Goal: Task Accomplishment & Management: Manage account settings

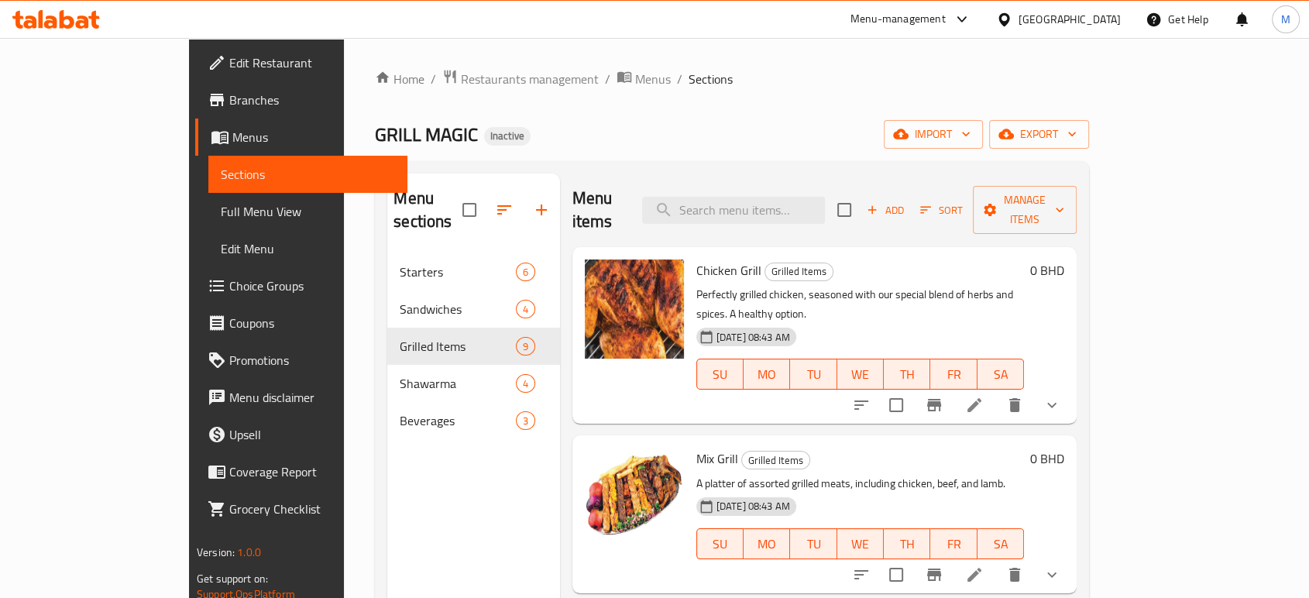
click at [1097, 17] on div "[GEOGRAPHIC_DATA]" at bounding box center [1069, 19] width 102 height 17
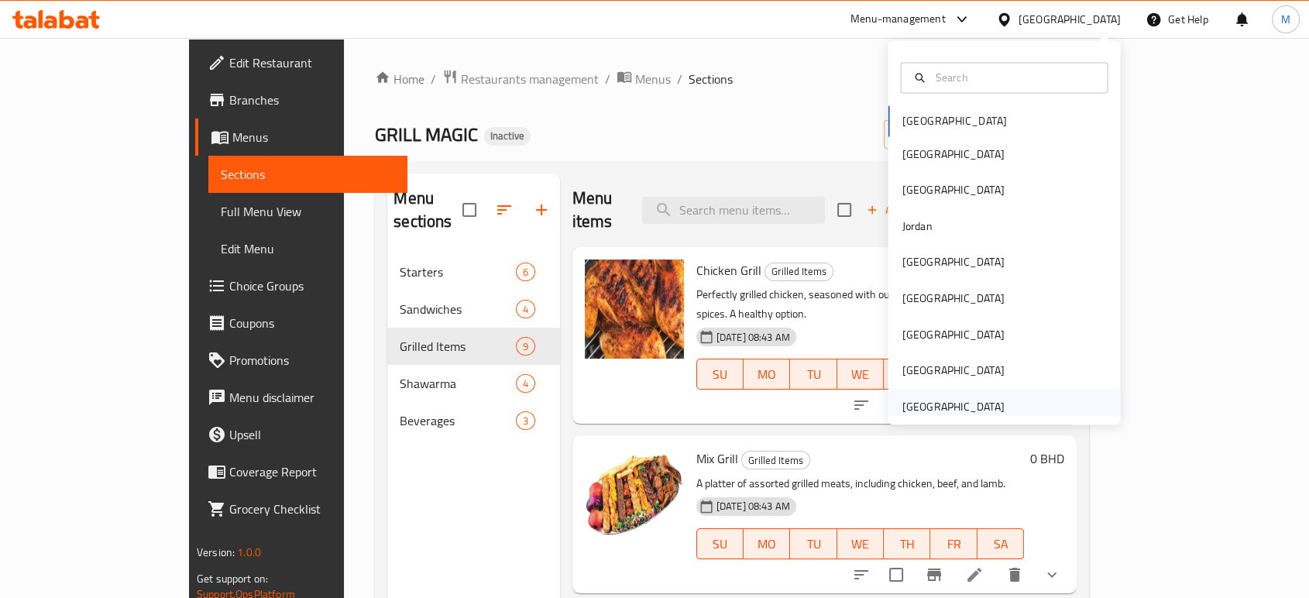
click at [935, 401] on div "United Arab Emirates" at bounding box center [952, 405] width 102 height 17
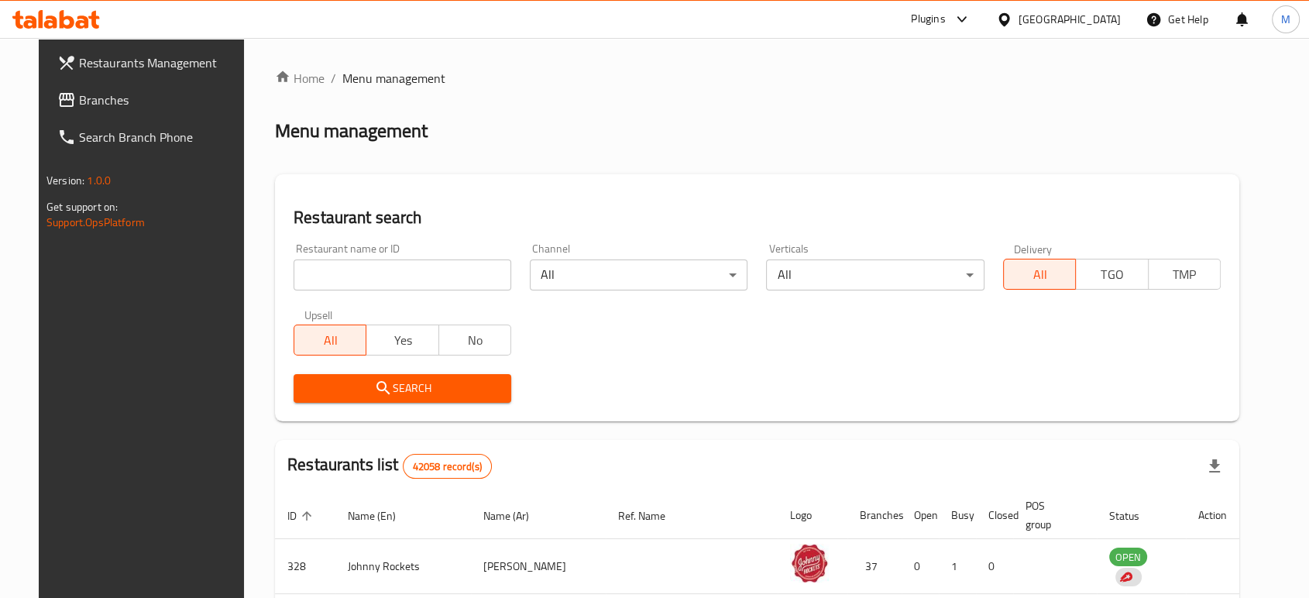
click at [91, 92] on span "Branches" at bounding box center [162, 100] width 166 height 19
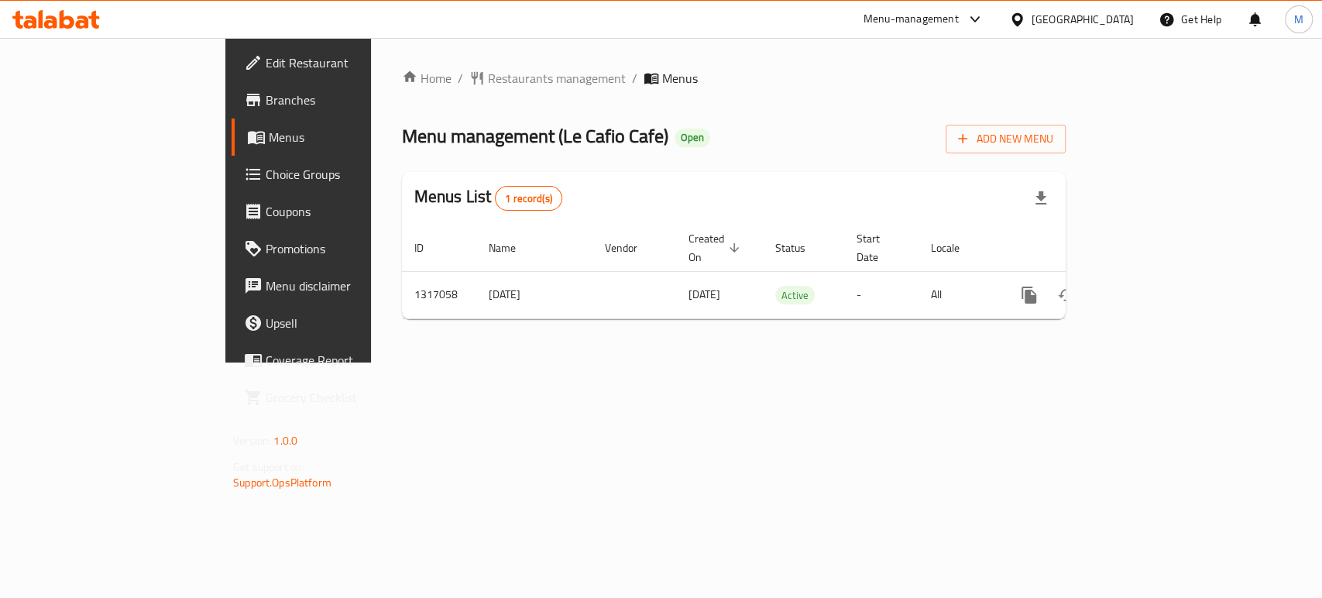
drag, startPoint x: 73, startPoint y: 108, endPoint x: 161, endPoint y: 60, distance: 100.5
click at [266, 108] on span "Branches" at bounding box center [350, 100] width 168 height 19
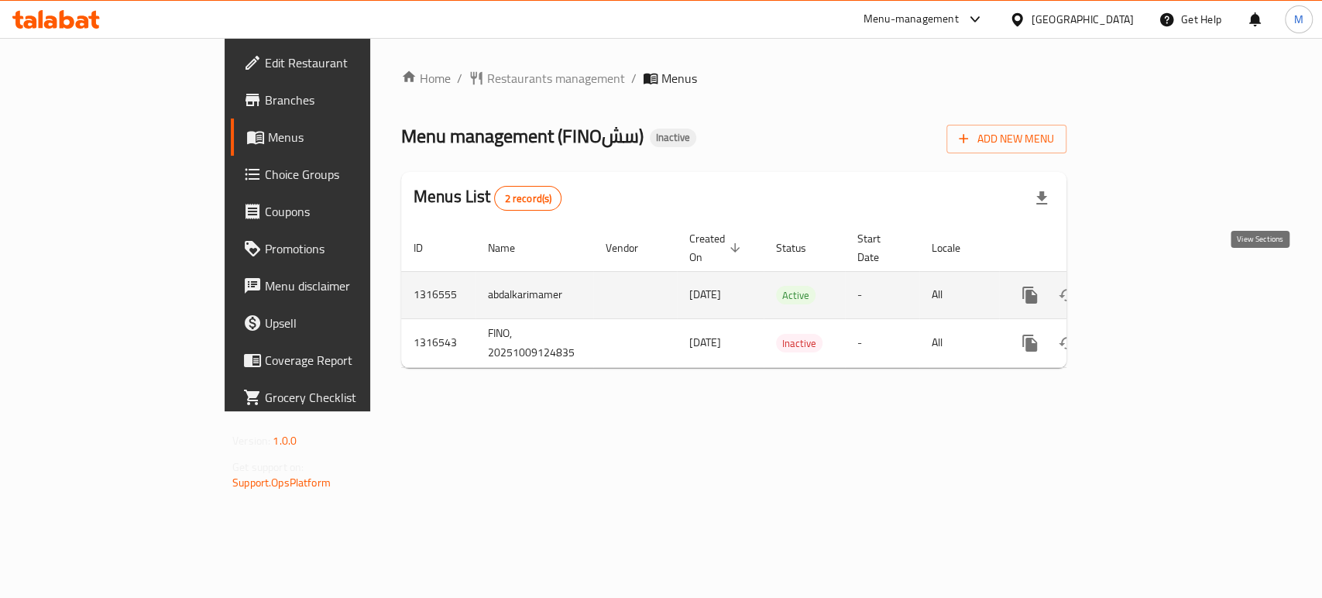
click at [1148, 288] on icon "enhanced table" at bounding box center [1141, 295] width 14 height 14
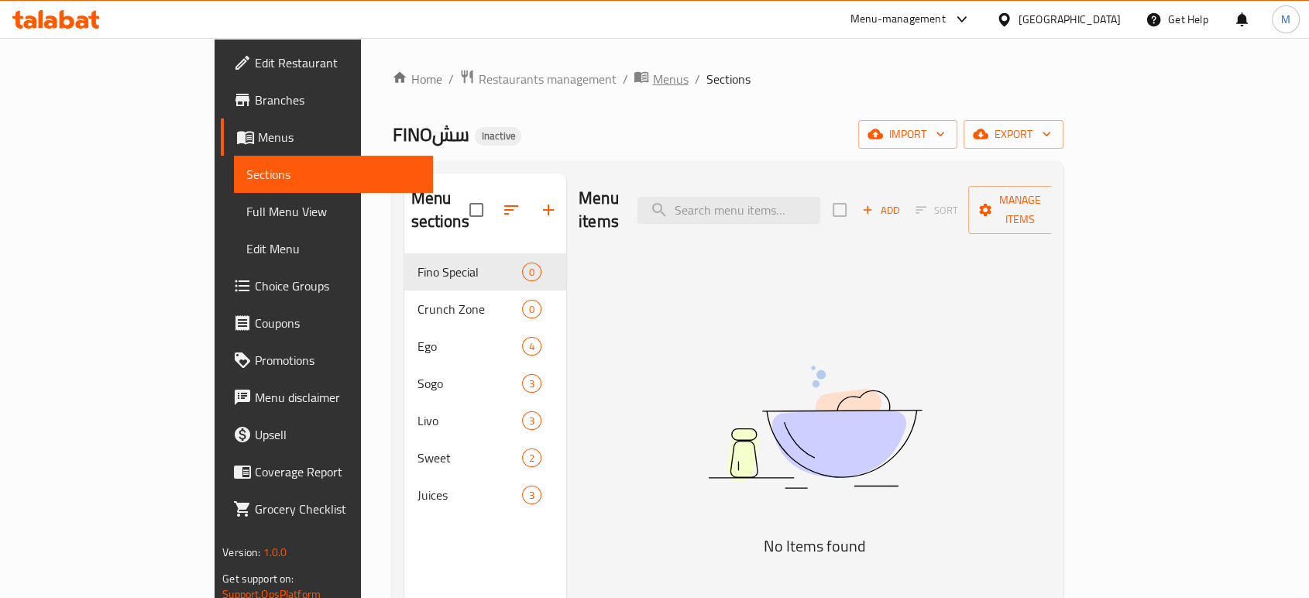
click at [652, 74] on span "Menus" at bounding box center [670, 79] width 36 height 19
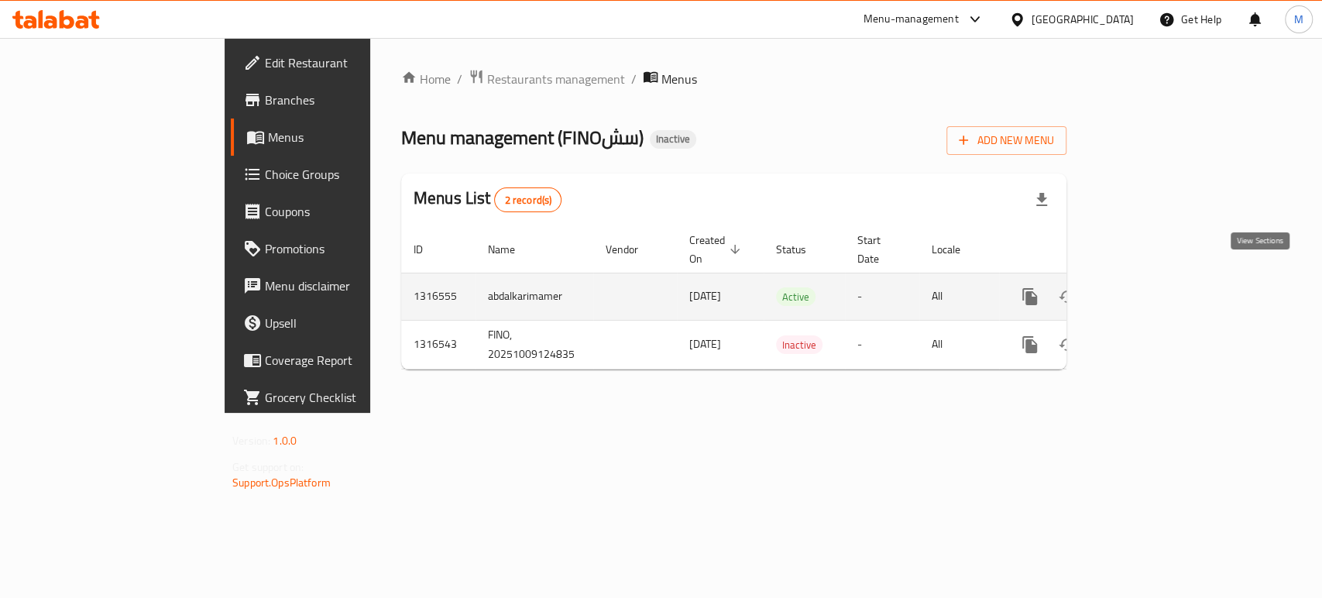
click at [1151, 287] on icon "enhanced table" at bounding box center [1141, 296] width 19 height 19
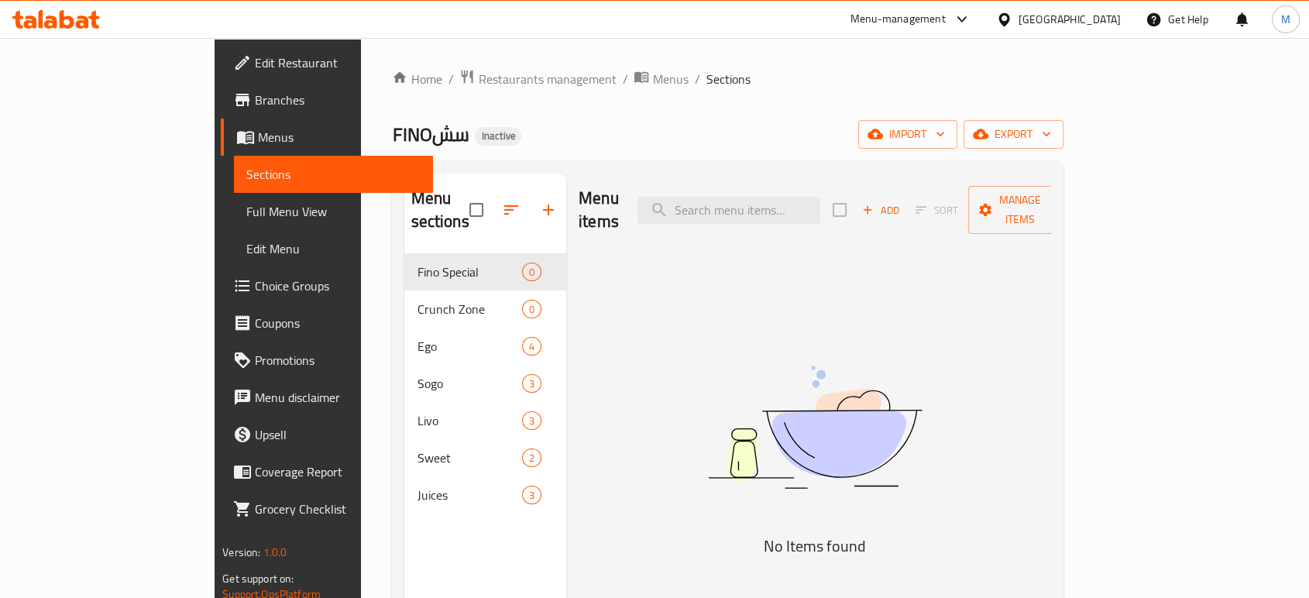
click at [527, 94] on div "Home / Restaurants management / Menus / Sections FINOسش Inactive import export …" at bounding box center [727, 426] width 671 height 715
click at [652, 74] on span "Menus" at bounding box center [670, 79] width 36 height 19
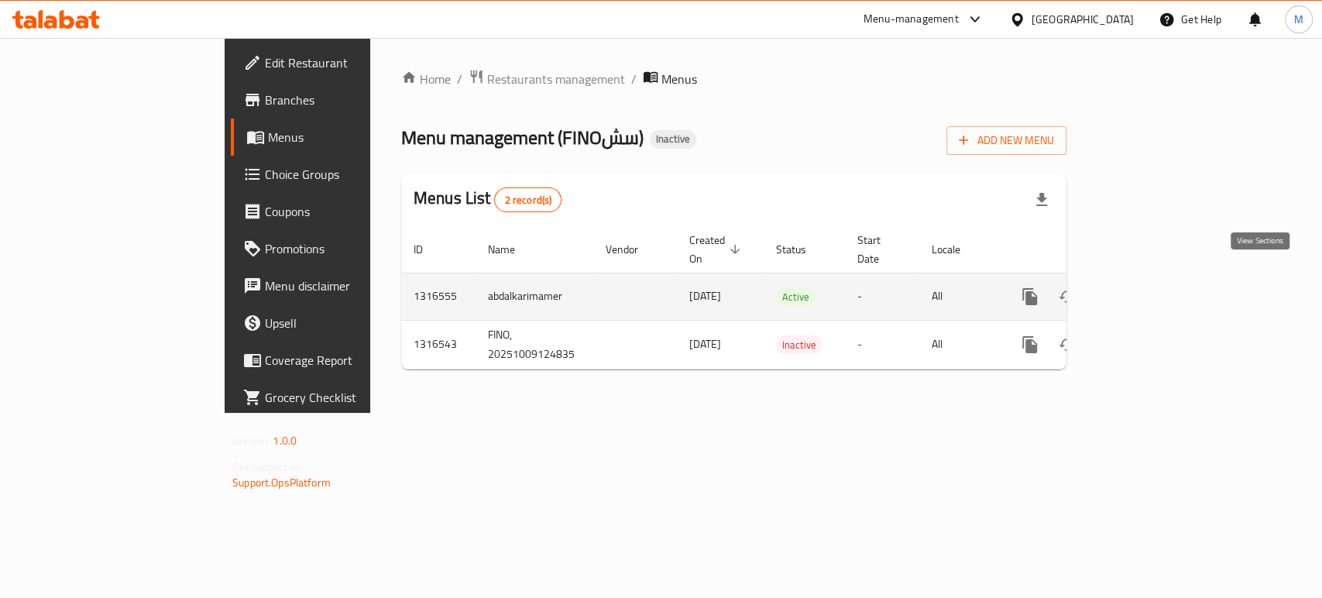
click at [1151, 287] on icon "enhanced table" at bounding box center [1141, 296] width 19 height 19
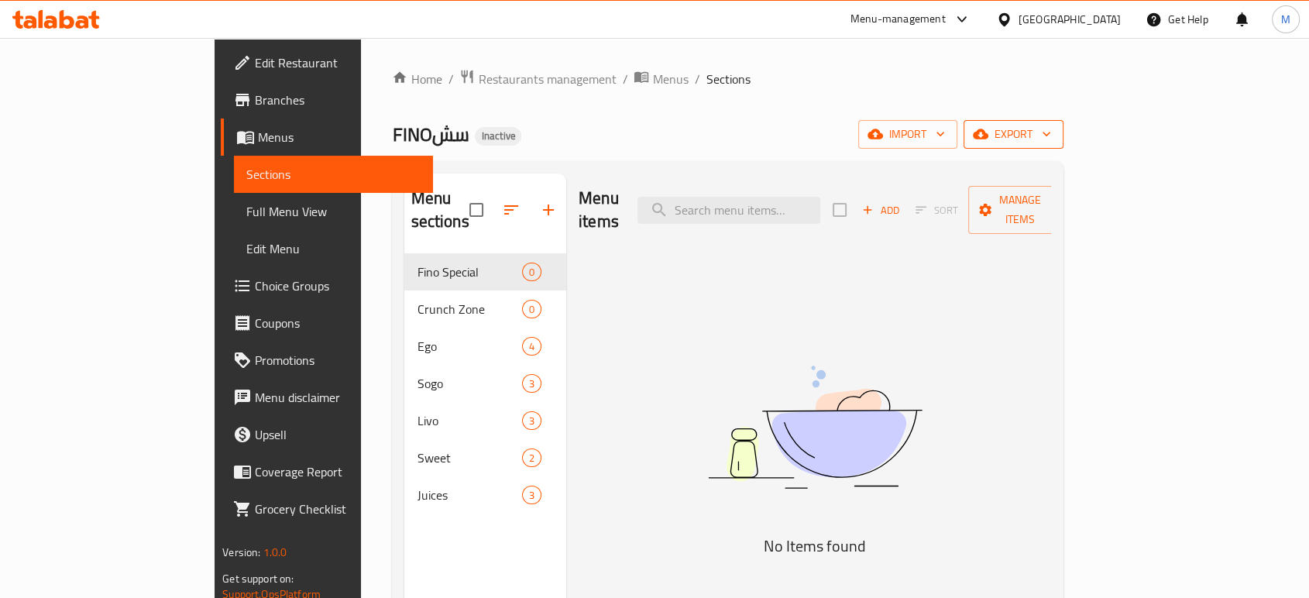
click at [1051, 134] on span "export" at bounding box center [1013, 134] width 75 height 19
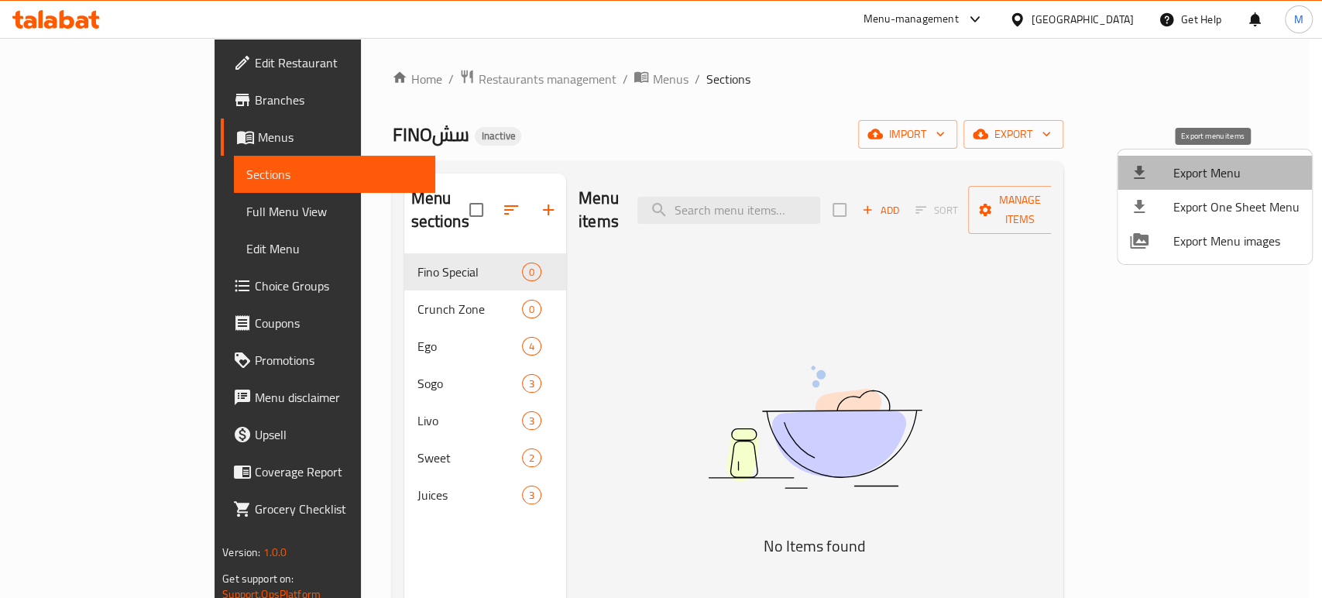
click at [1214, 171] on span "Export Menu" at bounding box center [1236, 172] width 126 height 19
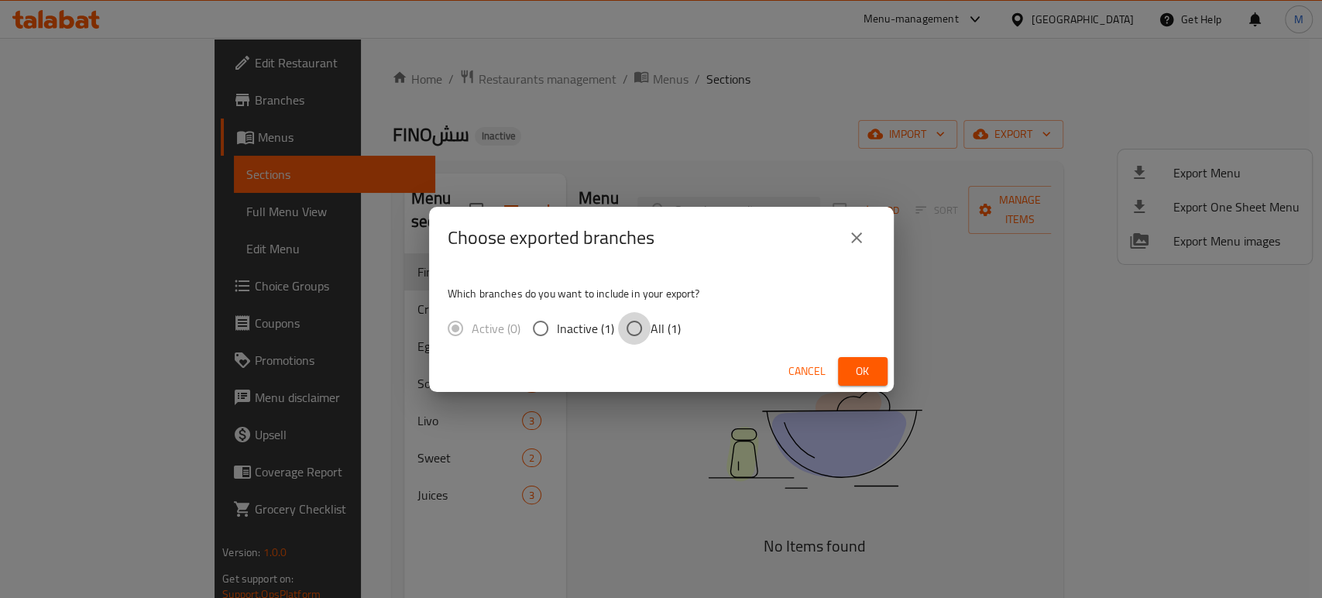
click at [630, 327] on input "All (1)" at bounding box center [634, 328] width 33 height 33
radio input "true"
click at [853, 373] on span "Ok" at bounding box center [862, 371] width 25 height 19
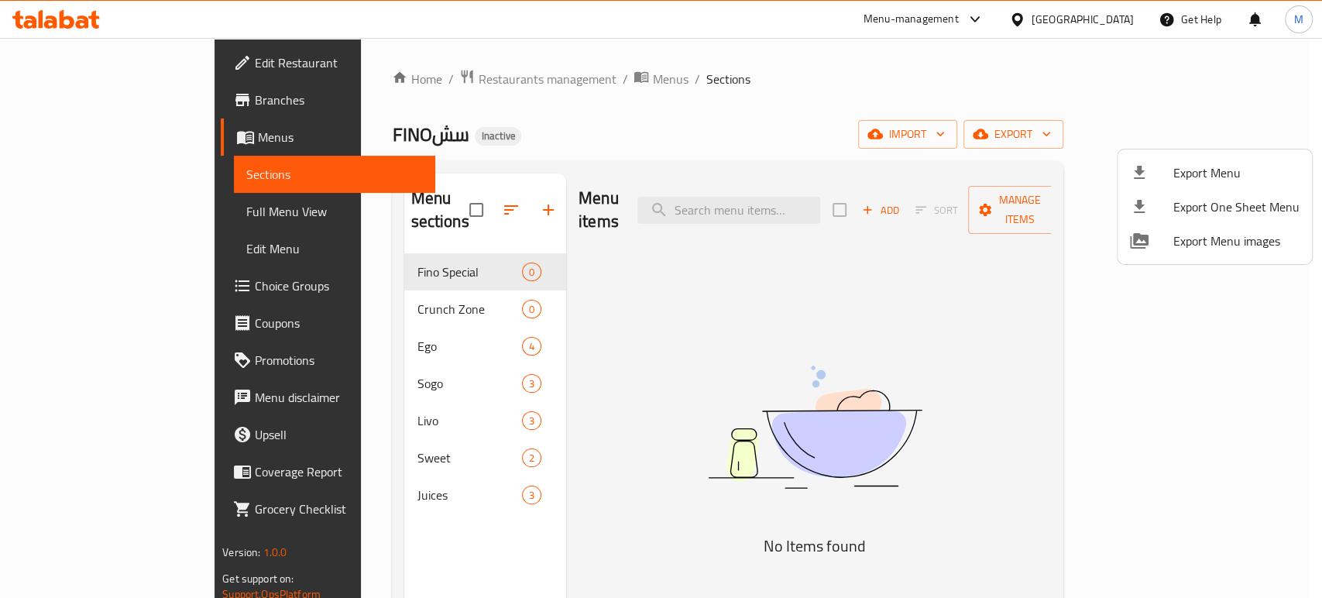
click at [62, 56] on div at bounding box center [661, 299] width 1322 height 598
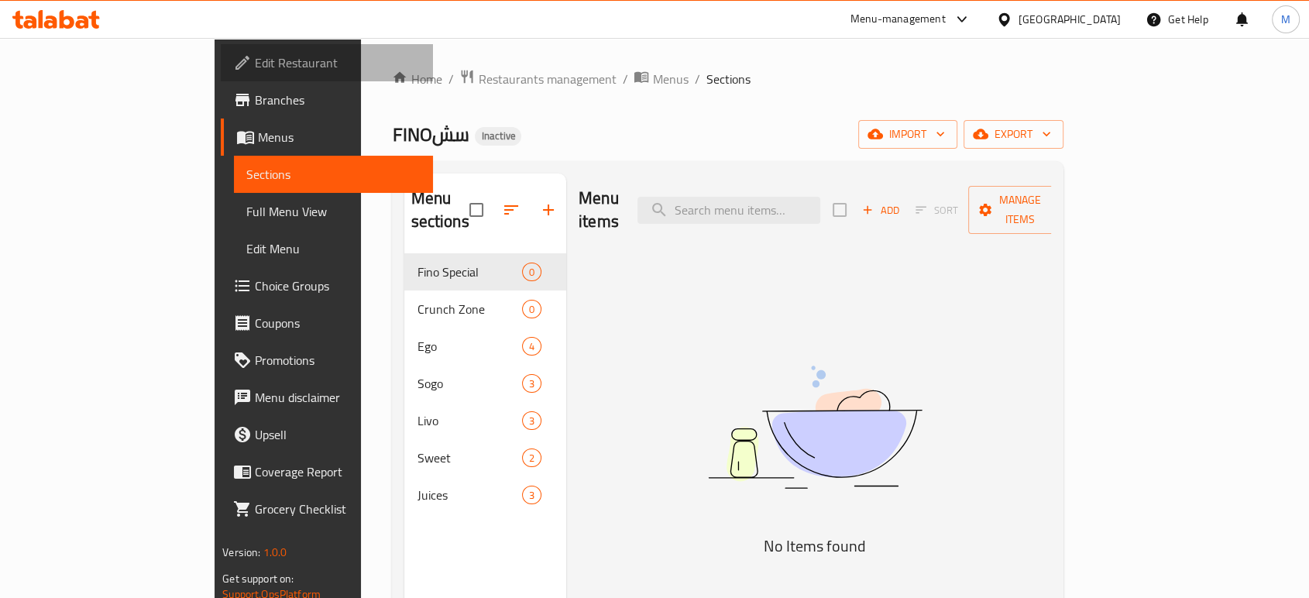
click at [255, 54] on span "Edit Restaurant" at bounding box center [338, 62] width 166 height 19
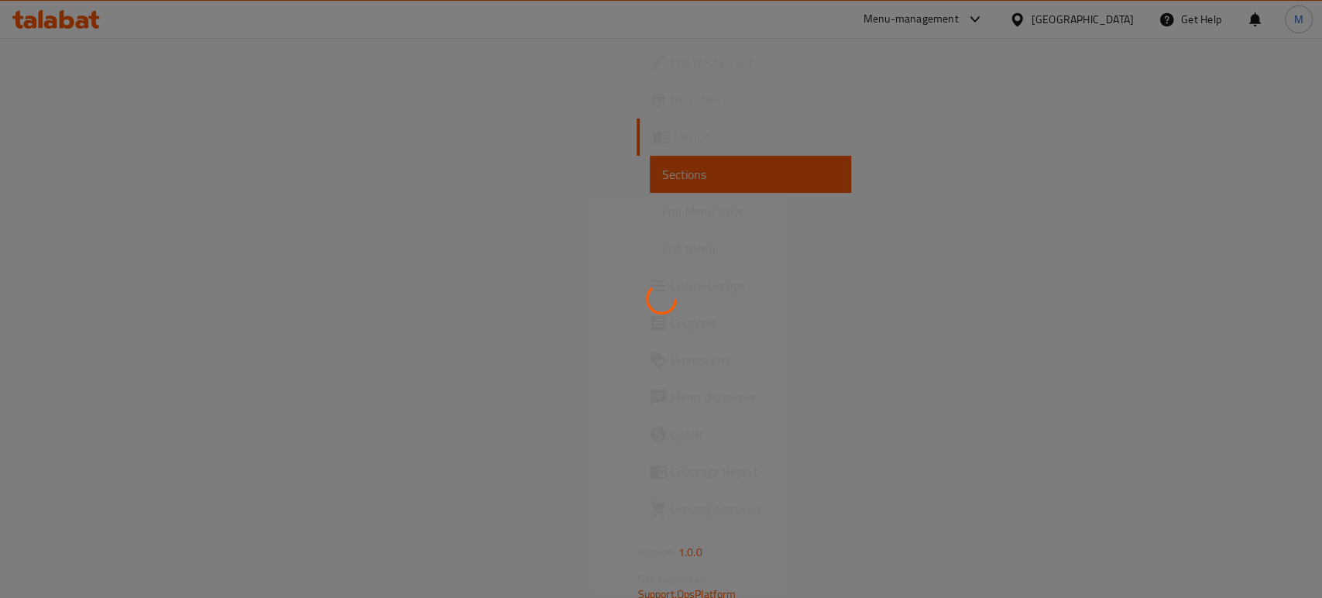
click at [71, 209] on div at bounding box center [661, 299] width 1322 height 598
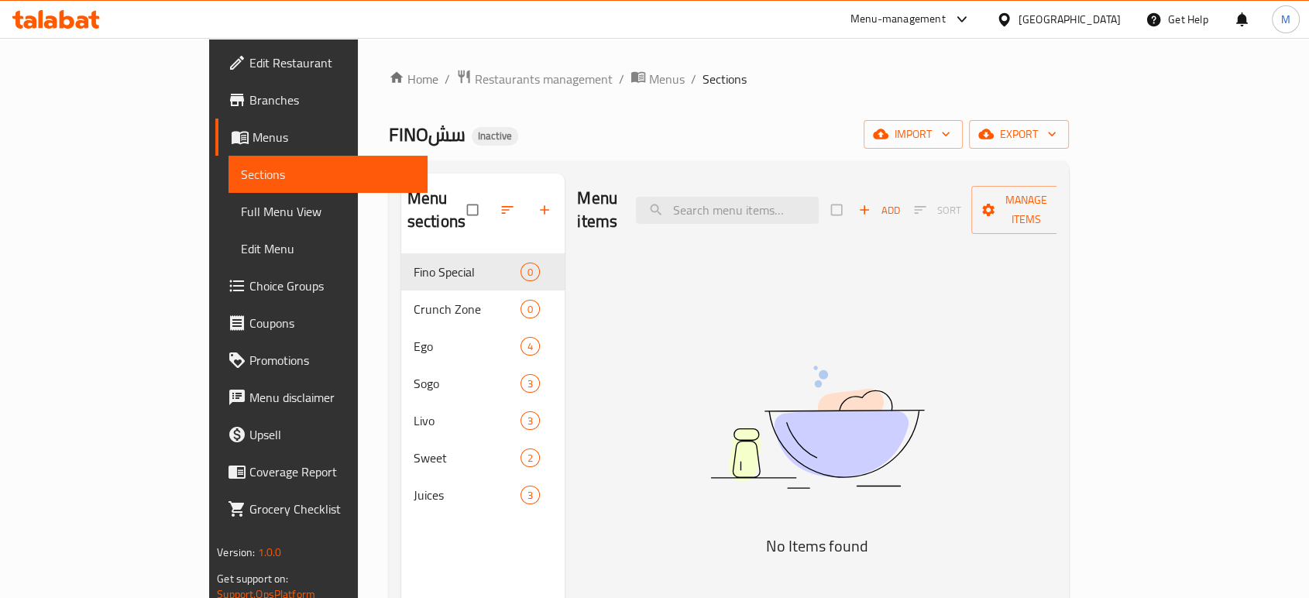
click at [241, 209] on span "Full Menu View" at bounding box center [328, 211] width 174 height 19
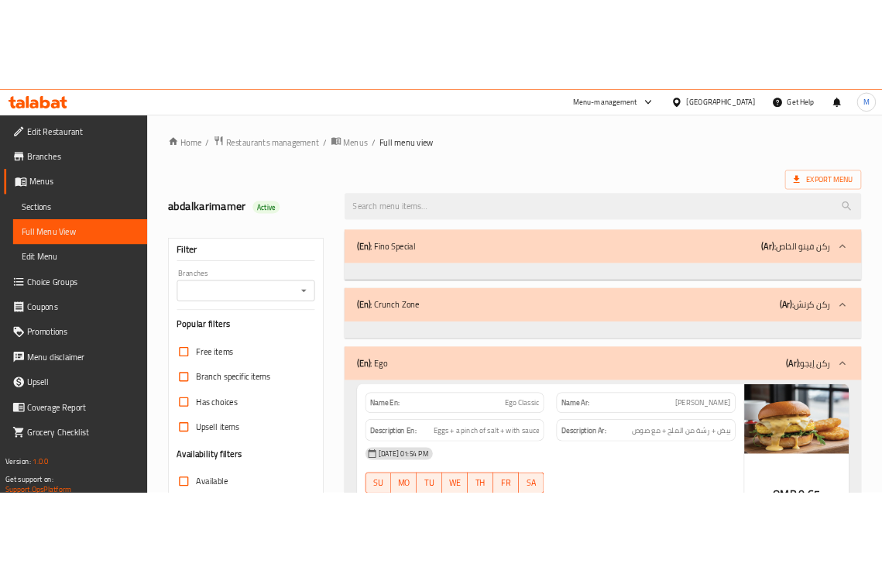
scroll to position [258, 0]
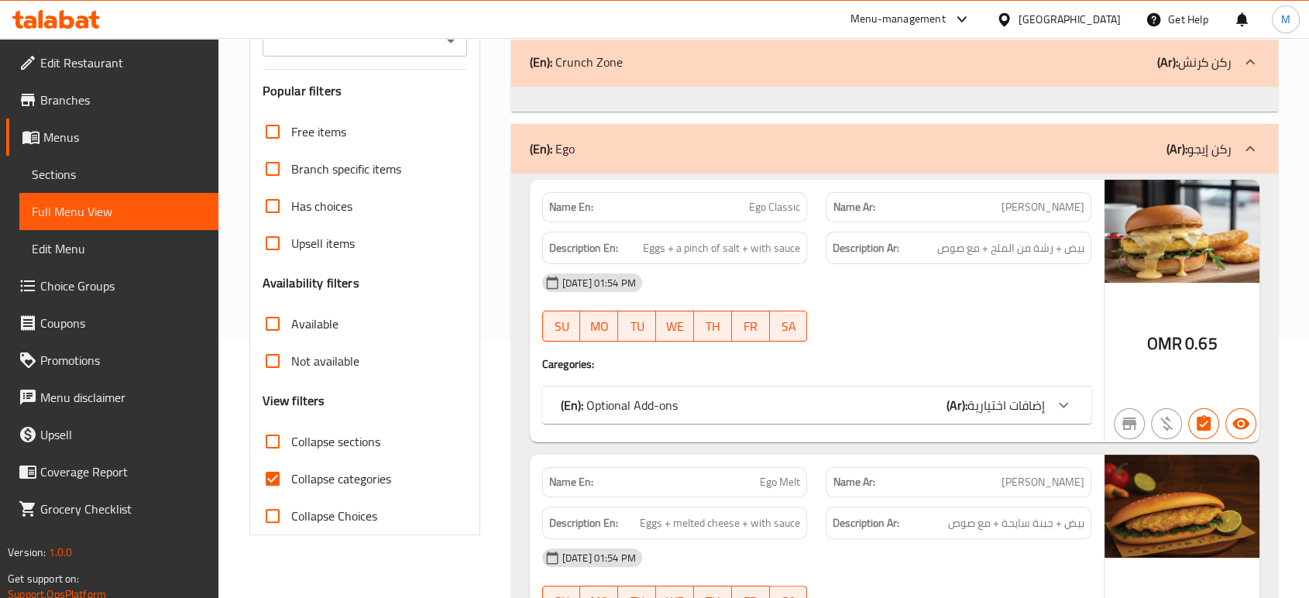
click at [330, 471] on span "Collapse categories" at bounding box center [341, 478] width 100 height 19
click at [291, 471] on input "Collapse categories" at bounding box center [272, 478] width 37 height 37
checkbox input "false"
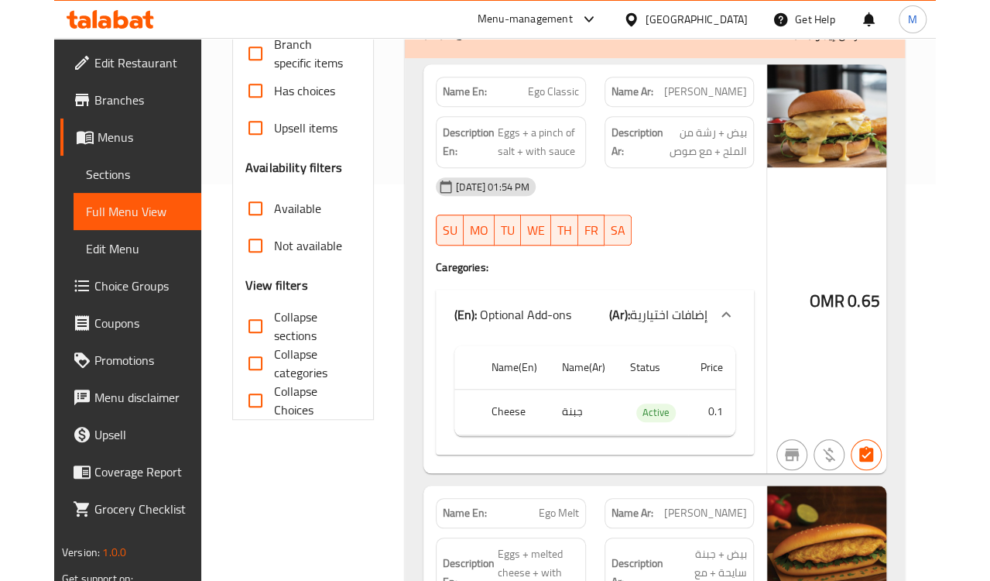
scroll to position [430, 0]
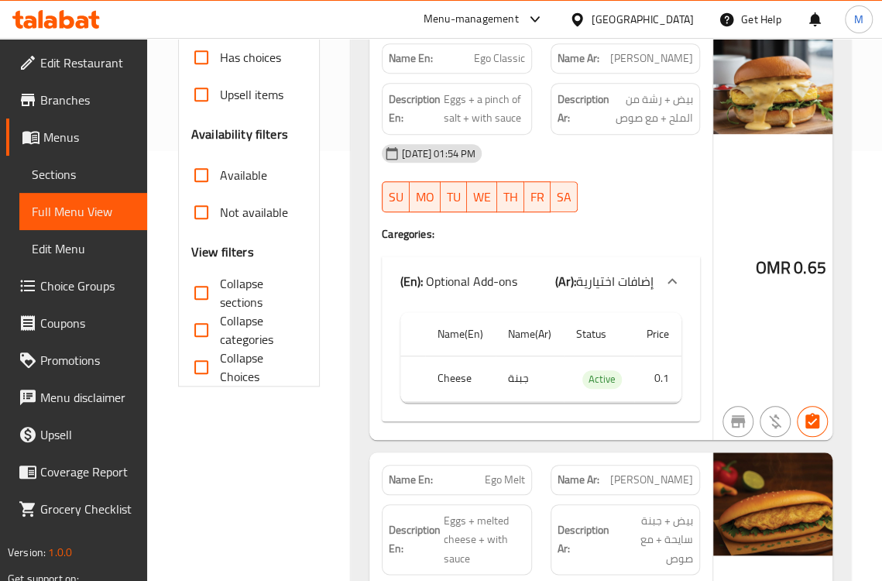
drag, startPoint x: 334, startPoint y: 335, endPoint x: 223, endPoint y: 333, distance: 110.8
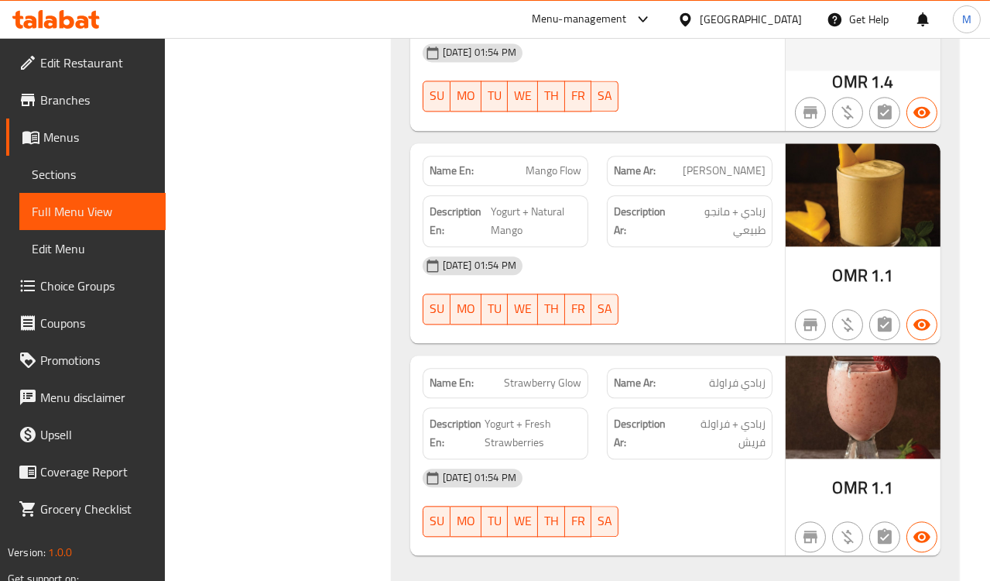
scroll to position [5504, 0]
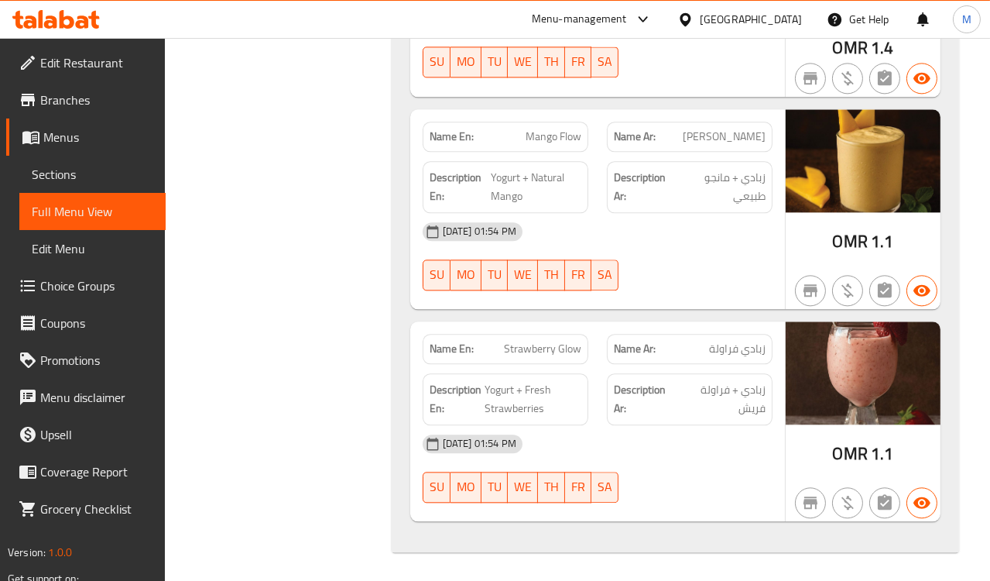
click at [730, 459] on div "09-10-2025 01:54 PM" at bounding box center [597, 443] width 369 height 37
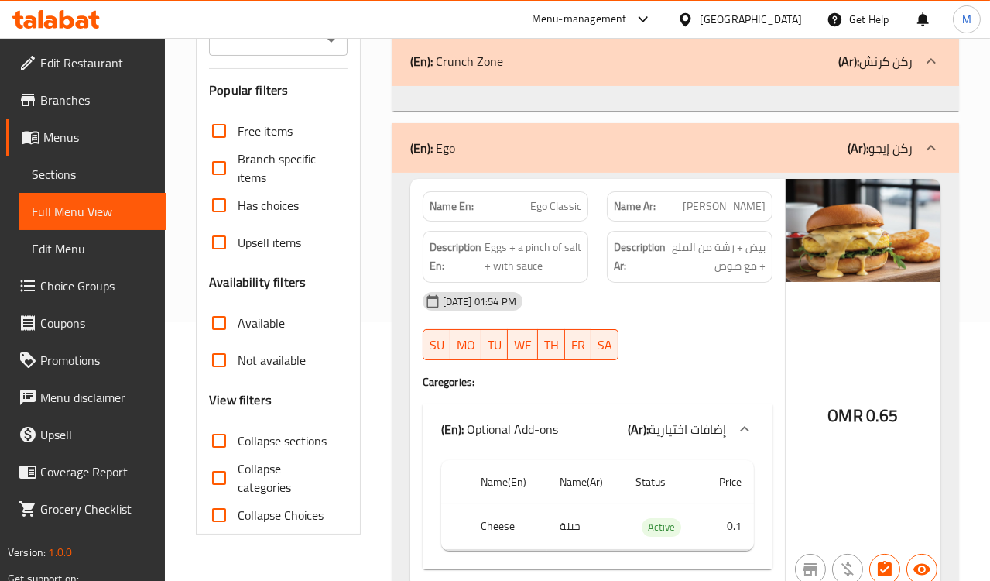
scroll to position [258, 0]
click at [667, 311] on div "09-10-2025 01:54 PM" at bounding box center [597, 301] width 369 height 37
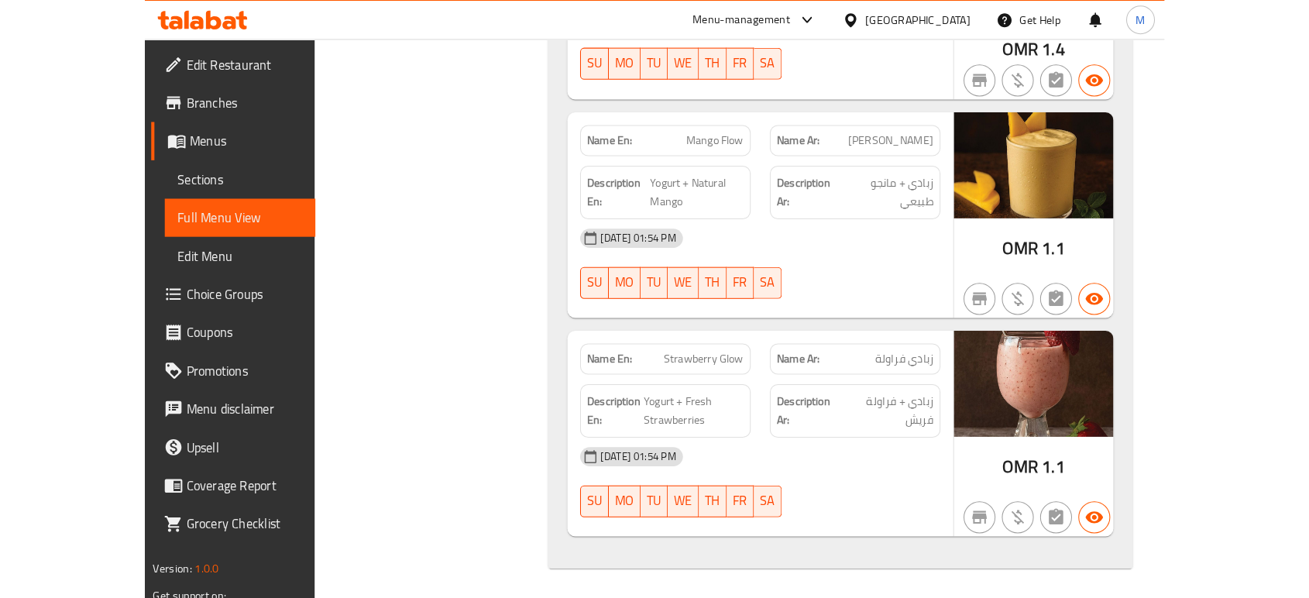
scroll to position [5241, 0]
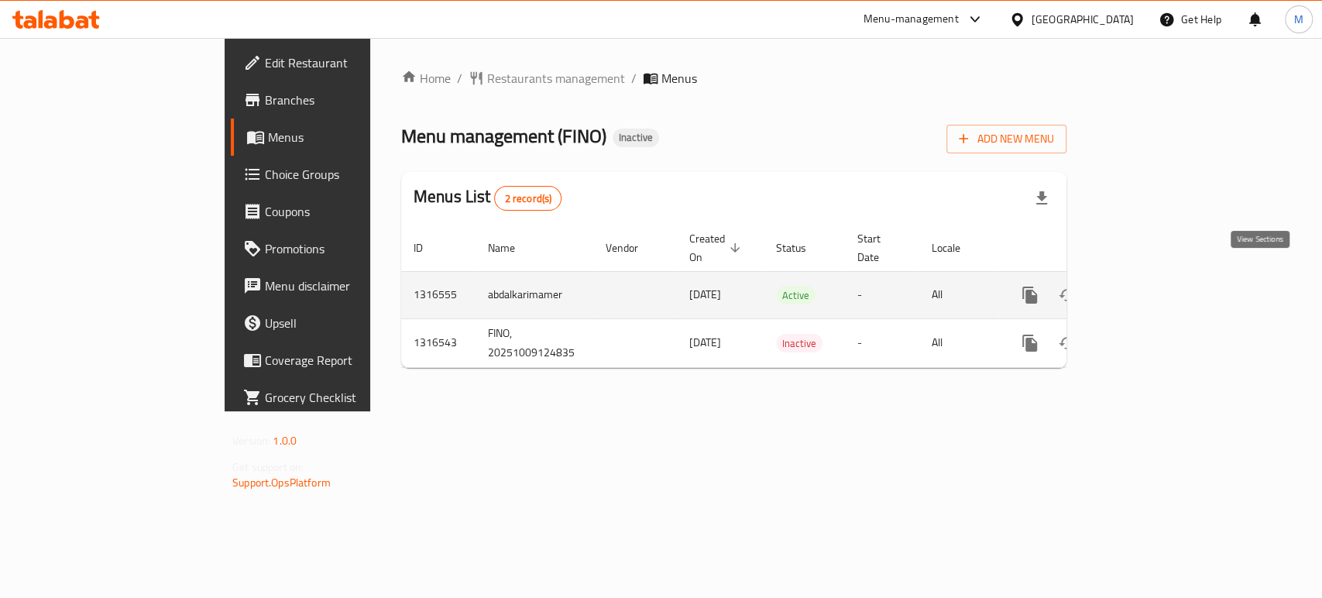
click at [1151, 286] on icon "enhanced table" at bounding box center [1141, 295] width 19 height 19
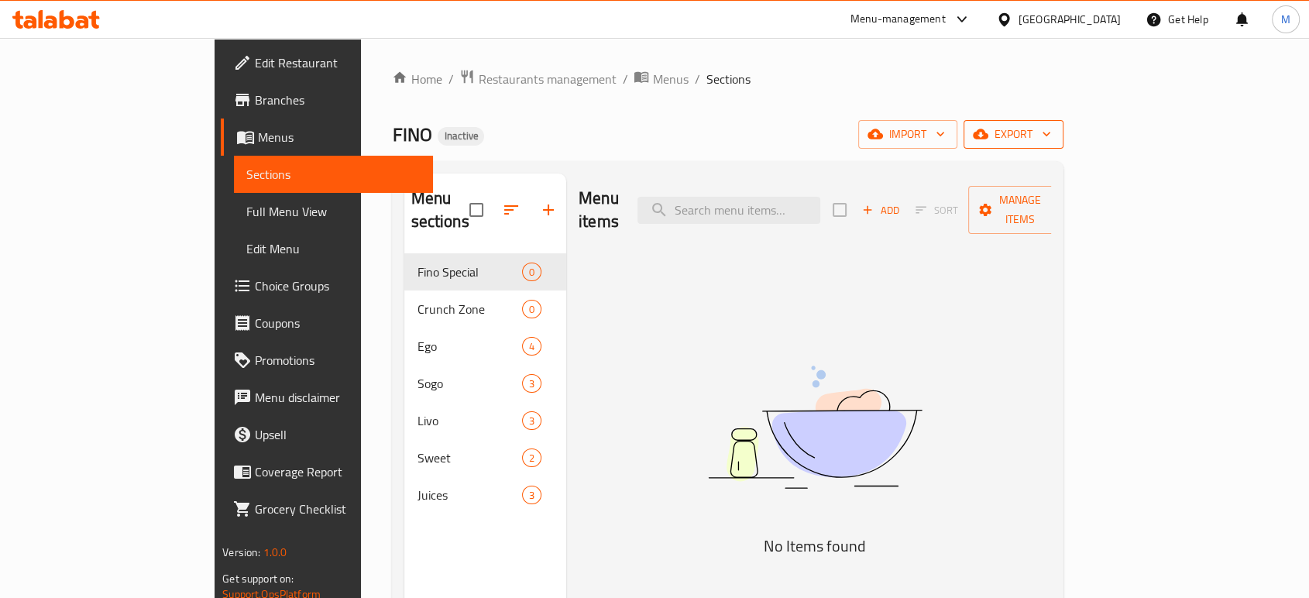
click at [1051, 138] on span "export" at bounding box center [1013, 134] width 75 height 19
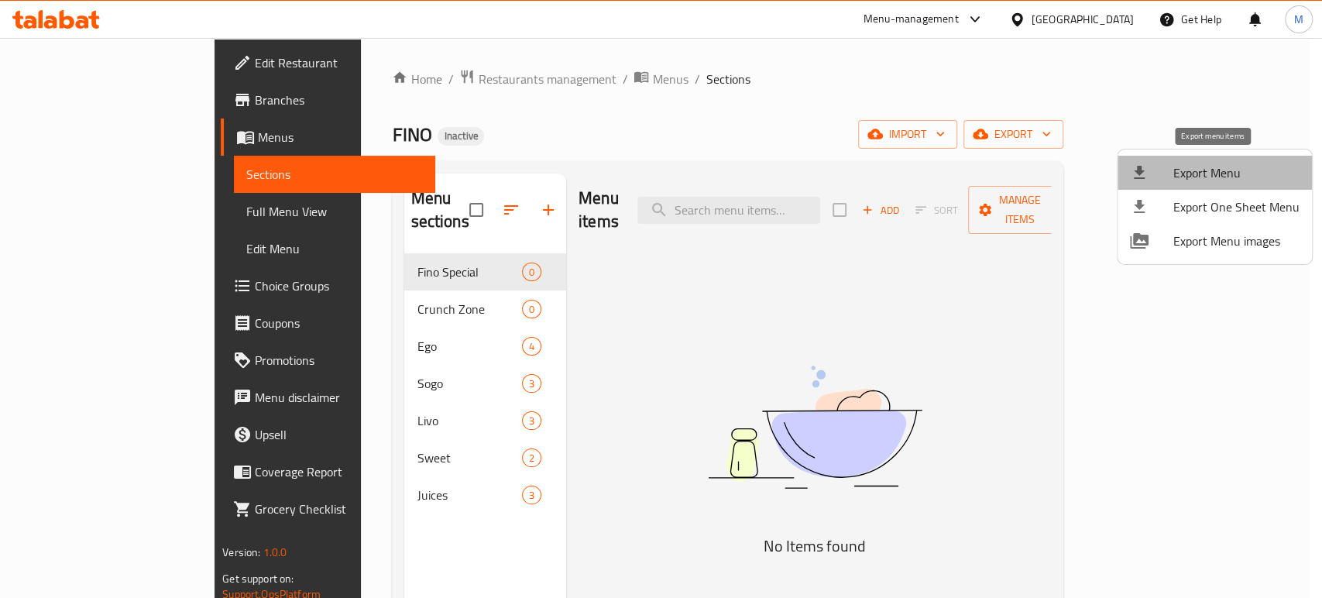
click at [1227, 173] on span "Export Menu" at bounding box center [1236, 172] width 126 height 19
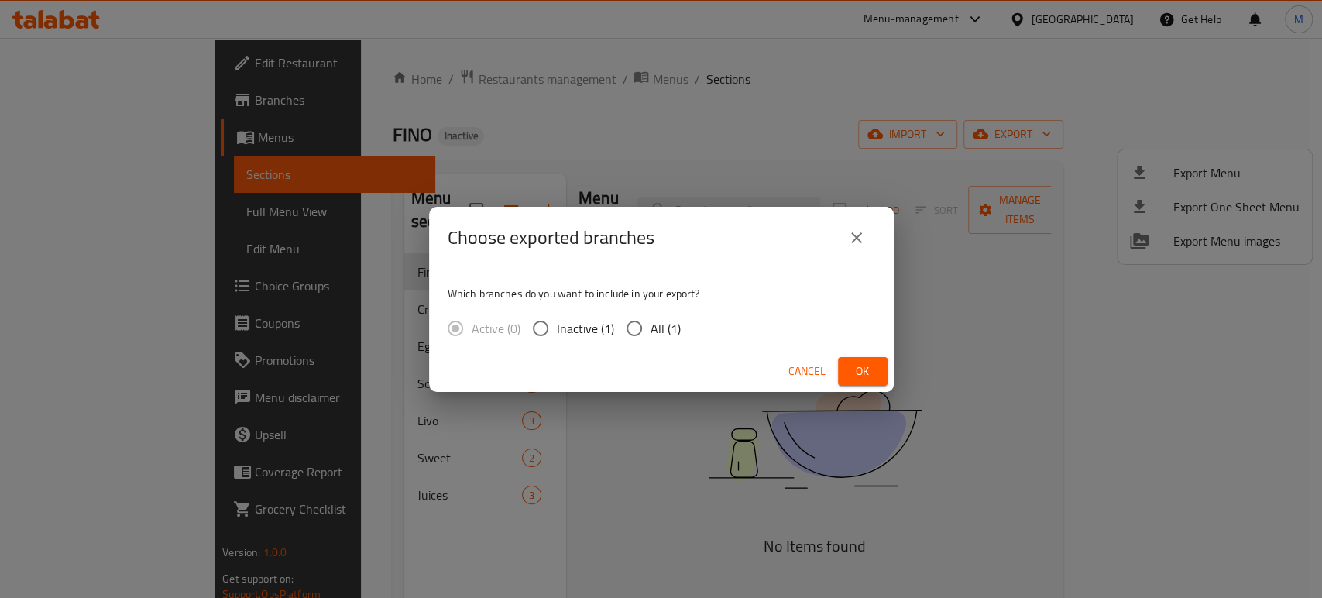
click at [666, 327] on span "All (1)" at bounding box center [665, 328] width 30 height 19
click at [650, 327] on input "All (1)" at bounding box center [634, 328] width 33 height 33
radio input "true"
click at [861, 369] on span "Ok" at bounding box center [862, 371] width 25 height 19
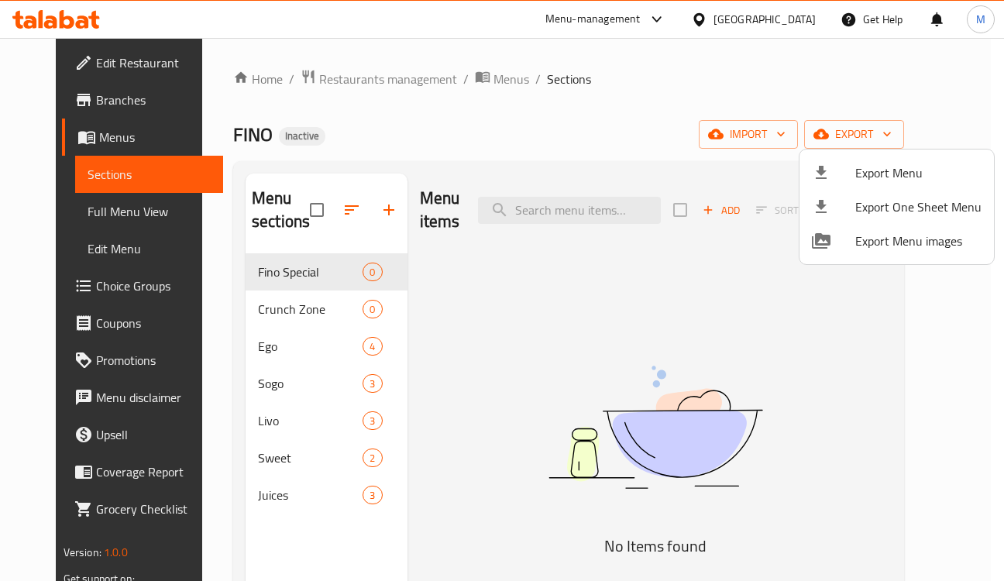
click at [233, 339] on div at bounding box center [502, 290] width 1004 height 581
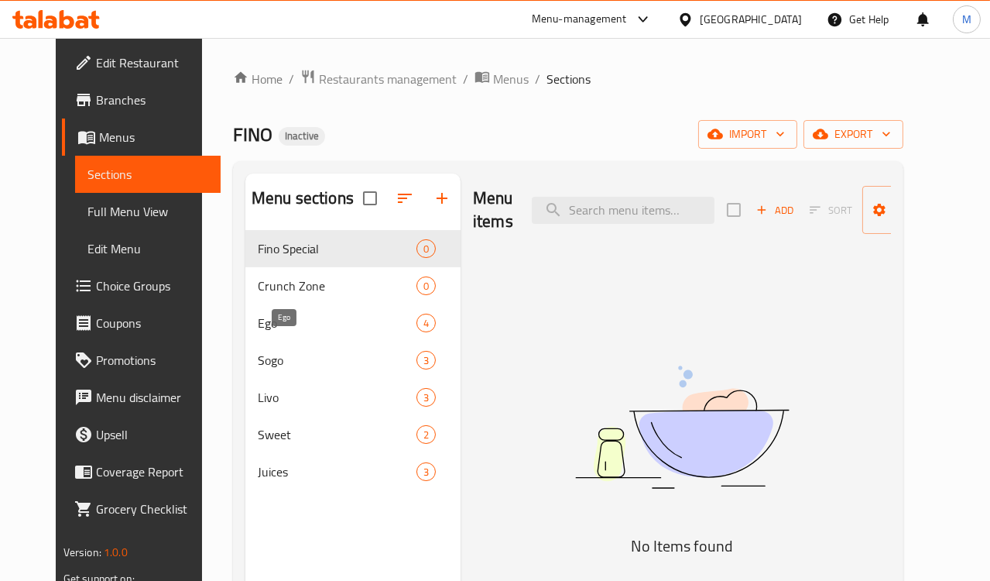
click at [258, 332] on span "Ego" at bounding box center [337, 323] width 159 height 19
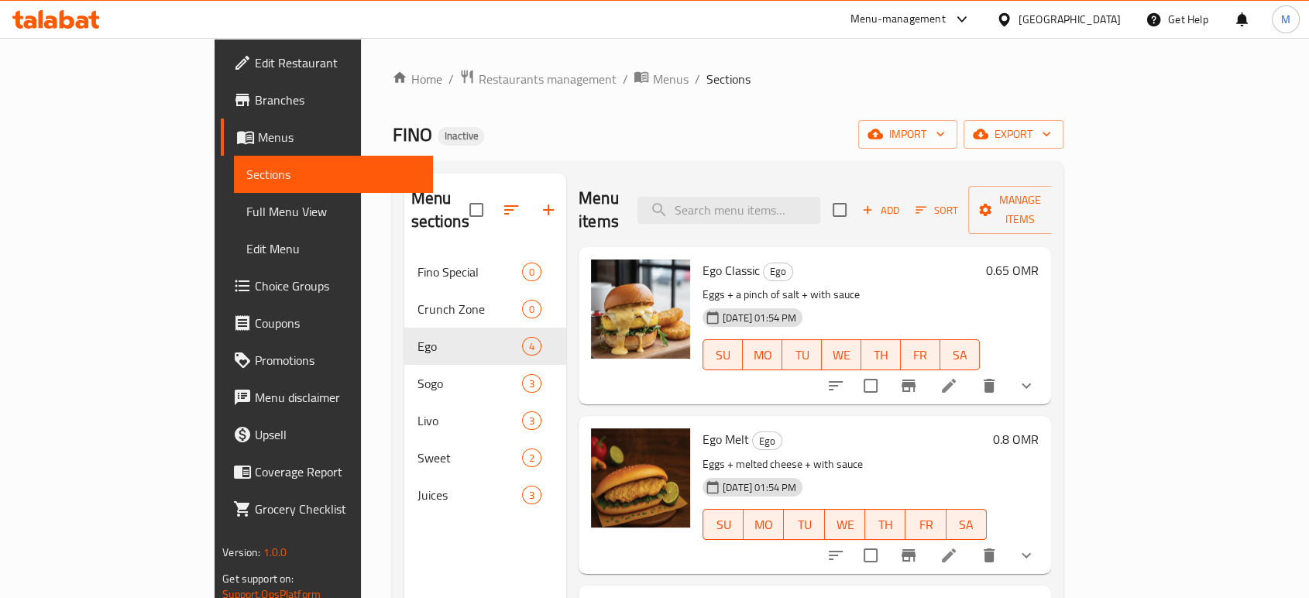
click at [255, 102] on span "Branches" at bounding box center [338, 100] width 166 height 19
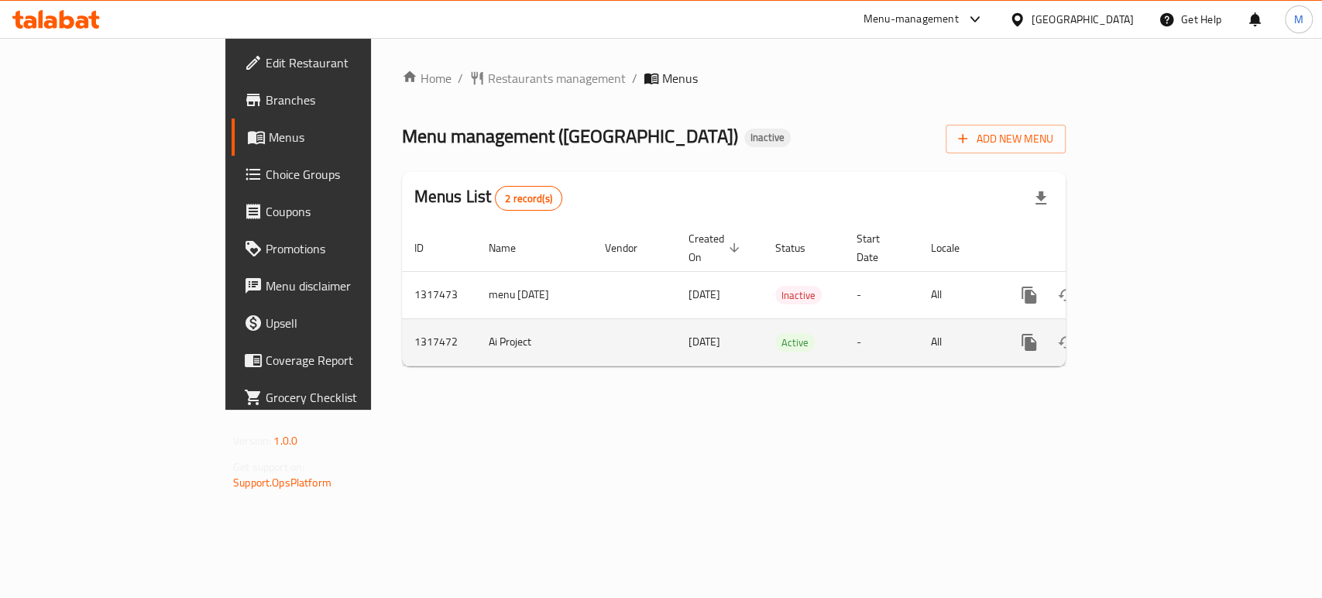
click at [1150, 333] on icon "enhanced table" at bounding box center [1140, 342] width 19 height 19
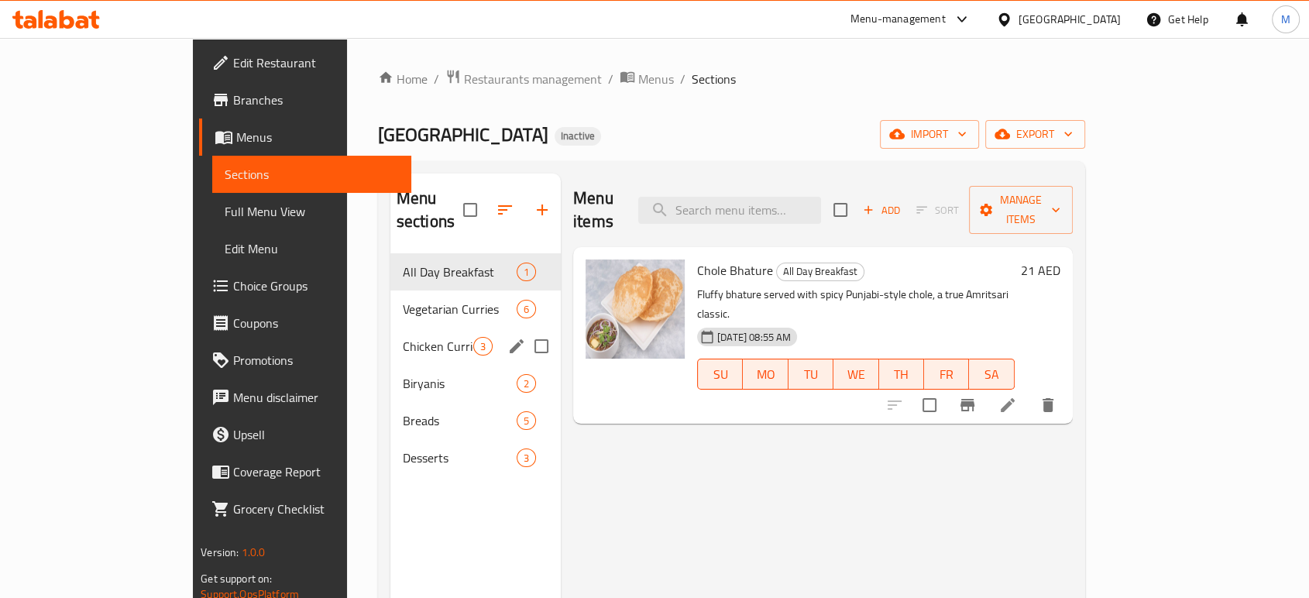
click at [403, 300] on span "Vegetarian Curries" at bounding box center [460, 309] width 114 height 19
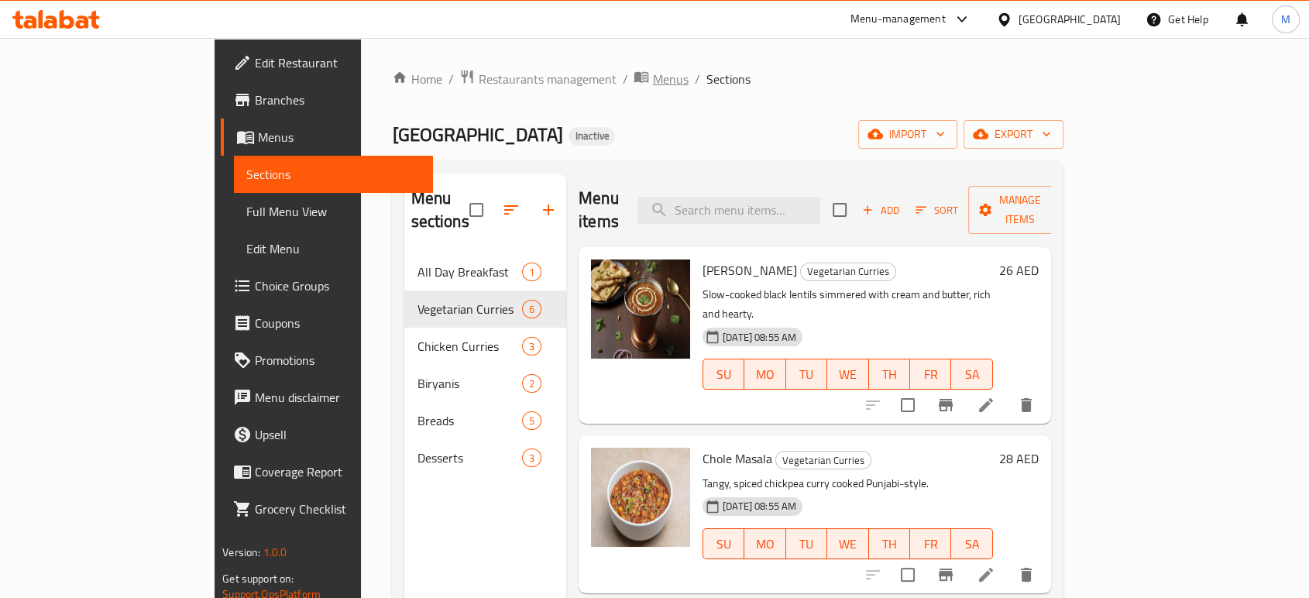
click at [652, 70] on span "Menus" at bounding box center [670, 79] width 36 height 19
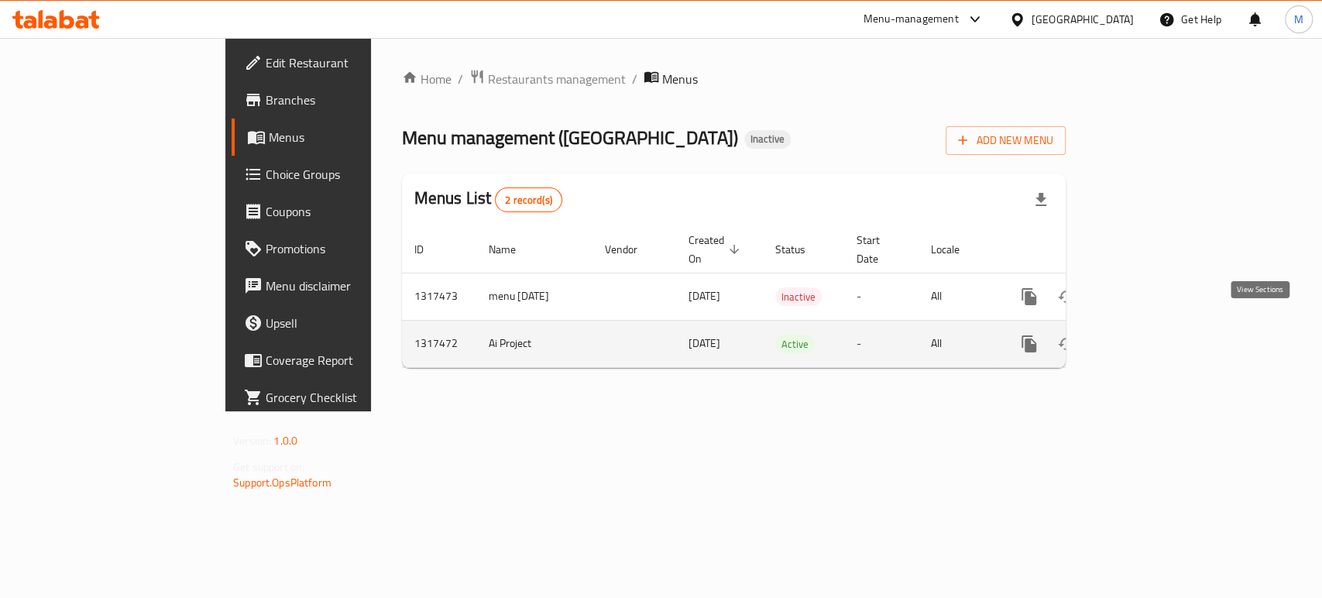
click at [1150, 335] on icon "enhanced table" at bounding box center [1140, 344] width 19 height 19
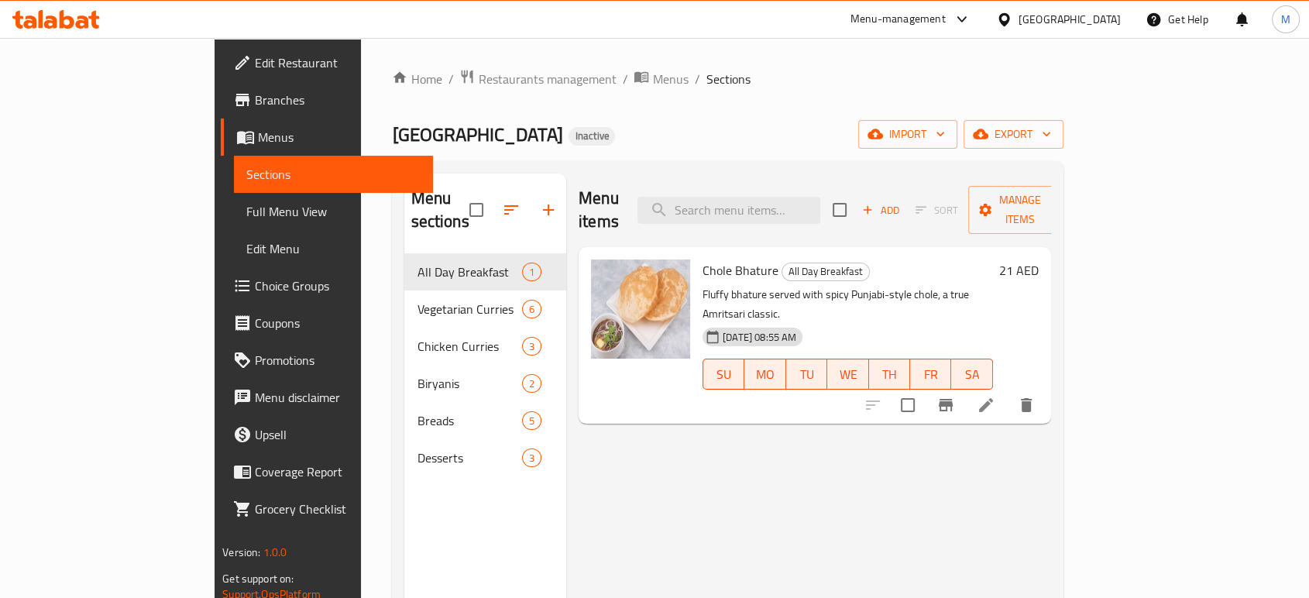
click at [255, 63] on span "Edit Restaurant" at bounding box center [338, 62] width 166 height 19
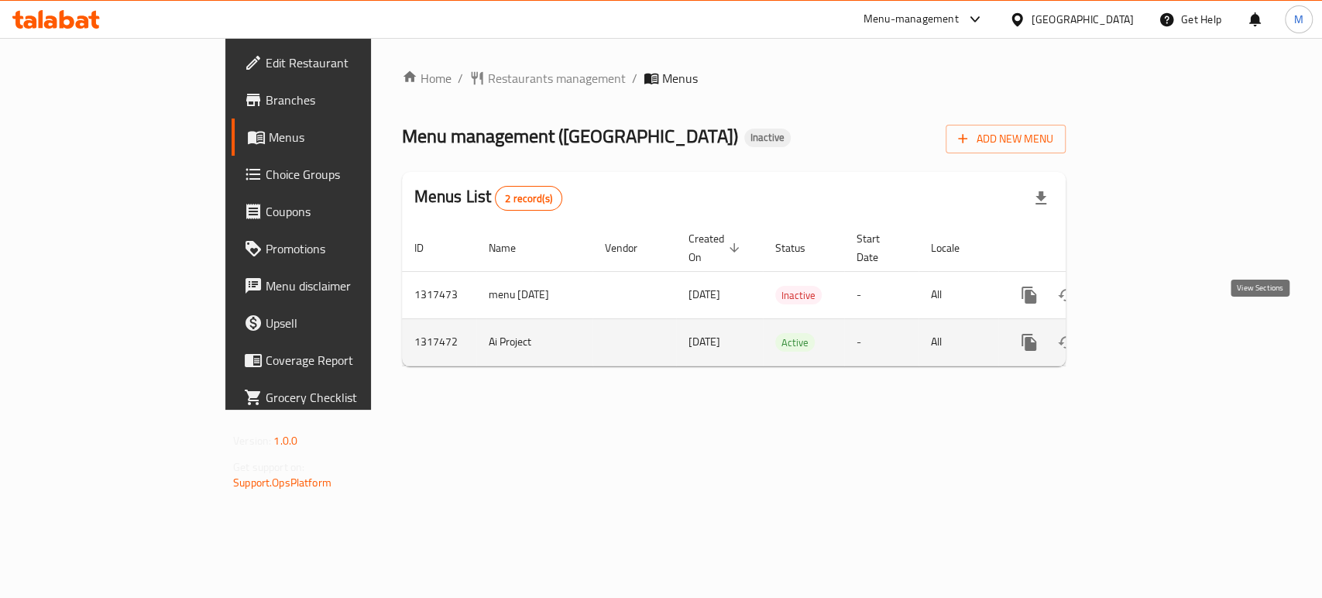
click at [1150, 333] on icon "enhanced table" at bounding box center [1140, 342] width 19 height 19
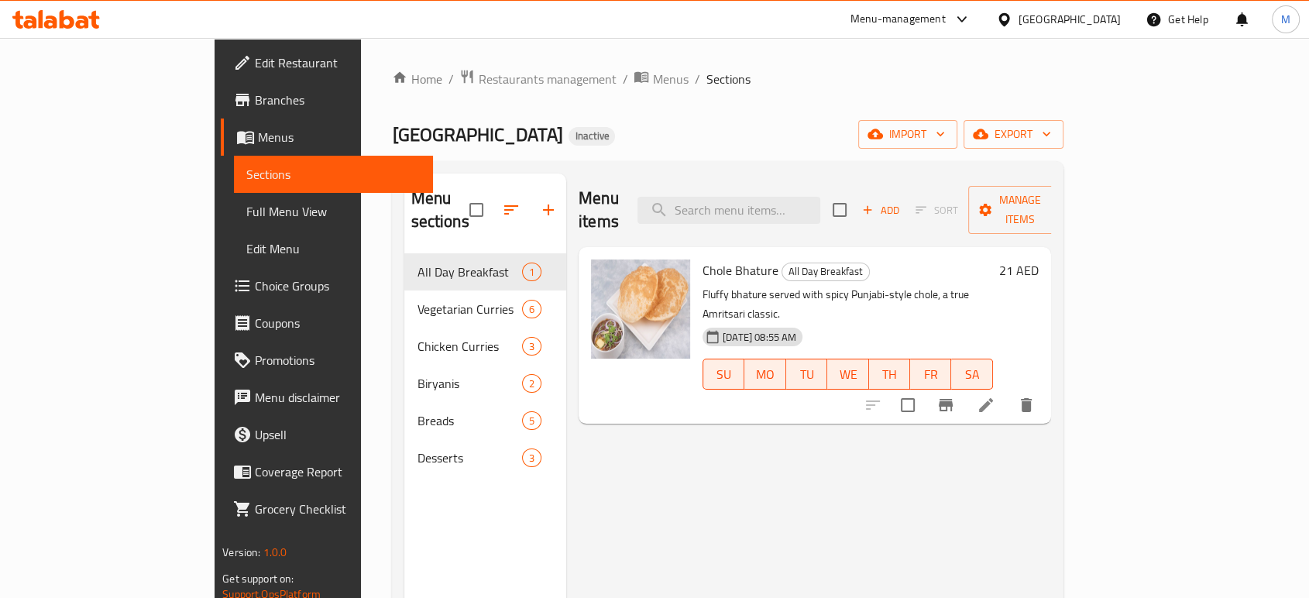
click at [582, 116] on div "Home / Restaurants management / Menus / Sections Amritsar Junction Inactive imp…" at bounding box center [727, 426] width 671 height 715
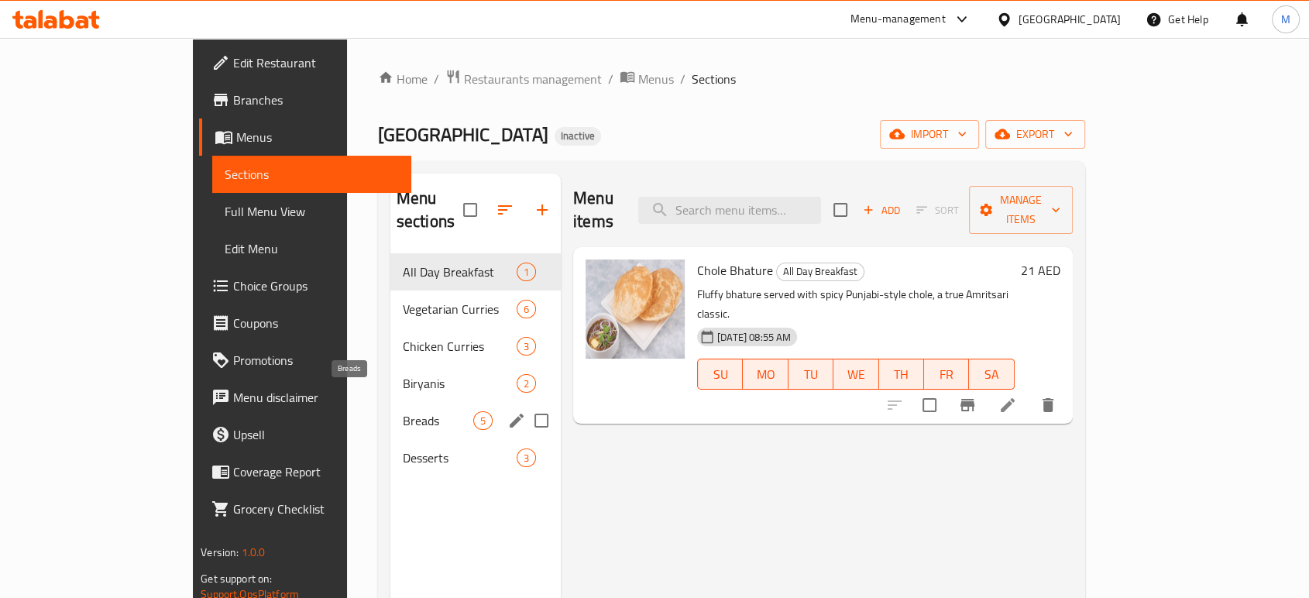
click at [403, 411] on span "Breads" at bounding box center [438, 420] width 70 height 19
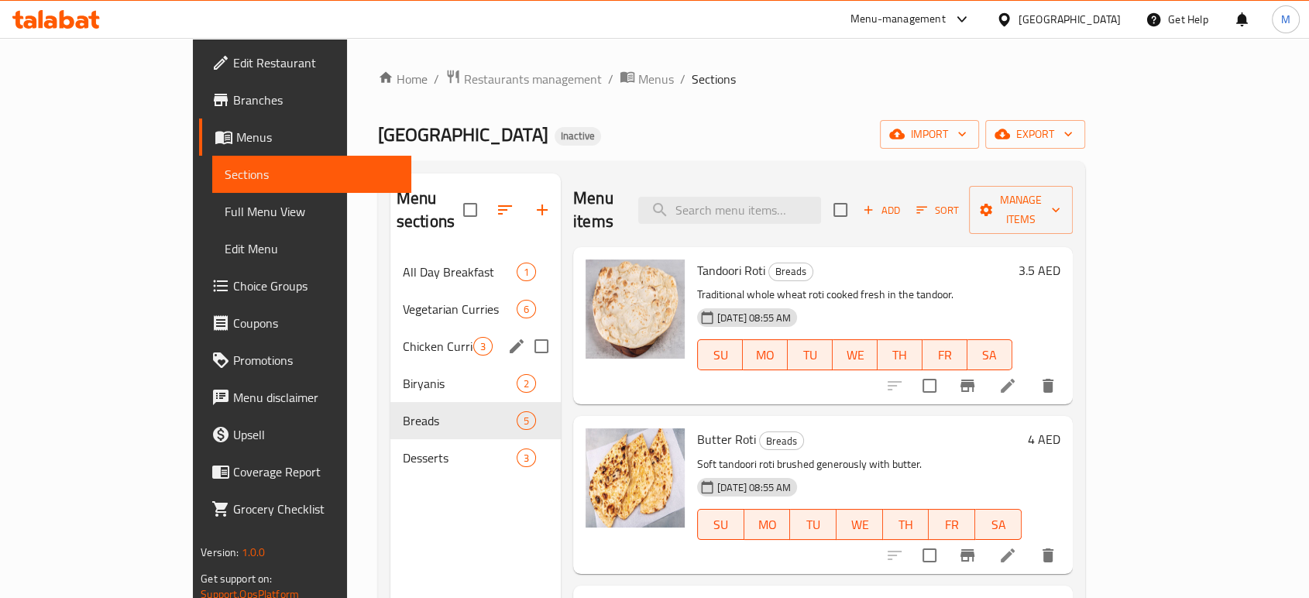
click at [403, 337] on span "Chicken Curries" at bounding box center [438, 346] width 70 height 19
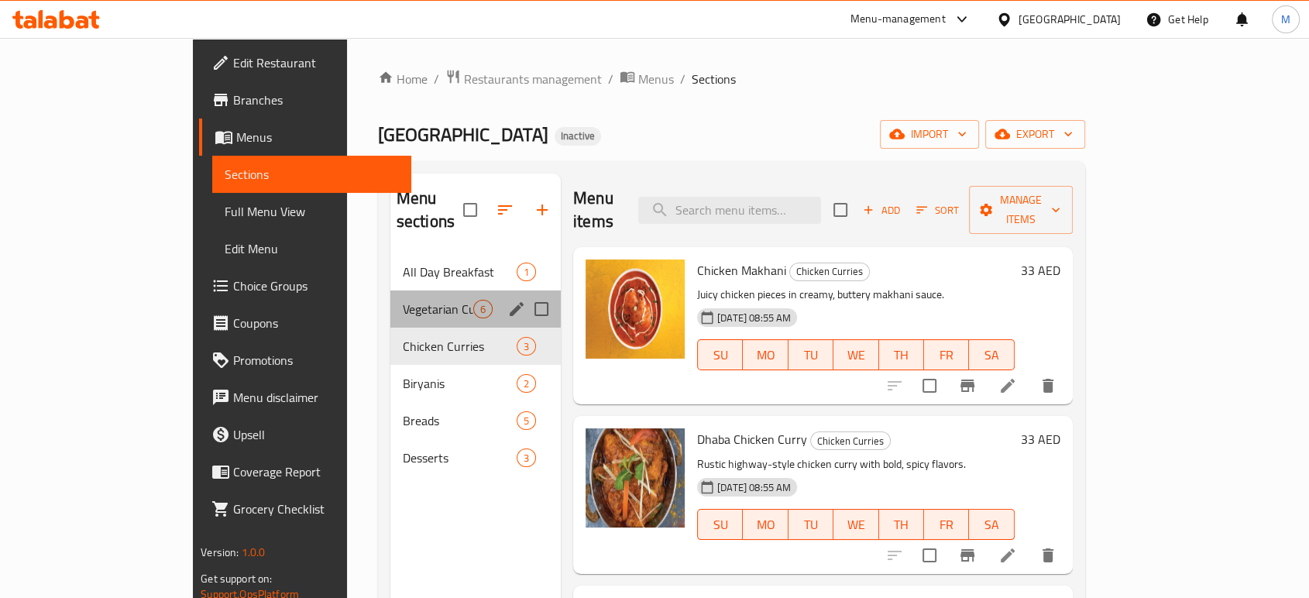
click at [390, 296] on div "Vegetarian Curries 6" at bounding box center [475, 308] width 170 height 37
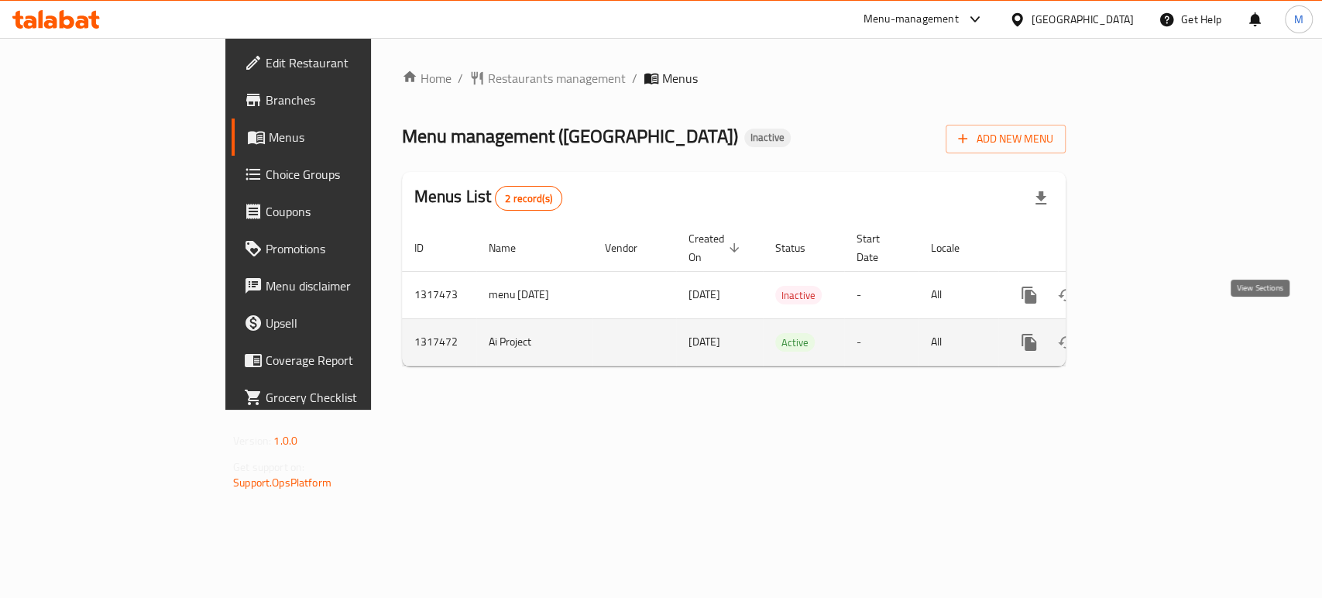
click at [1150, 333] on icon "enhanced table" at bounding box center [1140, 342] width 19 height 19
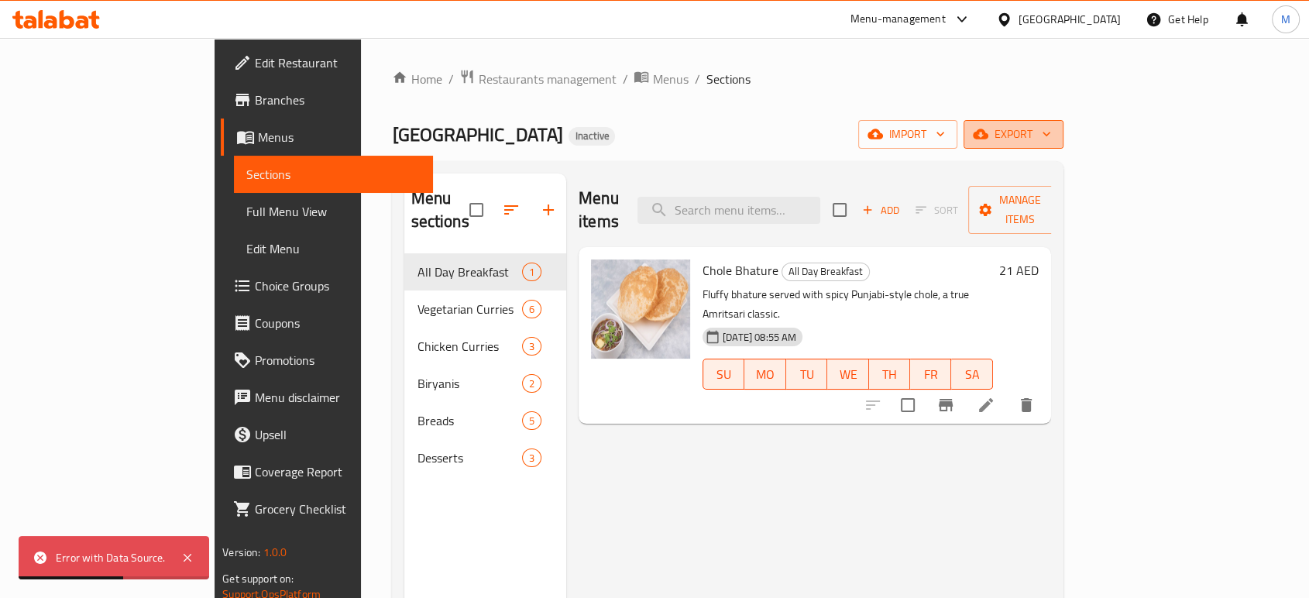
click at [1051, 134] on span "export" at bounding box center [1013, 134] width 75 height 19
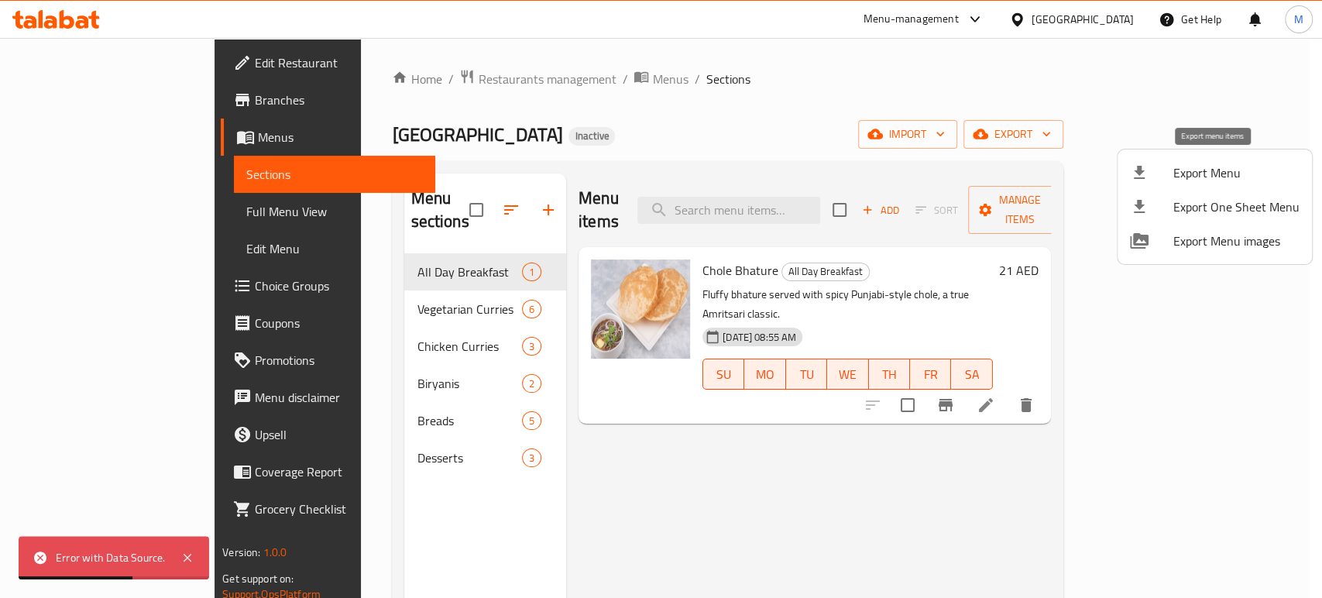
click at [1224, 165] on span "Export Menu" at bounding box center [1236, 172] width 126 height 19
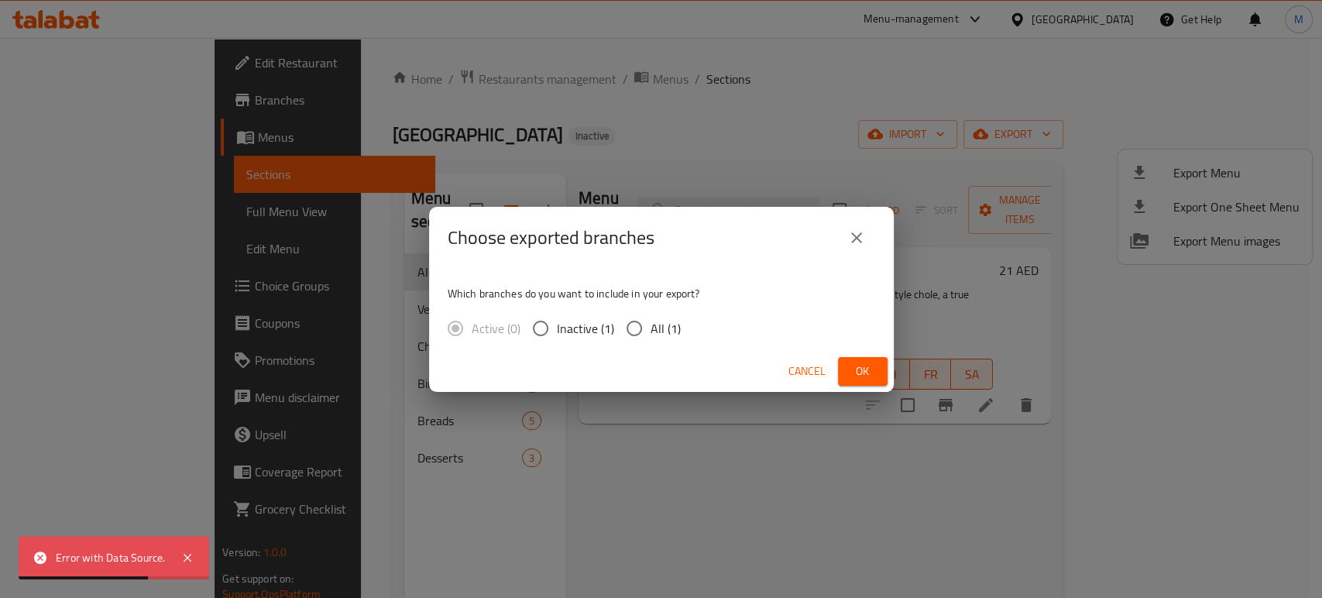
click at [648, 321] on input "All (1)" at bounding box center [634, 328] width 33 height 33
radio input "true"
click at [870, 370] on span "Ok" at bounding box center [862, 371] width 25 height 19
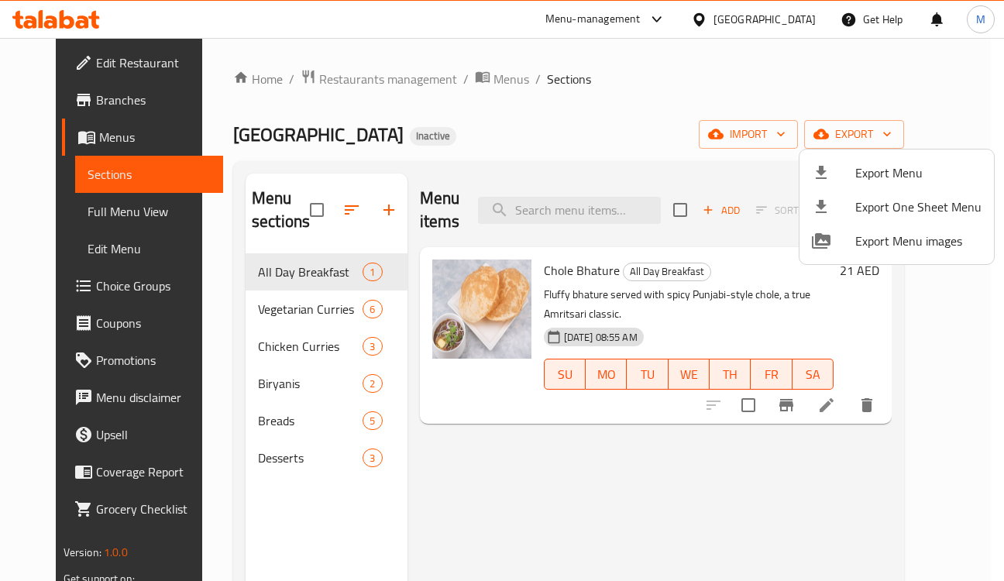
drag, startPoint x: 609, startPoint y: 214, endPoint x: 600, endPoint y: 211, distance: 9.1
click at [608, 214] on div at bounding box center [502, 290] width 1004 height 581
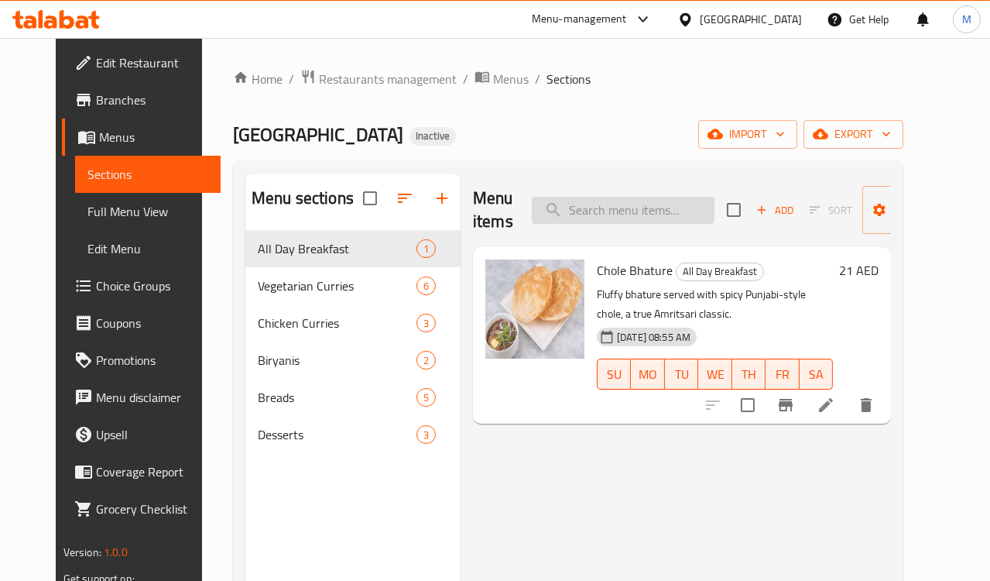
click at [600, 211] on input "search" at bounding box center [623, 210] width 183 height 27
paste input "Chole Bhature"
type input "Chole Bhature"
click at [836, 396] on icon at bounding box center [826, 405] width 19 height 19
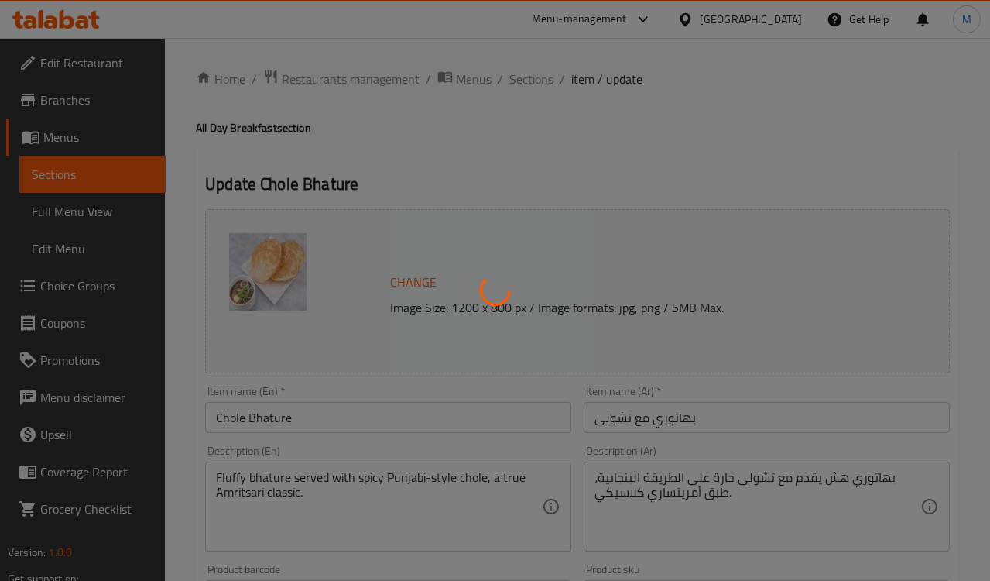
click at [918, 75] on div at bounding box center [495, 290] width 990 height 581
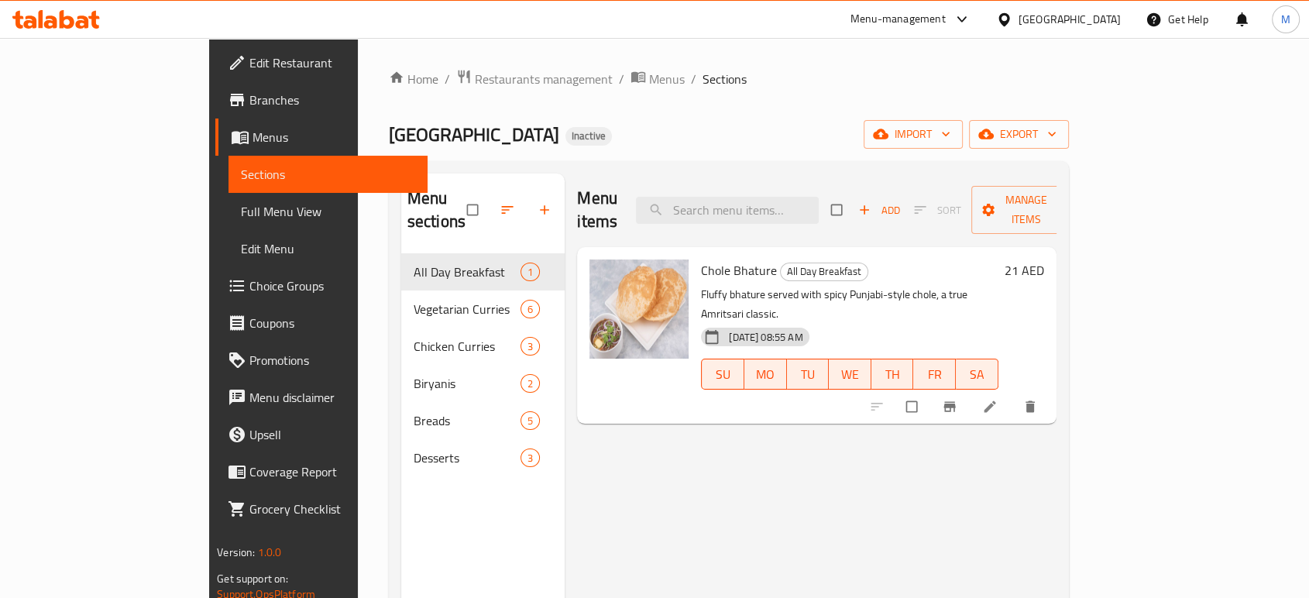
drag, startPoint x: 37, startPoint y: 218, endPoint x: 497, endPoint y: 3, distance: 507.5
click at [241, 218] on span "Full Menu View" at bounding box center [328, 211] width 174 height 19
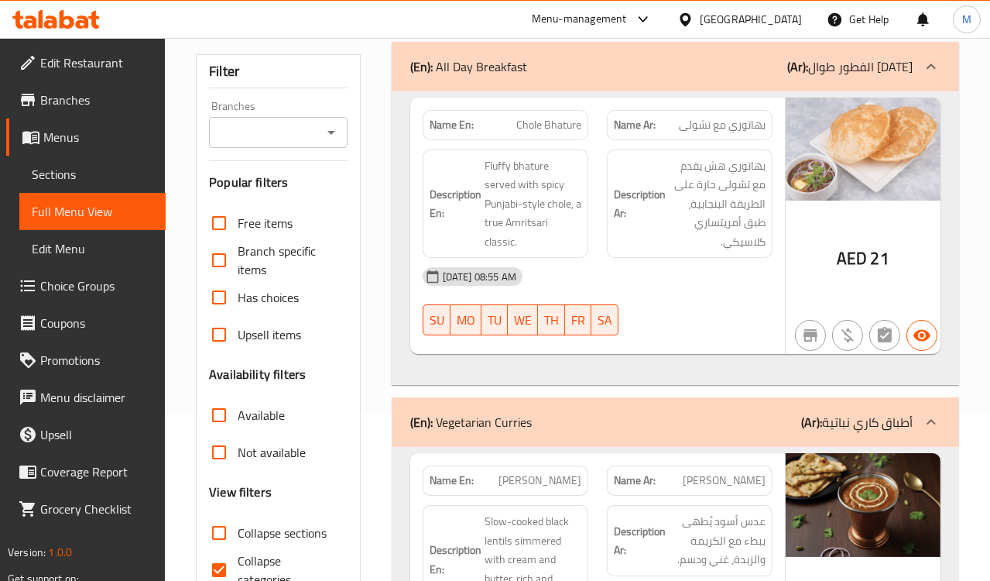
scroll to position [172, 0]
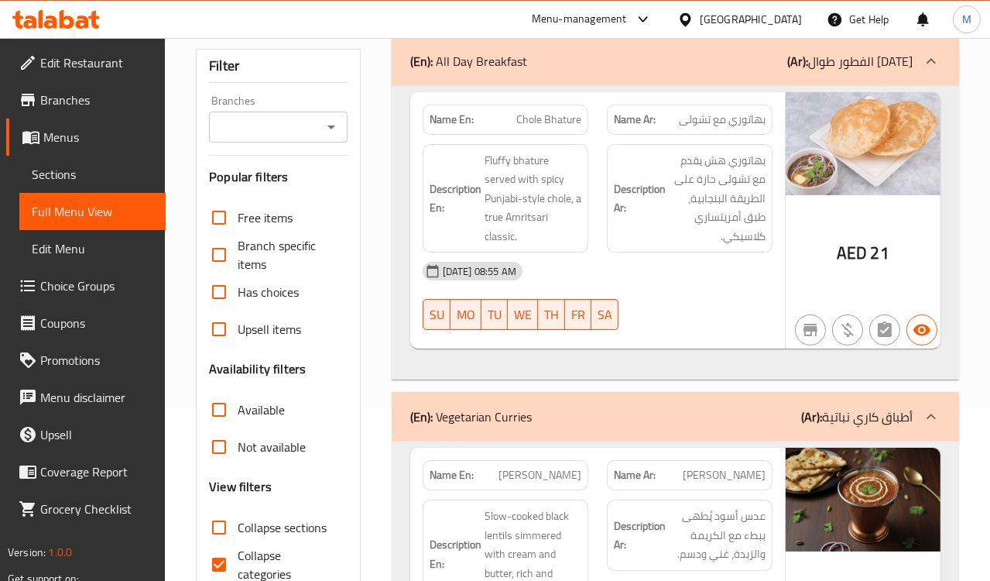
click at [561, 122] on span "Chole Bhature" at bounding box center [548, 120] width 65 height 16
copy span "Chole Bhature"
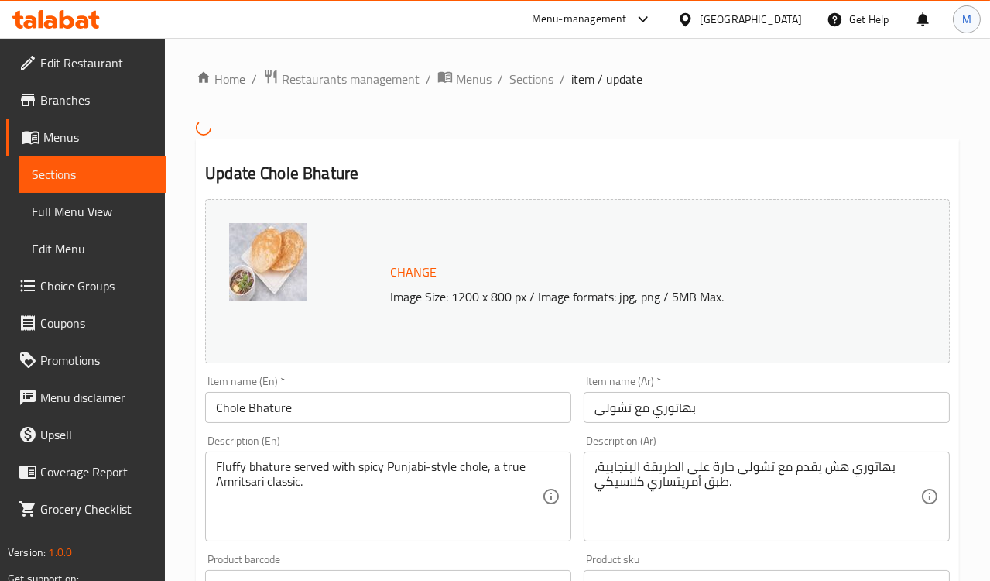
click at [973, 17] on div "M" at bounding box center [967, 19] width 28 height 28
click at [799, 167] on span "Logout" at bounding box center [792, 163] width 37 height 23
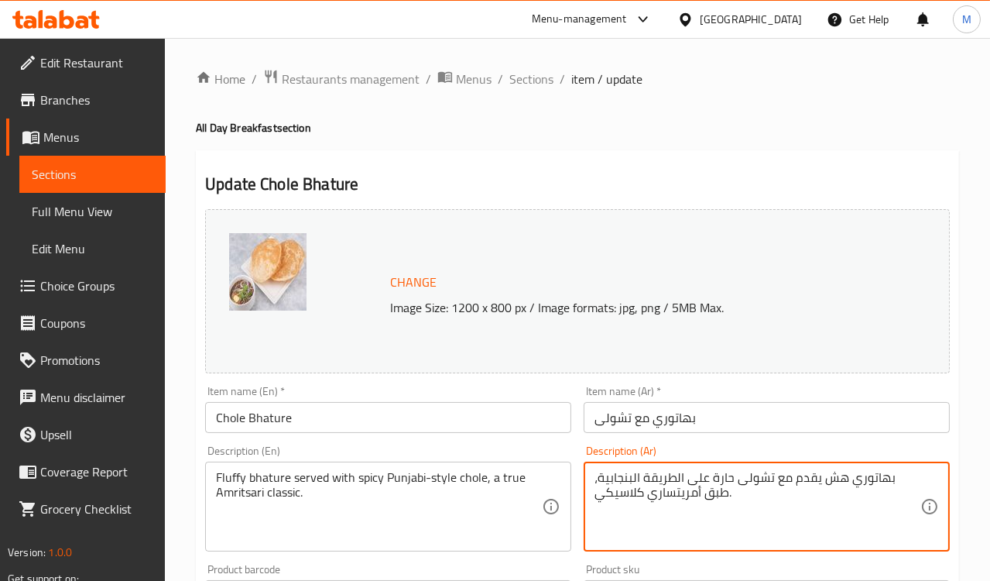
click at [608, 481] on textarea "بهاتوري هش يقدم مع تشولى حارة على الطريقة البنجابية، طبق أمريتساري كلاسيكي." at bounding box center [758, 507] width 326 height 74
type textarea "بهاتوري هش يقدم مع تشولى حارة على الطريقة البنجابية، [PERSON_NAME]."
click at [564, 438] on div "Item name (En)   * Chole Bhature Item name (En) *" at bounding box center [388, 409] width 379 height 60
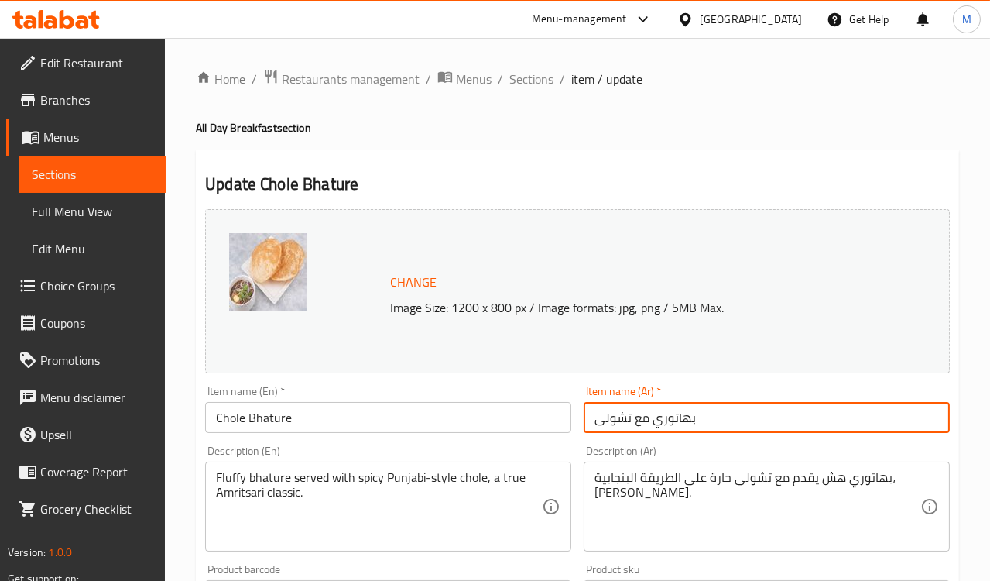
click at [639, 417] on input "بهاتوري مع تشولى" at bounding box center [767, 417] width 366 height 31
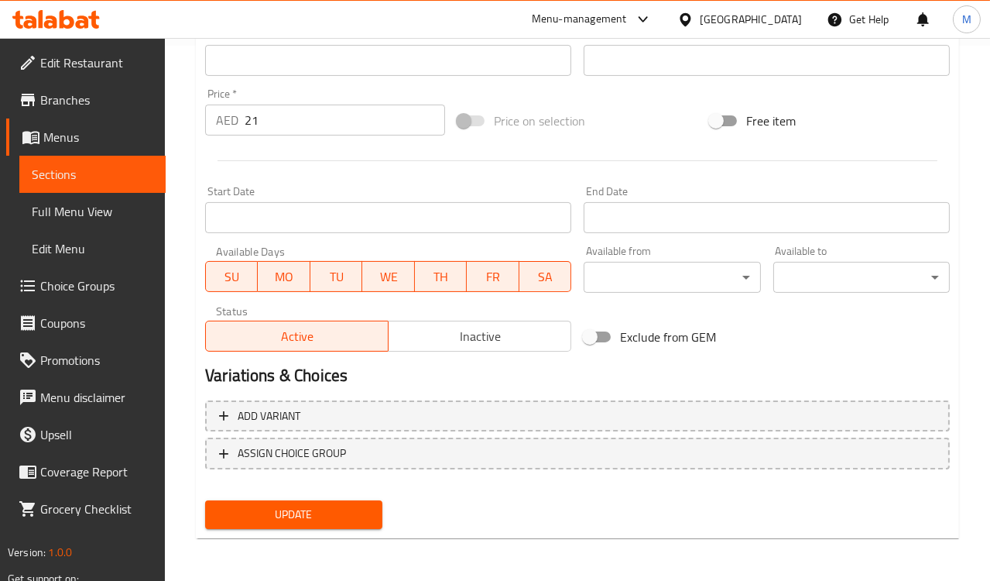
type input "بهاتوري تشولى"
click at [311, 513] on span "Update" at bounding box center [294, 514] width 152 height 19
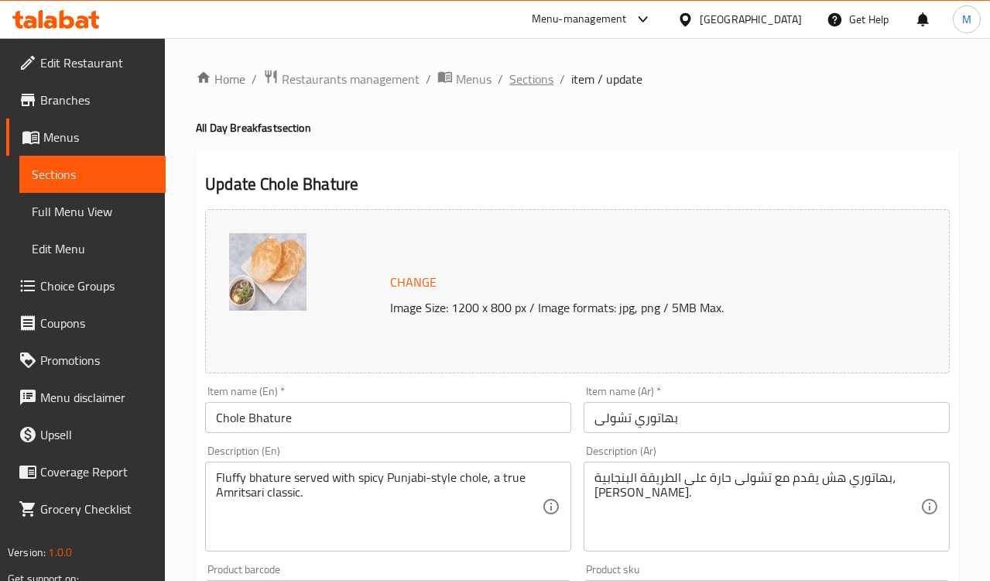
click at [533, 77] on span "Sections" at bounding box center [532, 79] width 44 height 19
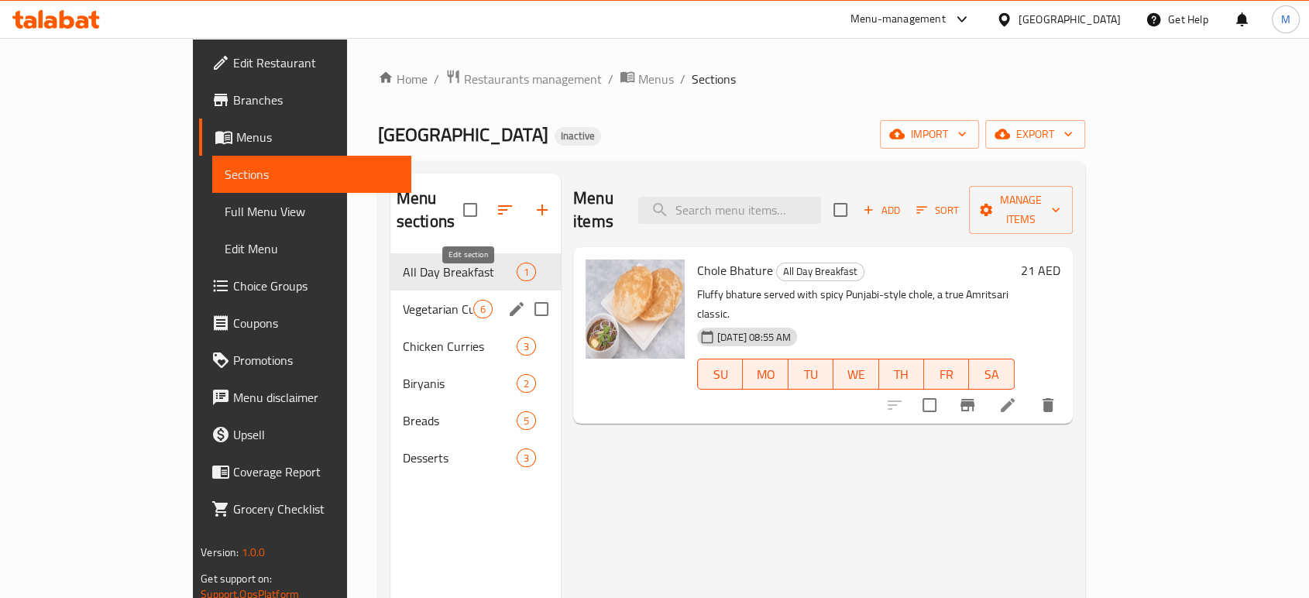
click at [507, 300] on icon "edit" at bounding box center [516, 309] width 19 height 19
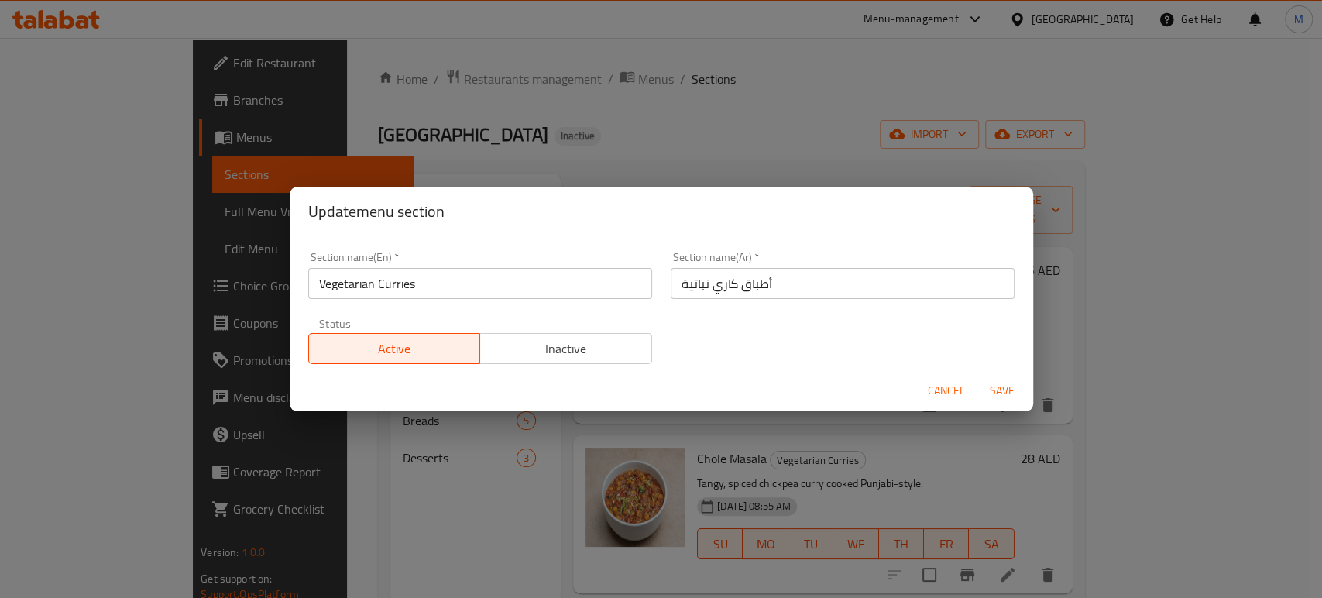
click at [746, 286] on input "أطباق كاري نباتية" at bounding box center [843, 283] width 344 height 31
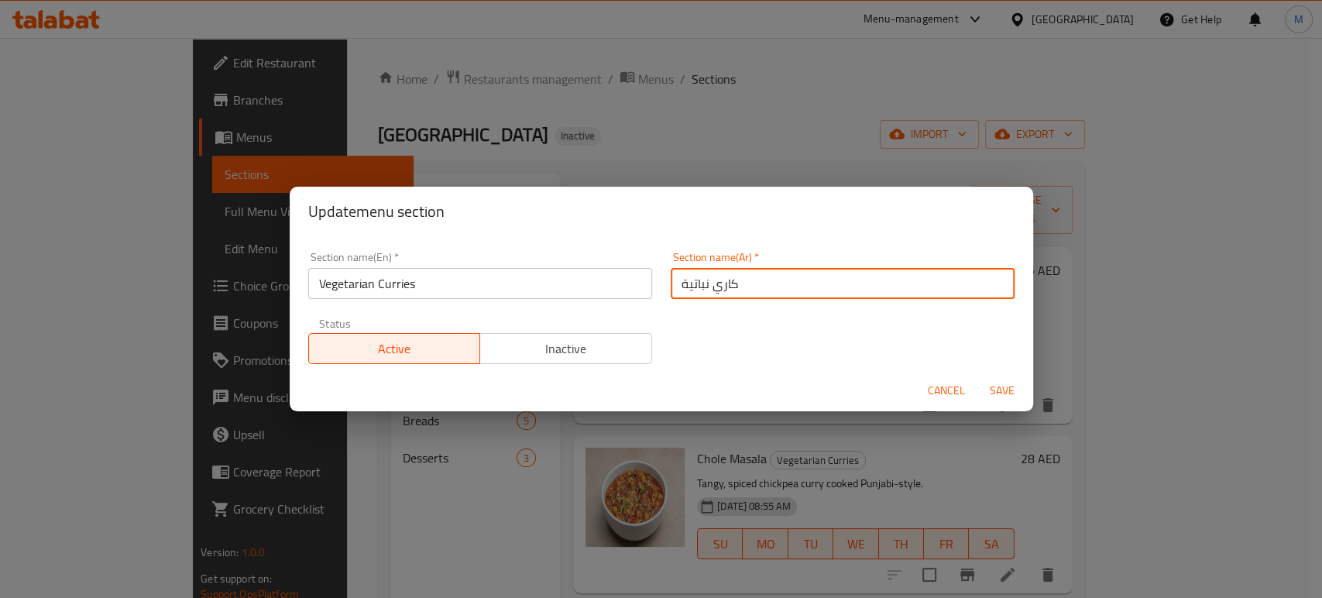
type input "كاري نباتية"
click at [990, 396] on span "Save" at bounding box center [1001, 390] width 37 height 19
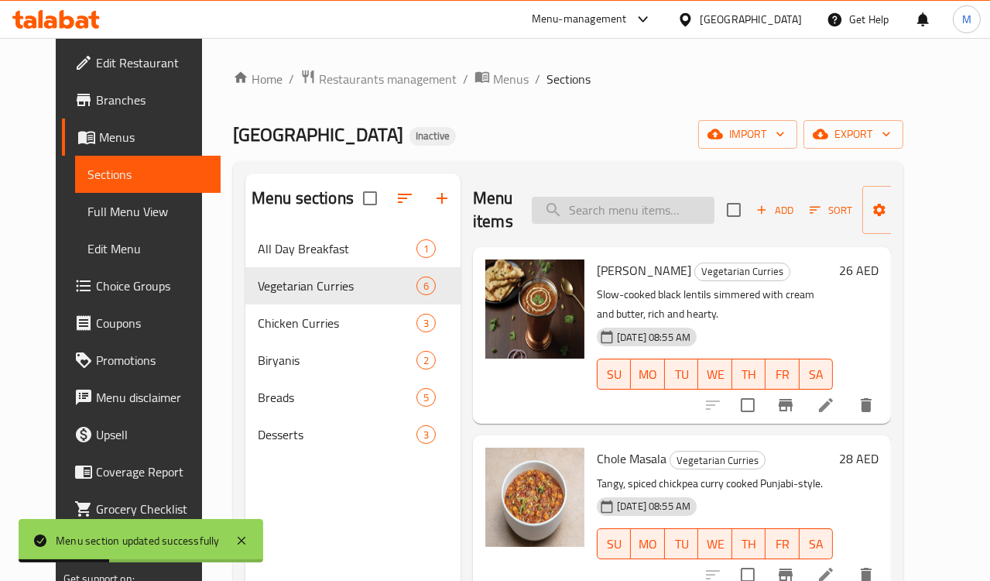
click at [578, 204] on input "search" at bounding box center [623, 210] width 183 height 27
paste input "[PERSON_NAME]"
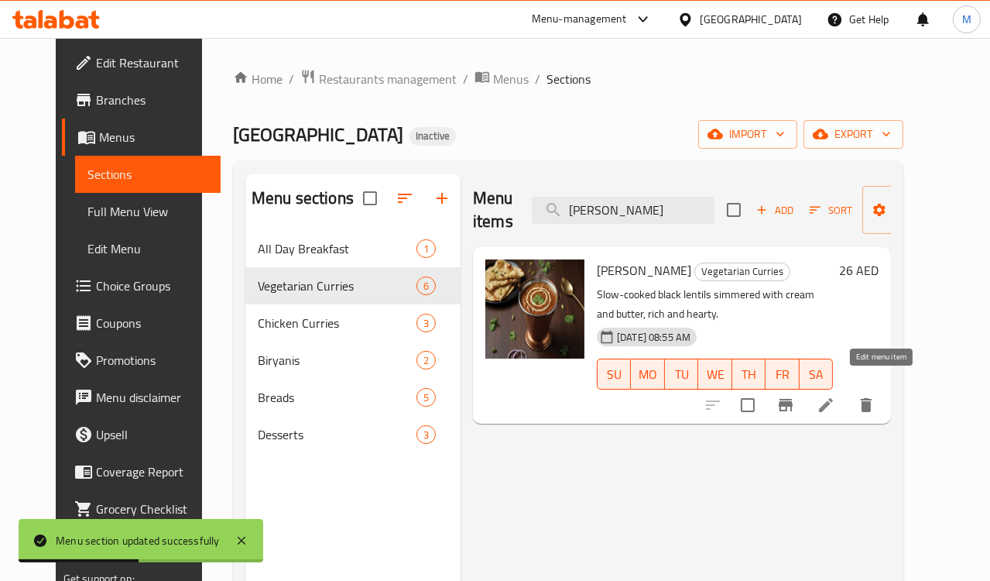
type input "[PERSON_NAME]"
click at [833, 398] on icon at bounding box center [826, 405] width 14 height 14
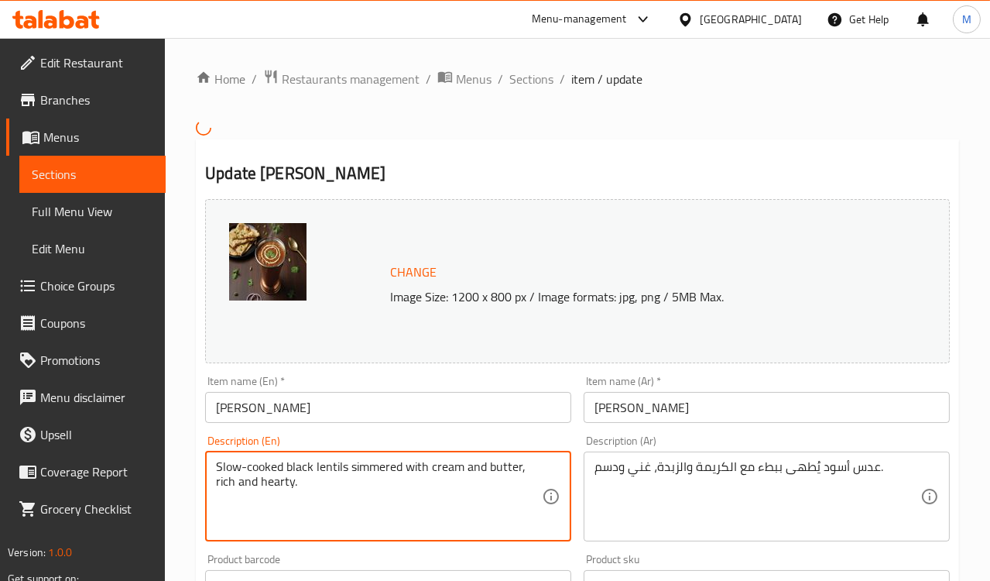
click at [256, 461] on textarea "Slow-cooked black lentils simmered with cream and butter, rich and hearty." at bounding box center [379, 496] width 326 height 74
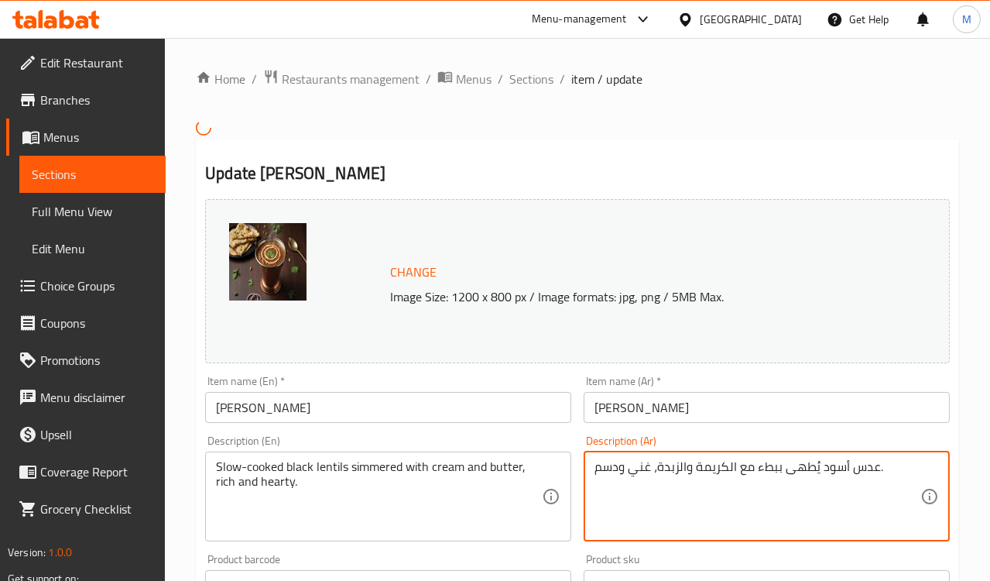
paste textarea "على نار هادئة"
type textarea "عدس أسود يُطهى ببطء على نار هادئة مع الكريمة والزبدة، غني ودسم."
click at [671, 438] on div "Description (Ar) عدس أسود يُطهى ببطء على نار هادئة مع الكريمة والزبدة، غني ودسم…" at bounding box center [767, 488] width 366 height 106
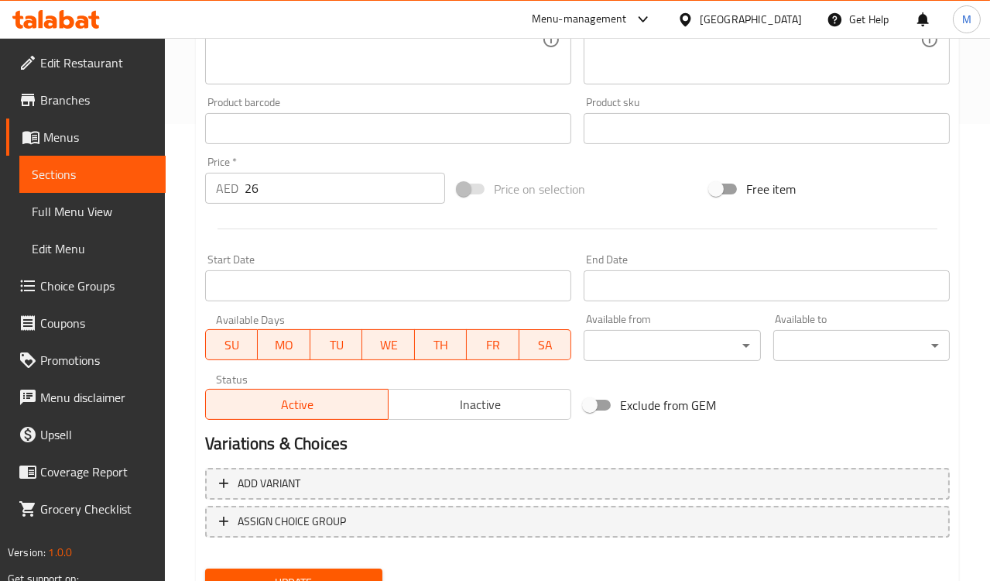
scroll to position [524, 0]
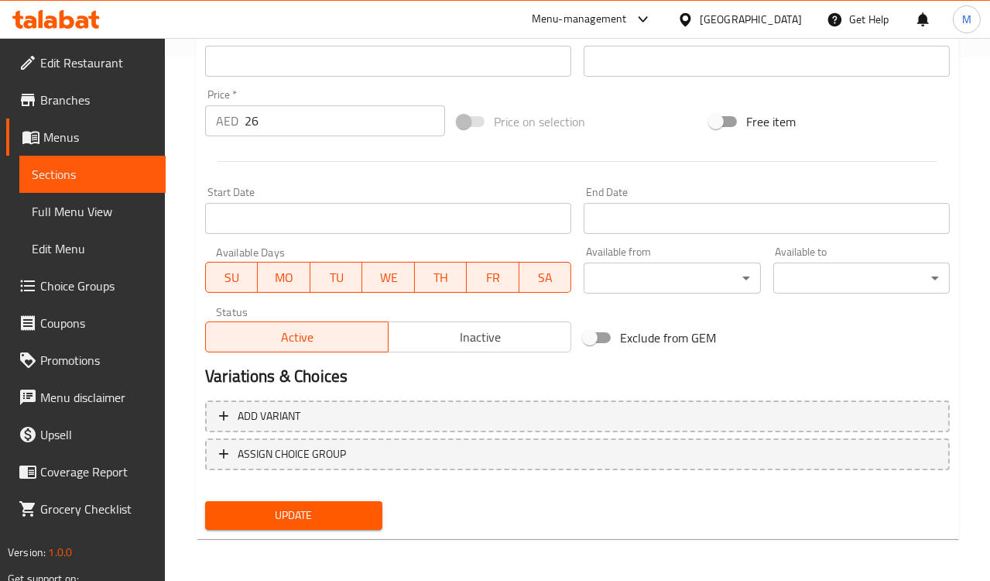
click at [350, 519] on span "Update" at bounding box center [294, 515] width 152 height 19
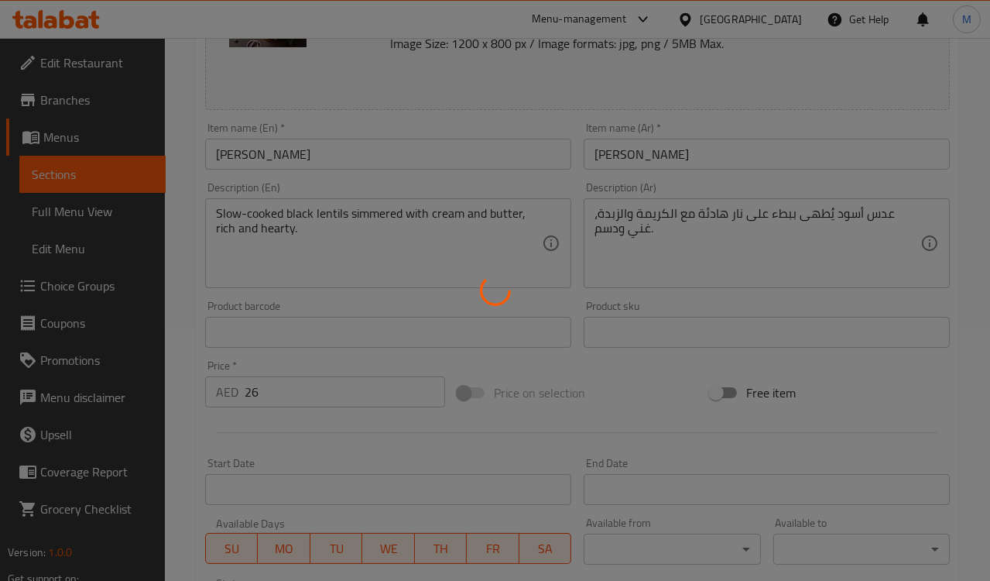
scroll to position [94, 0]
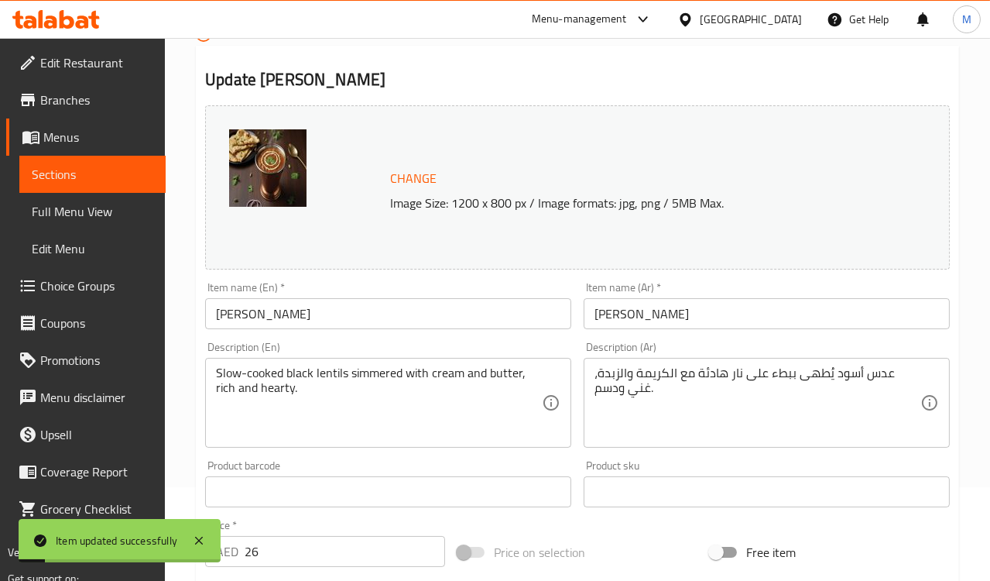
click at [235, 308] on input "[PERSON_NAME]" at bounding box center [388, 313] width 366 height 31
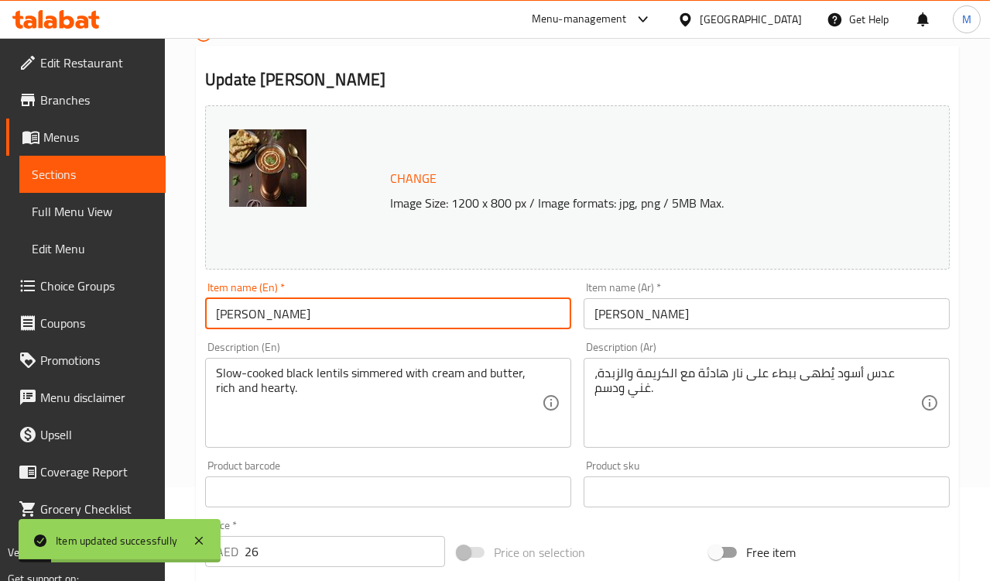
click at [235, 308] on input "[PERSON_NAME]" at bounding box center [388, 313] width 366 height 31
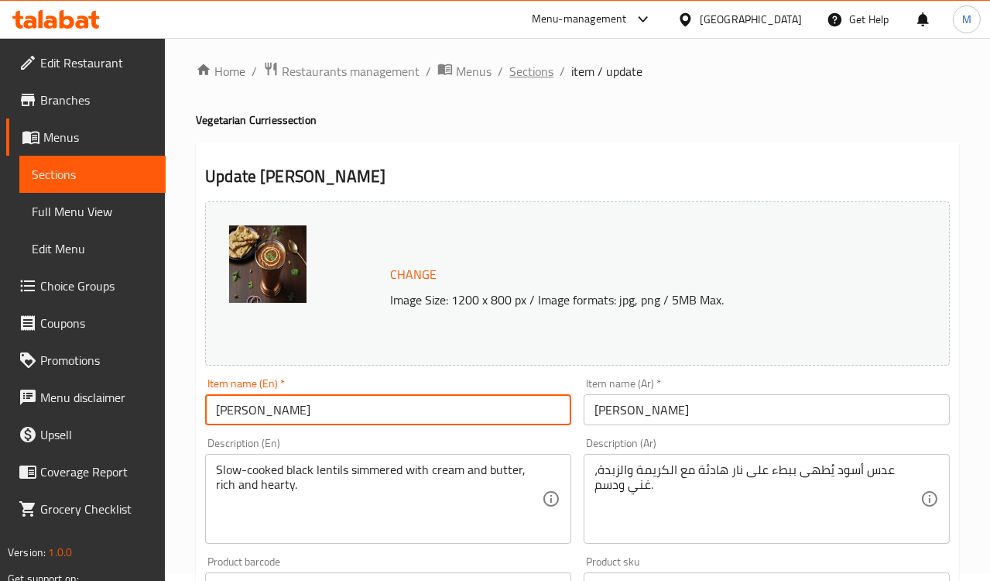
scroll to position [0, 0]
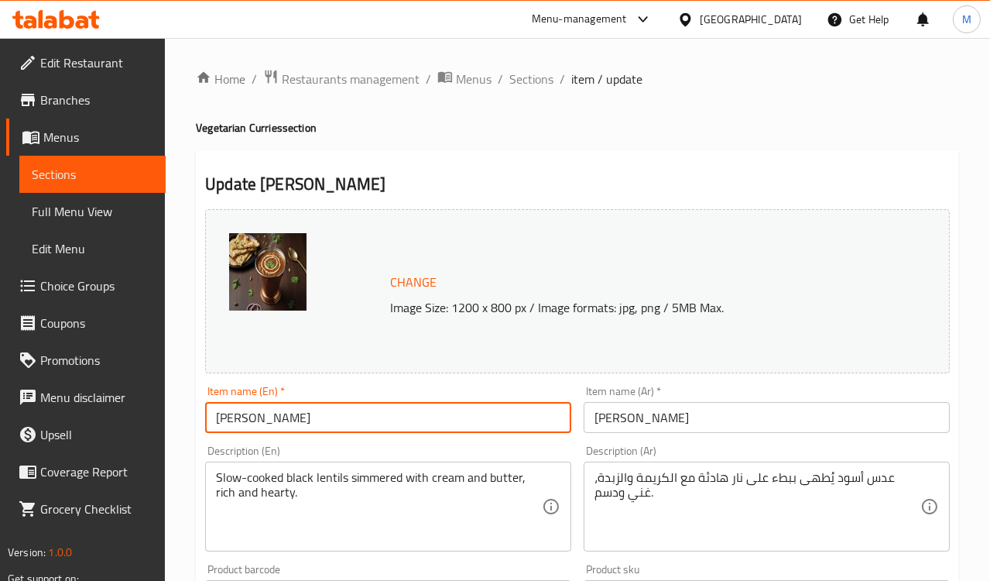
drag, startPoint x: 539, startPoint y: 79, endPoint x: 580, endPoint y: 154, distance: 85.6
click at [539, 79] on span "Sections" at bounding box center [532, 79] width 44 height 19
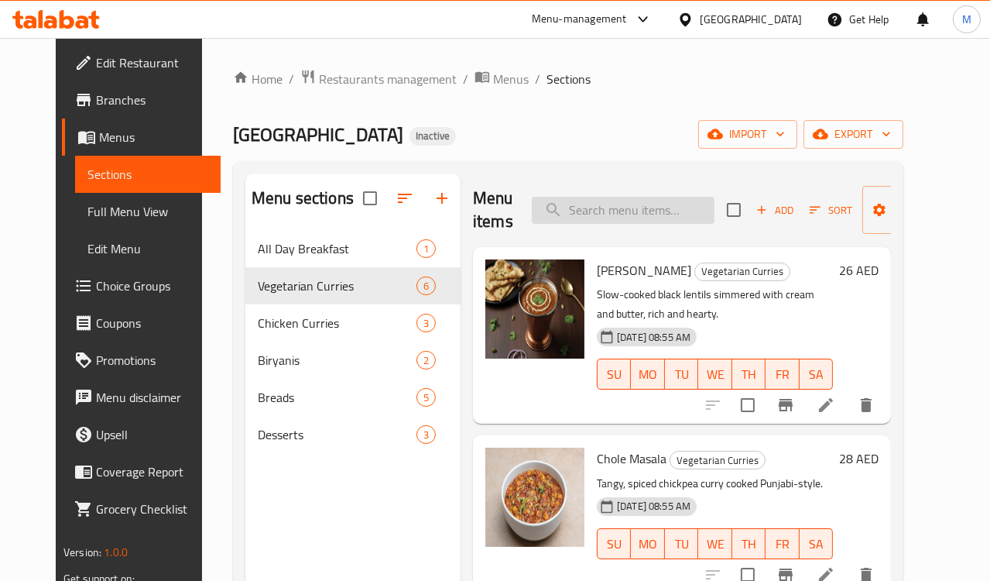
click at [613, 209] on input "search" at bounding box center [623, 210] width 183 height 27
paste input "[PERSON_NAME]"
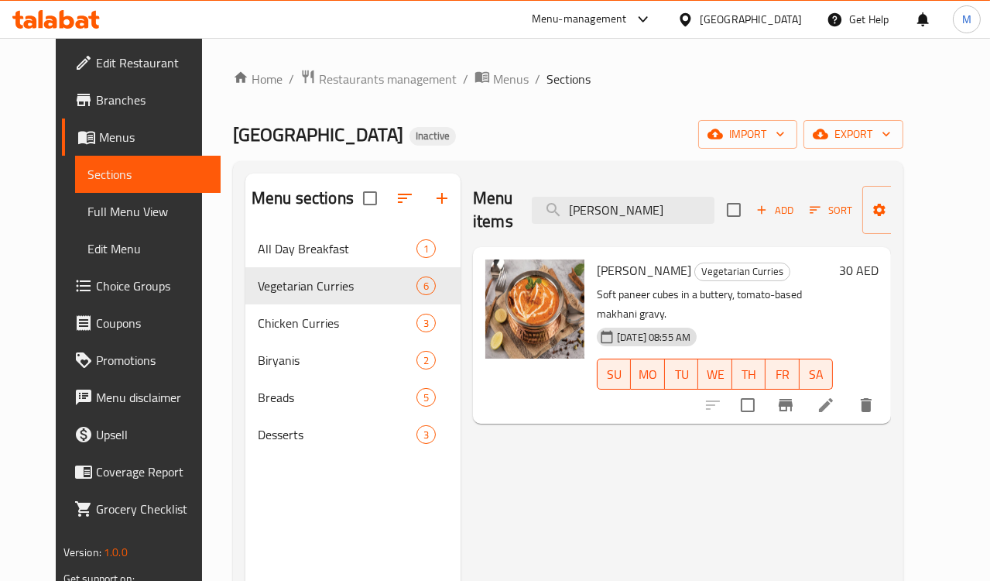
type input "[PERSON_NAME]"
click at [836, 396] on icon at bounding box center [826, 405] width 19 height 19
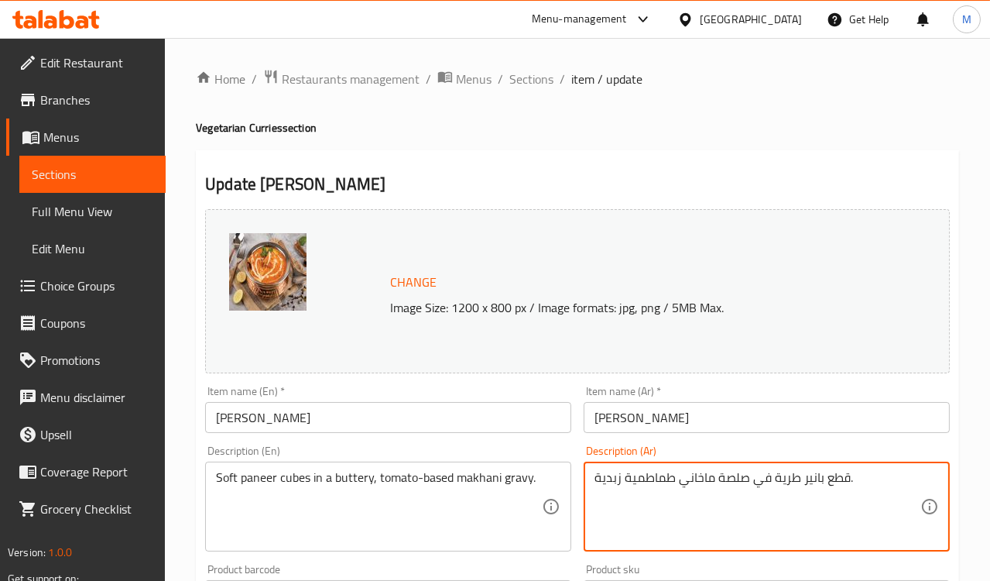
click at [829, 483] on textarea "قطع بانير طرية في صلصة ماخاني طماطمية زبدية." at bounding box center [758, 507] width 326 height 74
click at [734, 474] on textarea "مكعبات بانير طرية في صلصة ماخاني طماطمية زبدية." at bounding box center [758, 507] width 326 height 74
drag, startPoint x: 625, startPoint y: 482, endPoint x: 638, endPoint y: 486, distance: 13.5
click at [638, 486] on textarea "مكعبات بانير طرية في جريفي ماخاني طماطمية زبدية." at bounding box center [758, 507] width 326 height 74
click at [661, 485] on textarea "مكعبات بانير طرية في جريفي ماخاني طماطم زبدية." at bounding box center [758, 507] width 326 height 74
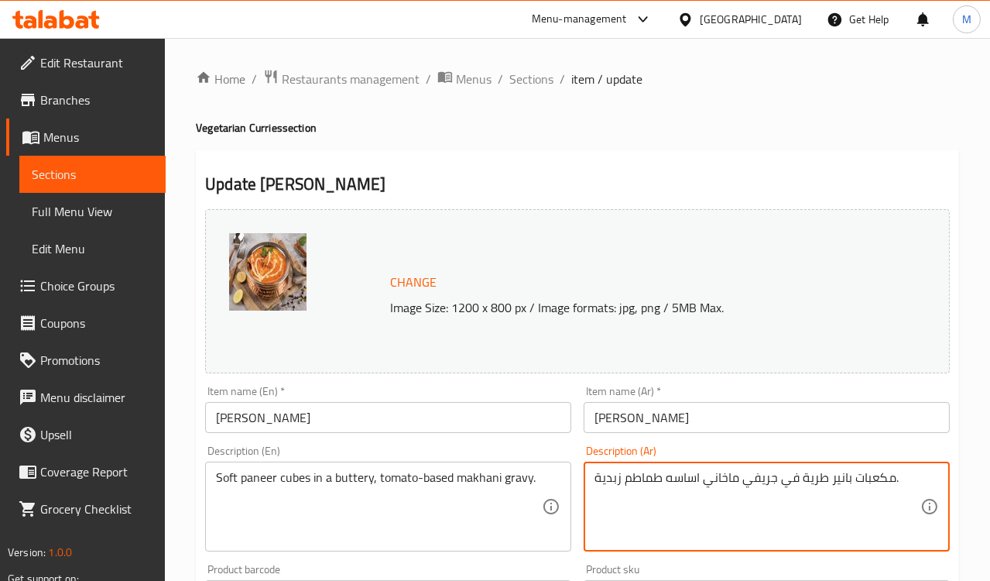
type textarea "مكعبات بانير طرية في جريفي ماخاني اساسه طماطم زبدية."
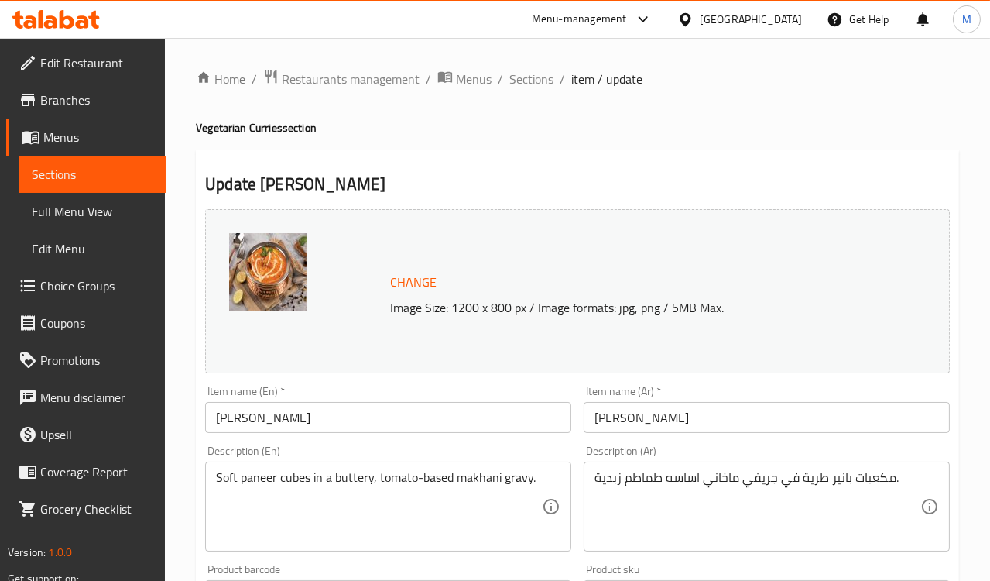
click at [519, 451] on div "Description (En) Soft paneer cubes in a buttery, tomato-based makhani gravy. De…" at bounding box center [388, 498] width 366 height 106
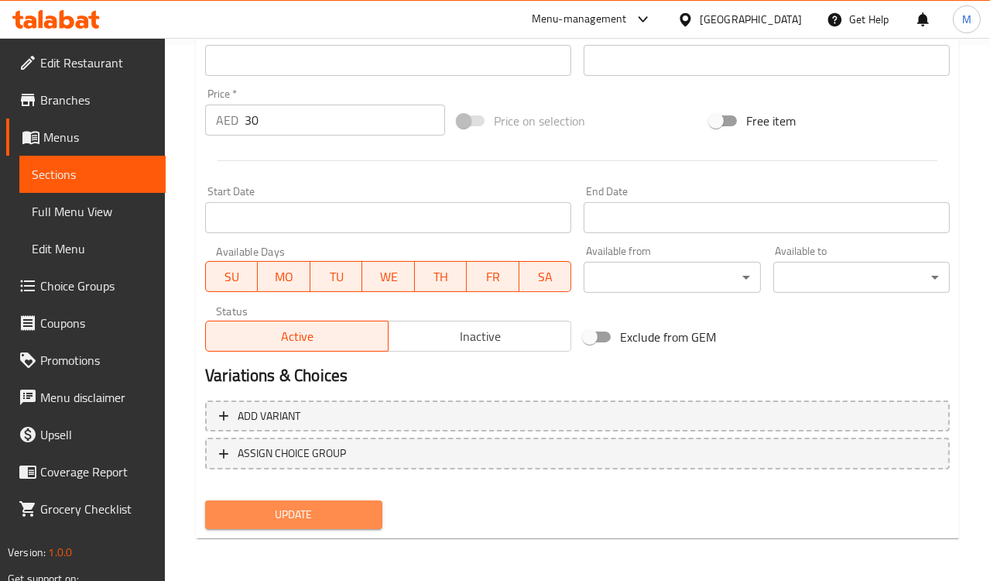
click at [331, 505] on span "Update" at bounding box center [294, 514] width 152 height 19
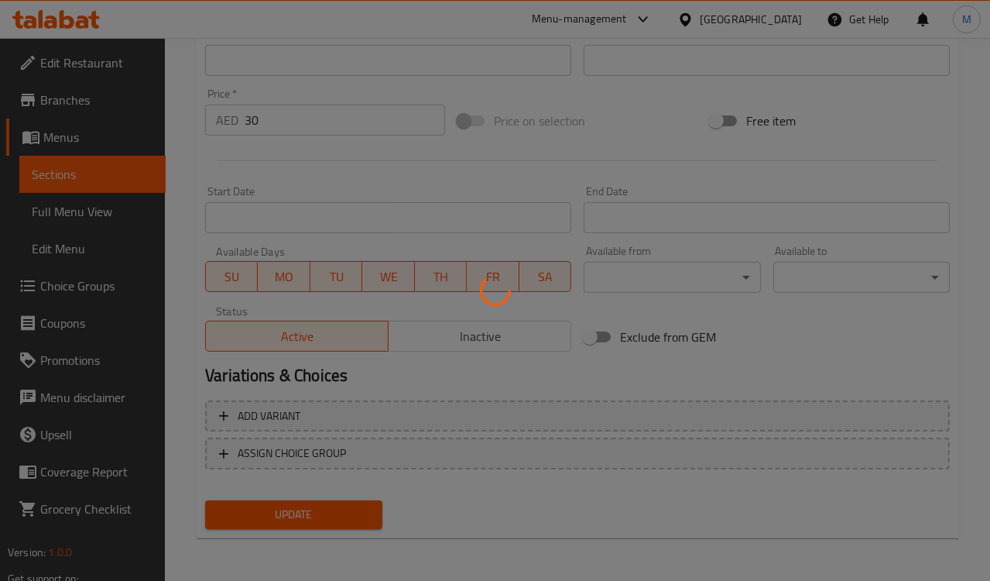
scroll to position [191, 0]
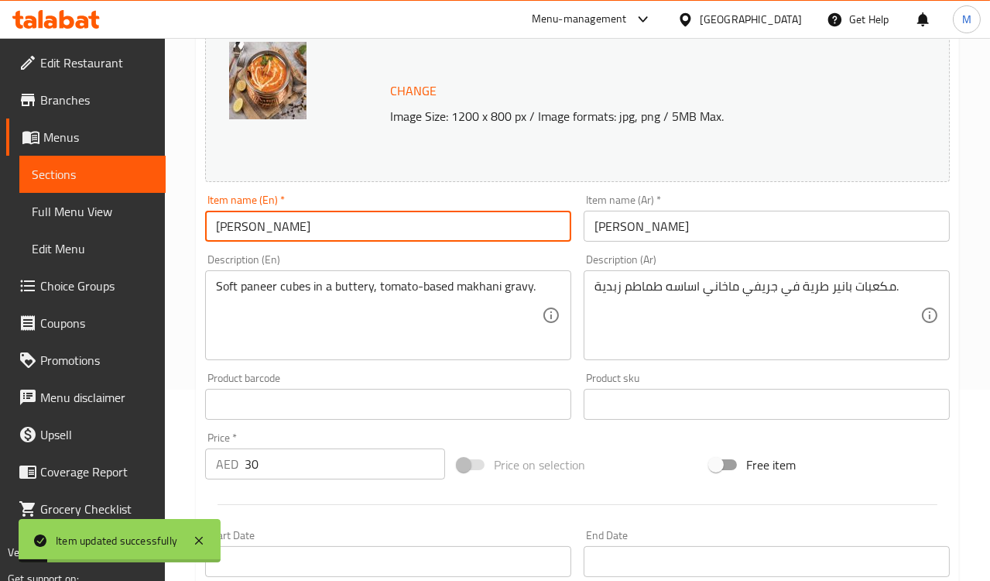
drag, startPoint x: 330, startPoint y: 225, endPoint x: 136, endPoint y: 215, distance: 193.8
click at [136, 215] on div "Edit Restaurant Branches Menus Sections Full Menu View Edit Menu Choice Groups …" at bounding box center [495, 386] width 990 height 1079
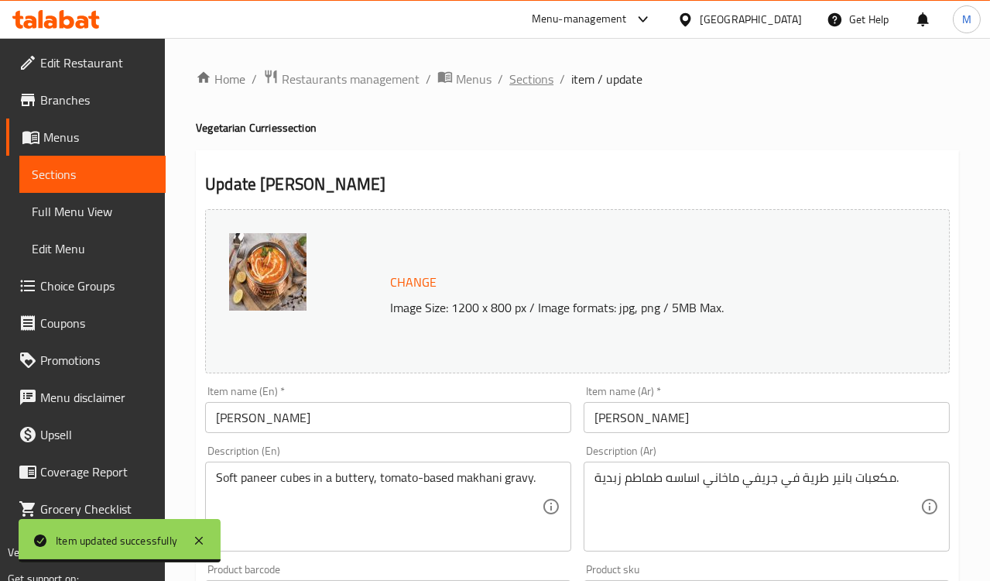
click at [545, 77] on span "Sections" at bounding box center [532, 79] width 44 height 19
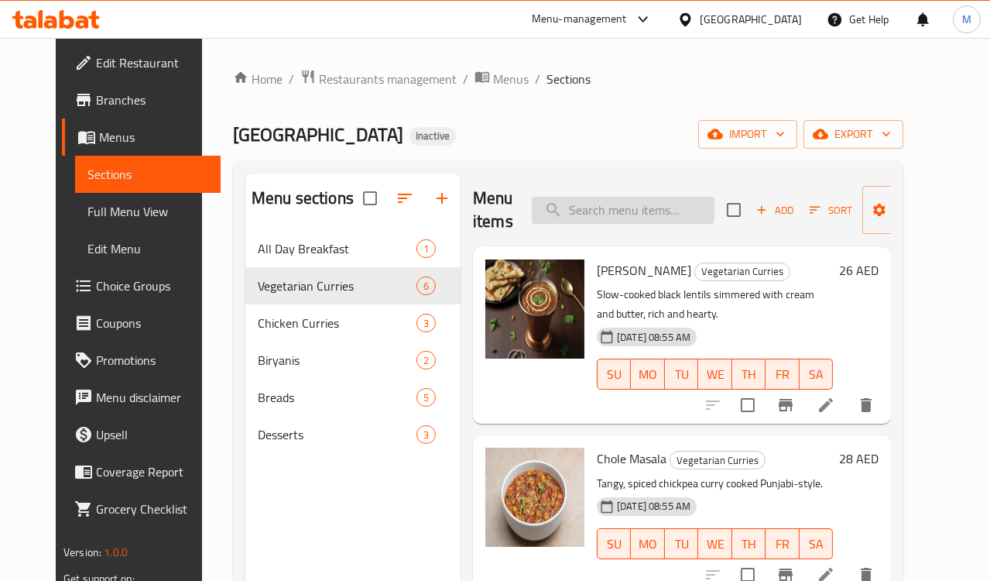
click at [633, 206] on input "search" at bounding box center [623, 210] width 183 height 27
paste input "Curry Pakora"
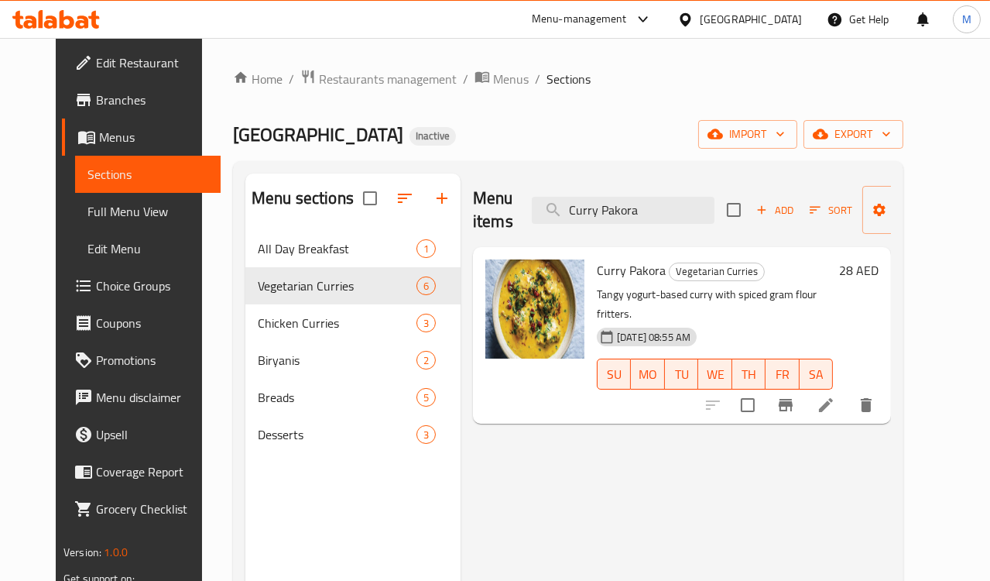
type input "Curry Pakora"
click at [833, 398] on icon at bounding box center [826, 405] width 14 height 14
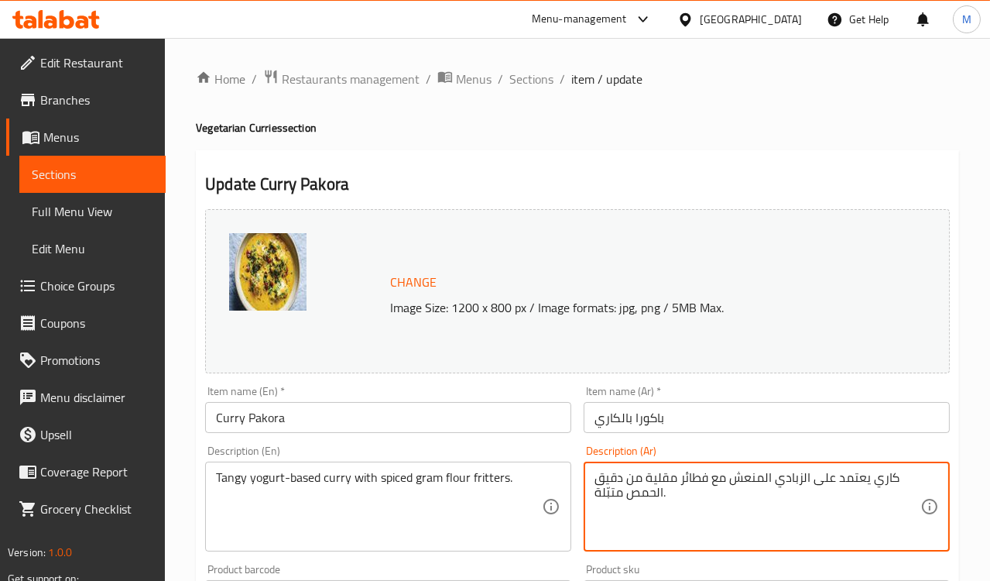
drag, startPoint x: 627, startPoint y: 494, endPoint x: 657, endPoint y: 494, distance: 29.4
click at [657, 494] on textarea "كاري يعتمد على الزبادي المنعش مع فطائر مقلية من دقيق الحمص متبّلة." at bounding box center [758, 507] width 326 height 74
click at [596, 496] on textarea "كاري يعتمد على الزبادي المنعش مع فطائر مقلية من دقيق الجرام متبّلة." at bounding box center [758, 507] width 326 height 74
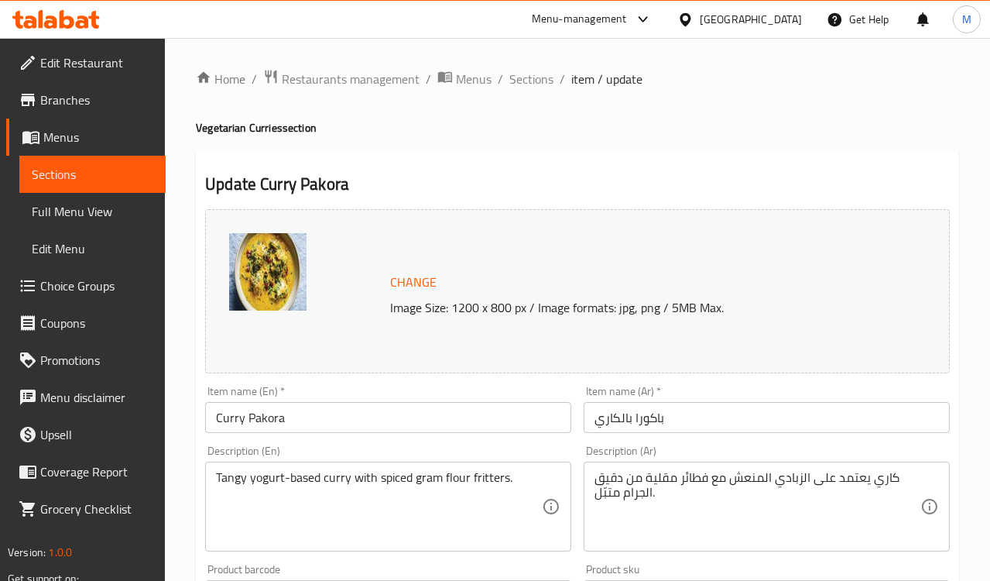
click at [508, 447] on div "Description (En) Tangy yogurt-based curry with spiced gram flour fritters. Desc…" at bounding box center [388, 498] width 366 height 106
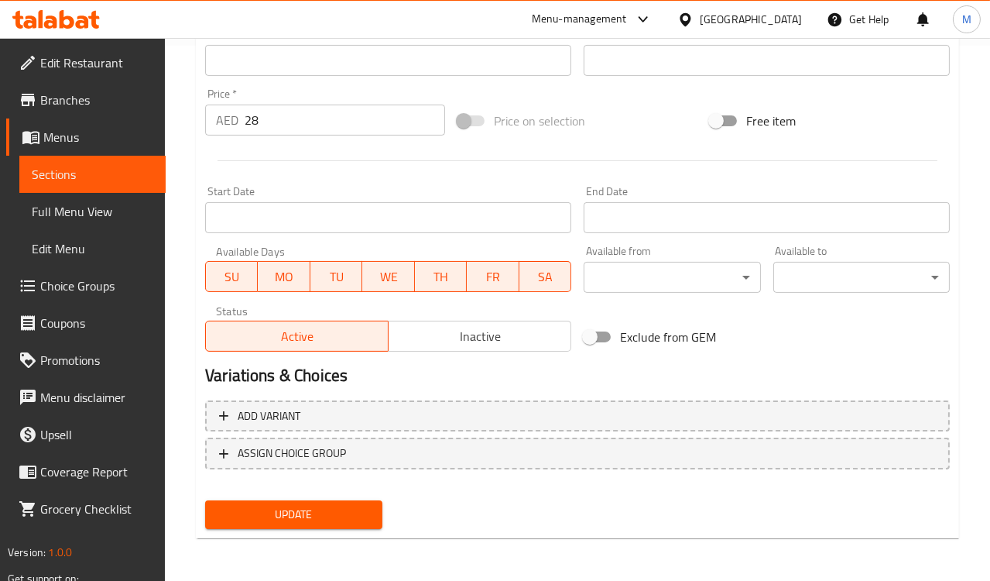
click at [304, 519] on span "Update" at bounding box center [294, 514] width 152 height 19
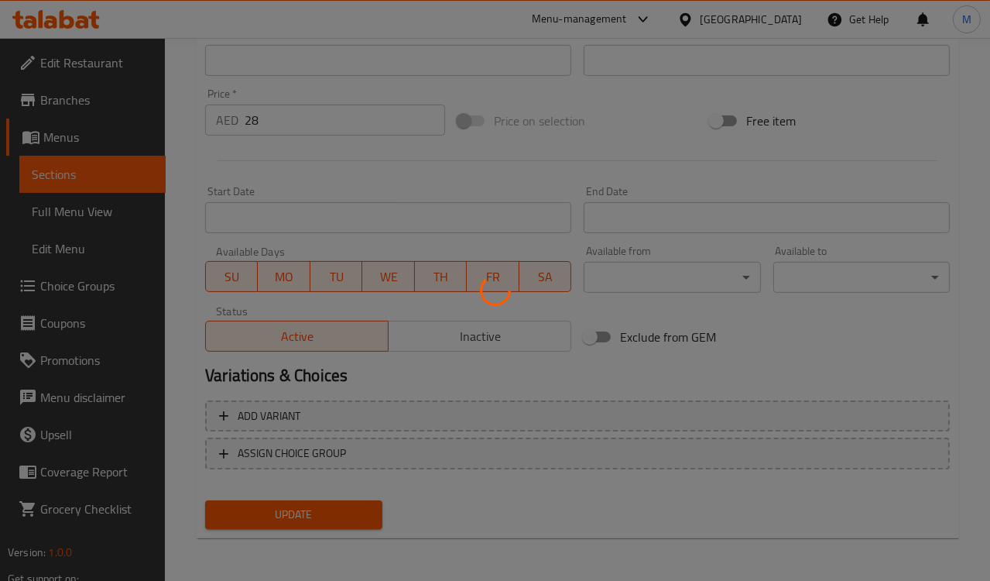
scroll to position [191, 0]
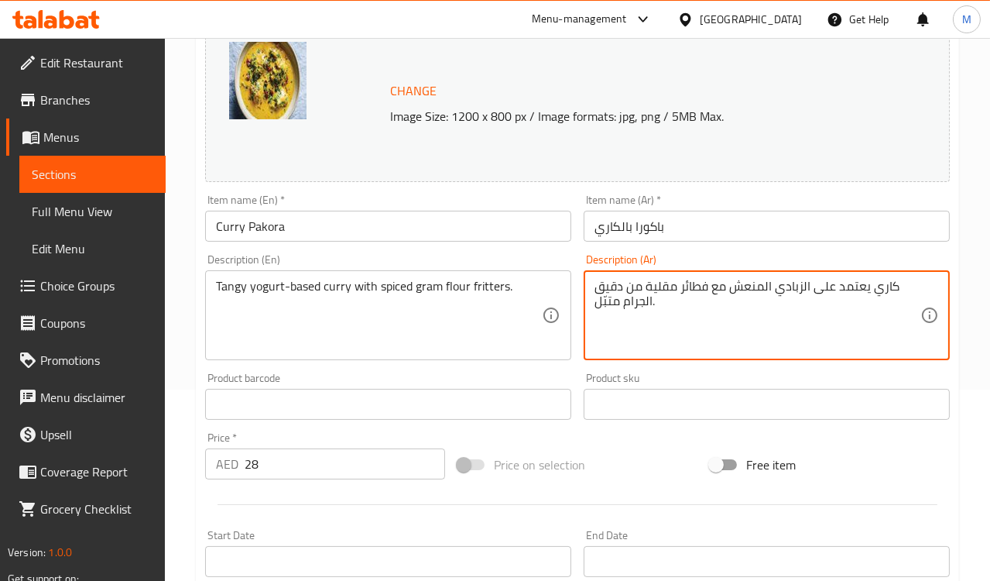
click at [607, 304] on textarea "كاري يعتمد على الزبادي المنعش مع فطائر مقلية من دقيق الجرام متبّل." at bounding box center [758, 316] width 326 height 74
click at [641, 287] on textarea "كاري يعتمد على الزبادي المنعش مع فطائر مقلية من دقيق الجرام ." at bounding box center [758, 316] width 326 height 74
paste textarea "تبّلم"
type textarea "كاري يعتمد على الزبادي المنعش مع فطائر مقلية متبّلة من دقيق الجرام ."
click at [688, 378] on div "Product sku Product sku" at bounding box center [767, 395] width 366 height 47
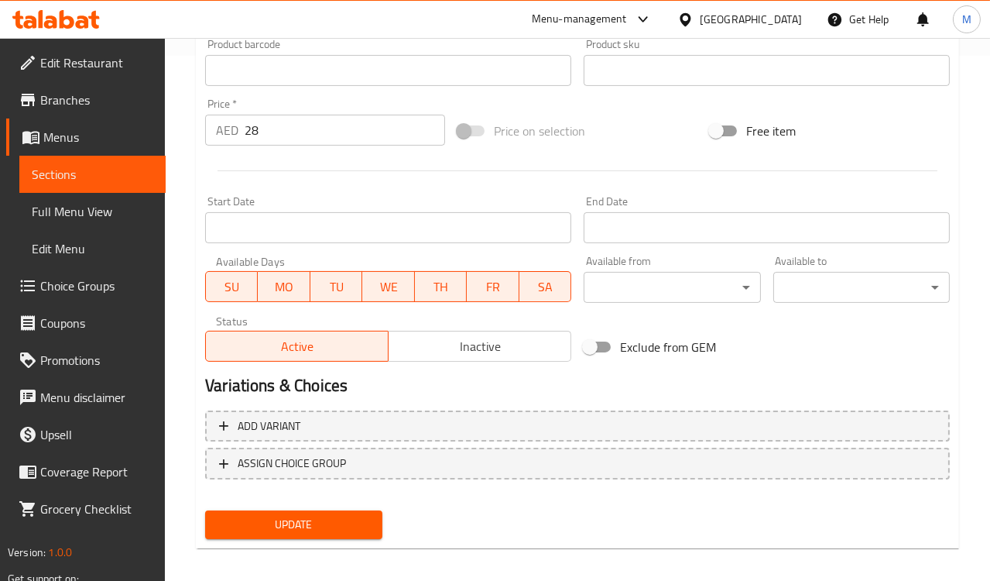
scroll to position [535, 0]
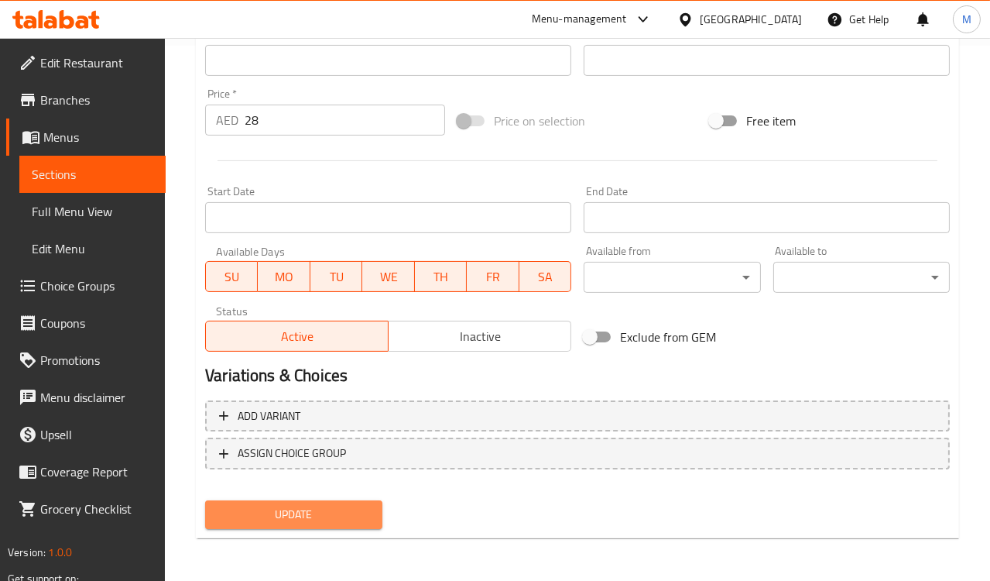
click at [338, 513] on span "Update" at bounding box center [294, 514] width 152 height 19
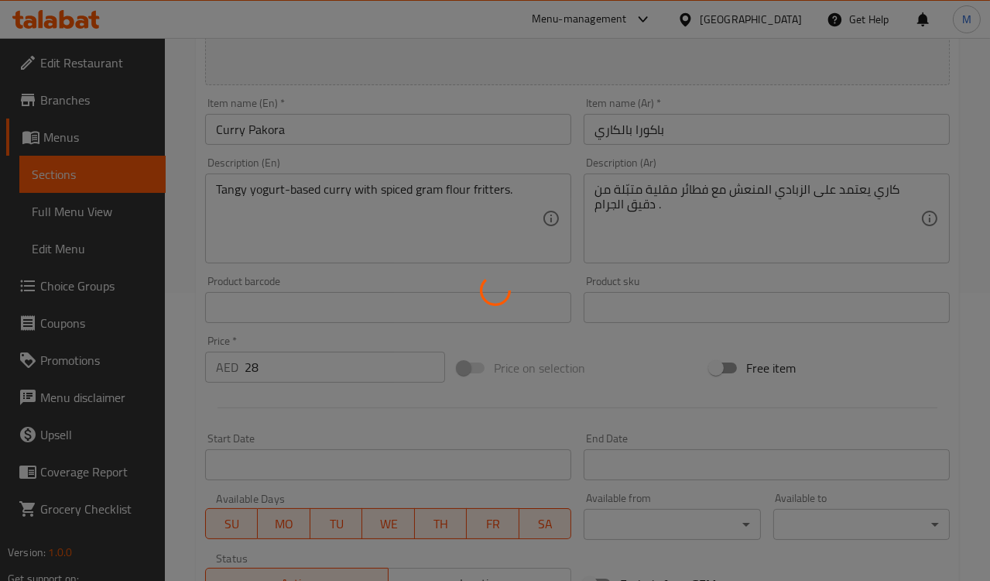
scroll to position [277, 0]
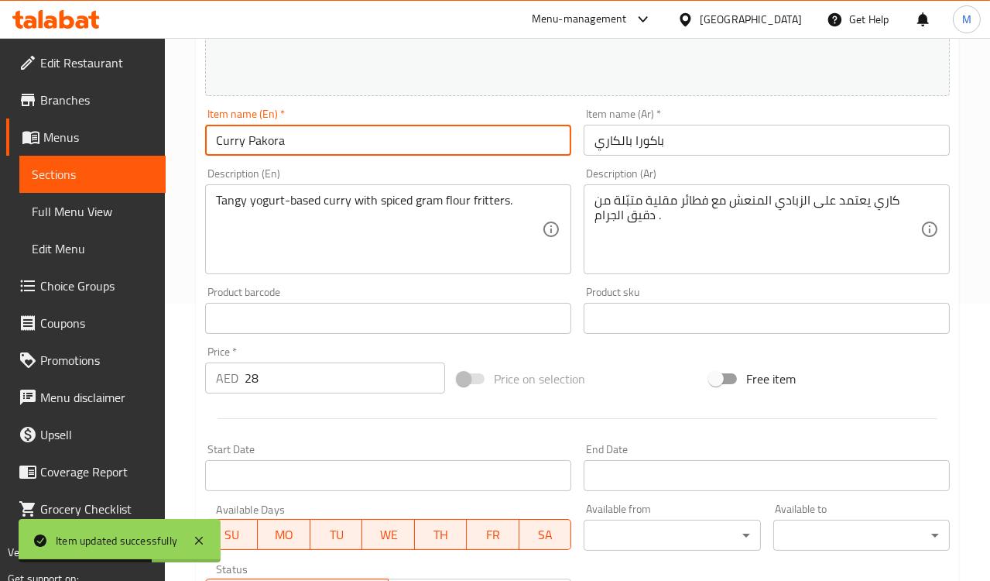
drag, startPoint x: 304, startPoint y: 142, endPoint x: 193, endPoint y: 130, distance: 111.4
click at [193, 130] on div "Home / Restaurants management / Menus / Sections / item / update Vegetarian Cur…" at bounding box center [577, 300] width 825 height 1079
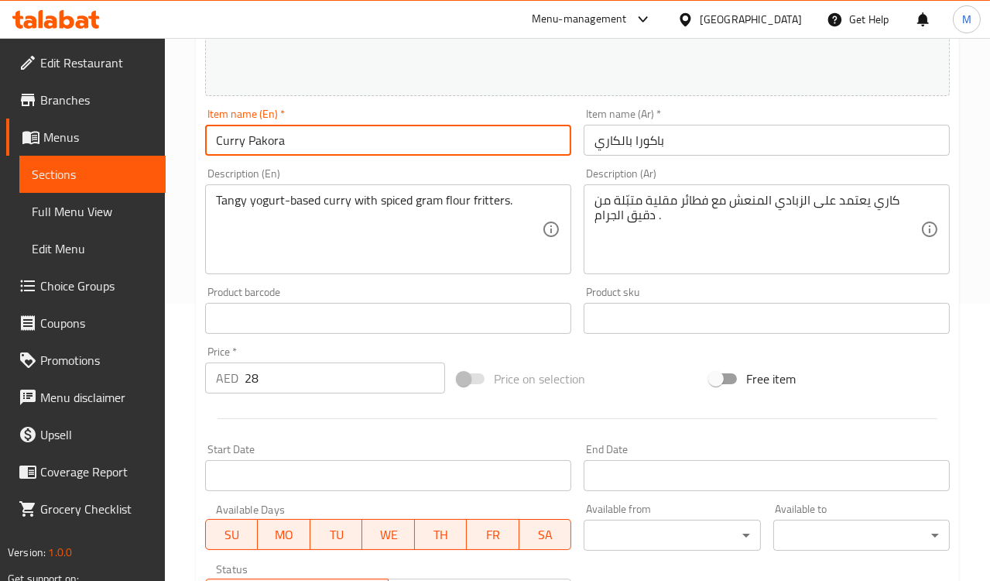
scroll to position [19, 0]
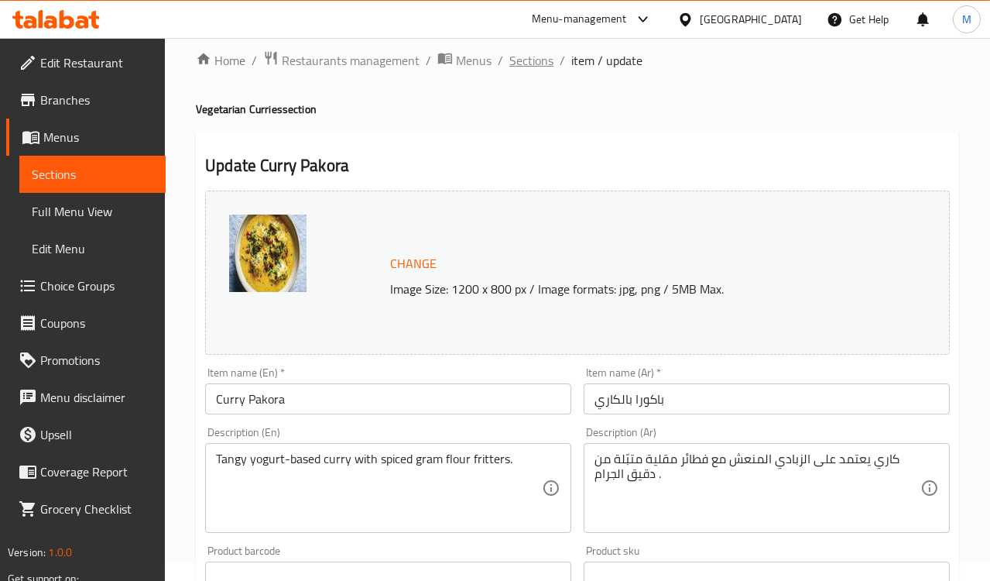
click at [534, 58] on span "Sections" at bounding box center [532, 60] width 44 height 19
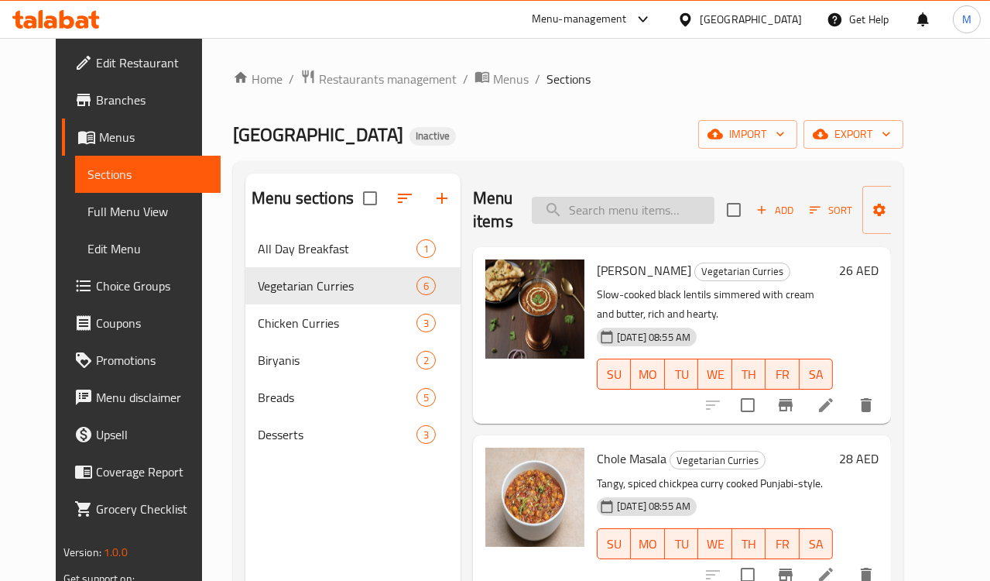
click at [594, 210] on input "search" at bounding box center [623, 210] width 183 height 27
paste input "Paneer Masala"
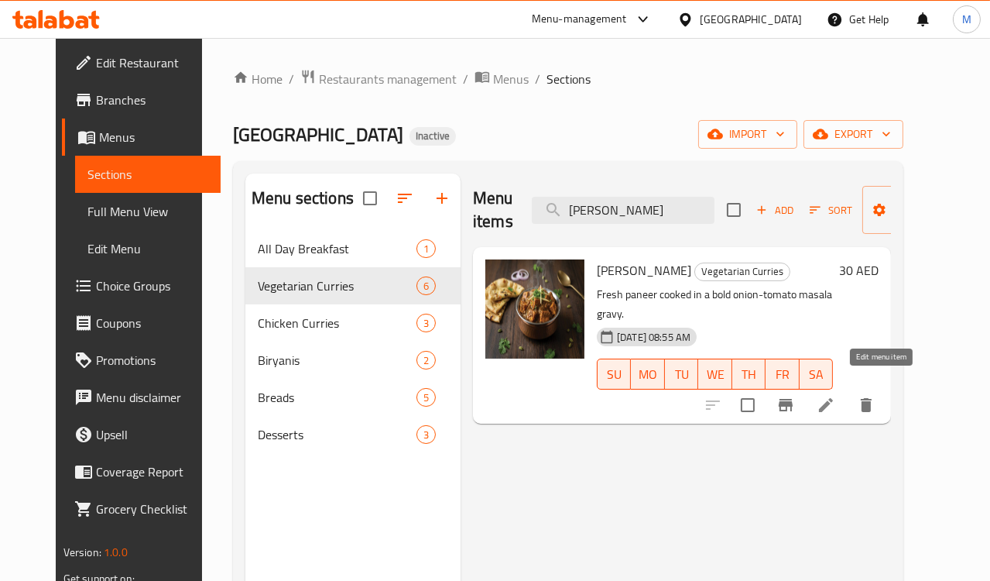
type input "Paneer Masala"
click at [836, 396] on icon at bounding box center [826, 405] width 19 height 19
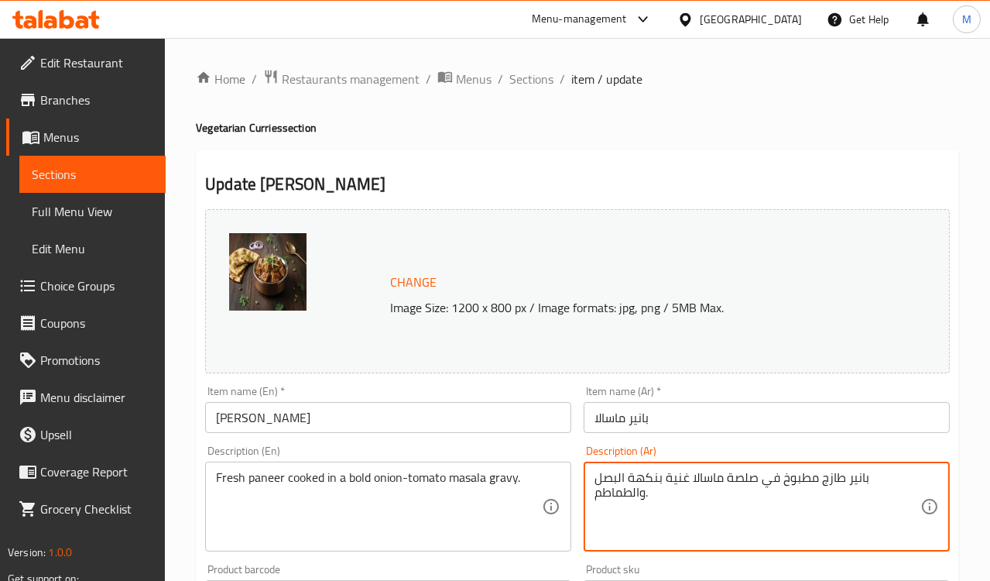
click at [739, 480] on textarea "بانير طازج مطبوخ في صلصة ماسالا غنية بنكهة البصل والطماطم." at bounding box center [758, 507] width 326 height 74
click at [681, 482] on textarea "بانير طازج مطبوخ في جريفي ماسالا غنية بنكهة البصل والطماطم." at bounding box center [758, 507] width 326 height 74
type textarea "بانير طازج مطبوخ في جريفي ماسالا بنكهة البصل والطماطم."
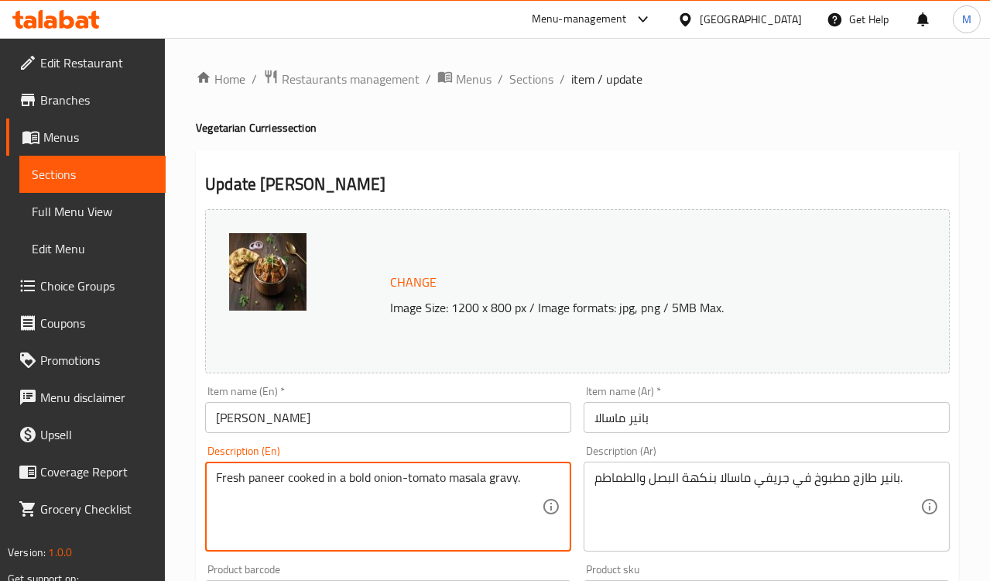
click at [360, 474] on textarea "Fresh paneer cooked in a bold onion-tomato masala gravy." at bounding box center [379, 507] width 326 height 74
type textarea "Fresh paneer cooked in a onion-tomato masala gravy."
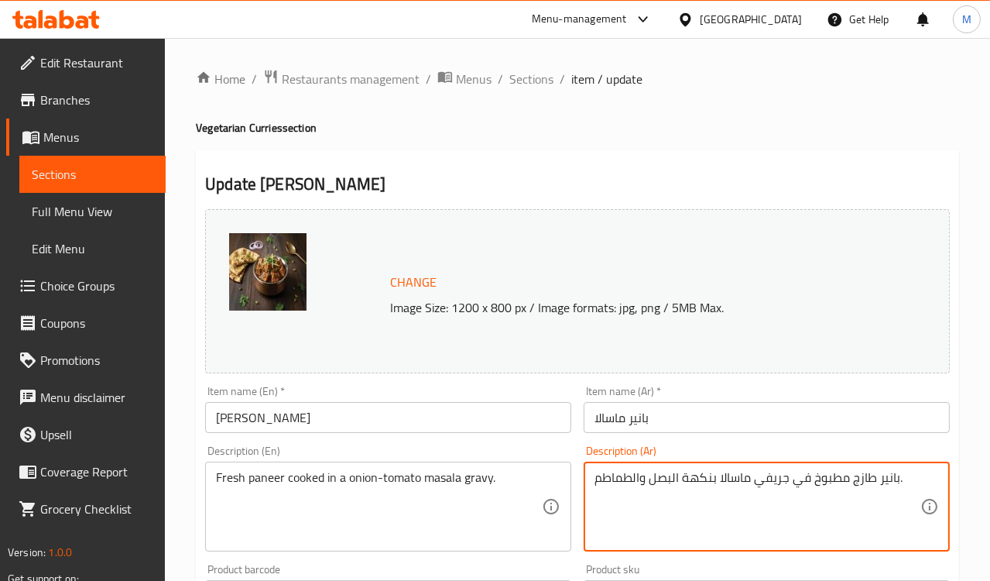
drag, startPoint x: 678, startPoint y: 482, endPoint x: 712, endPoint y: 483, distance: 33.3
type textarea "بانير طازج مطبوخ في جريفي ماسالا بالبصل والطماطم."
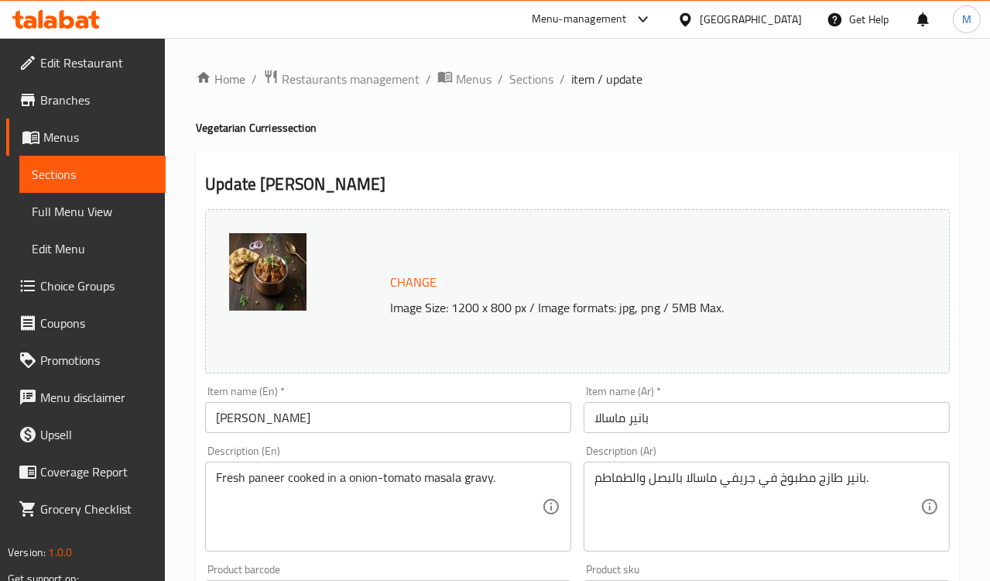
click at [535, 448] on div "Description (En) Fresh paneer cooked in a onion-tomato masala gravy. Descriptio…" at bounding box center [388, 498] width 366 height 106
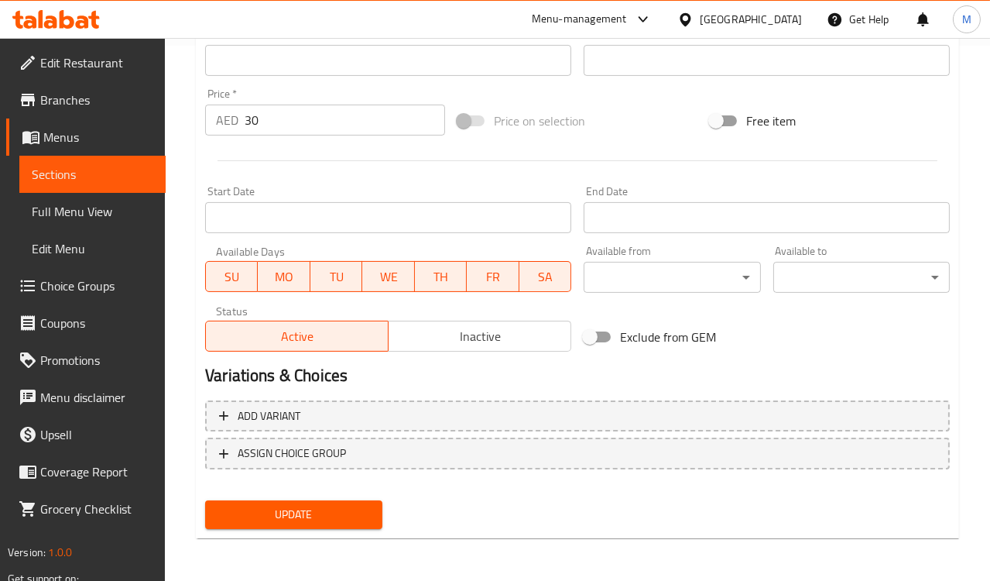
click at [352, 514] on span "Update" at bounding box center [294, 514] width 152 height 19
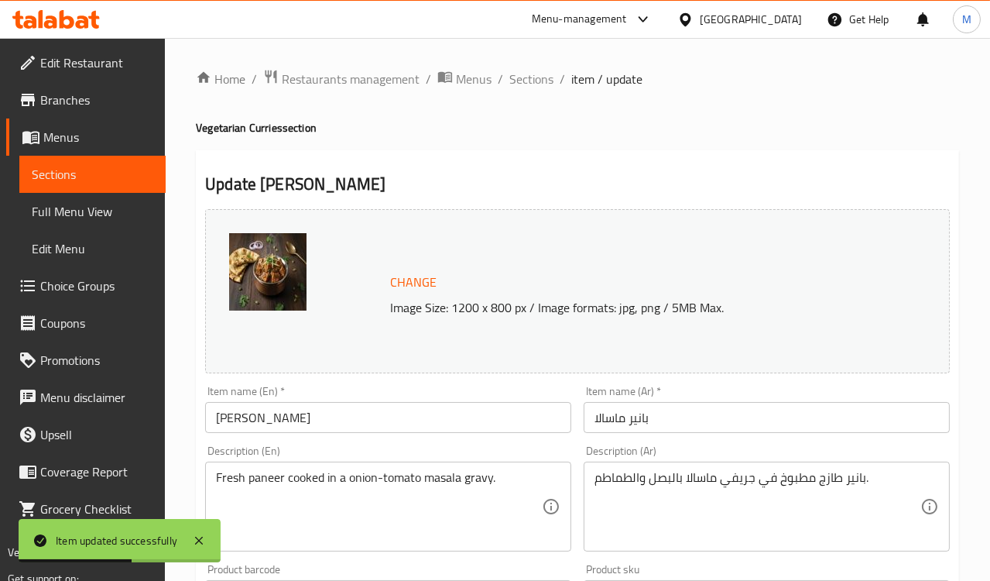
drag, startPoint x: 528, startPoint y: 84, endPoint x: 606, endPoint y: 151, distance: 102.7
click at [528, 84] on span "Sections" at bounding box center [532, 79] width 44 height 19
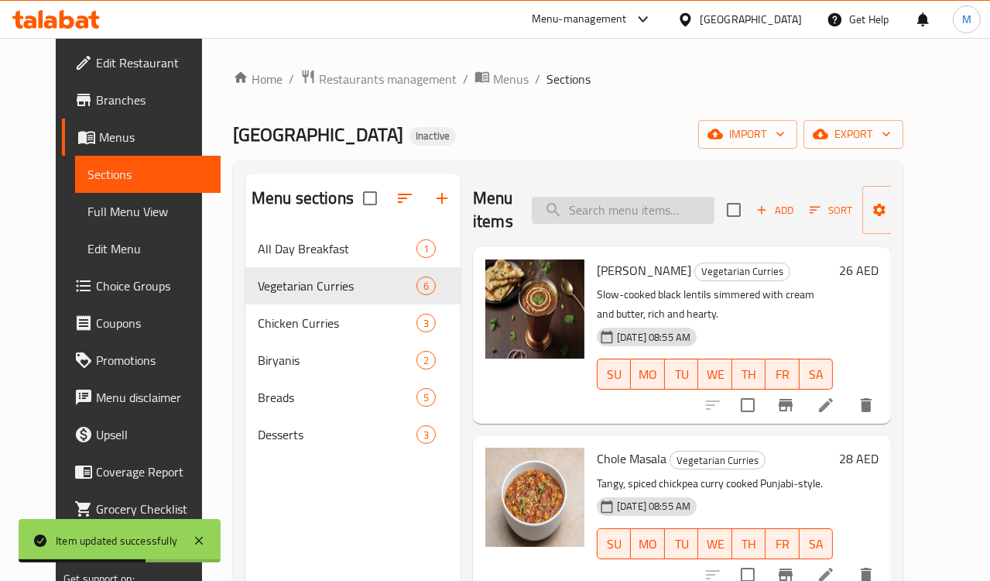
click at [653, 211] on input "search" at bounding box center [623, 210] width 183 height 27
paste input "Dhaba Chicken Curry"
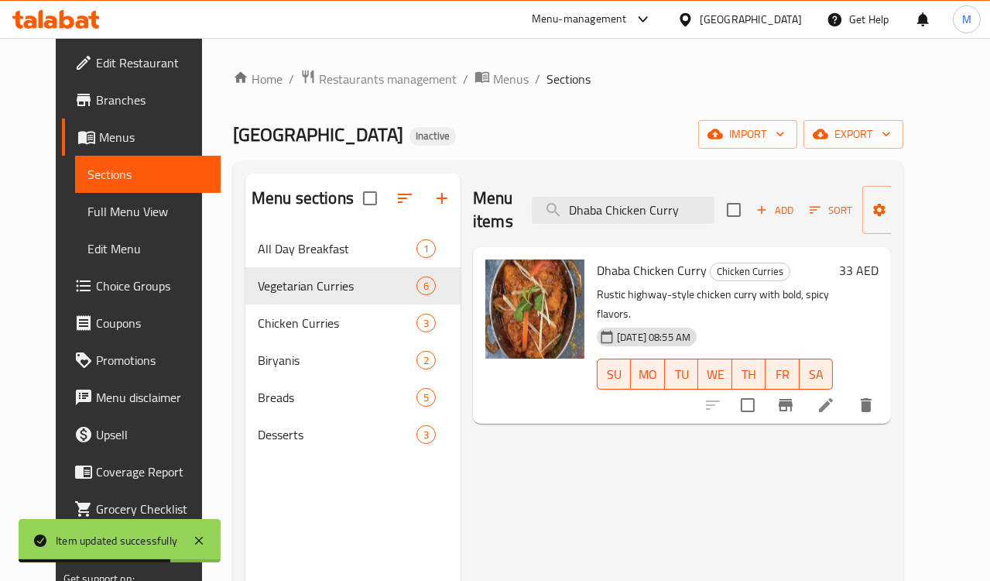
type input "Dhaba Chicken Curry"
click at [833, 398] on icon at bounding box center [826, 405] width 14 height 14
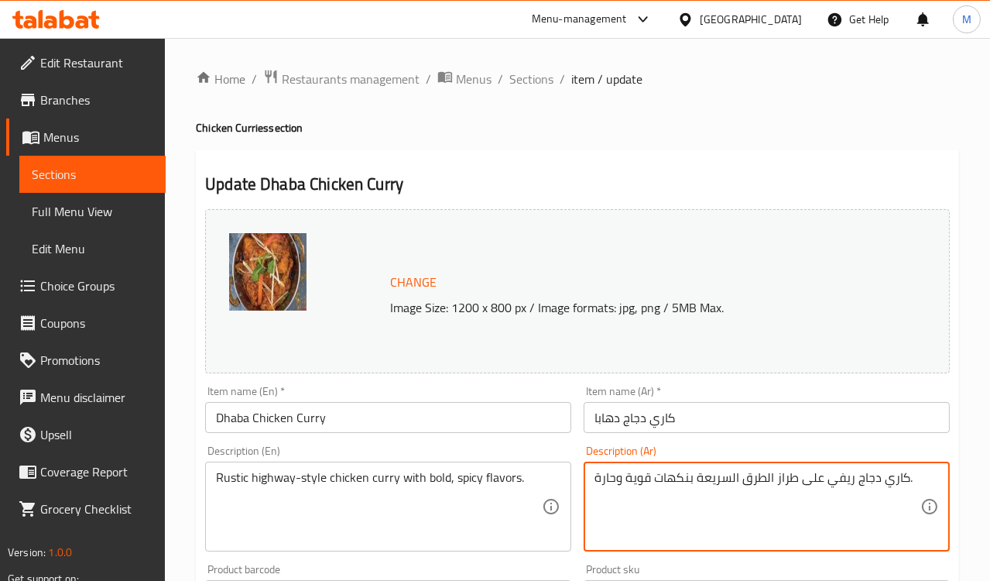
drag, startPoint x: 695, startPoint y: 481, endPoint x: 770, endPoint y: 481, distance: 75.1
type textarea "كاري دجاج ريفي على طراز هاي واي بنكهات قوية وحارة."
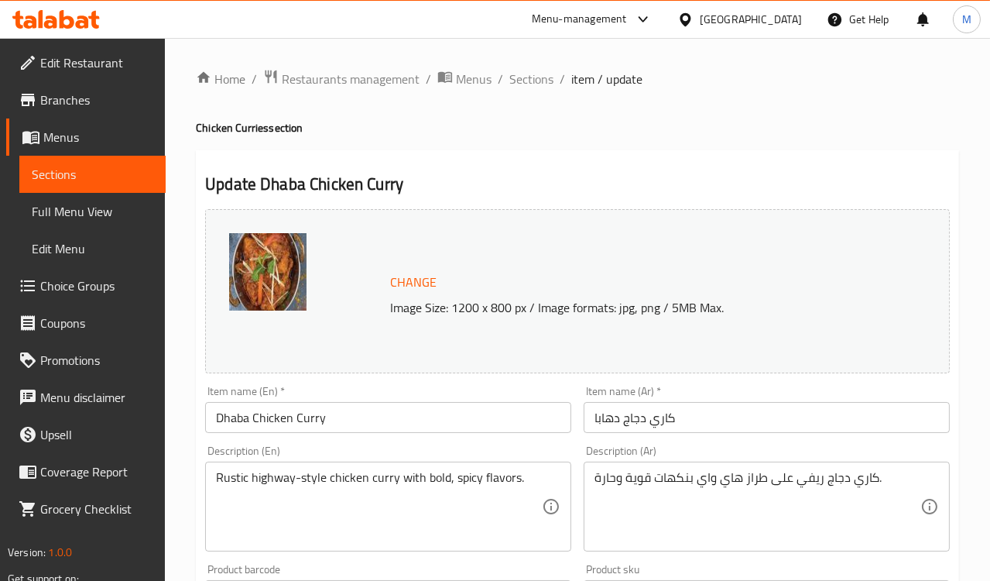
click at [570, 447] on div "Description (En) Rustic highway-style chicken curry with bold, spicy flavors. D…" at bounding box center [388, 498] width 366 height 106
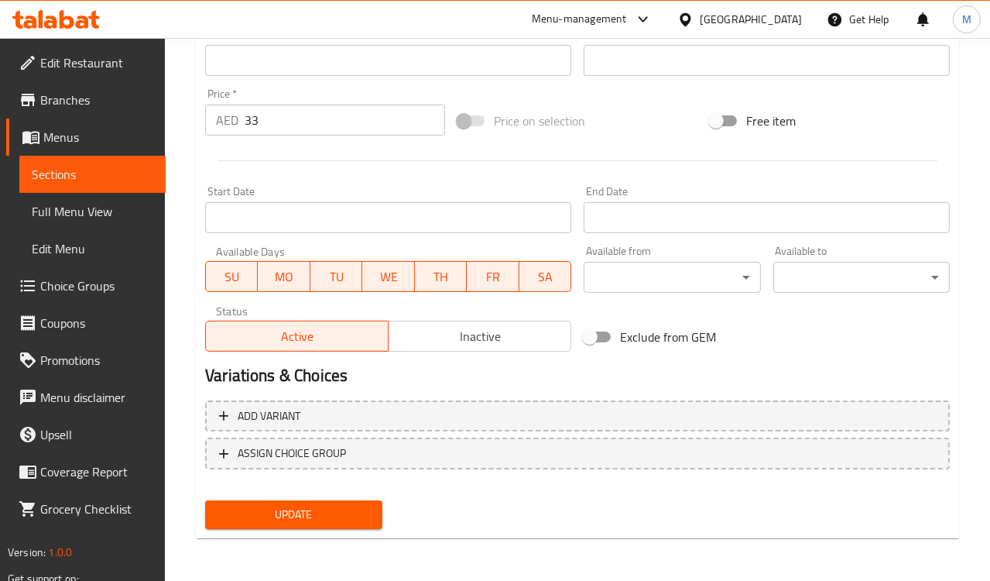
click at [326, 519] on span "Update" at bounding box center [294, 514] width 152 height 19
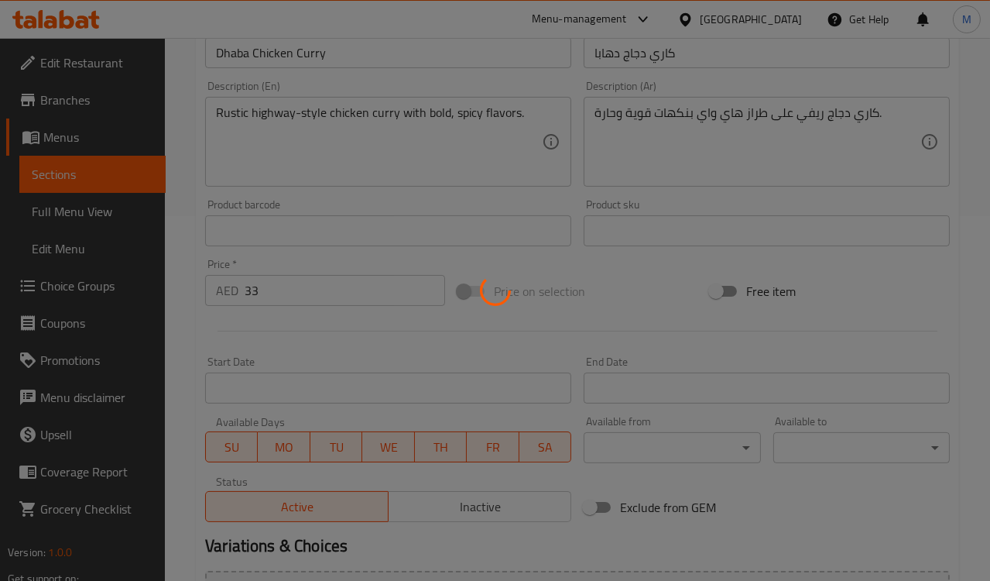
scroll to position [191, 0]
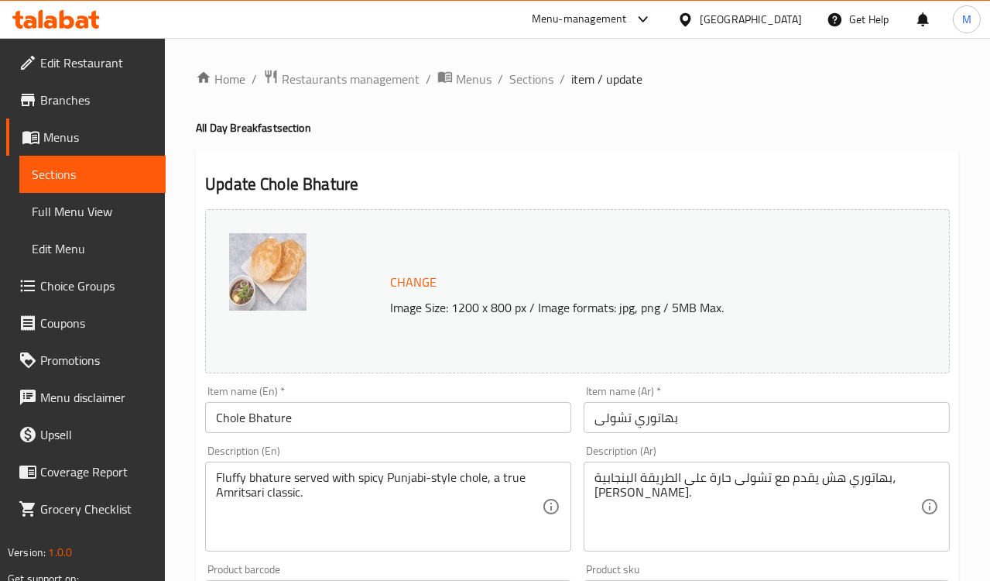
click at [60, 214] on span "Full Menu View" at bounding box center [93, 211] width 122 height 19
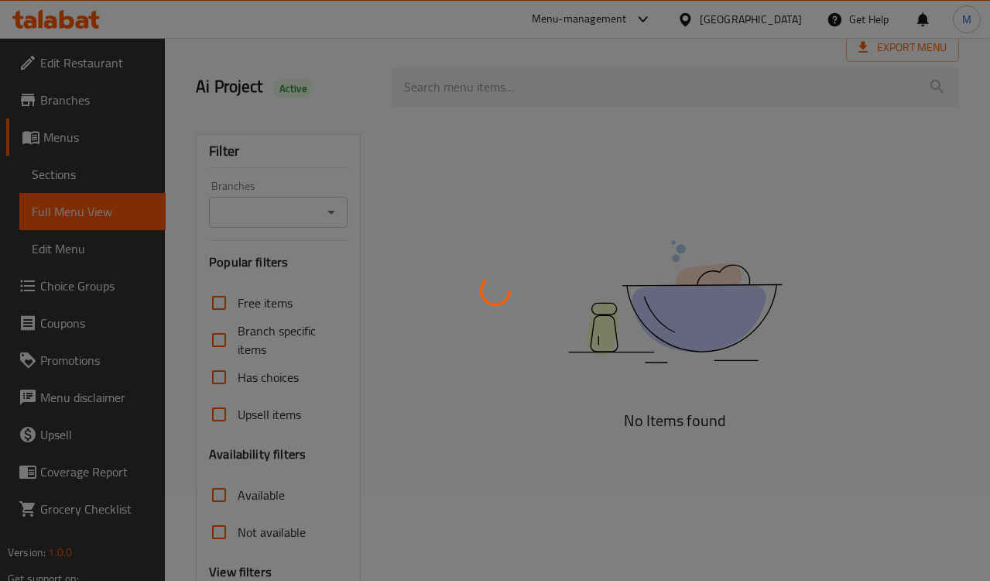
scroll to position [86, 0]
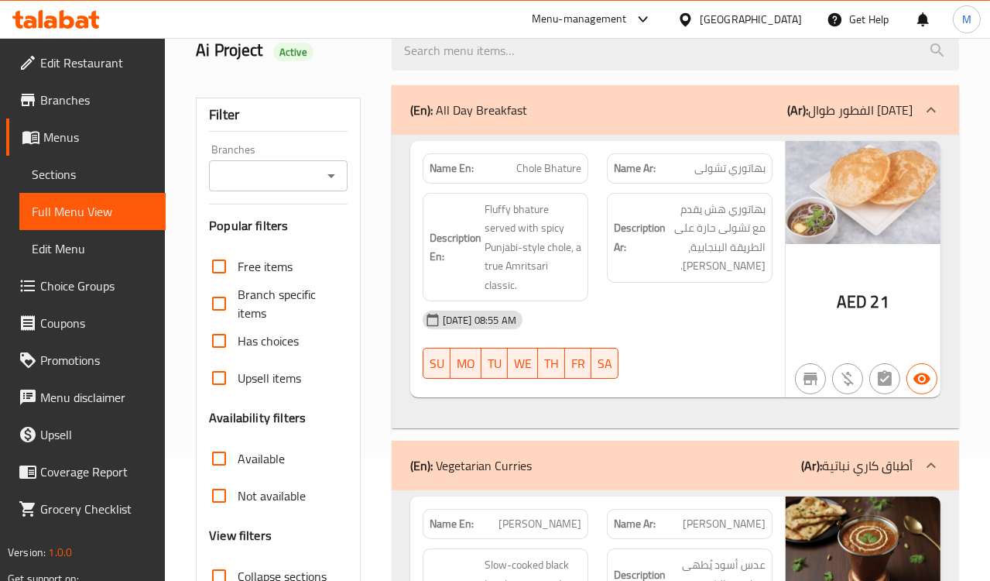
scroll to position [172, 0]
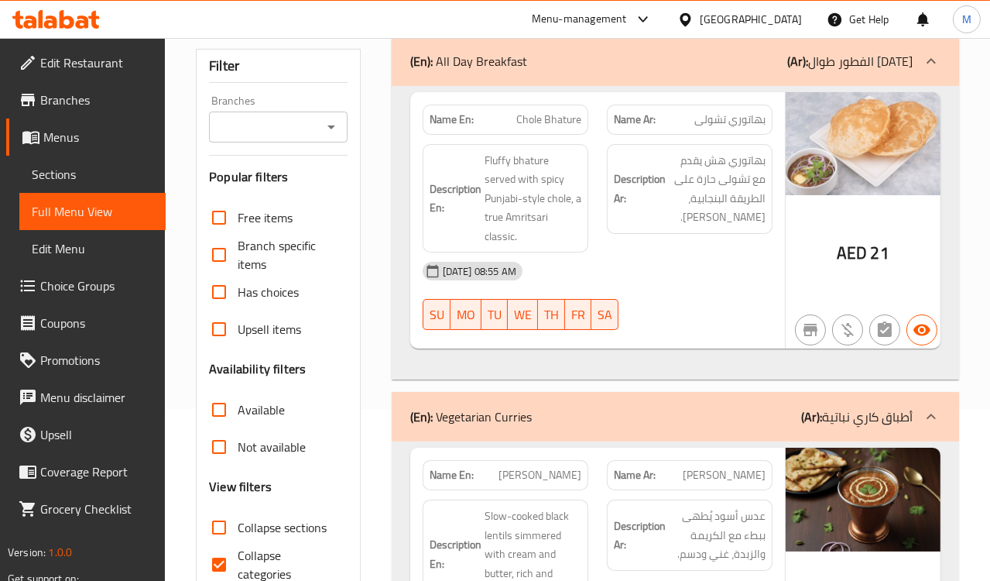
click at [248, 554] on span "Collapse categories" at bounding box center [286, 564] width 97 height 37
click at [238, 554] on input "Collapse categories" at bounding box center [219, 564] width 37 height 37
checkbox input "false"
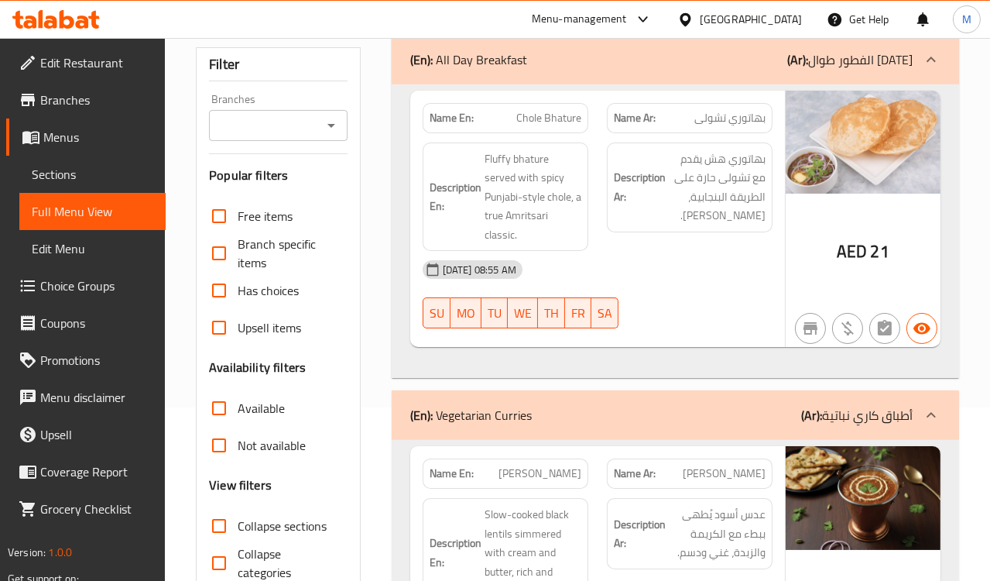
scroll to position [87, 0]
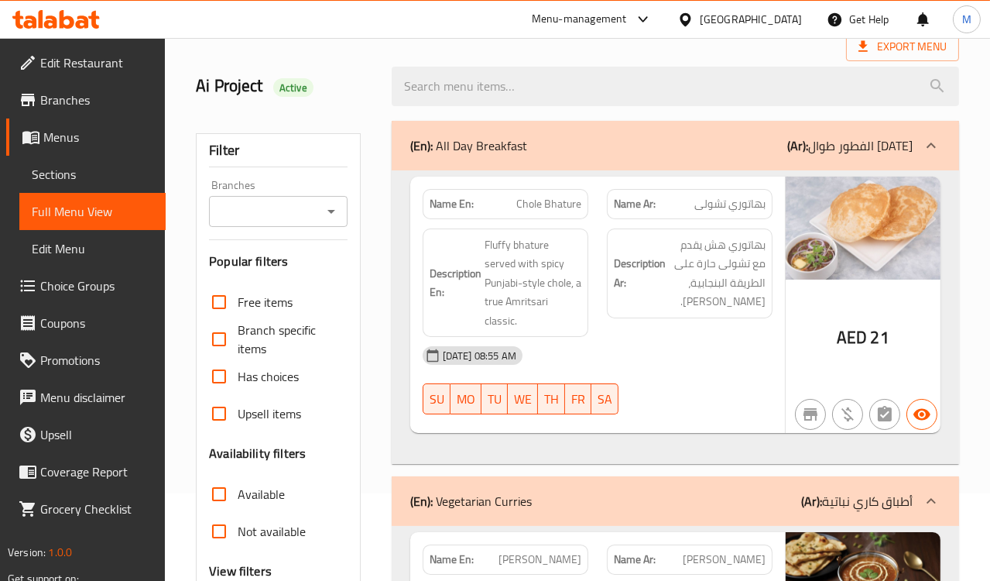
drag, startPoint x: 695, startPoint y: 358, endPoint x: 688, endPoint y: 353, distance: 8.4
click at [695, 358] on div "[DATE] 08:55 AM SU MO TU WE TH FR SA" at bounding box center [597, 380] width 369 height 87
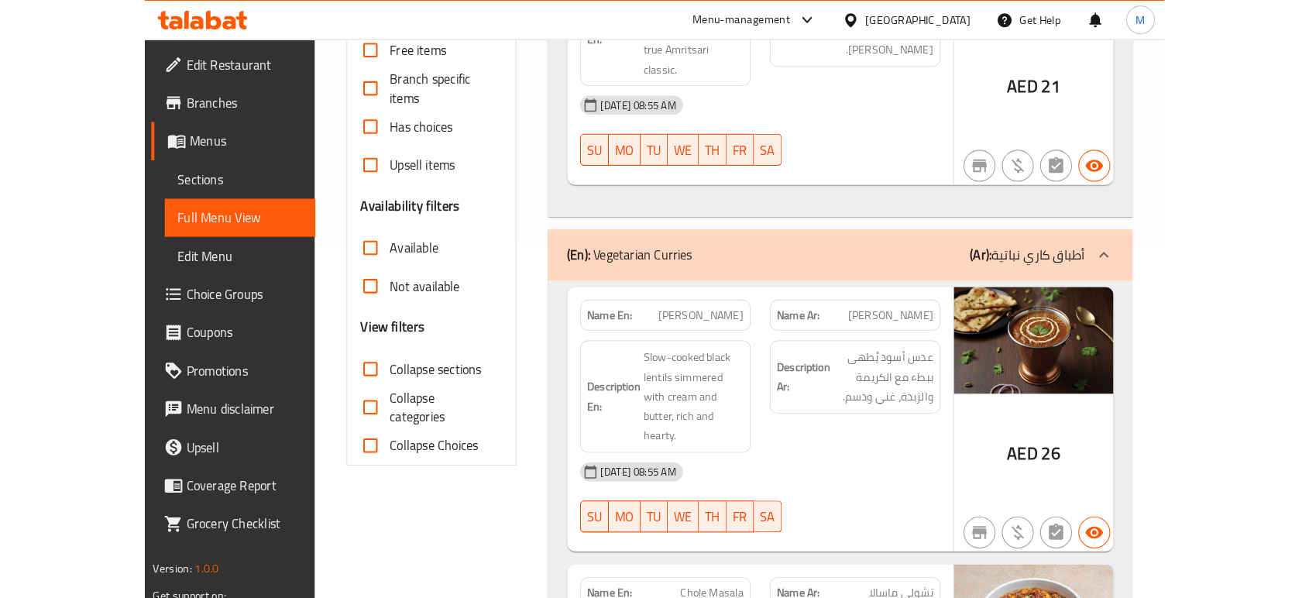
scroll to position [346, 0]
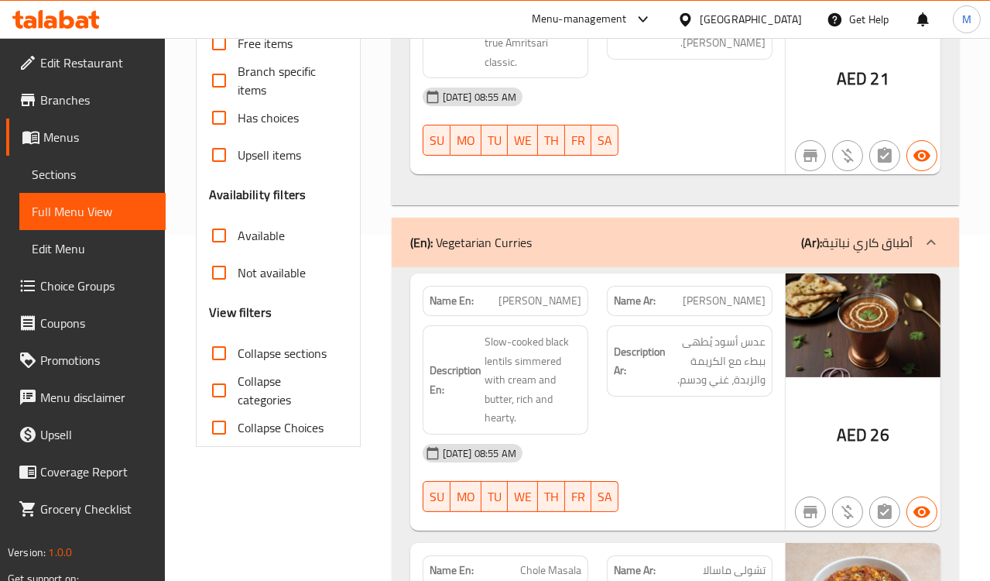
click at [729, 413] on div "Description Ar: عدس أسود يُطهى ببطء مع الكريمة والزبدة، غني ودسم." at bounding box center [690, 380] width 184 height 128
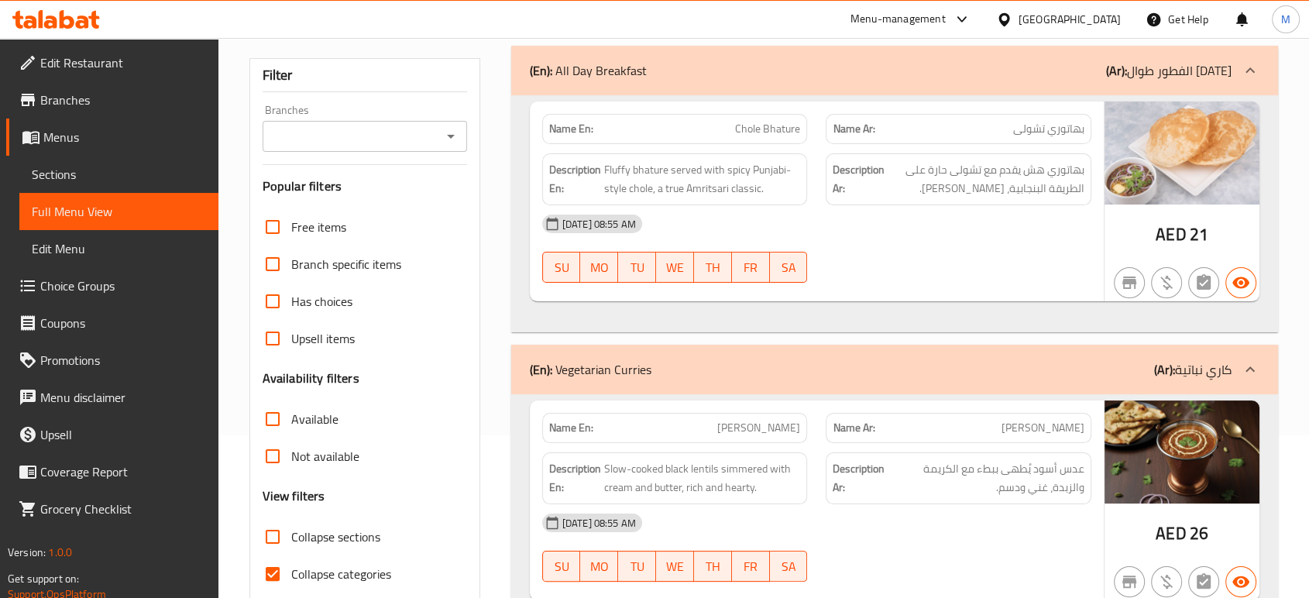
scroll to position [172, 0]
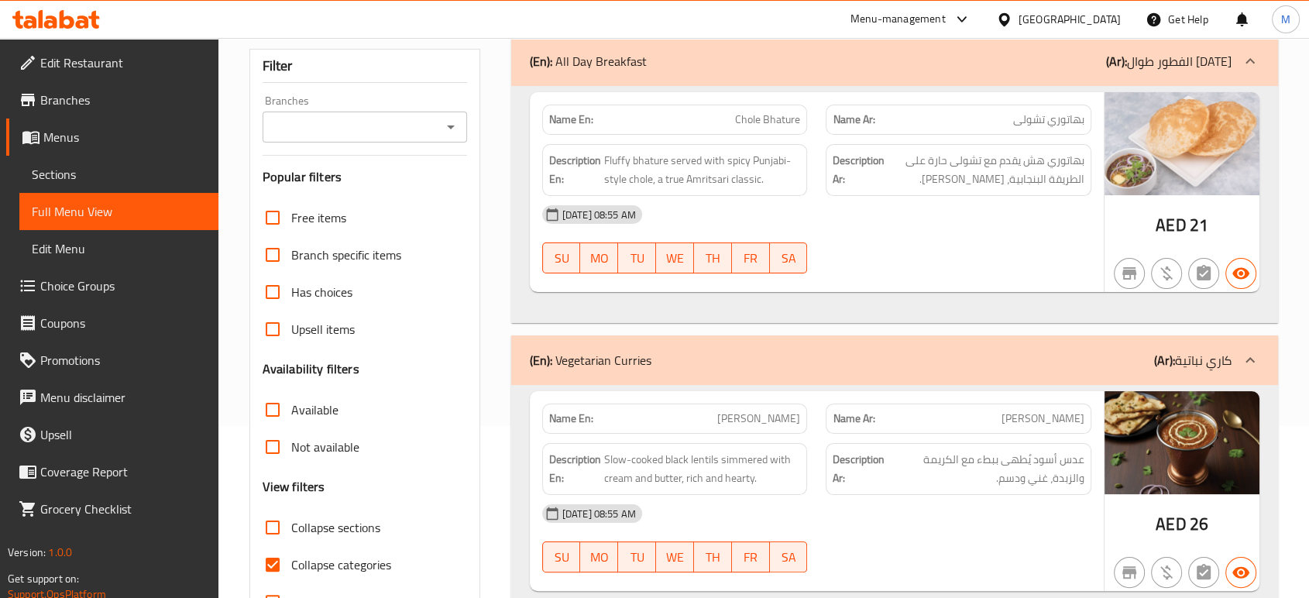
click at [322, 558] on span "Collapse categories" at bounding box center [341, 564] width 100 height 19
click at [291, 558] on input "Collapse categories" at bounding box center [272, 564] width 37 height 37
checkbox input "false"
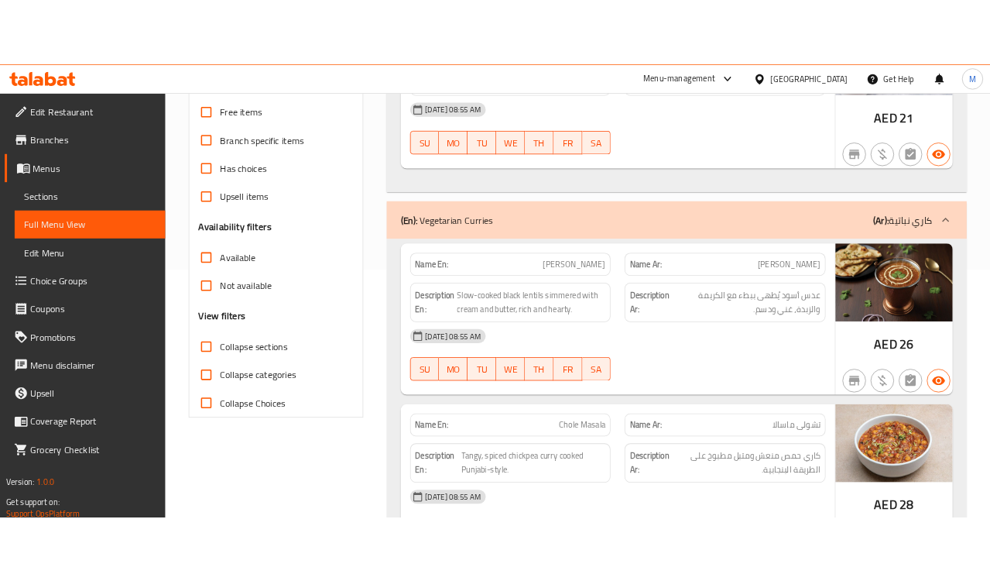
scroll to position [344, 0]
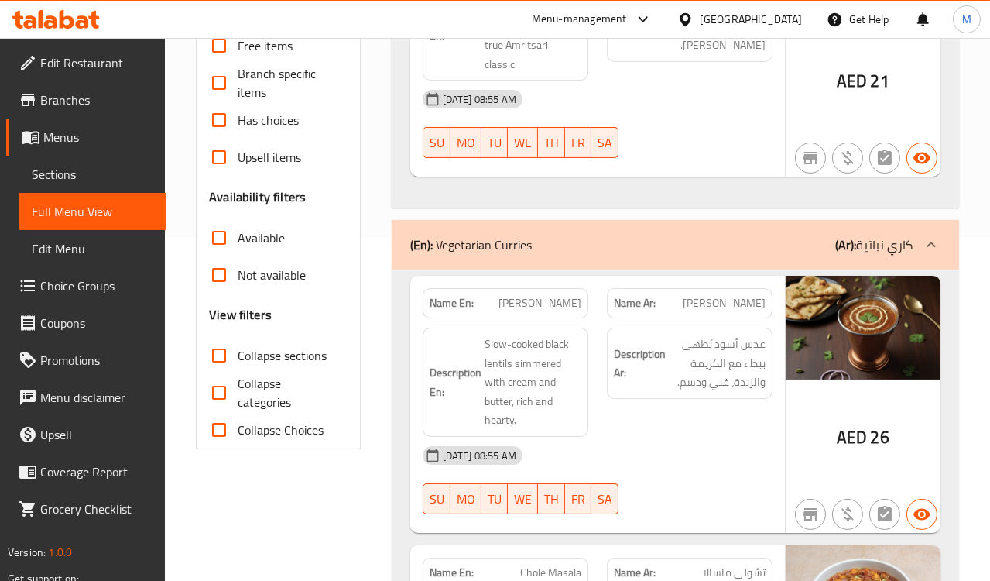
click at [598, 391] on div "Description Ar: عدس أسود يُطهى ببطء مع الكريمة والزبدة، غني ودسم." at bounding box center [690, 382] width 184 height 128
click at [544, 295] on span "[PERSON_NAME]" at bounding box center [540, 303] width 83 height 16
copy span "[PERSON_NAME]"
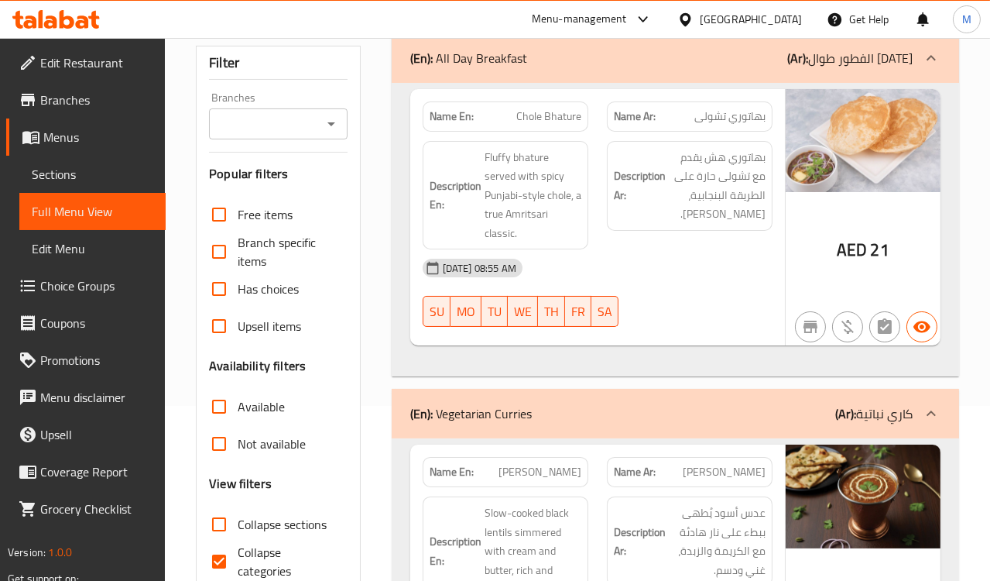
scroll to position [242, 0]
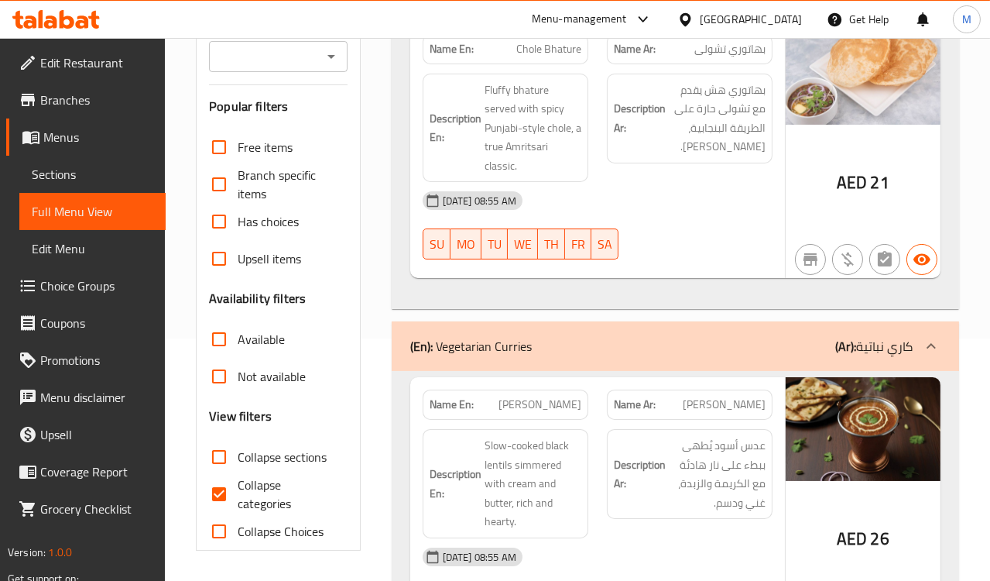
click at [236, 498] on input "Collapse categories" at bounding box center [219, 493] width 37 height 37
checkbox input "false"
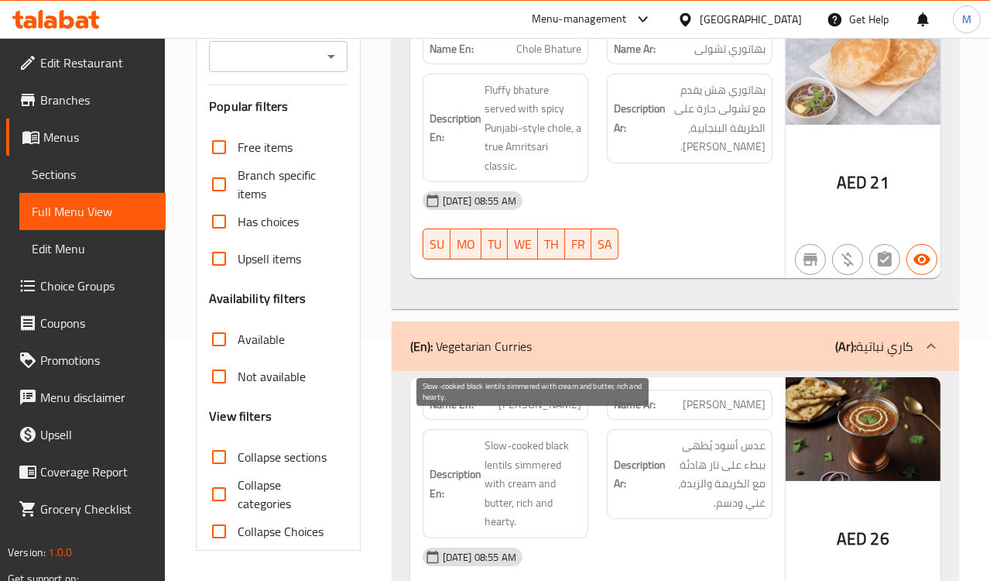
scroll to position [415, 0]
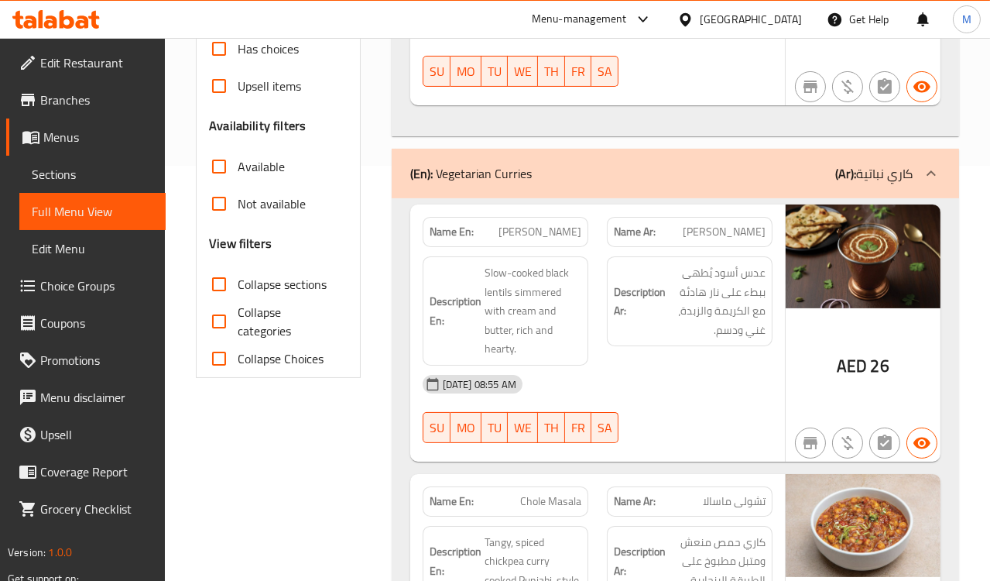
click at [638, 365] on div "[DATE] 08:55 AM" at bounding box center [597, 383] width 369 height 37
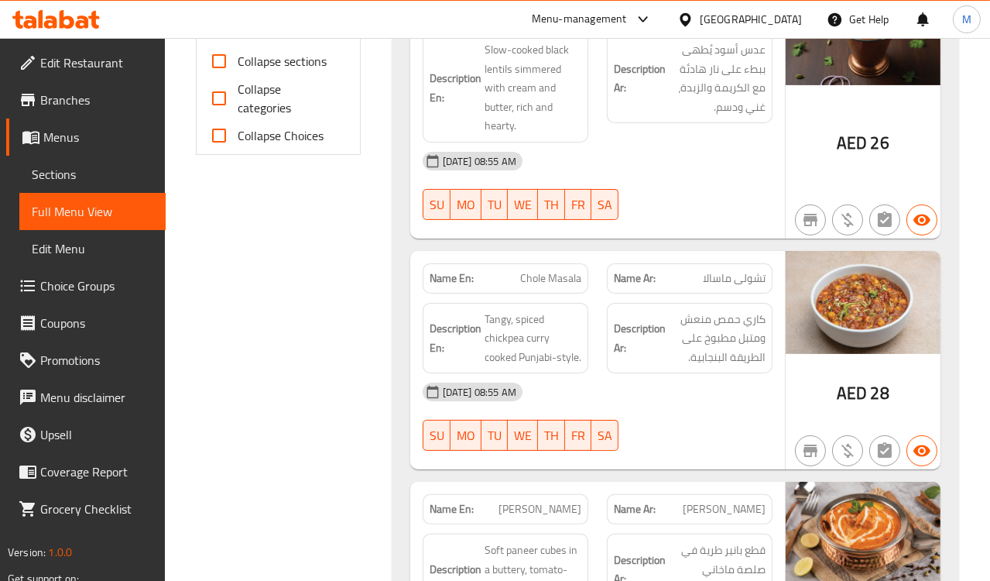
scroll to position [673, 0]
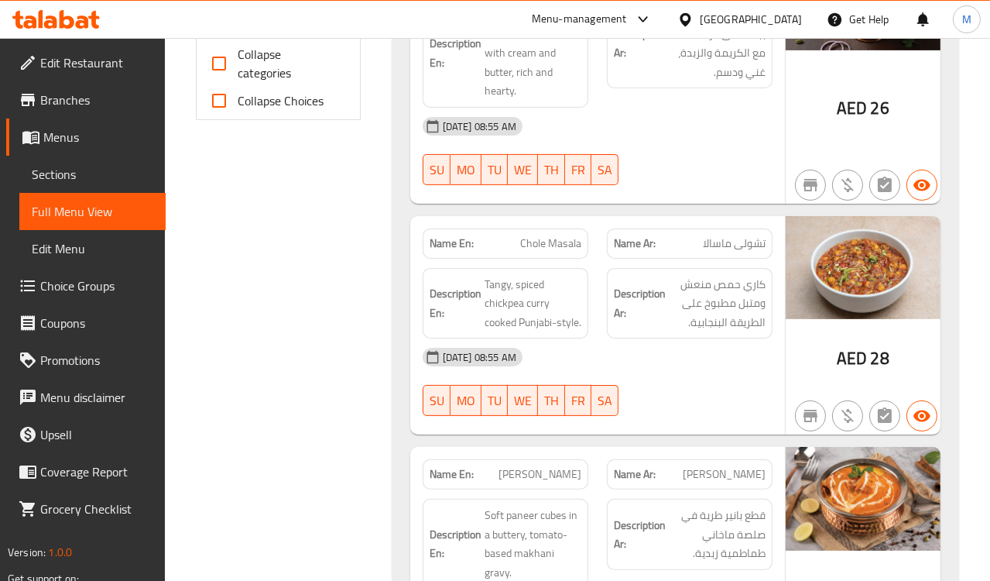
click at [679, 338] on div "[DATE] 08:55 AM" at bounding box center [597, 356] width 369 height 37
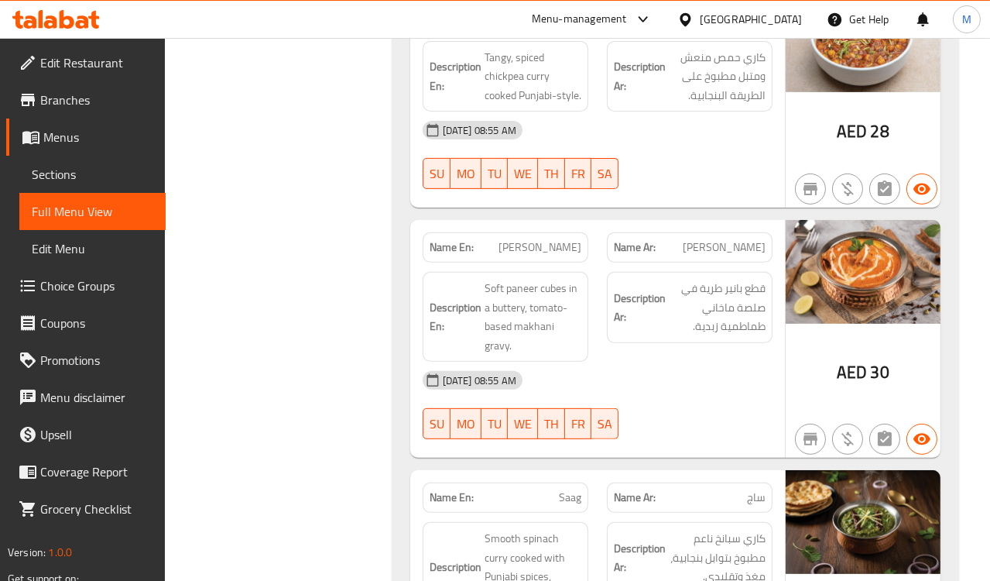
scroll to position [931, 0]
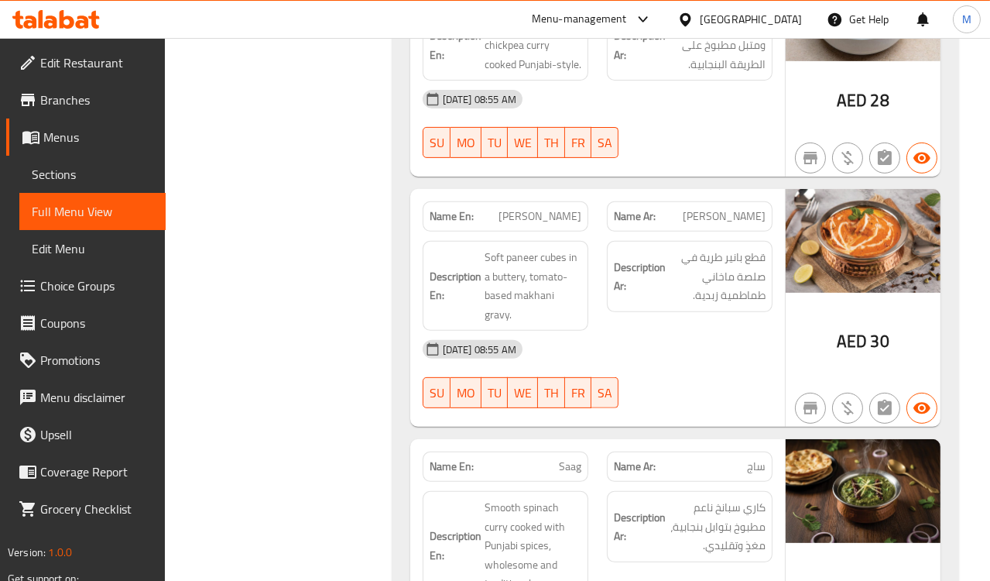
click at [681, 304] on div "Description Ar: قطع بانير طرية في صلصة ماخاني طماطمية زبدية." at bounding box center [690, 276] width 166 height 71
click at [545, 253] on span "Soft paneer cubes in a buttery, tomato-based makhani gravy." at bounding box center [533, 286] width 97 height 76
copy span "cubes"
click at [516, 221] on span "[PERSON_NAME]" at bounding box center [540, 216] width 83 height 16
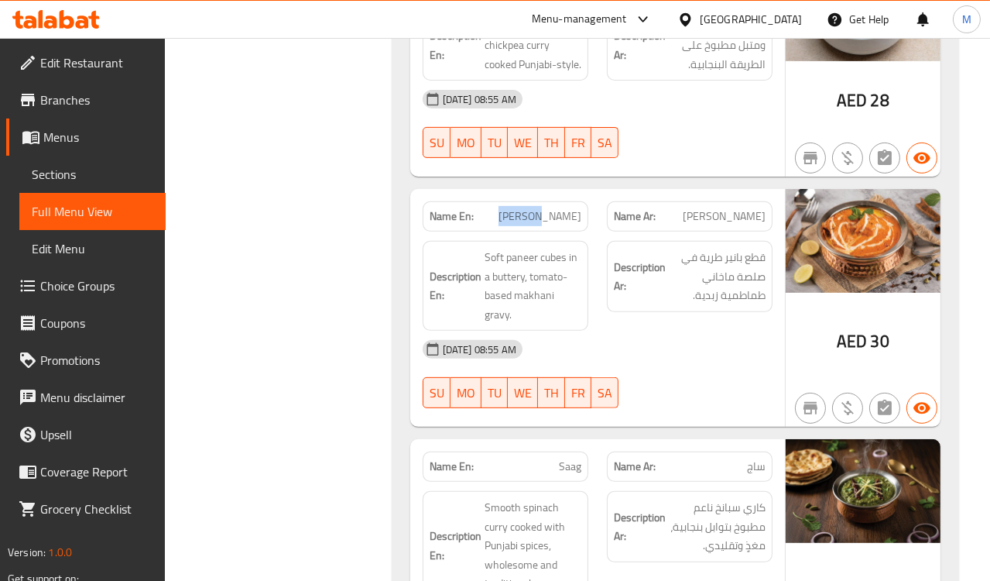
click at [516, 221] on span "[PERSON_NAME]" at bounding box center [540, 216] width 83 height 16
copy span "[PERSON_NAME]"
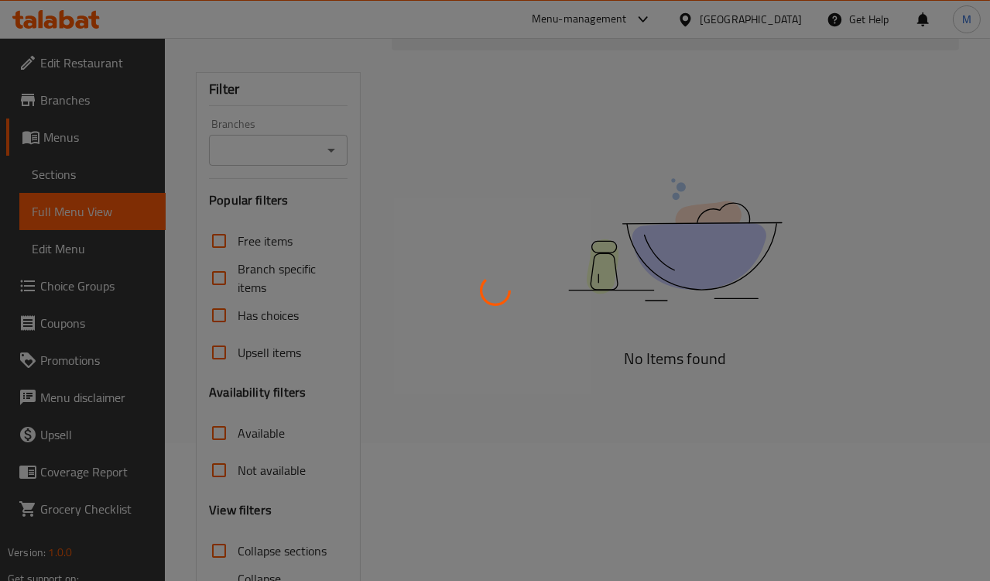
scroll to position [232, 0]
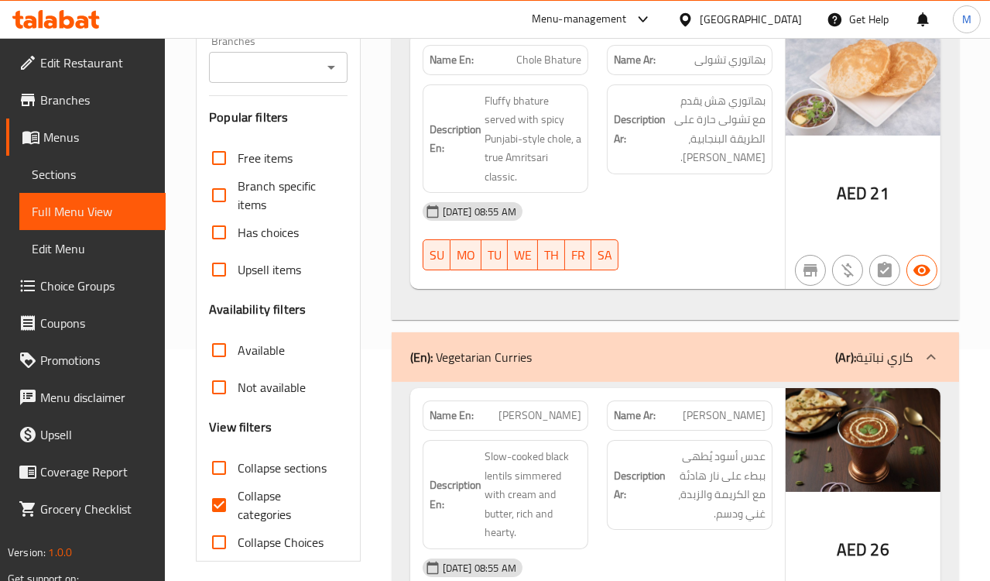
click at [243, 511] on span "Collapse categories" at bounding box center [286, 504] width 97 height 37
click at [238, 511] on input "Collapse categories" at bounding box center [219, 504] width 37 height 37
checkbox input "false"
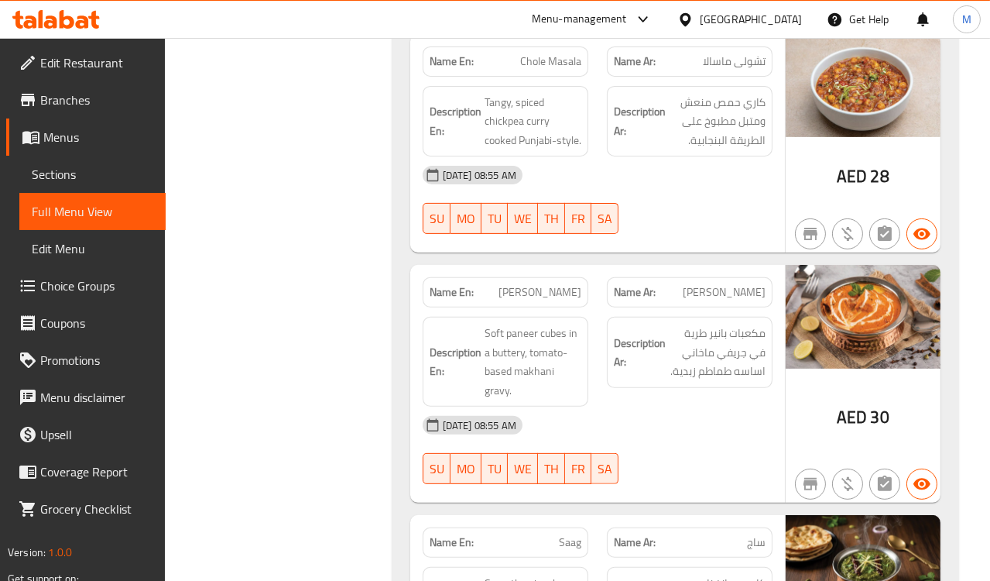
scroll to position [942, 0]
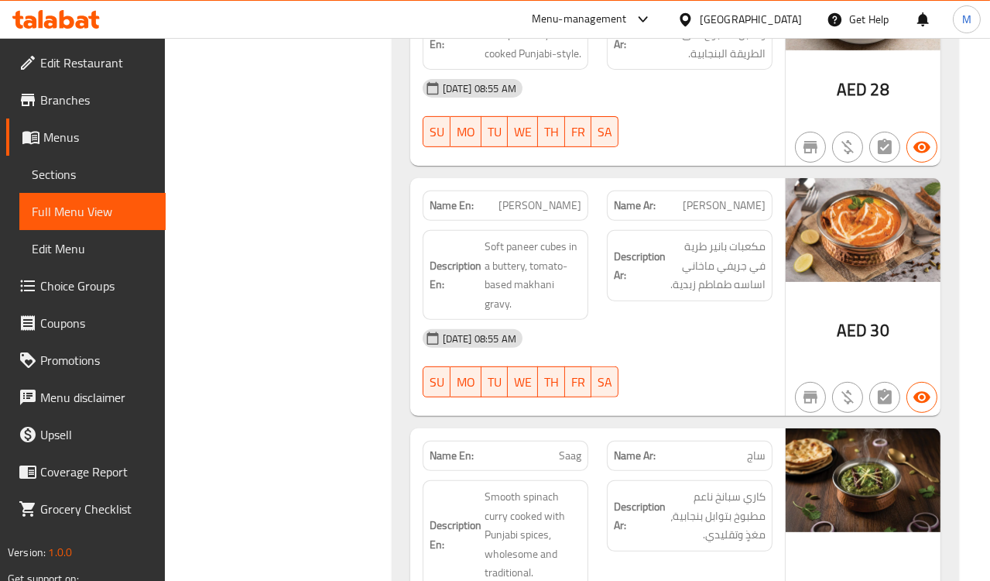
click at [681, 369] on div "[DATE] 08:55 AM SU MO TU WE TH FR SA" at bounding box center [597, 363] width 369 height 87
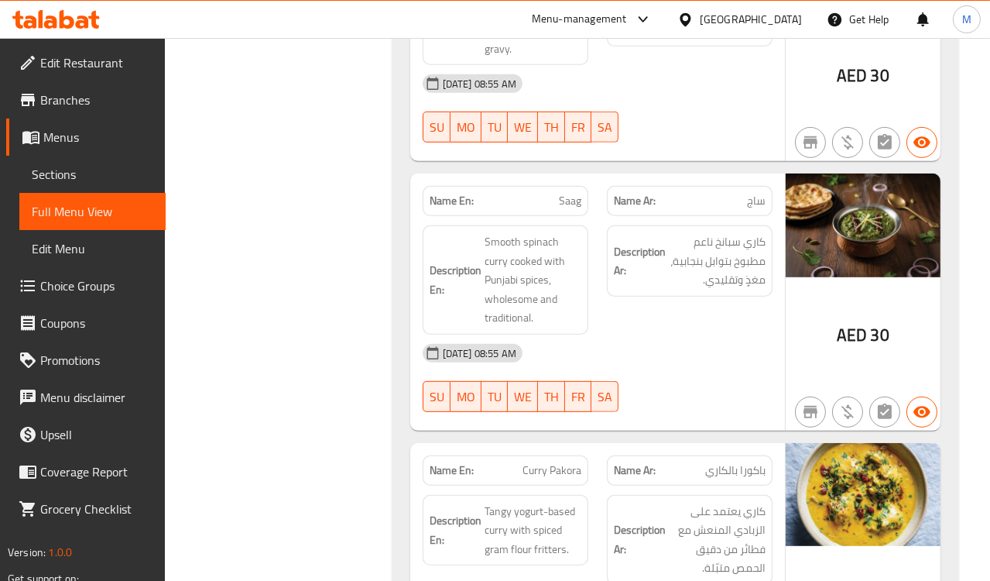
scroll to position [1199, 0]
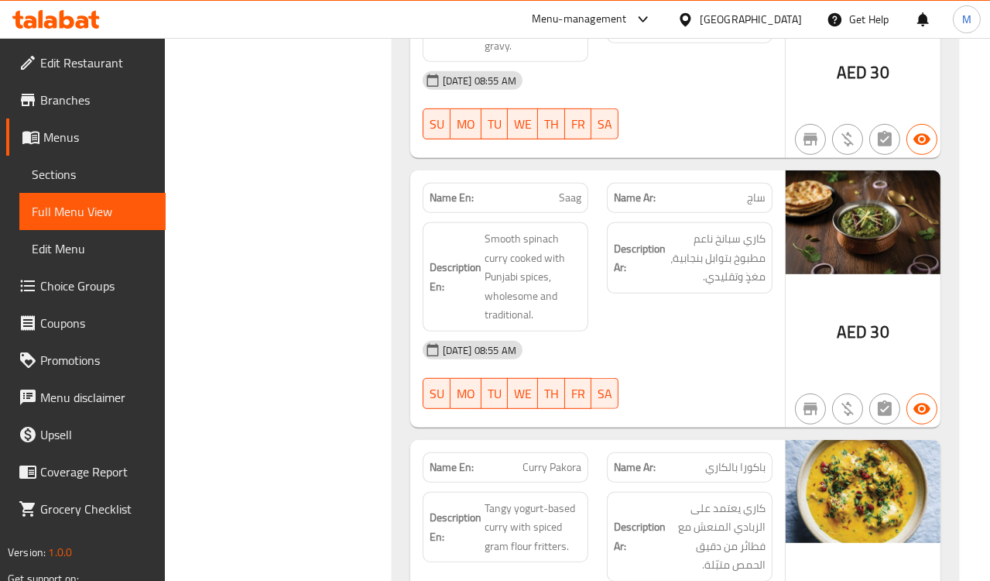
click at [619, 297] on div "Description Ar: كاري سبانخ ناعم مطبوخ بتوابل بنجابية، مغذٍ وتقليدي." at bounding box center [690, 277] width 184 height 128
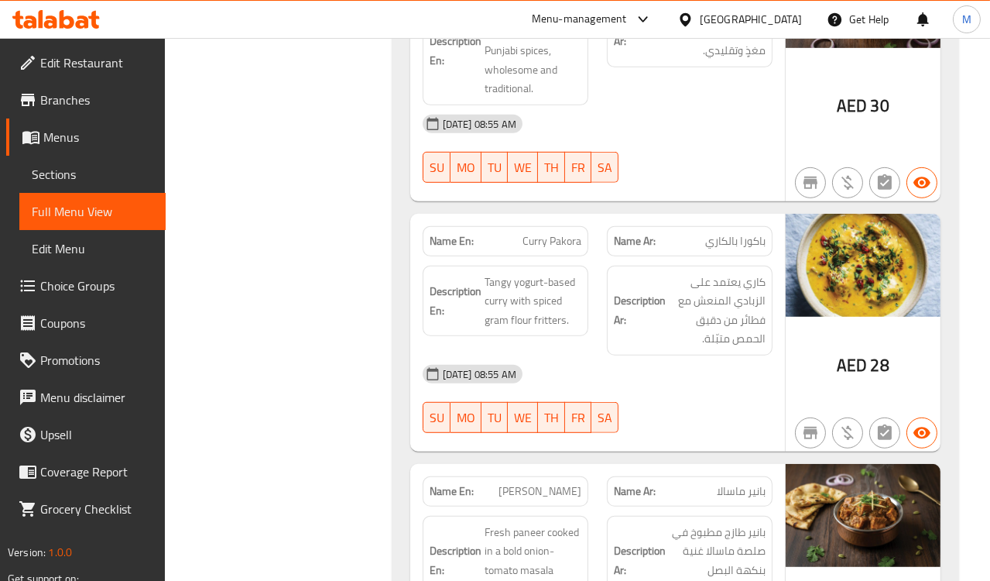
scroll to position [1457, 0]
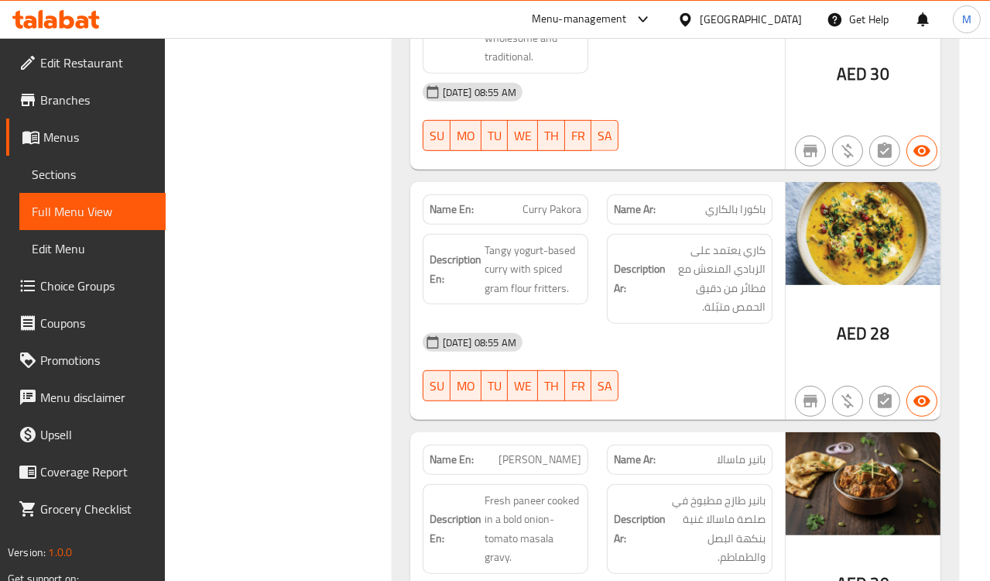
click at [642, 329] on div "[DATE] 08:55 AM" at bounding box center [597, 342] width 369 height 37
click at [548, 208] on span "Curry Pakora" at bounding box center [552, 209] width 59 height 16
copy span "Curry Pakora"
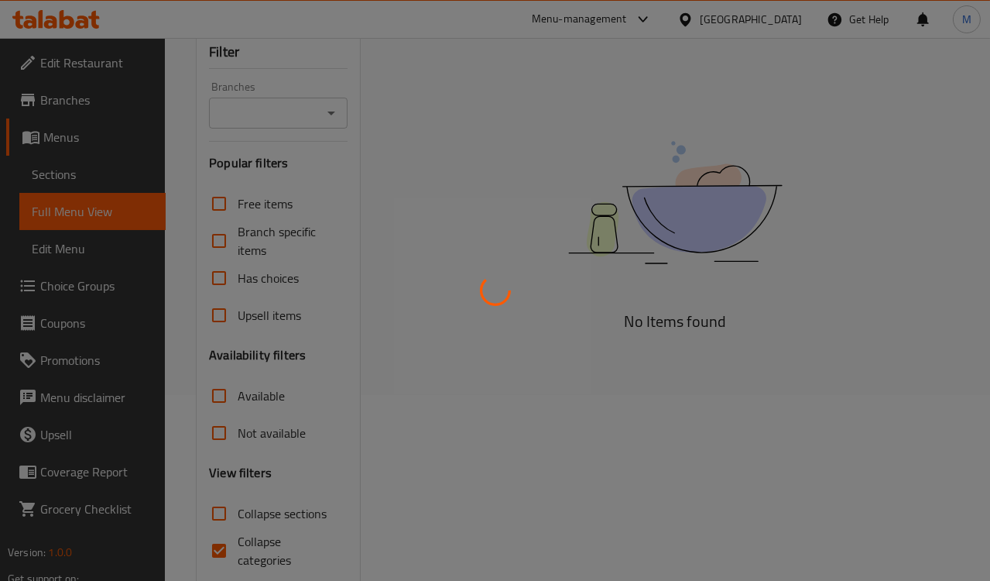
scroll to position [242, 0]
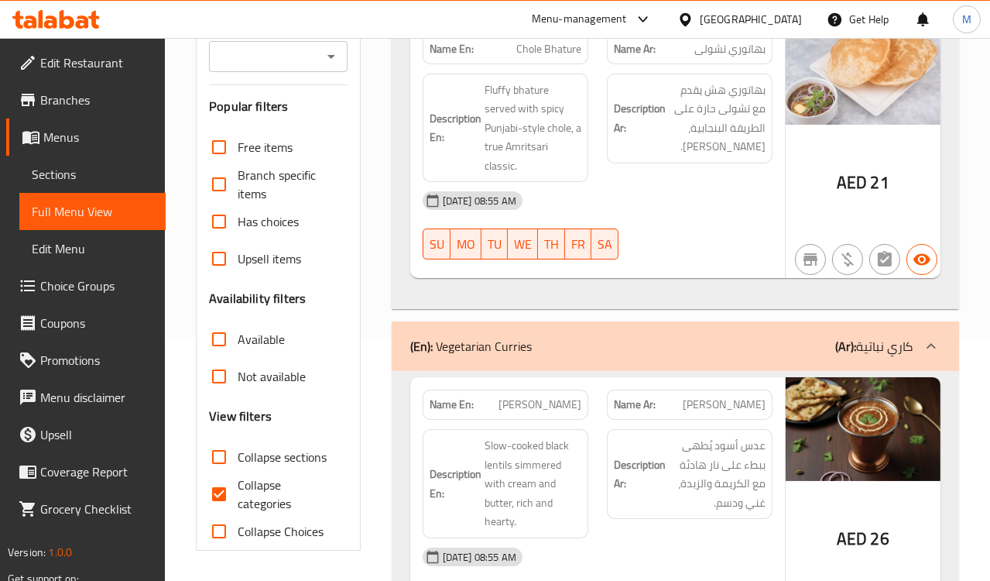
click at [256, 496] on span "Collapse categories" at bounding box center [286, 493] width 97 height 37
click at [238, 496] on input "Collapse categories" at bounding box center [219, 493] width 37 height 37
checkbox input "false"
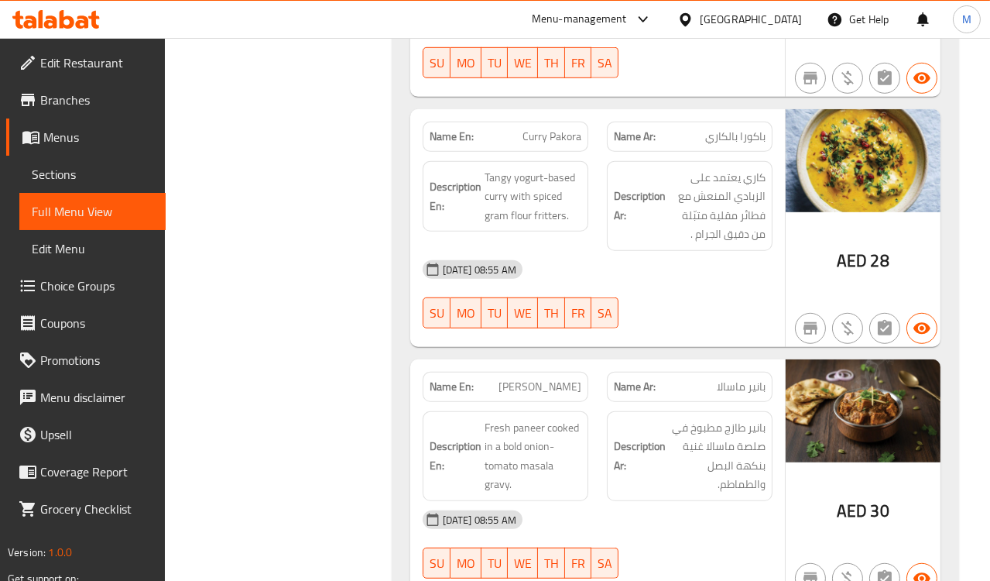
scroll to position [1546, 0]
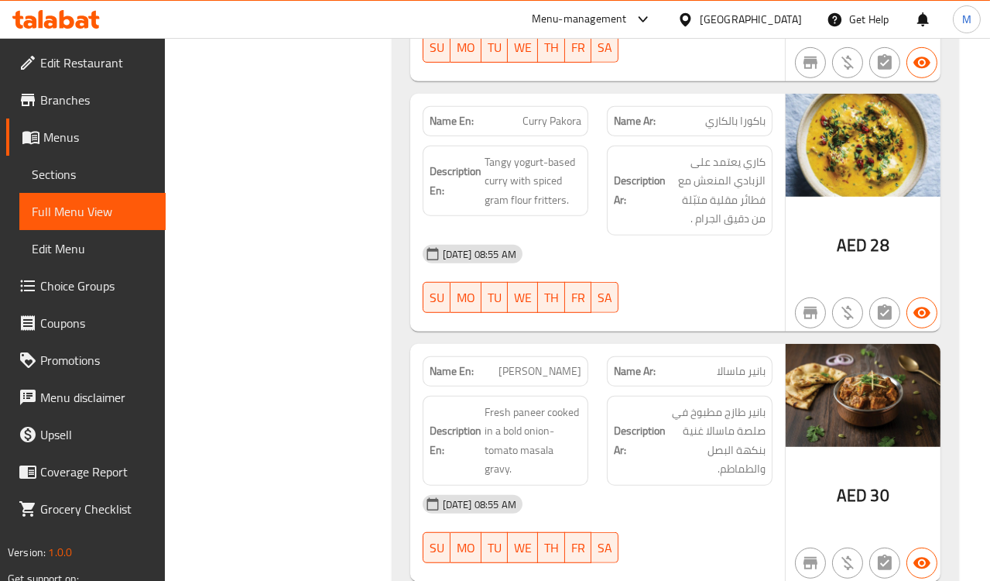
click at [625, 235] on div "[DATE] 08:55 AM" at bounding box center [597, 253] width 369 height 37
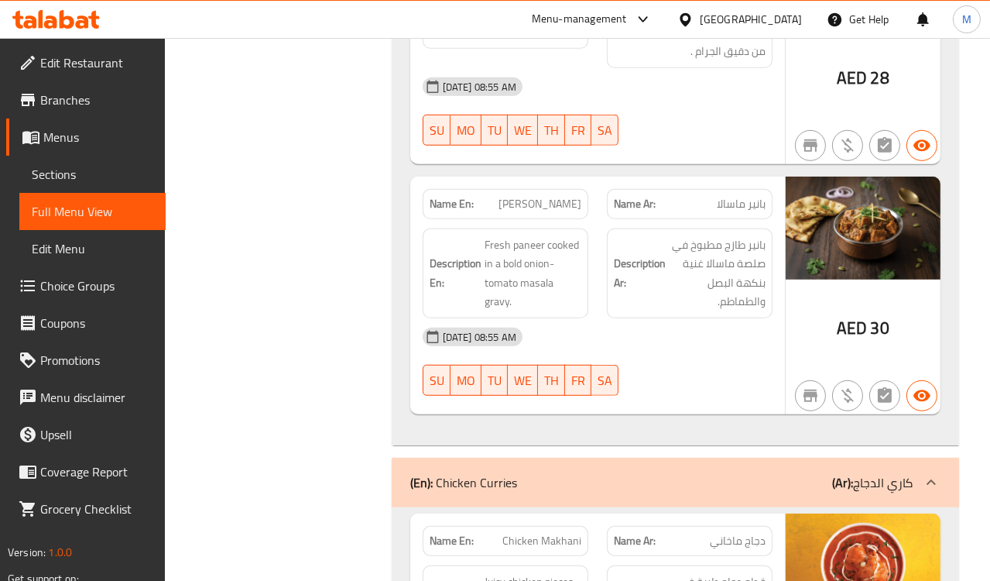
scroll to position [1717, 0]
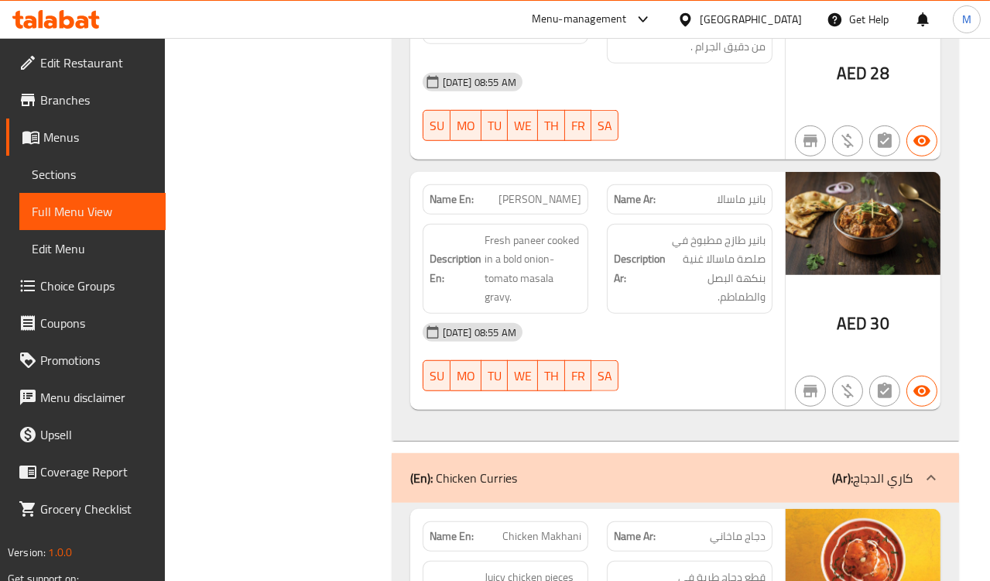
click at [681, 339] on div "[DATE] 08:55 AM" at bounding box center [597, 332] width 369 height 37
click at [553, 200] on span "[PERSON_NAME]" at bounding box center [540, 199] width 83 height 16
copy span "[PERSON_NAME]"
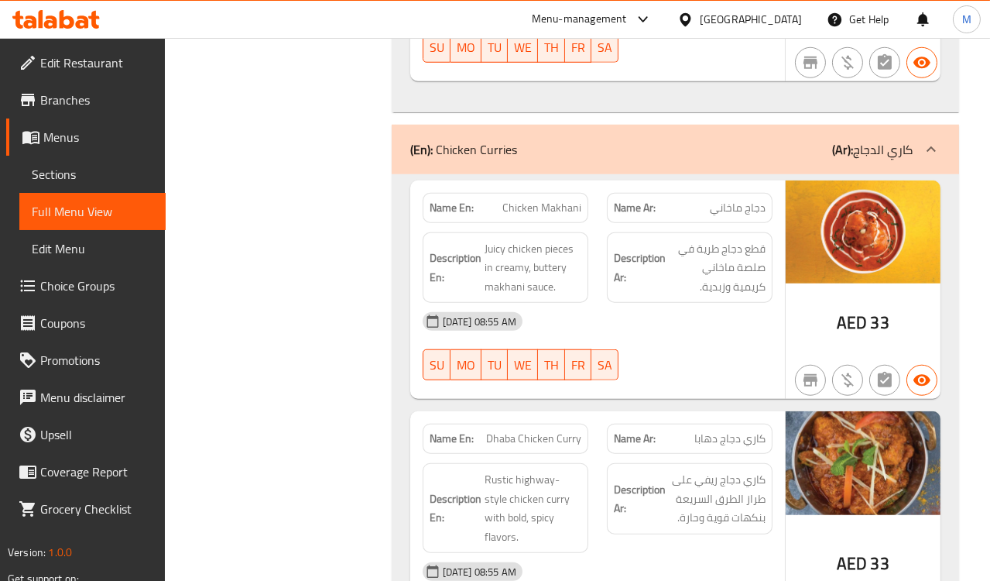
scroll to position [2062, 0]
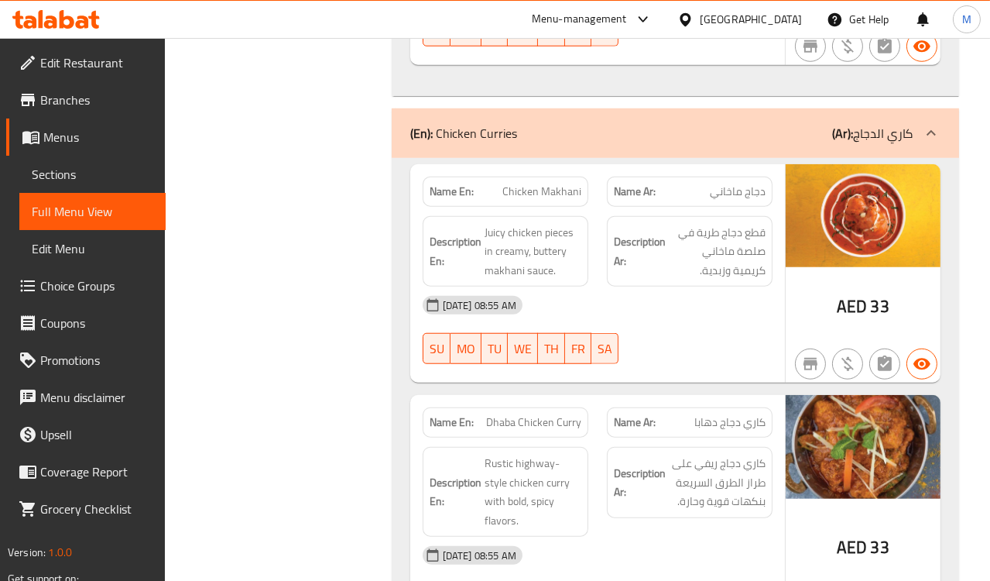
click at [672, 317] on div "[DATE] 08:55 AM" at bounding box center [597, 305] width 369 height 37
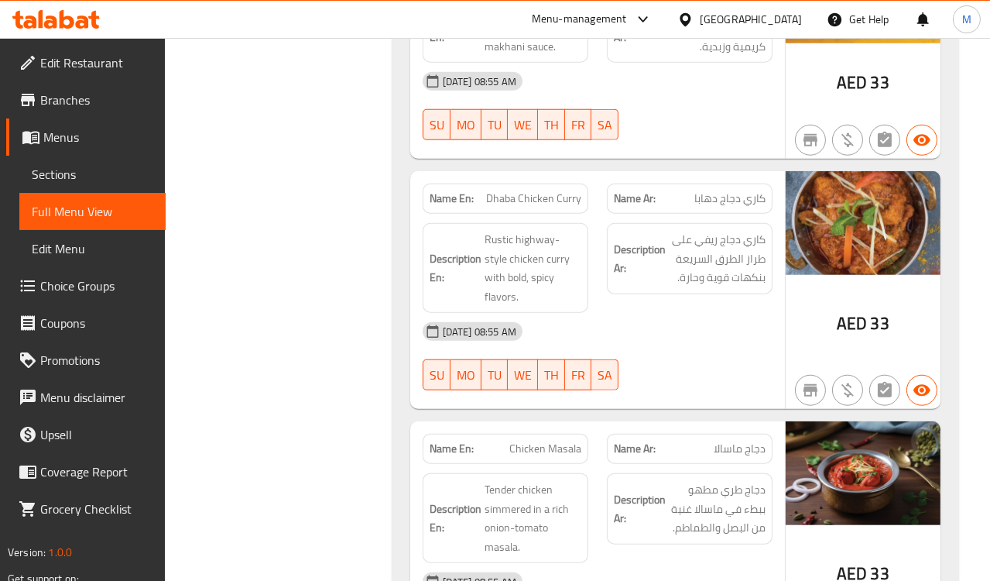
scroll to position [2320, 0]
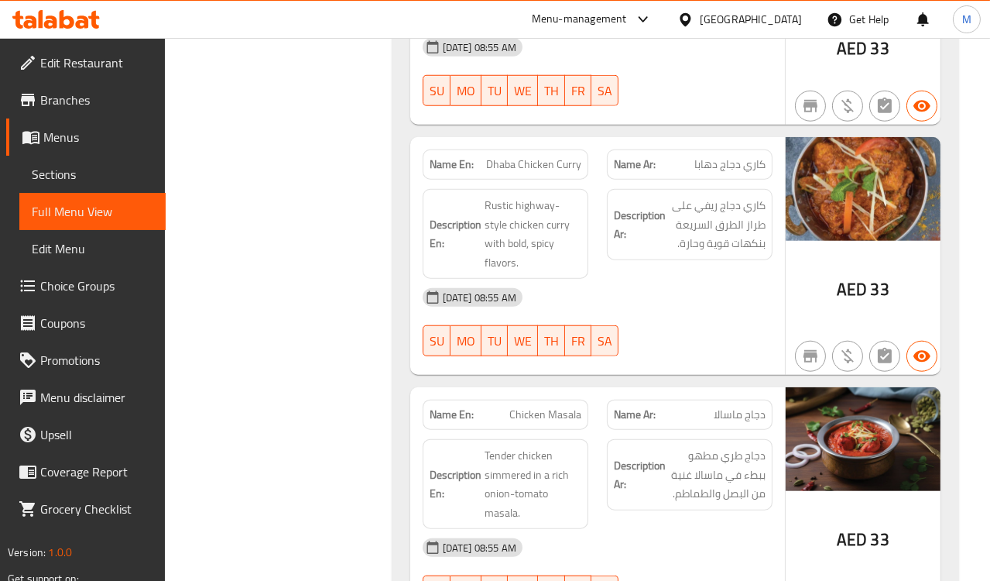
click at [580, 279] on div "[DATE] 08:55 AM" at bounding box center [597, 297] width 369 height 37
click at [539, 161] on span "Dhaba Chicken Curry" at bounding box center [533, 164] width 95 height 16
copy span "Dhaba Chicken Curry"
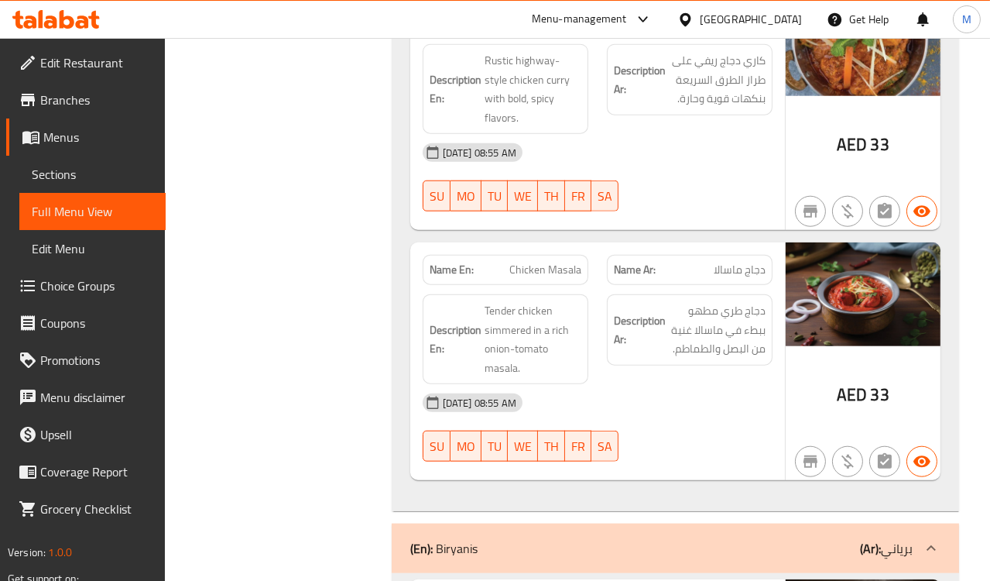
scroll to position [2492, 0]
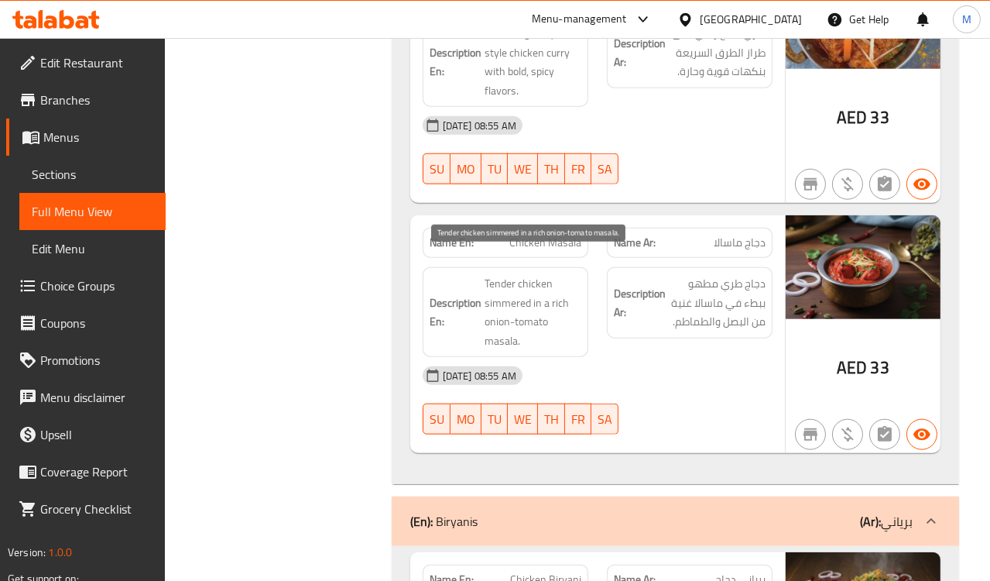
click at [581, 297] on span "Tender chicken simmered in a rich onion-tomato masala." at bounding box center [533, 312] width 97 height 76
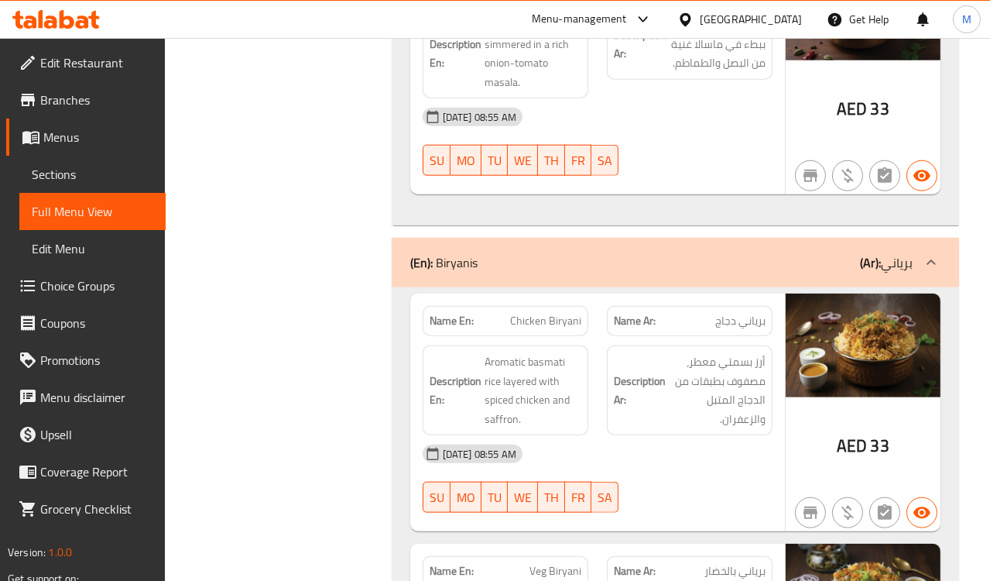
scroll to position [2836, 0]
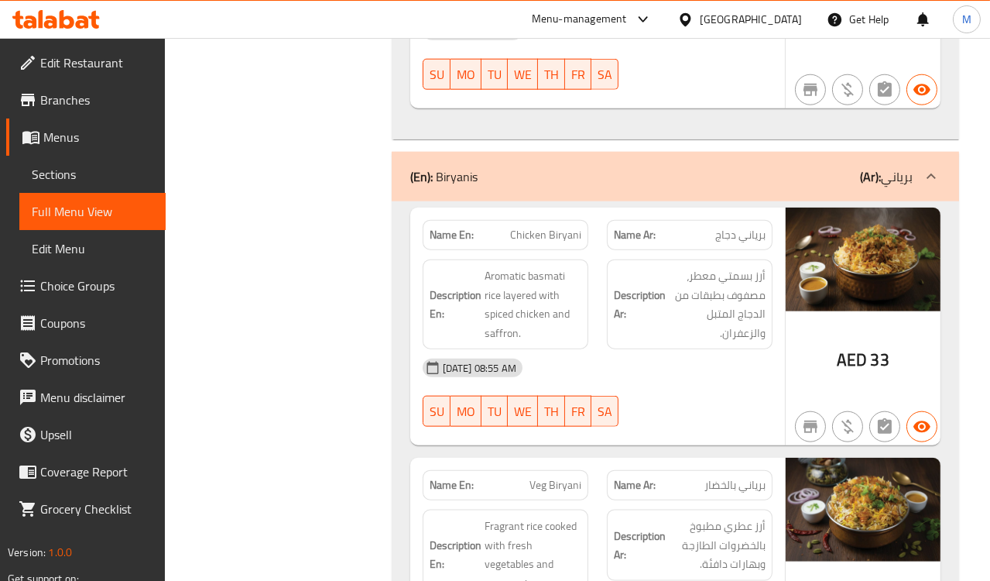
click at [573, 349] on div "[DATE] 08:55 AM" at bounding box center [597, 367] width 369 height 37
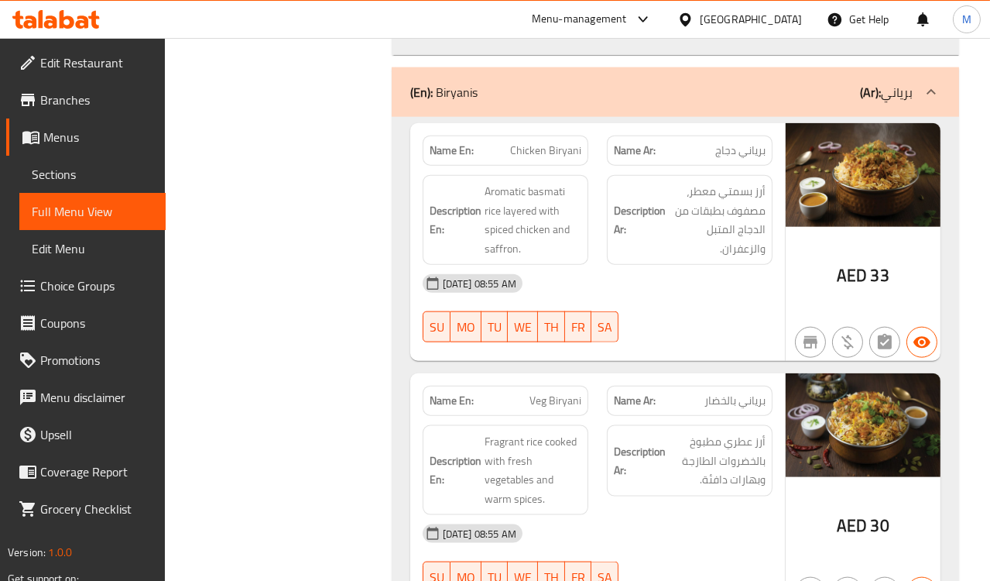
scroll to position [3094, 0]
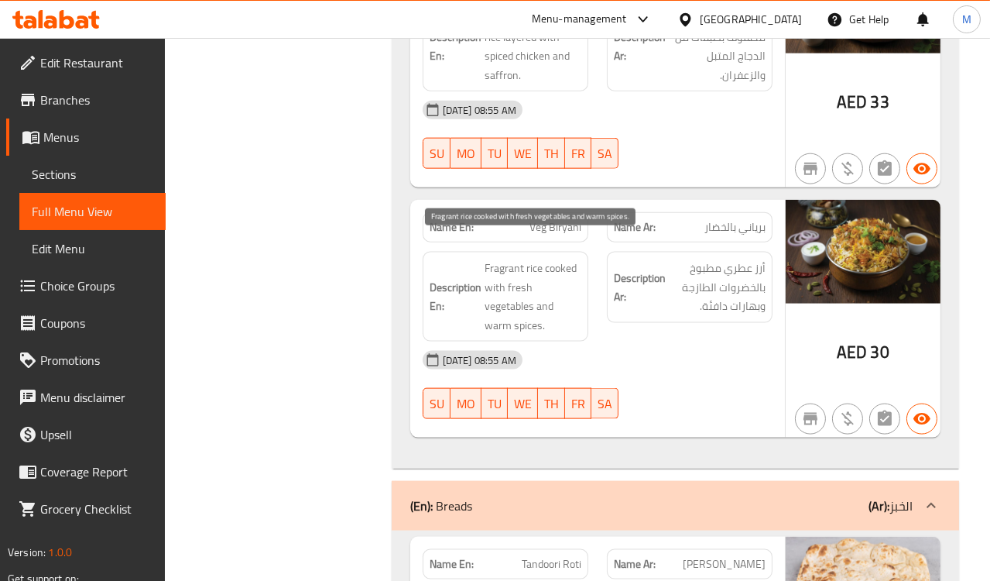
click at [551, 266] on span "Fragrant rice cooked with fresh vegetables and warm spices." at bounding box center [533, 297] width 97 height 76
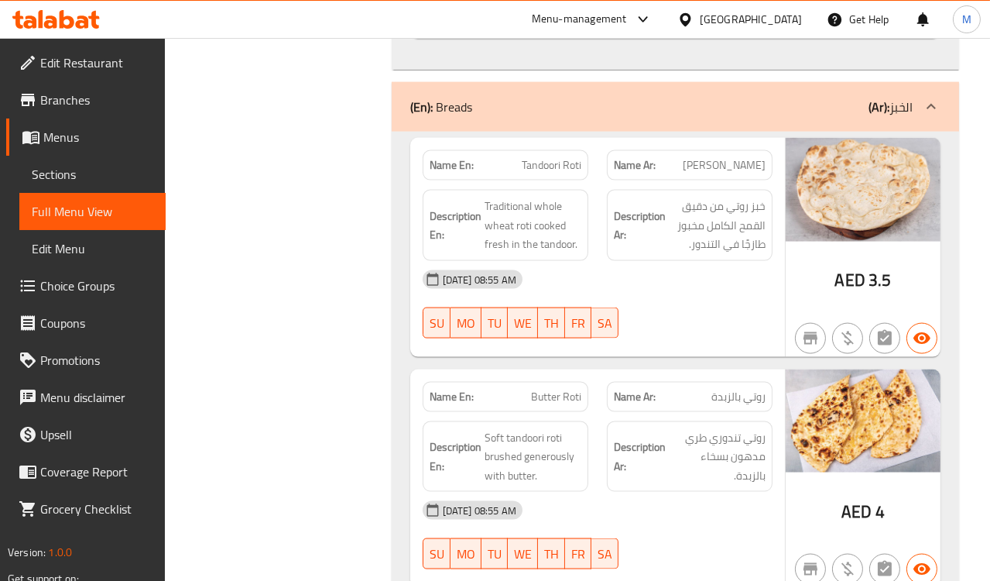
scroll to position [3525, 0]
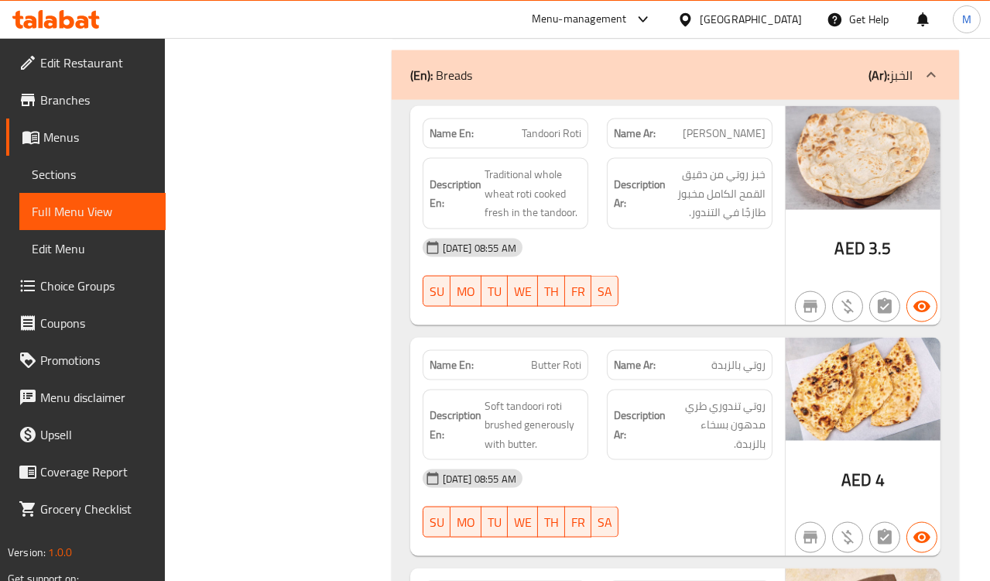
click at [578, 229] on div "[DATE] 08:55 AM" at bounding box center [597, 247] width 369 height 37
click at [580, 125] on span "Tandoori Roti" at bounding box center [552, 133] width 60 height 16
copy span "Tandoori Roti"
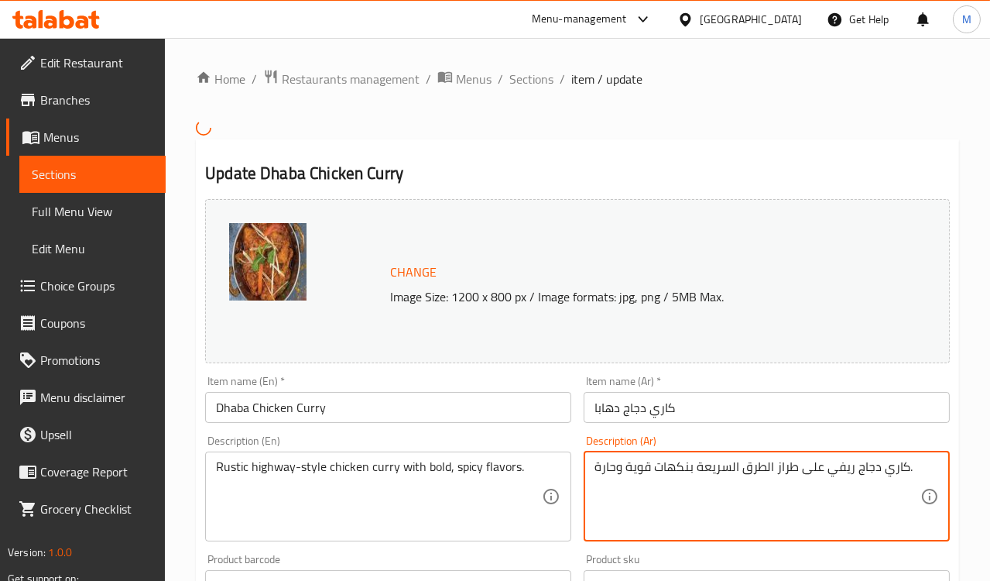
drag, startPoint x: 696, startPoint y: 463, endPoint x: 770, endPoint y: 468, distance: 73.8
type textarea "كاري دجاج ريفي على طراز هاي واي بنكهات قوية وحارة."
click at [779, 440] on div "Description (Ar) كاري دجاج ريفي على طراز هاي واي بنكهات قوية وحارة. Description…" at bounding box center [767, 488] width 366 height 106
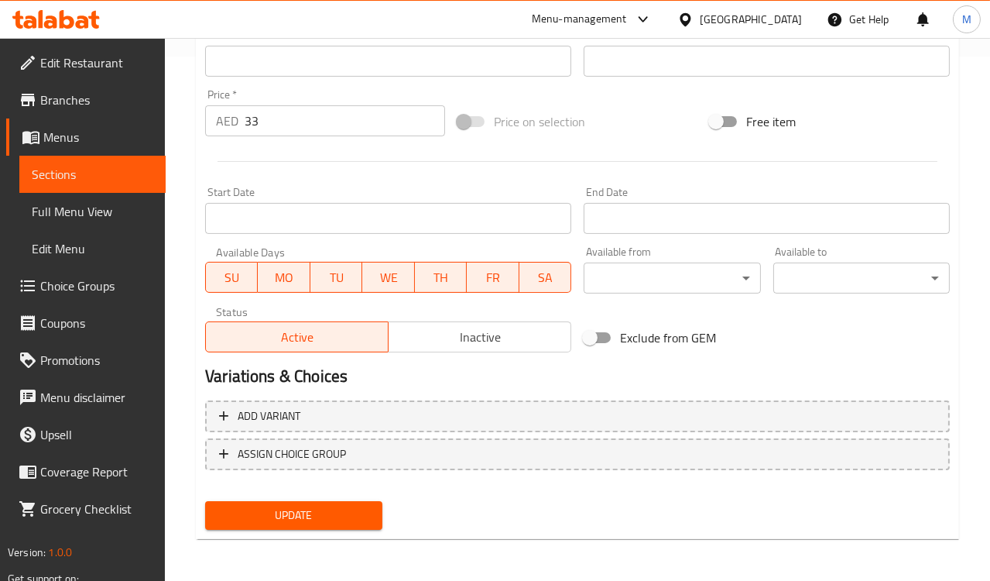
click at [332, 513] on span "Update" at bounding box center [294, 515] width 152 height 19
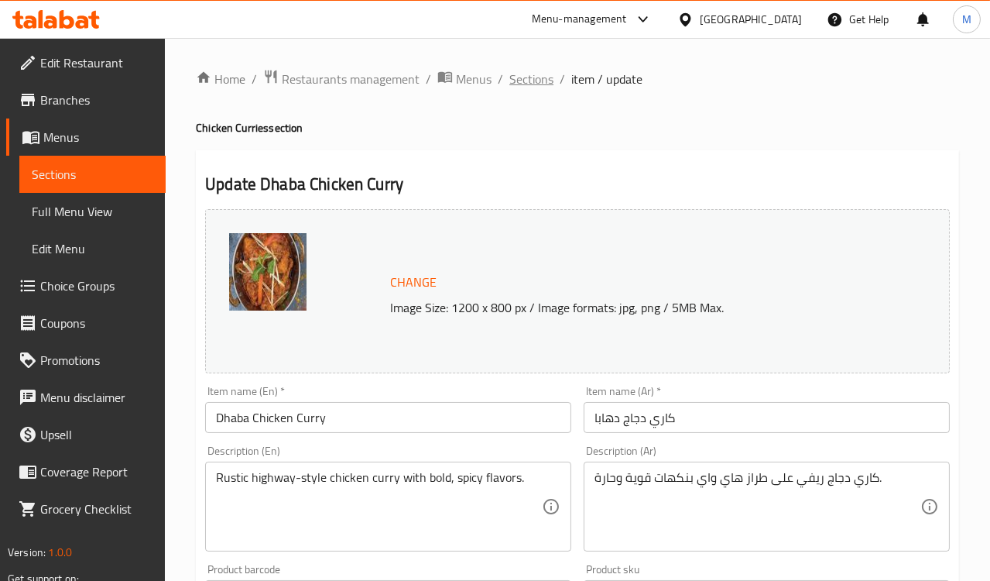
click at [534, 70] on span "Sections" at bounding box center [532, 79] width 44 height 19
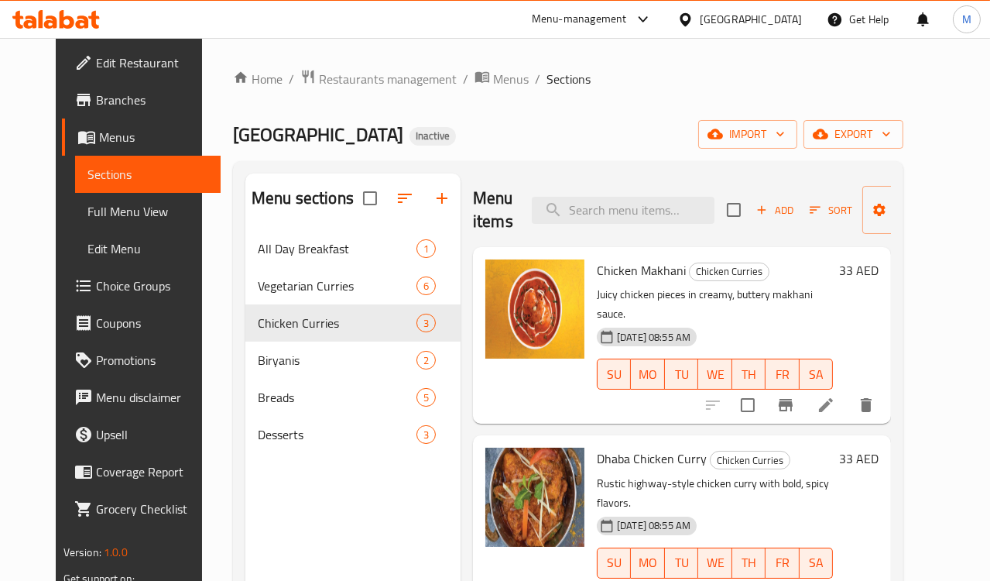
click at [637, 200] on input "search" at bounding box center [623, 210] width 183 height 27
paste input "Tandoori Roti"
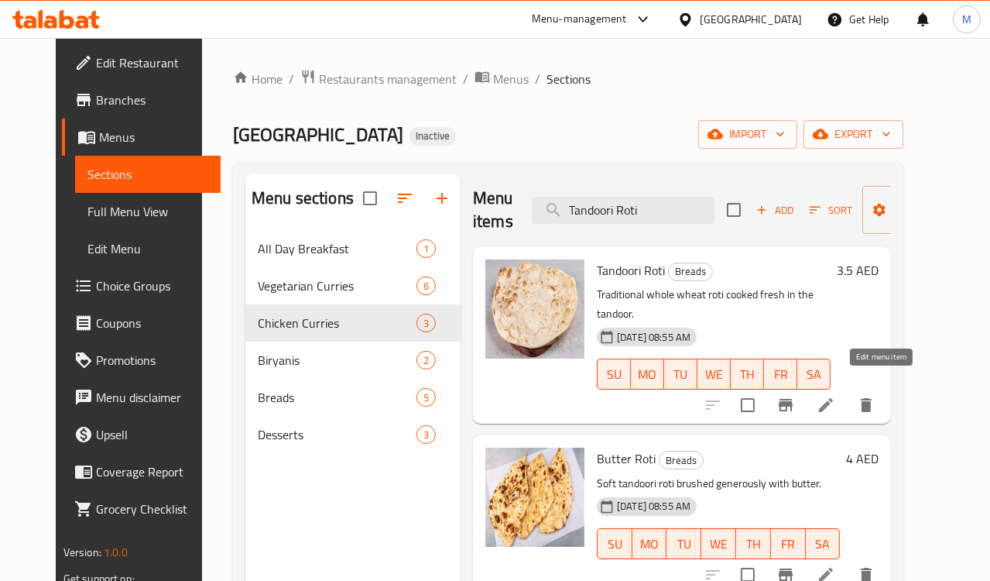
type input "Tandoori Roti"
click at [836, 396] on icon at bounding box center [826, 405] width 19 height 19
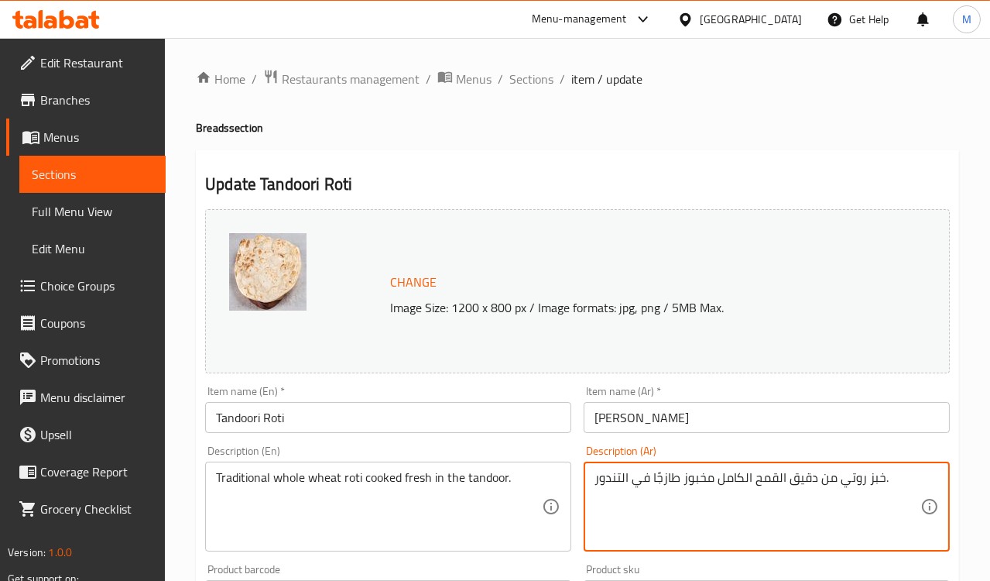
click at [873, 479] on textarea "خبز روتي من دقيق القمح الكامل مخبوز طازجًا في التندور." at bounding box center [758, 507] width 326 height 74
click at [798, 478] on textarea "روتي من دقيق القمح الكامل مخبوز طازجًا في التندور." at bounding box center [758, 507] width 326 height 74
click at [715, 482] on textarea "روتي من القمح الكامل مخبوز طازجًا في التندور." at bounding box center [758, 507] width 326 height 74
click at [695, 482] on textarea "روتي من القمح الكامل التقليدي مخبوز طازجًا في التندور." at bounding box center [758, 507] width 326 height 74
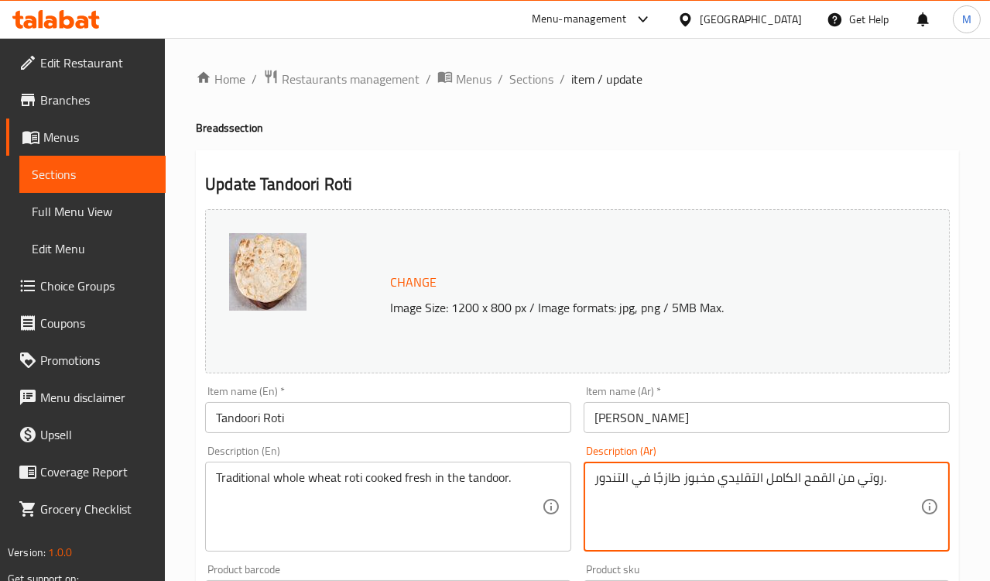
click at [695, 482] on textarea "روتي من القمح الكامل التقليدي مخبوز طازجًا في التندور." at bounding box center [758, 507] width 326 height 74
type textarea "روتي من القمح الكامل التقليدي مطهو طازجًا في التندور."
click at [550, 449] on div "Description (En) Traditional whole wheat roti cooked fresh in the tandoor. Desc…" at bounding box center [388, 498] width 366 height 106
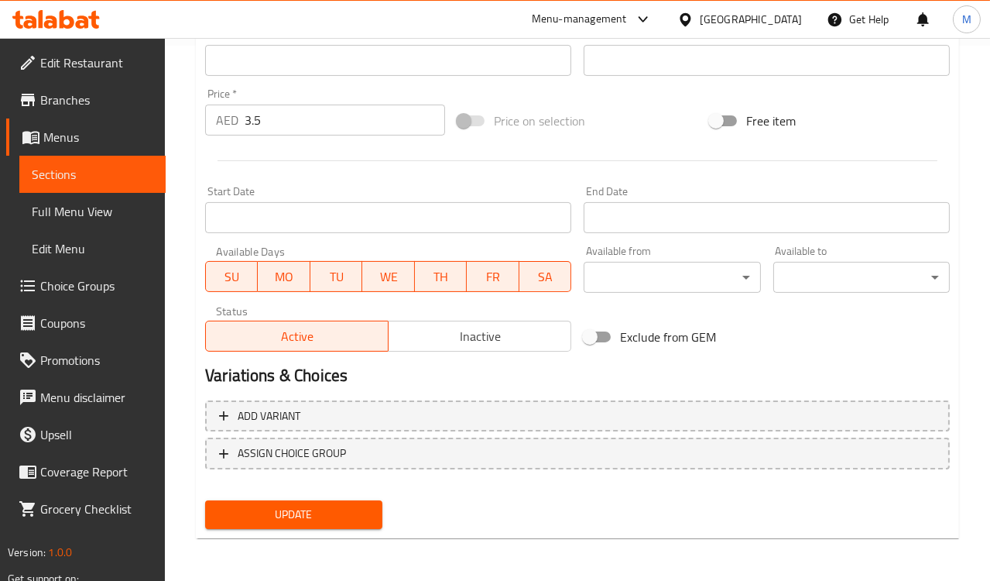
click at [314, 513] on span "Update" at bounding box center [294, 514] width 152 height 19
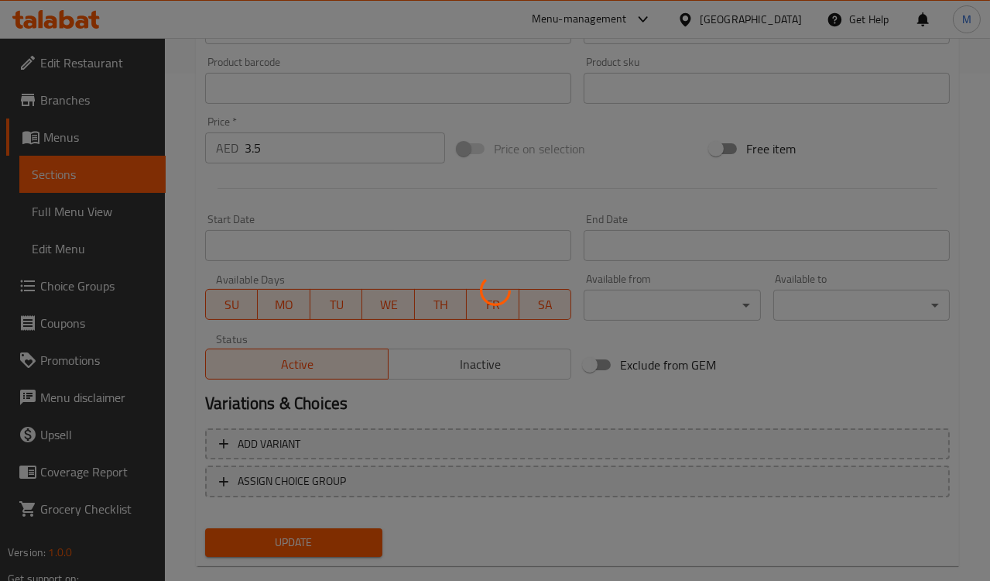
scroll to position [277, 0]
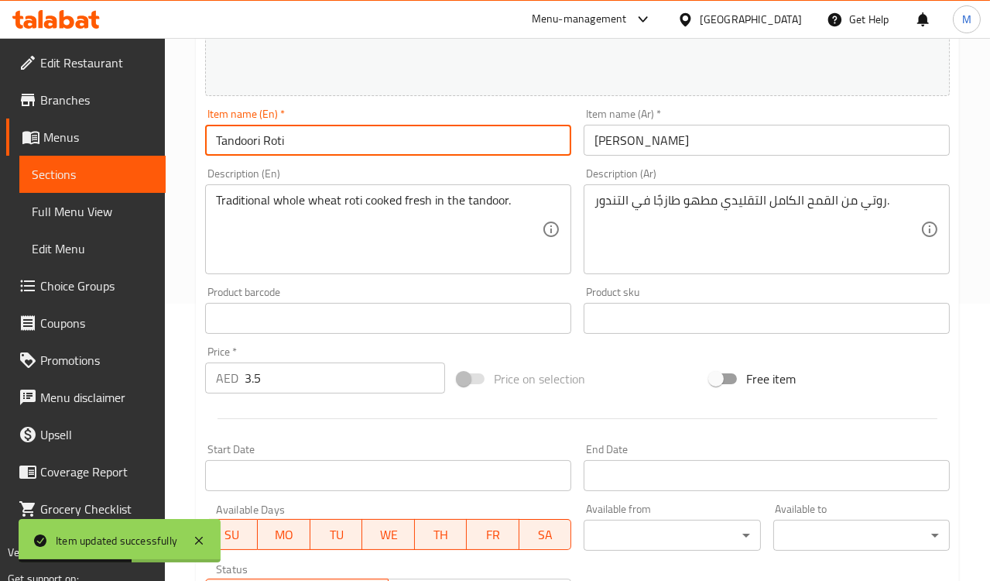
click at [243, 134] on input "Tandoori Roti" at bounding box center [388, 140] width 366 height 31
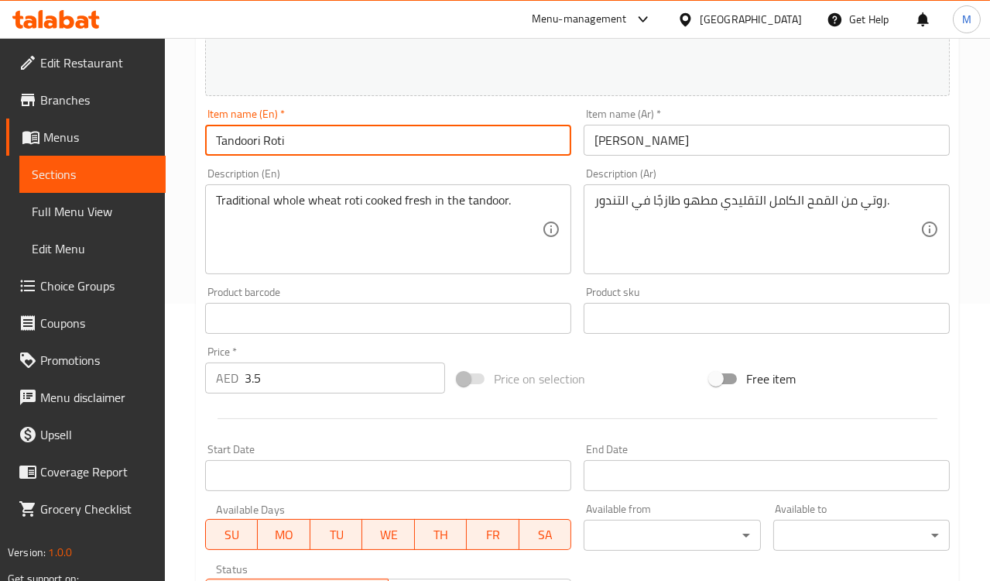
click at [241, 142] on input "Tandoori Roti" at bounding box center [388, 140] width 366 height 31
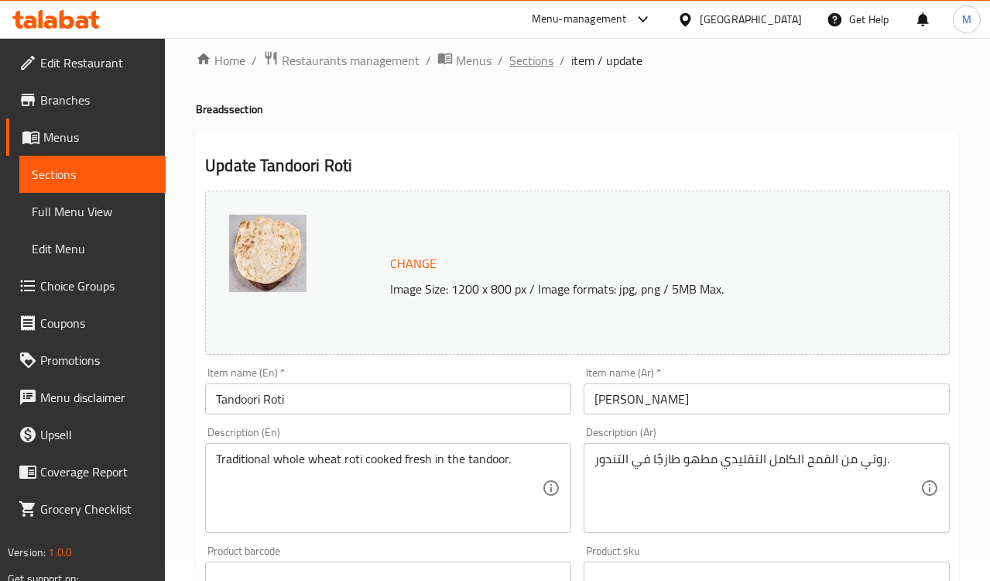
click at [528, 67] on span "Sections" at bounding box center [532, 60] width 44 height 19
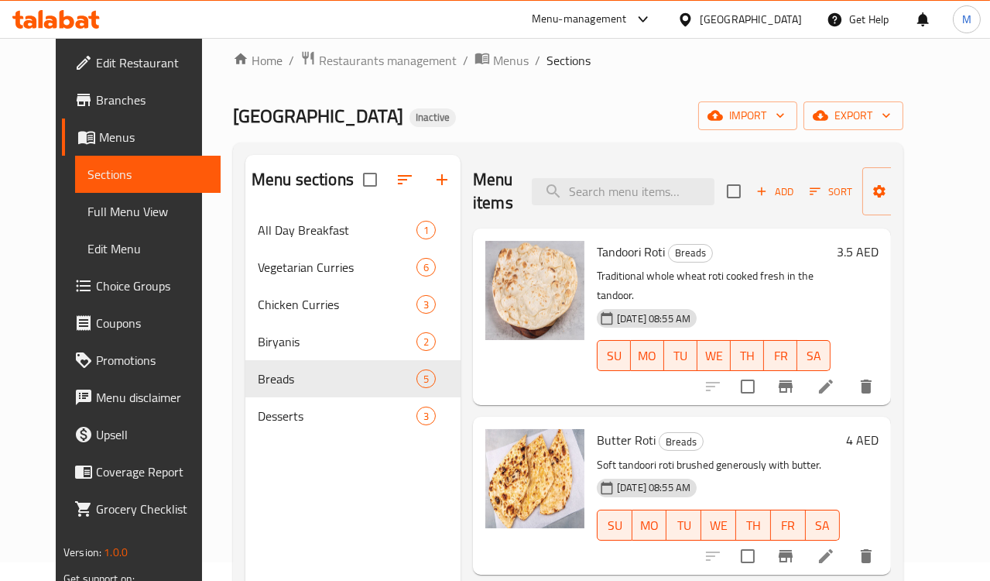
scroll to position [258, 0]
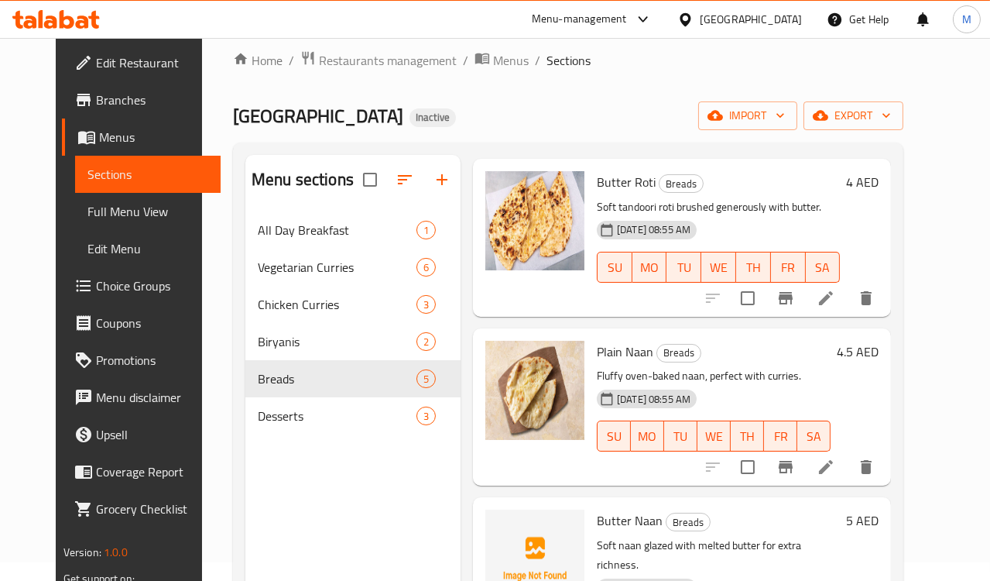
click at [836, 289] on icon at bounding box center [826, 298] width 19 height 19
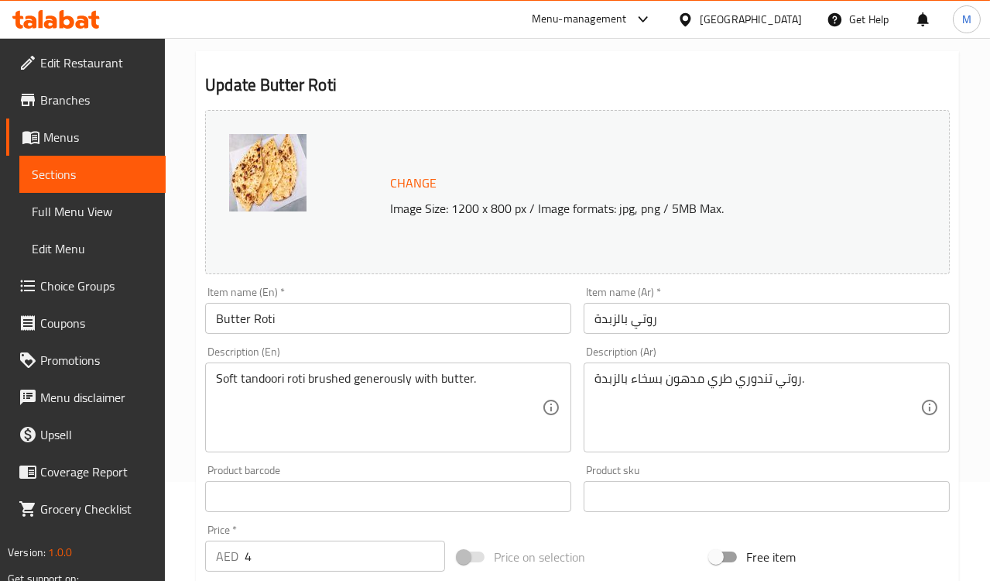
scroll to position [258, 0]
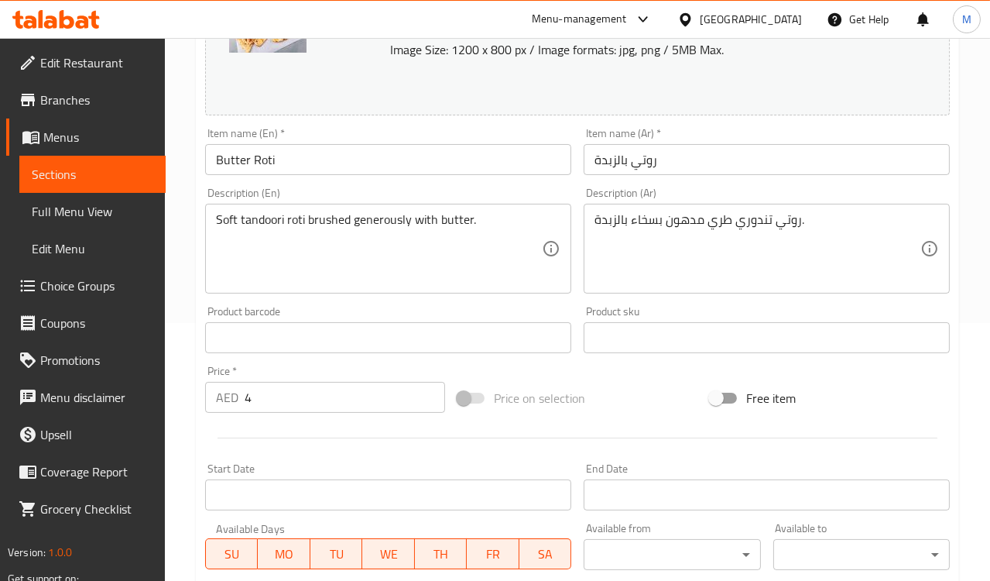
drag, startPoint x: 573, startPoint y: 382, endPoint x: 544, endPoint y: 383, distance: 29.4
click at [573, 382] on div "Price on selection" at bounding box center [577, 398] width 252 height 42
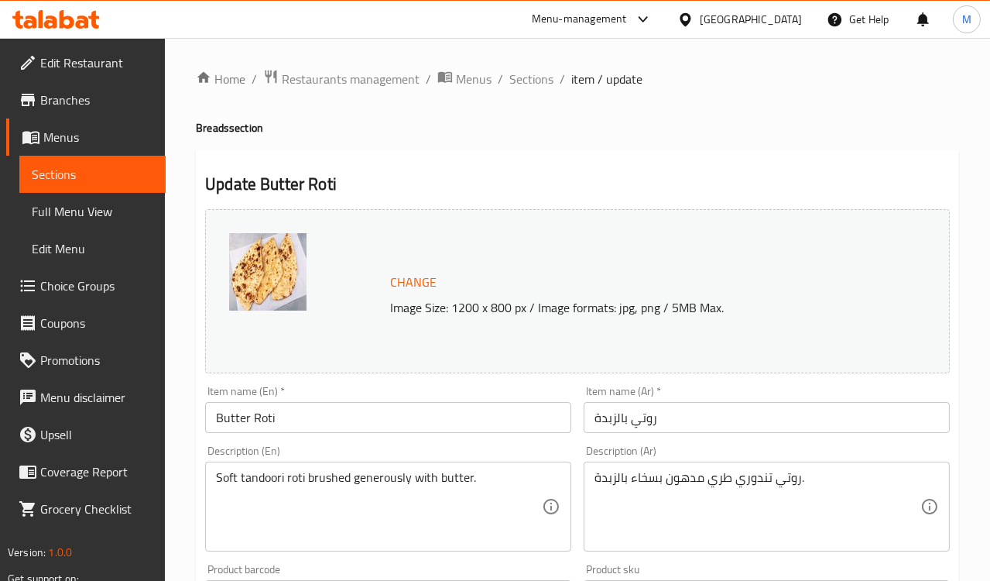
click at [513, 383] on div "Item name (En)   * Butter Roti Item name (En) *" at bounding box center [388, 409] width 379 height 60
click at [530, 81] on span "Sections" at bounding box center [532, 79] width 44 height 19
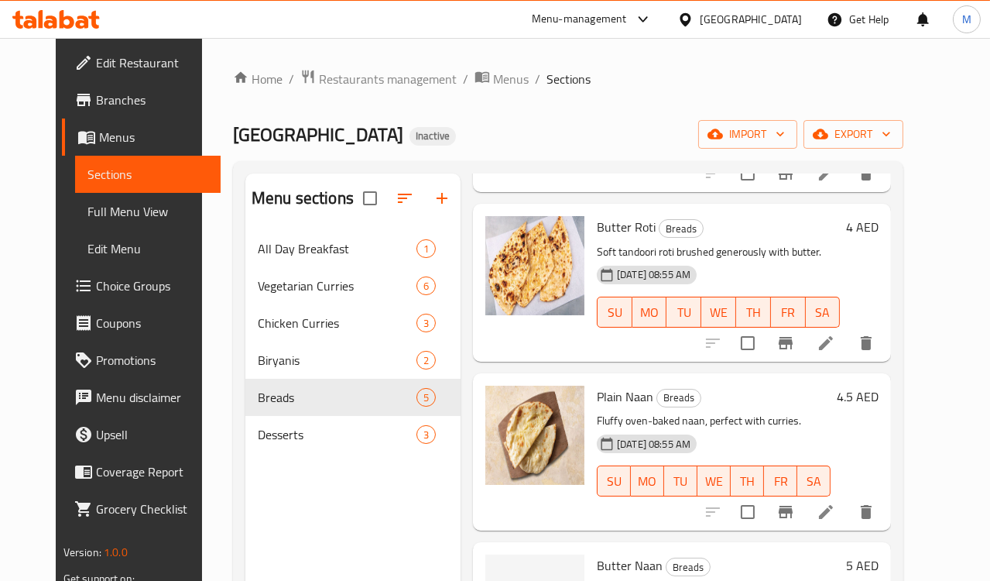
scroll to position [327, 0]
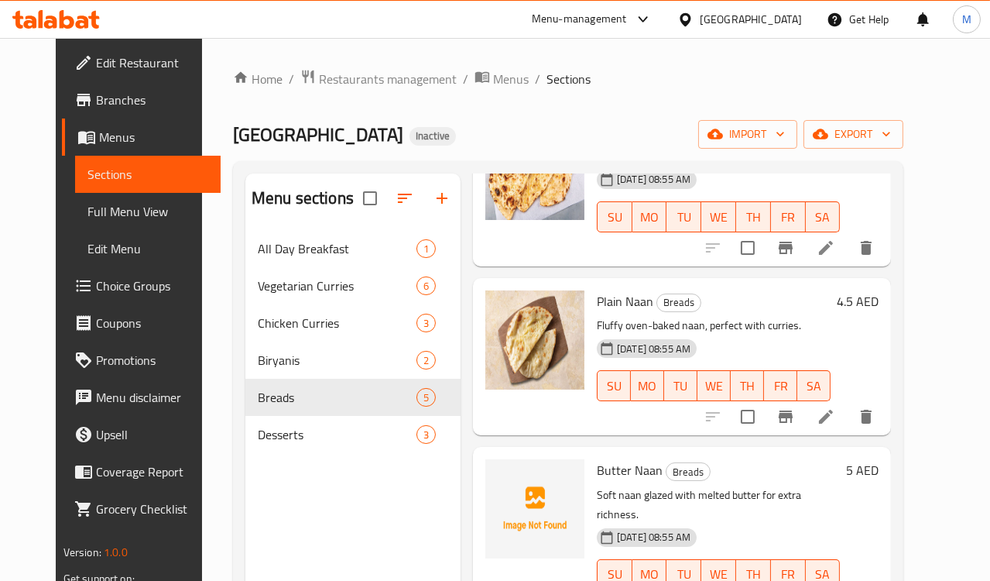
click at [848, 403] on li at bounding box center [826, 417] width 43 height 28
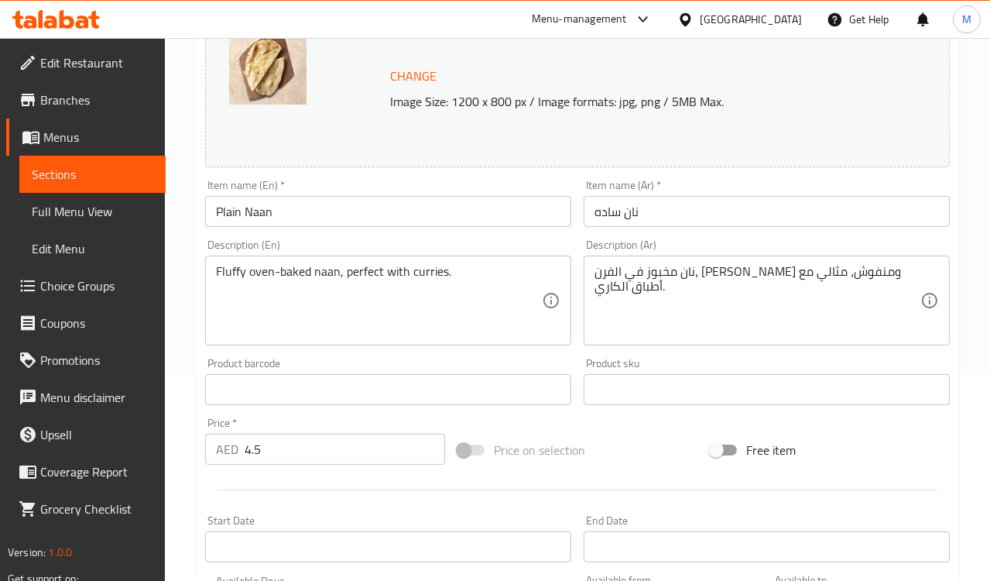
scroll to position [172, 0]
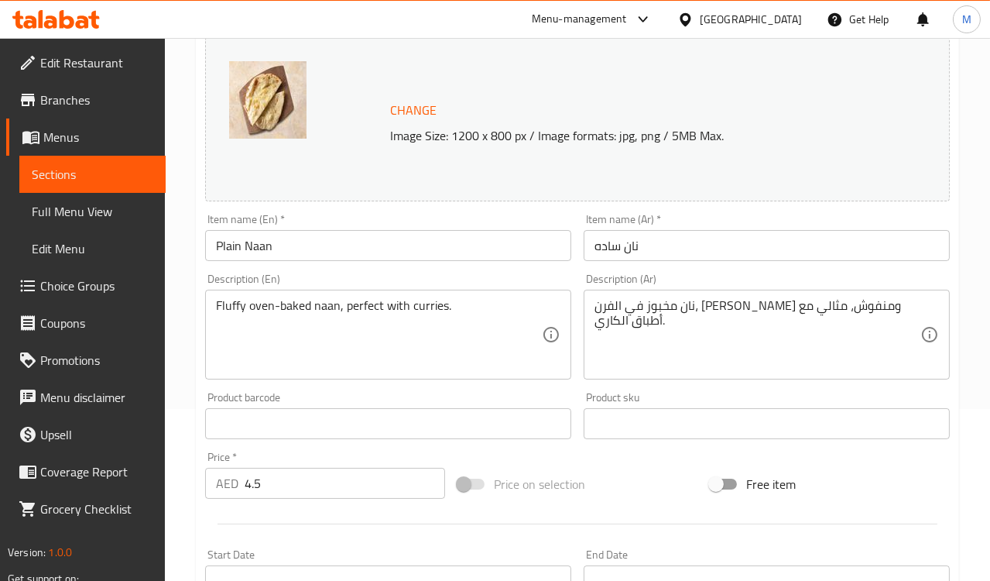
click at [482, 387] on div "Product barcode Product barcode" at bounding box center [388, 416] width 379 height 60
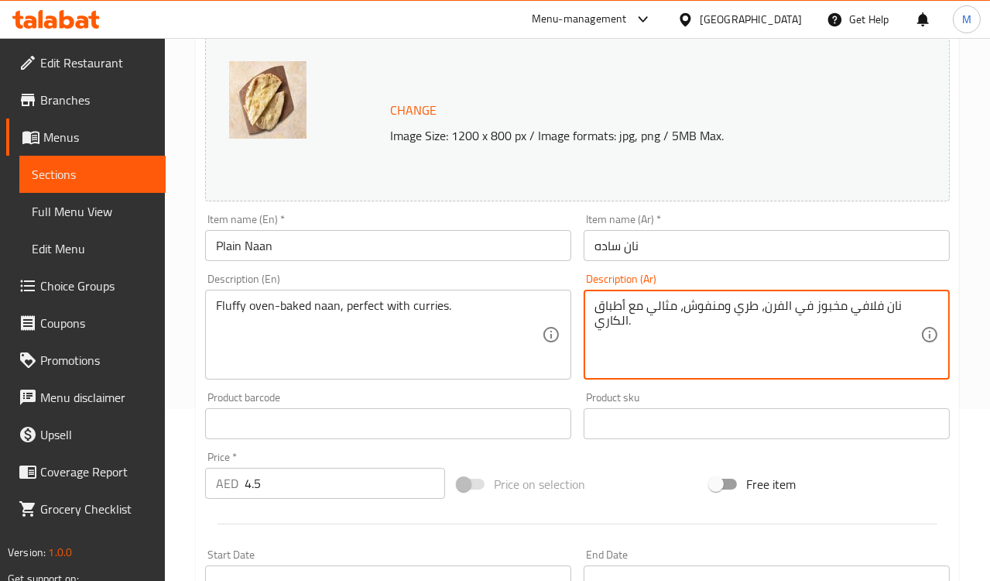
drag, startPoint x: 685, startPoint y: 307, endPoint x: 764, endPoint y: 314, distance: 79.4
click at [764, 314] on textarea "نان فلافي مخبوز في الفرن، طري ومنفوش، مثالي مع أطباق الكاري." at bounding box center [758, 335] width 326 height 74
type textarea "نان فلافي مخبوز في الفرن، مثالي مع أطباق الكاري."
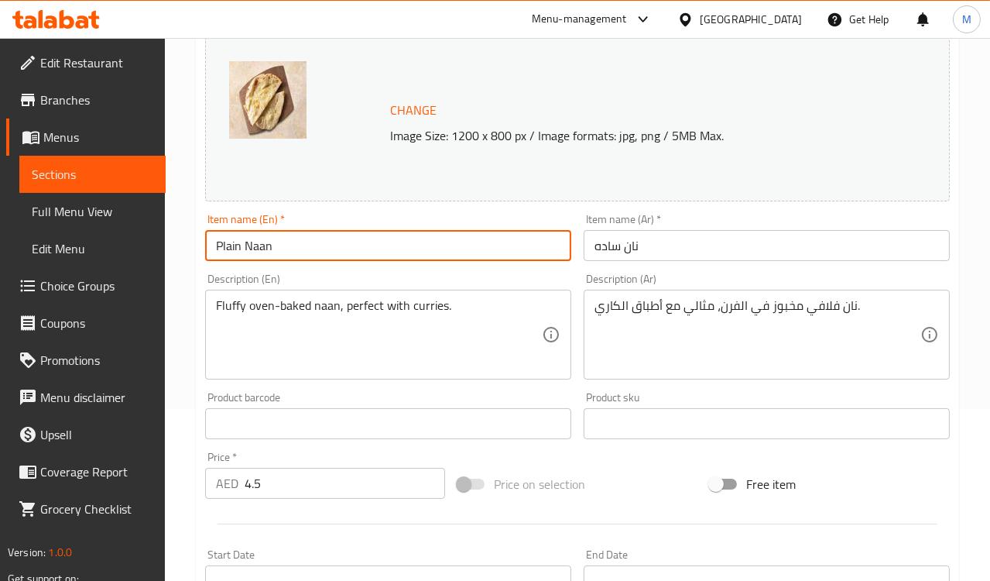
drag, startPoint x: 223, startPoint y: 236, endPoint x: 187, endPoint y: 228, distance: 37.4
click at [187, 228] on div "Home / Restaurants management / Menus / Sections / item / update Breads section…" at bounding box center [577, 405] width 825 height 1079
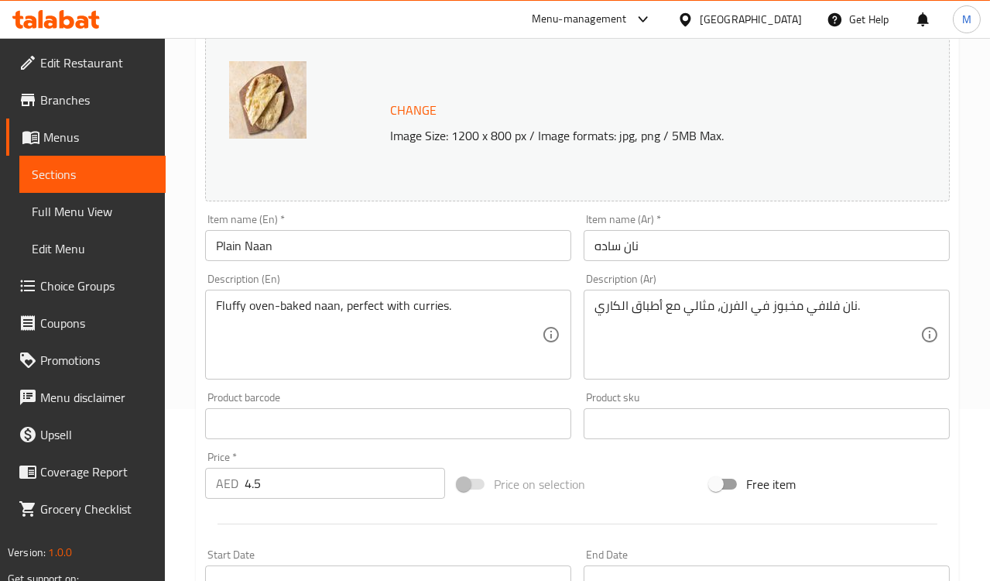
click at [427, 205] on div "Change Image Size: 1200 x 800 px / Image formats: jpg, png / 5MB Max." at bounding box center [577, 119] width 757 height 177
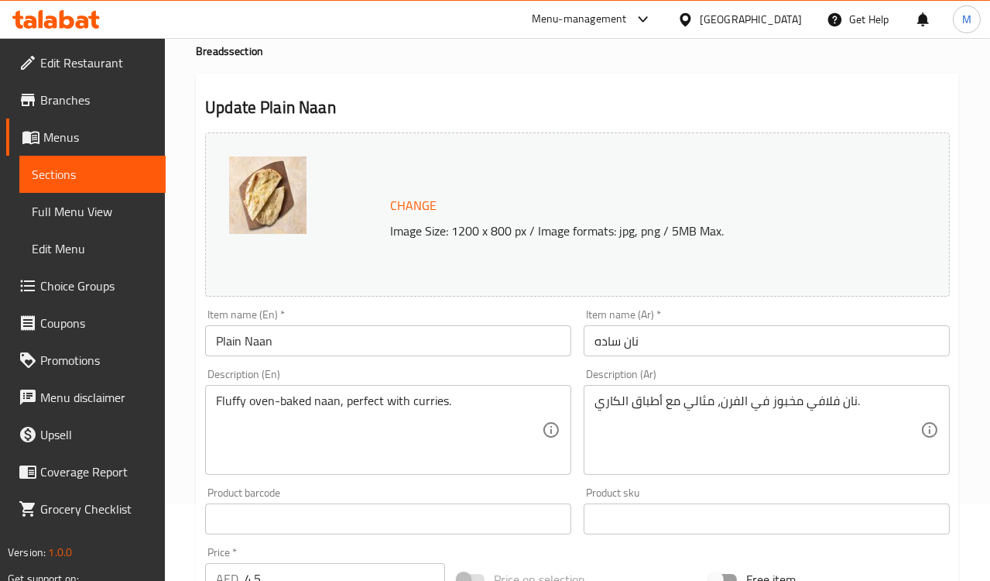
scroll to position [0, 0]
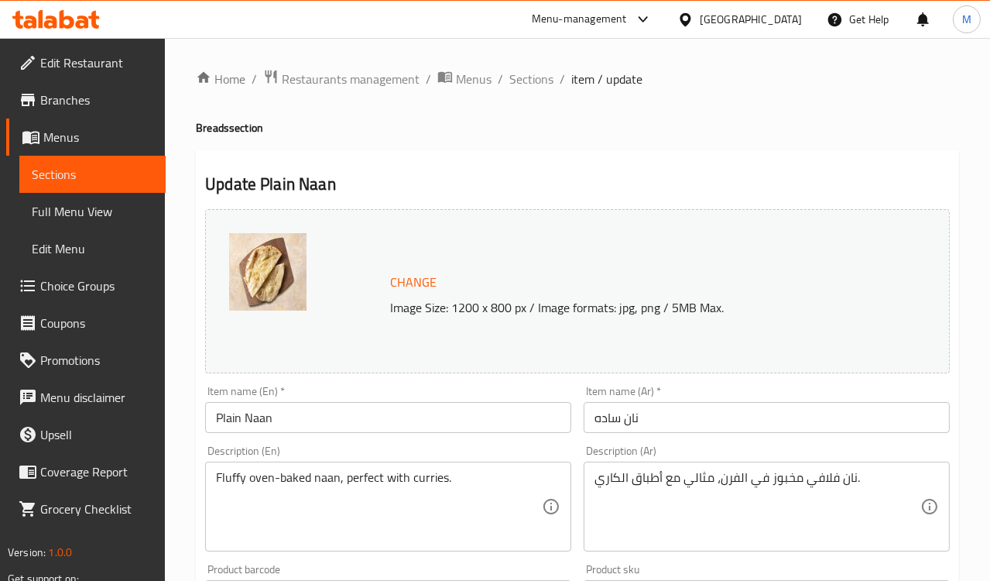
click at [519, 81] on span "Sections" at bounding box center [532, 79] width 44 height 19
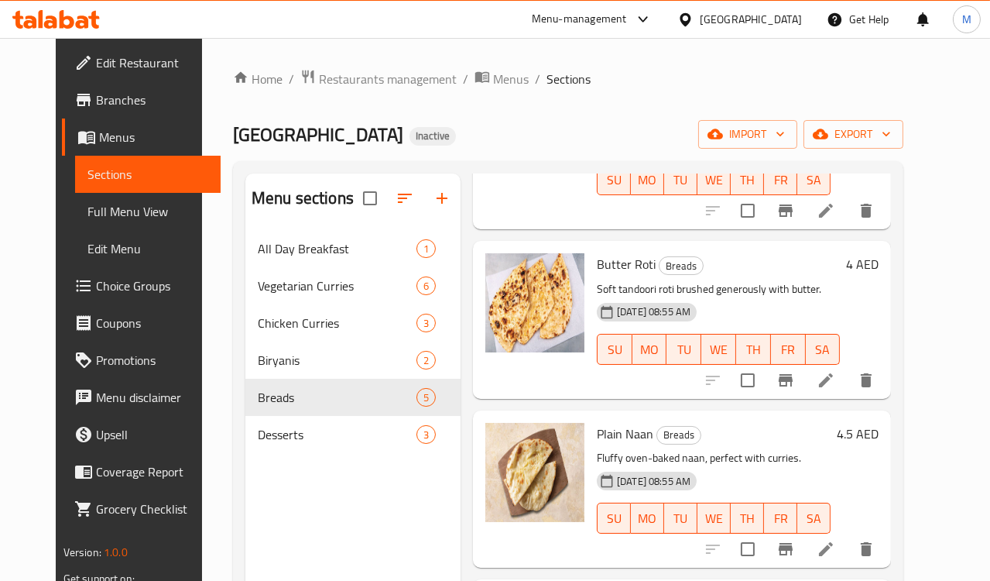
scroll to position [258, 0]
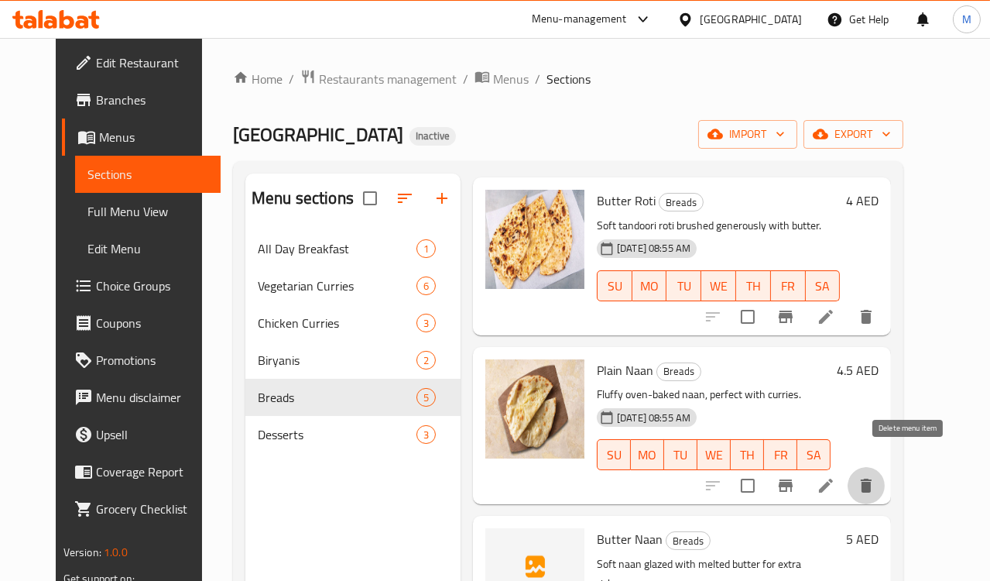
click at [872, 479] on icon "delete" at bounding box center [866, 486] width 11 height 14
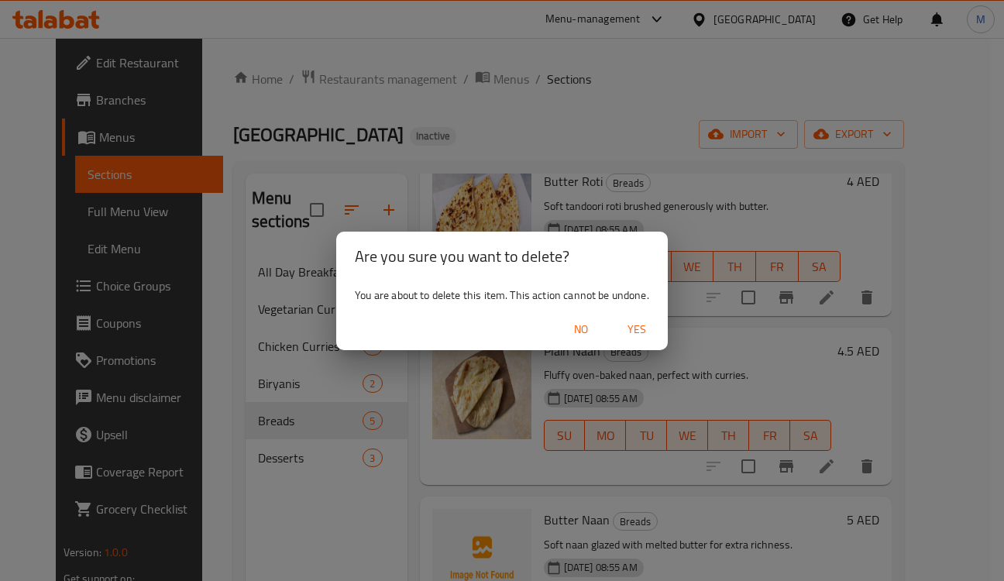
click at [643, 328] on span "Yes" at bounding box center [636, 329] width 37 height 19
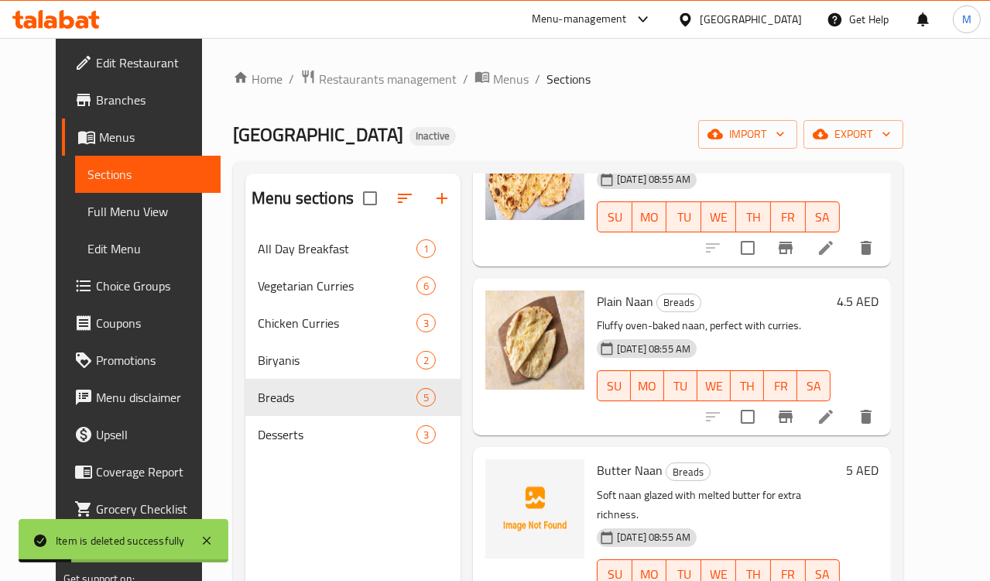
scroll to position [86, 0]
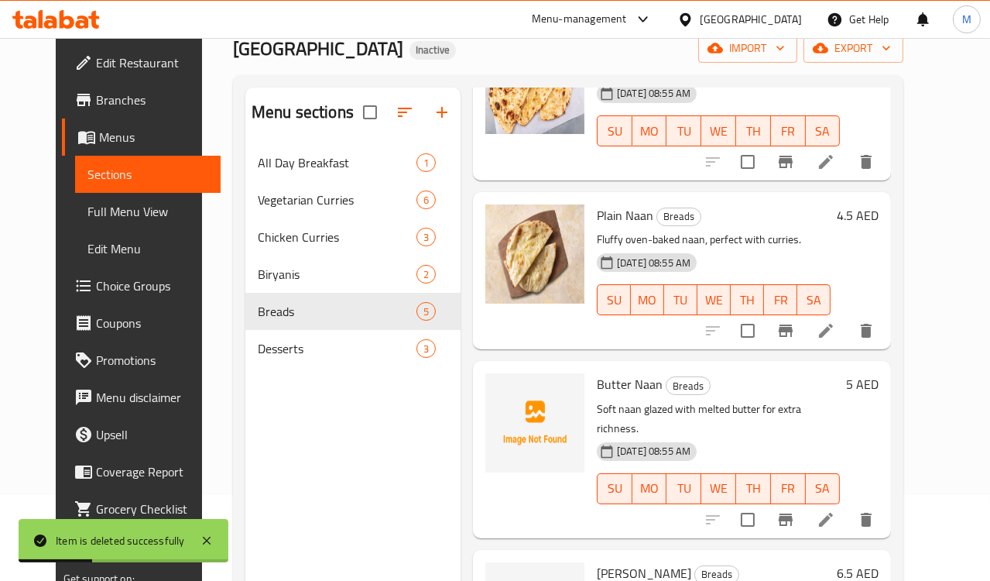
click at [848, 506] on li at bounding box center [826, 520] width 43 height 28
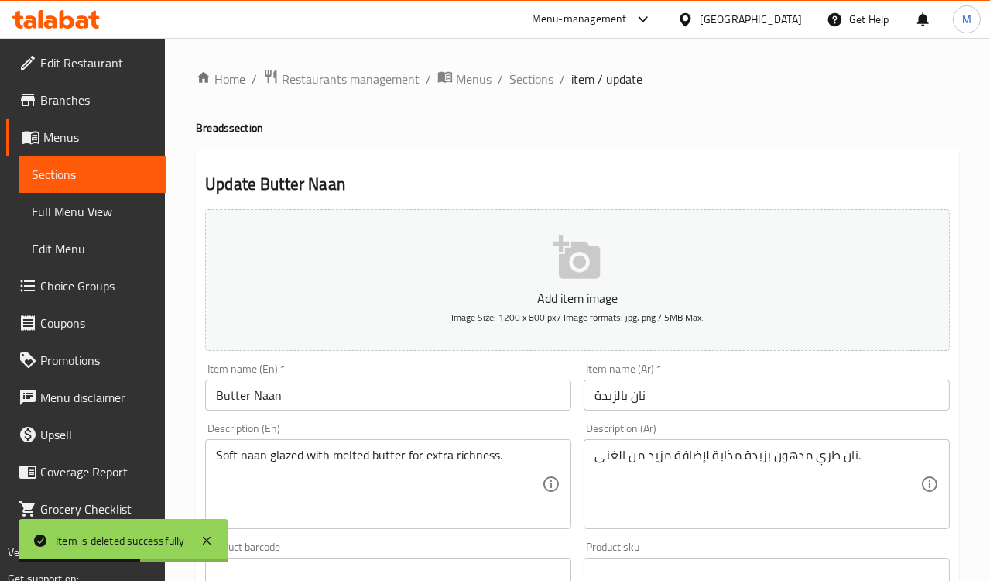
click at [522, 434] on div "Description (En) Soft naan glazed with melted butter for extra richness. Descri…" at bounding box center [388, 476] width 366 height 106
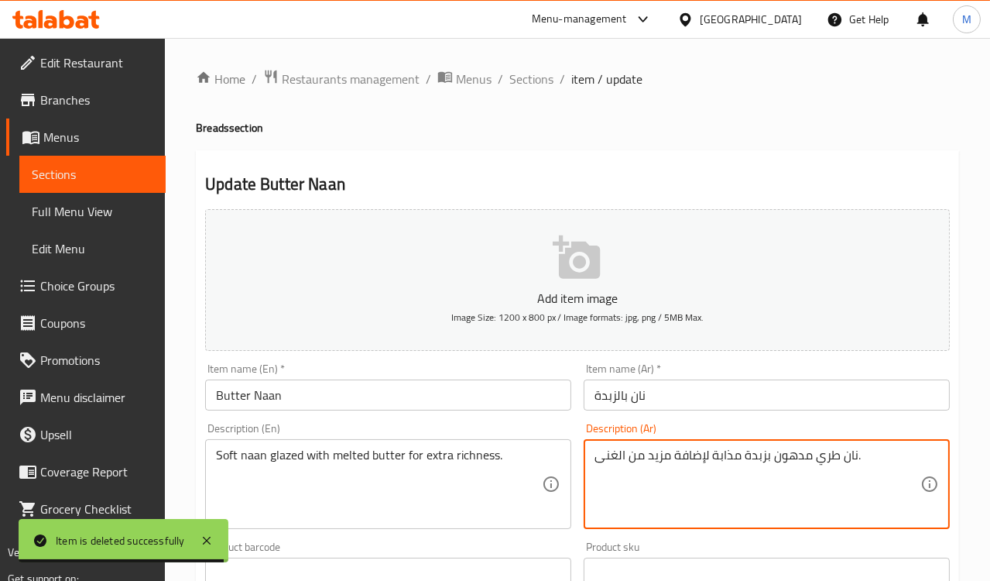
click at [783, 457] on textarea "نان طري مدهون بزبدة مذابة لإضافة مزيد من الغنى." at bounding box center [758, 485] width 326 height 74
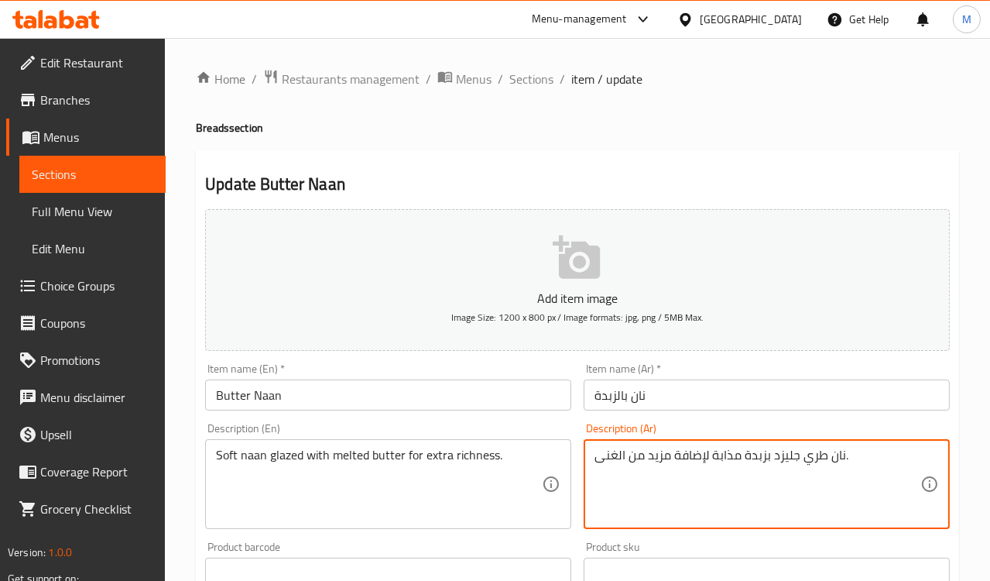
type textarea "نان طري جليزد بزبدة مذابة لإضافة مزيد من الغنى."
click at [564, 429] on div "Description (En) Soft naan glazed with melted butter for extra richness. Descri…" at bounding box center [388, 476] width 366 height 106
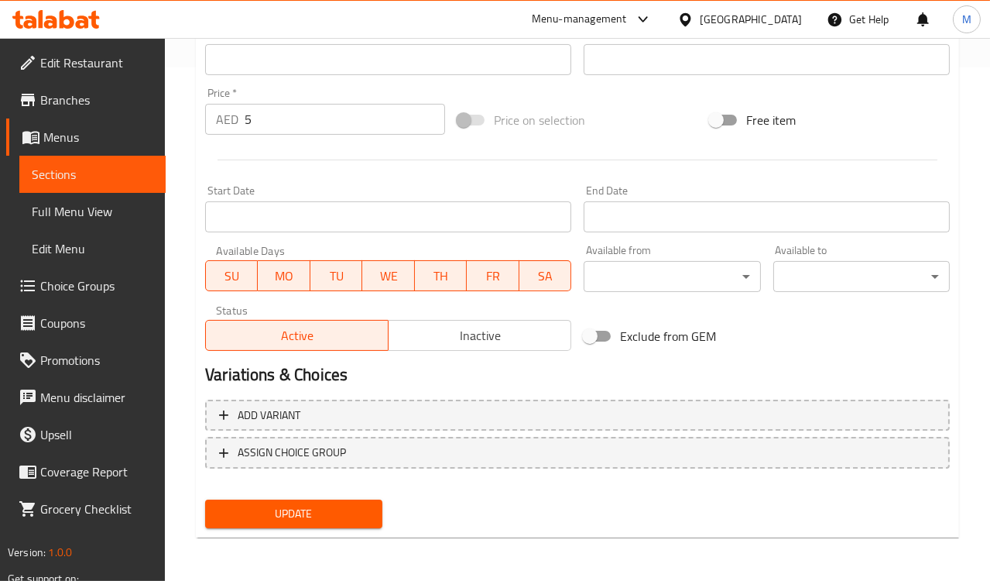
click at [297, 516] on span "Update" at bounding box center [294, 513] width 152 height 19
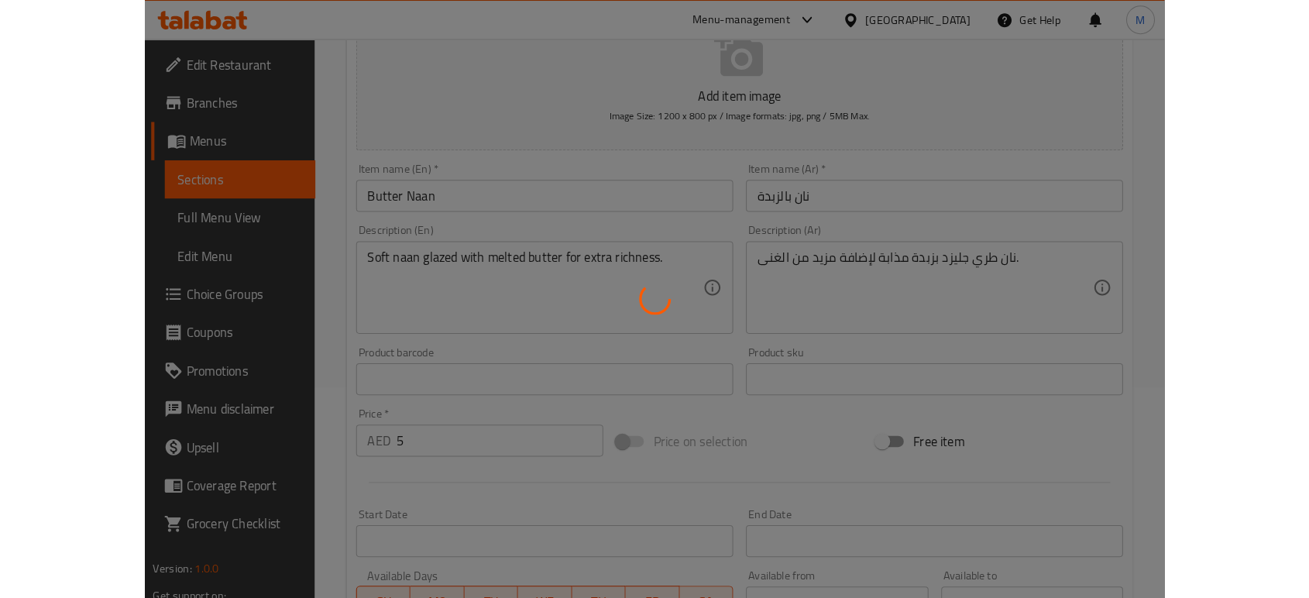
scroll to position [169, 0]
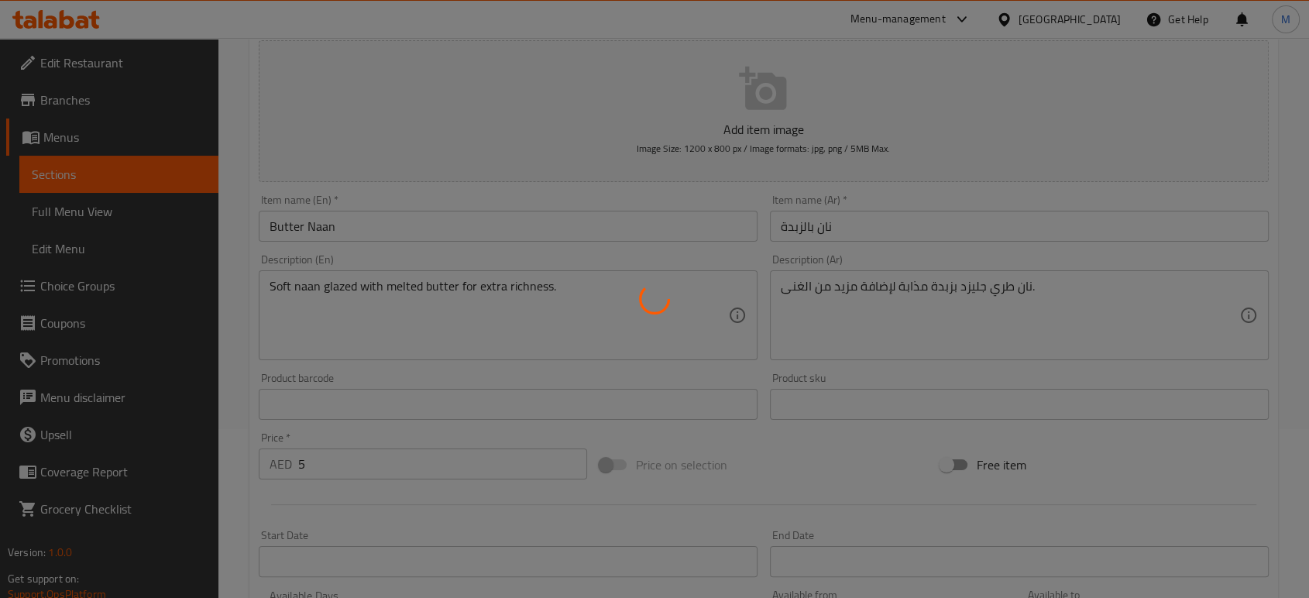
click at [909, 274] on div at bounding box center [654, 299] width 1309 height 598
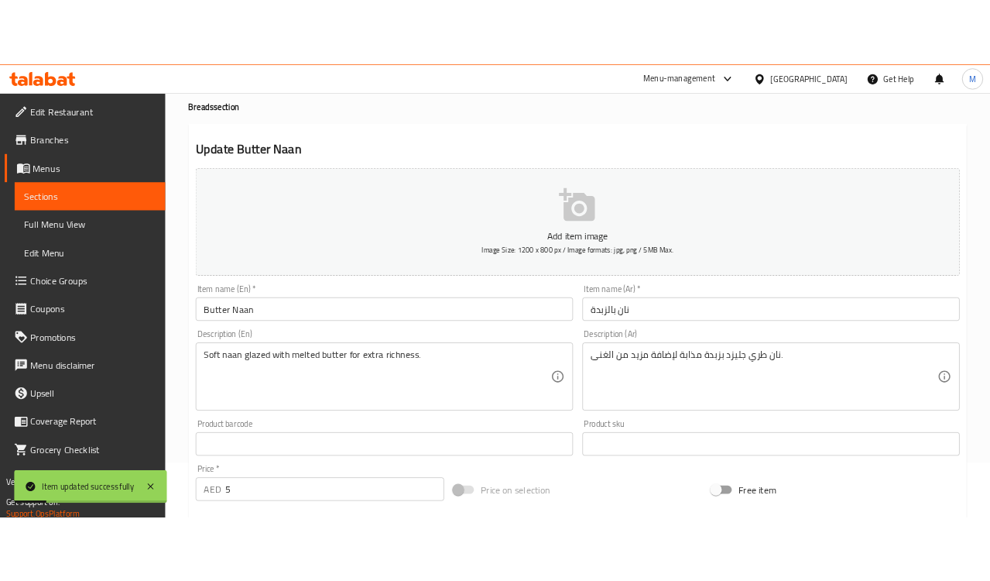
scroll to position [0, 0]
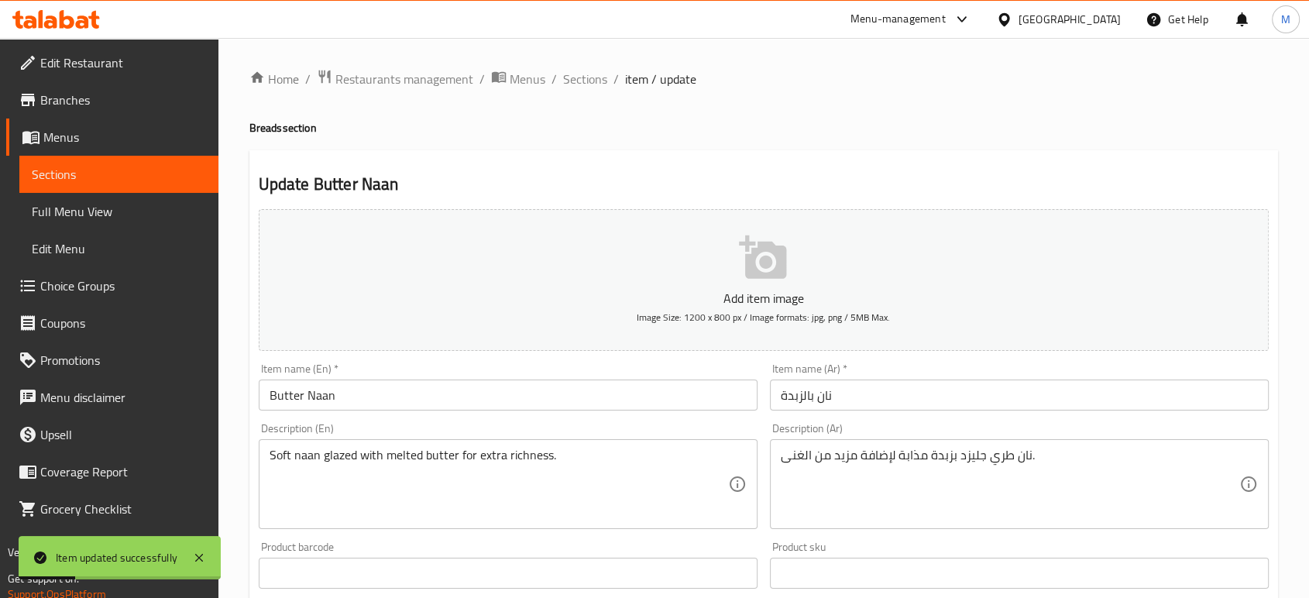
drag, startPoint x: 579, startPoint y: 84, endPoint x: 743, endPoint y: 34, distance: 171.5
click at [579, 84] on span "Sections" at bounding box center [585, 79] width 44 height 19
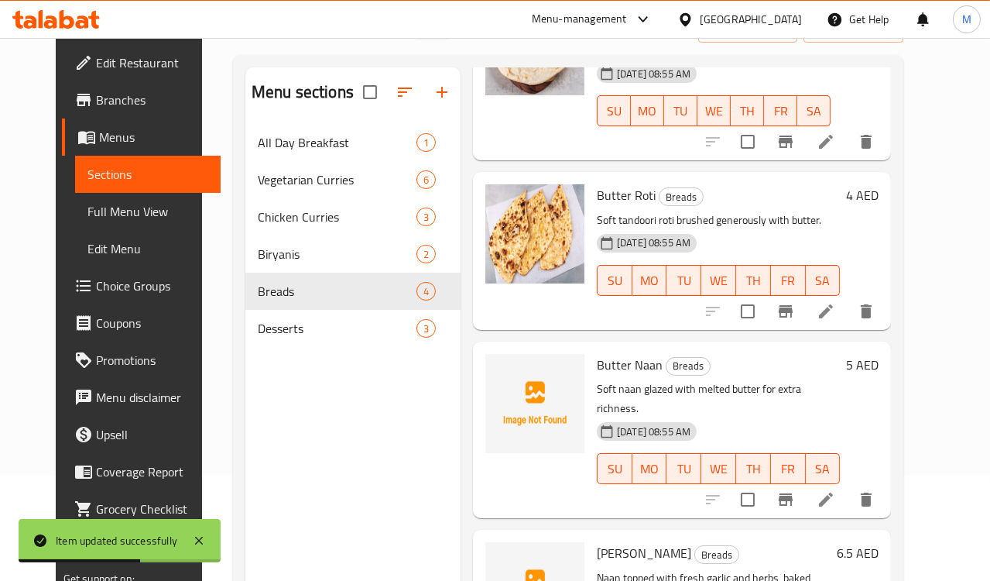
scroll to position [217, 0]
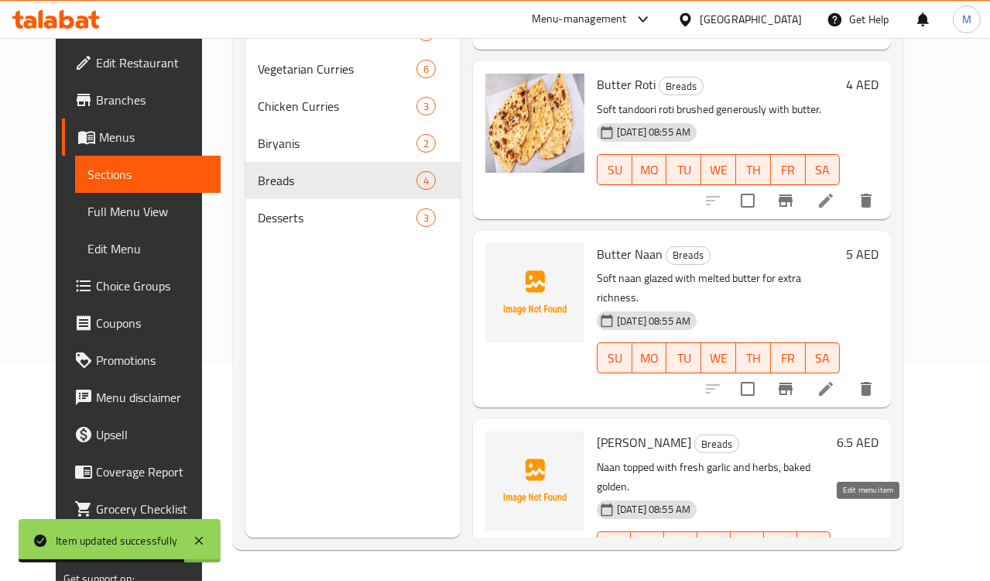
click at [836, 568] on icon at bounding box center [826, 577] width 19 height 19
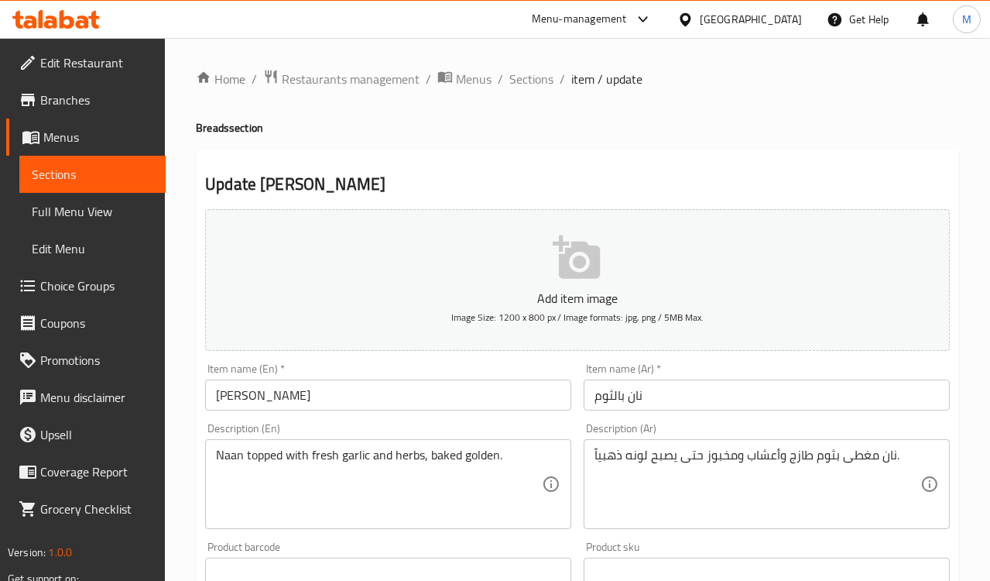
drag, startPoint x: 547, startPoint y: 75, endPoint x: 59, endPoint y: 404, distance: 588.5
click at [547, 74] on span "Sections" at bounding box center [532, 79] width 44 height 19
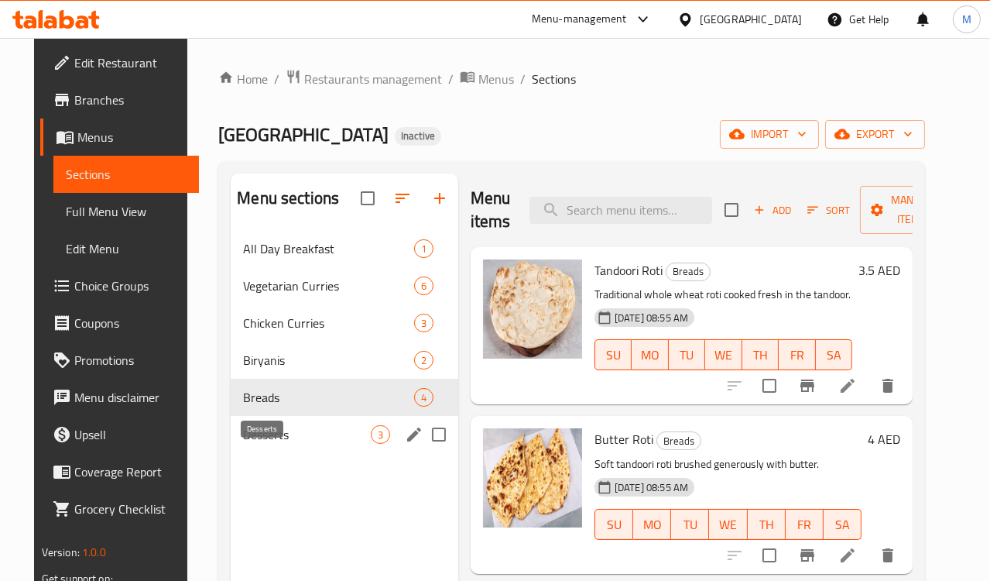
click at [256, 444] on span "Desserts" at bounding box center [307, 434] width 128 height 19
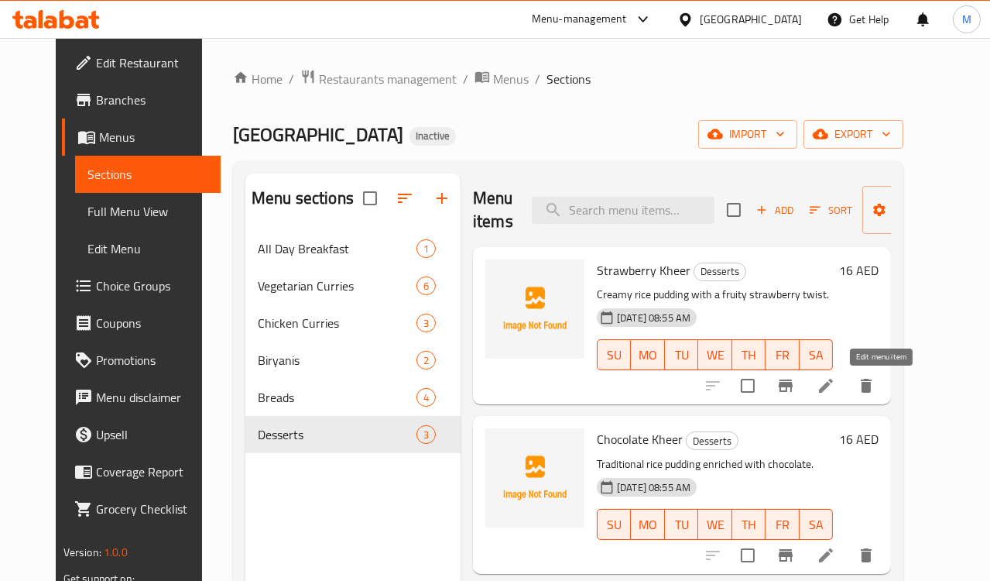
click at [833, 388] on icon at bounding box center [826, 386] width 14 height 14
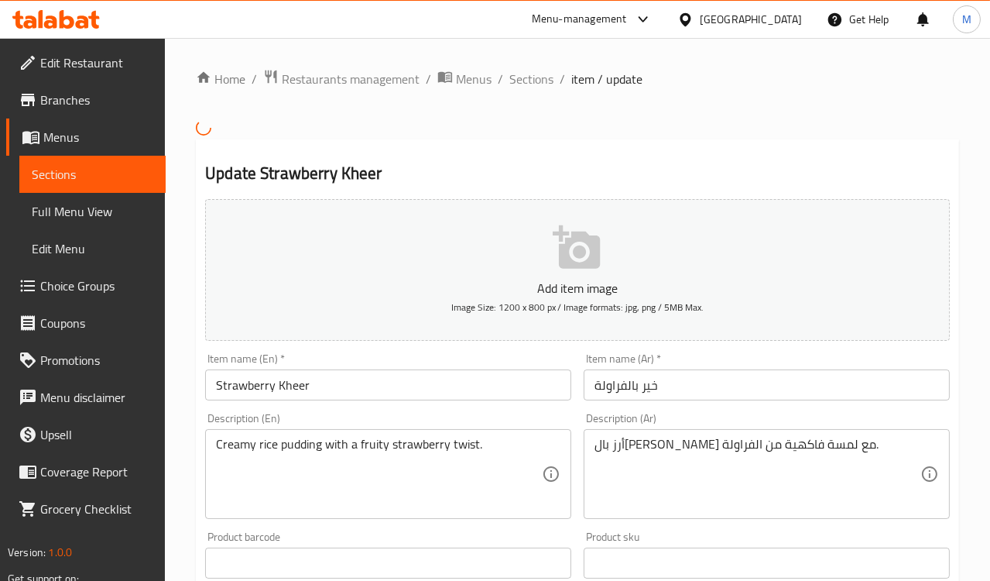
click at [646, 166] on h2 "Update Strawberry Kheer" at bounding box center [577, 173] width 745 height 23
click at [541, 84] on span "Sections" at bounding box center [532, 79] width 44 height 19
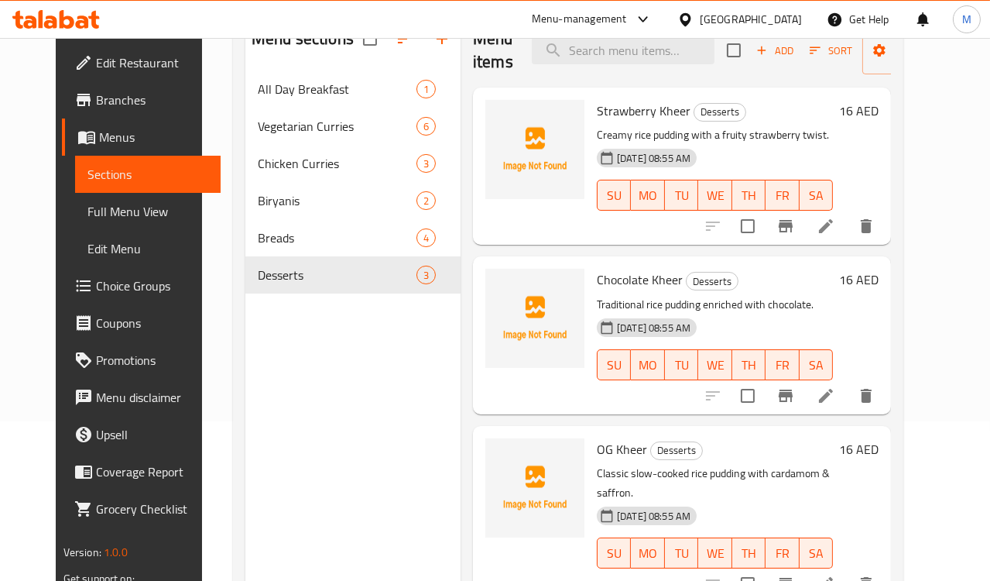
scroll to position [172, 0]
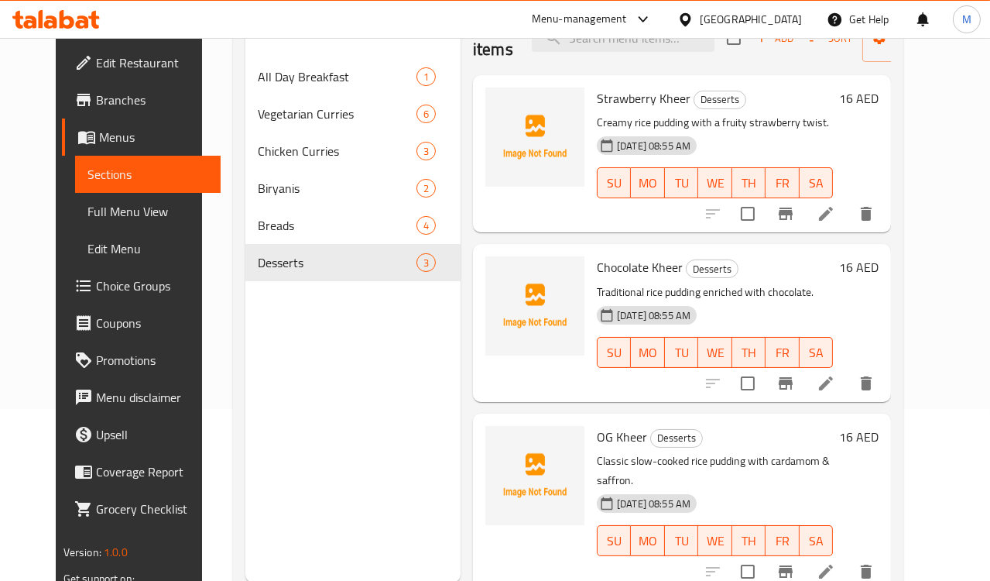
click at [833, 384] on icon at bounding box center [826, 383] width 14 height 14
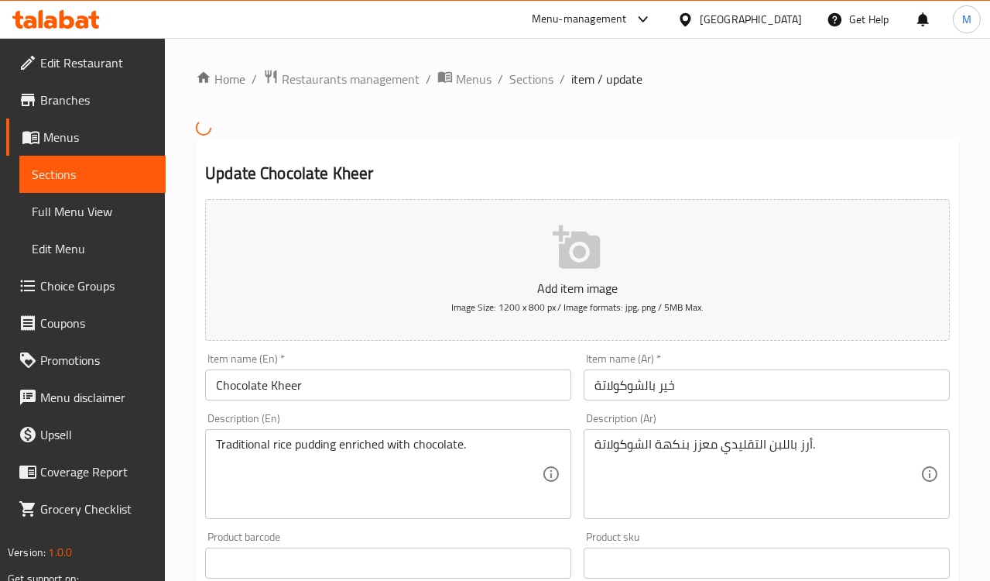
click at [441, 125] on div "Home / Restaurants management / Menus / Sections / item / update Update Chocola…" at bounding box center [577, 561] width 763 height 984
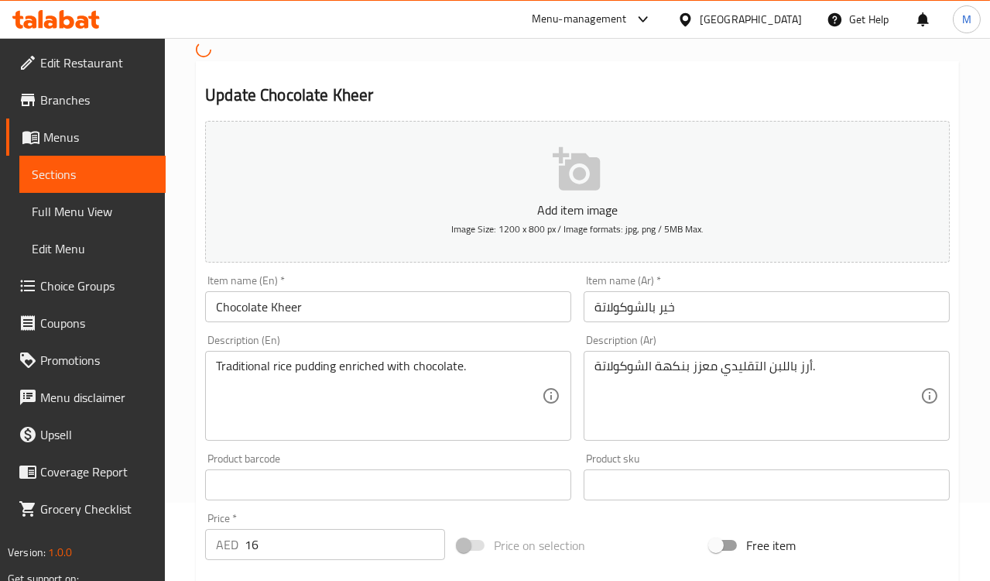
scroll to position [86, 0]
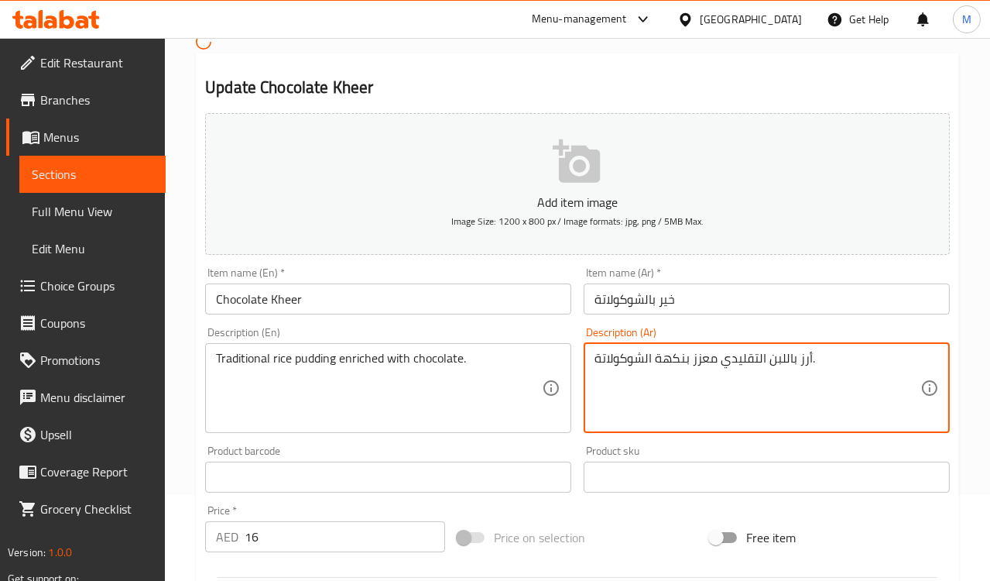
drag, startPoint x: 653, startPoint y: 359, endPoint x: 685, endPoint y: 362, distance: 31.9
type textarea "أرز باللبن التقليدي معزز بالشوكولاتة."
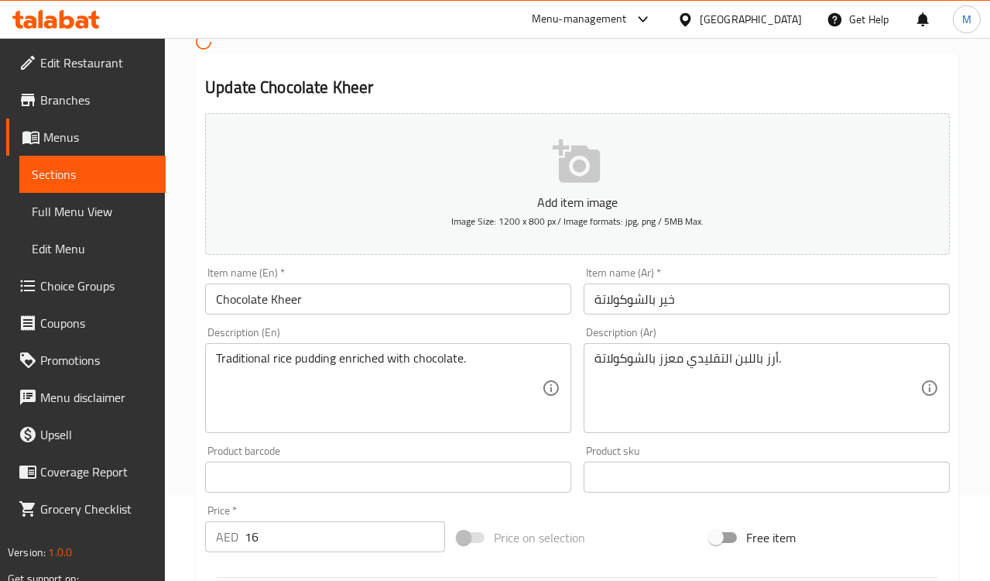
click at [537, 333] on div "Description (En) Traditional rice pudding enriched with chocolate. Description …" at bounding box center [388, 380] width 366 height 106
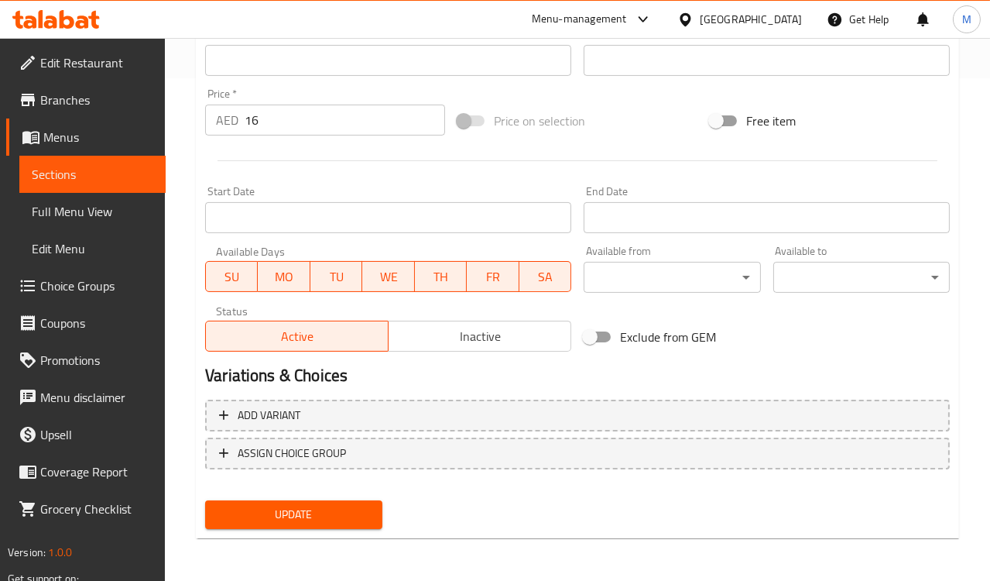
click at [297, 521] on span "Update" at bounding box center [294, 514] width 152 height 19
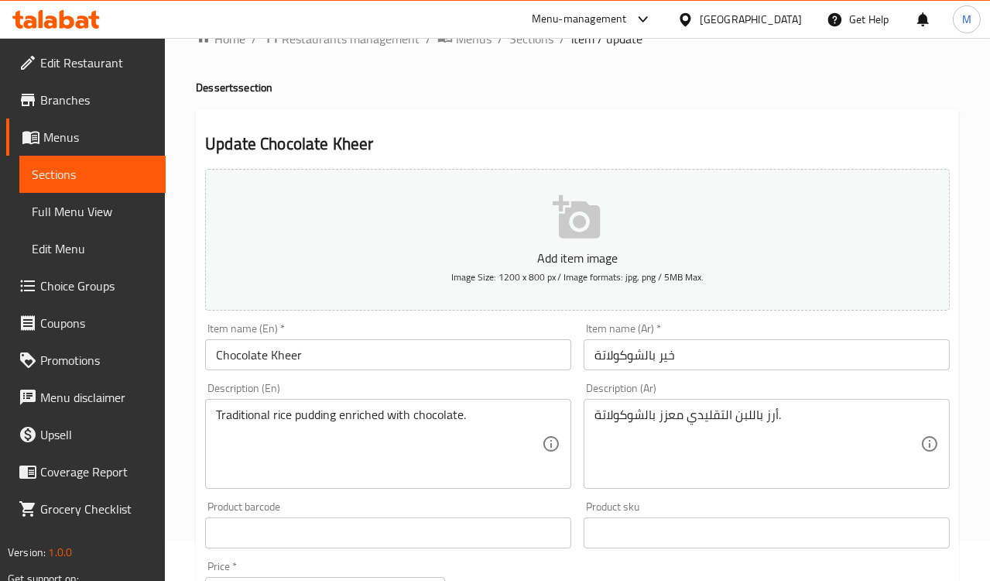
scroll to position [0, 0]
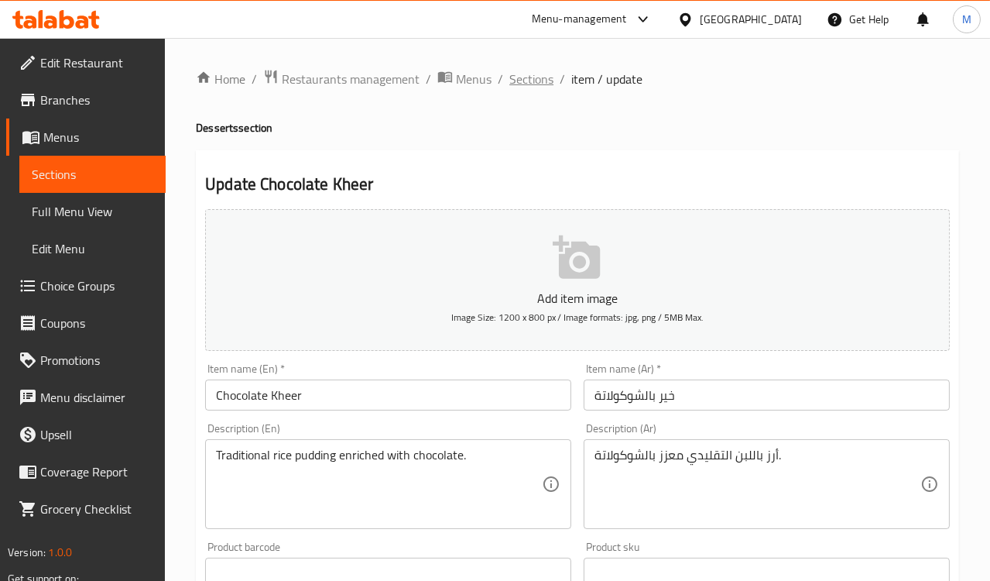
click at [531, 79] on span "Sections" at bounding box center [532, 79] width 44 height 19
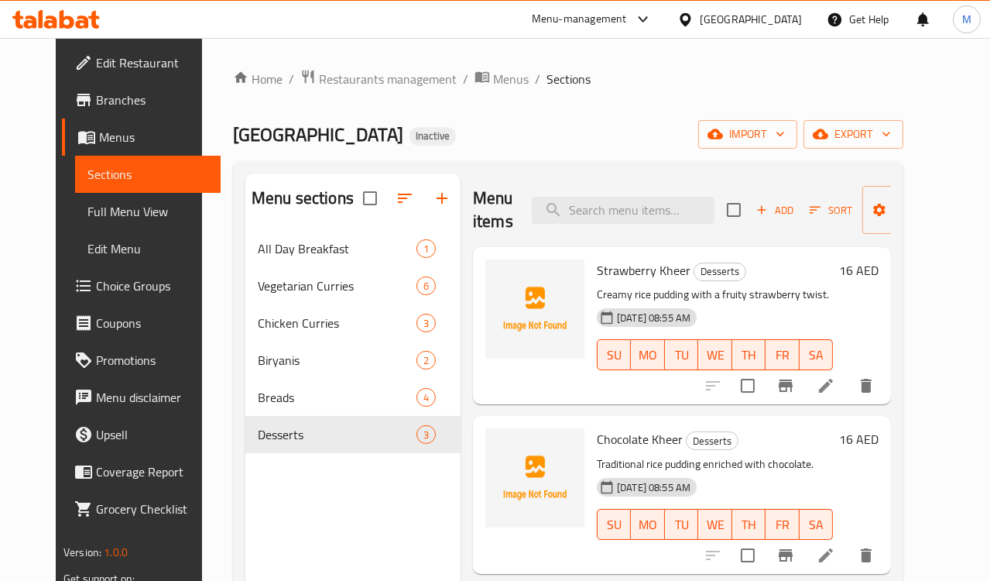
scroll to position [217, 0]
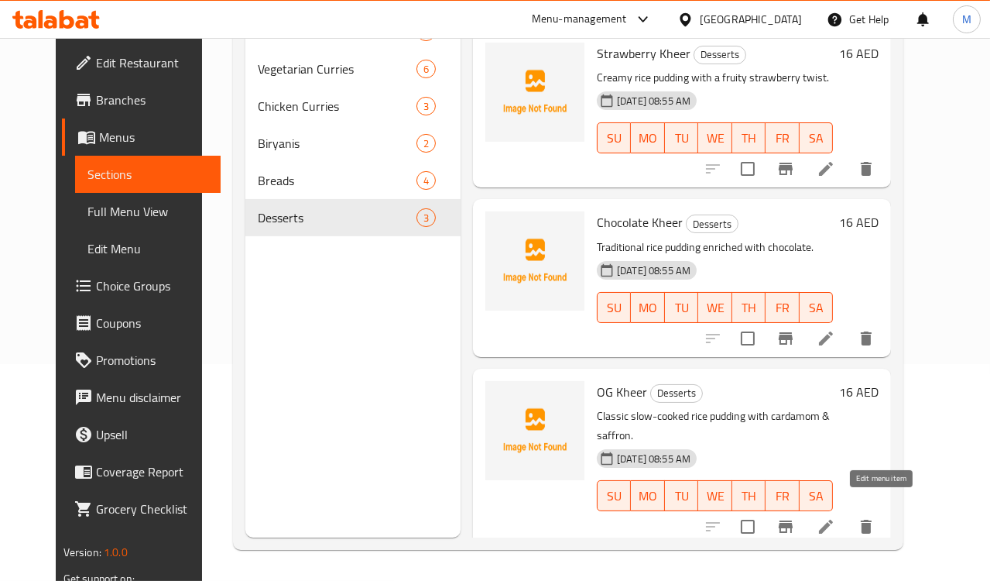
click at [833, 520] on icon at bounding box center [826, 527] width 14 height 14
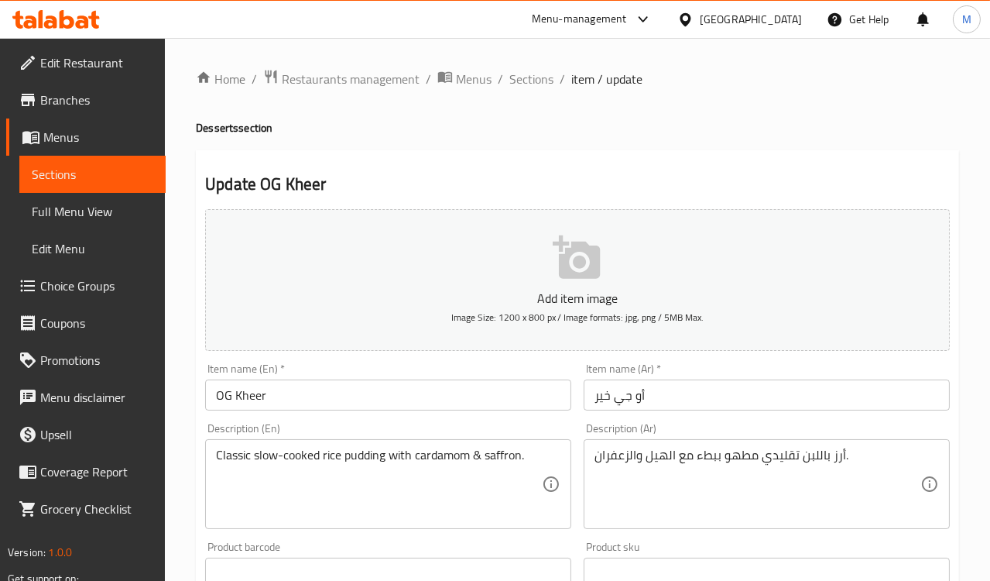
drag, startPoint x: 679, startPoint y: 134, endPoint x: 634, endPoint y: 206, distance: 84.9
click at [679, 134] on h4 "Desserts section" at bounding box center [577, 127] width 763 height 15
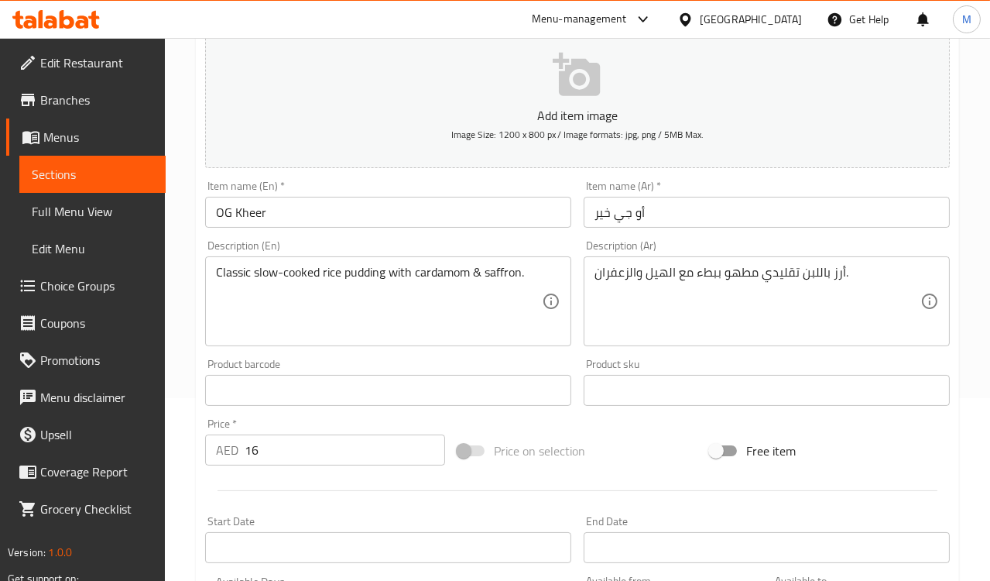
scroll to position [258, 0]
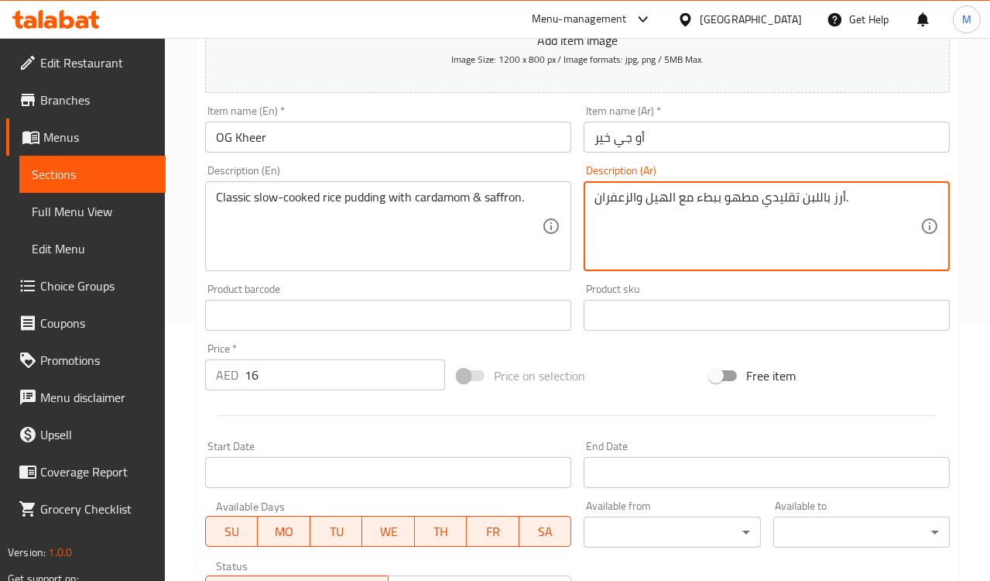
click at [781, 194] on textarea "أرز باللبن تقليدي مطهو ببطء مع الهيل والزعفران." at bounding box center [758, 227] width 326 height 74
type textarea "أرز باللبن كلاسيك مطهو ببطء مع الهيل والزعفران."
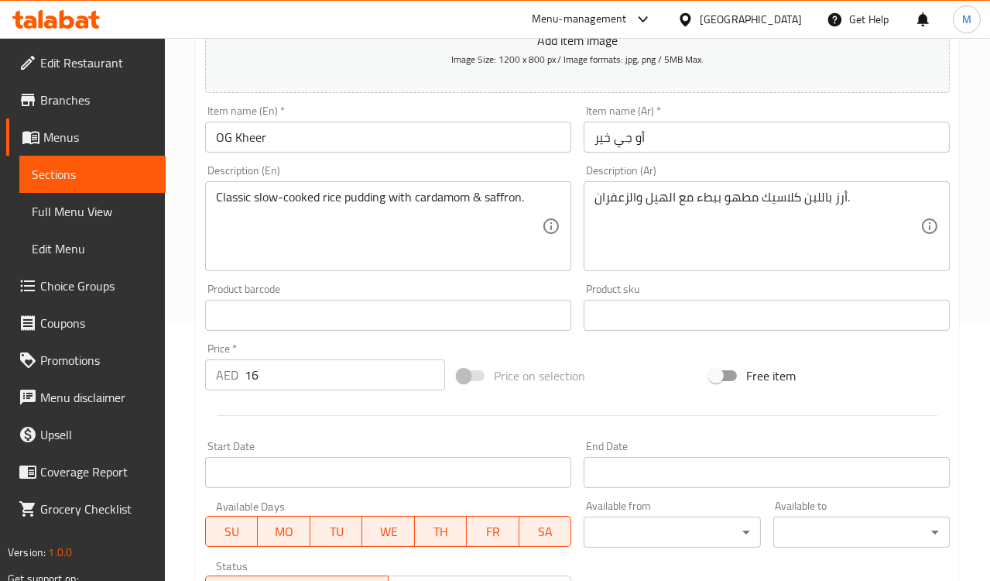
click at [529, 165] on div "Description (En) Classic slow-cooked rice pudding with cardamom & saffron. Desc…" at bounding box center [388, 218] width 366 height 106
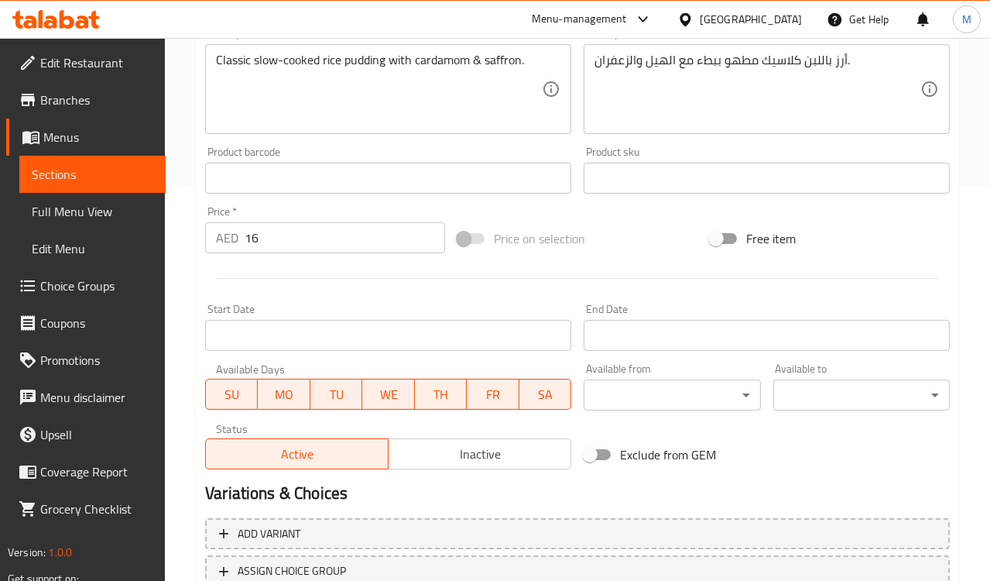
scroll to position [513, 0]
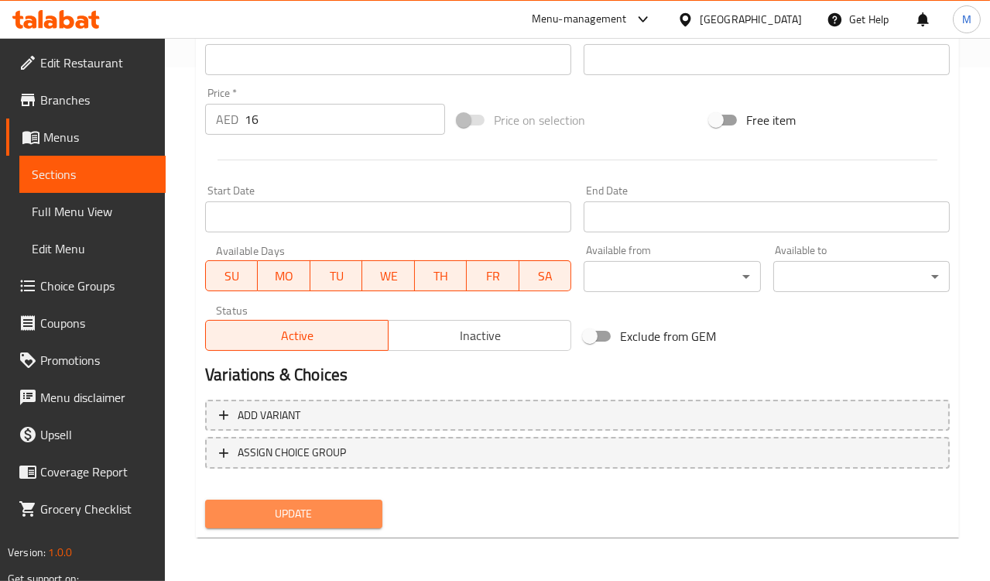
click at [341, 506] on span "Update" at bounding box center [294, 513] width 152 height 19
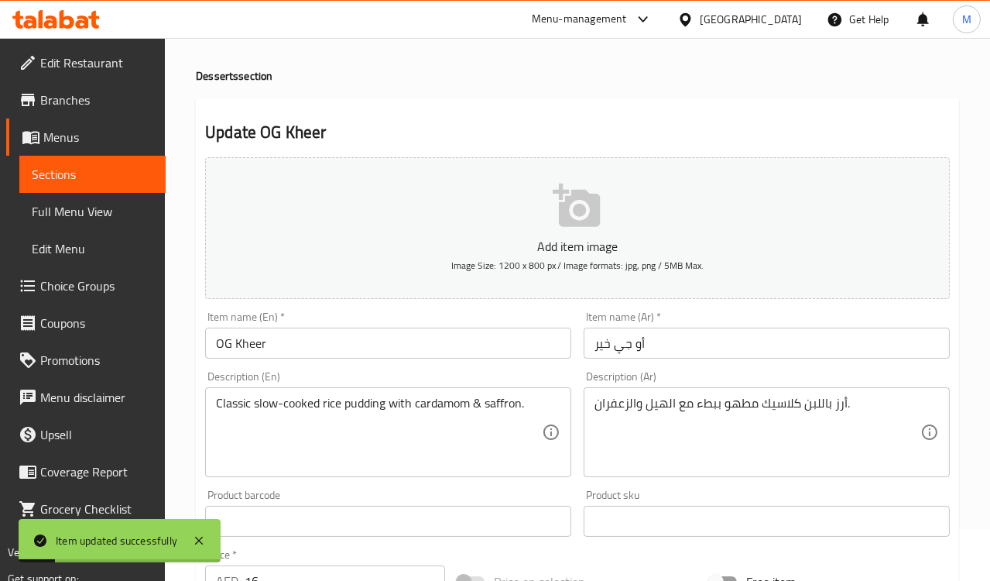
scroll to position [0, 0]
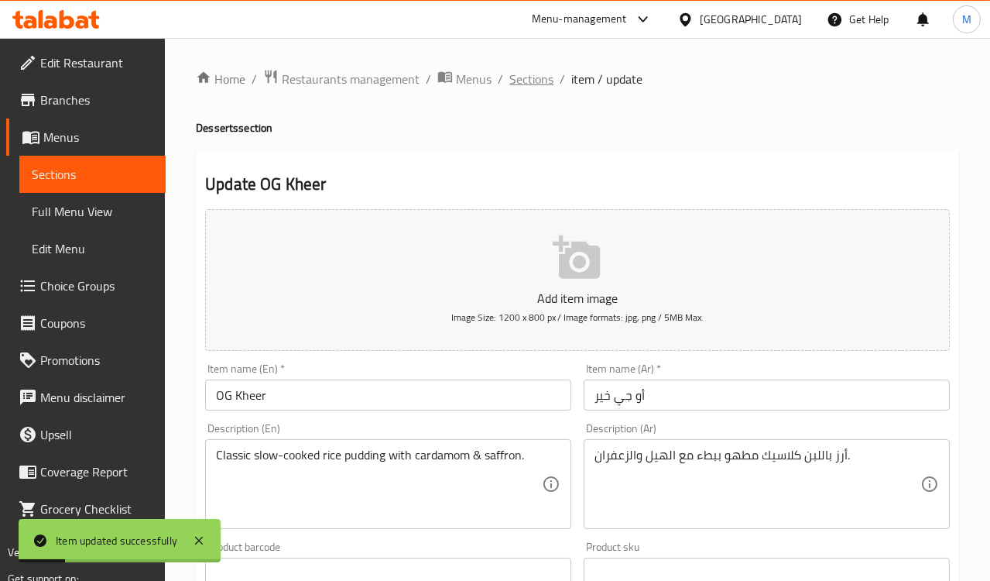
click at [534, 74] on span "Sections" at bounding box center [532, 79] width 44 height 19
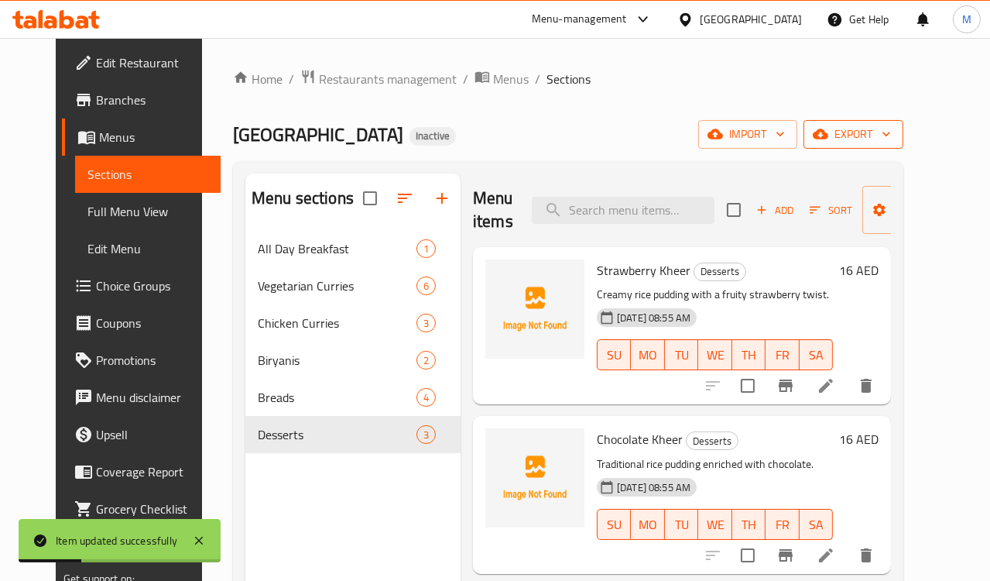
click at [890, 135] on span "export" at bounding box center [853, 134] width 75 height 19
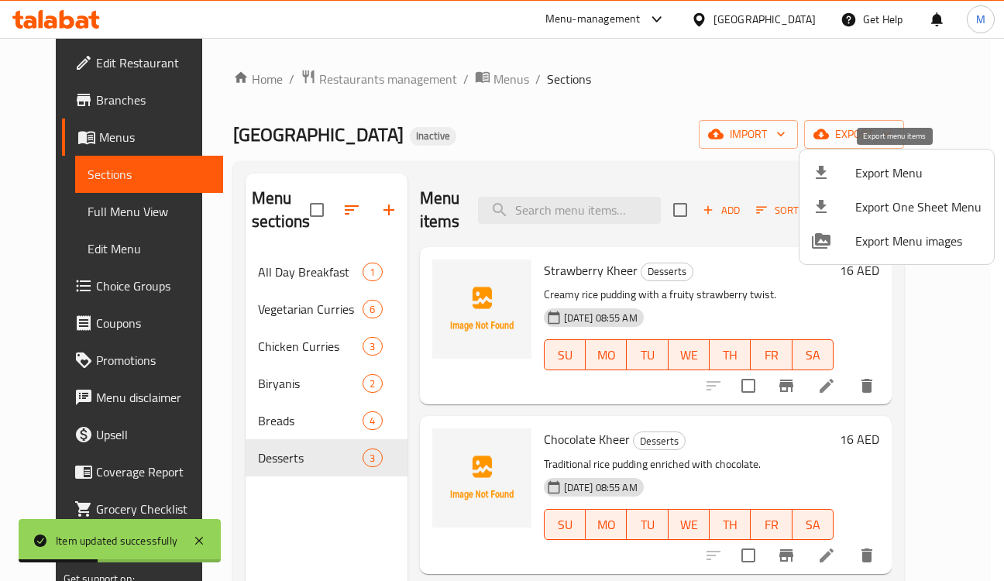
click at [886, 177] on span "Export Menu" at bounding box center [918, 172] width 126 height 19
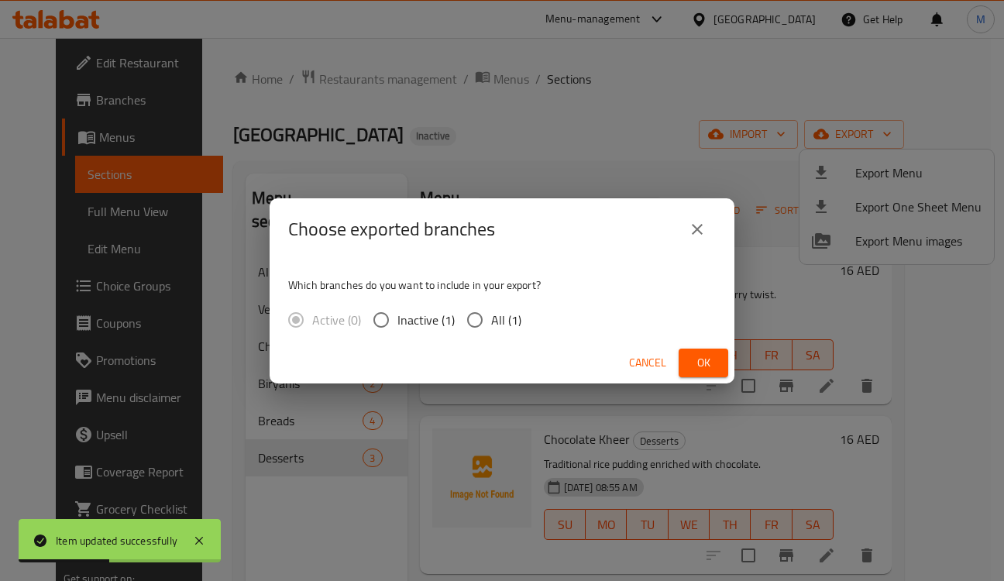
click at [479, 321] on input "All (1)" at bounding box center [474, 320] width 33 height 33
radio input "true"
click at [712, 356] on span "Ok" at bounding box center [703, 362] width 25 height 19
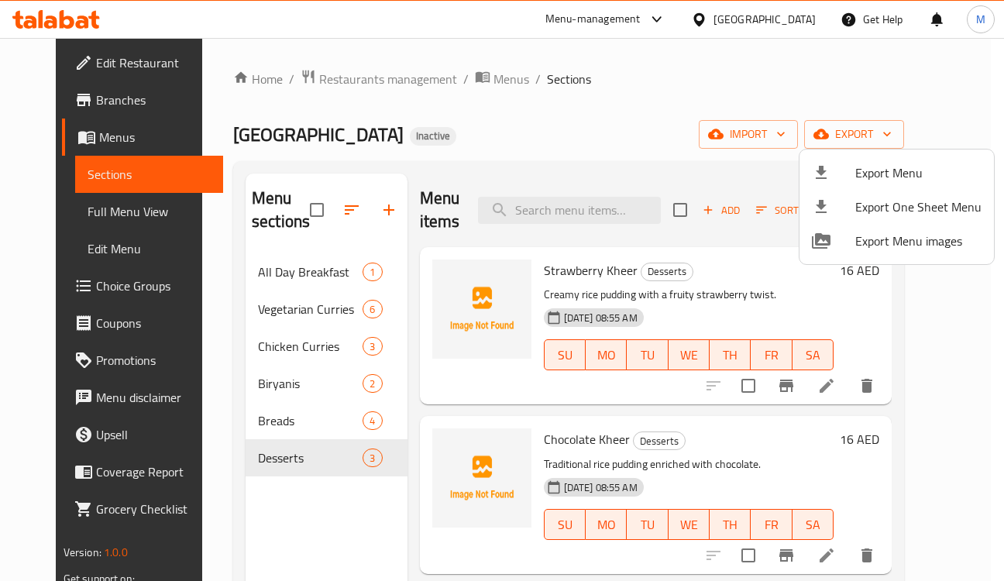
click at [584, 215] on div at bounding box center [502, 290] width 1004 height 581
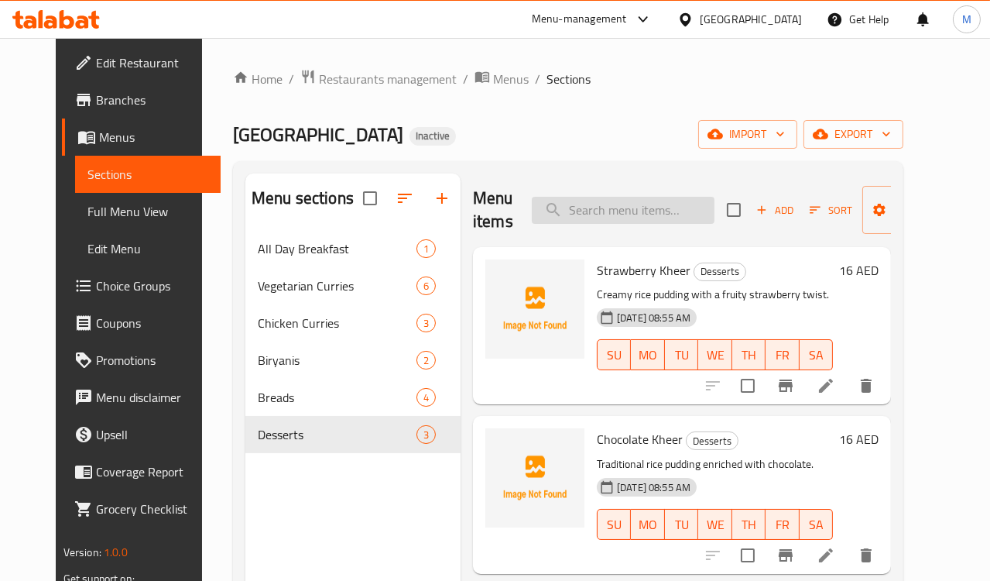
click at [575, 209] on input "search" at bounding box center [623, 210] width 183 height 27
paste input "Paneer Masala"
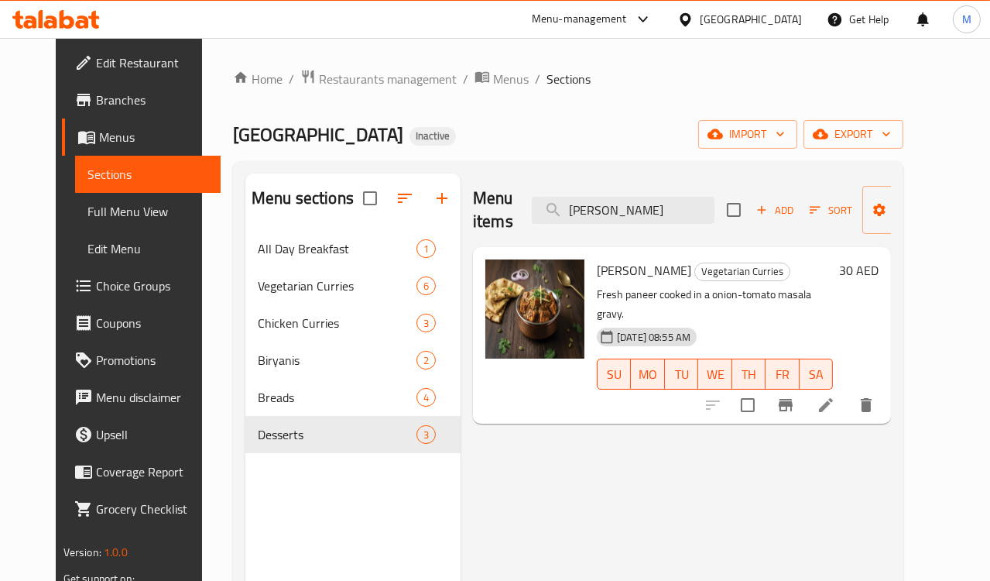
type input "Paneer Masala"
click at [848, 391] on li at bounding box center [826, 405] width 43 height 28
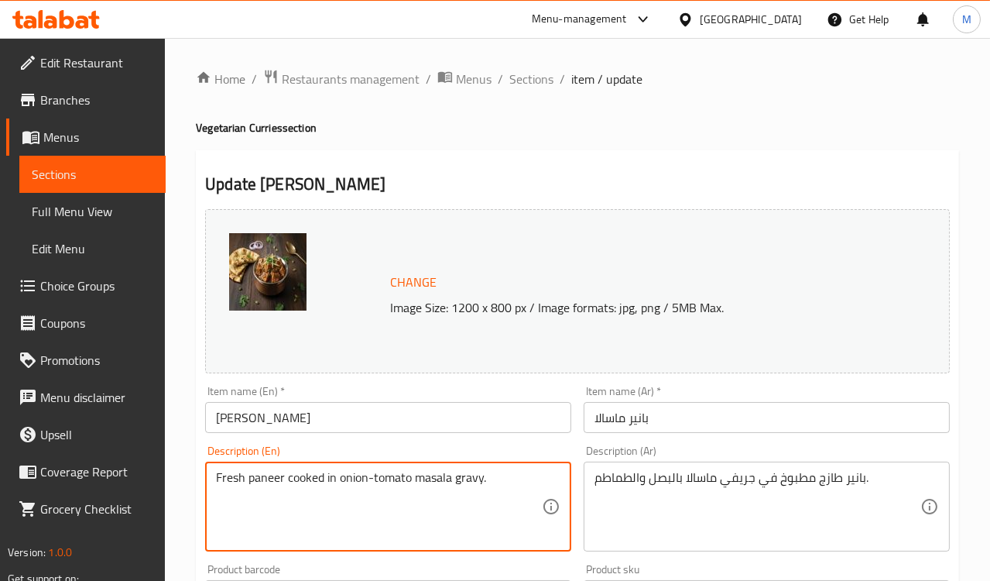
type textarea "Fresh paneer cooked in onion-tomato masala gravy."
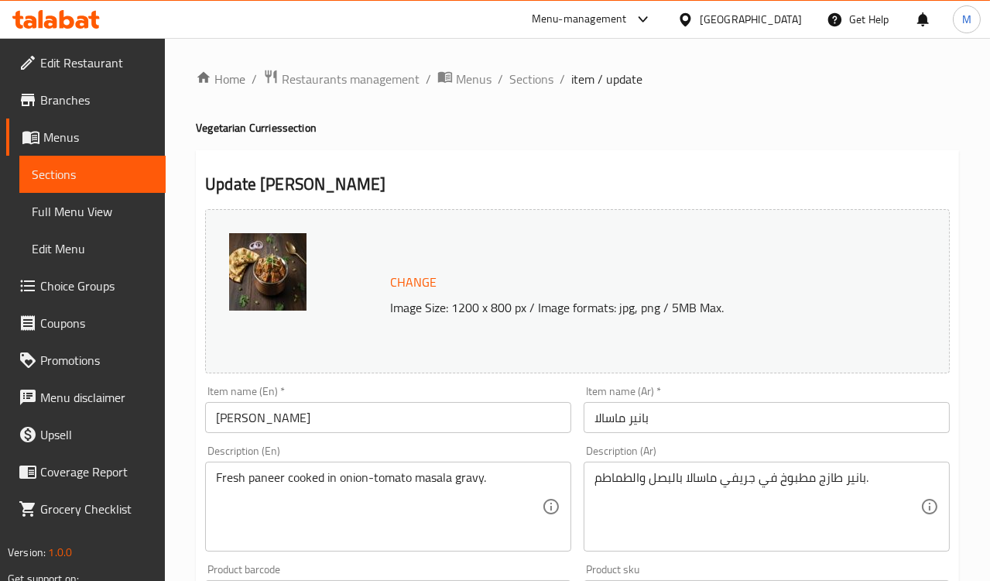
click at [381, 444] on div "Description (En) Fresh paneer cooked in onion-tomato masala gravy. Description …" at bounding box center [388, 498] width 379 height 118
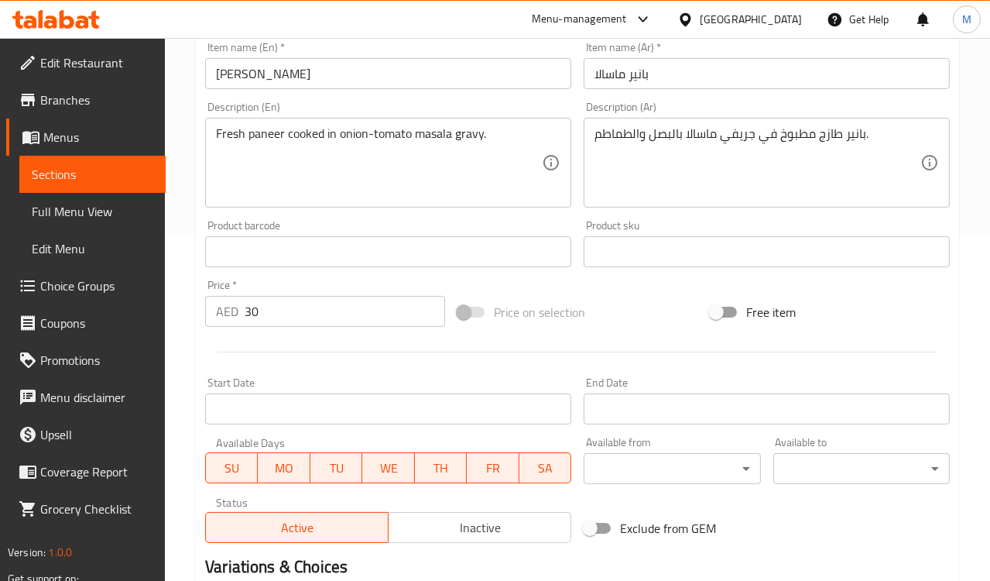
scroll to position [535, 0]
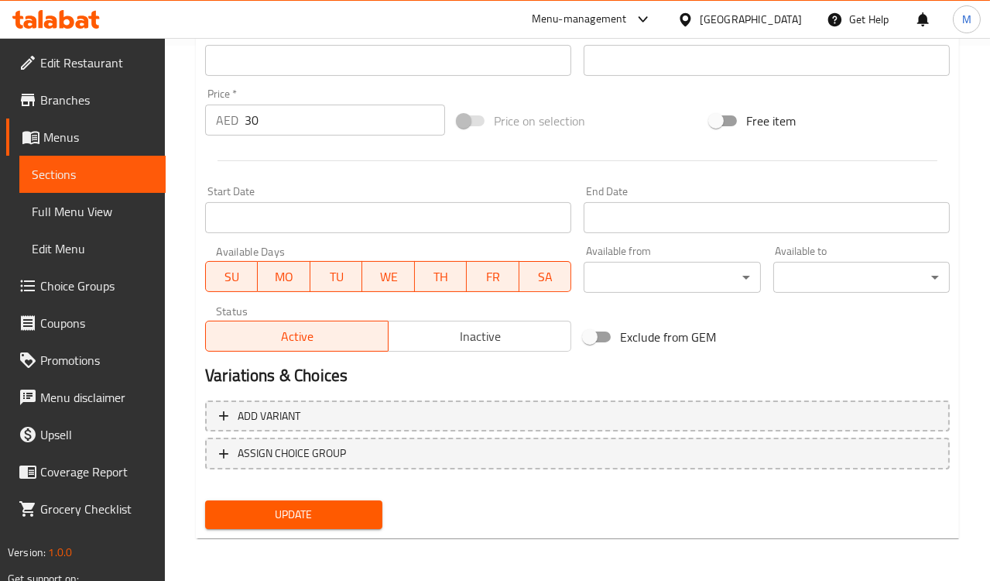
click at [351, 531] on div "Update" at bounding box center [293, 514] width 189 height 41
click at [348, 528] on div "Update" at bounding box center [293, 514] width 189 height 41
click at [348, 514] on span "Update" at bounding box center [294, 514] width 152 height 19
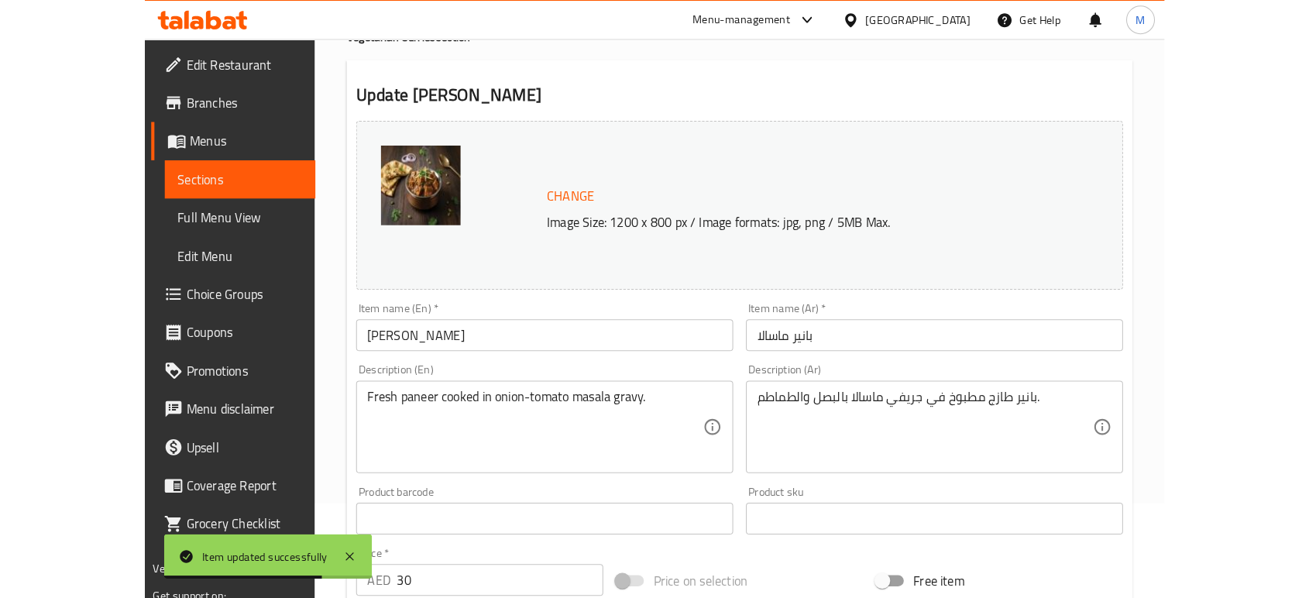
scroll to position [0, 0]
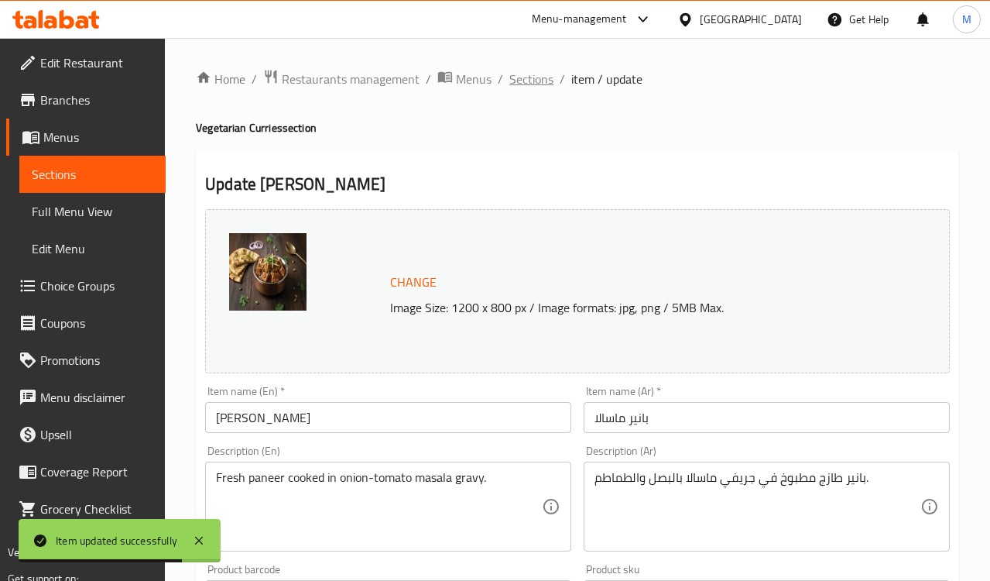
click at [531, 81] on span "Sections" at bounding box center [532, 79] width 44 height 19
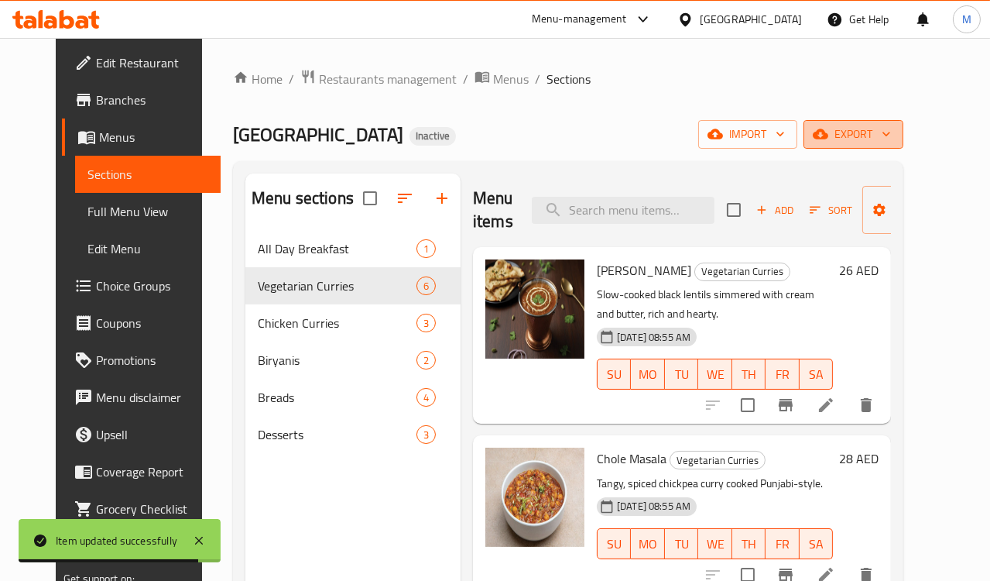
click at [891, 138] on span "export" at bounding box center [853, 134] width 75 height 19
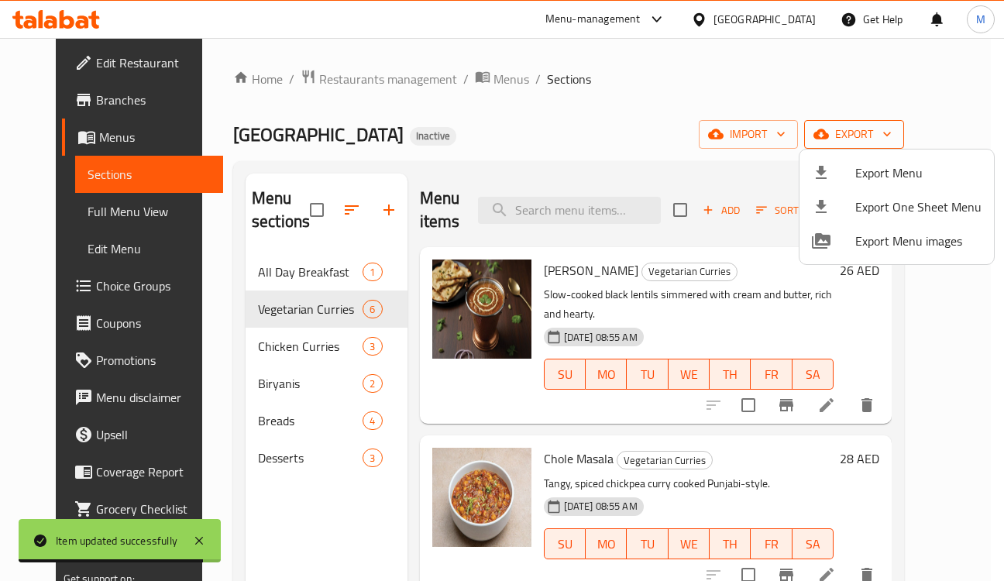
click at [893, 163] on span "Export Menu" at bounding box center [918, 172] width 126 height 19
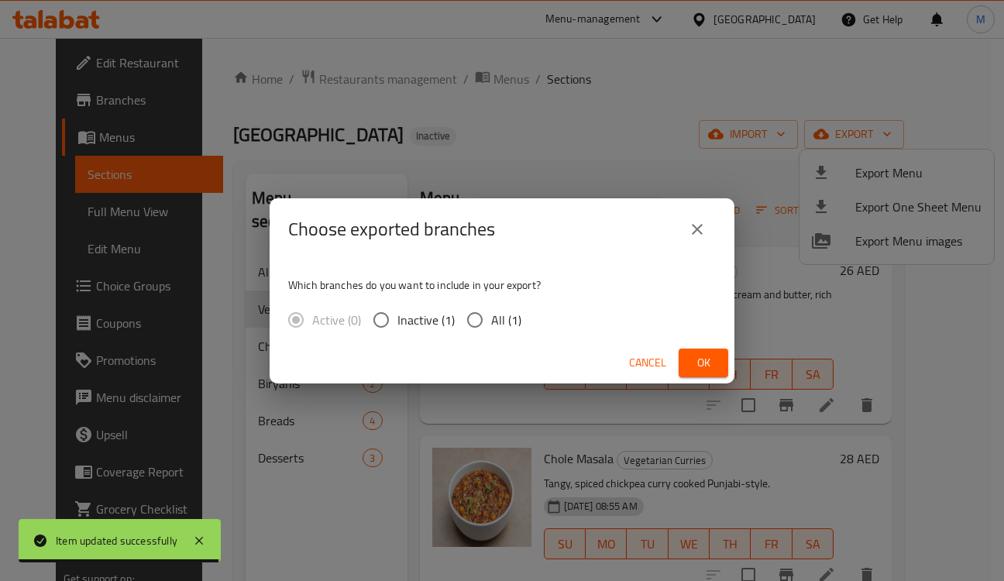
click at [495, 322] on span "All (1)" at bounding box center [506, 320] width 30 height 19
click at [491, 322] on input "All (1)" at bounding box center [474, 320] width 33 height 33
radio input "true"
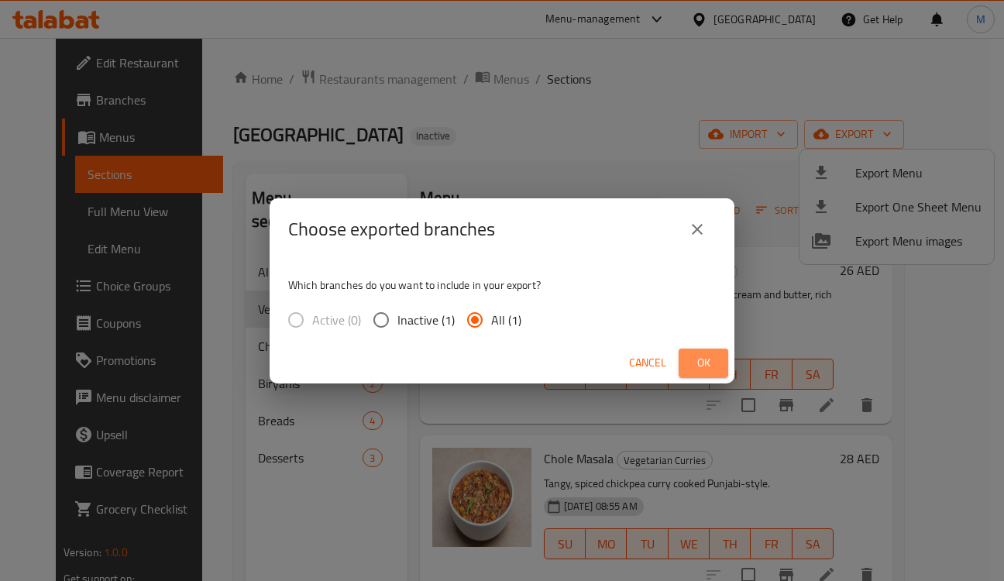
click at [725, 357] on button "Ok" at bounding box center [703, 362] width 50 height 29
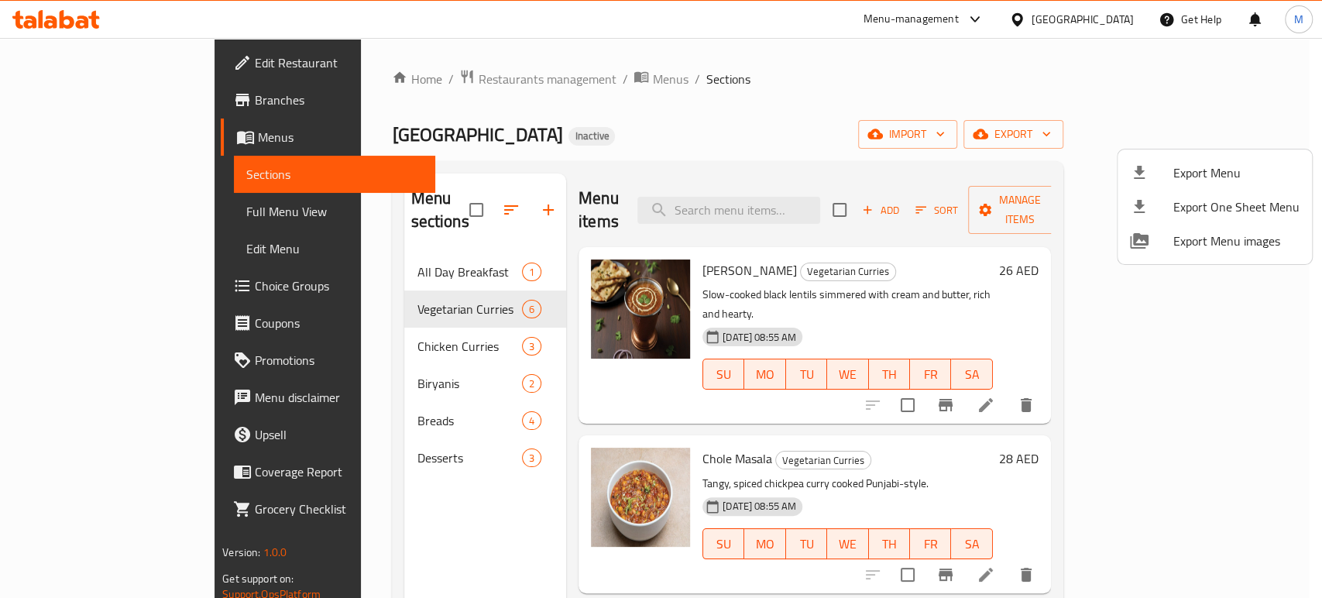
click at [291, 432] on div at bounding box center [661, 299] width 1322 height 598
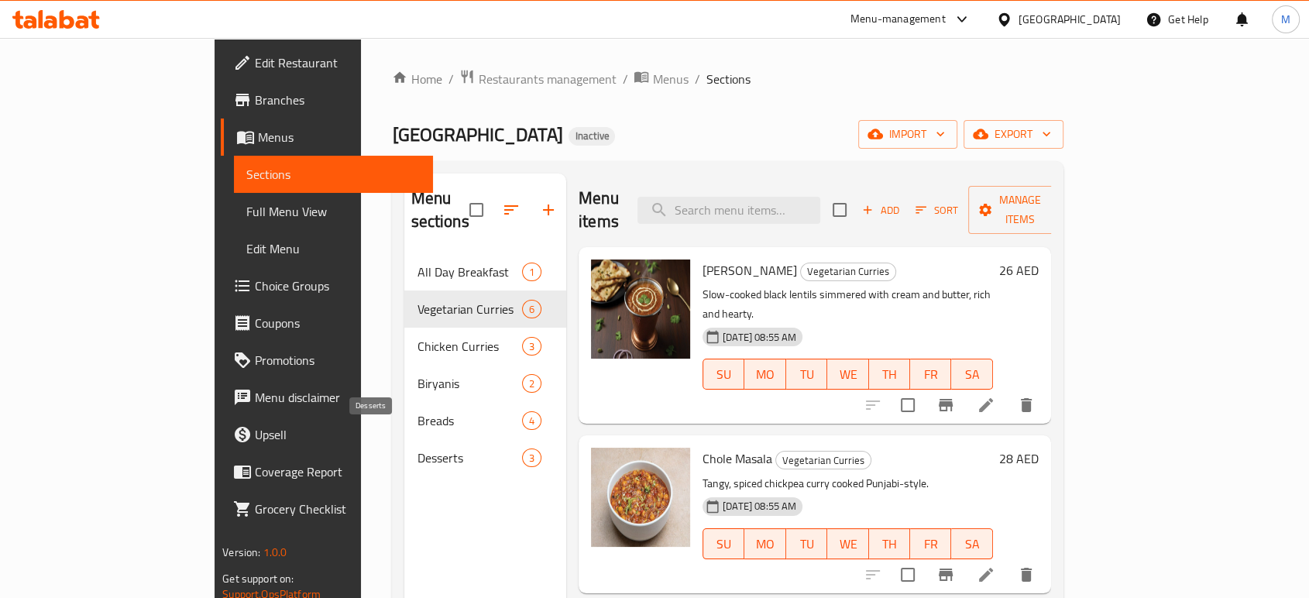
click at [417, 448] on span "Desserts" at bounding box center [469, 457] width 105 height 19
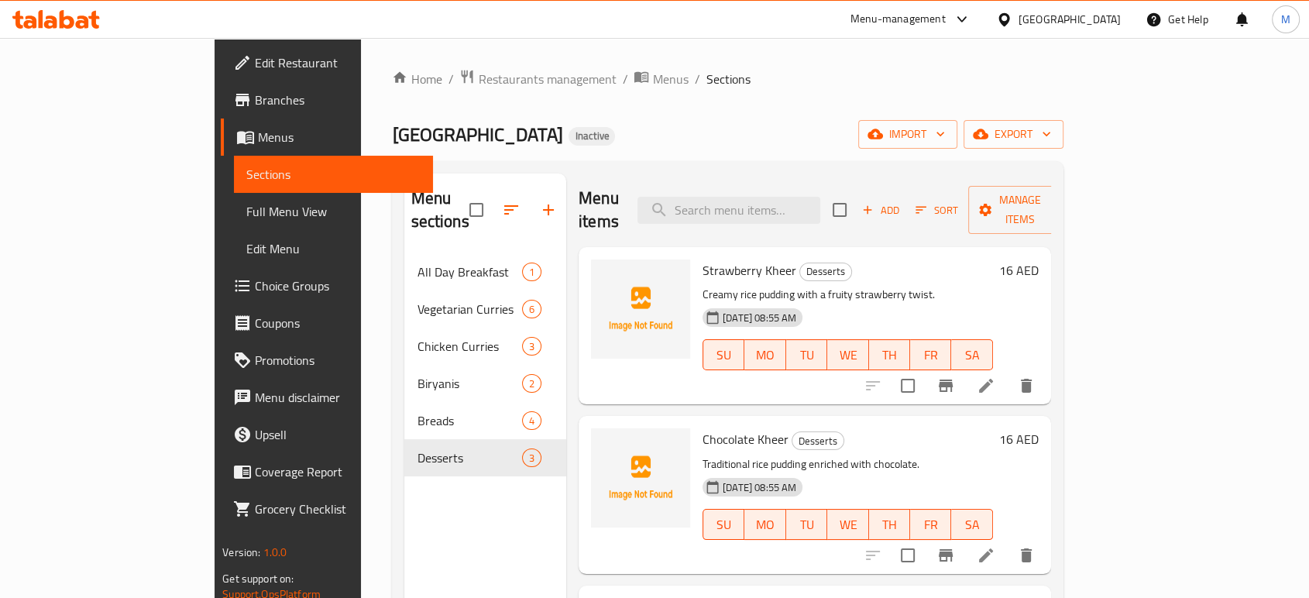
scroll to position [172, 0]
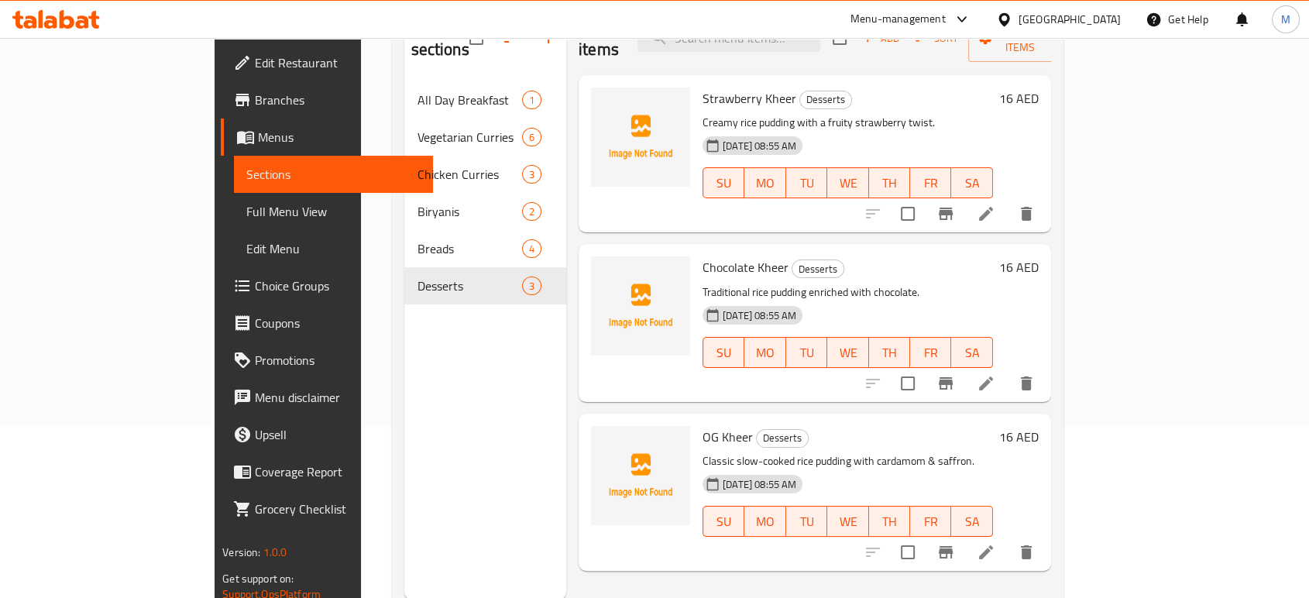
click at [702, 87] on span "Strawberry Kheer" at bounding box center [749, 98] width 94 height 23
copy h6 "Strawberry Kheer"
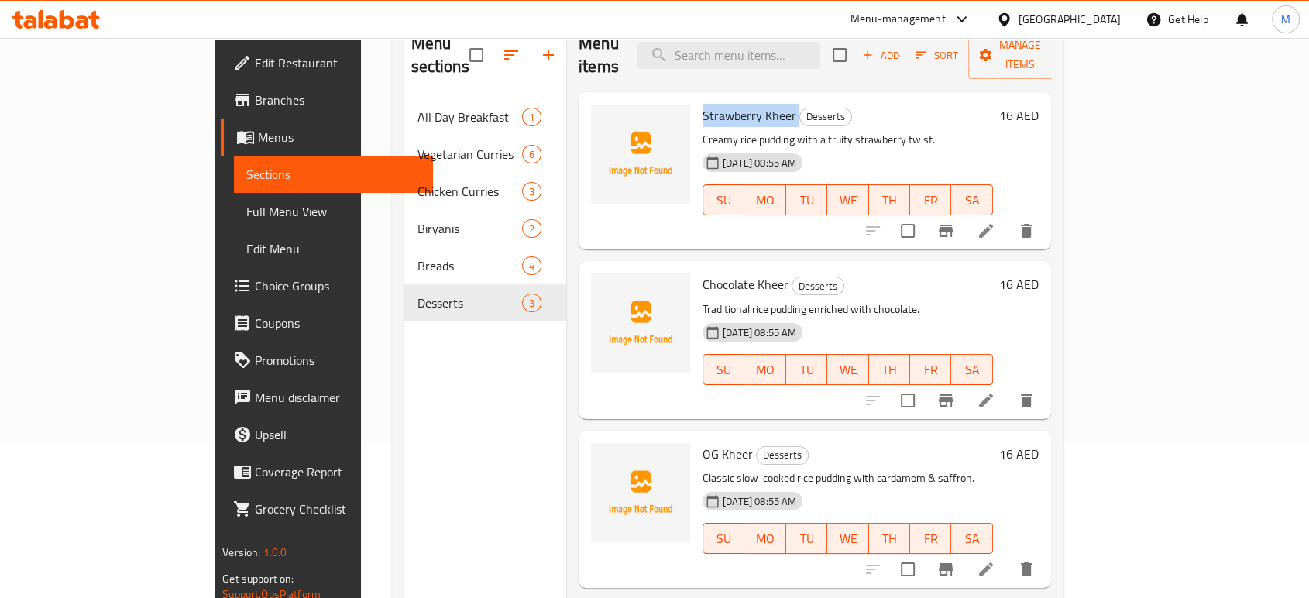
scroll to position [0, 0]
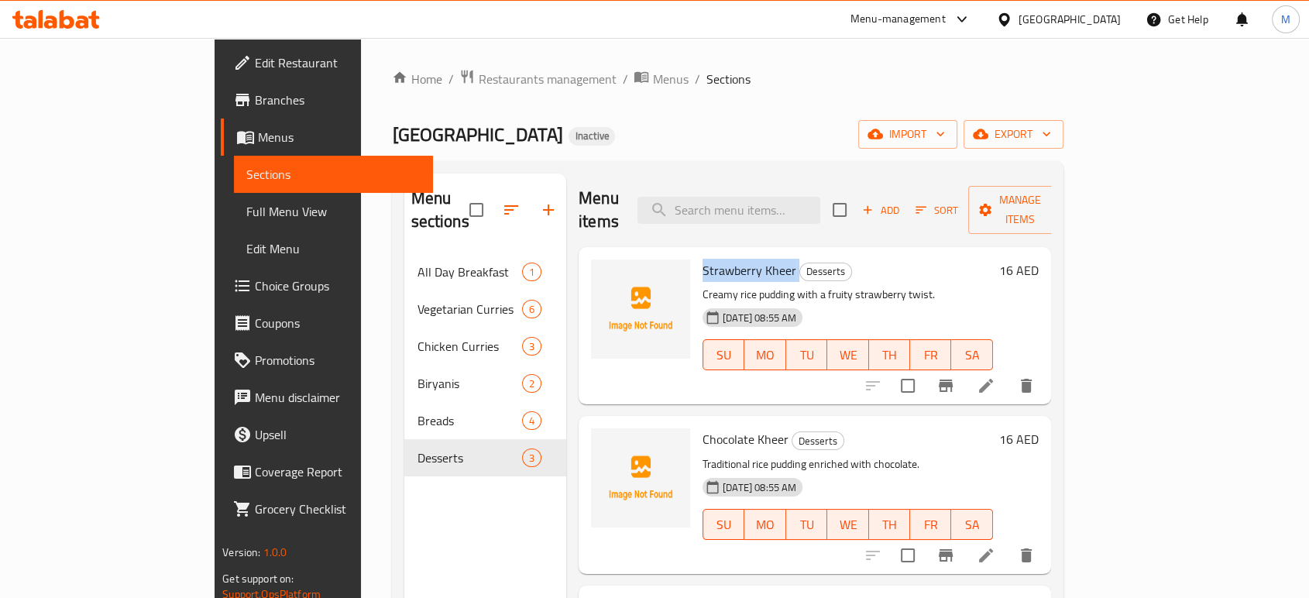
click at [702, 259] on span "Strawberry Kheer" at bounding box center [749, 270] width 94 height 23
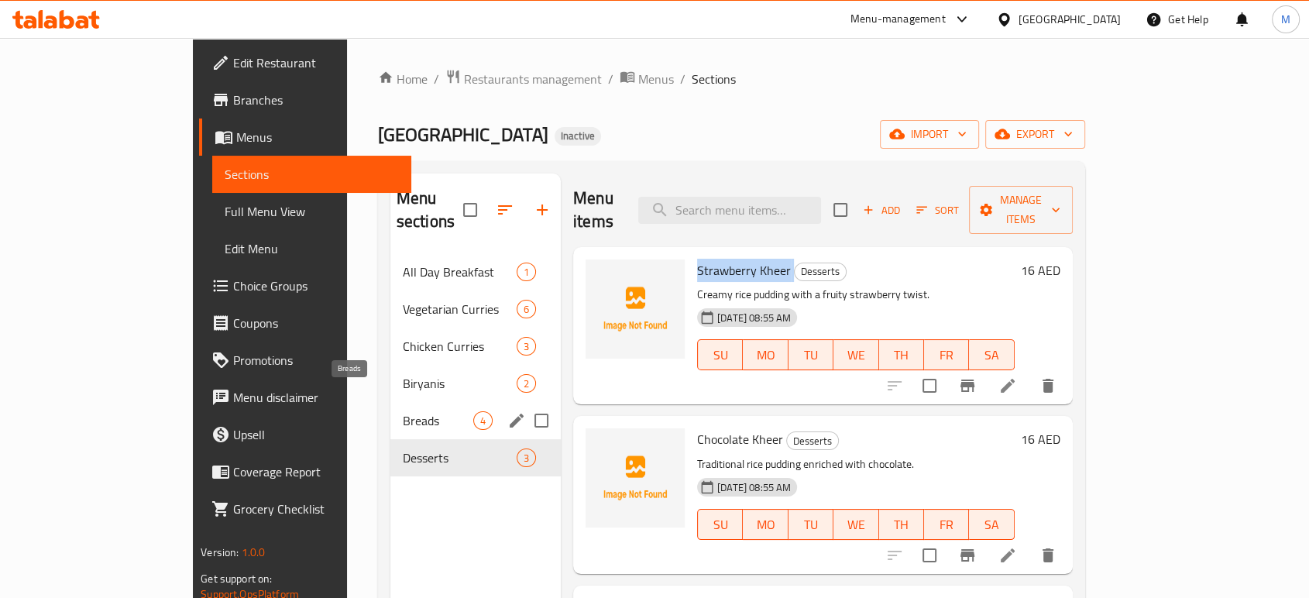
click at [403, 411] on span "Breads" at bounding box center [438, 420] width 70 height 19
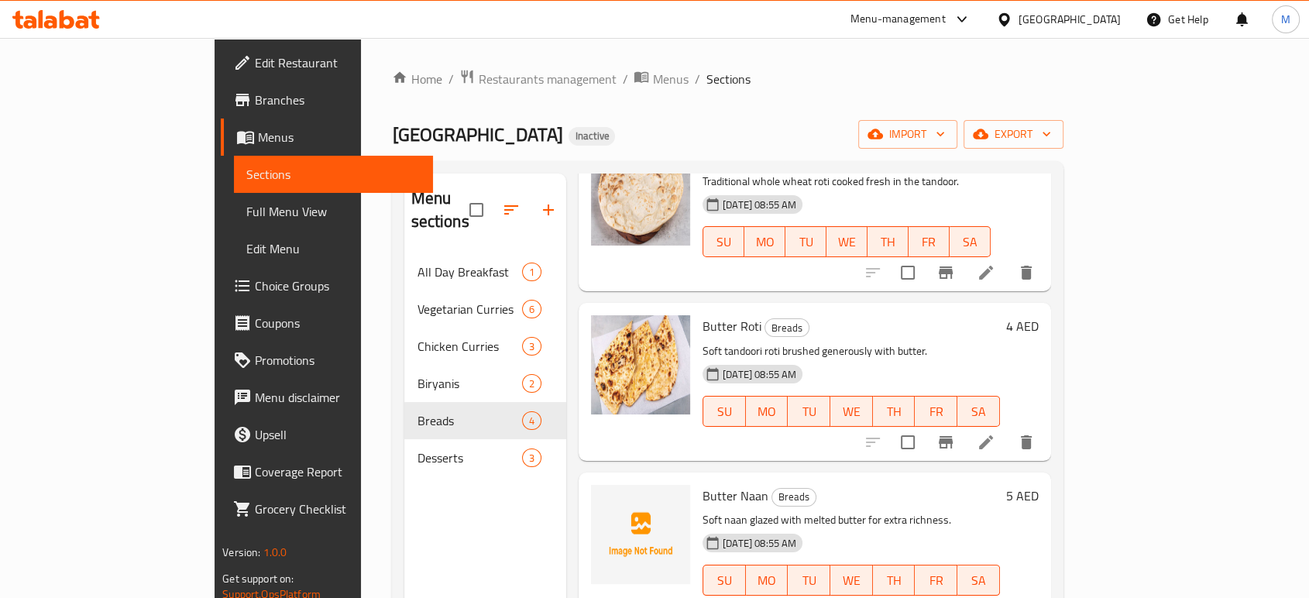
scroll to position [117, 0]
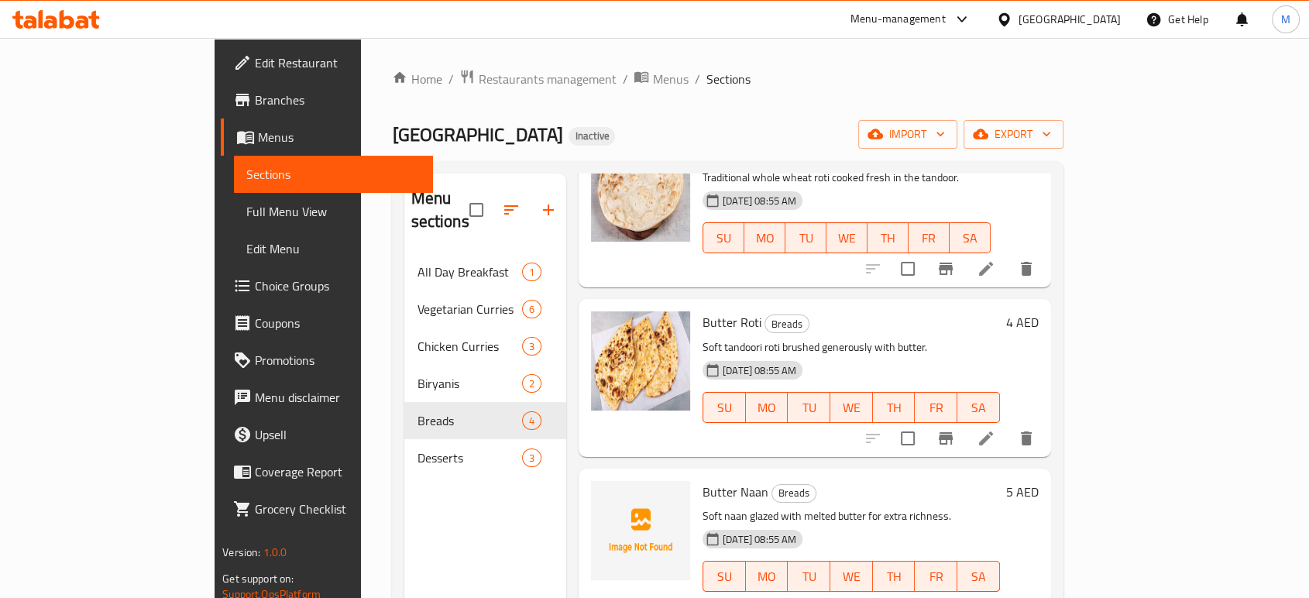
click at [702, 480] on span "Butter Naan" at bounding box center [735, 491] width 66 height 23
copy h6 "Butter Naan"
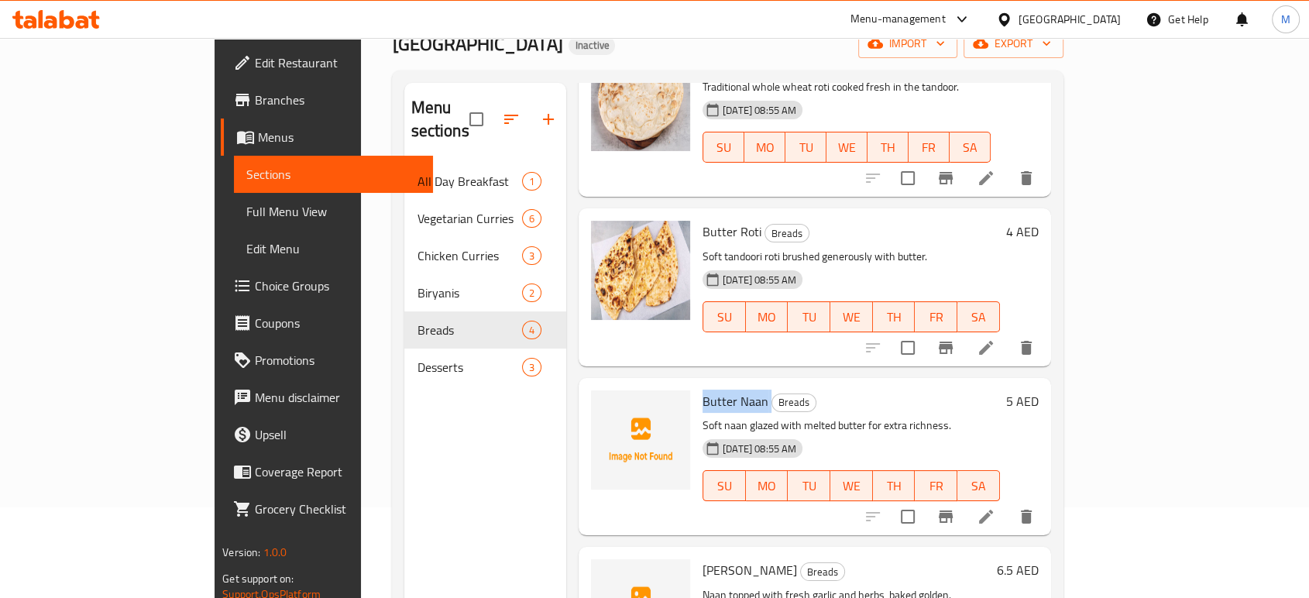
scroll to position [217, 0]
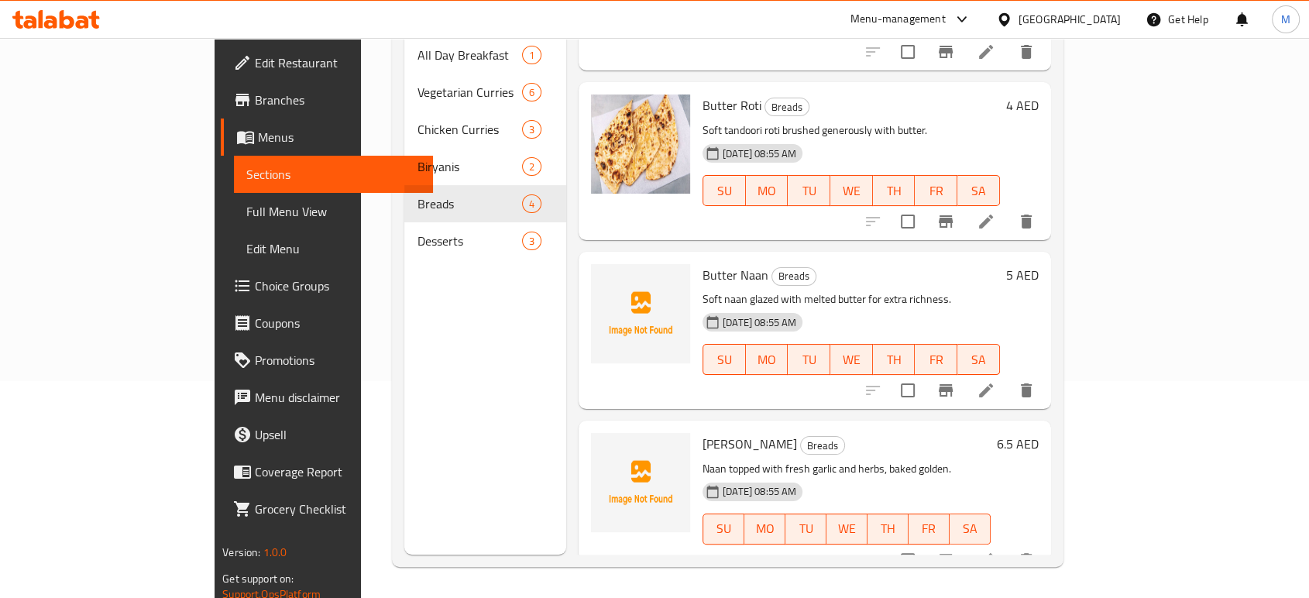
click at [702, 432] on span "Garlic Naan" at bounding box center [749, 443] width 94 height 23
copy h6 "Garlic Naan"
click at [605, 278] on icon "upload picture" at bounding box center [612, 285] width 15 height 14
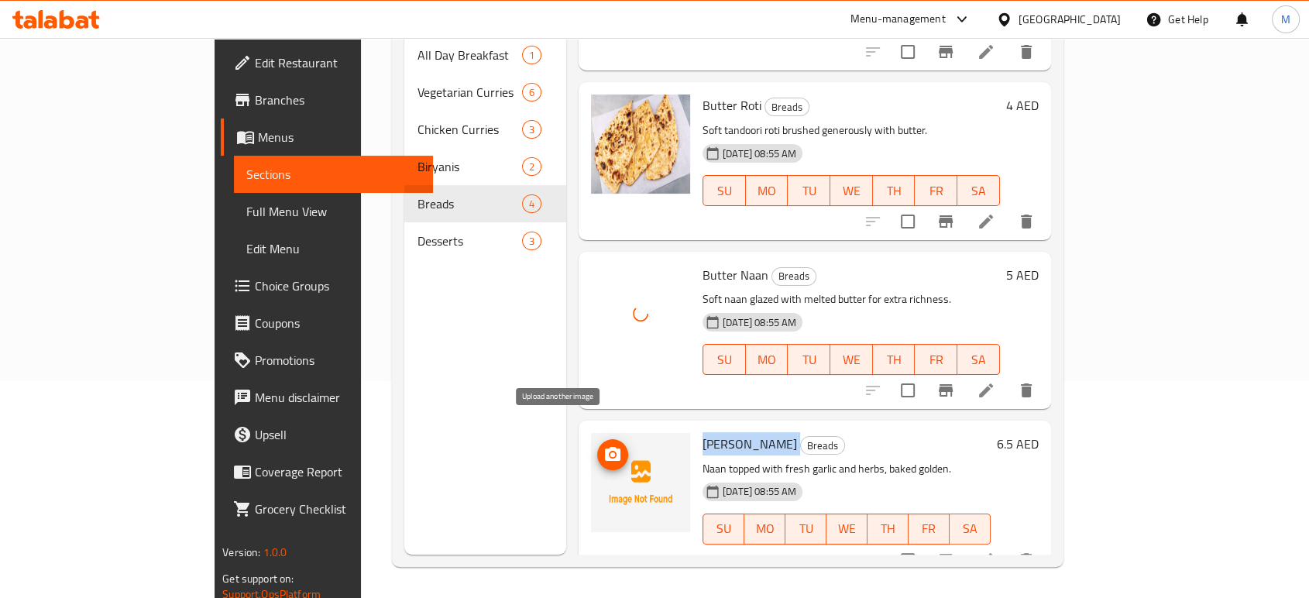
click at [605, 447] on icon "upload picture" at bounding box center [612, 454] width 15 height 14
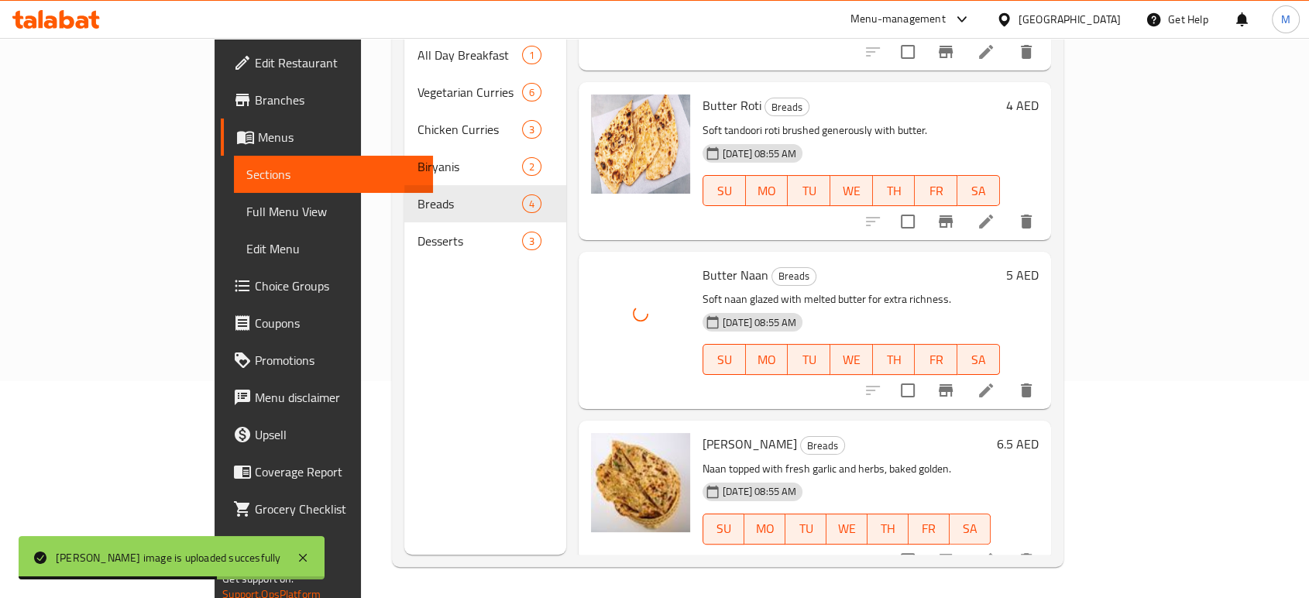
click at [404, 370] on div "Menu sections All Day Breakfast 1 Vegetarian Curries 6 Chicken Curries 3 Biryan…" at bounding box center [485, 256] width 162 height 598
click at [605, 278] on icon "upload picture" at bounding box center [612, 285] width 15 height 14
click at [404, 410] on div "Menu sections All Day Breakfast 1 Vegetarian Curries 6 Chicken Curries 3 Biryan…" at bounding box center [485, 256] width 162 height 598
click at [605, 278] on icon "upload picture" at bounding box center [612, 285] width 15 height 14
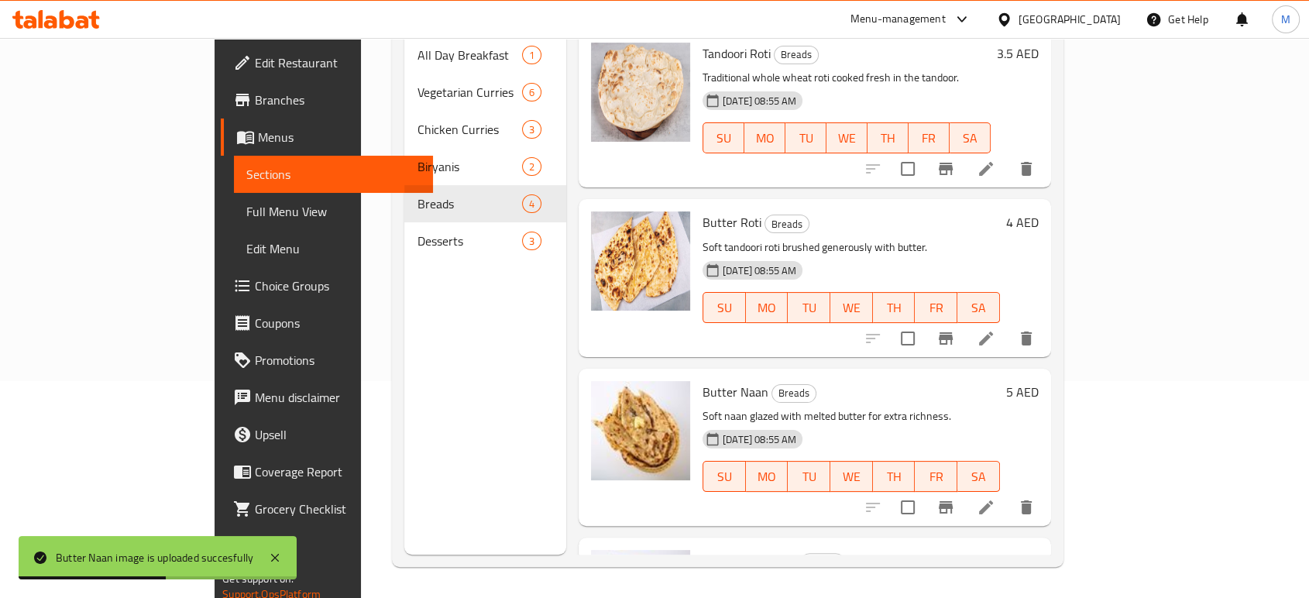
scroll to position [0, 0]
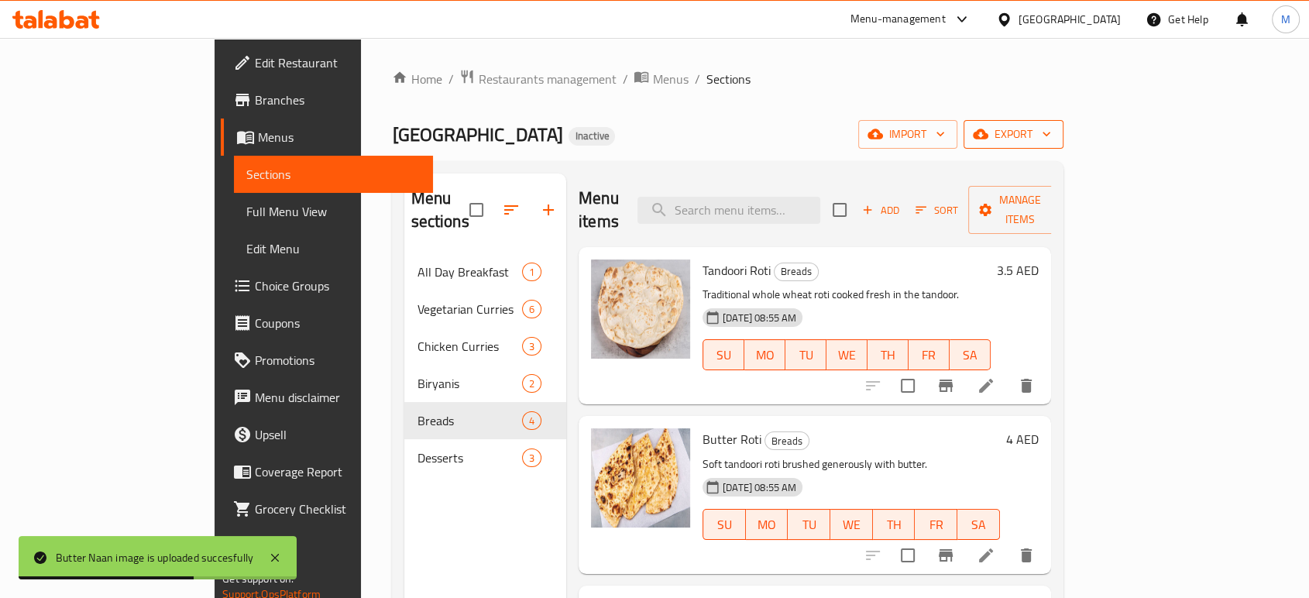
click at [1003, 142] on span "export" at bounding box center [1013, 134] width 75 height 19
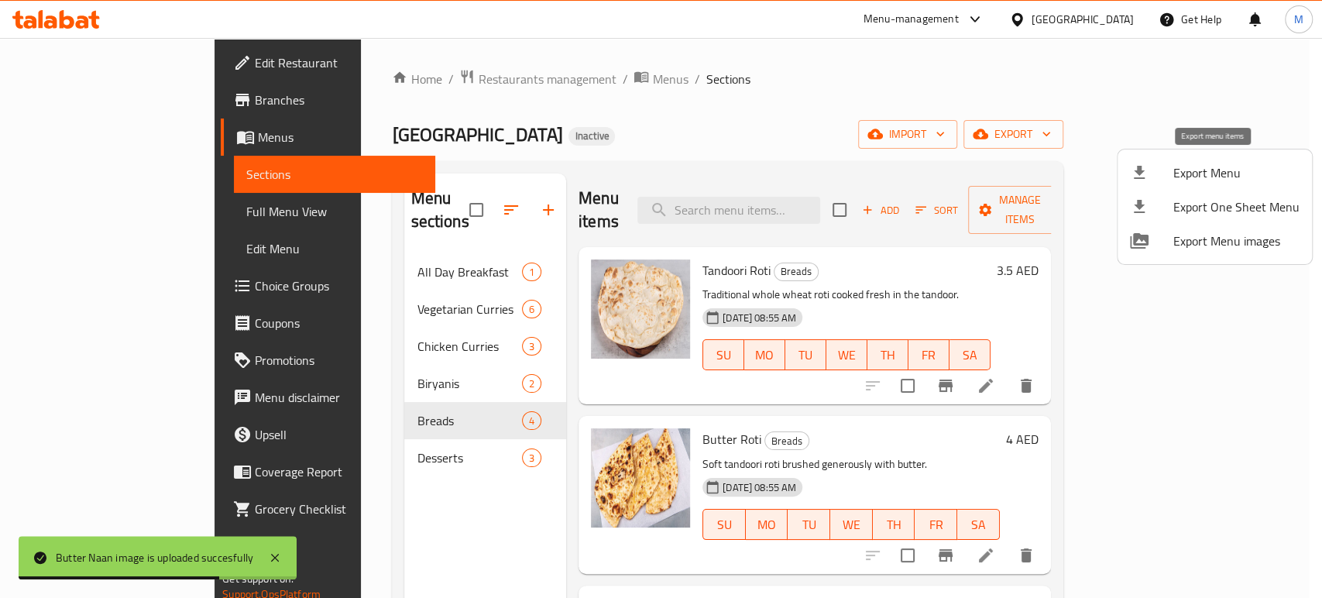
click at [1003, 177] on span "Export Menu" at bounding box center [1236, 172] width 126 height 19
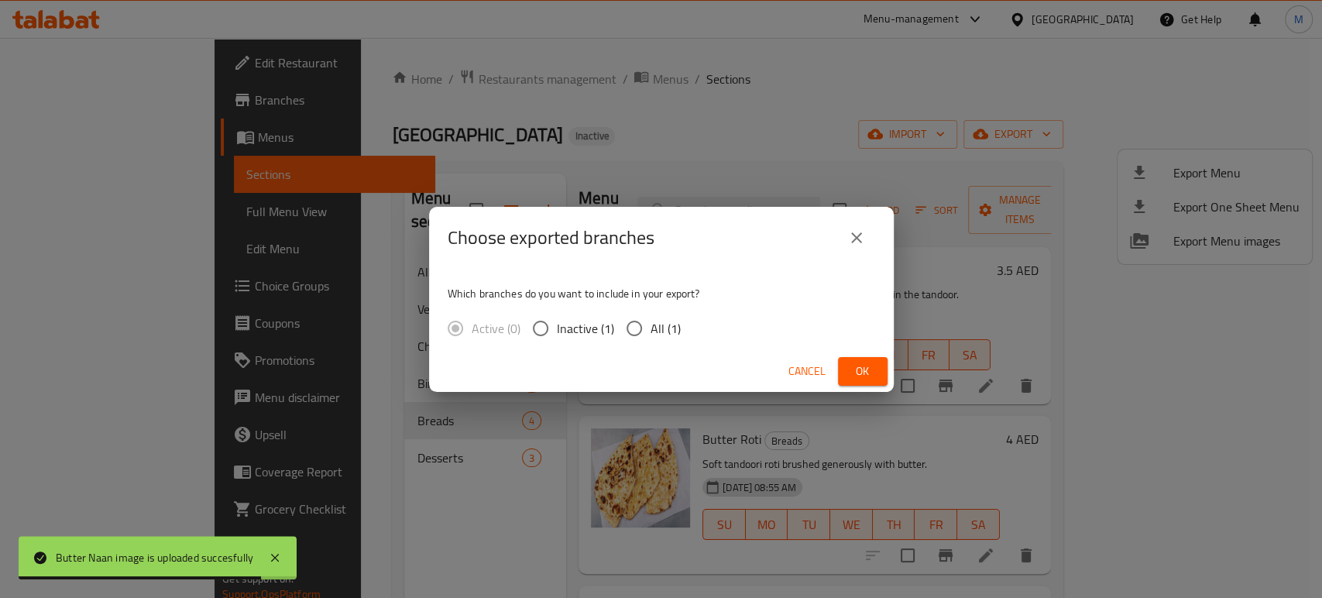
click at [630, 337] on input "All (1)" at bounding box center [634, 328] width 33 height 33
radio input "true"
click at [839, 370] on button "Ok" at bounding box center [863, 371] width 50 height 29
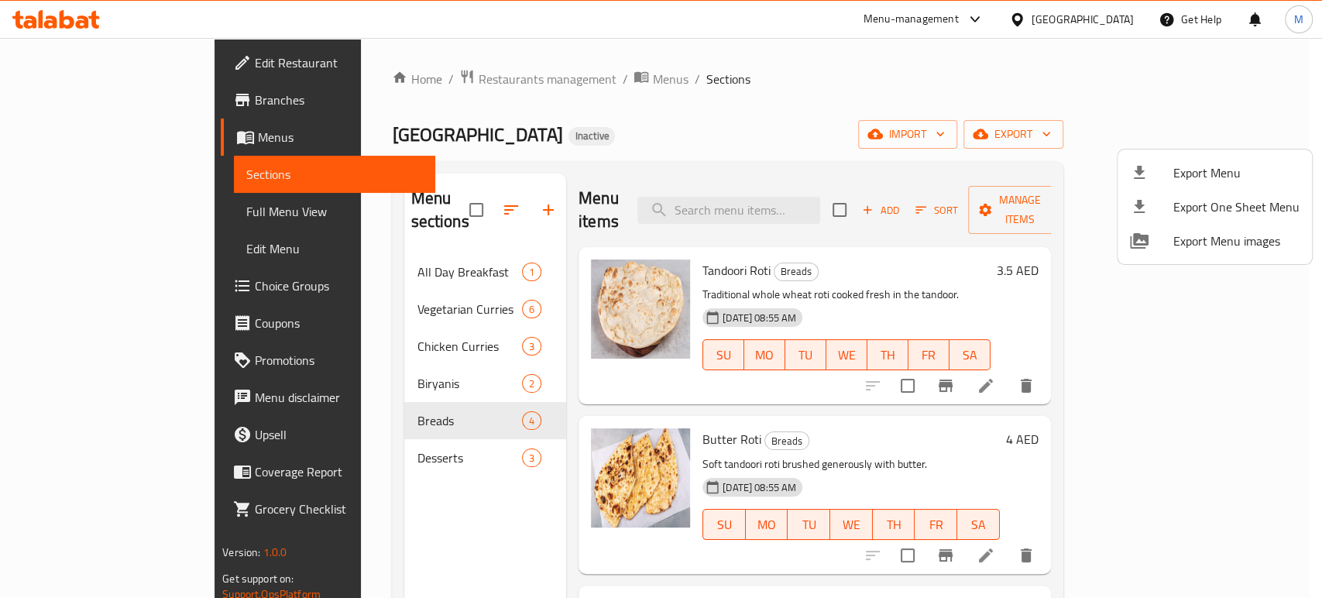
click at [1003, 20] on div at bounding box center [661, 299] width 1322 height 598
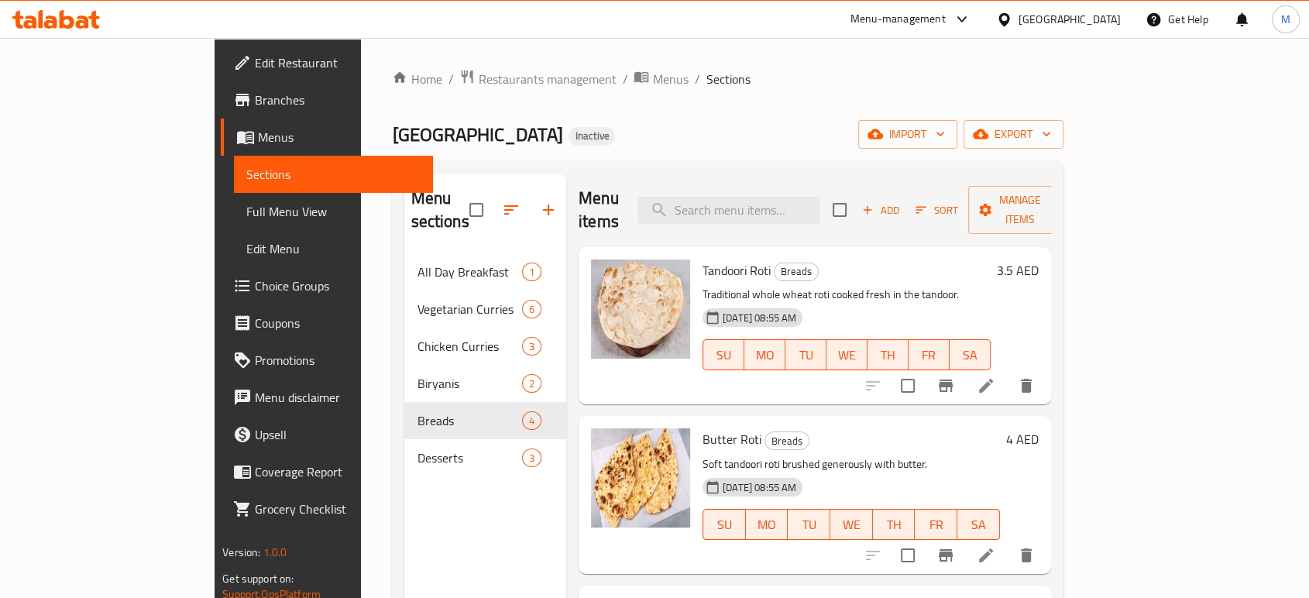
click at [1003, 12] on div "United Arab Emirates" at bounding box center [1069, 19] width 102 height 17
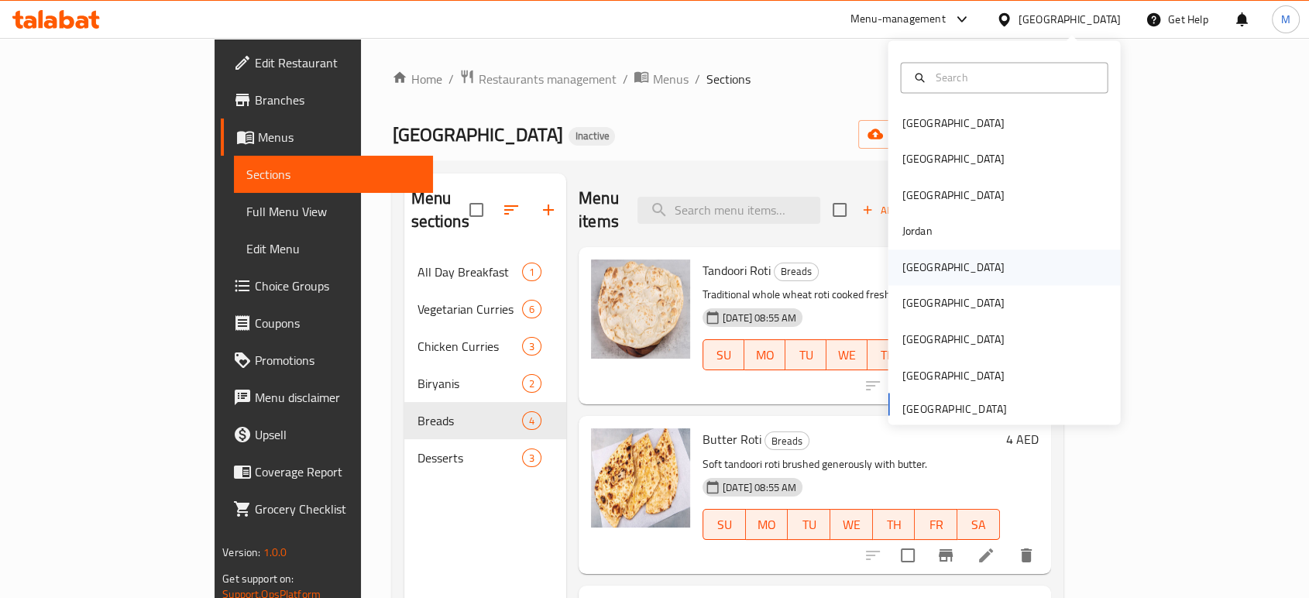
click at [930, 275] on div "[GEOGRAPHIC_DATA]" at bounding box center [952, 267] width 127 height 36
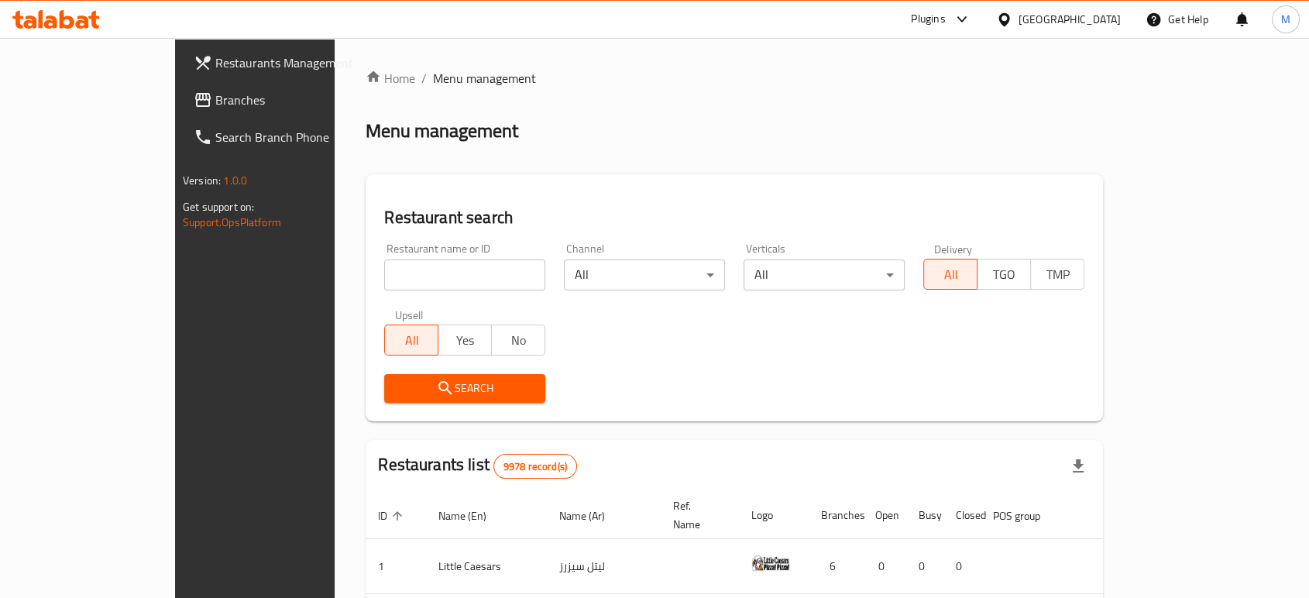
click at [181, 112] on link "Branches" at bounding box center [287, 99] width 212 height 37
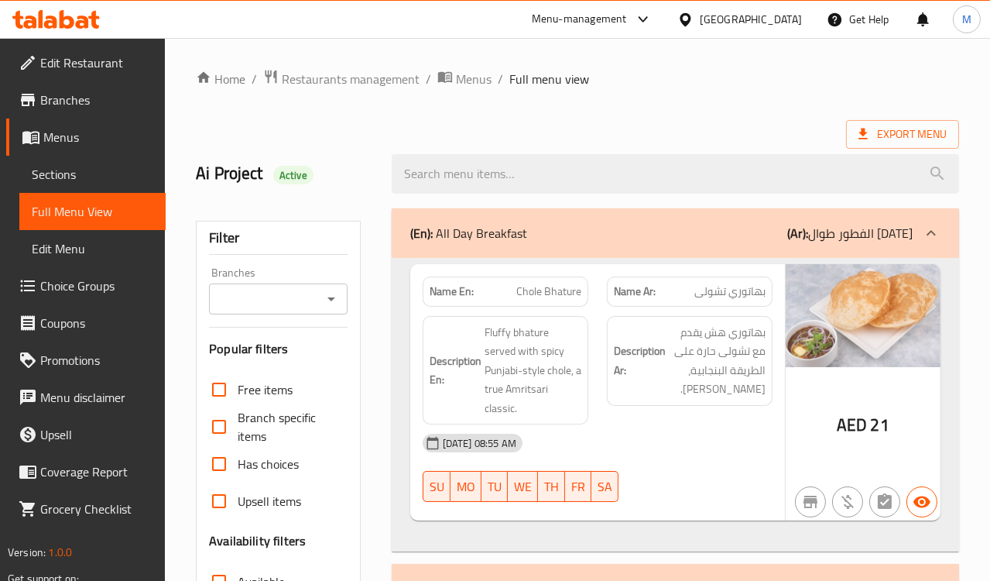
scroll to position [172, 0]
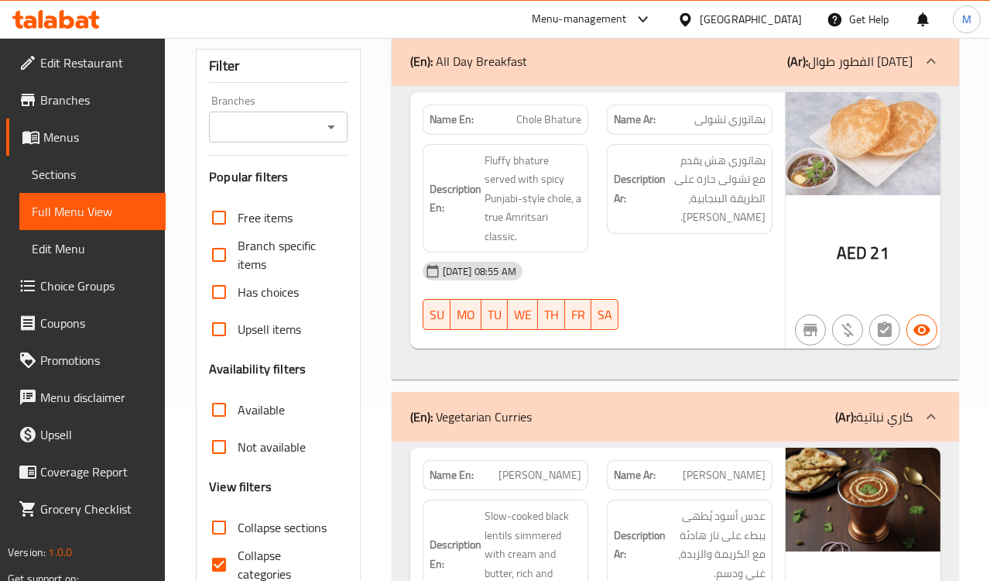
drag, startPoint x: 264, startPoint y: 561, endPoint x: 285, endPoint y: 550, distance: 23.9
click at [264, 561] on span "Collapse categories" at bounding box center [286, 564] width 97 height 37
click at [238, 561] on input "Collapse categories" at bounding box center [219, 564] width 37 height 37
checkbox input "false"
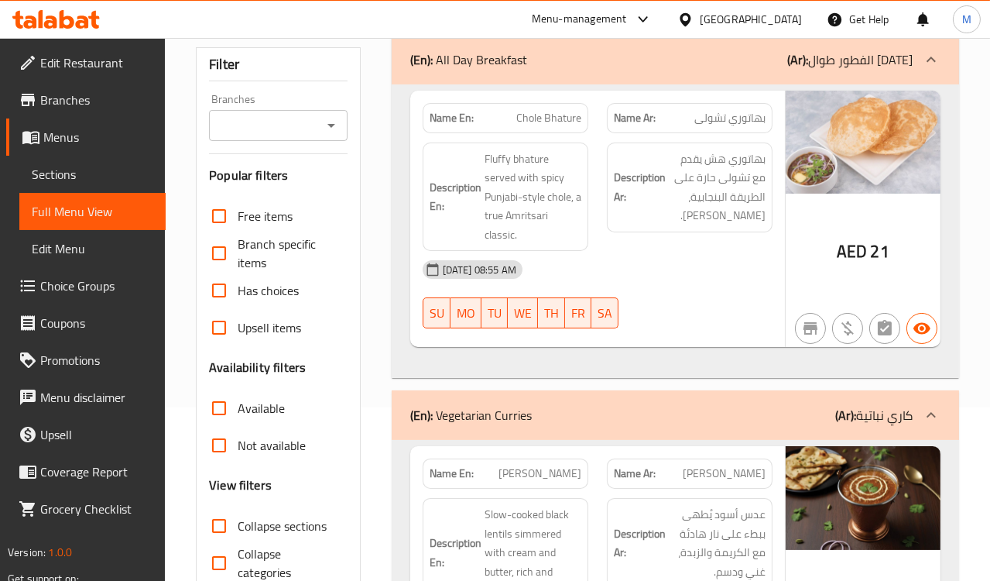
scroll to position [0, 0]
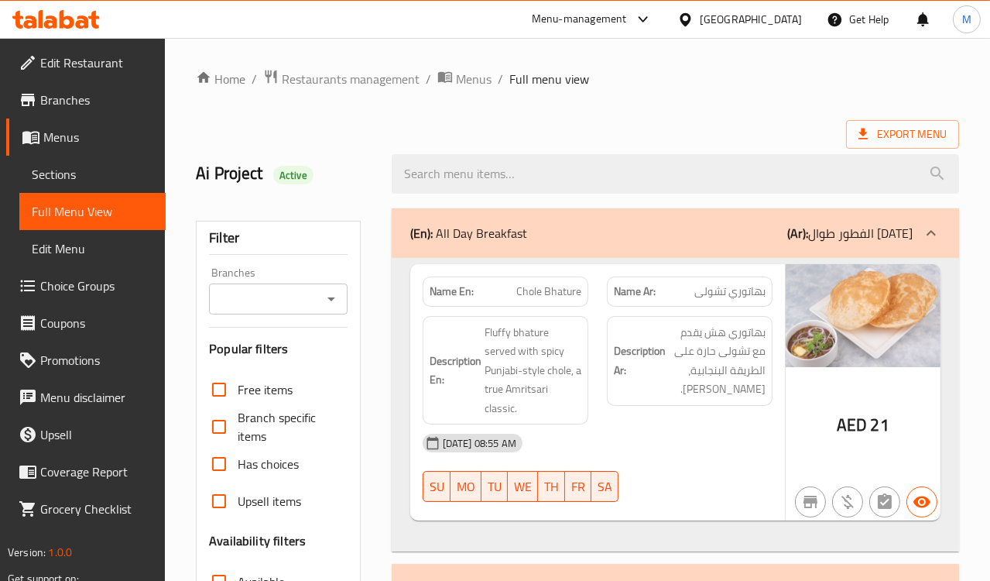
click at [586, 366] on div "Description En: Fluffy bhature served with spicy Punjabi-style chole, a true Am…" at bounding box center [506, 370] width 166 height 109
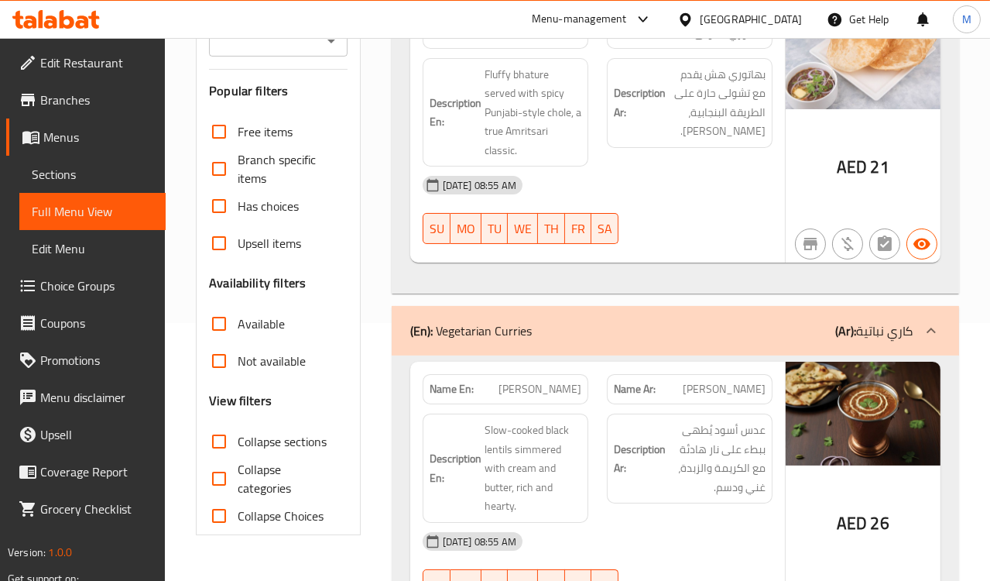
scroll to position [430, 0]
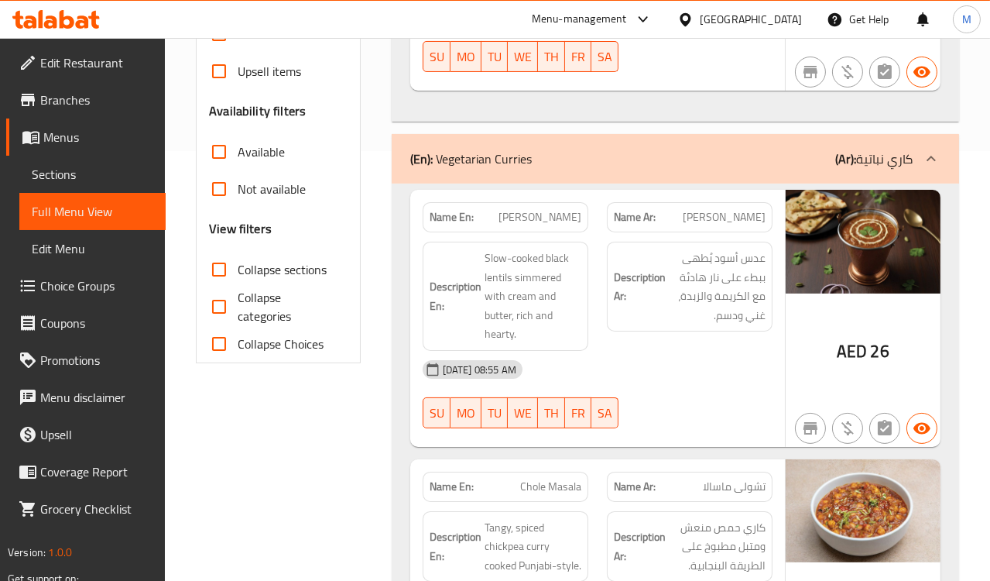
click at [714, 383] on div "[DATE] 08:55 AM SU MO TU WE TH FR SA" at bounding box center [597, 394] width 369 height 87
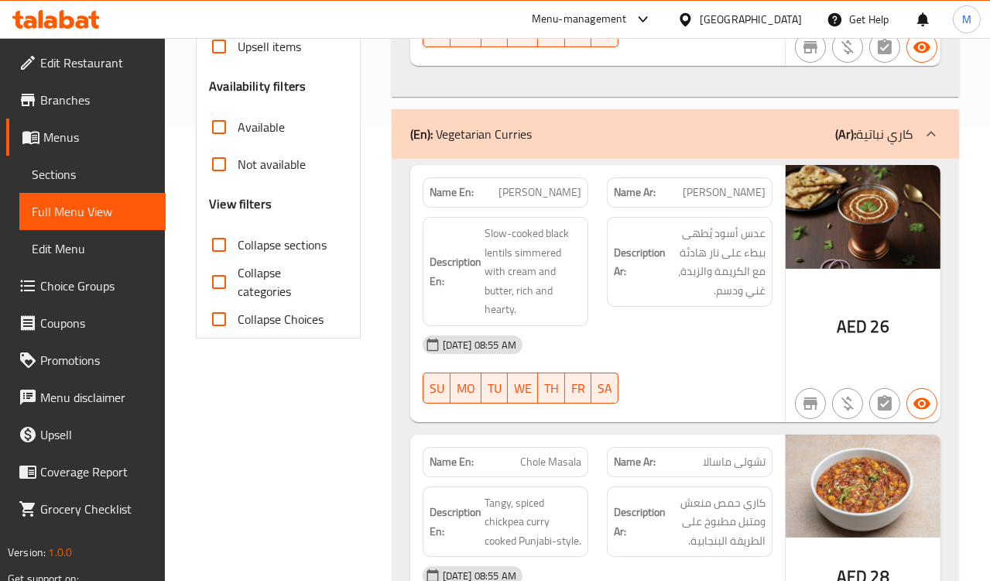
scroll to position [688, 0]
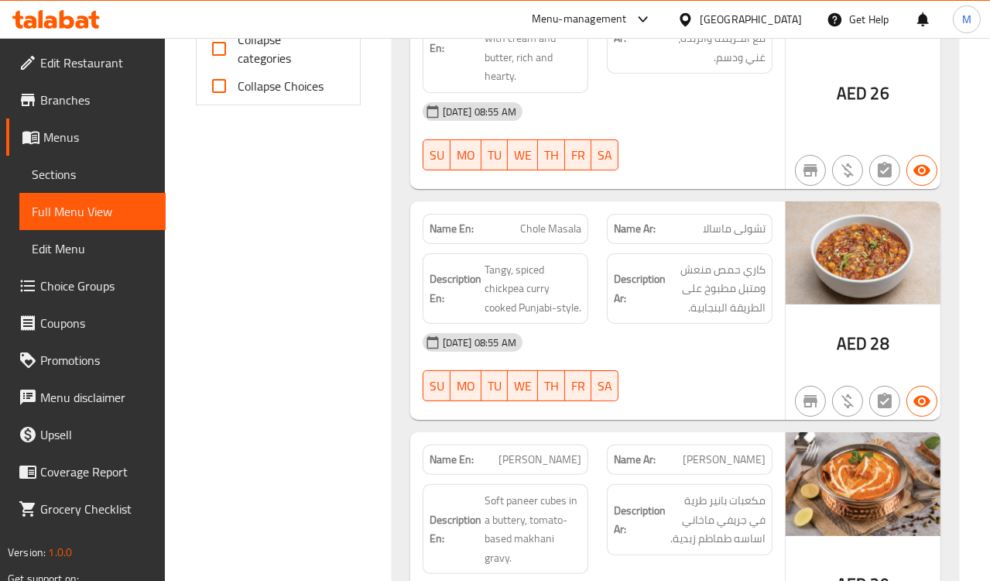
click at [534, 260] on span "Tangy, spiced chickpea curry cooked Punjabi-style." at bounding box center [533, 288] width 97 height 57
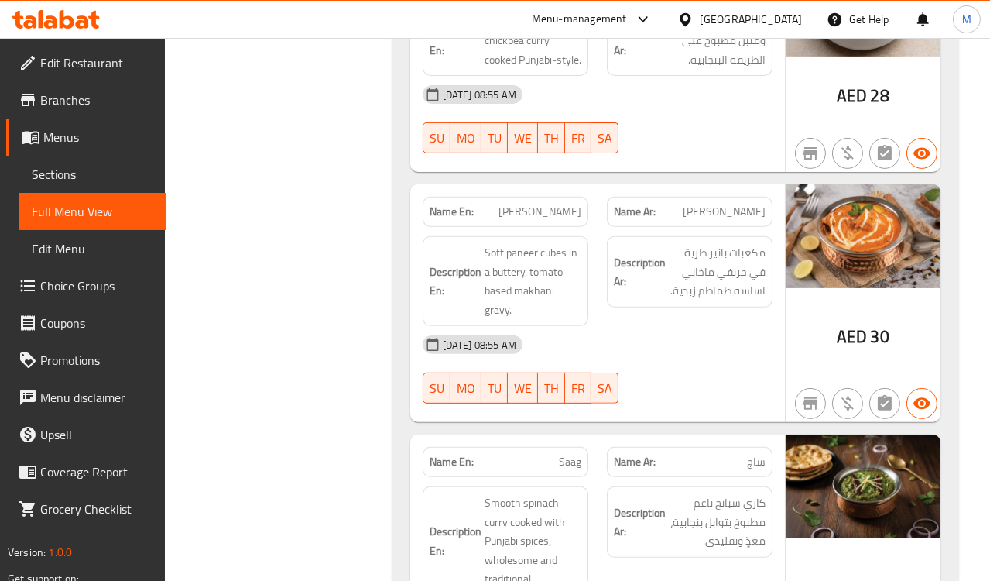
scroll to position [946, 0]
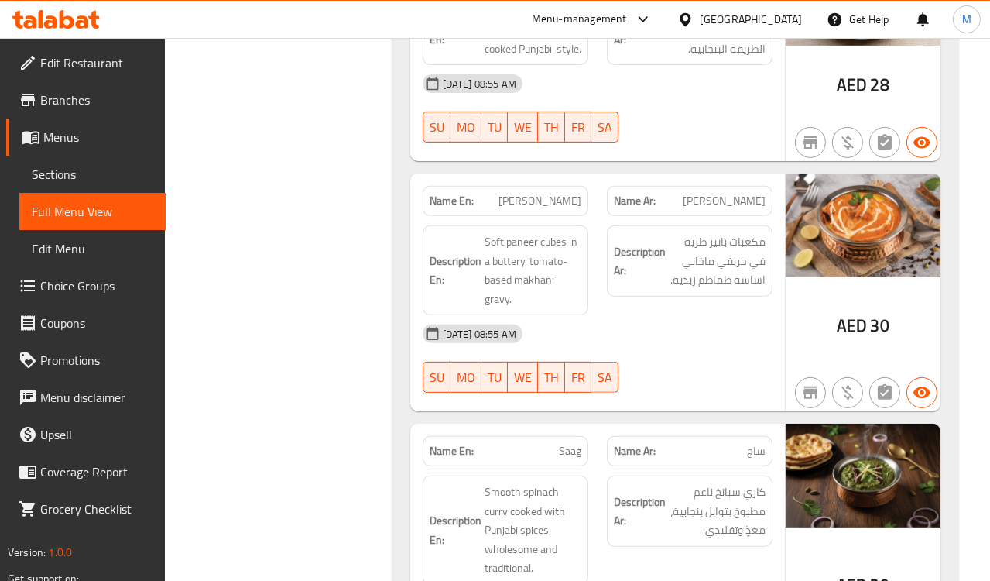
click at [595, 315] on div "[DATE] 08:55 AM" at bounding box center [597, 333] width 369 height 37
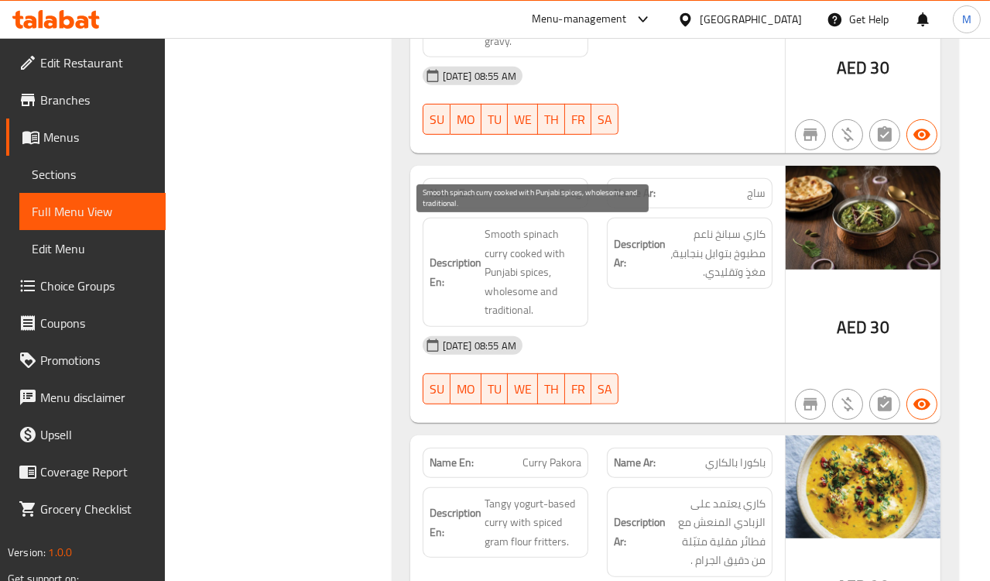
click at [601, 304] on div "Description Ar: كاري سبانخ ناعم مطبوخ بتوابل بنجابية، مغذٍ وتقليدي." at bounding box center [690, 272] width 184 height 128
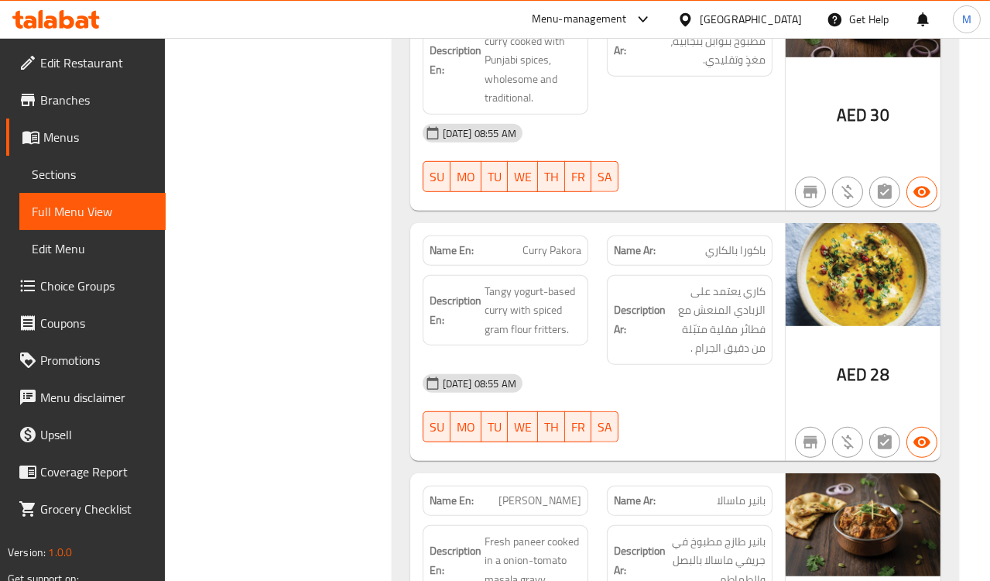
scroll to position [1462, 0]
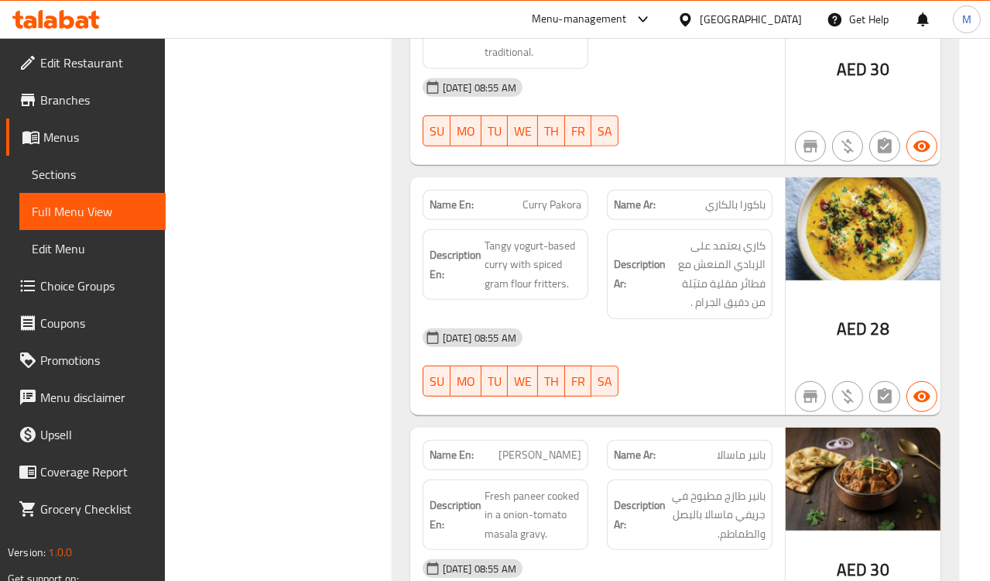
click at [633, 350] on div "15-10-2025 08:55 AM" at bounding box center [597, 337] width 369 height 37
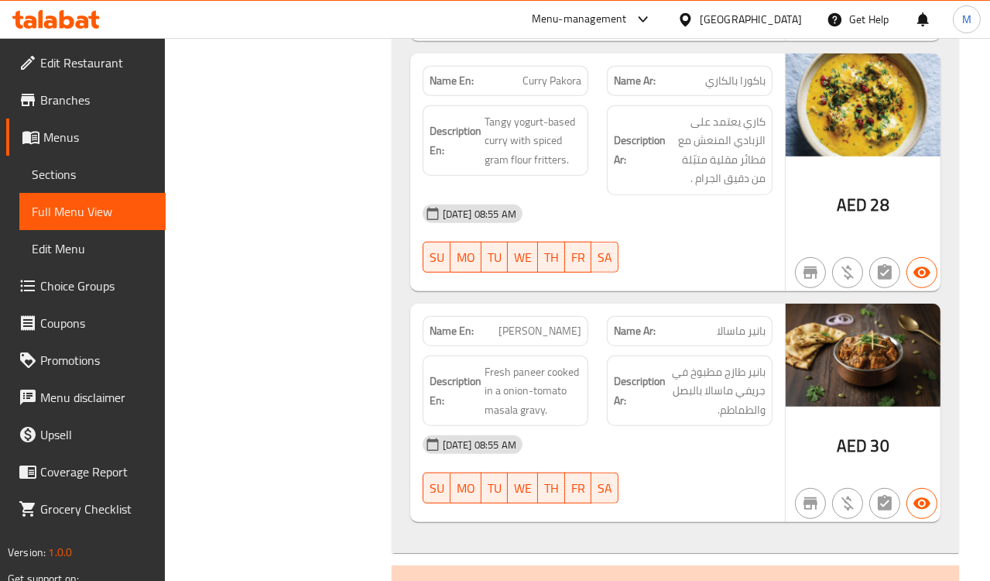
scroll to position [1721, 0]
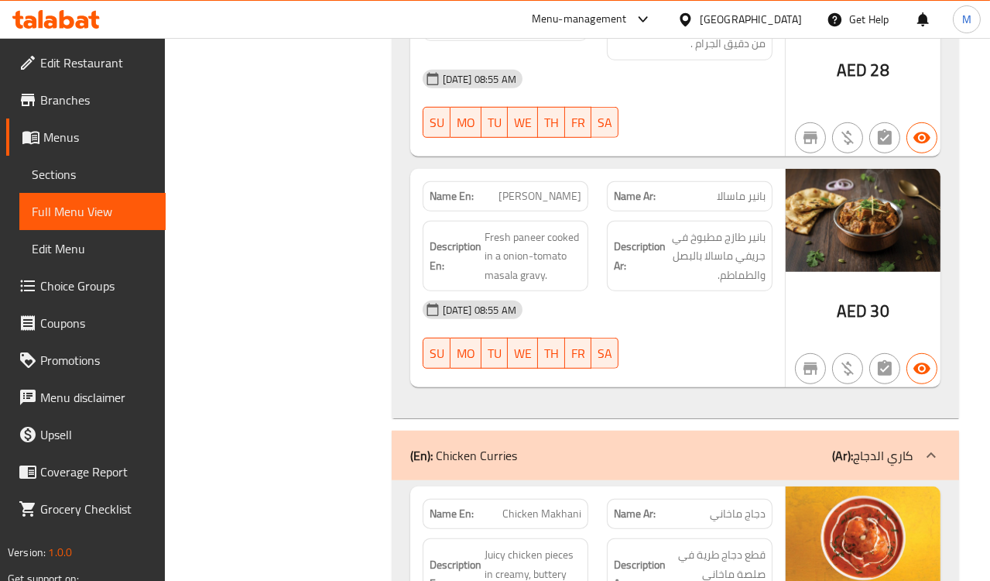
click at [723, 302] on div "15-10-2025 08:55 AM" at bounding box center [597, 309] width 369 height 37
click at [722, 303] on div "15-10-2025 08:55 AM" at bounding box center [597, 309] width 369 height 37
click at [527, 201] on span "Paneer Masala" at bounding box center [540, 196] width 83 height 16
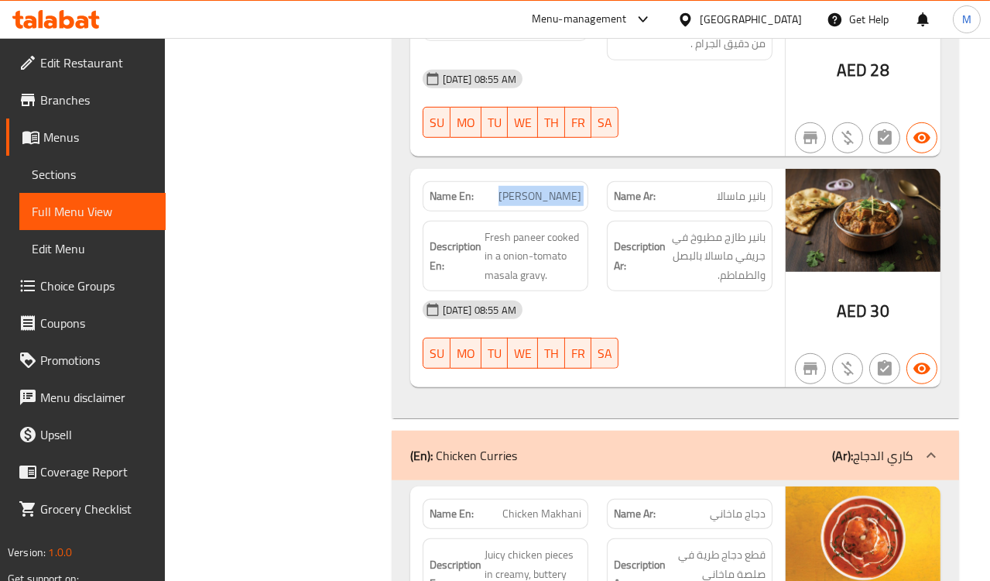
copy span "Paneer Masala"
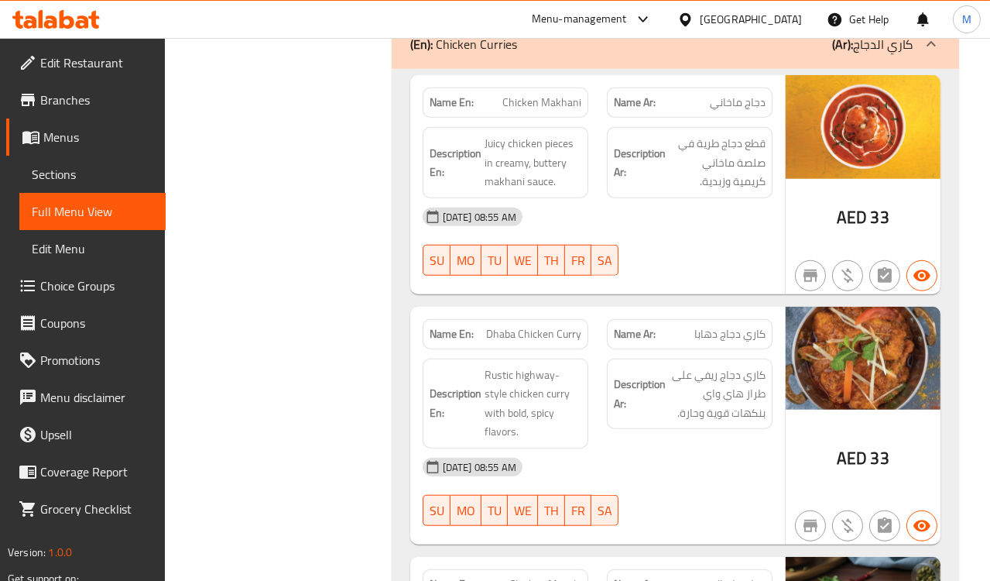
scroll to position [2150, 0]
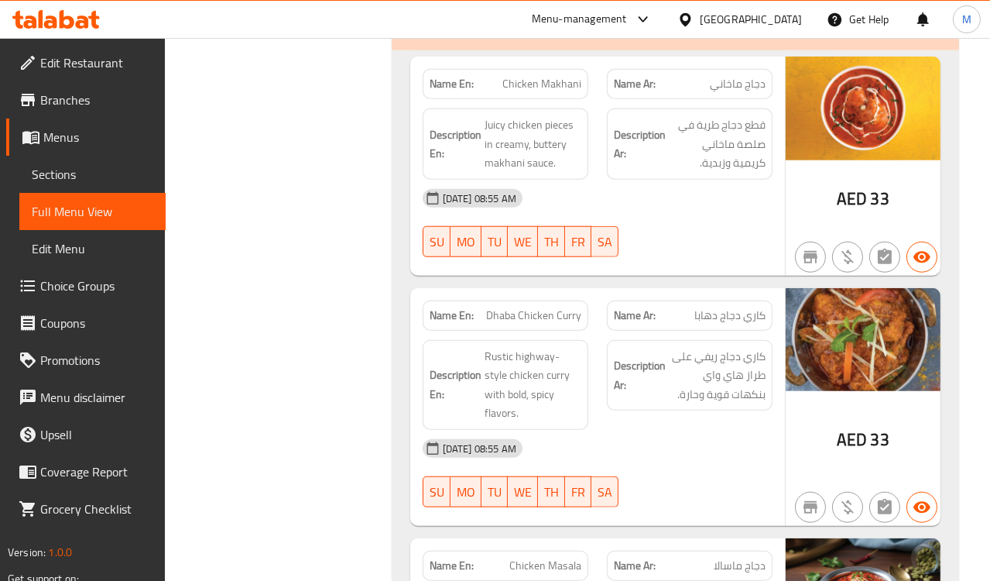
click at [648, 209] on div "15-10-2025 08:55 AM" at bounding box center [597, 198] width 369 height 37
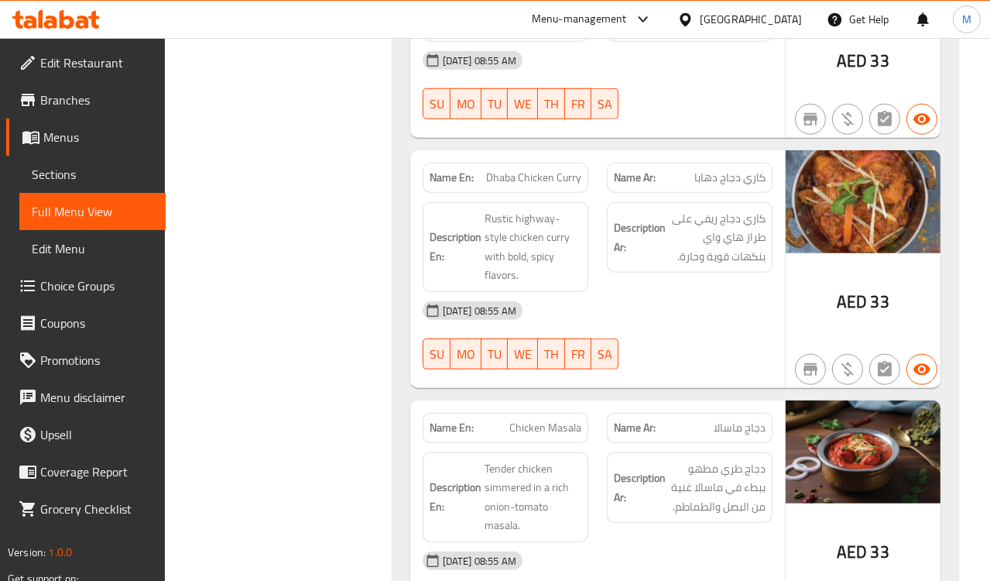
scroll to position [2323, 0]
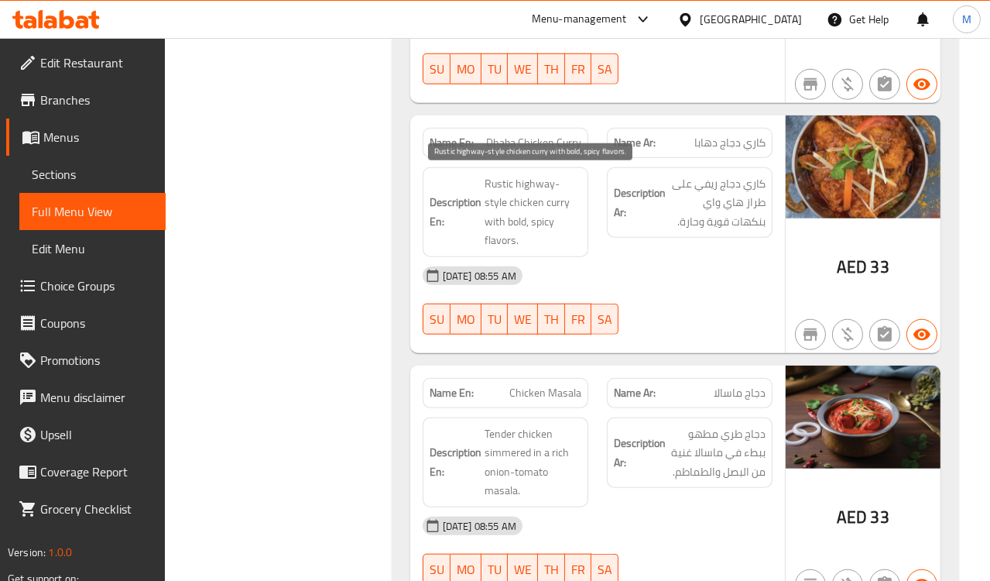
click at [537, 221] on span "Rustic highway-style chicken curry with bold, spicy flavors." at bounding box center [533, 212] width 97 height 76
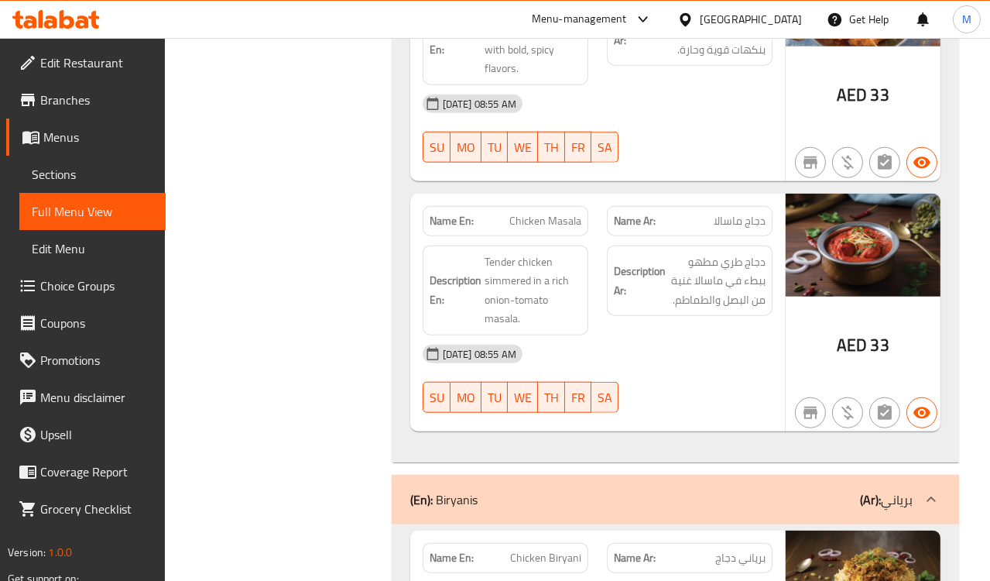
click at [691, 307] on div "Description Ar: دجاج طري مطهو ببطء في ماسالا غنية من البصل والطماطم." at bounding box center [690, 290] width 184 height 108
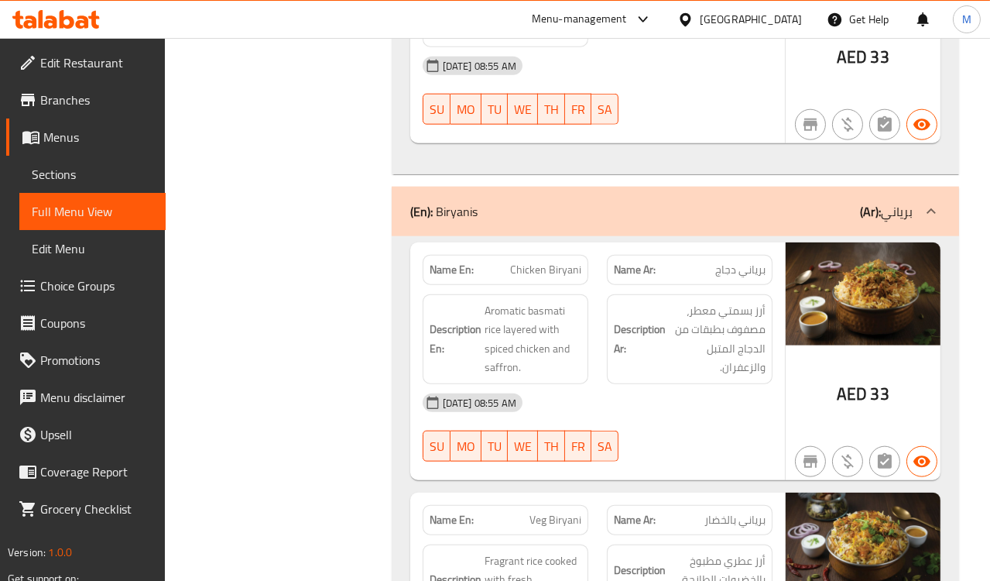
scroll to position [2839, 0]
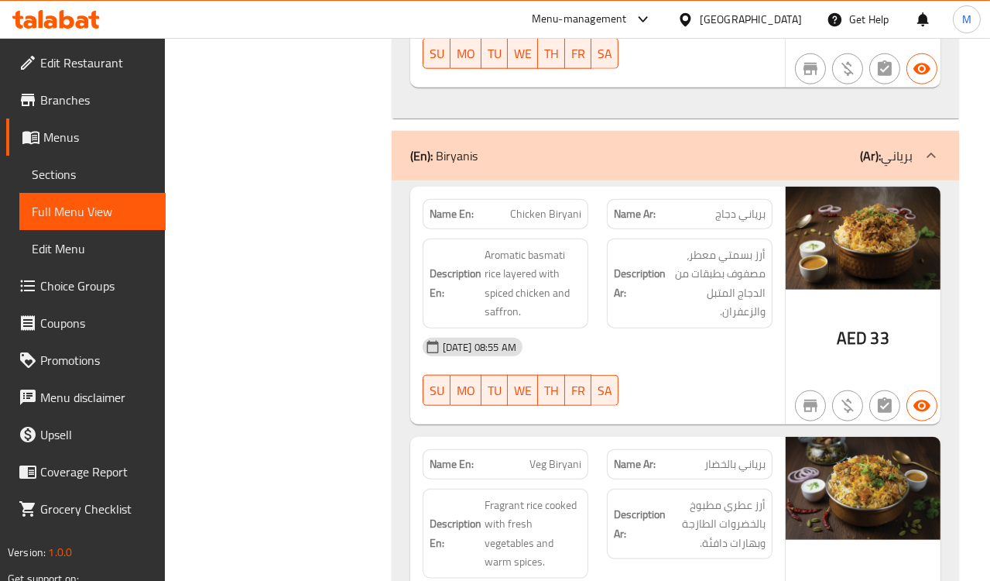
click at [607, 276] on div "Description Ar: أرز بسمتي معطر، مصفوف بطبقات من الدجاج المتبل والزعفران." at bounding box center [690, 283] width 166 height 90
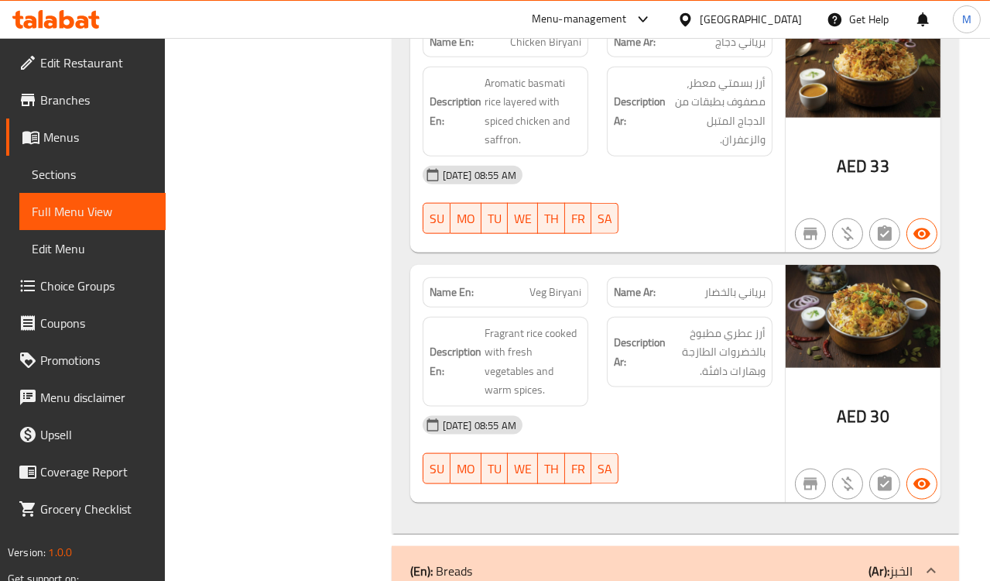
click at [669, 324] on span "أرز عطري مطبوخ بالخضروات الطازجة وبهارات دافئة." at bounding box center [717, 352] width 97 height 57
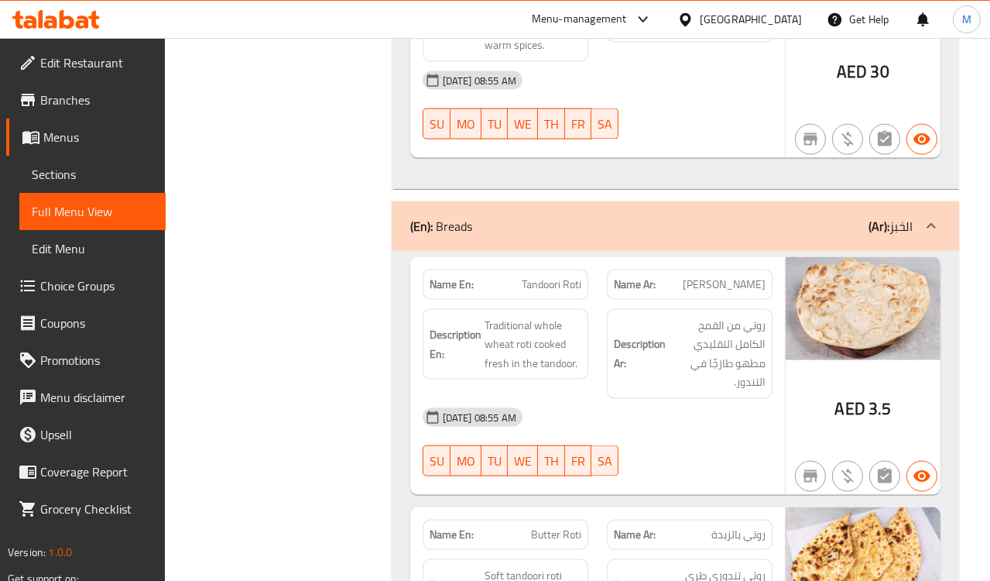
scroll to position [3441, 0]
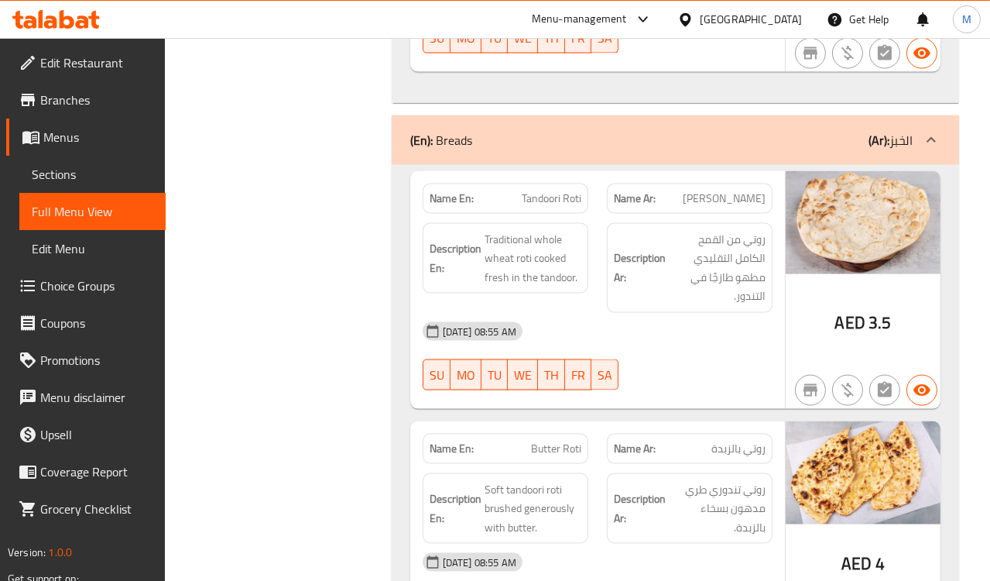
click at [622, 277] on h6 "Description Ar: روتي من القمح الكامل التقليدي مطهو طازجًا في التندور." at bounding box center [690, 268] width 152 height 76
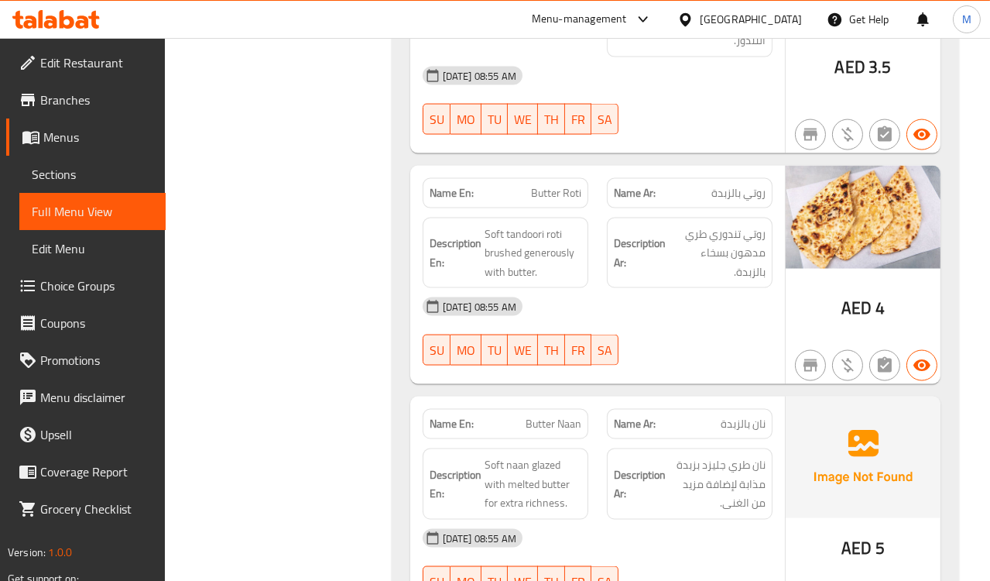
scroll to position [3699, 0]
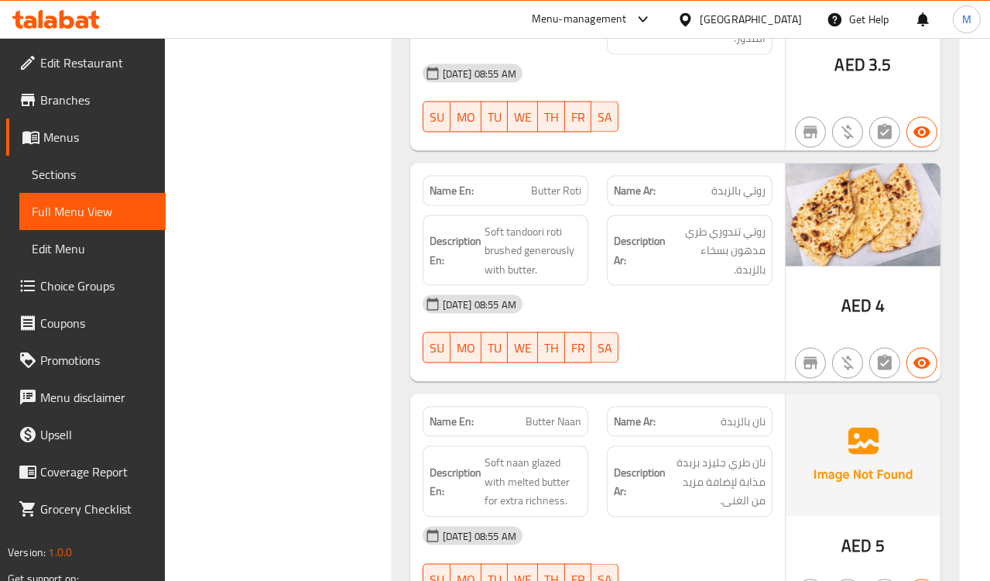
click at [610, 234] on div "Description Ar: روتي تندوري طري مدهون بسخاء بالزبدة." at bounding box center [690, 250] width 166 height 71
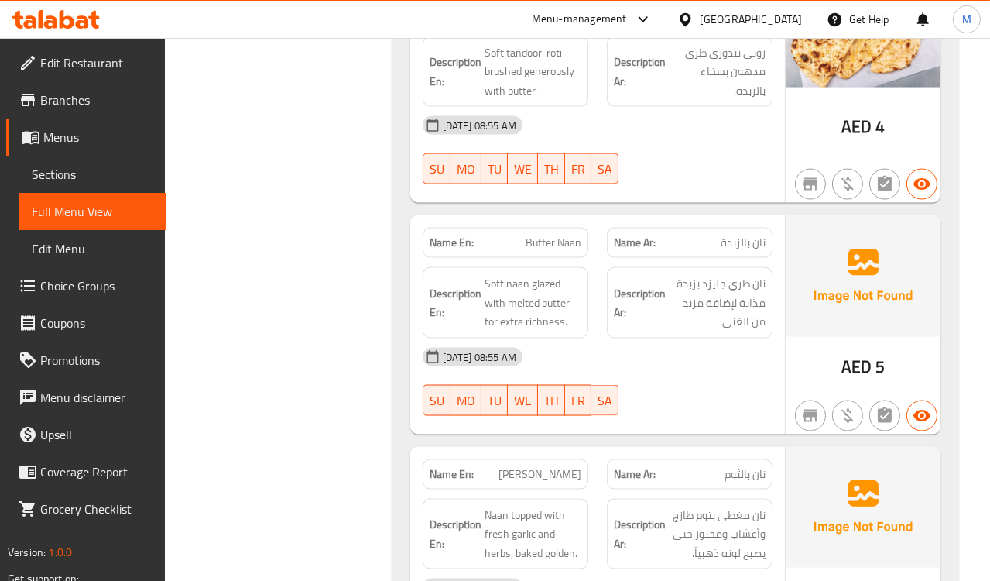
scroll to position [3958, 0]
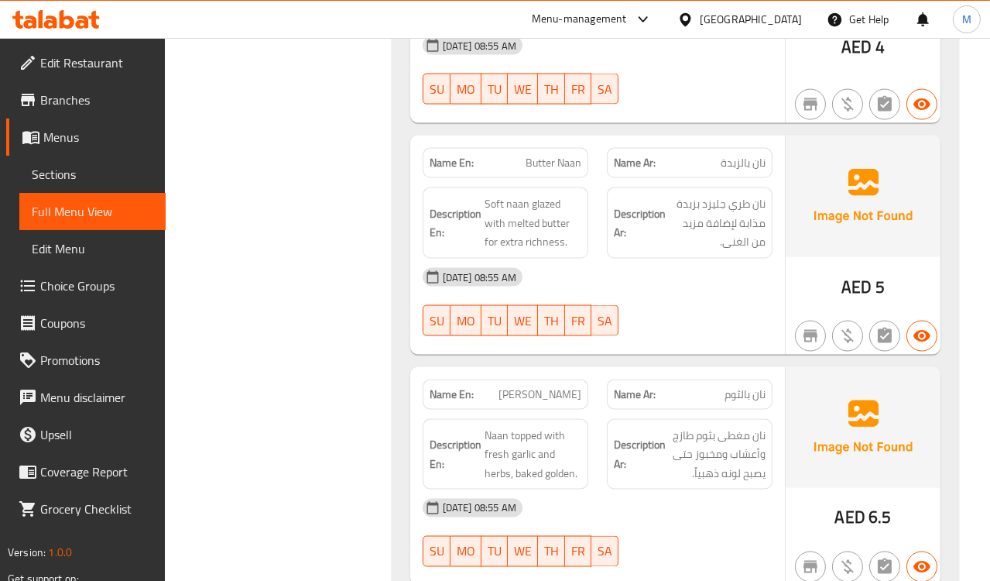
click at [618, 271] on div "15-10-2025 08:55 AM" at bounding box center [597, 277] width 369 height 37
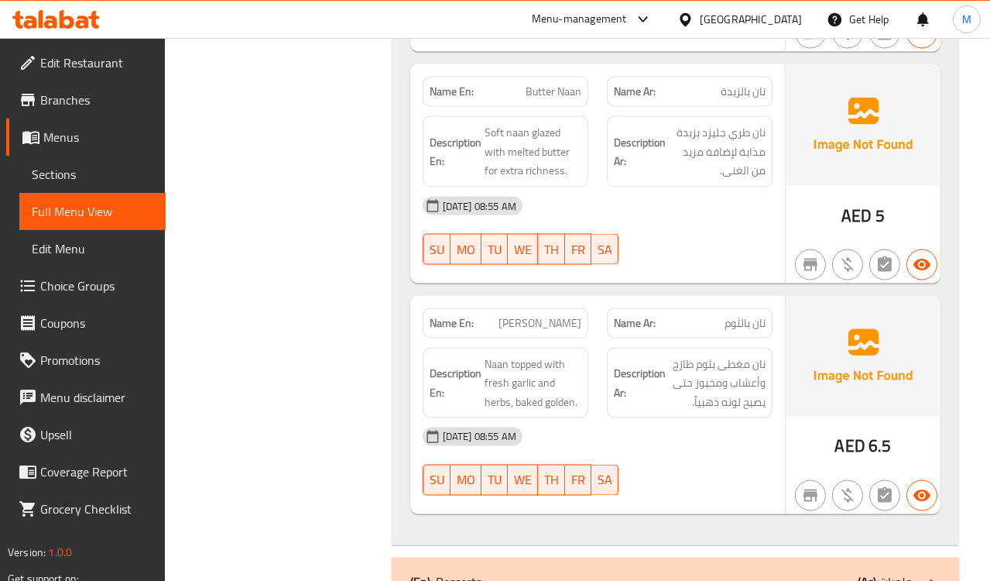
scroll to position [4130, 0]
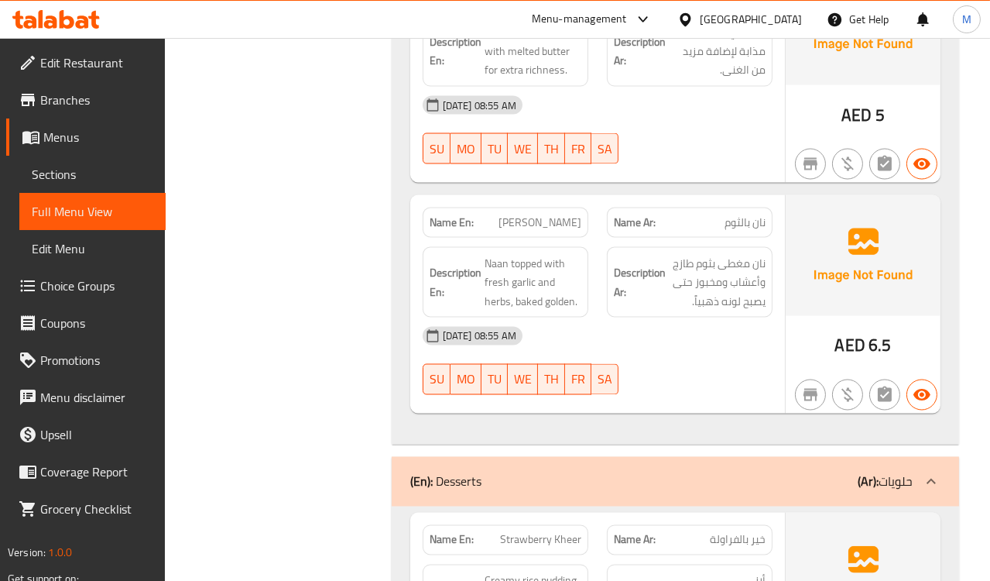
click at [596, 238] on div "Description En: Naan topped with fresh garlic and herbs, baked golden." at bounding box center [505, 283] width 184 height 90
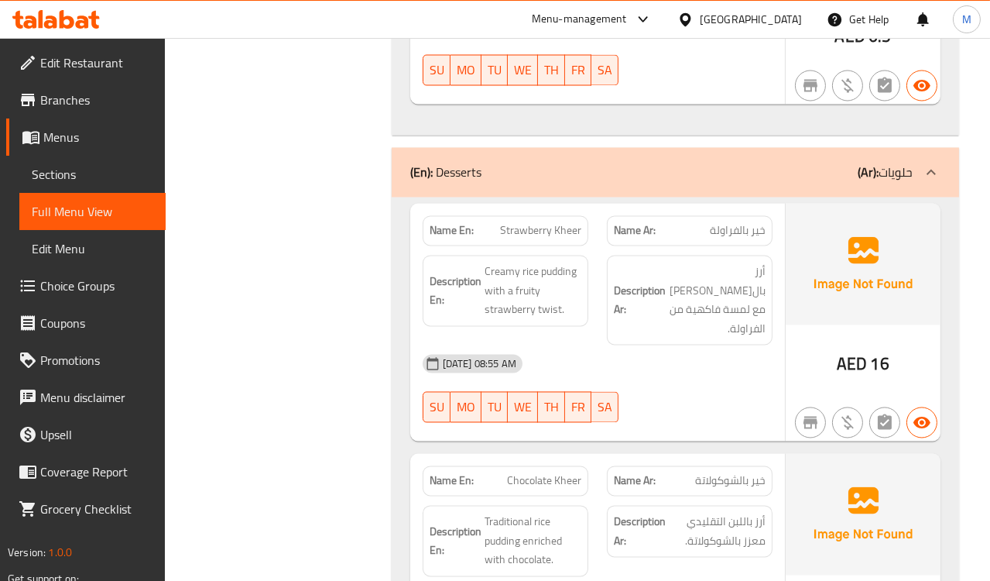
scroll to position [4473, 0]
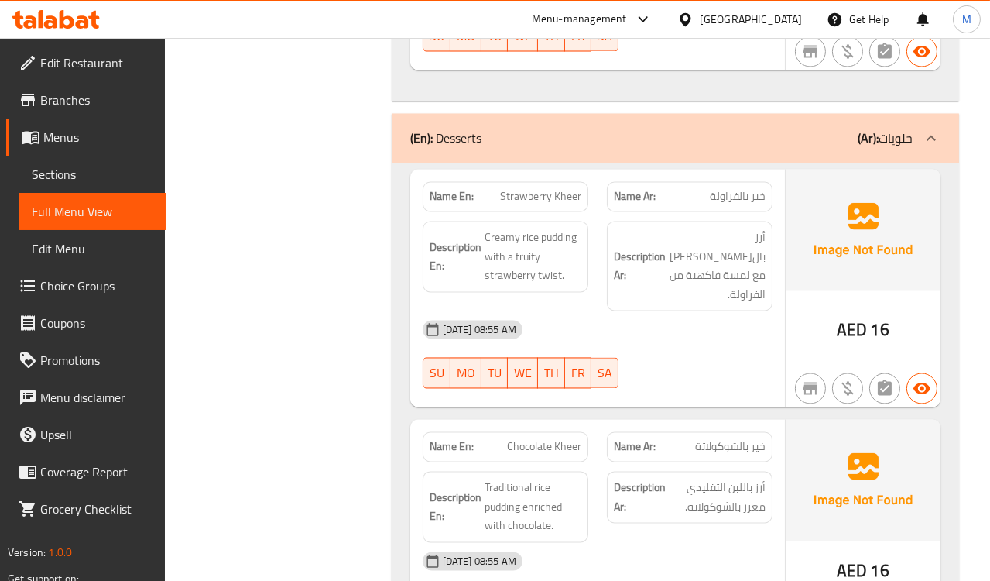
click at [623, 311] on div "15-10-2025 08:55 AM" at bounding box center [597, 329] width 369 height 37
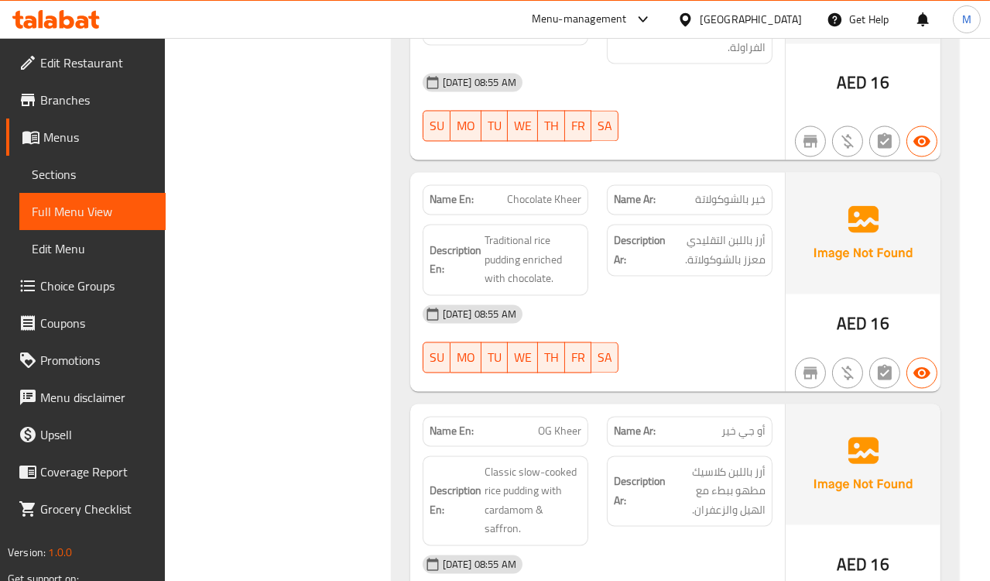
scroll to position [4732, 0]
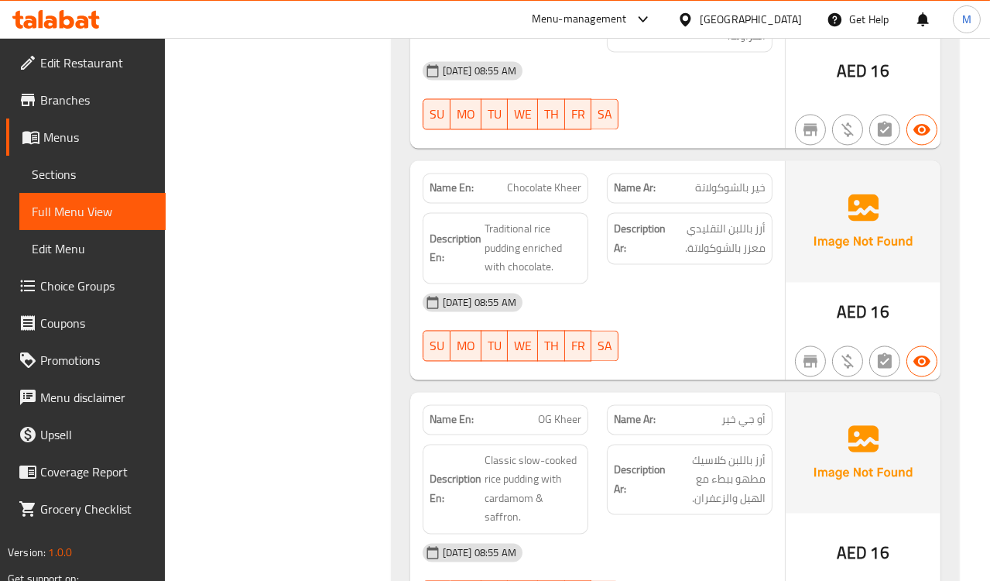
click at [633, 283] on div "15-10-2025 08:55 AM" at bounding box center [597, 301] width 369 height 37
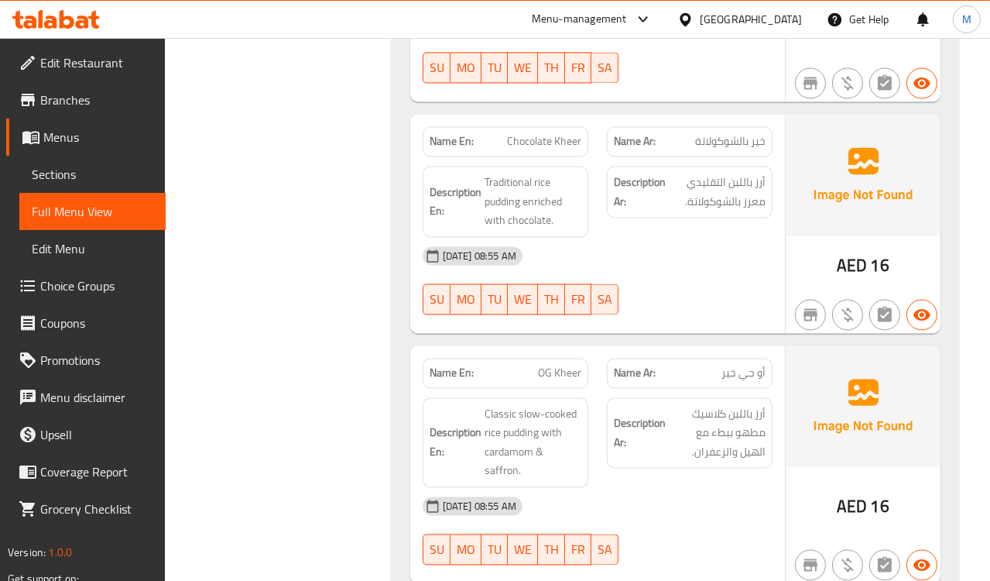
click at [596, 348] on div "Name En: OG Kheer" at bounding box center [505, 372] width 184 height 49
click at [719, 487] on div "15-10-2025 08:55 AM" at bounding box center [597, 505] width 369 height 37
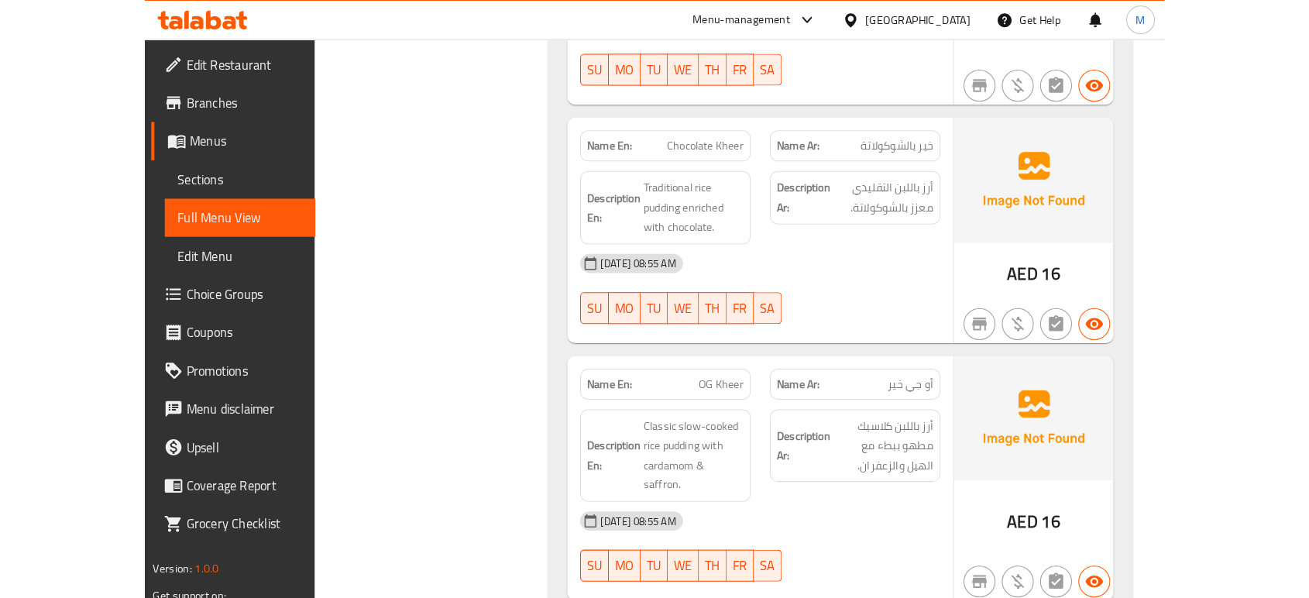
scroll to position [4174, 0]
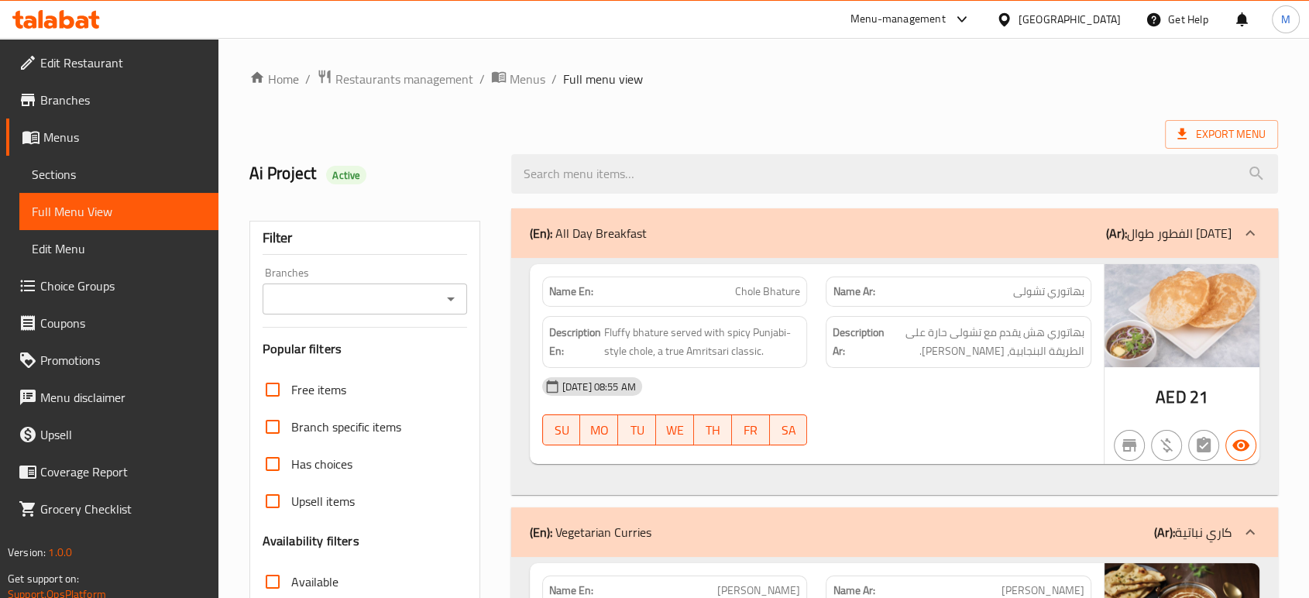
scroll to position [344, 0]
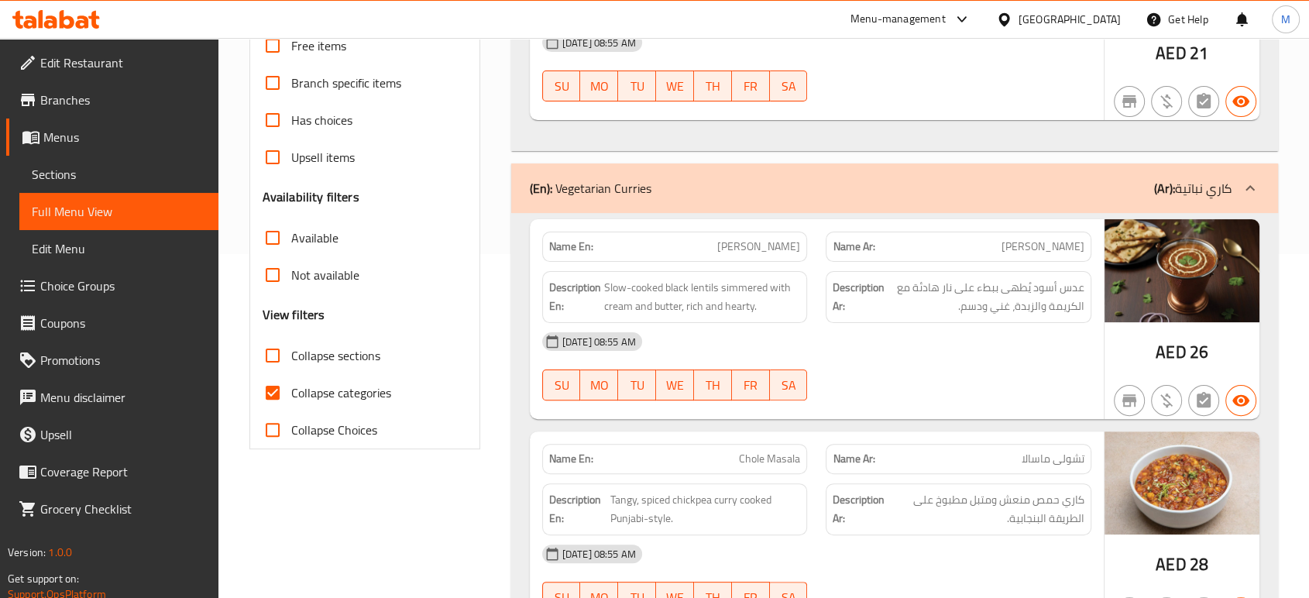
click at [296, 384] on span "Collapse categories" at bounding box center [341, 392] width 100 height 19
click at [291, 384] on input "Collapse categories" at bounding box center [272, 392] width 37 height 37
checkbox input "false"
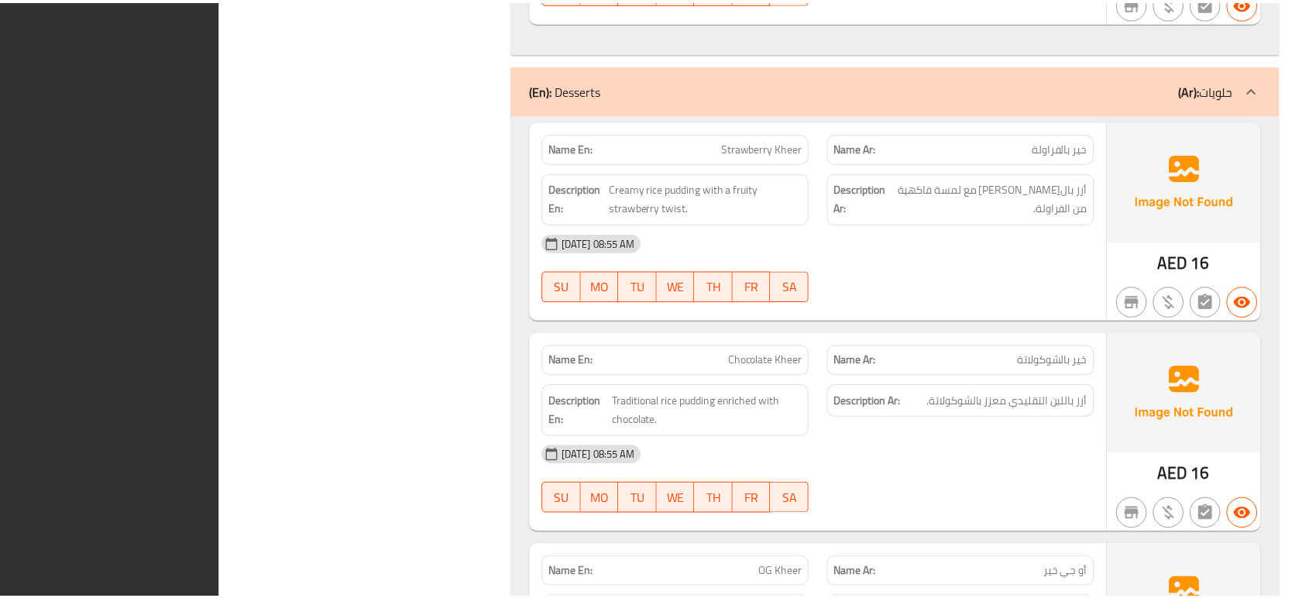
scroll to position [4174, 0]
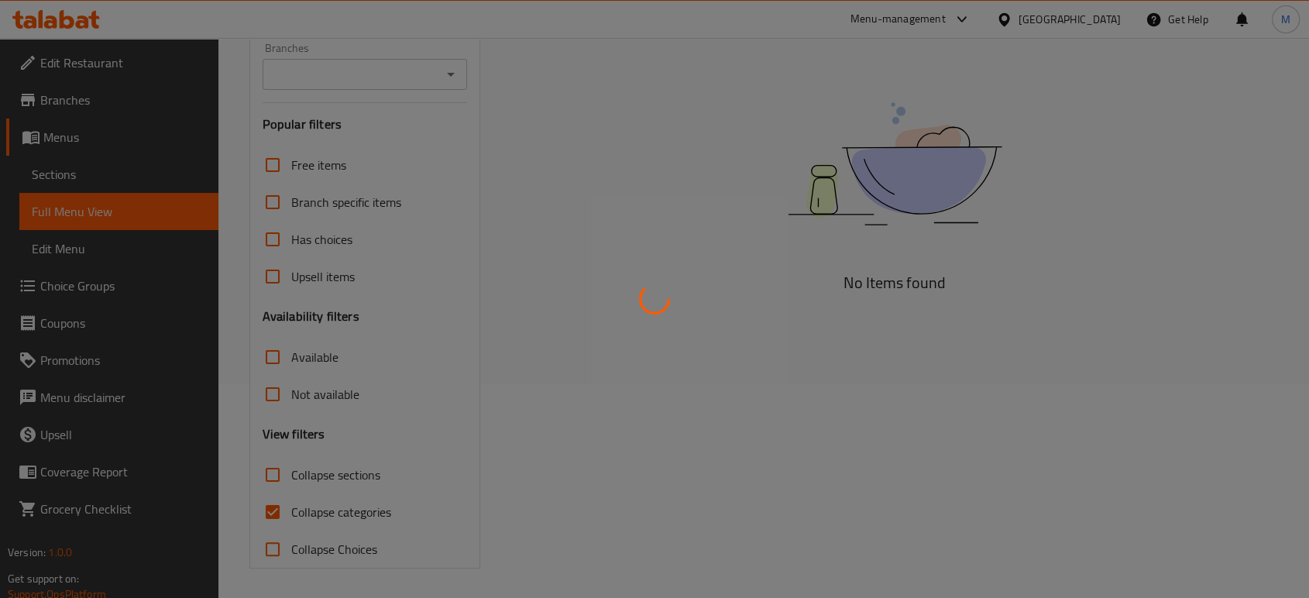
scroll to position [214, 0]
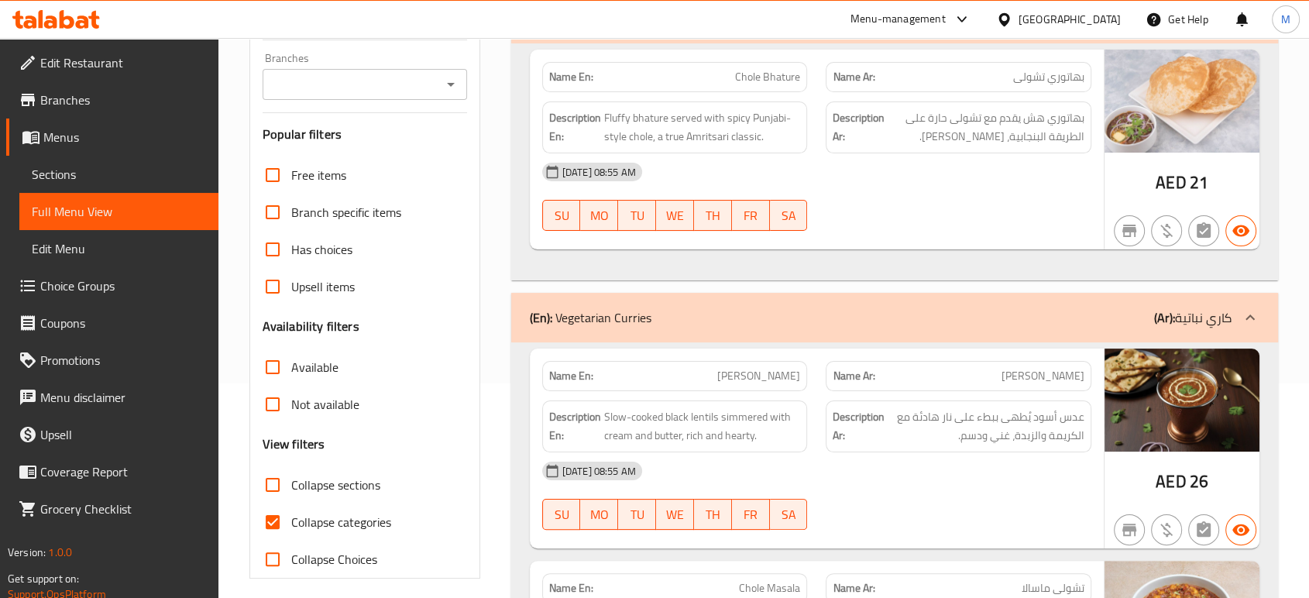
click at [320, 530] on span "Collapse categories" at bounding box center [341, 522] width 100 height 19
click at [291, 530] on input "Collapse categories" at bounding box center [272, 521] width 37 height 37
checkbox input "false"
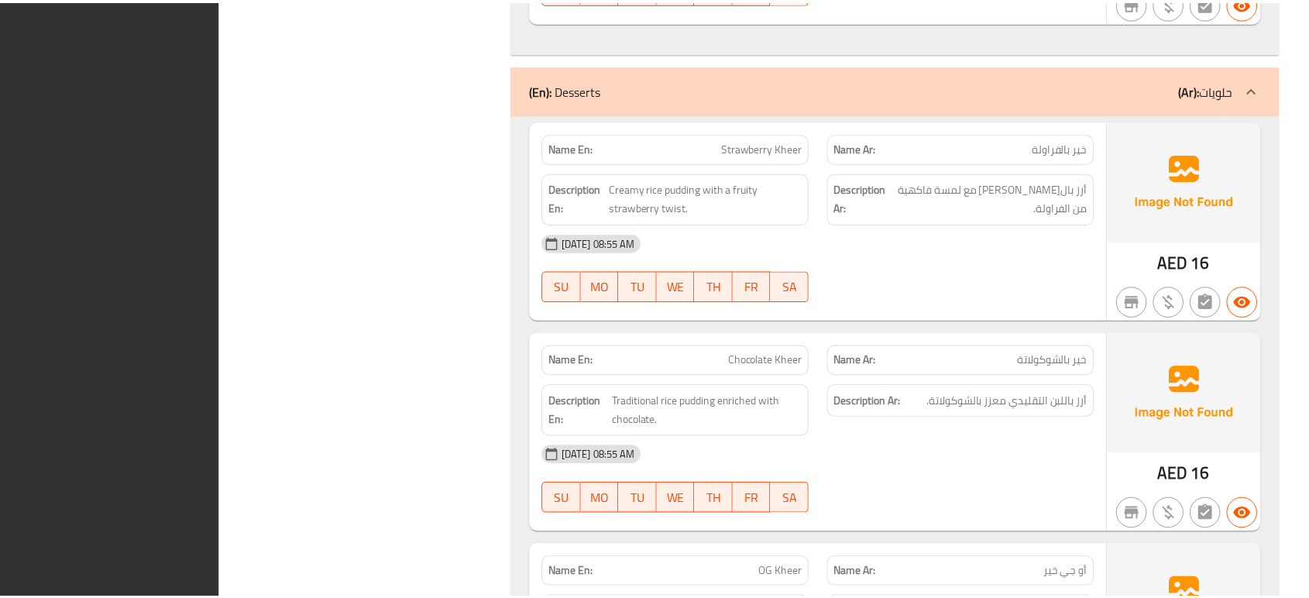
scroll to position [4174, 0]
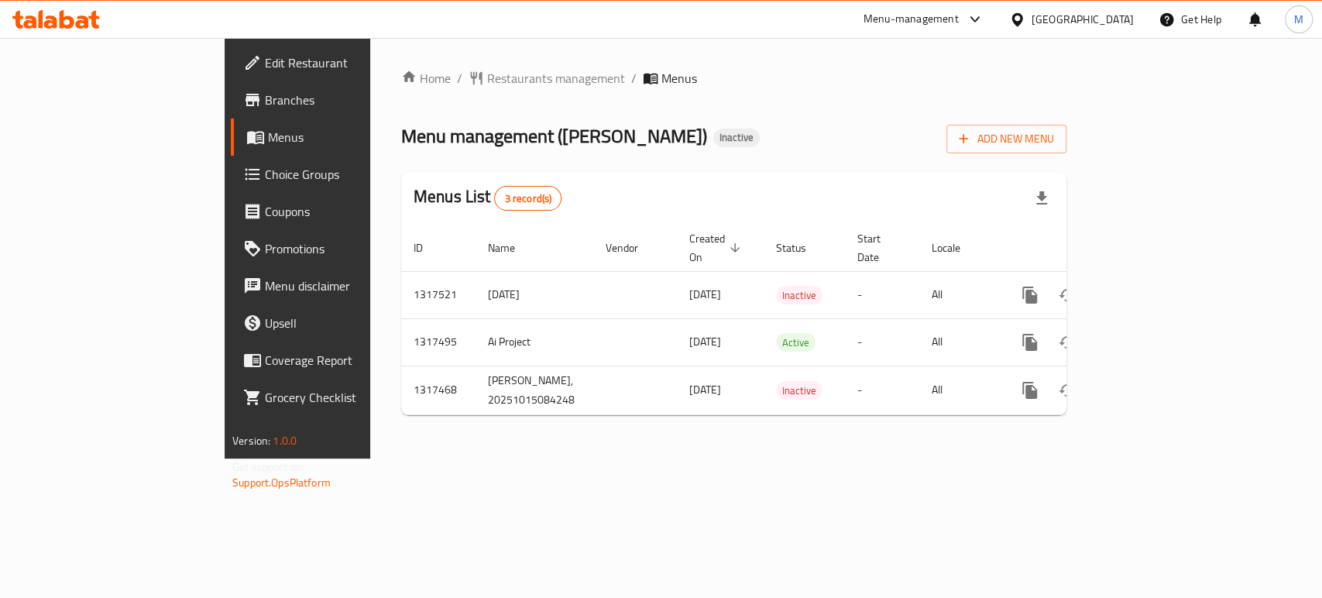
drag, startPoint x: 741, startPoint y: 47, endPoint x: 594, endPoint y: 4, distance: 153.4
click at [741, 47] on div "Home / Restaurants management / Menus Menu management ( Fatayer Shosho ) Inacti…" at bounding box center [733, 248] width 727 height 420
click at [265, 63] on span "Edit Restaurant" at bounding box center [349, 62] width 168 height 19
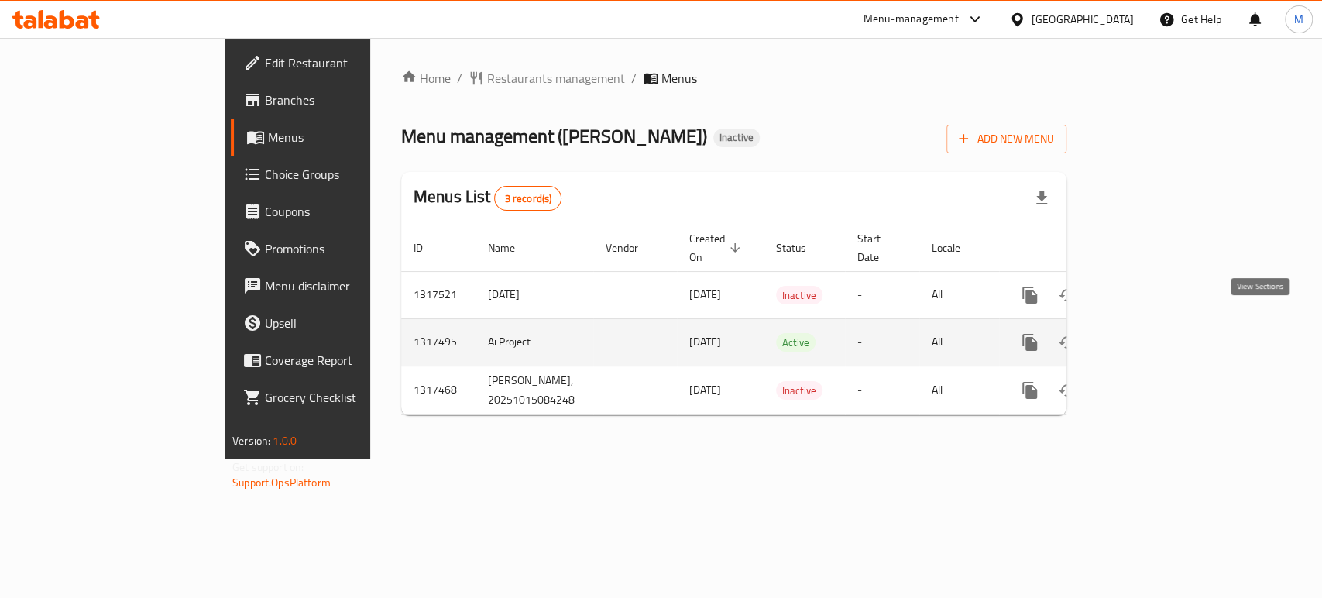
click at [1151, 333] on icon "enhanced table" at bounding box center [1141, 342] width 19 height 19
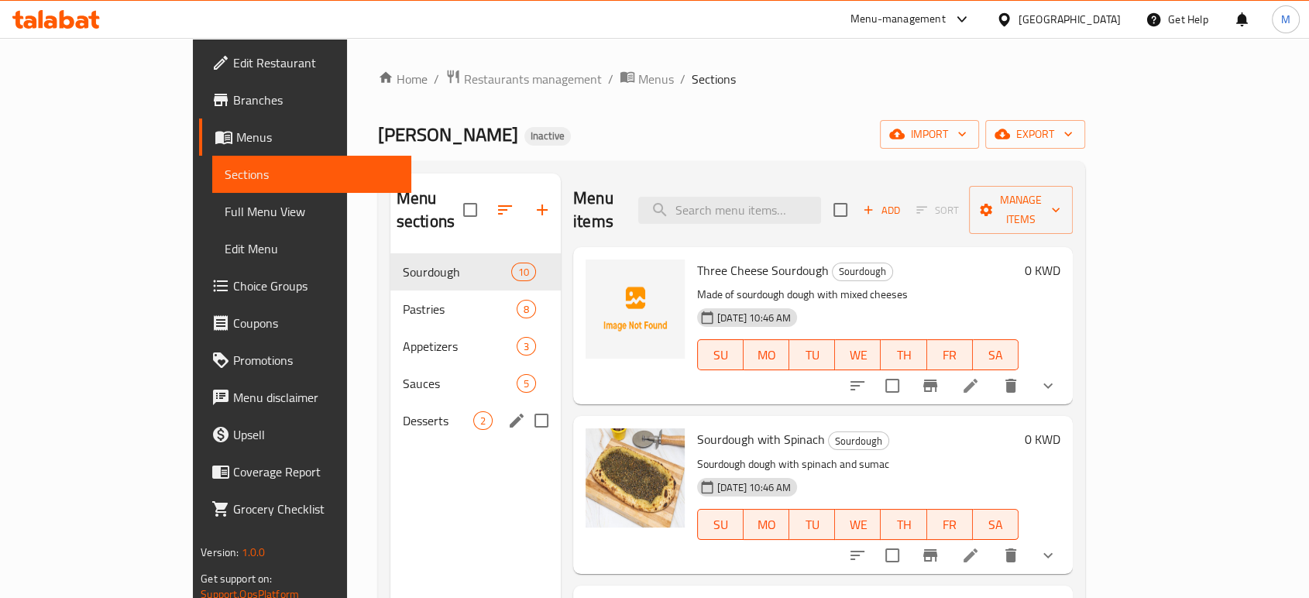
click at [403, 411] on span "Desserts" at bounding box center [438, 420] width 70 height 19
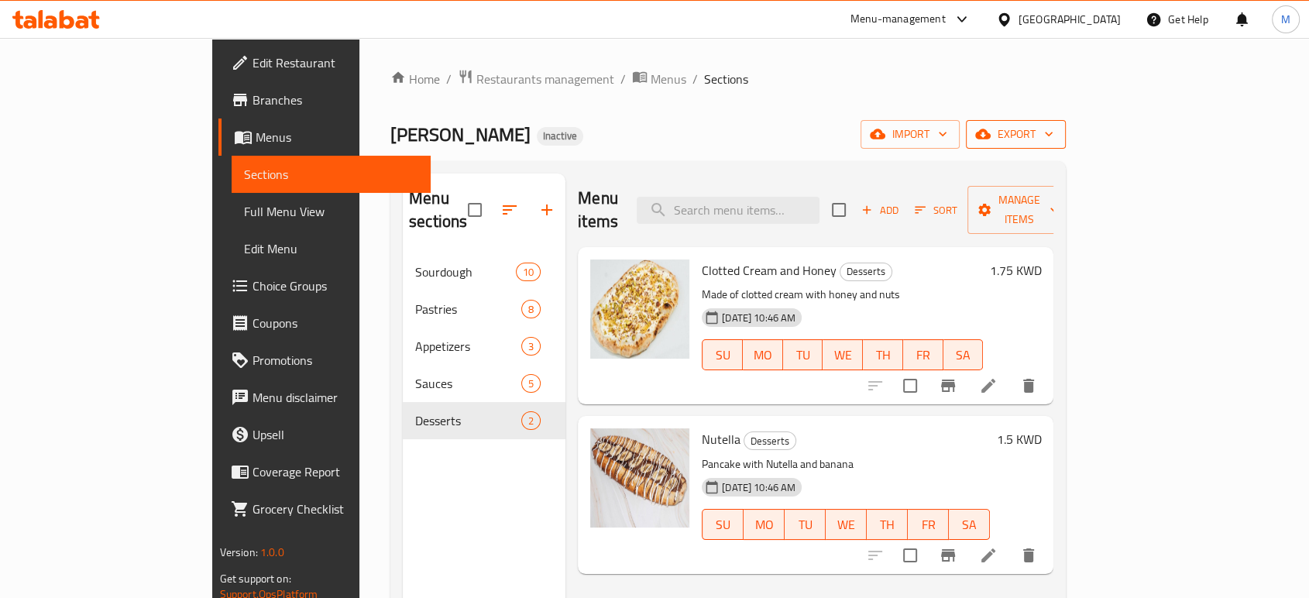
click at [1053, 136] on span "export" at bounding box center [1015, 134] width 75 height 19
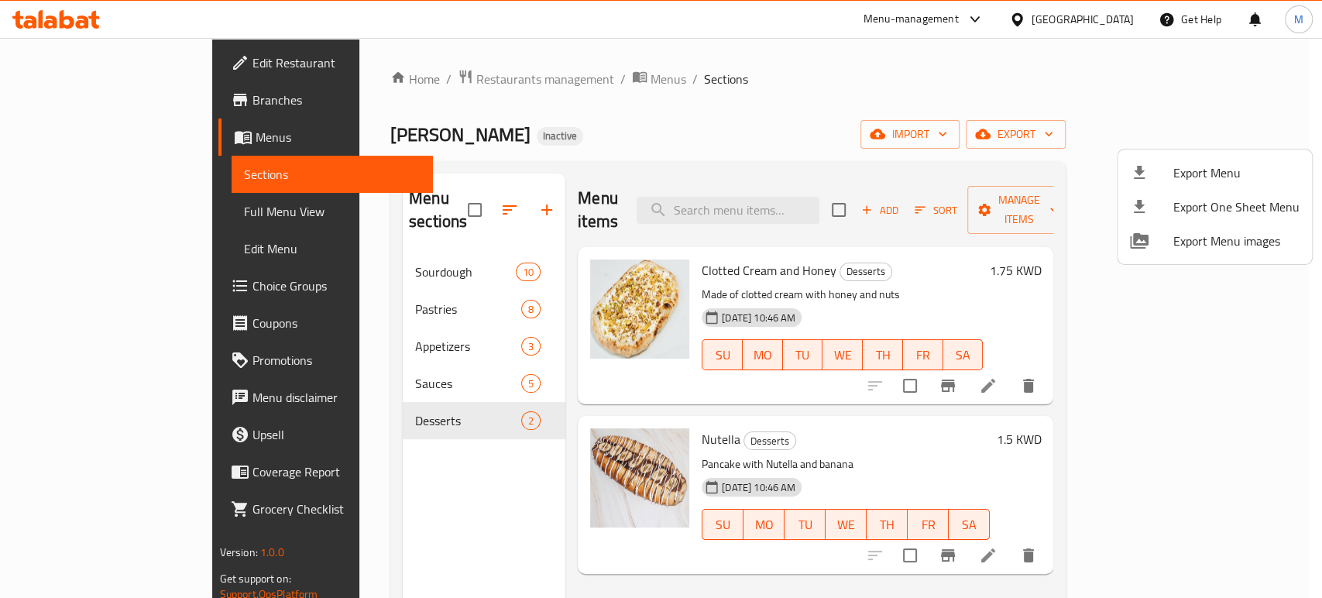
click at [1214, 164] on span "Export Menu" at bounding box center [1236, 172] width 126 height 19
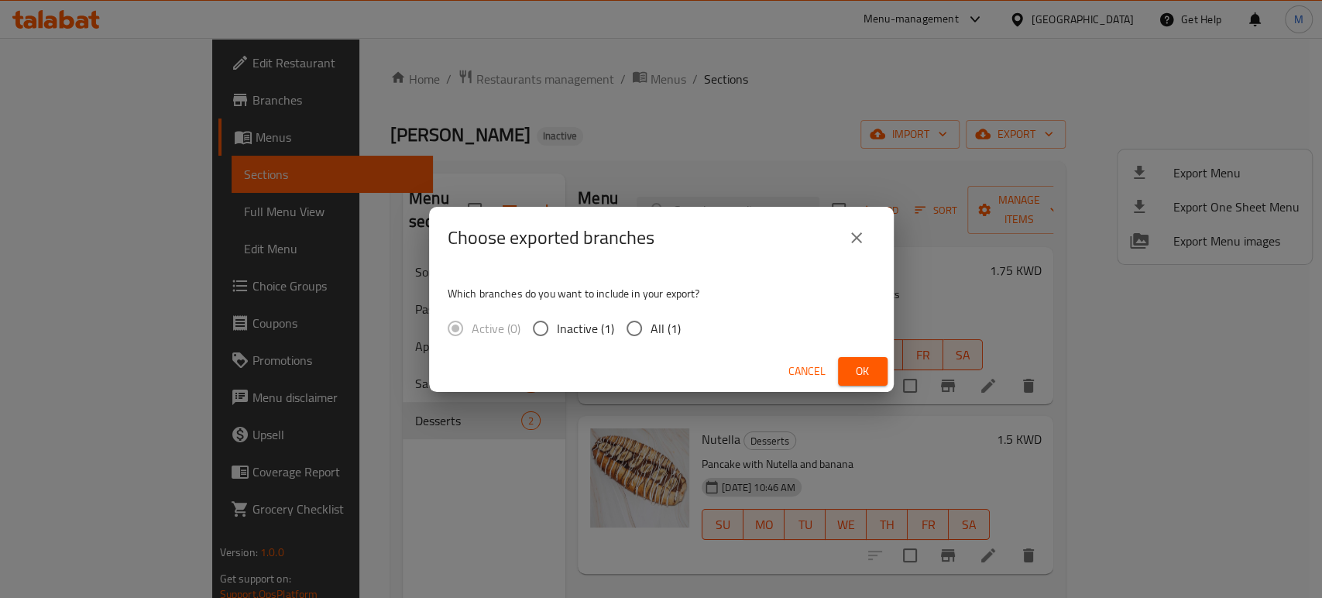
click at [654, 327] on span "All (1)" at bounding box center [665, 328] width 30 height 19
click at [650, 327] on input "All (1)" at bounding box center [634, 328] width 33 height 33
radio input "true"
click at [846, 363] on button "Ok" at bounding box center [863, 371] width 50 height 29
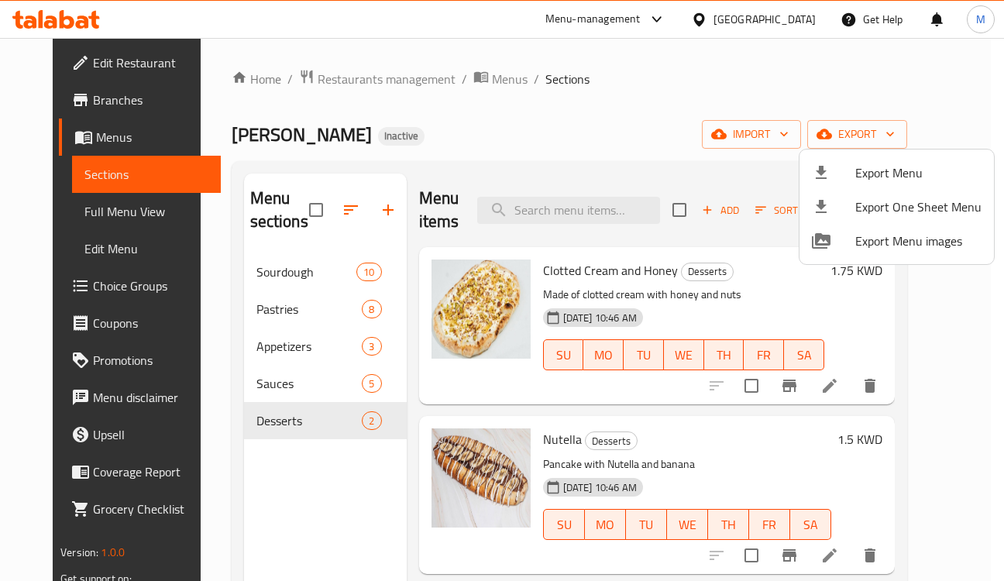
click at [254, 290] on div at bounding box center [502, 290] width 1004 height 581
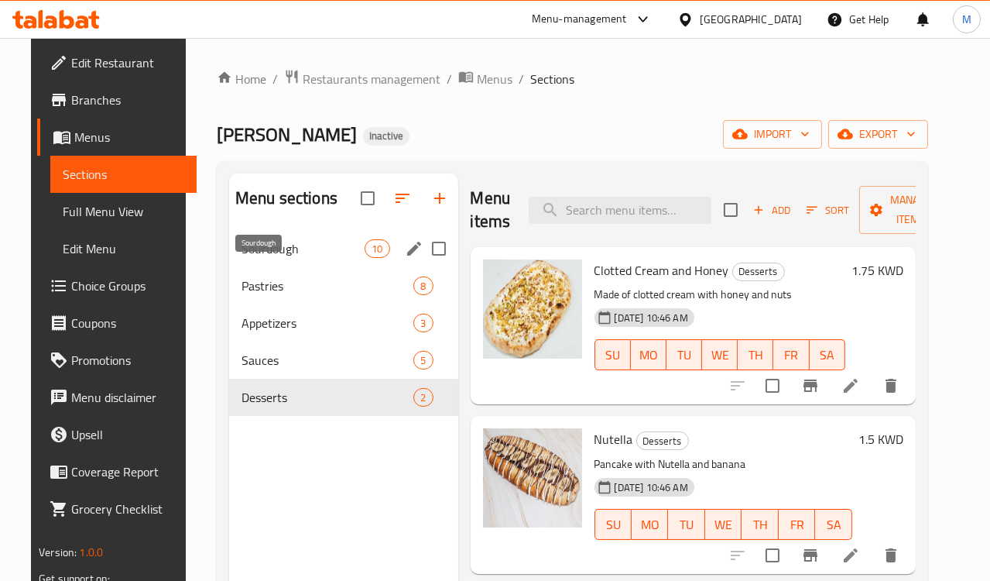
click at [249, 258] on span "Sourdough" at bounding box center [303, 248] width 123 height 19
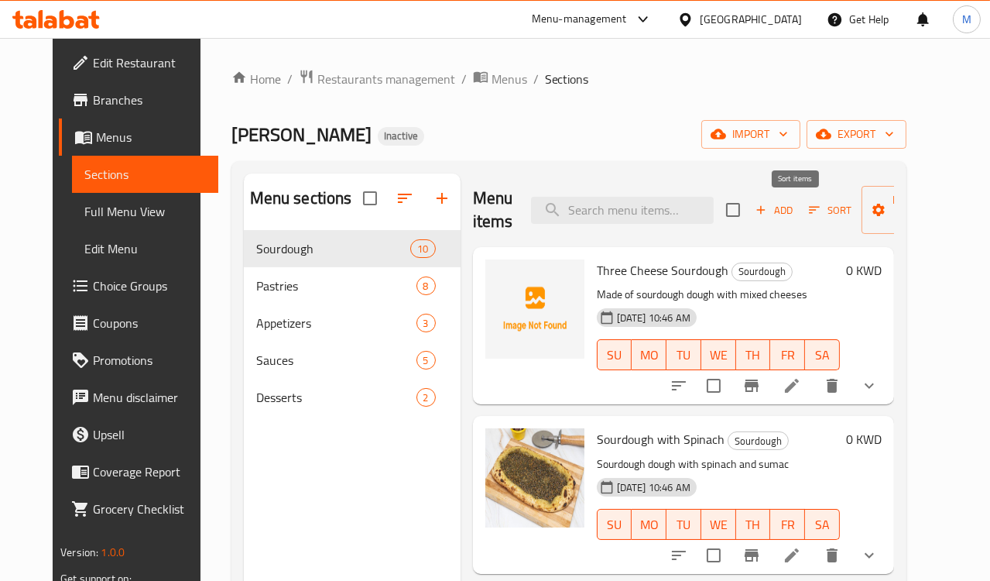
click at [809, 216] on span "Sort" at bounding box center [830, 210] width 43 height 18
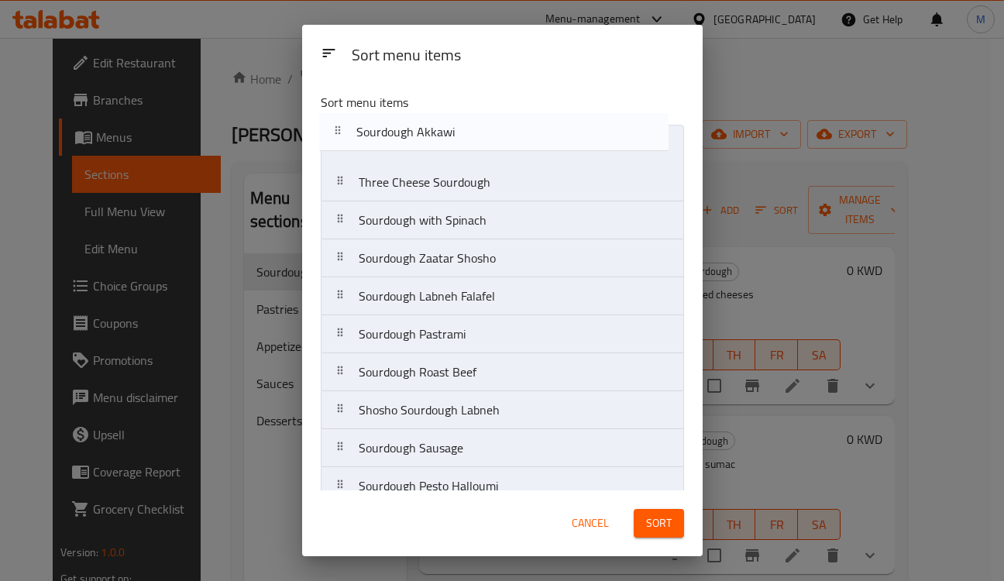
drag, startPoint x: 427, startPoint y: 471, endPoint x: 425, endPoint y: 133, distance: 337.6
click at [425, 133] on nav "Three Cheese Sourdough Sourdough with Spinach Sourdough Zaatar Shosho Sourdough…" at bounding box center [502, 315] width 363 height 381
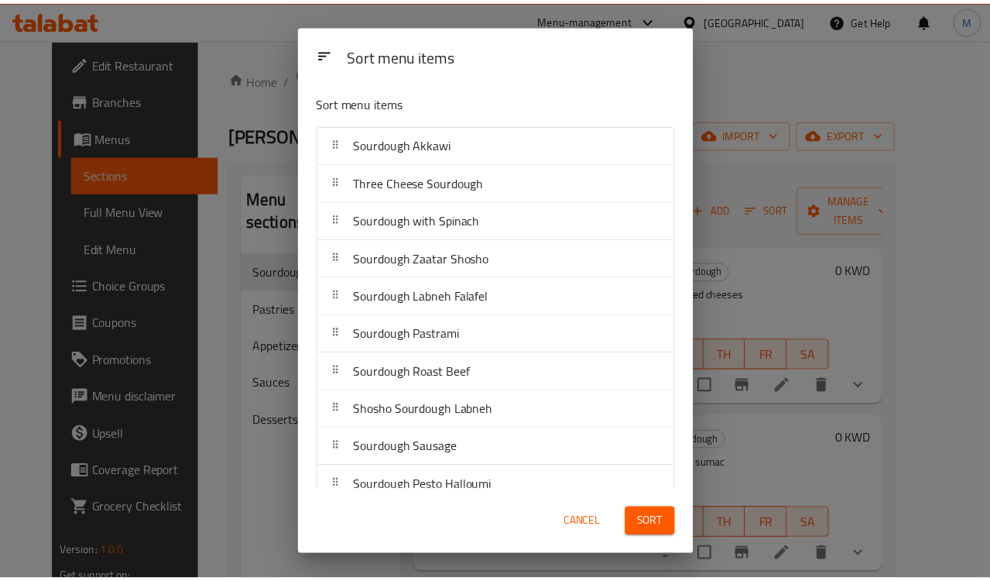
scroll to position [20, 0]
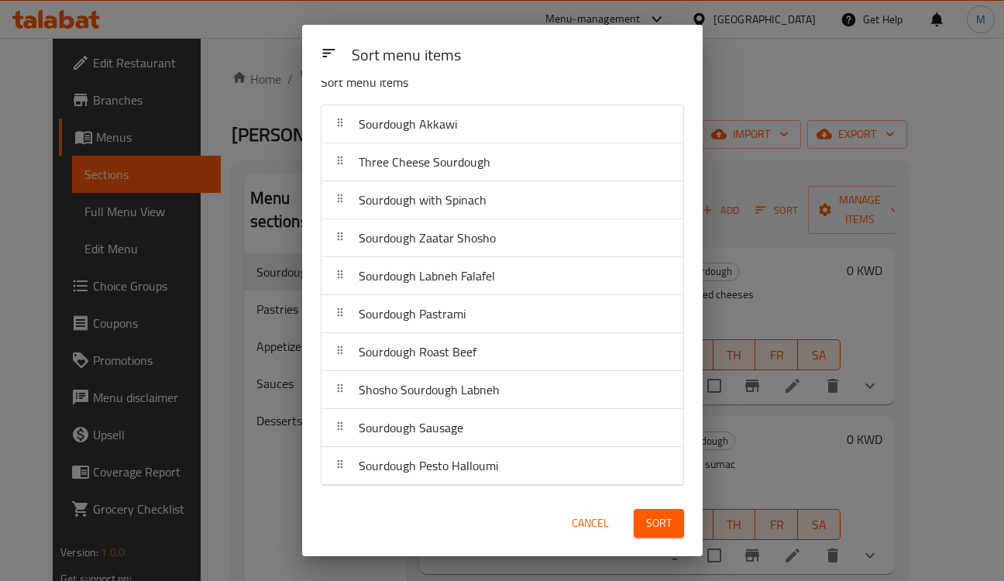
click at [651, 521] on span "Sort" at bounding box center [659, 522] width 26 height 19
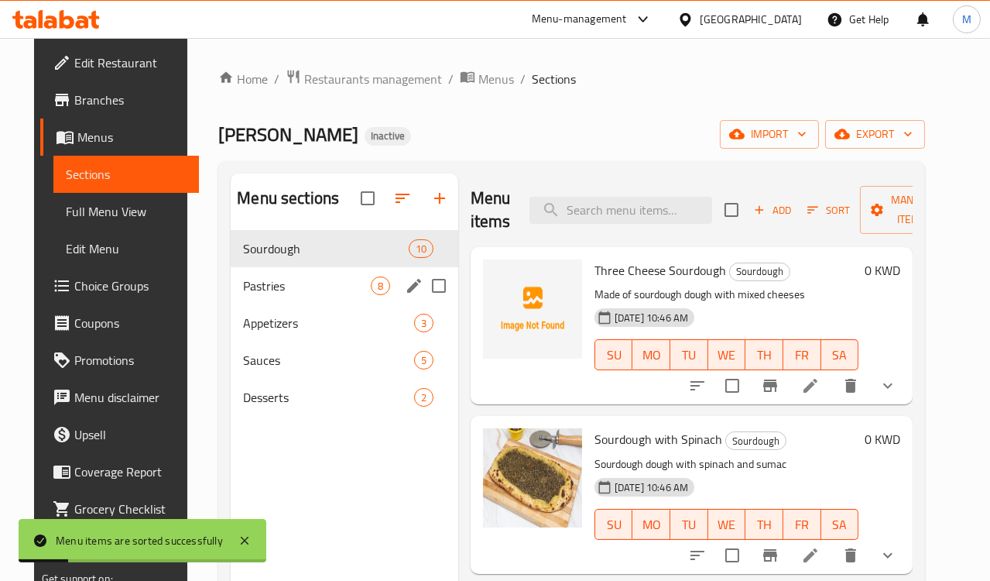
click at [257, 295] on span "Pastries" at bounding box center [307, 285] width 128 height 19
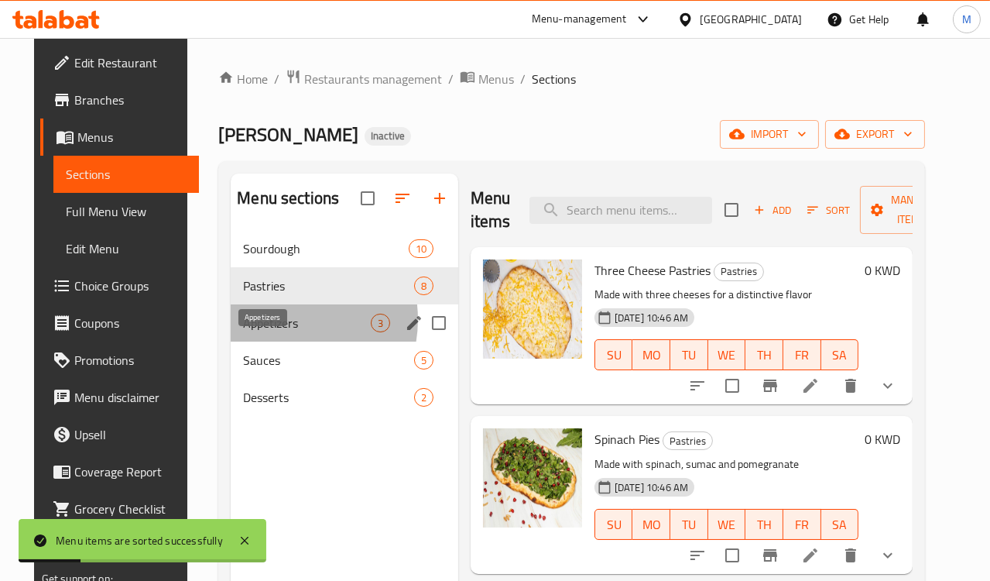
click at [258, 332] on span "Appetizers" at bounding box center [307, 323] width 128 height 19
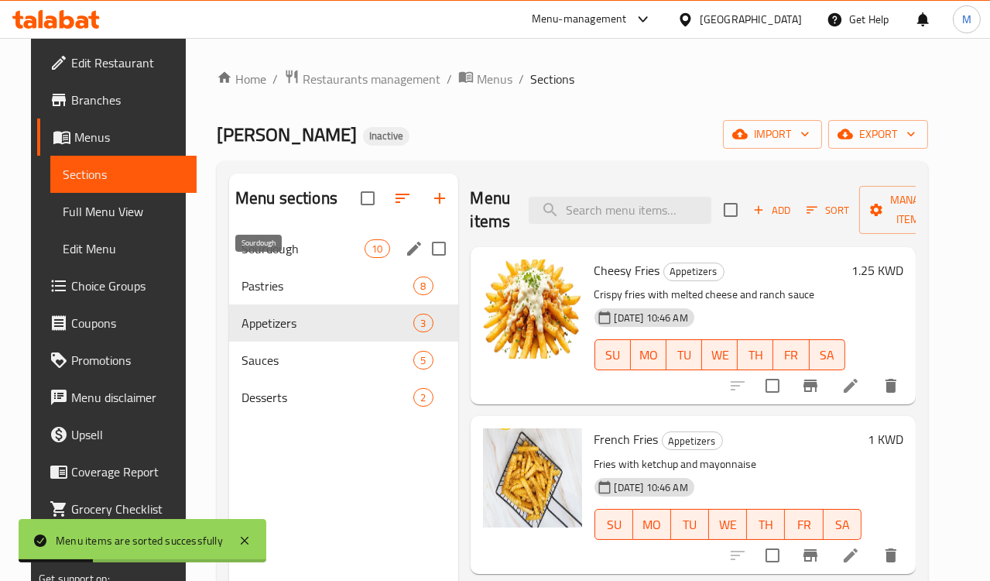
click at [271, 258] on span "Sourdough" at bounding box center [303, 248] width 123 height 19
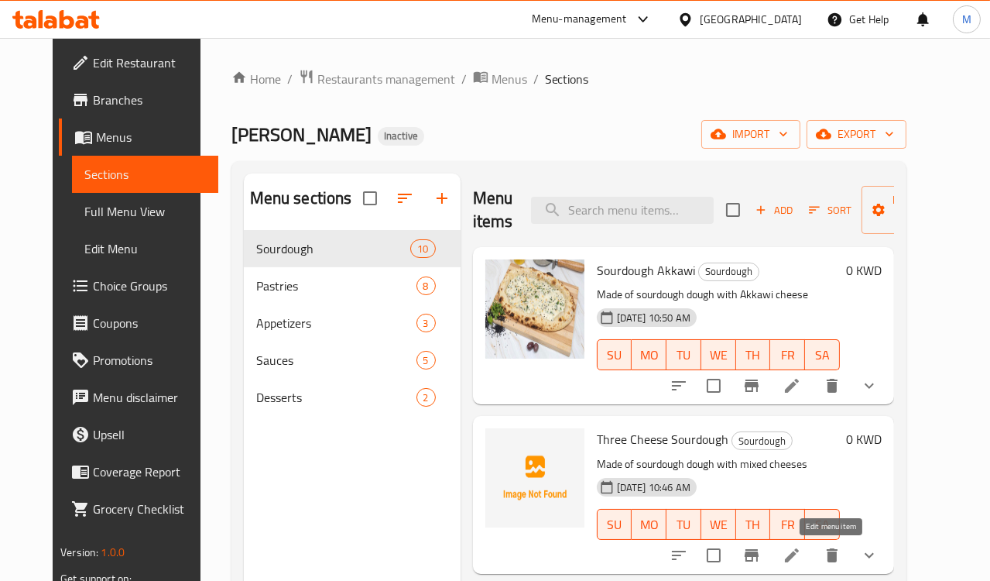
click at [801, 555] on icon at bounding box center [792, 555] width 19 height 19
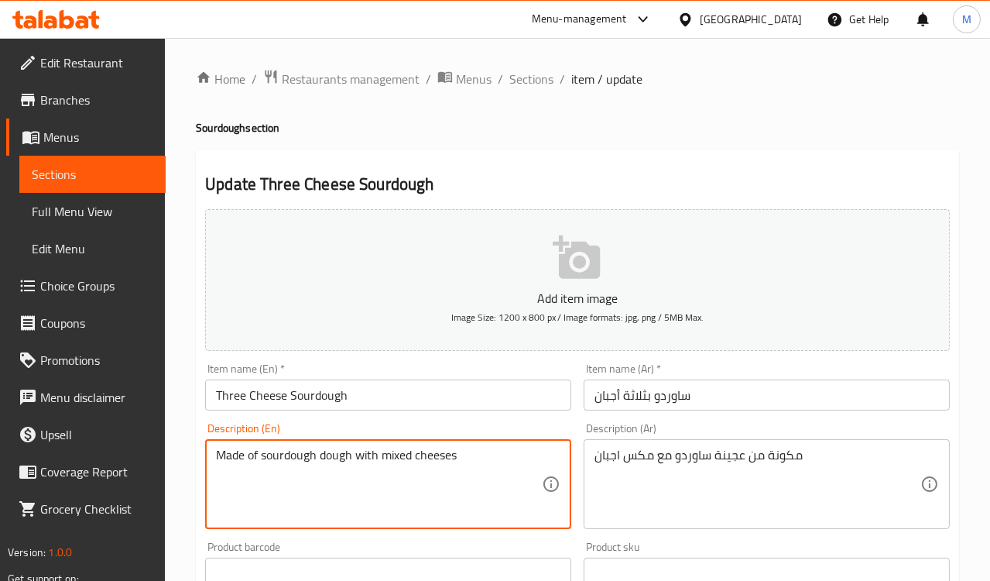
click at [388, 455] on textarea "Made of sourdough dough with mixed cheeses" at bounding box center [379, 485] width 326 height 74
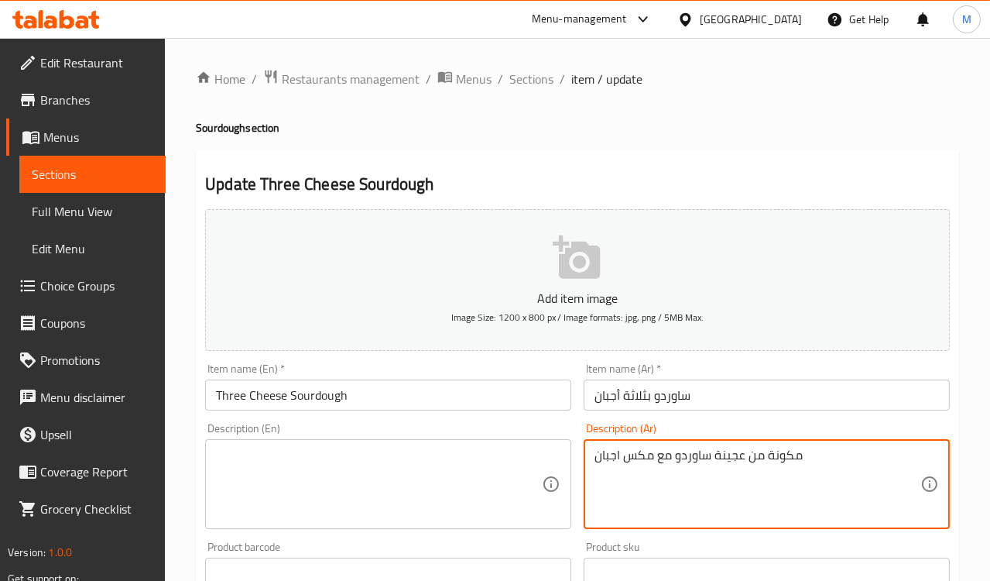
click at [620, 458] on textarea "مكونة من عجينة ساوردو مع مكس اجبان" at bounding box center [758, 485] width 326 height 74
click at [576, 431] on div "Description (En) Description (En)" at bounding box center [388, 476] width 379 height 118
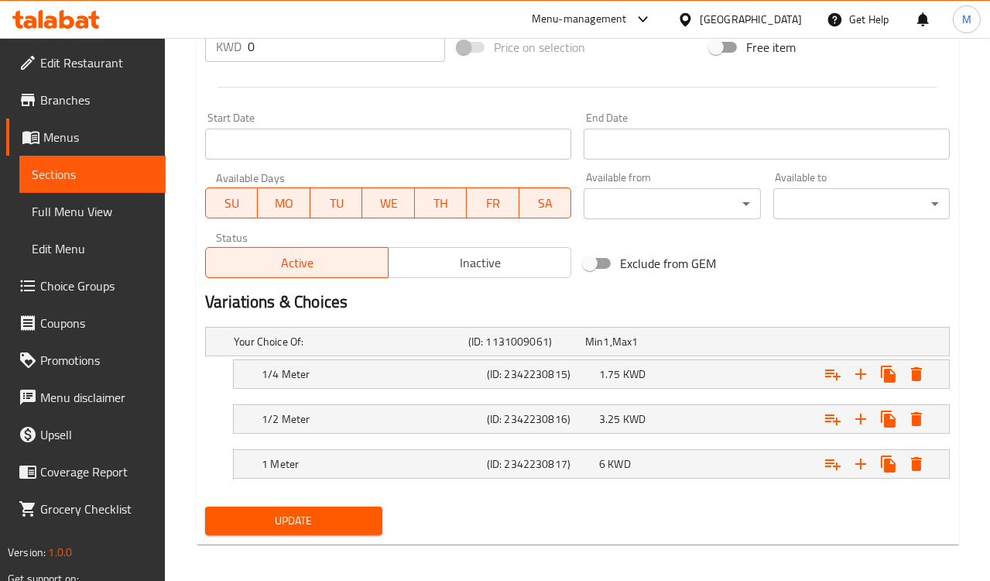
scroll to position [592, 0]
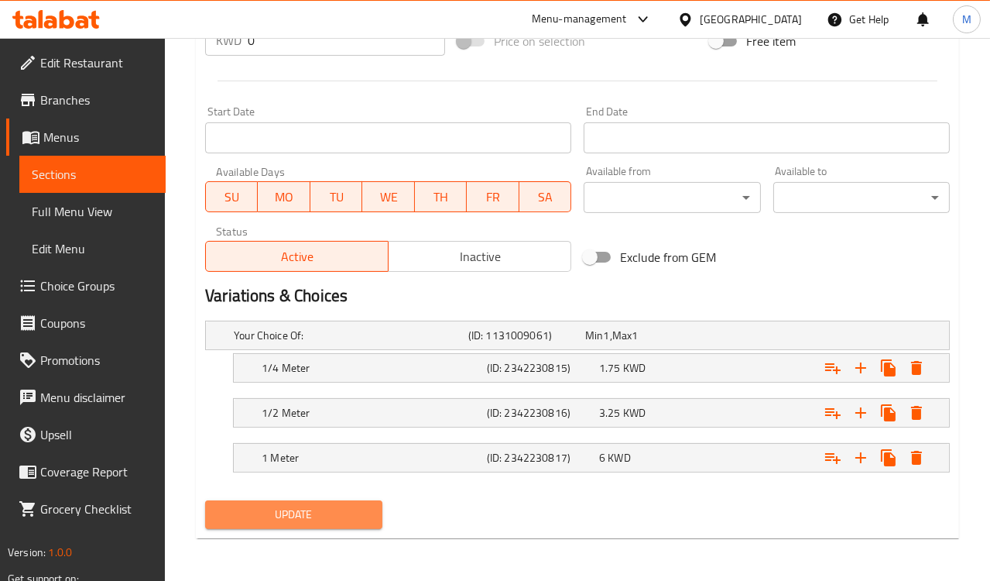
click at [330, 524] on button "Update" at bounding box center [293, 514] width 177 height 29
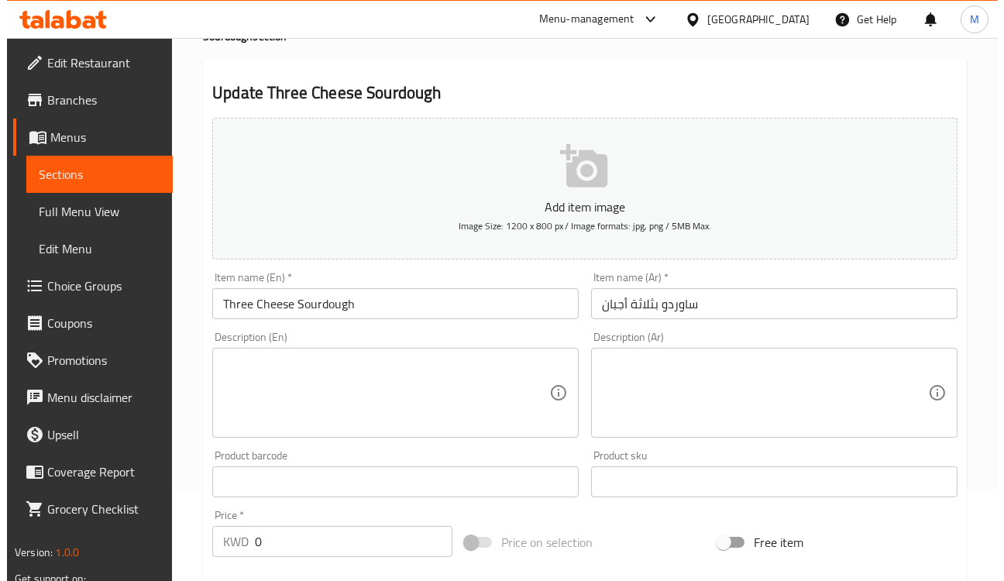
scroll to position [0, 0]
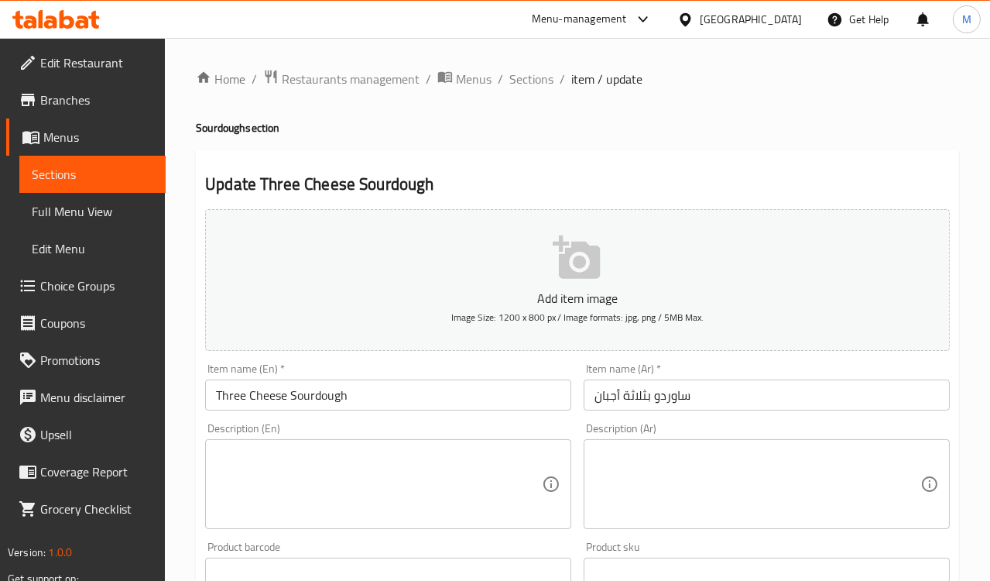
drag, startPoint x: 533, startPoint y: 73, endPoint x: 553, endPoint y: 104, distance: 36.9
click at [533, 73] on span "Sections" at bounding box center [532, 79] width 44 height 19
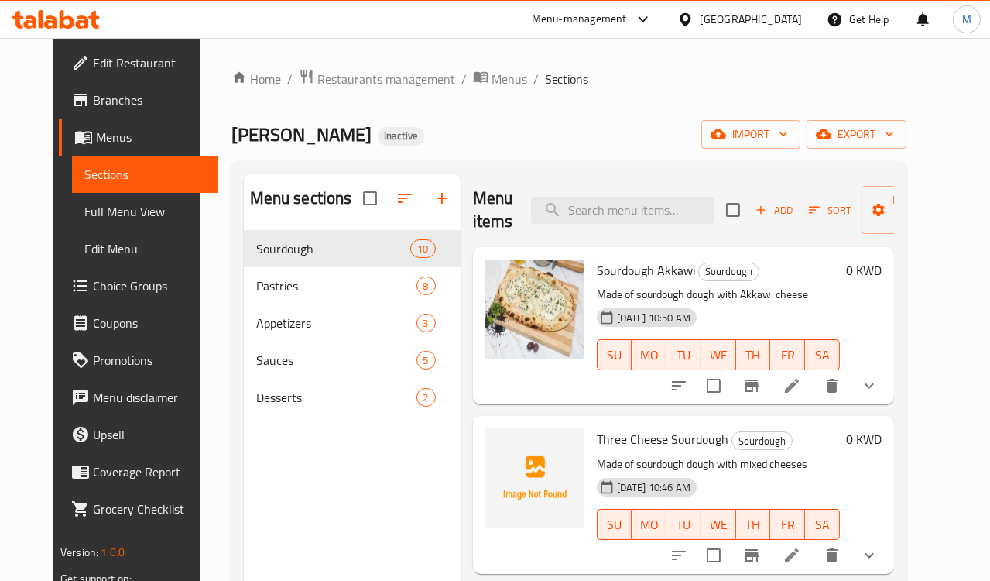
click at [809, 201] on span "Sort" at bounding box center [830, 210] width 43 height 18
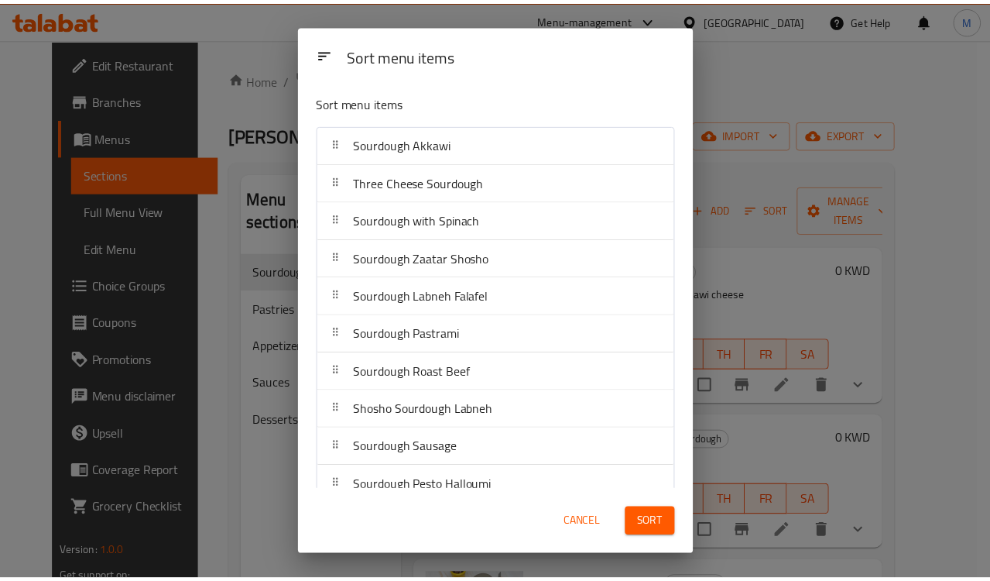
scroll to position [20, 0]
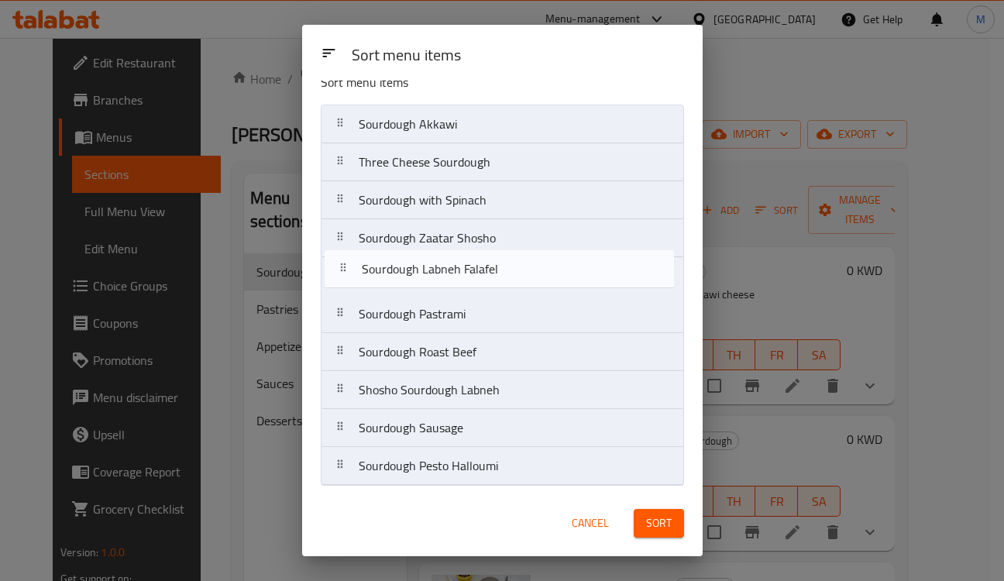
drag, startPoint x: 417, startPoint y: 273, endPoint x: 420, endPoint y: 262, distance: 10.8
click at [420, 262] on nav "Sourdough Akkawi Three Cheese Sourdough Sourdough with Spinach Sourdough Zaatar…" at bounding box center [502, 295] width 363 height 381
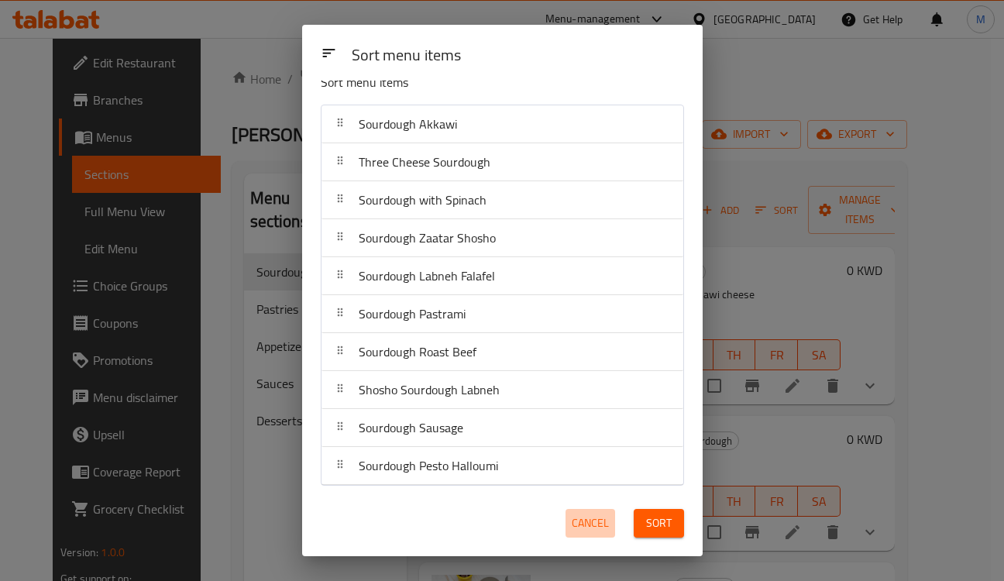
click at [585, 531] on span "Cancel" at bounding box center [589, 522] width 37 height 19
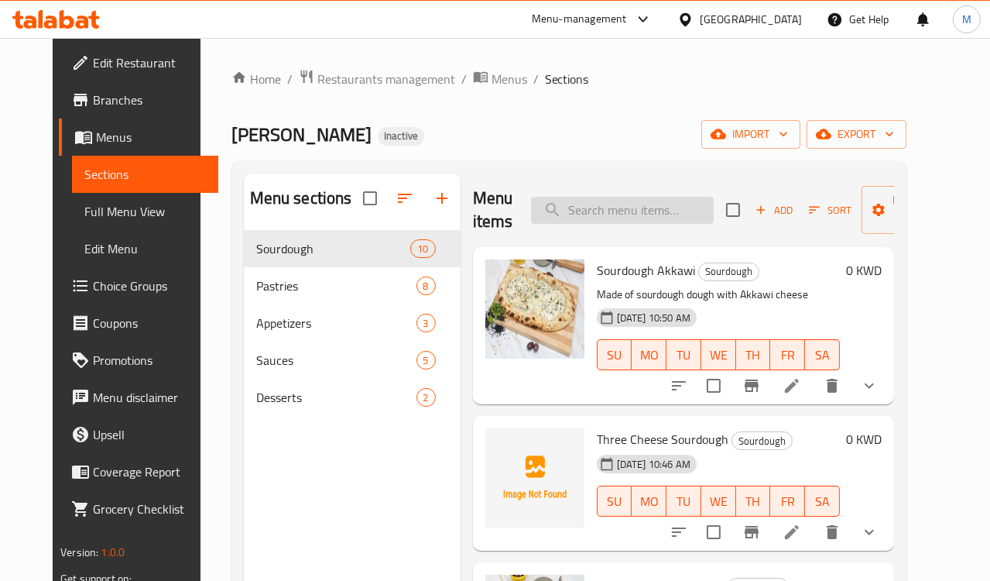
click at [595, 211] on input "search" at bounding box center [622, 210] width 183 height 27
paste input "Sourdough Labneh Falafel"
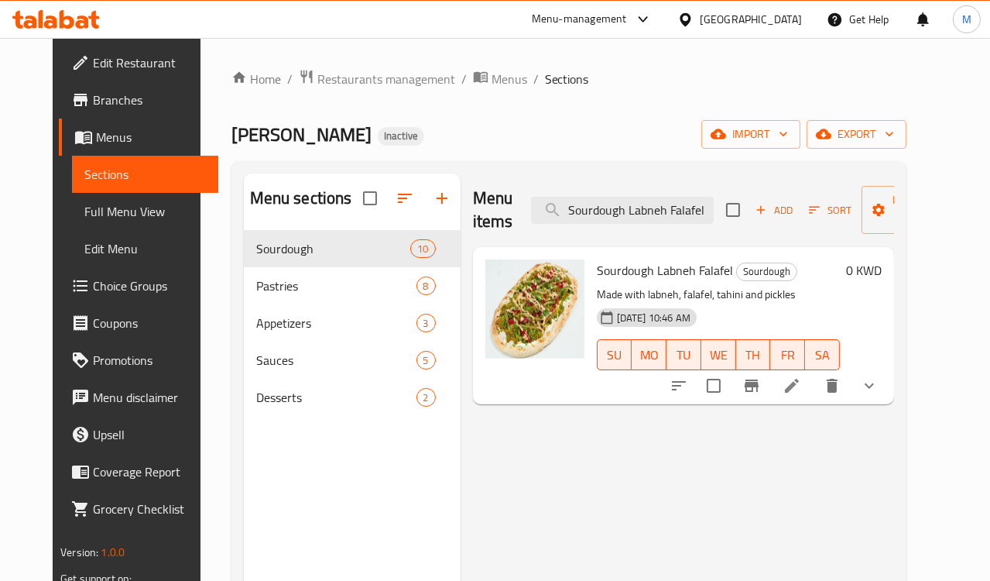
type input "Sourdough Labneh Falafel"
click at [814, 386] on li at bounding box center [791, 386] width 43 height 28
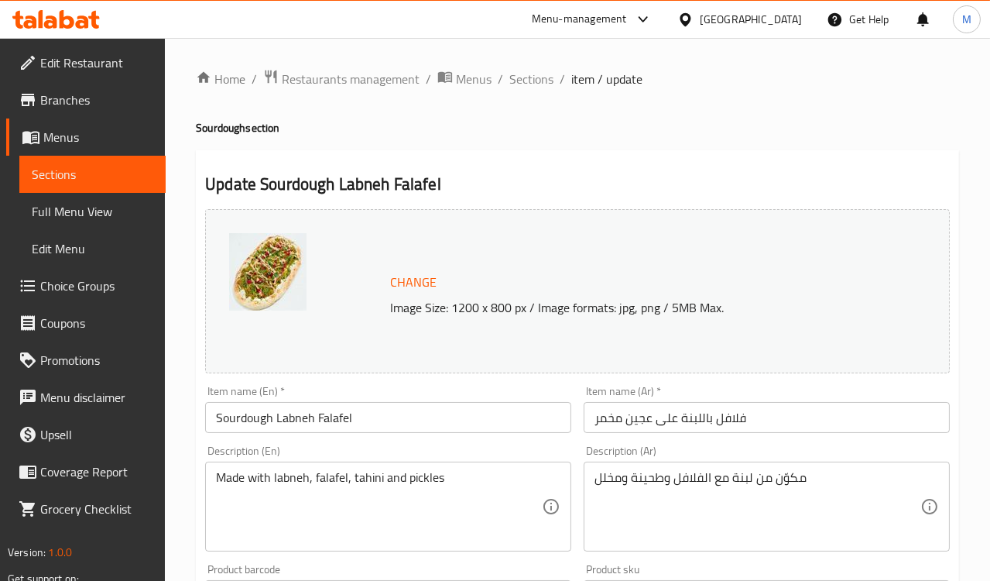
drag, startPoint x: 462, startPoint y: 395, endPoint x: 825, endPoint y: 393, distance: 363.2
click at [465, 394] on div "Item name (En)   * Sourdough Labneh Falafel Item name (En) *" at bounding box center [388, 409] width 366 height 47
click at [718, 408] on input "فلافل باللبنة على عجين مخمر" at bounding box center [767, 417] width 366 height 31
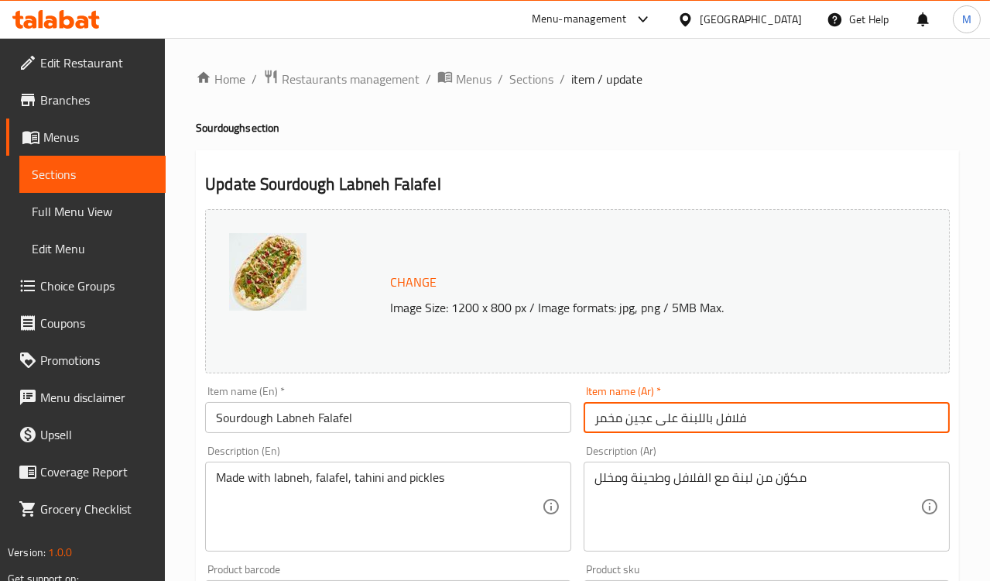
click at [718, 408] on input "فلافل باللبنة على عجين مخمر" at bounding box center [767, 417] width 366 height 31
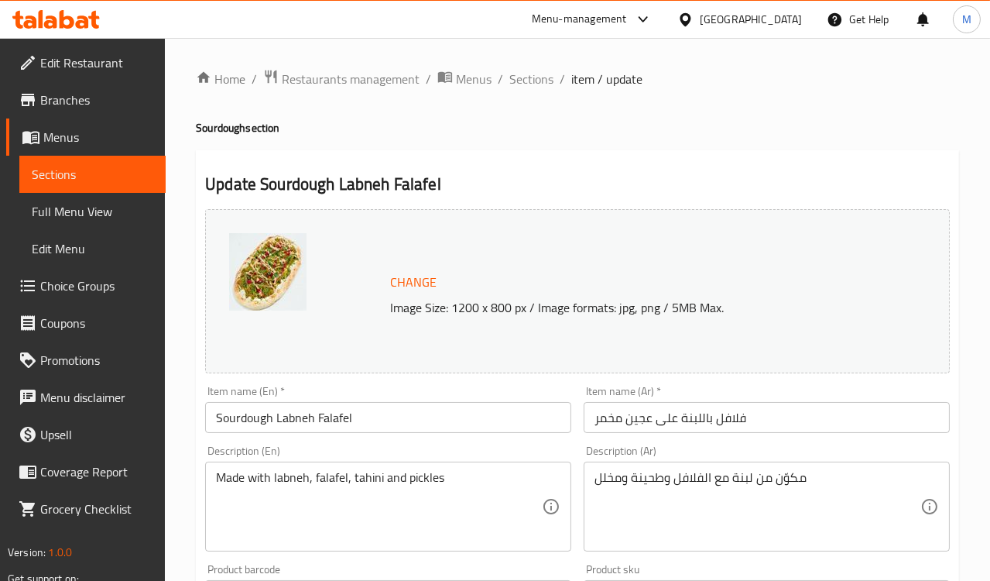
drag, startPoint x: 507, startPoint y: 146, endPoint x: 557, endPoint y: 235, distance: 101.2
click at [698, 420] on input "فلافل باللبنة على عجين مخمر" at bounding box center [767, 417] width 366 height 31
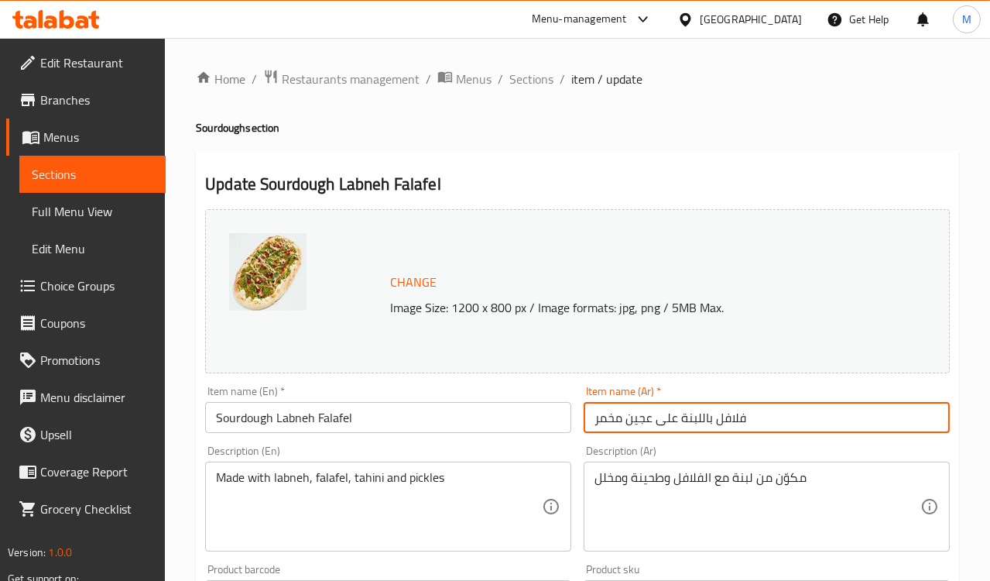
click at [698, 420] on input "فلافل باللبنة على عجين مخمر" at bounding box center [767, 417] width 366 height 31
paste input "ساور دو لبنة فلافل"
type input "ساور دو لبنة فلافل"
click at [460, 381] on div "Item name (En)   * Sourdough Labneh Falafel Item name (En) *" at bounding box center [388, 409] width 379 height 60
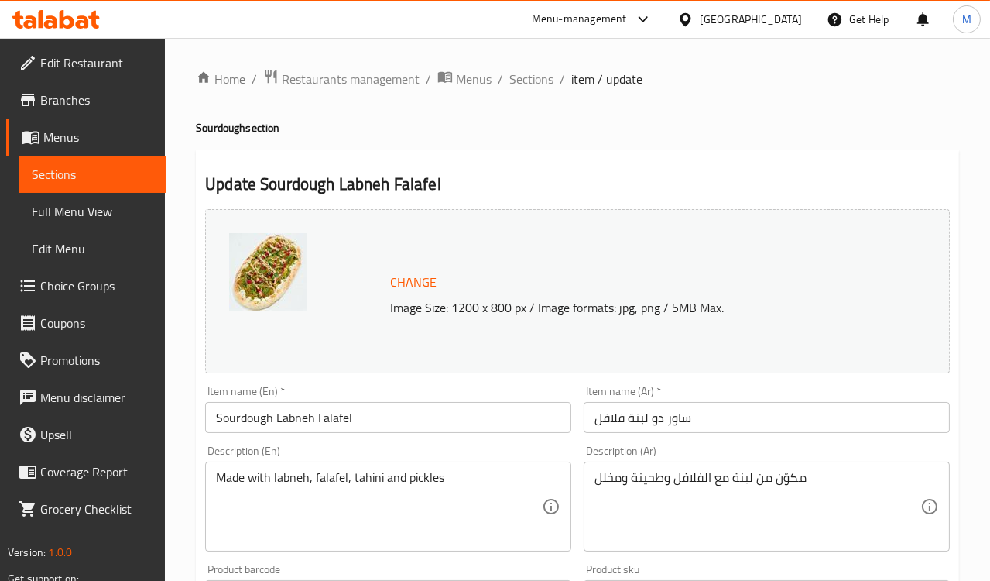
click at [533, 446] on div "Description (En) Made with labneh, falafel, tahini and pickles Description (En)" at bounding box center [388, 498] width 366 height 106
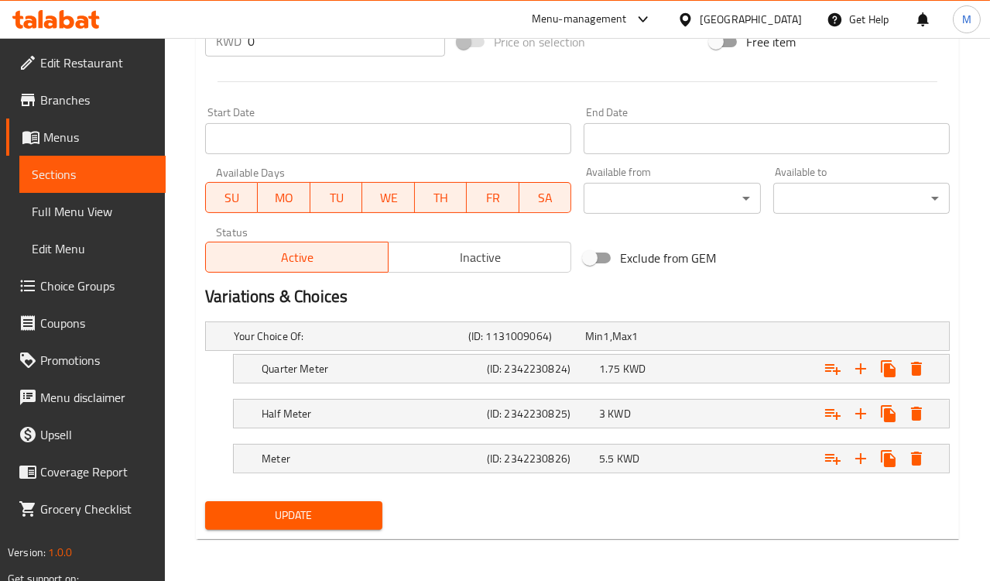
click at [277, 514] on span "Update" at bounding box center [294, 515] width 152 height 19
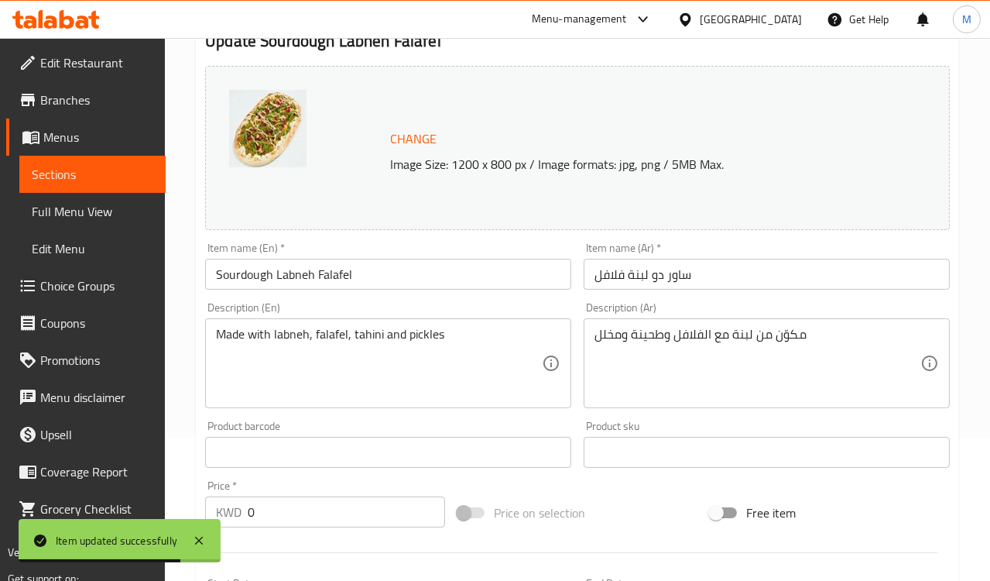
scroll to position [12, 0]
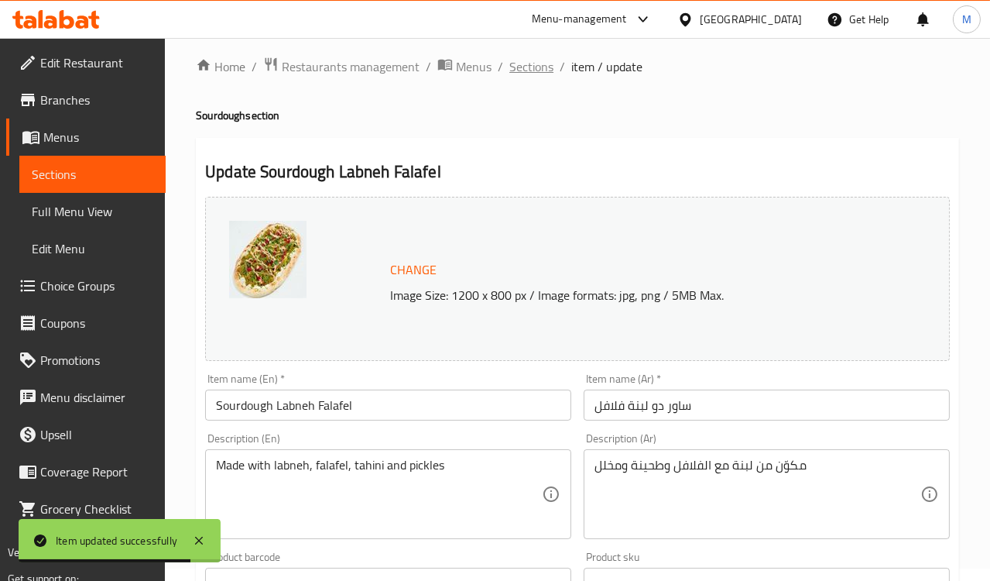
click at [524, 62] on span "Sections" at bounding box center [532, 66] width 44 height 19
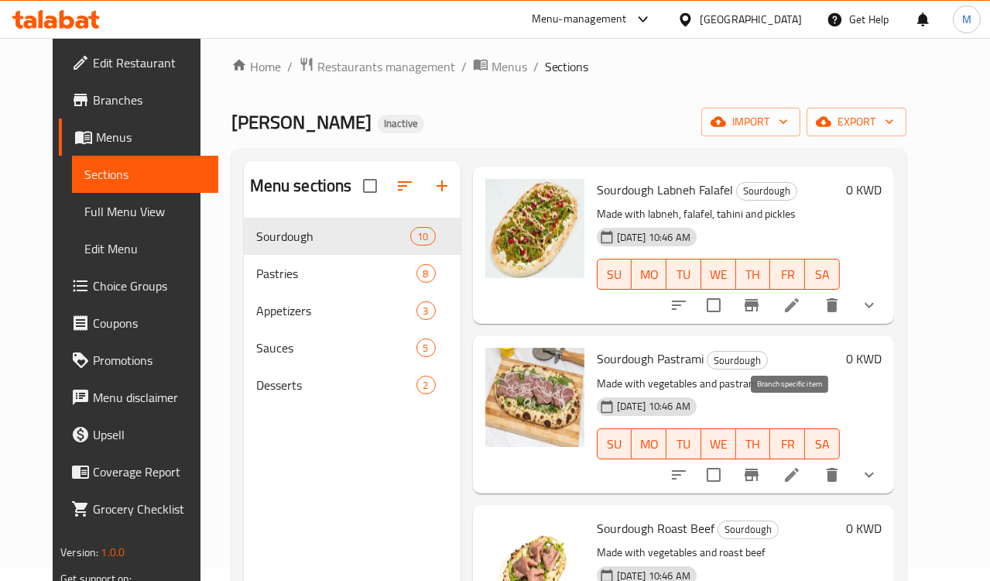
scroll to position [774, 0]
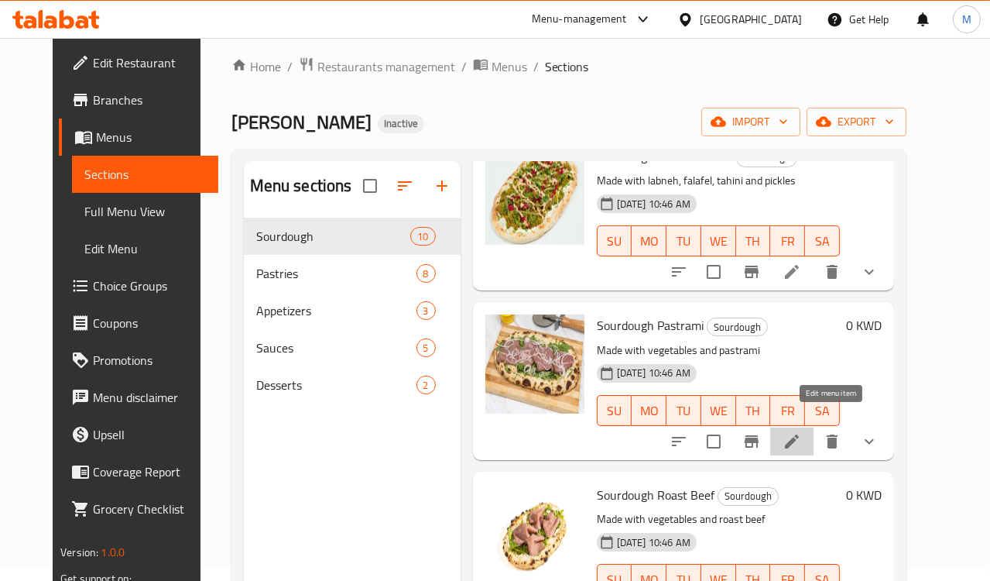
click at [799, 434] on icon at bounding box center [792, 441] width 14 height 14
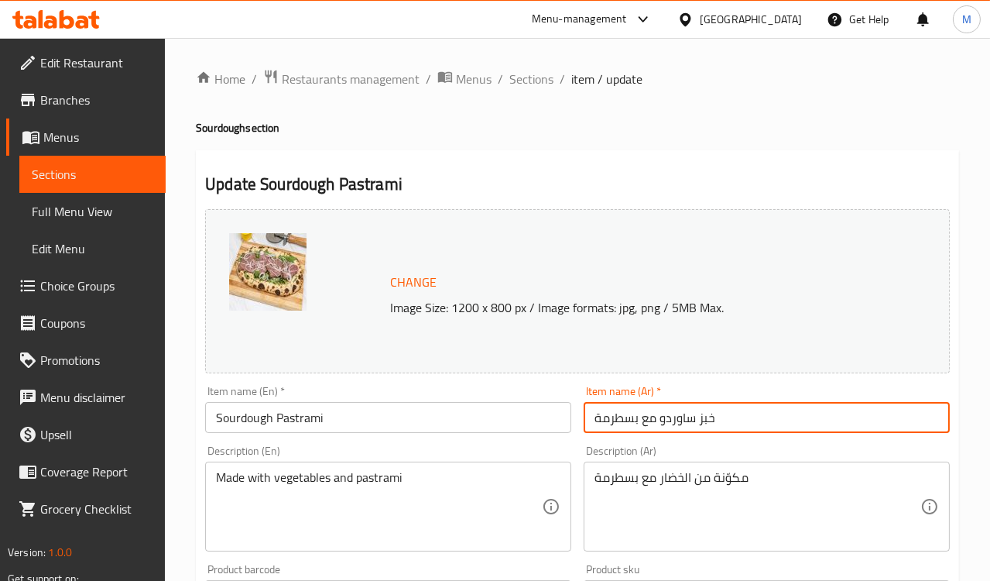
click at [677, 420] on input "خبز ساوردو مع بسطرمة" at bounding box center [767, 417] width 366 height 31
paste input "اور دو بسترامى"
type input "ساور دو بسترامى"
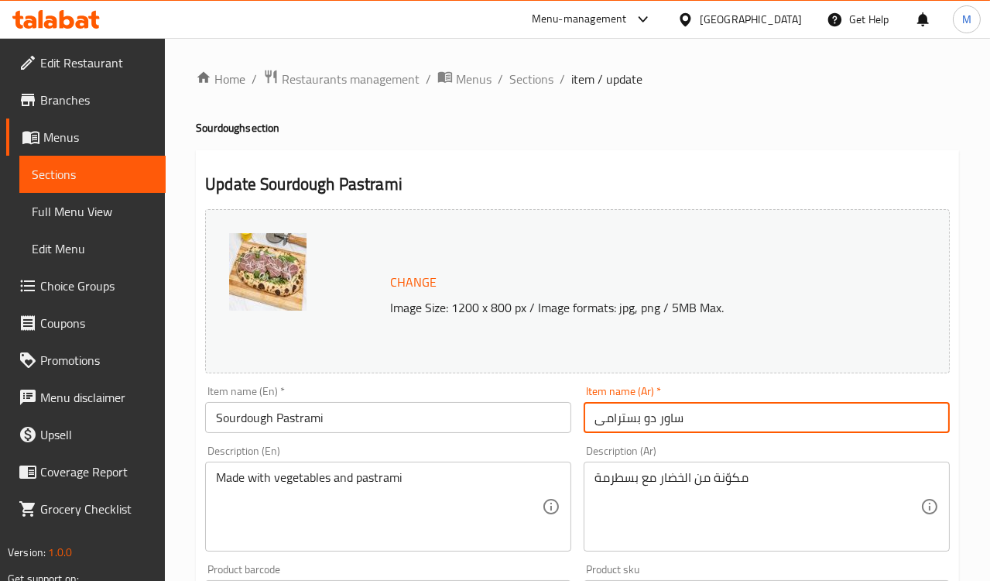
click at [431, 385] on div "Item name (En)   * Sourdough Pastrami Item name (En) *" at bounding box center [388, 409] width 379 height 60
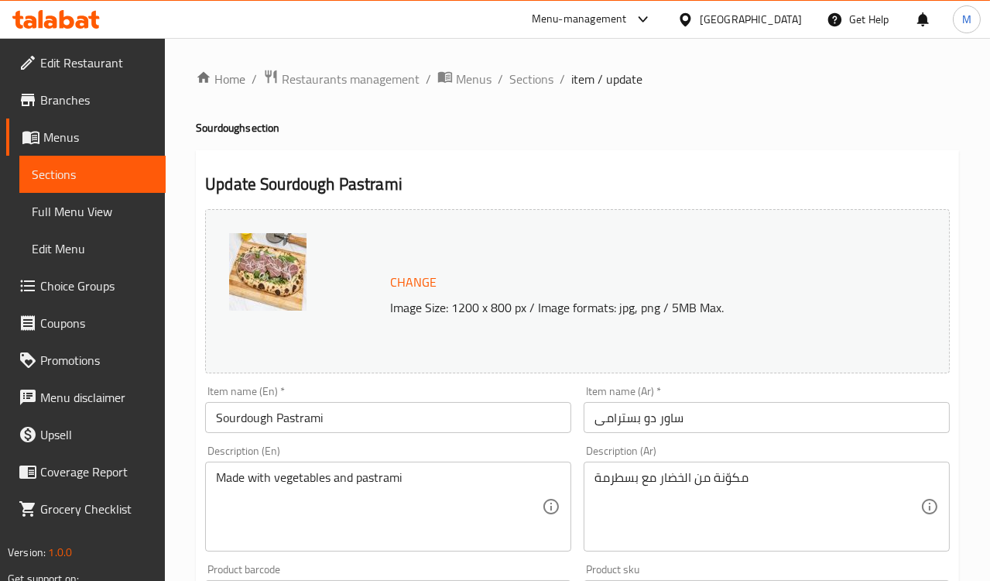
click at [558, 383] on div "Item name (En)   * Sourdough Pastrami Item name (En) *" at bounding box center [388, 409] width 379 height 60
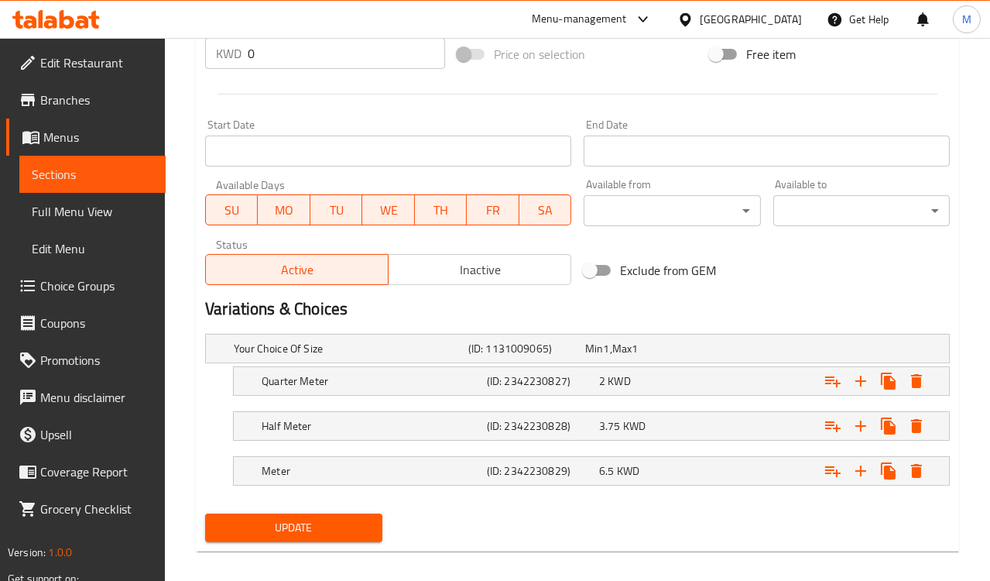
click at [322, 522] on span "Update" at bounding box center [294, 527] width 152 height 19
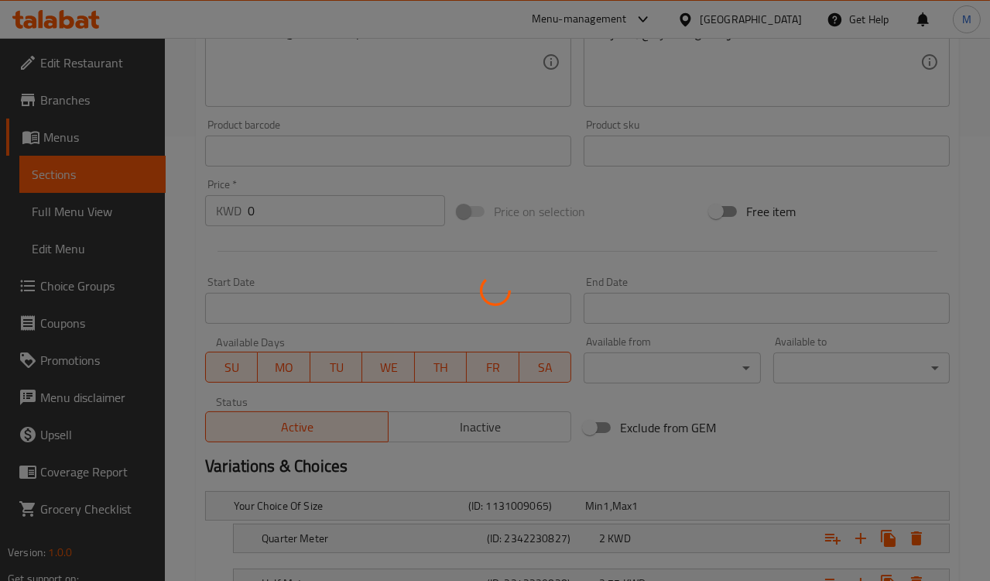
scroll to position [258, 0]
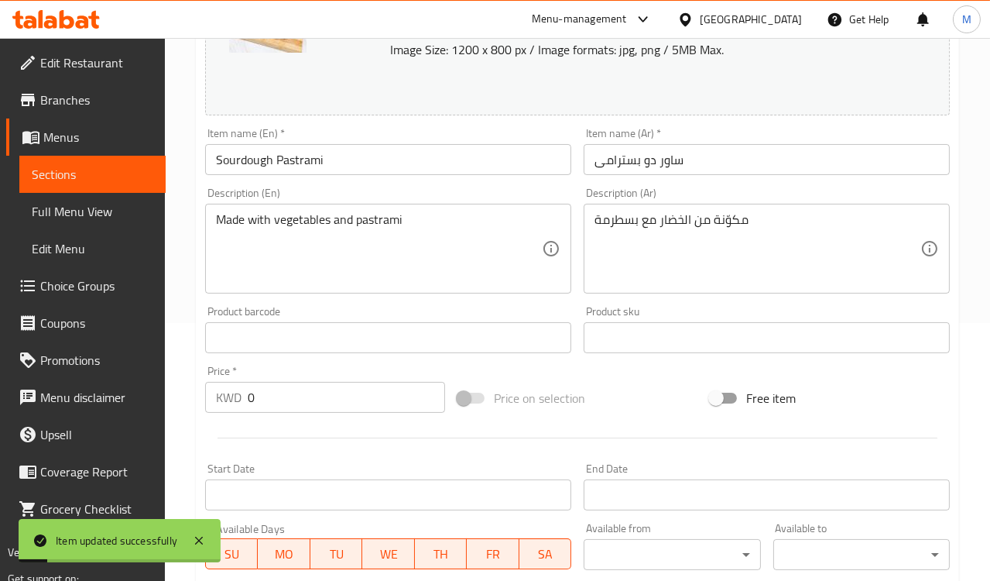
click at [280, 165] on input "Sourdough Pastrami" at bounding box center [388, 159] width 366 height 31
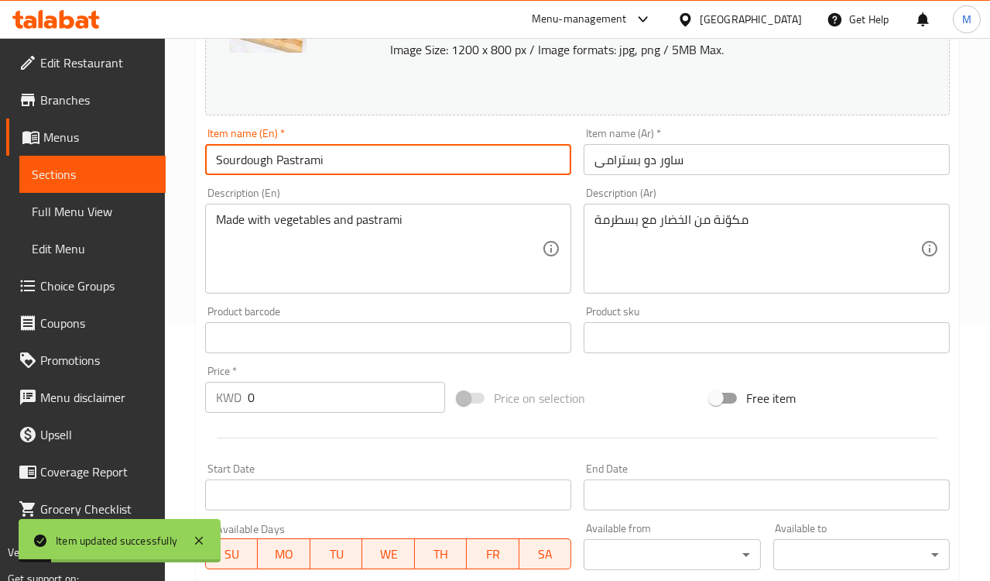
click at [280, 165] on input "Sourdough Pastrami" at bounding box center [388, 159] width 366 height 31
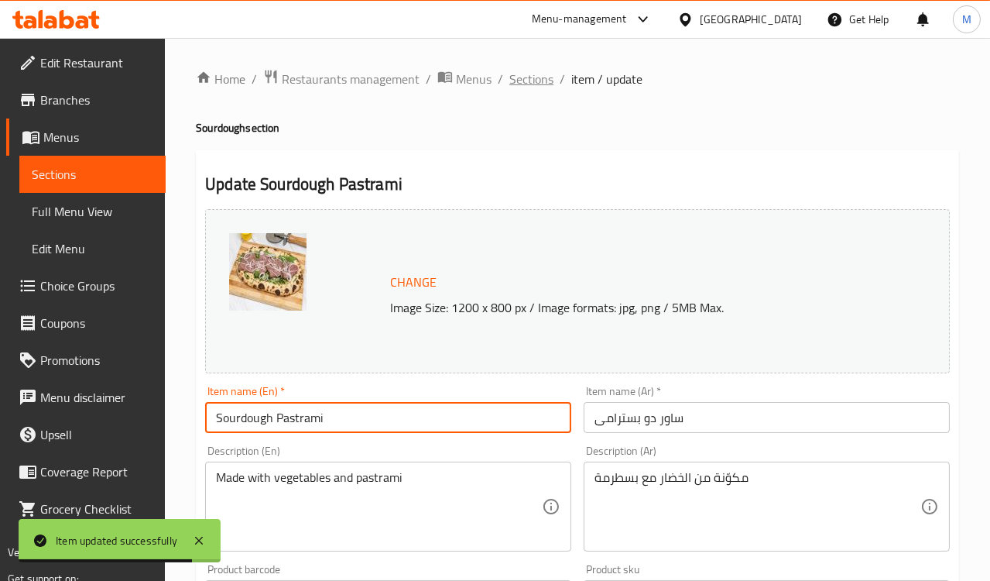
click at [527, 84] on span "Sections" at bounding box center [532, 79] width 44 height 19
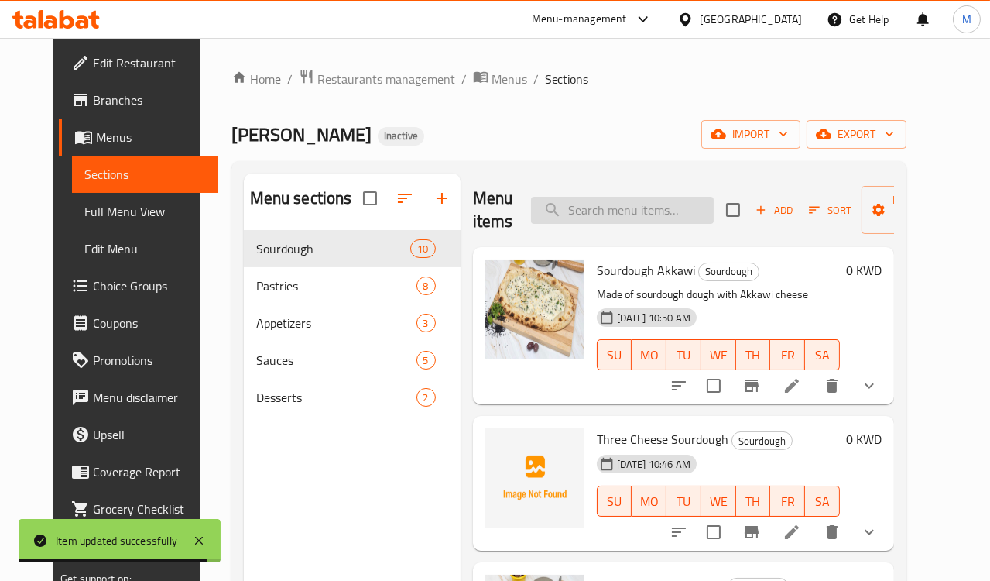
click at [620, 212] on input "search" at bounding box center [622, 210] width 183 height 27
paste input "خبز ساوردو مع الروست بيف"
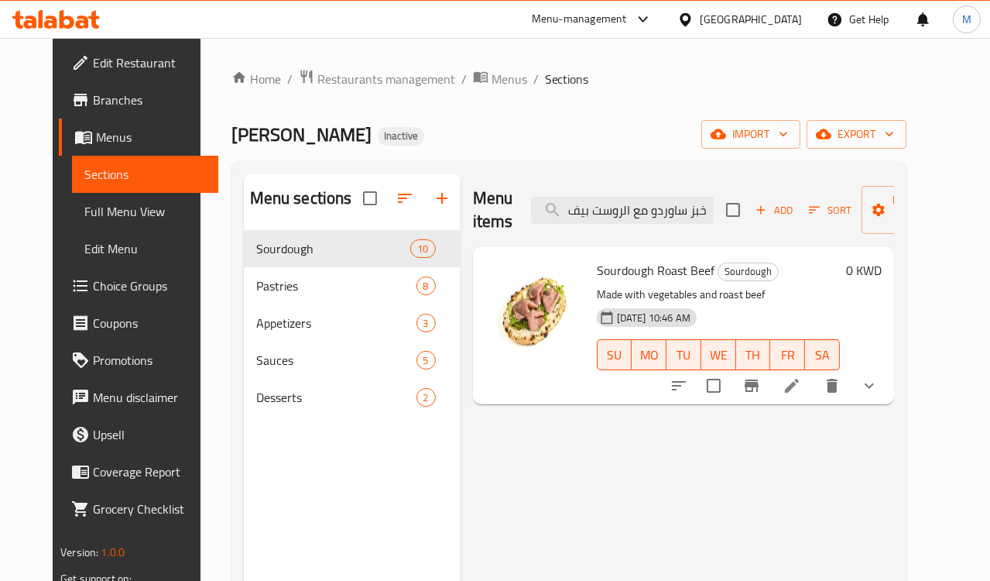
type input "خبز ساوردو مع الروست بيف"
click at [801, 389] on icon at bounding box center [792, 385] width 19 height 19
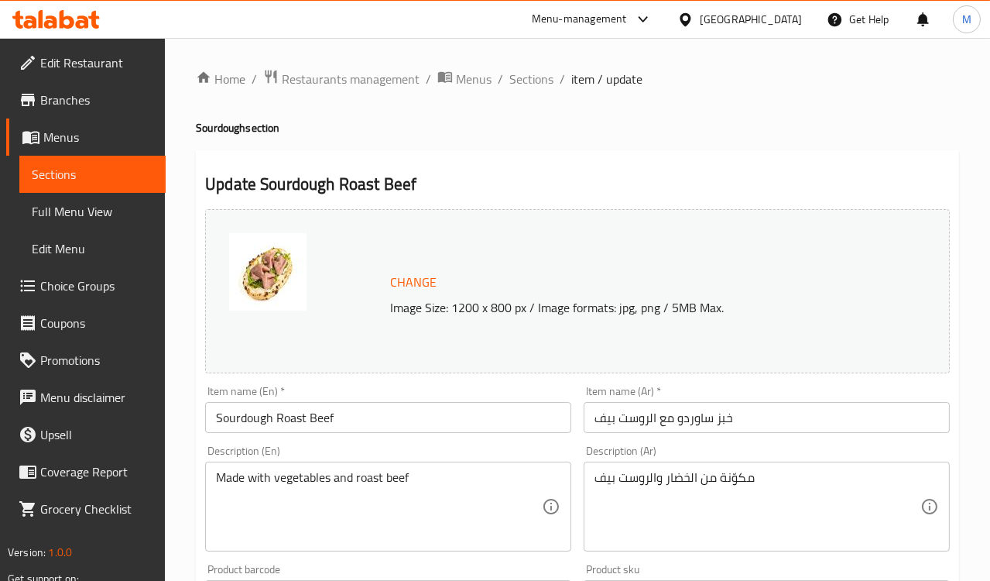
click at [639, 422] on input "خبز ساوردو مع الروست بيف" at bounding box center [767, 417] width 366 height 31
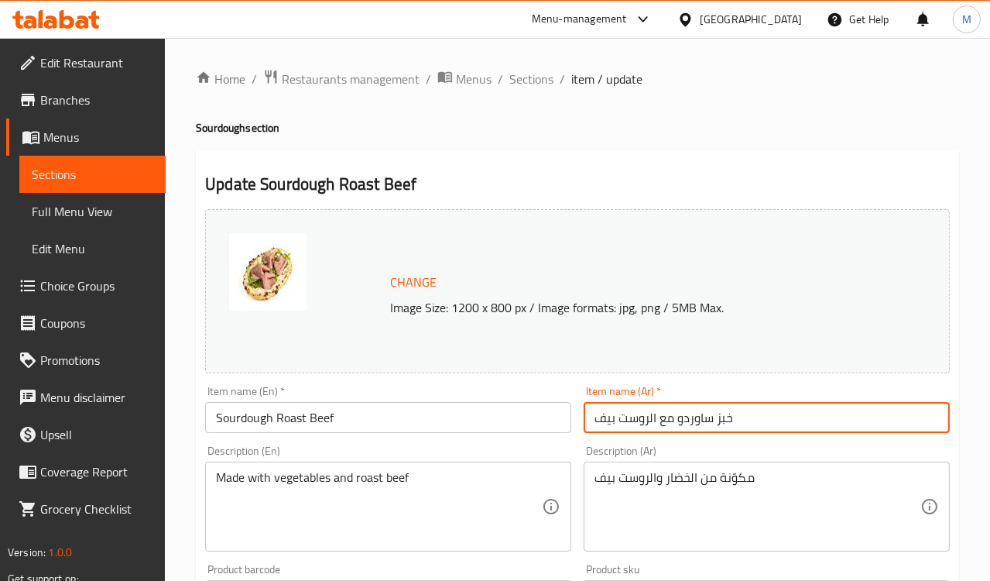
click at [639, 422] on input "خبز ساوردو مع الروست بيف" at bounding box center [767, 417] width 366 height 31
paste input "اور دو"
type input "ساور دو روست بيف"
click at [475, 387] on div "Item name (En)   * Sourdough Roast Beef Item name (En) *" at bounding box center [388, 409] width 366 height 47
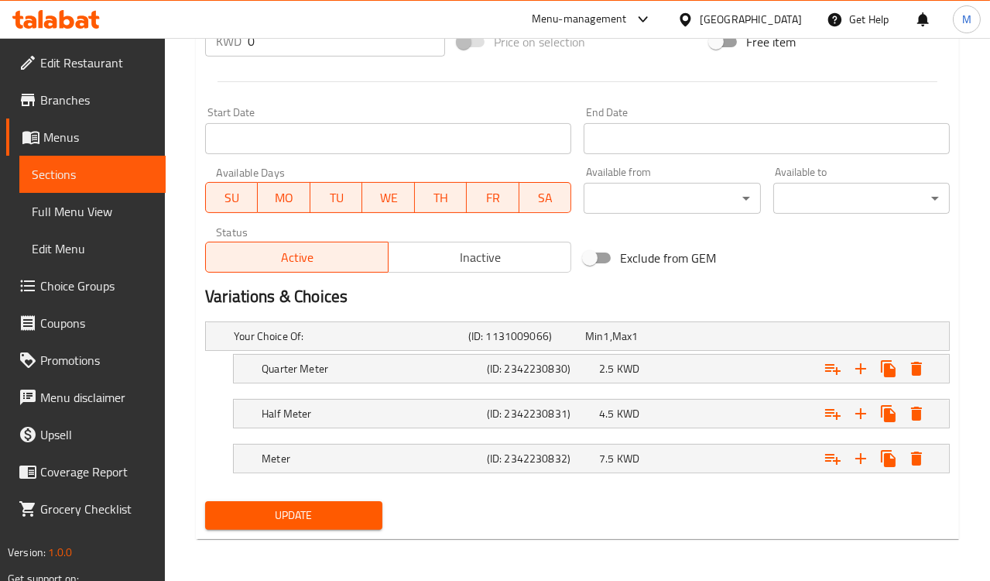
click at [303, 522] on span "Update" at bounding box center [294, 515] width 152 height 19
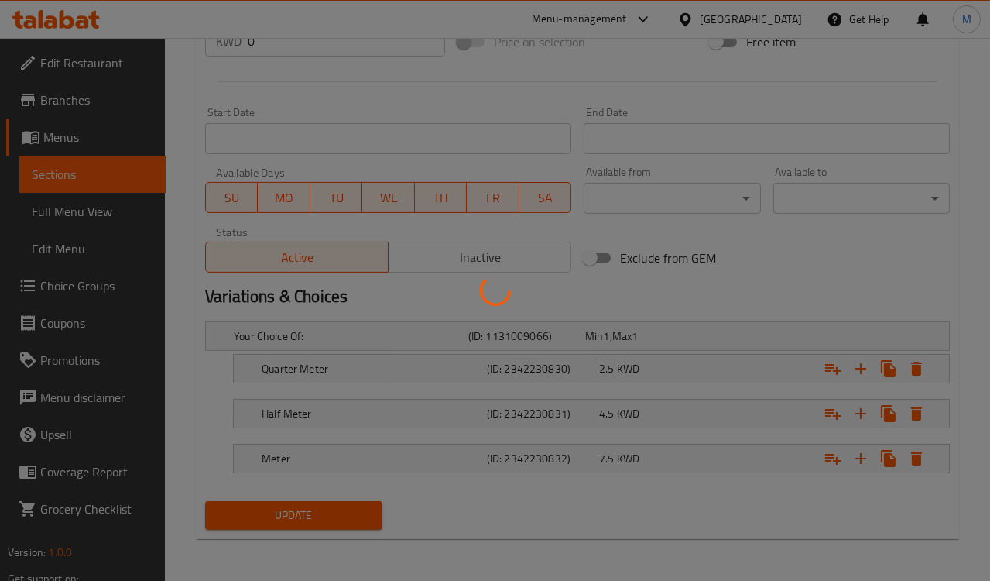
scroll to position [270, 0]
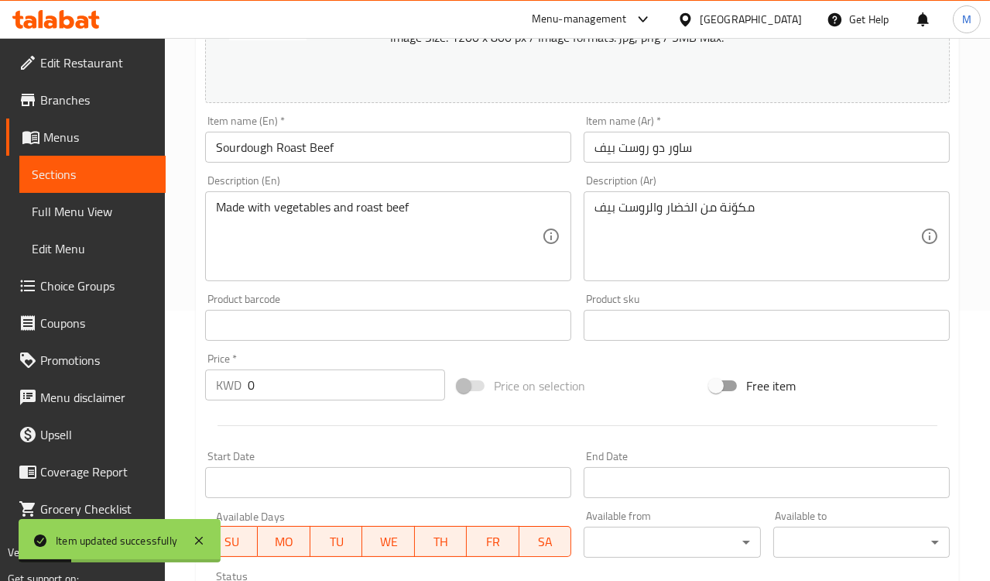
drag, startPoint x: 466, startPoint y: 178, endPoint x: 458, endPoint y: 179, distance: 8.6
click at [466, 178] on div "Description (En) Made with vegetables and roast beef Description (En)" at bounding box center [388, 228] width 366 height 106
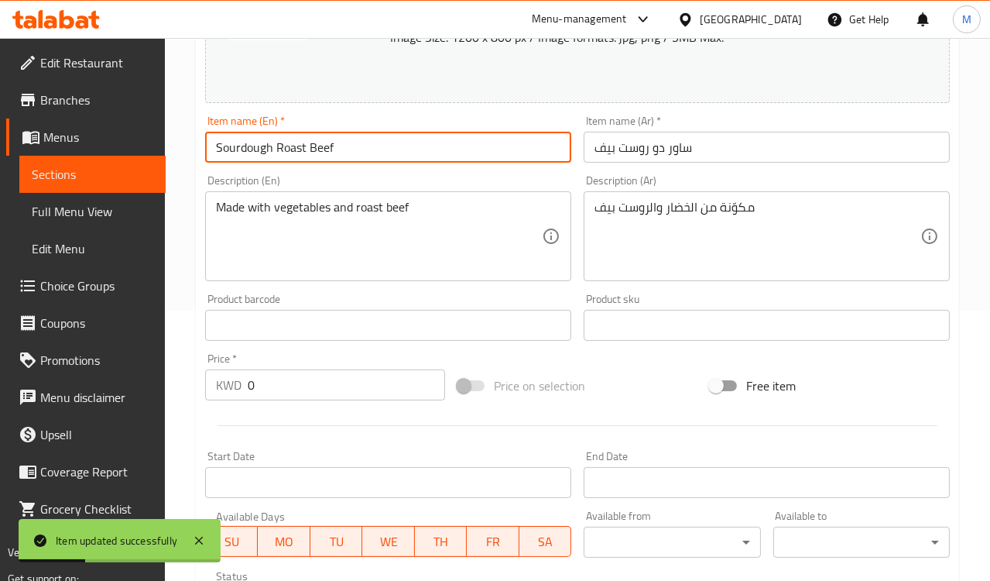
drag, startPoint x: 272, startPoint y: 150, endPoint x: 134, endPoint y: 147, distance: 137.9
click at [134, 147] on div "Edit Restaurant Branches Menus Sections Full Menu View Edit Menu Choice Groups …" at bounding box center [495, 347] width 990 height 1158
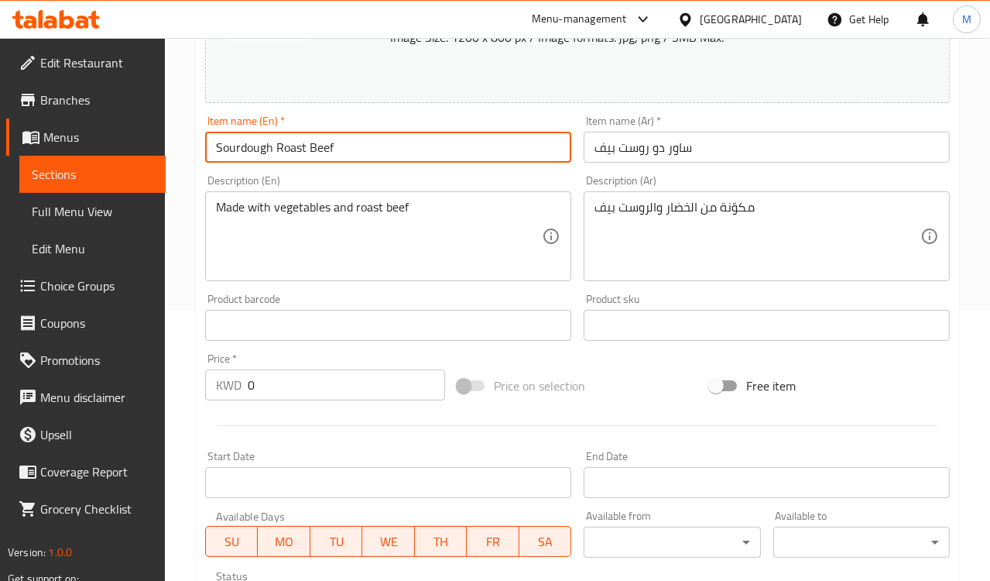
scroll to position [0, 0]
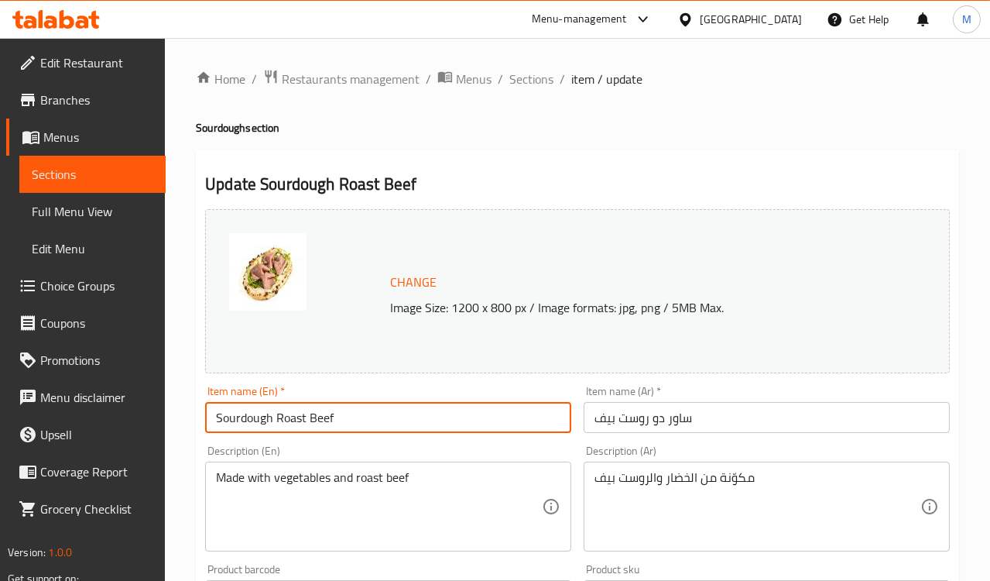
drag, startPoint x: 545, startPoint y: 86, endPoint x: 629, endPoint y: 156, distance: 109.4
click at [545, 86] on span "Sections" at bounding box center [532, 79] width 44 height 19
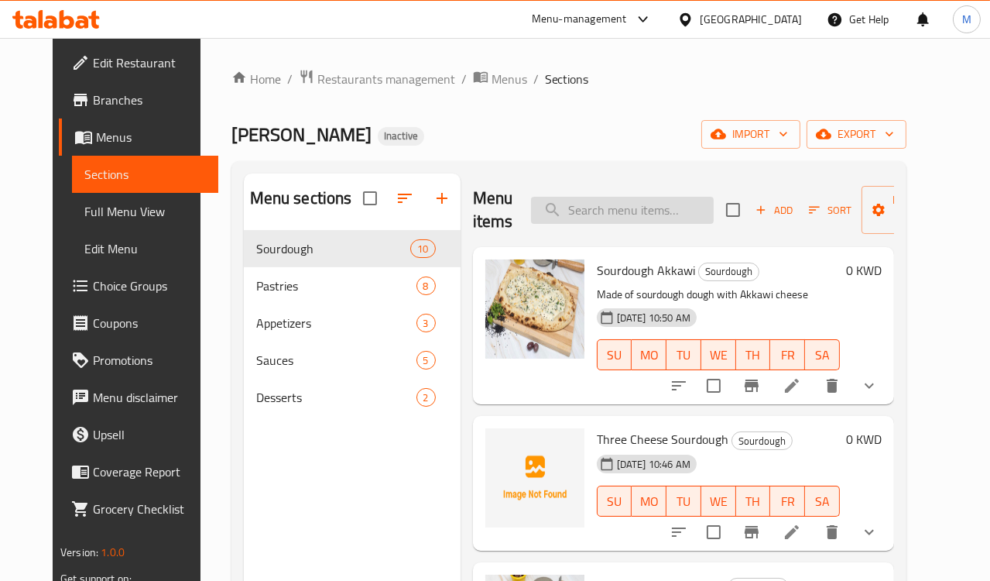
click at [654, 213] on input "search" at bounding box center [622, 210] width 183 height 27
paste input "سجق بعجينة مخمرة"
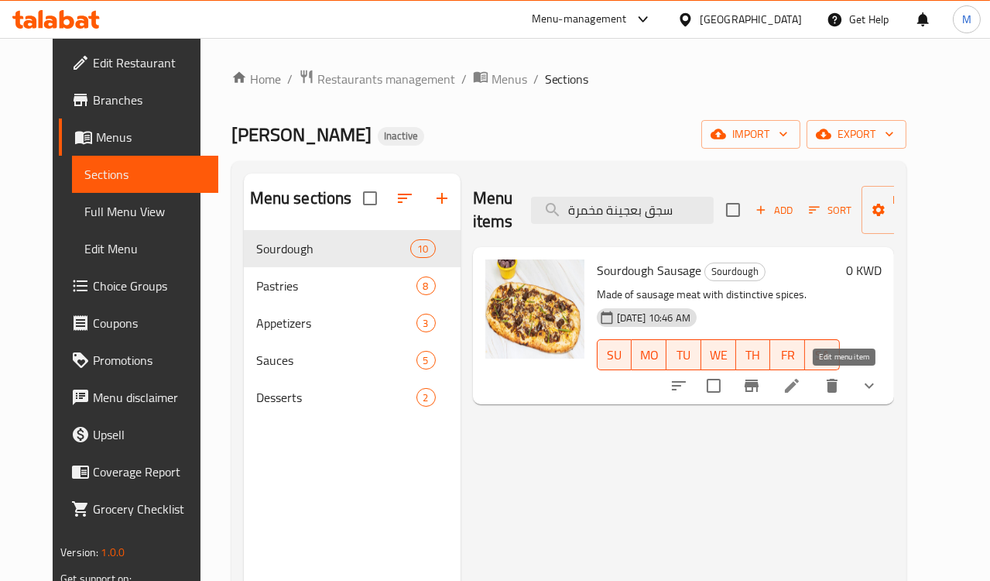
type input "سجق بعجينة مخمرة"
click at [799, 385] on icon at bounding box center [792, 386] width 14 height 14
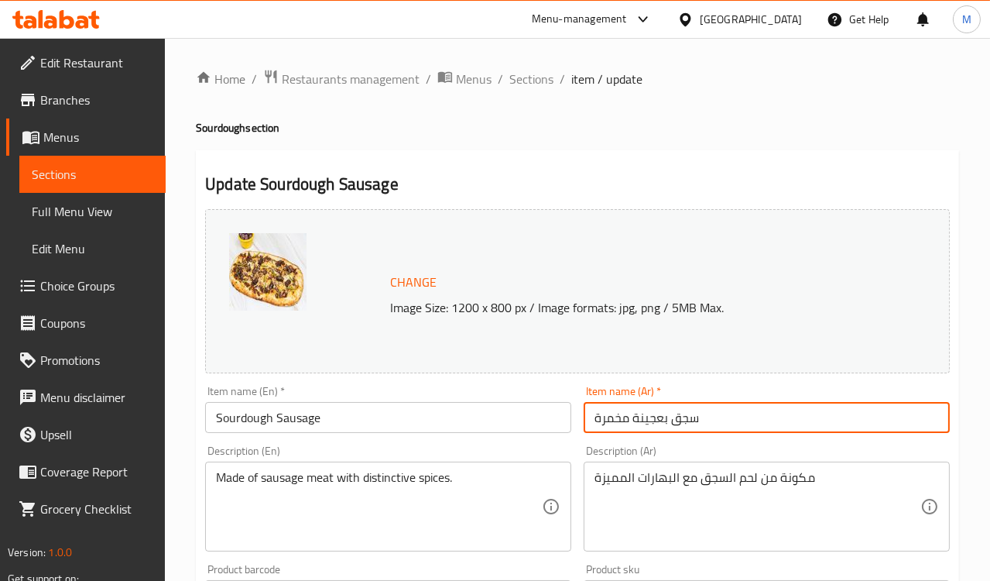
drag, startPoint x: 723, startPoint y: 420, endPoint x: 523, endPoint y: 414, distance: 199.9
click at [523, 414] on div "Change Image Size: 1200 x 800 px / Image formats: jpg, png / 5MB Max. Item name…" at bounding box center [577, 548] width 757 height 690
paste input "ور دو سجق"
type input "ساور دو سجق"
click at [485, 387] on div "Item name (En)   * Sourdough Sausage Item name (En) *" at bounding box center [388, 409] width 366 height 47
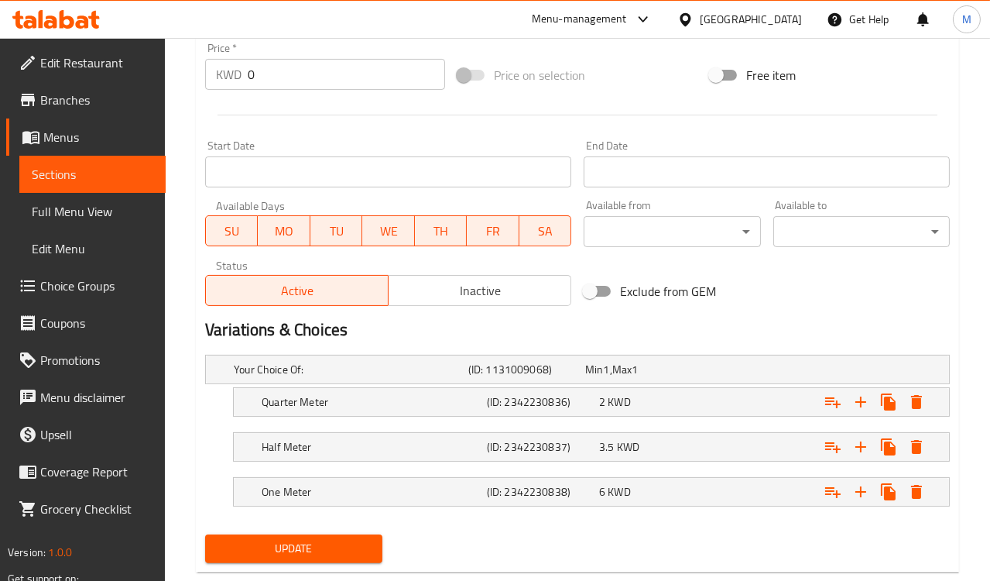
scroll to position [602, 0]
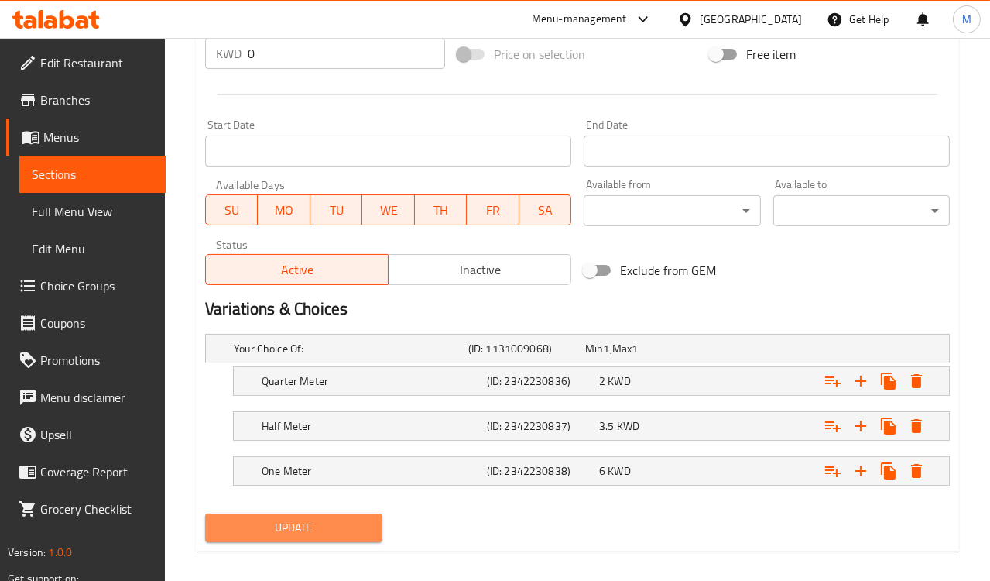
click at [285, 513] on button "Update" at bounding box center [293, 527] width 177 height 29
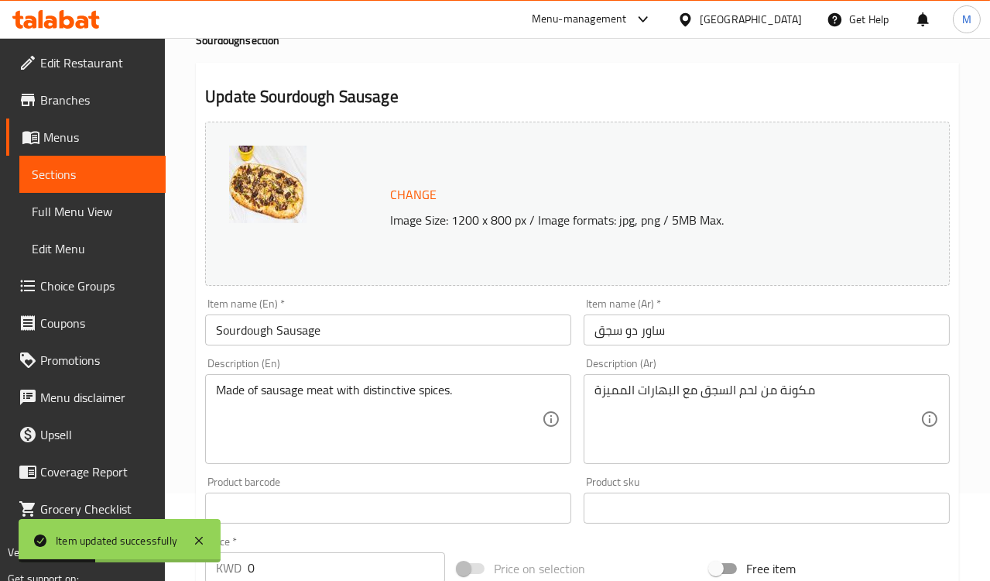
scroll to position [0, 0]
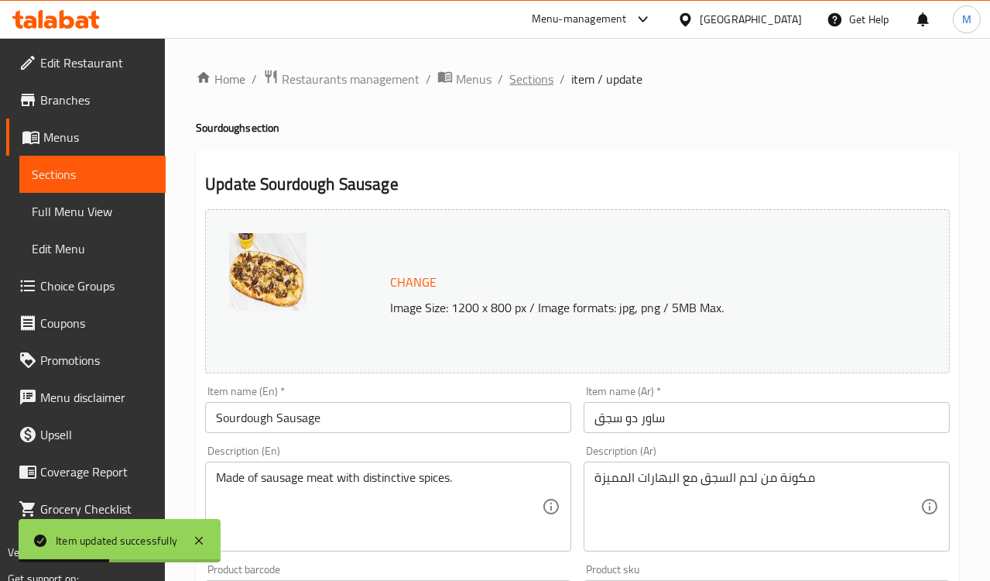
click at [538, 81] on span "Sections" at bounding box center [532, 79] width 44 height 19
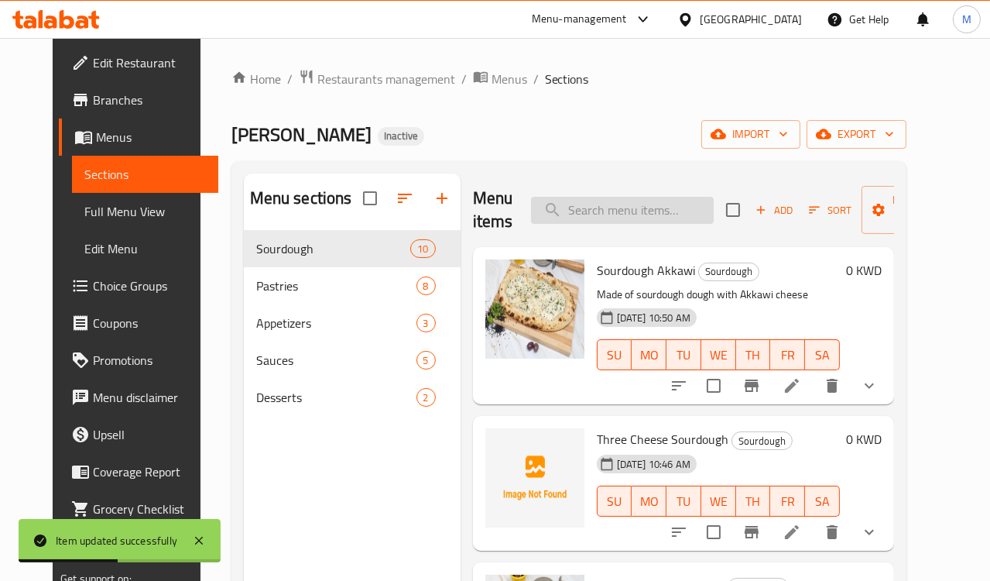
click at [639, 201] on input "search" at bounding box center [622, 210] width 183 height 27
paste input "عجين مخمر بالبيستو والجبن الحلومى"
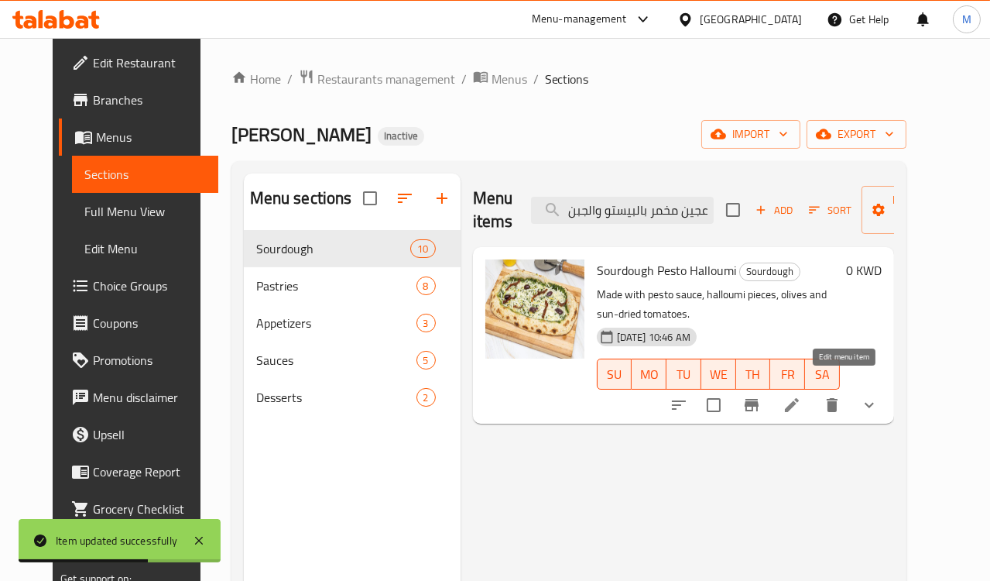
type input "عجين مخمر بالبيستو والجبن الحلومى"
click at [799, 398] on icon at bounding box center [792, 405] width 14 height 14
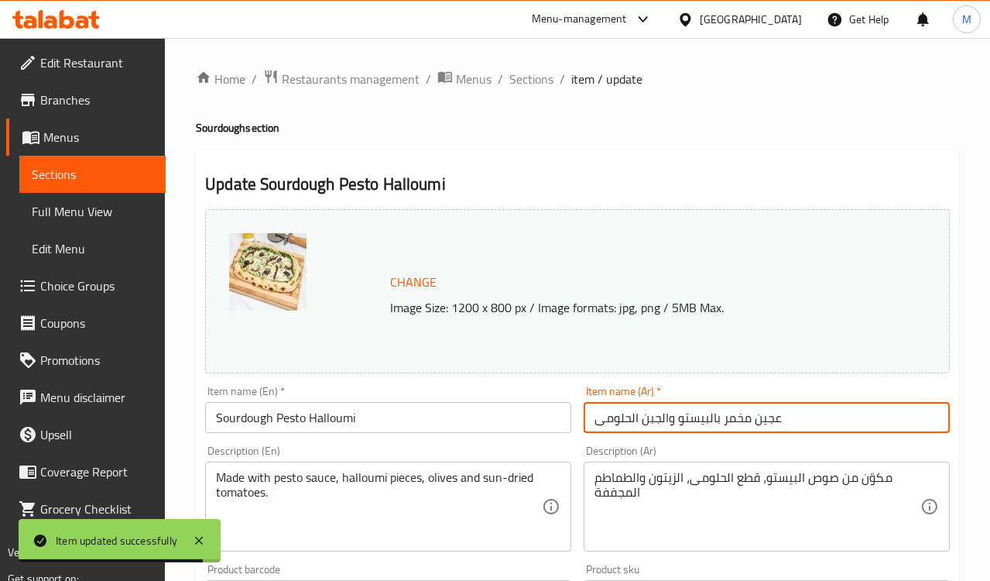
drag, startPoint x: 803, startPoint y: 412, endPoint x: 489, endPoint y: 407, distance: 313.7
click at [489, 407] on div "Change Image Size: 1200 x 800 px / Image formats: jpg, png / 5MB Max. Item name…" at bounding box center [577, 548] width 757 height 690
paste input "اوردو بيستو"
type input "ساوردو بيستو حلومى"
click at [444, 389] on div "Item name (En)   * Sourdough Pesto Halloumi Item name (En) *" at bounding box center [388, 409] width 366 height 47
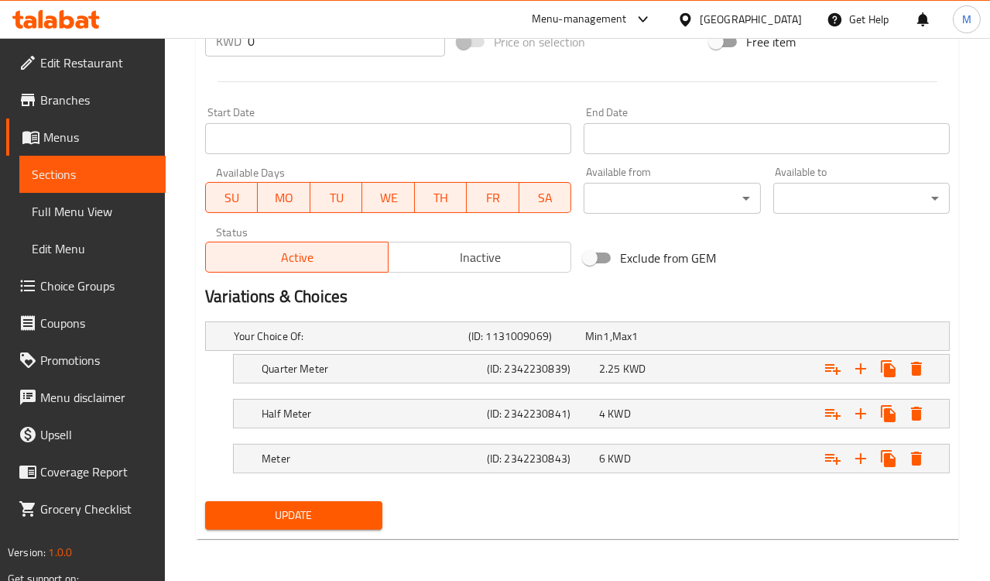
click at [304, 509] on span "Update" at bounding box center [294, 515] width 152 height 19
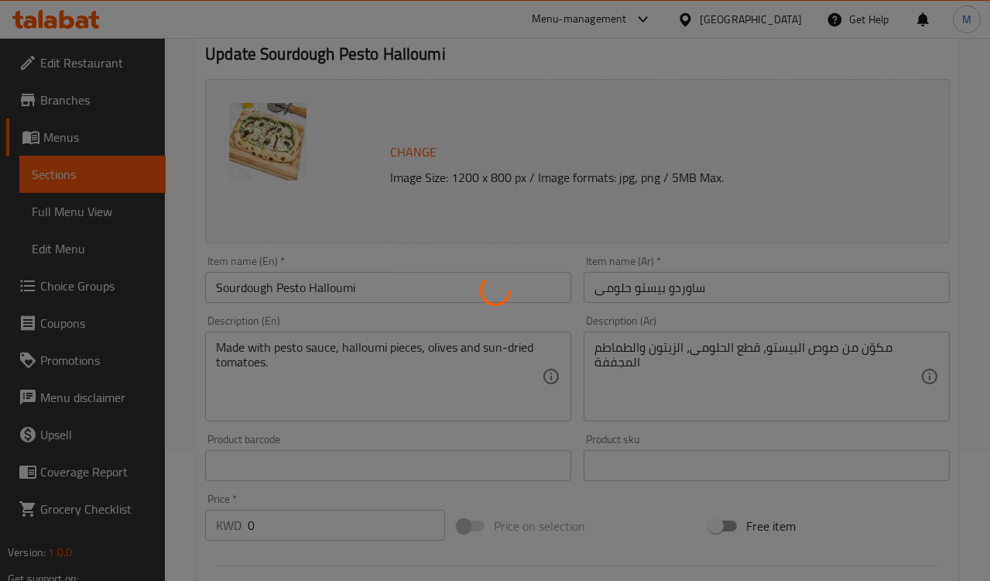
scroll to position [12, 0]
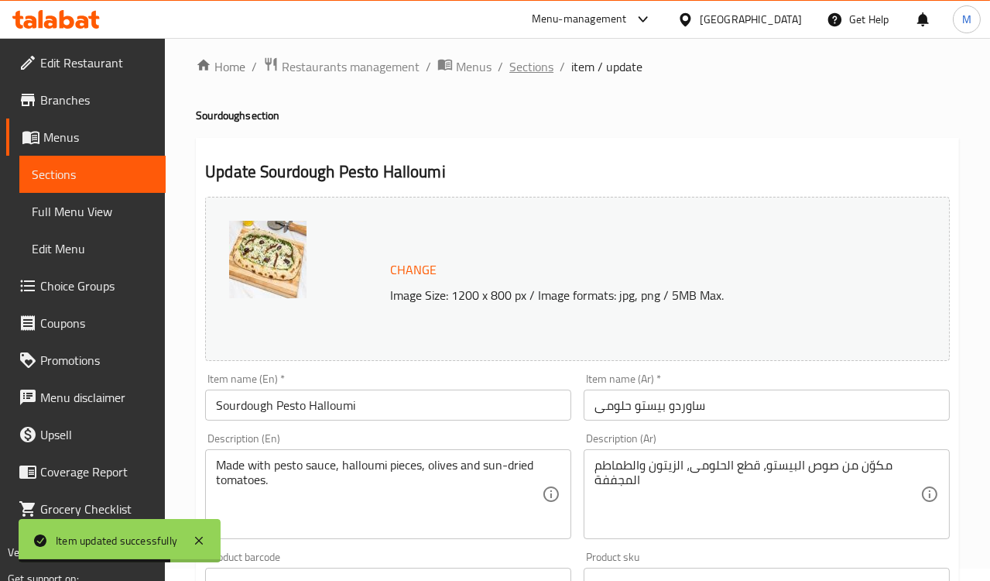
click at [524, 67] on span "Sections" at bounding box center [532, 66] width 44 height 19
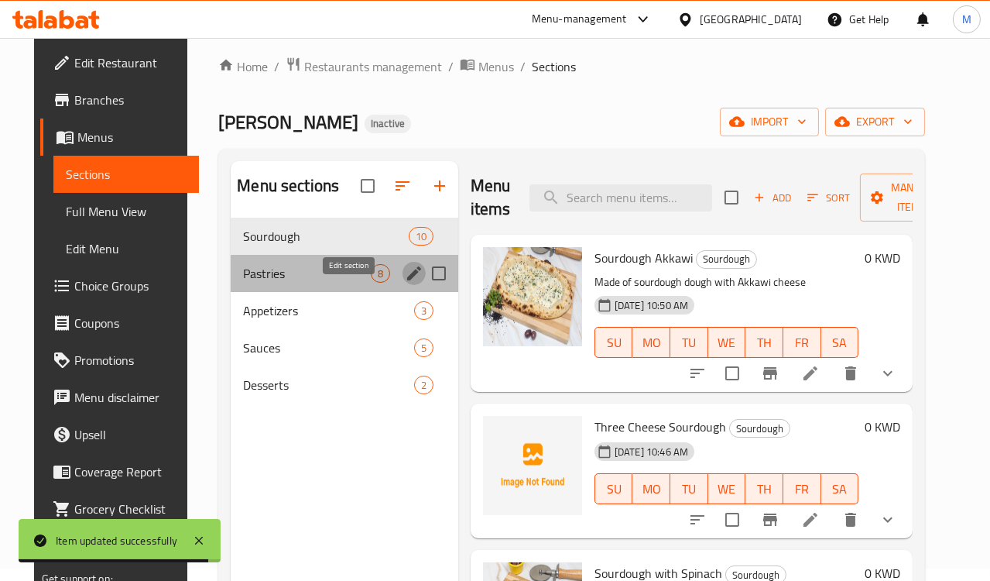
click at [405, 283] on icon "edit" at bounding box center [414, 273] width 19 height 19
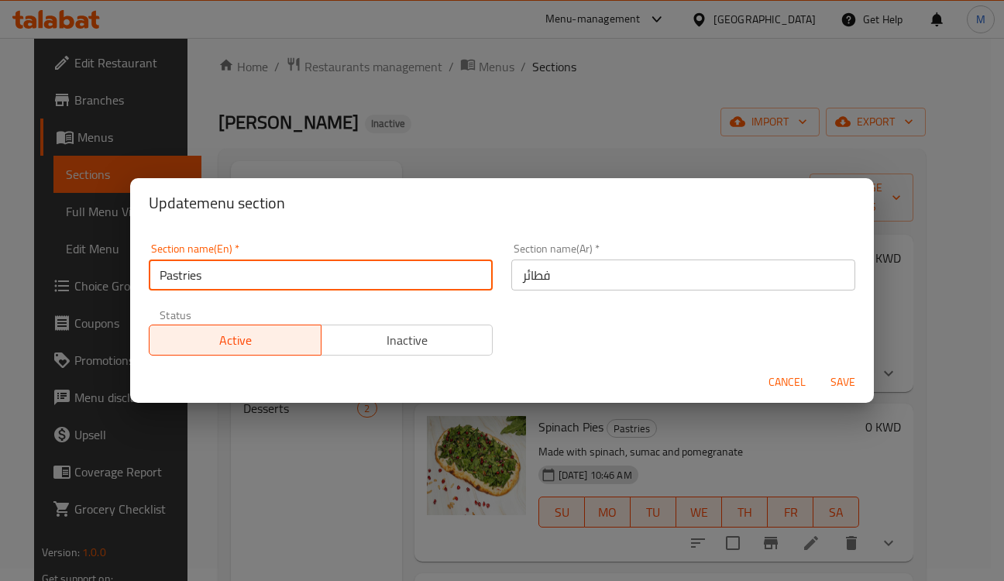
drag, startPoint x: 209, startPoint y: 265, endPoint x: 60, endPoint y: 228, distance: 154.0
click at [60, 228] on div "Update menu section Section name(En)   * Pastries Section name(En) * Section na…" at bounding box center [502, 290] width 1004 height 581
type input "Pies"
click at [818, 368] on button "Save" at bounding box center [843, 382] width 50 height 29
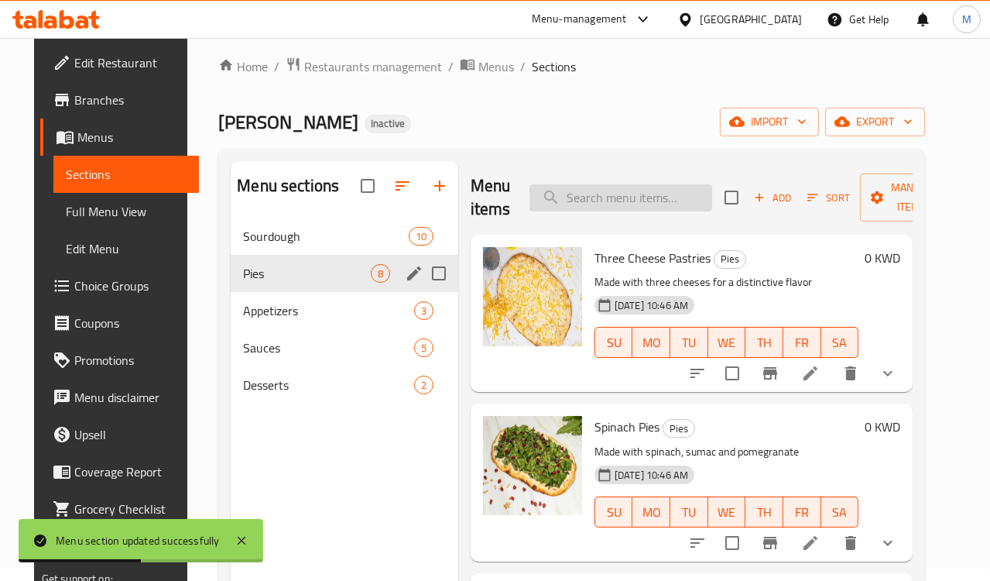
click at [576, 190] on input "search" at bounding box center [621, 197] width 183 height 27
paste input "Three Cheese Pastries"
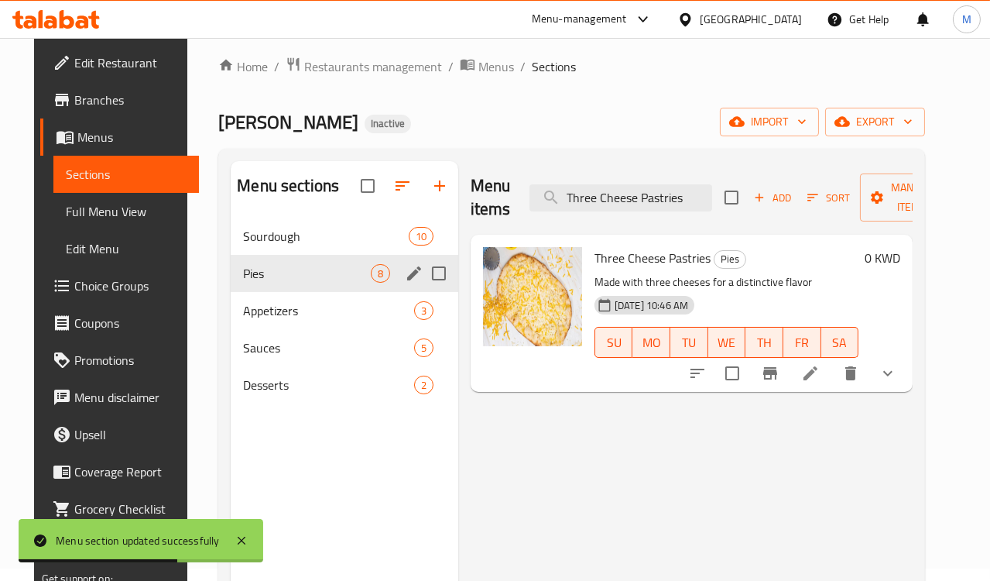
type input "Three Cheese Pastries"
click at [818, 376] on icon at bounding box center [811, 373] width 14 height 14
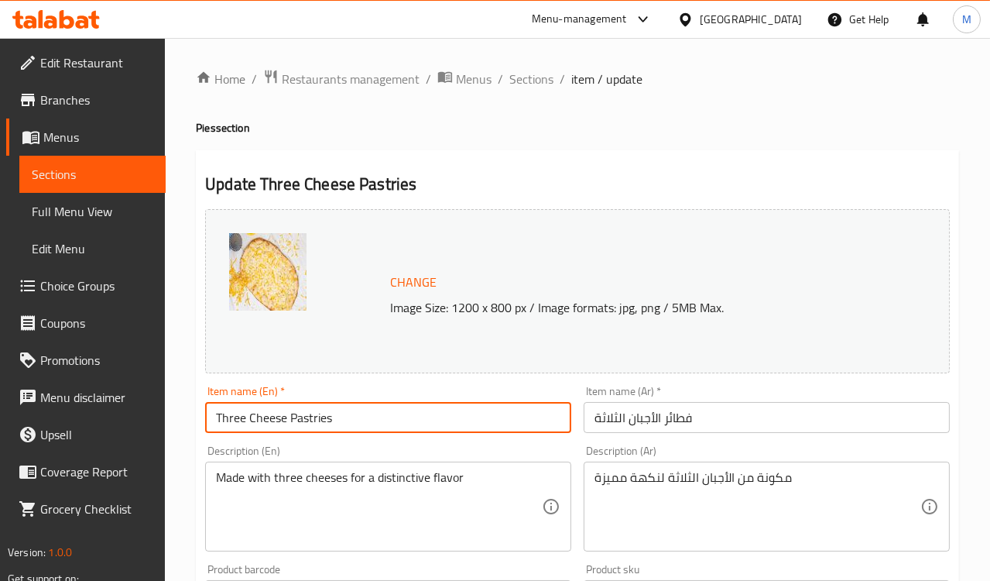
drag, startPoint x: 310, startPoint y: 418, endPoint x: 298, endPoint y: 418, distance: 11.6
click at [298, 418] on input "Three Cheese Pastries" at bounding box center [388, 417] width 366 height 31
type input "Three Cheese Pie"
click at [322, 448] on div "Description (En) Made with three cheeses for a distinctive flavor Description (…" at bounding box center [388, 498] width 366 height 106
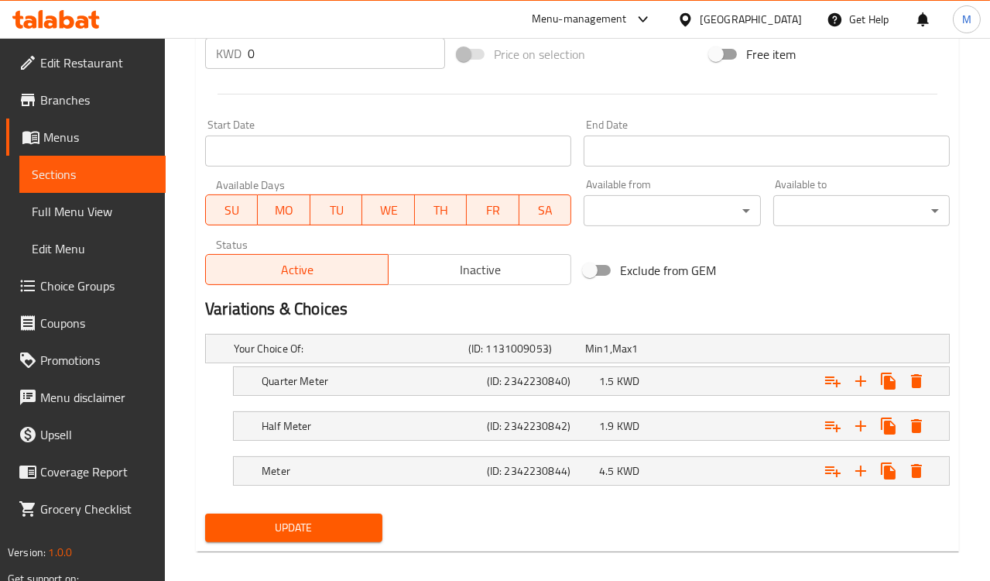
click at [290, 531] on span "Update" at bounding box center [294, 527] width 152 height 19
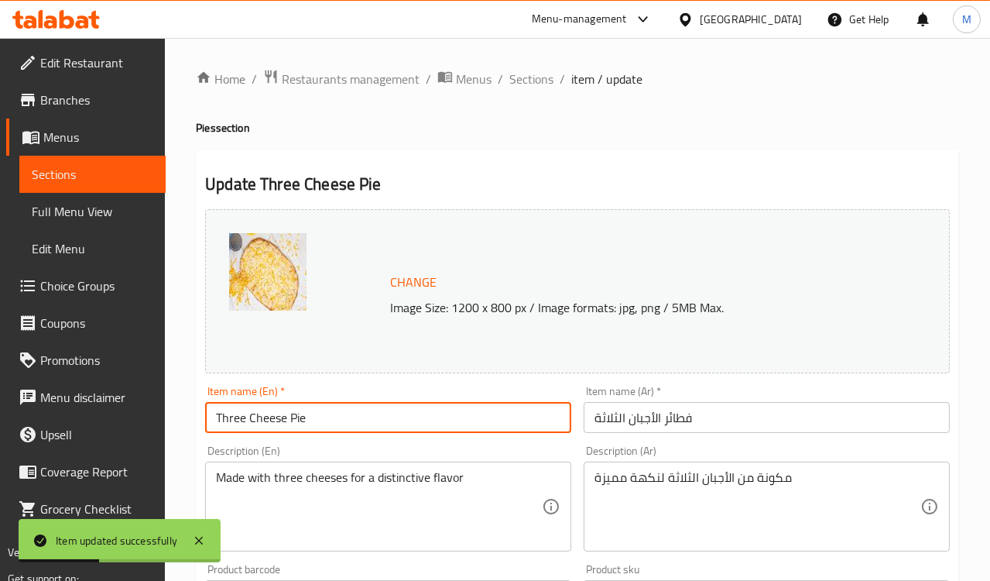
drag, startPoint x: 322, startPoint y: 416, endPoint x: 116, endPoint y: 415, distance: 206.0
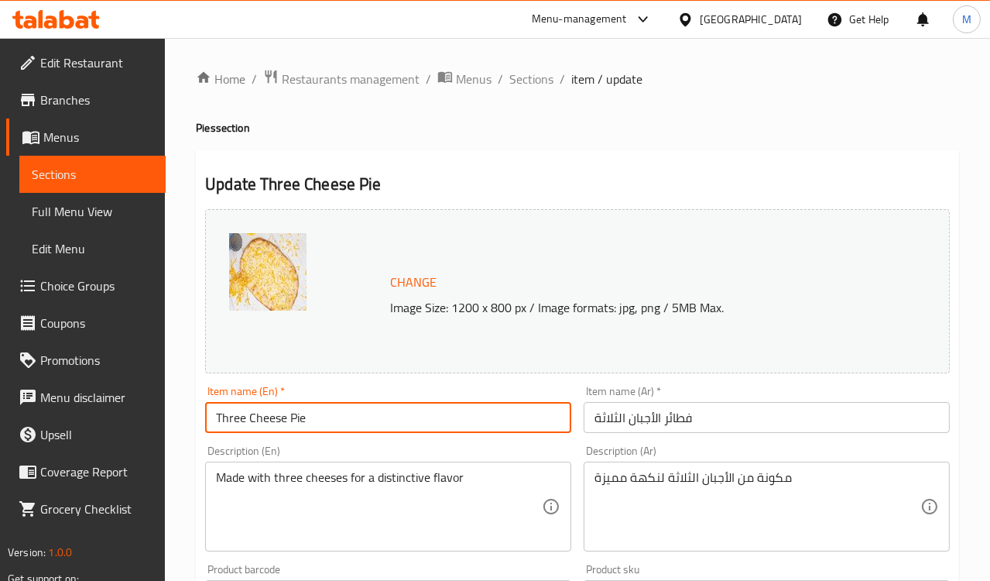
drag, startPoint x: 427, startPoint y: 54, endPoint x: 528, endPoint y: 10, distance: 109.9
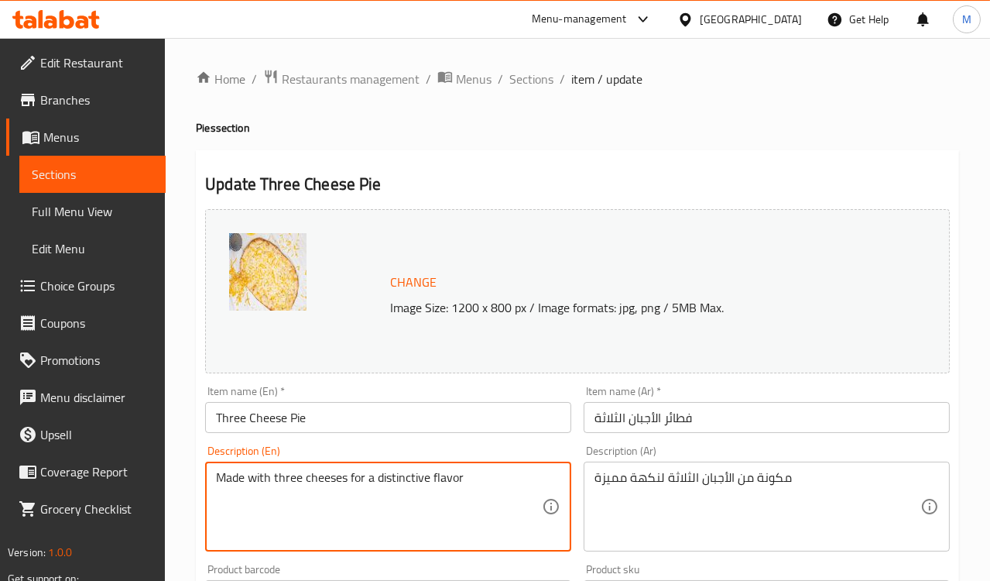
click at [341, 486] on textarea "Made with three cheeses for a distinctive flavor" at bounding box center [379, 507] width 326 height 74
paste textarea "Flaky and buttery pastry filled with a blend of melted cheeses"
type textarea "Flaky and buttery pastry filled with a blend of melted cheeses"
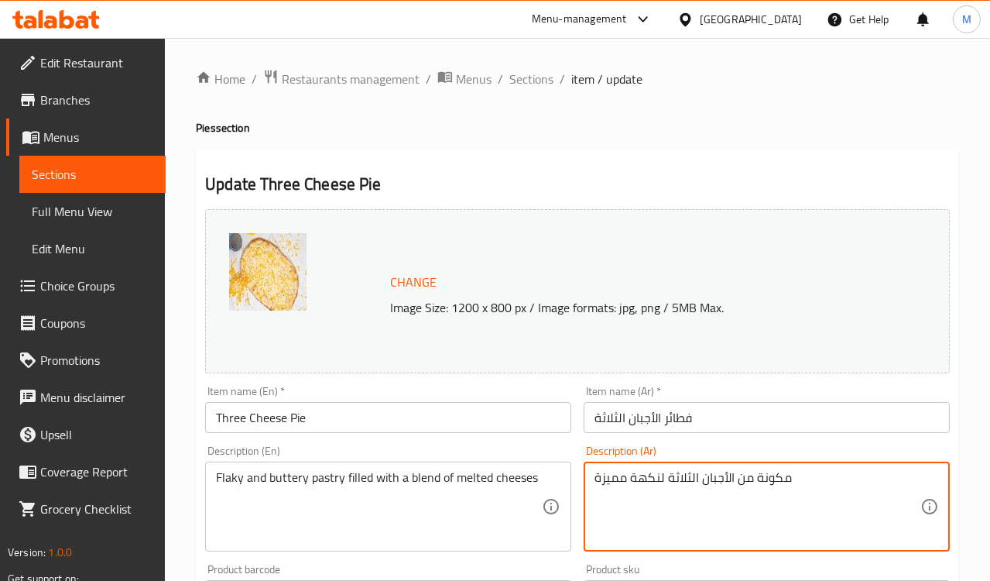
click at [664, 478] on textarea "مكونة من الأجبان الثلاثة لنكهة مميزة" at bounding box center [758, 507] width 326 height 74
paste textarea "عجينة هشة وزبدية محشوة بمزيج لذيذ من الجبن المذاب"
click at [558, 441] on div "Description (En) Flaky and buttery pastry filled with a blend of melted cheeses…" at bounding box center [388, 498] width 379 height 118
click at [860, 479] on textarea "عجينة هشة وزبدية محشوة بمزيج لذيذ من الجبن المذاب" at bounding box center [758, 507] width 326 height 74
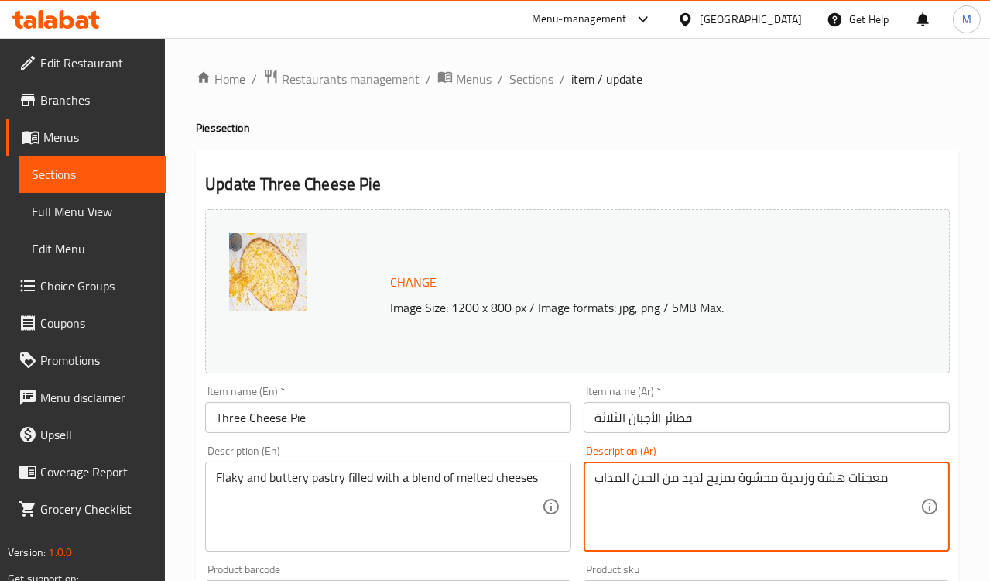
click at [691, 490] on textarea "معجنات هشة وزبدية محشوة بمزيج لذيذ من الجبن المذاب" at bounding box center [758, 507] width 326 height 74
click at [692, 482] on textarea "معجنات هشة وزبدية محشوة بمزيج لذيذ من الجبن المذاب" at bounding box center [758, 507] width 326 height 74
type textarea "معجنات هشة وزبدية محشوة بمزيج من الجبن المذاب"
click at [573, 444] on div "Description (En) Flaky and buttery pastry filled with a blend of melted cheeses…" at bounding box center [388, 498] width 379 height 118
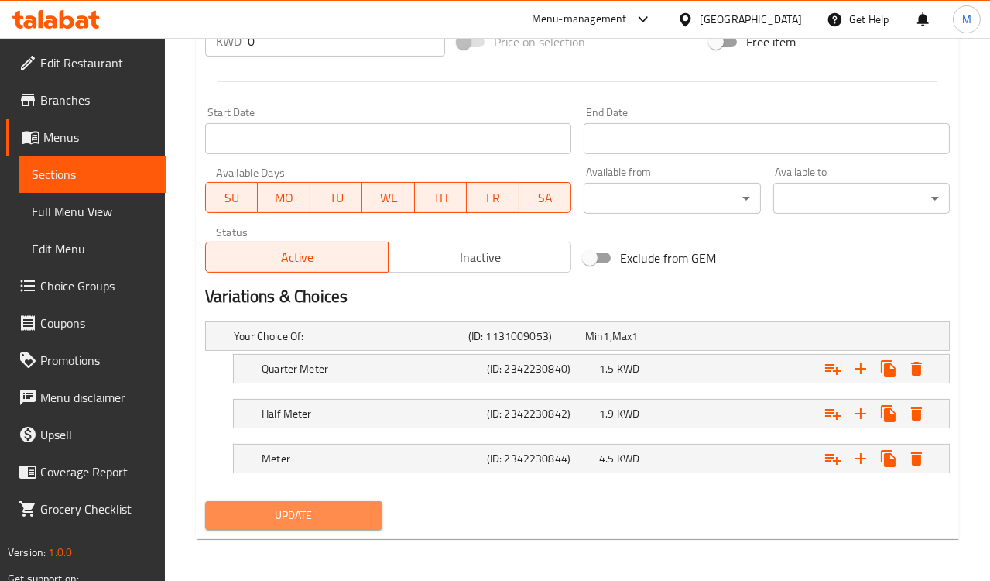
click at [317, 512] on span "Update" at bounding box center [294, 515] width 152 height 19
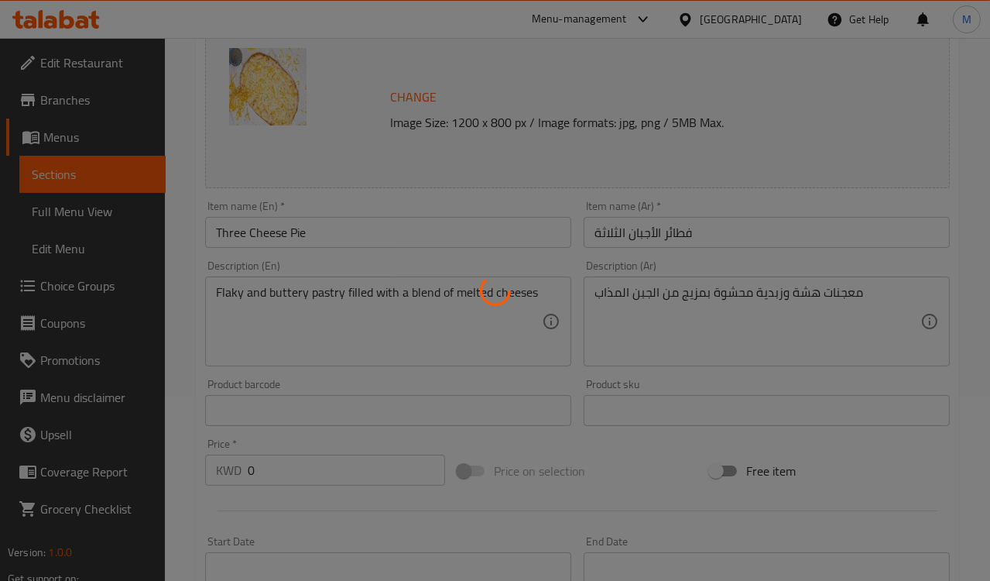
scroll to position [184, 0]
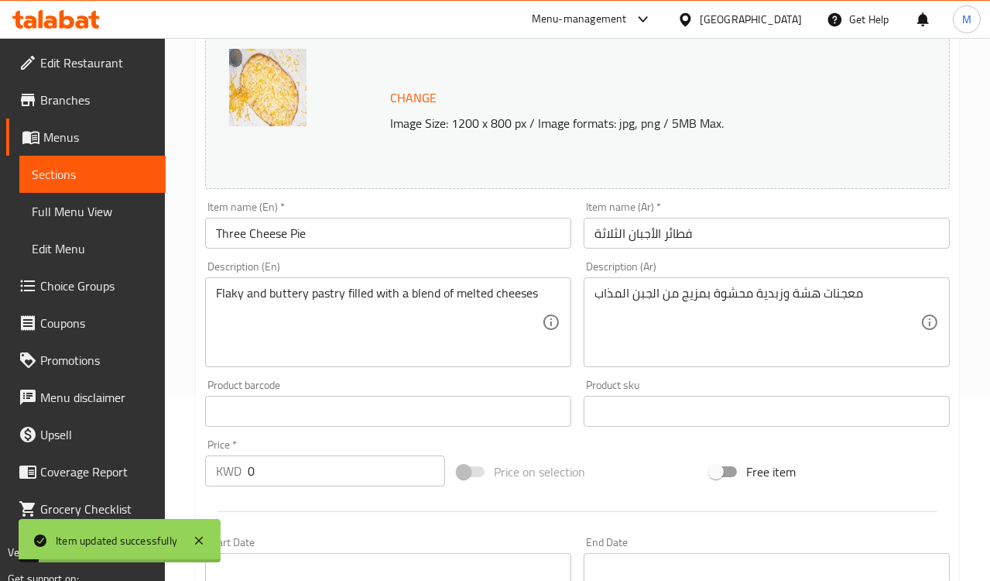
click at [272, 235] on input "Three Cheese Pie" at bounding box center [388, 233] width 366 height 31
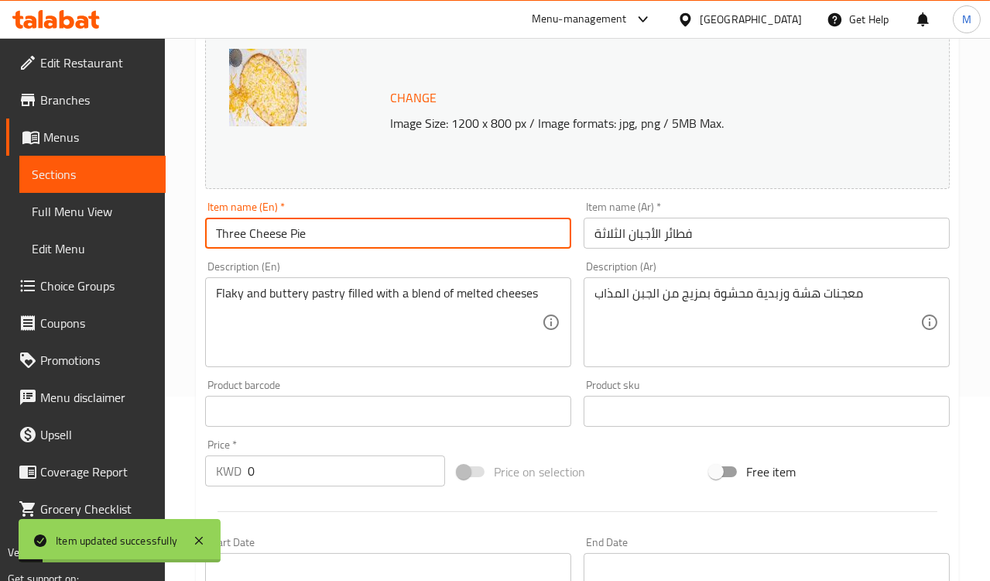
click at [272, 235] on input "Three Cheese Pie" at bounding box center [388, 233] width 366 height 31
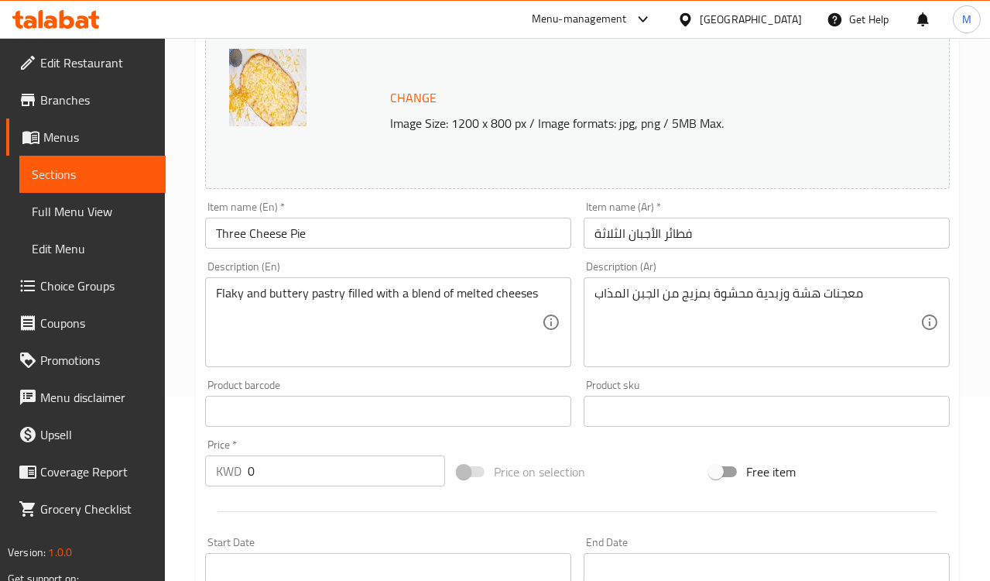
click at [427, 206] on div "Item name (En)   * Three Cheese Pie Item name (En) *" at bounding box center [388, 224] width 366 height 47
click at [285, 235] on input "Three Cheese Pie" at bounding box center [388, 233] width 366 height 31
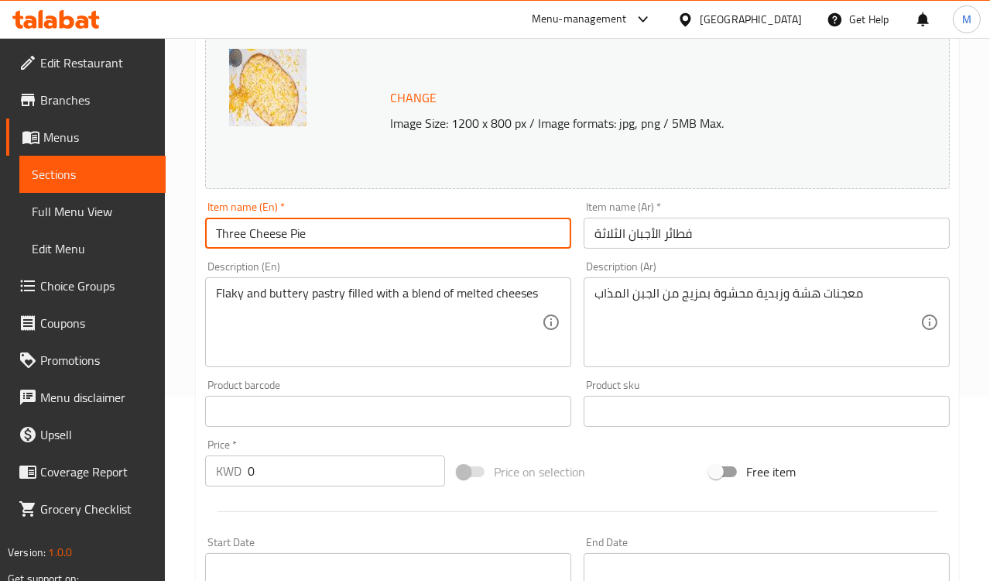
click at [285, 235] on input "Three Cheese Pie" at bounding box center [388, 233] width 366 height 31
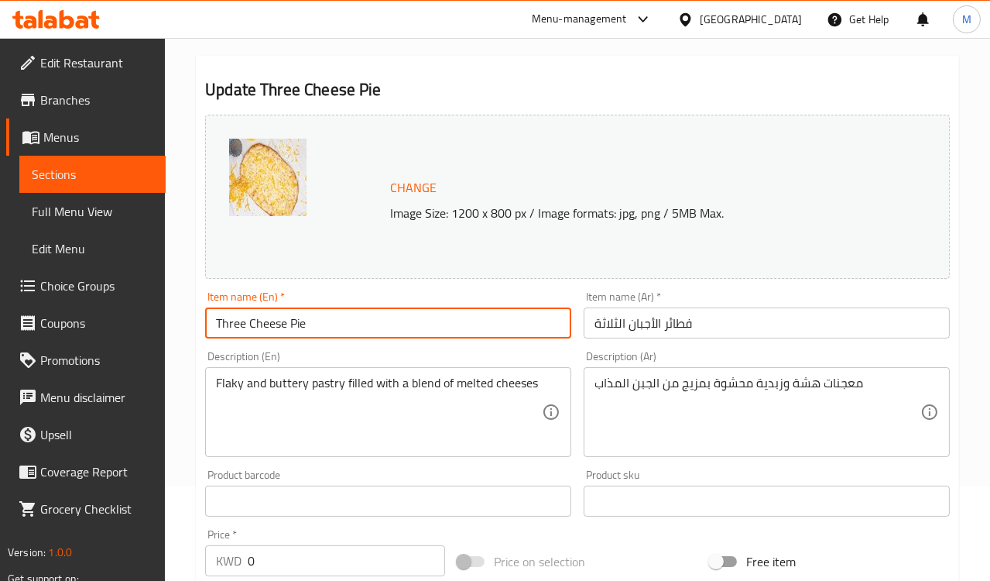
scroll to position [0, 0]
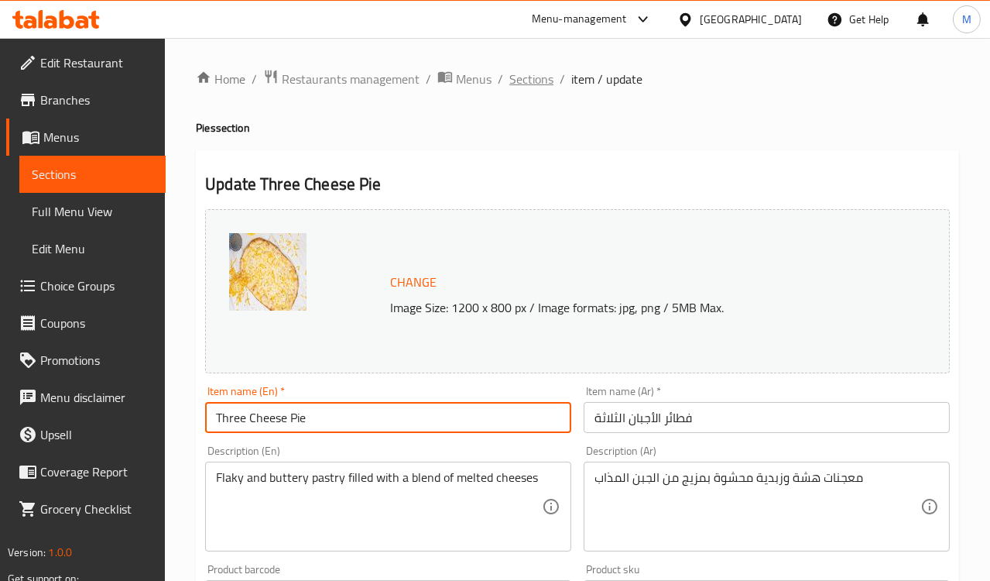
click at [530, 86] on span "Sections" at bounding box center [532, 79] width 44 height 19
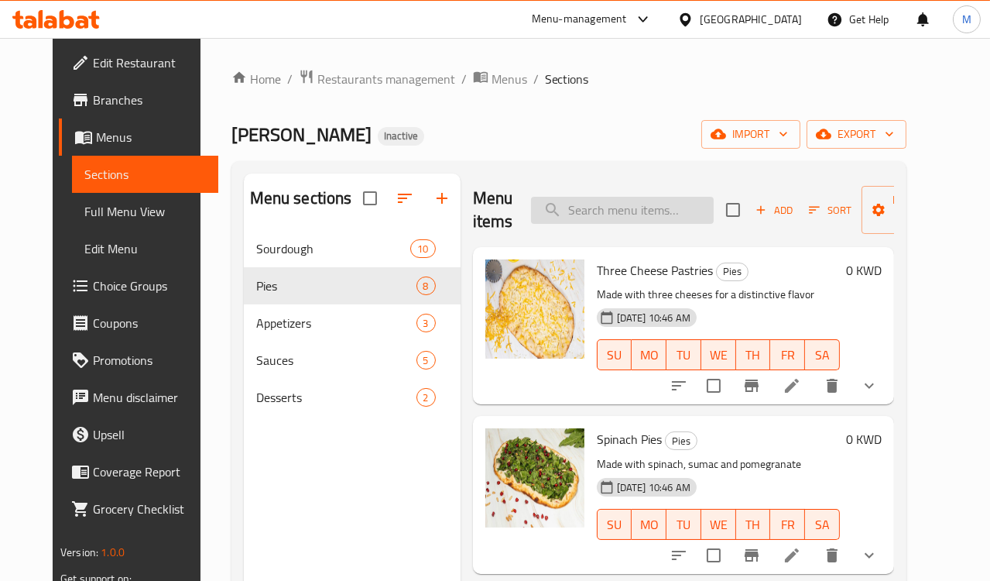
click at [595, 197] on input "search" at bounding box center [622, 210] width 183 height 27
paste input "Pastrami Fatayer"
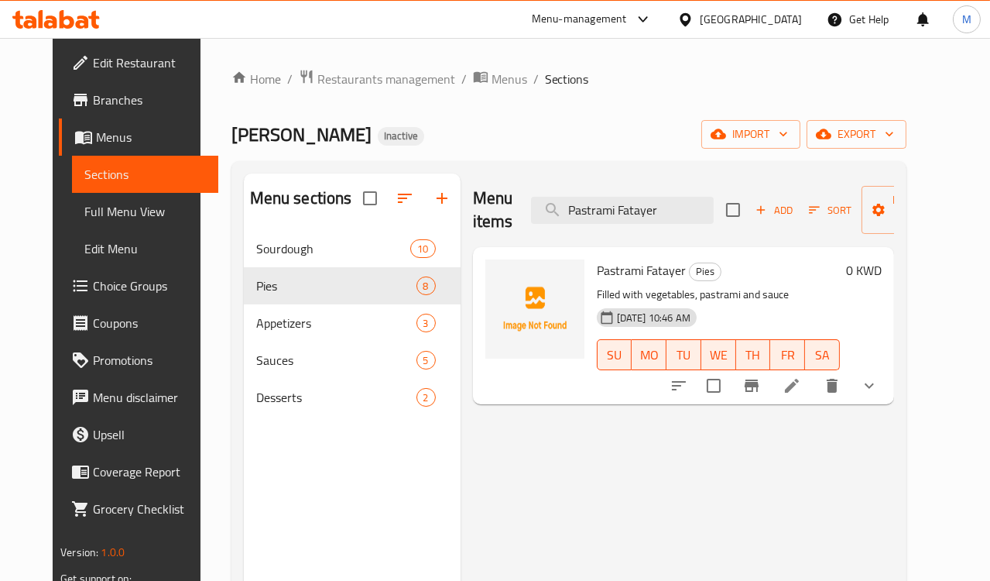
type input "Pastrami Fatayer"
click at [814, 389] on li at bounding box center [791, 386] width 43 height 28
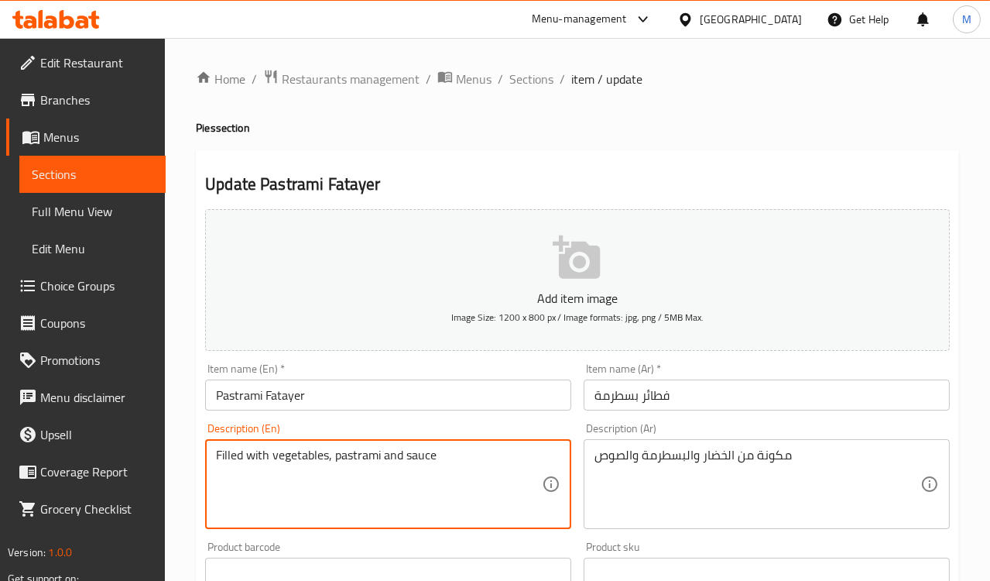
drag, startPoint x: 269, startPoint y: 459, endPoint x: 175, endPoint y: 457, distance: 93.7
type textarea "consists of vegetables, pastrami and sauce"
click at [239, 425] on div "Description (En) consists of vegetables, pastrami and sauce Description (En)" at bounding box center [388, 476] width 366 height 106
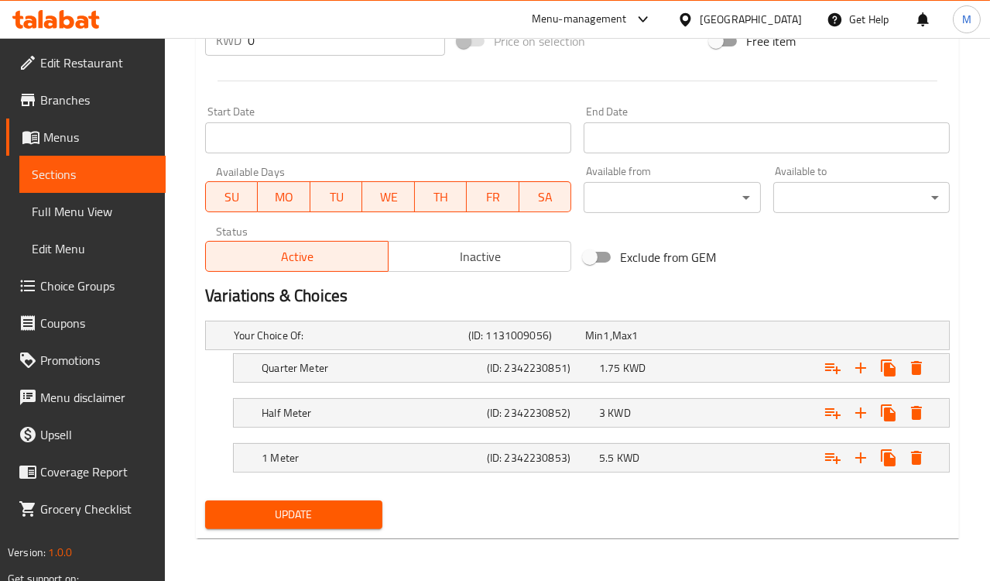
click at [293, 526] on button "Update" at bounding box center [293, 514] width 177 height 29
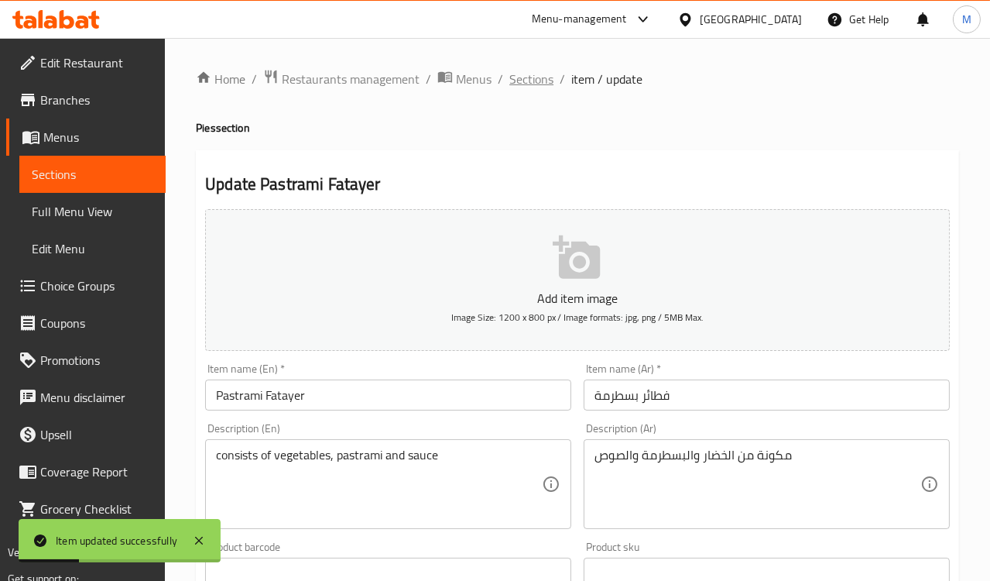
click at [526, 83] on span "Sections" at bounding box center [532, 79] width 44 height 19
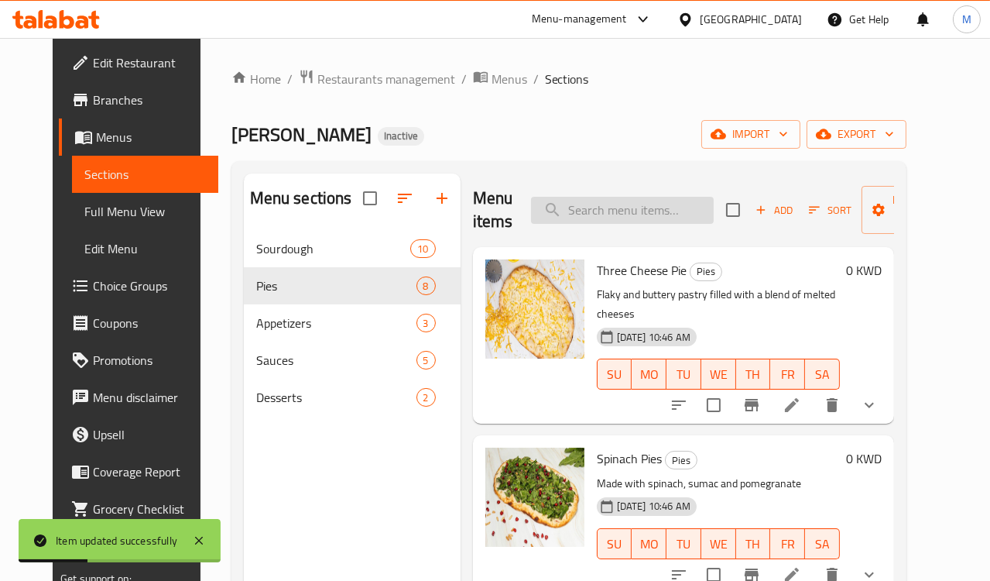
click at [619, 218] on input "search" at bounding box center [622, 210] width 183 height 27
paste input "فطائر باللحم البقري المشوي"
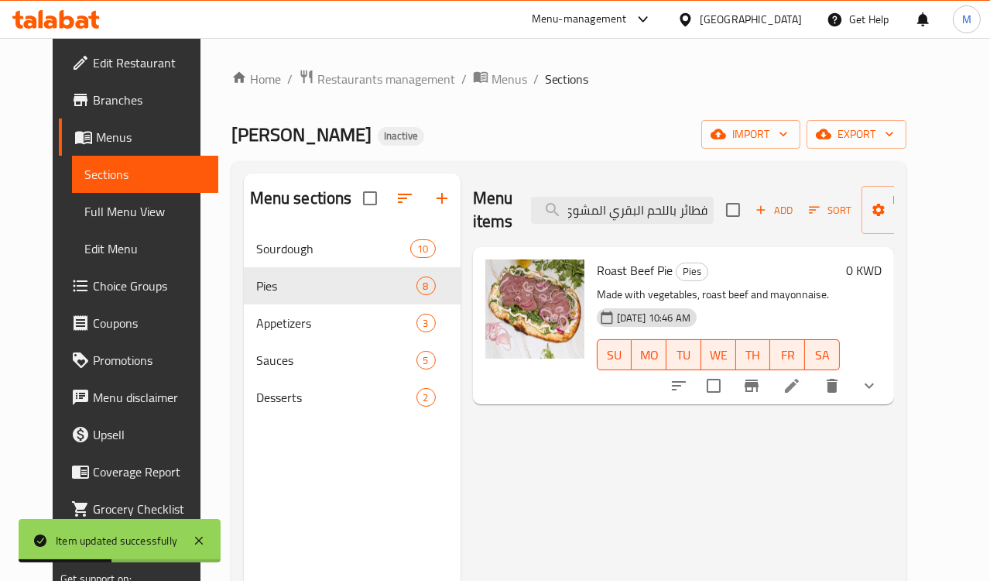
type input "فطائر باللحم البقري المشوي"
click at [801, 389] on icon at bounding box center [792, 385] width 19 height 19
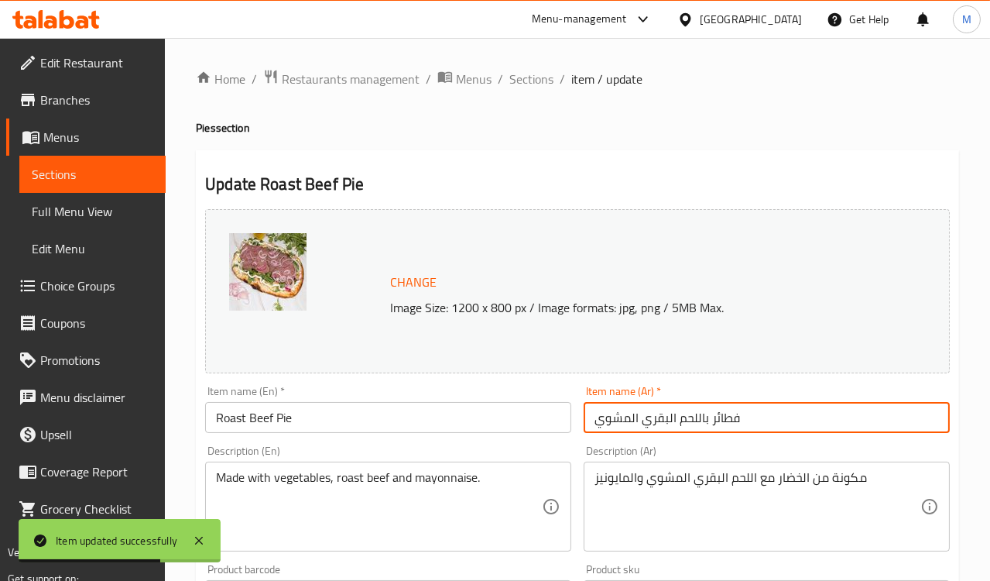
drag, startPoint x: 757, startPoint y: 420, endPoint x: 514, endPoint y: 418, distance: 242.4
click at [514, 418] on div "Change Image Size: 1200 x 800 px / Image formats: jpg, png / 5MB Max. Item name…" at bounding box center [577, 548] width 757 height 690
paste input "وست بيف"
type input "فطائر روست بيف"
click at [501, 383] on div "Item name (En)   * Roast Beef Pie Item name (En) *" at bounding box center [388, 409] width 379 height 60
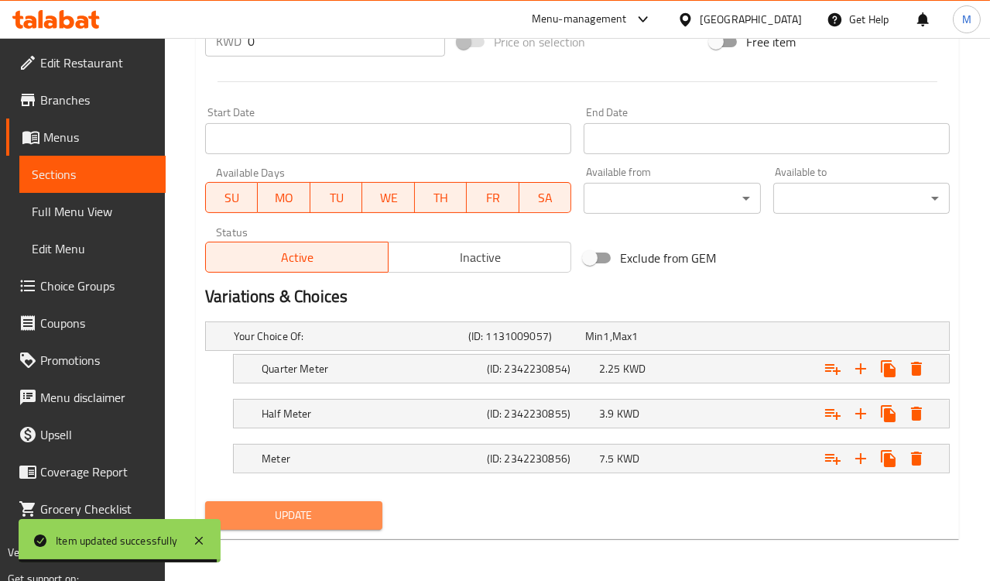
click at [300, 513] on span "Update" at bounding box center [294, 515] width 152 height 19
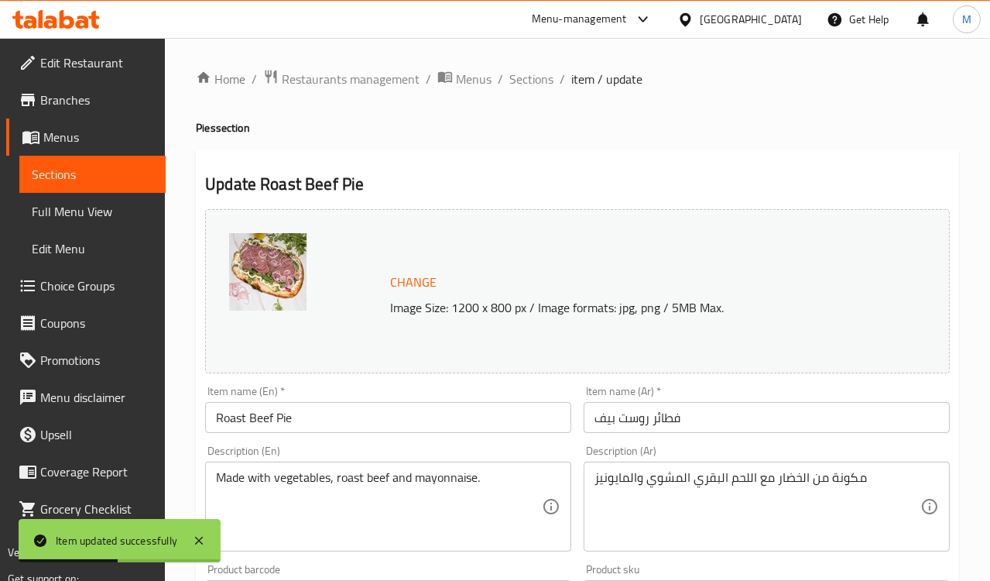
click at [674, 477] on textarea "مكونة من الخضار مع اللحم البقري المشوي والمايونيز" at bounding box center [758, 507] width 326 height 74
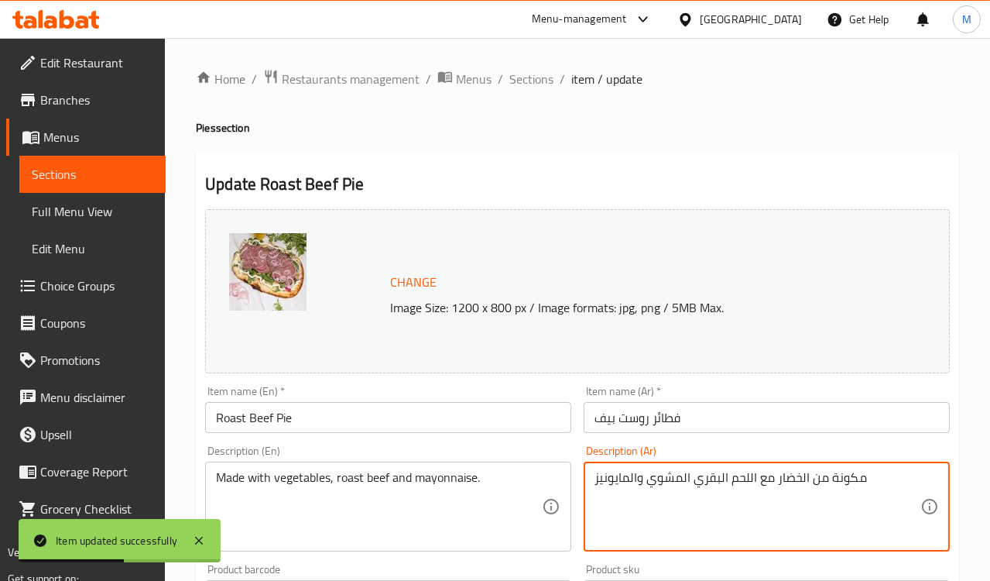
click at [674, 477] on textarea "مكونة من الخضار مع اللحم البقري المشوي والمايونيز" at bounding box center [758, 507] width 326 height 74
paste textarea "روست بيف و"
type textarea "مكونة من الخضار مع الروست بيف و المايونيز"
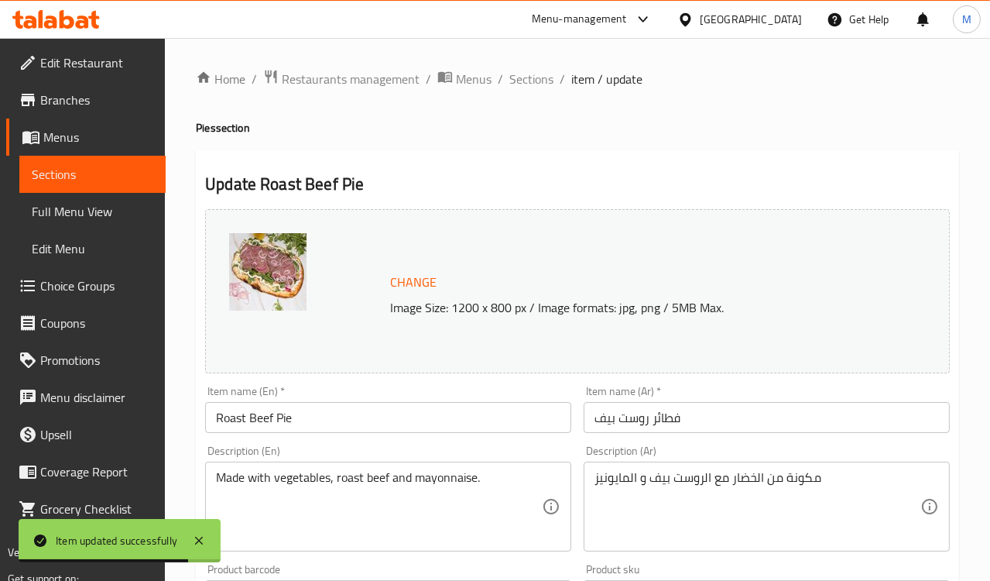
click at [524, 447] on div "Description (En) Made with vegetables, roast beef and mayonnaise. Description (…" at bounding box center [388, 498] width 366 height 106
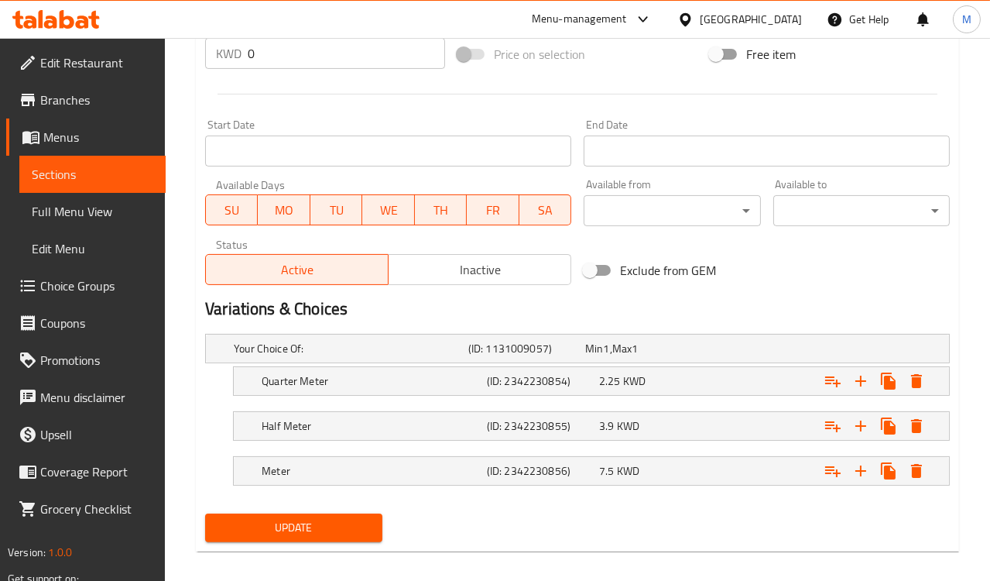
click at [320, 537] on button "Update" at bounding box center [293, 527] width 177 height 29
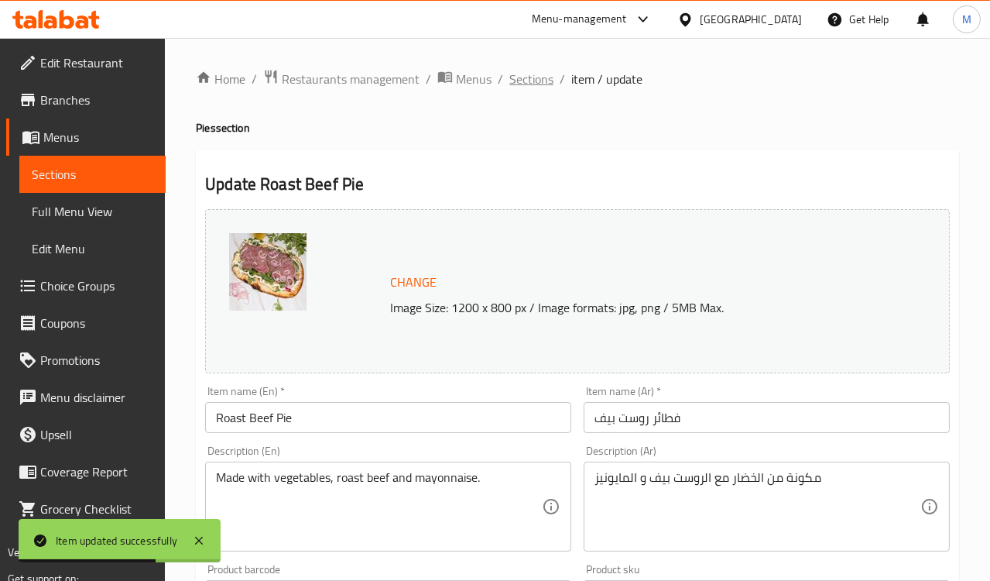
click at [531, 76] on span "Sections" at bounding box center [532, 79] width 44 height 19
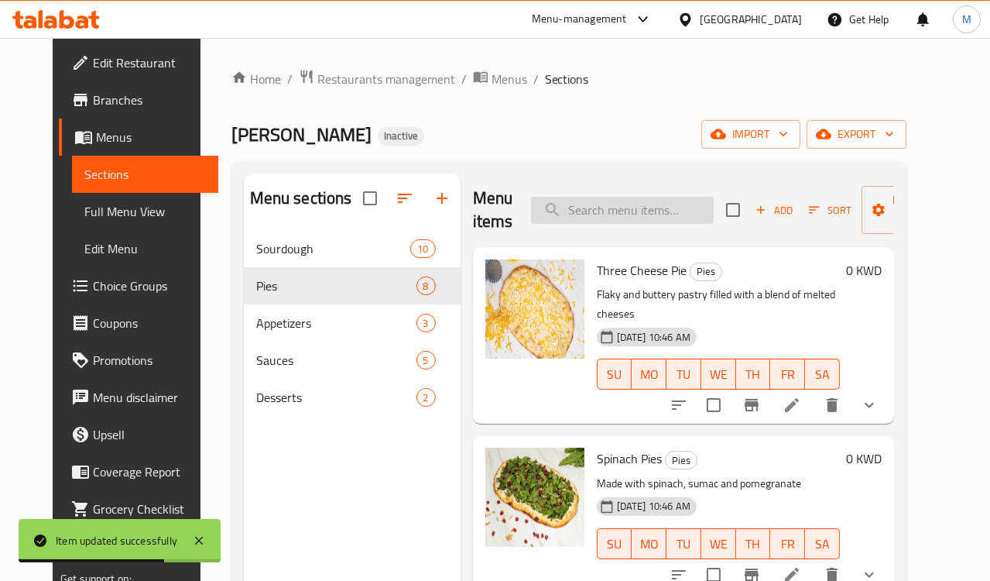
click at [613, 218] on input "search" at bounding box center [622, 210] width 183 height 27
paste input "فطائر تركية"
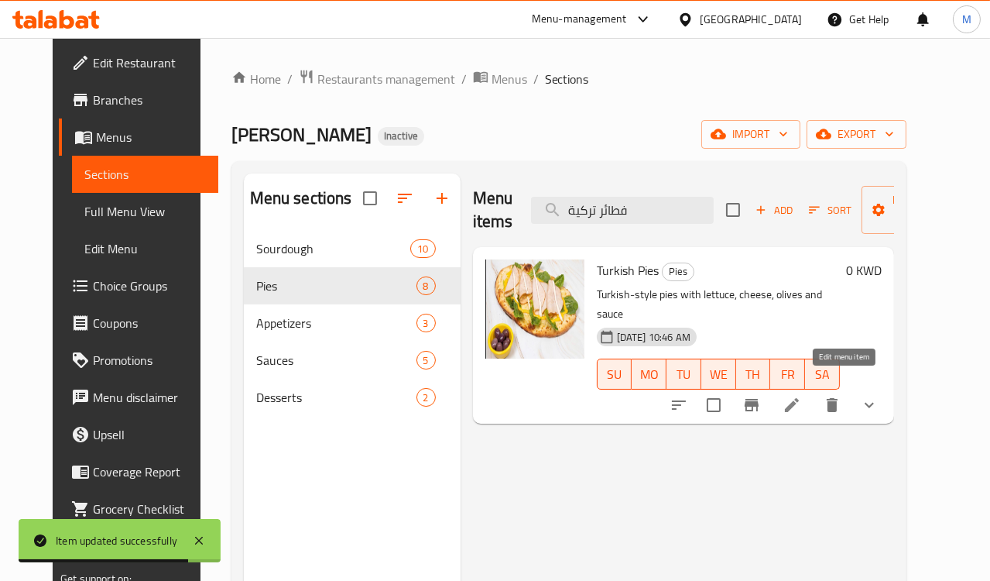
type input "فطائر تركية"
click at [801, 396] on icon at bounding box center [792, 405] width 19 height 19
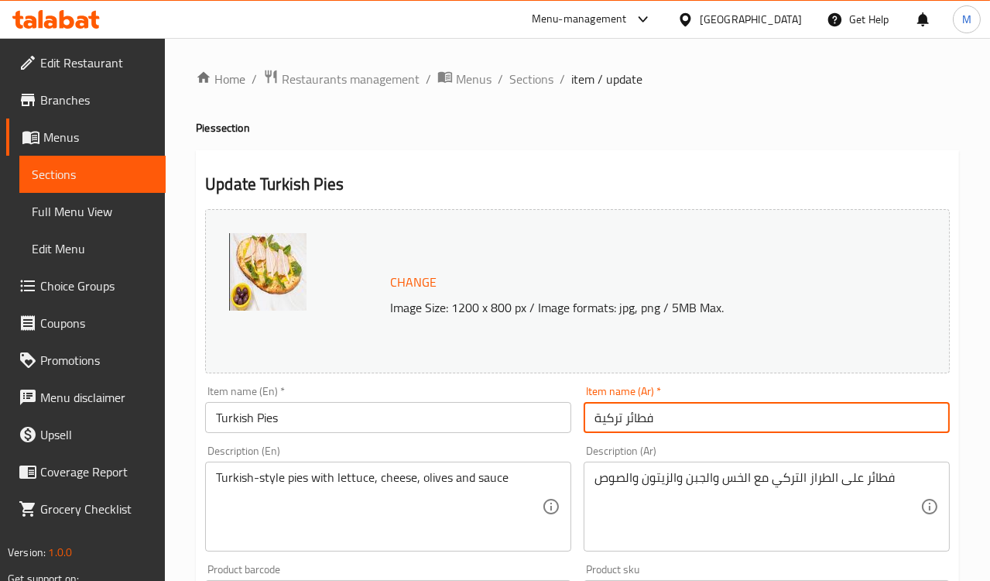
drag, startPoint x: 676, startPoint y: 419, endPoint x: 437, endPoint y: 414, distance: 239.3
click at [444, 414] on div "Change Image Size: 1200 x 800 px / Image formats: jpg, png / 5MB Max. Item name…" at bounding box center [577, 548] width 757 height 690
paste input "text"
type input "فطائر تركى"
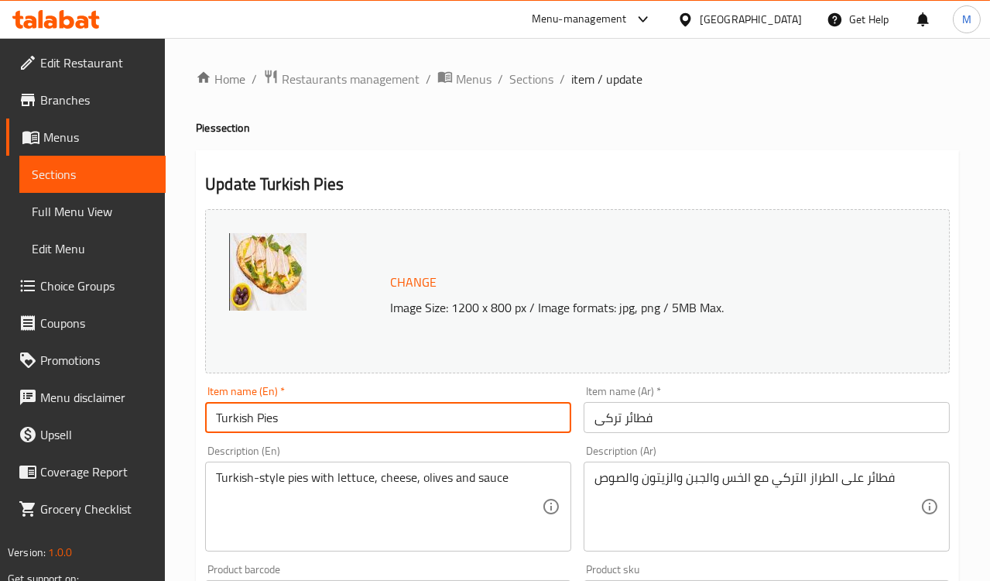
drag, startPoint x: 253, startPoint y: 420, endPoint x: 239, endPoint y: 420, distance: 13.9
click at [239, 420] on input "Turkish Pies" at bounding box center [388, 417] width 366 height 31
click at [283, 420] on input "Turkey Pies" at bounding box center [388, 417] width 366 height 31
type input "Turkey Pie"
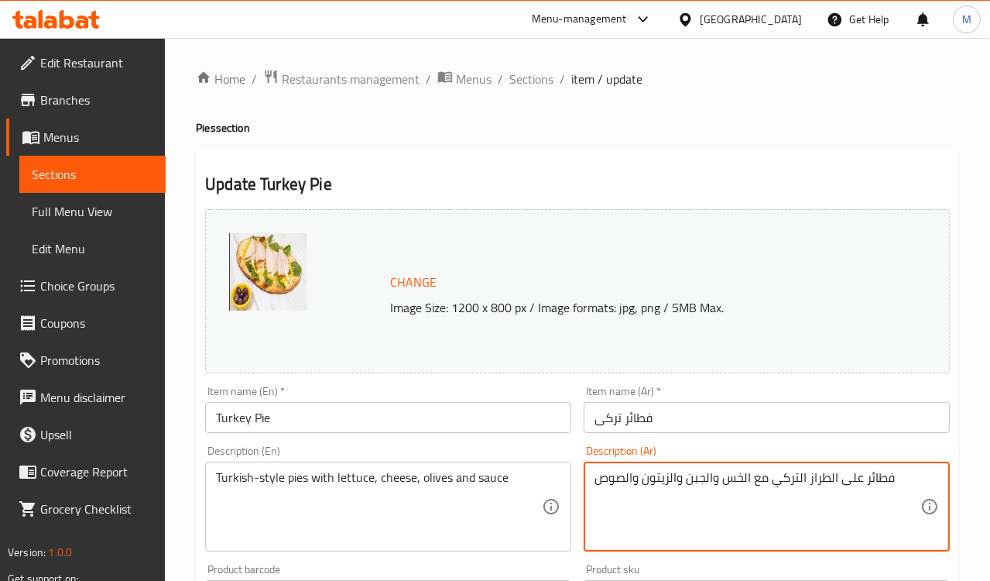
click at [770, 483] on textarea "فطائر على الطراز التركي مع الخس والجبن والزيتون والصوص" at bounding box center [758, 507] width 326 height 74
paste textarea "كون من التركي مع الخس و الجبن و الزيتون و الصوص"
type textarea "مكون من التركي مع الخس و الجبن و الزيتون و الصوص"
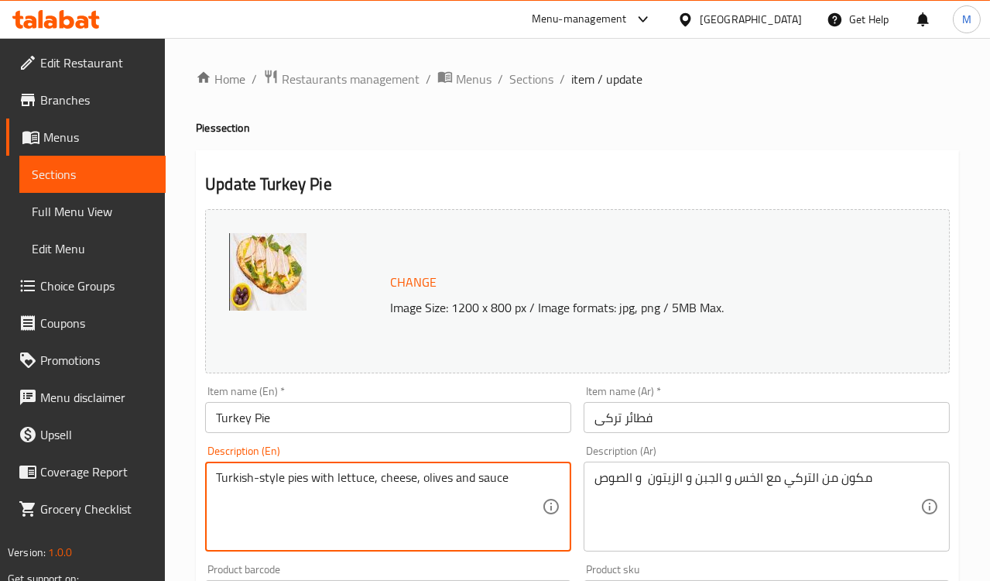
click at [393, 483] on textarea "Turkish-style pies with lettuce, cheese, olives and sauce" at bounding box center [379, 507] width 326 height 74
paste textarea "Made with turkey, lettuce, cheese, olives, and sauce."
type textarea "Made with turkey, lettuce, cheese, olives, and sauce."
click at [400, 451] on div "Description (En) Made with turkey, lettuce, cheese, olives, and sauce. Descript…" at bounding box center [388, 498] width 366 height 106
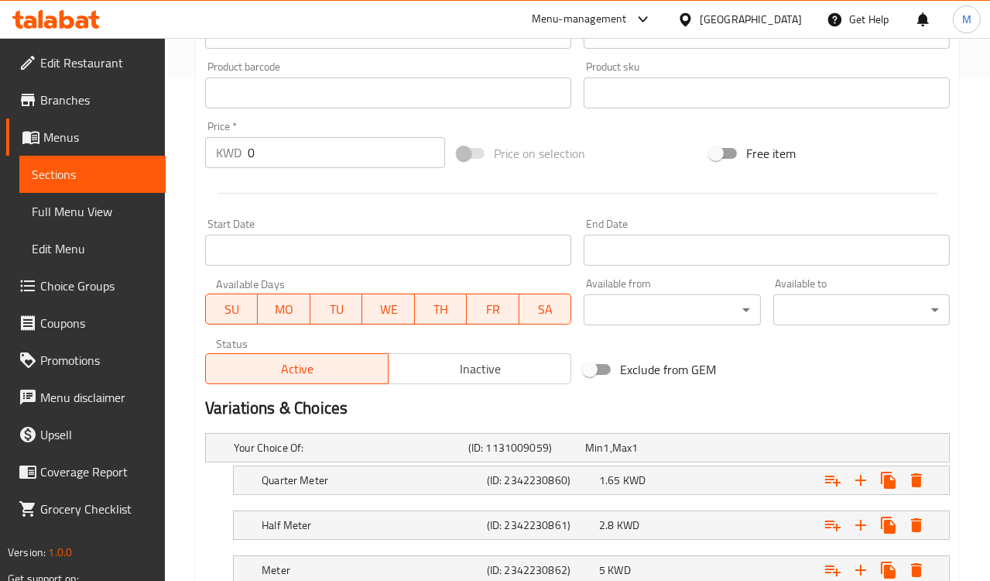
scroll to position [614, 0]
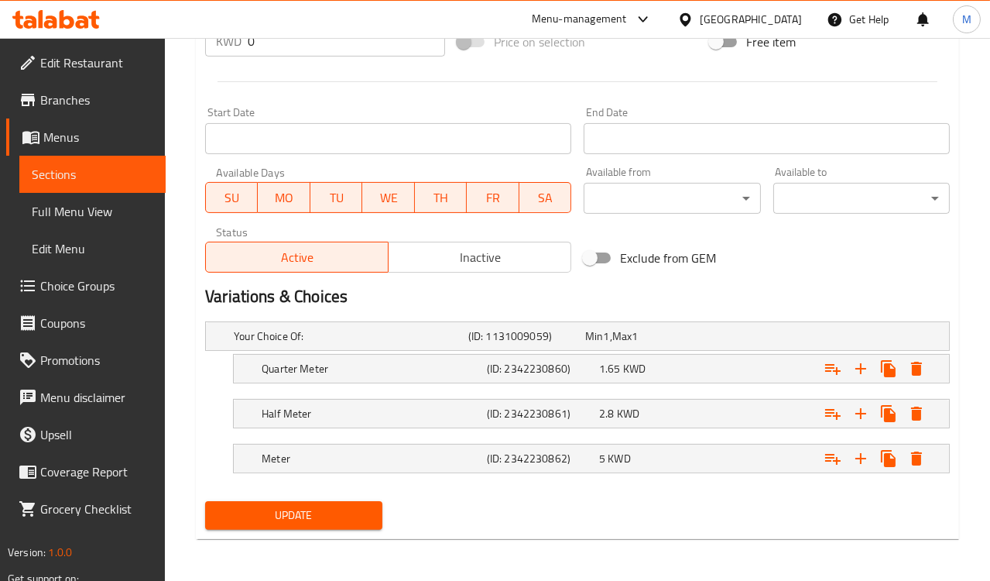
click at [324, 522] on span "Update" at bounding box center [294, 515] width 152 height 19
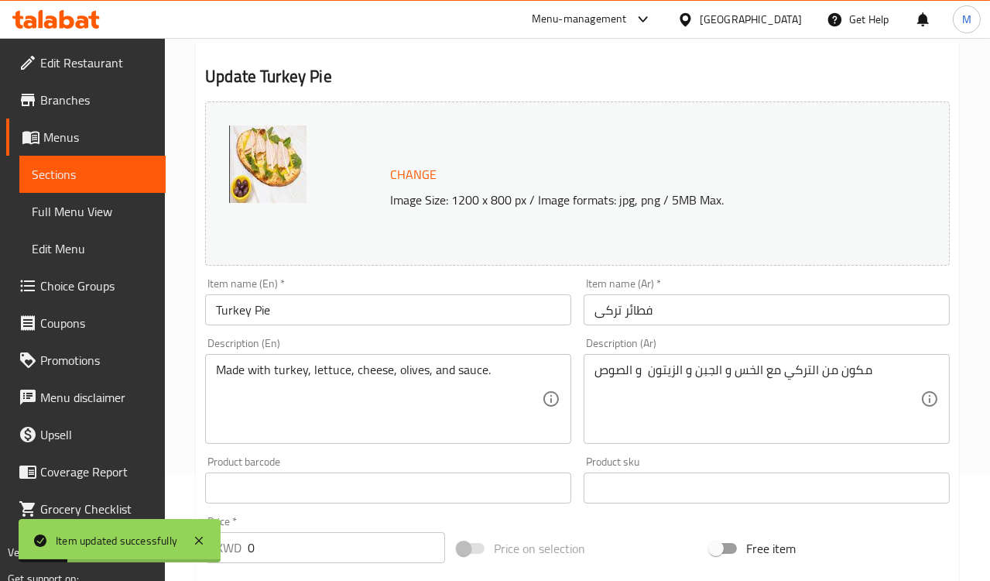
scroll to position [12, 0]
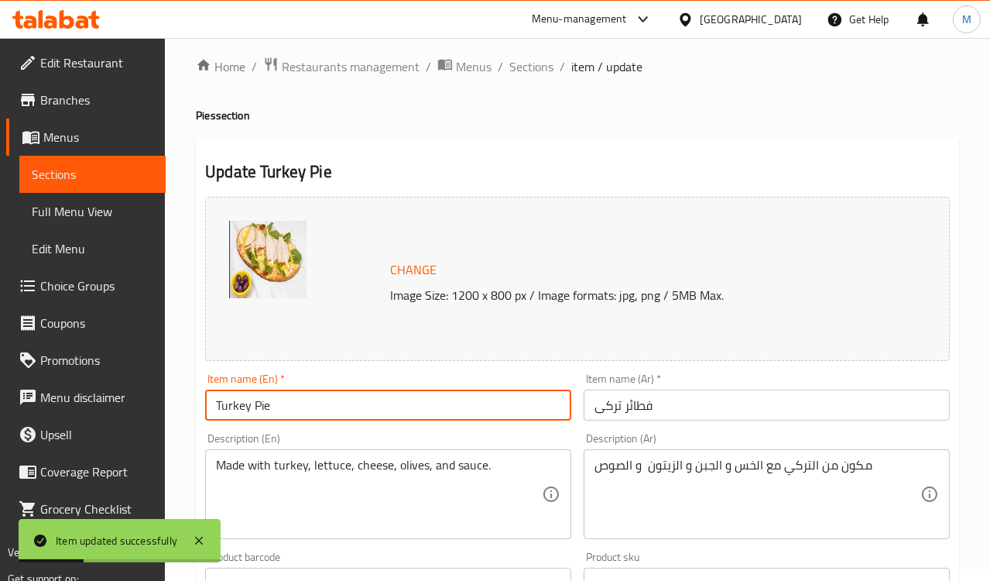
drag, startPoint x: 202, startPoint y: 404, endPoint x: 144, endPoint y: 403, distance: 58.1
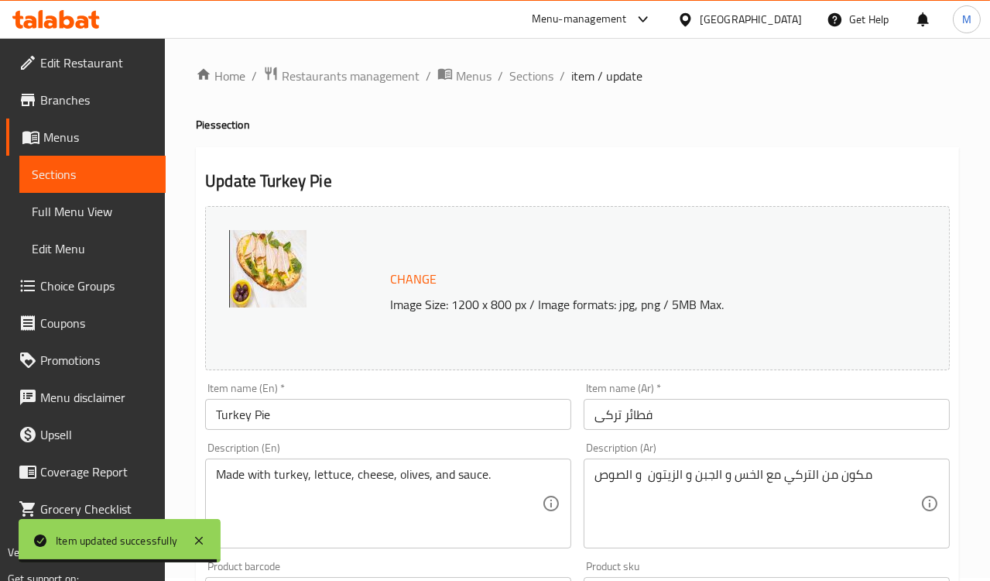
scroll to position [0, 0]
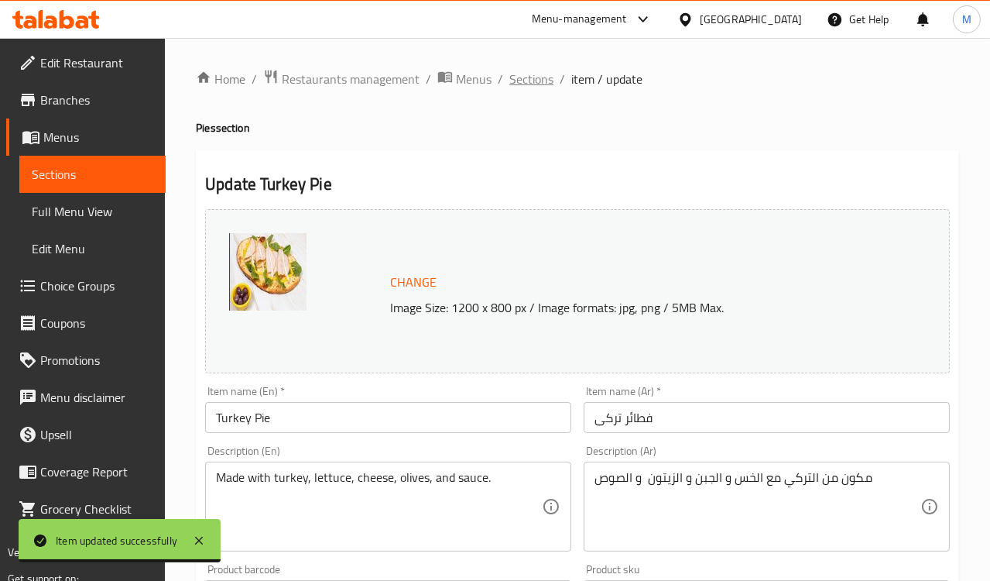
click at [516, 73] on span "Sections" at bounding box center [532, 79] width 44 height 19
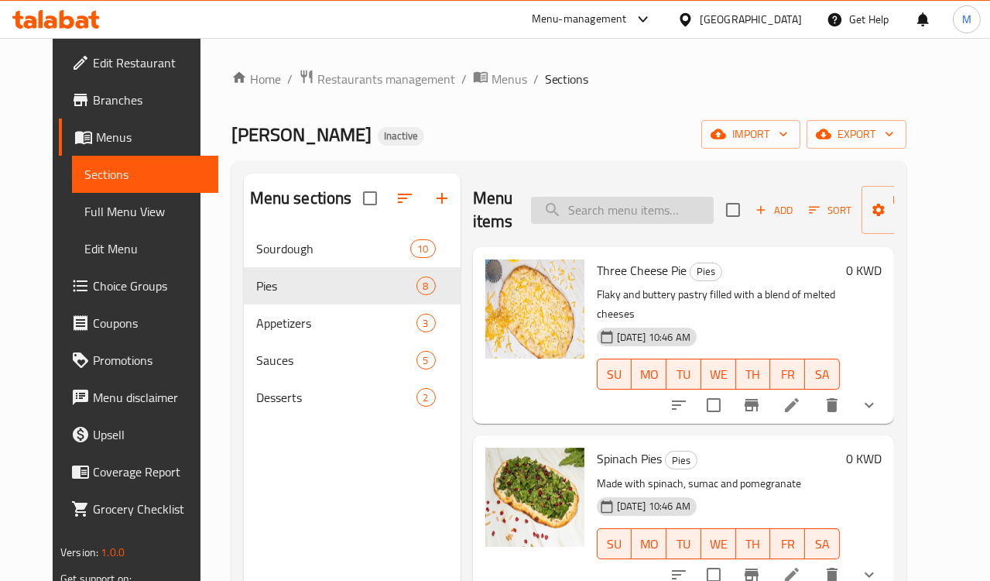
click at [580, 201] on input "search" at bounding box center [622, 210] width 183 height 27
paste input "Akkawi Cheese Pies"
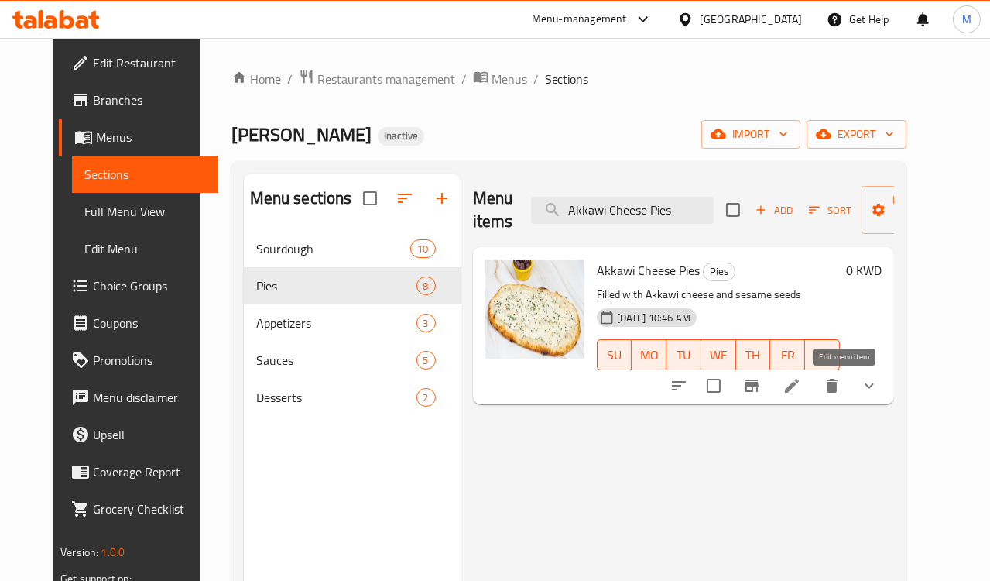
type input "Akkawi Cheese Pies"
click at [801, 389] on icon at bounding box center [792, 385] width 19 height 19
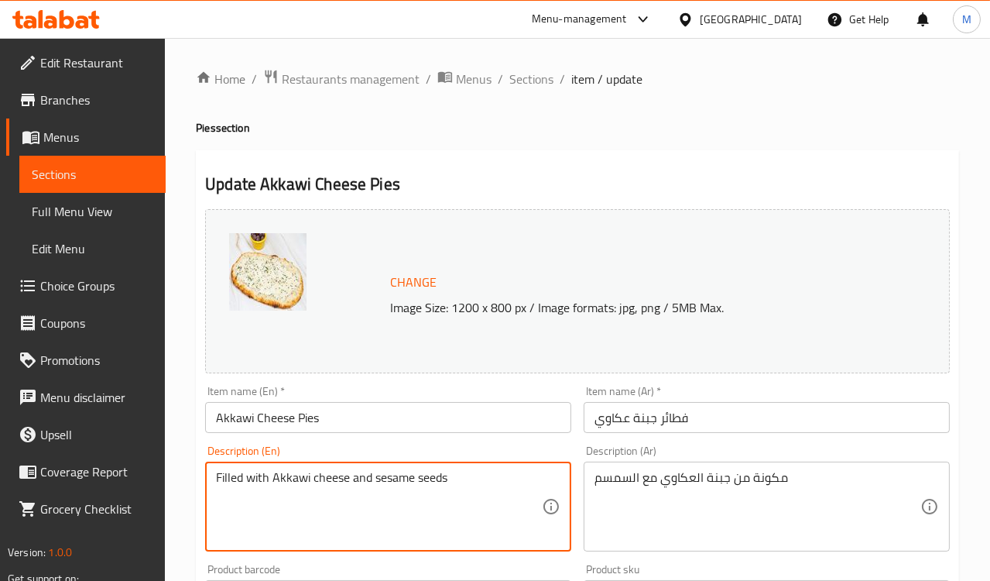
click at [235, 482] on textarea "Filled with Akkawi cheese and sesame seeds" at bounding box center [379, 507] width 326 height 74
type textarea "Made with Akkawi cheese and sesame seeds"
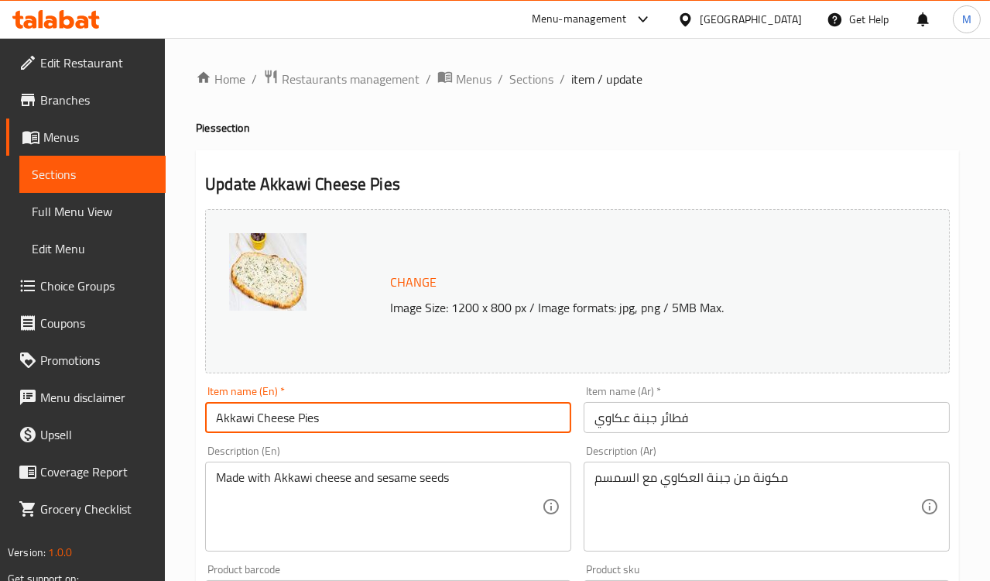
click at [273, 415] on input "Akkawi Cheese Pies" at bounding box center [388, 417] width 366 height 31
type input "Akkawi Pies"
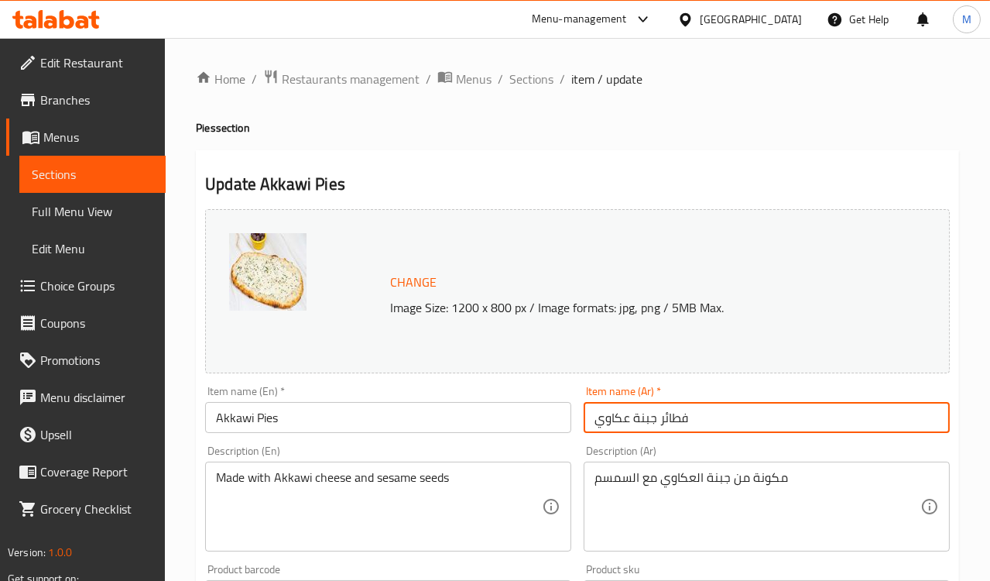
click at [654, 415] on input "فطائر جبنة عكاوي" at bounding box center [767, 417] width 366 height 31
type input "فطائر عكاوي"
click at [533, 386] on div "Item name (En)   * Akkawi Pies Item name (En) *" at bounding box center [388, 409] width 366 height 47
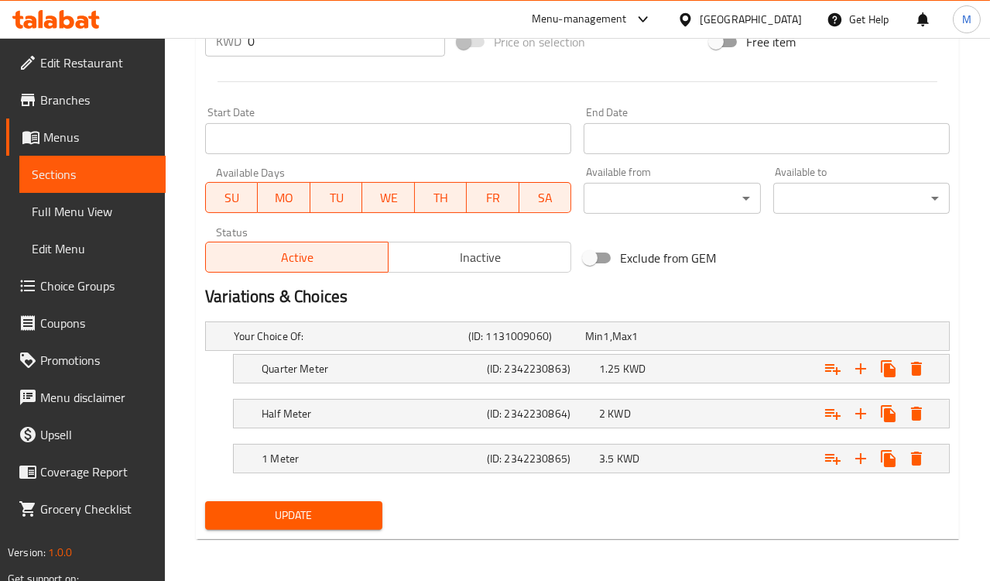
click at [300, 516] on span "Update" at bounding box center [294, 515] width 152 height 19
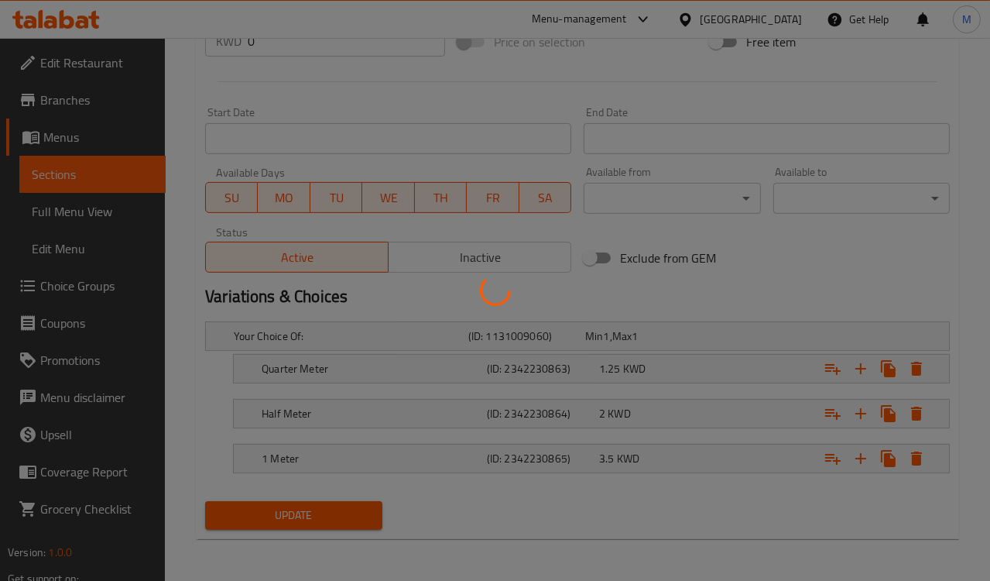
scroll to position [356, 0]
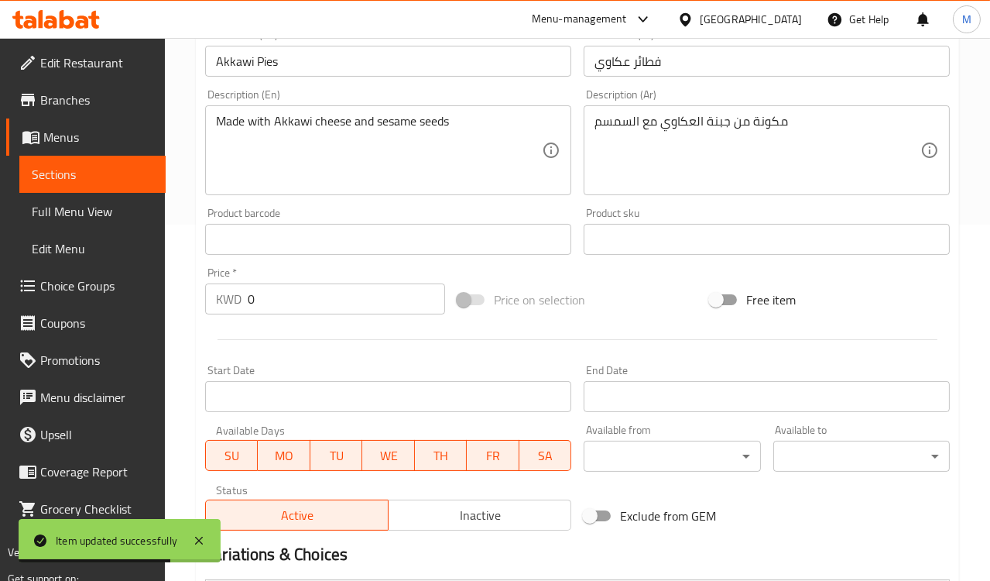
drag, startPoint x: 403, startPoint y: 116, endPoint x: 377, endPoint y: 118, distance: 25.6
click at [377, 118] on div "Made with Akkawi cheese and sesame seeds Description (En)" at bounding box center [388, 150] width 366 height 90
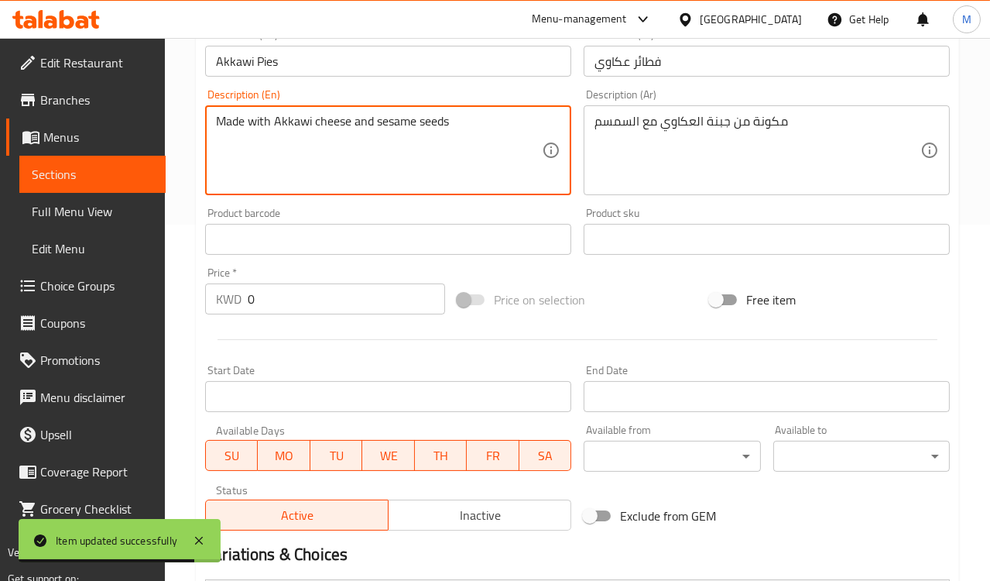
drag, startPoint x: 377, startPoint y: 125, endPoint x: 451, endPoint y: 124, distance: 74.3
click at [451, 124] on textarea "Made with Akkawi cheese and sesame seeds" at bounding box center [379, 151] width 326 height 74
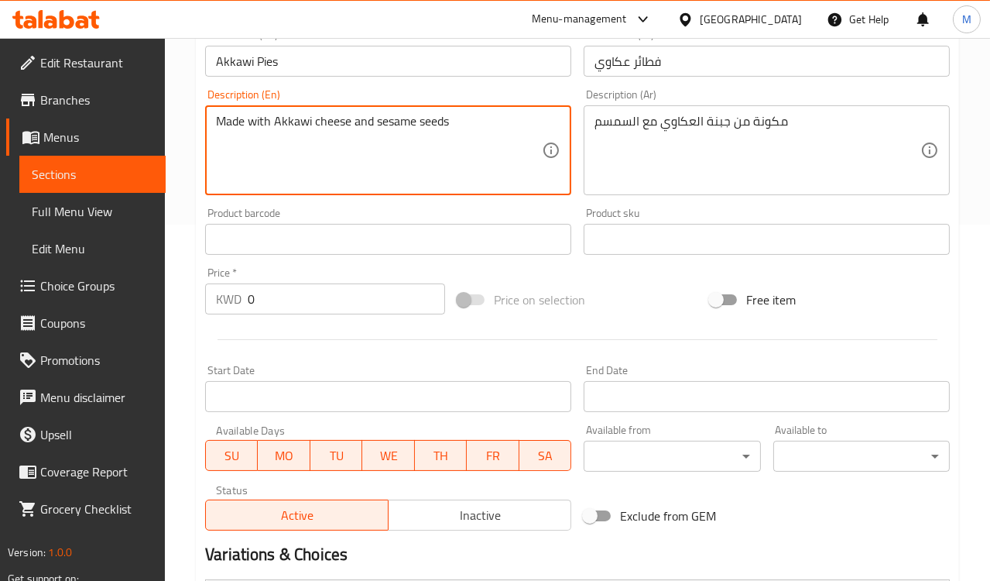
click at [438, 125] on textarea "Made with Akkawi cheese and sesame seeds" at bounding box center [379, 151] width 326 height 74
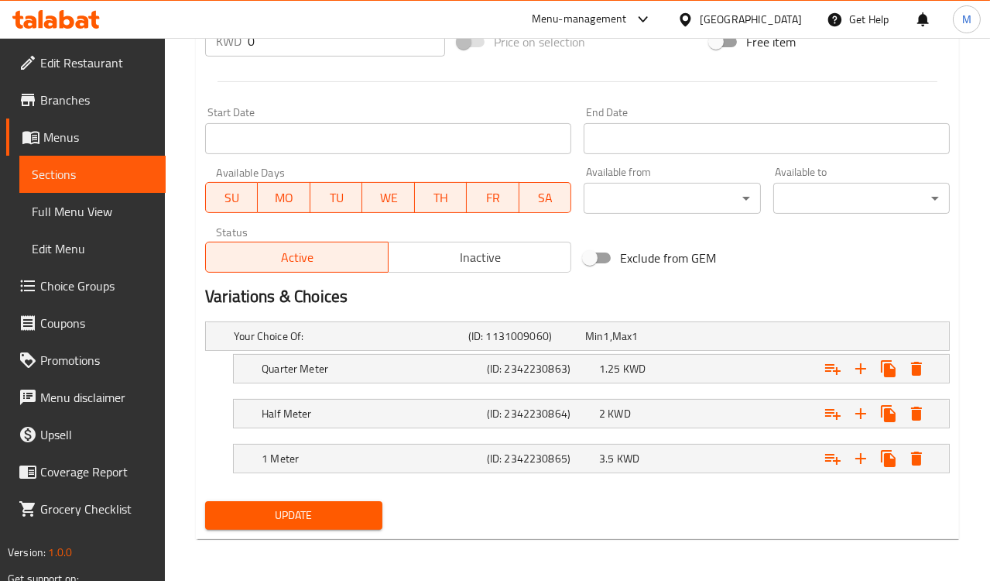
type textarea "Made with Akkawi cheese and sesame"
click at [291, 510] on span "Update" at bounding box center [294, 515] width 152 height 19
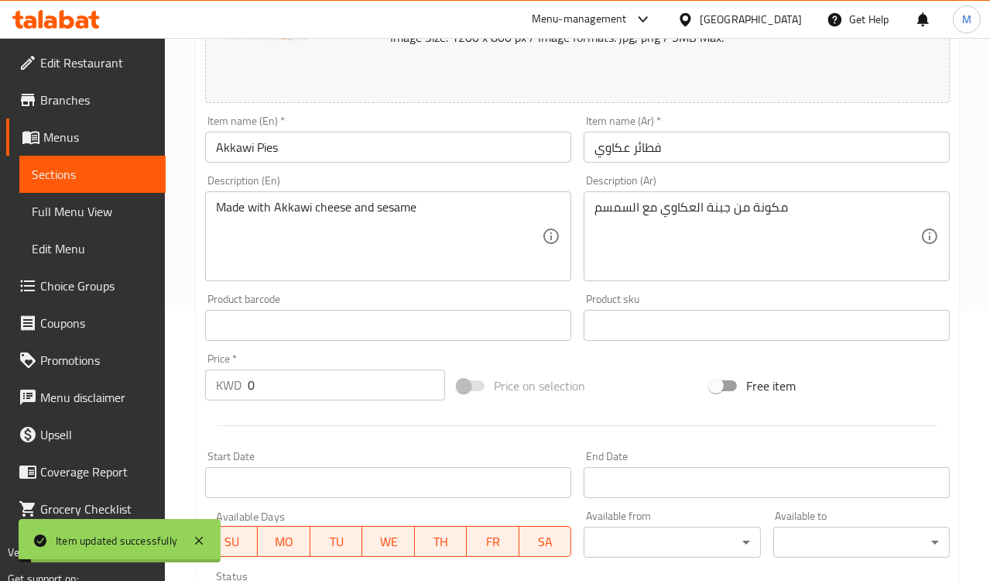
scroll to position [12, 0]
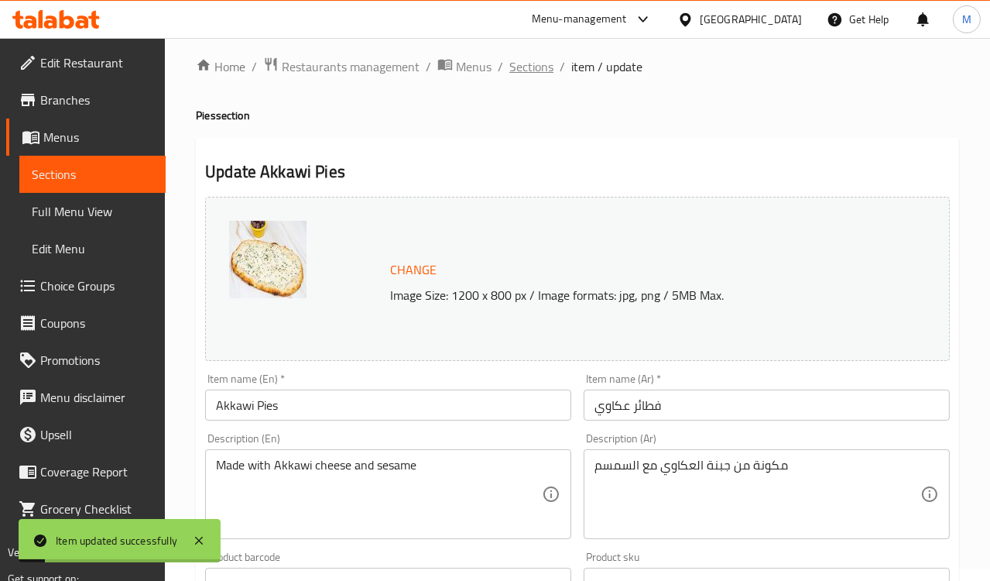
click at [519, 66] on span "Sections" at bounding box center [532, 66] width 44 height 19
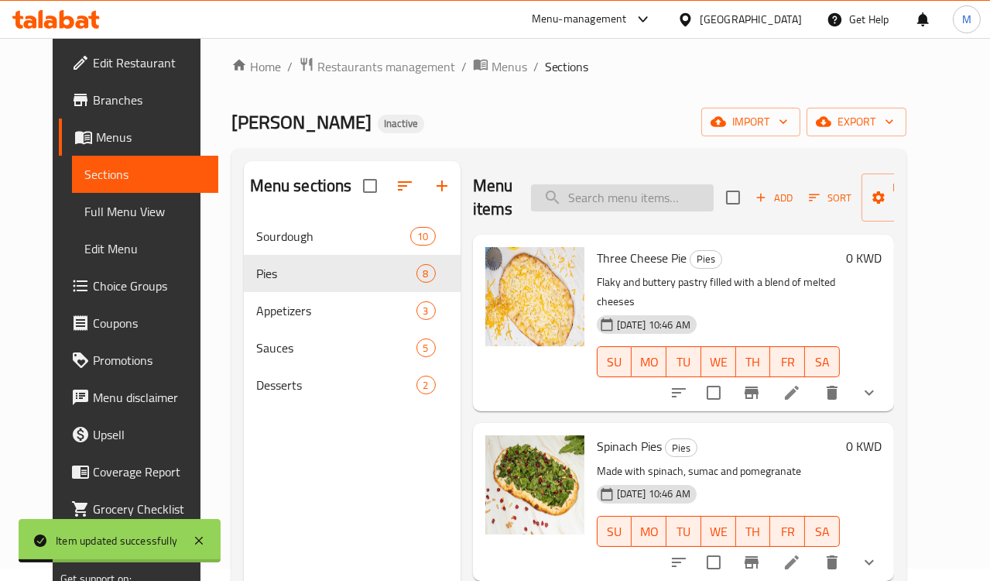
click at [603, 202] on input "search" at bounding box center [622, 197] width 183 height 27
paste input "sesame seeds"
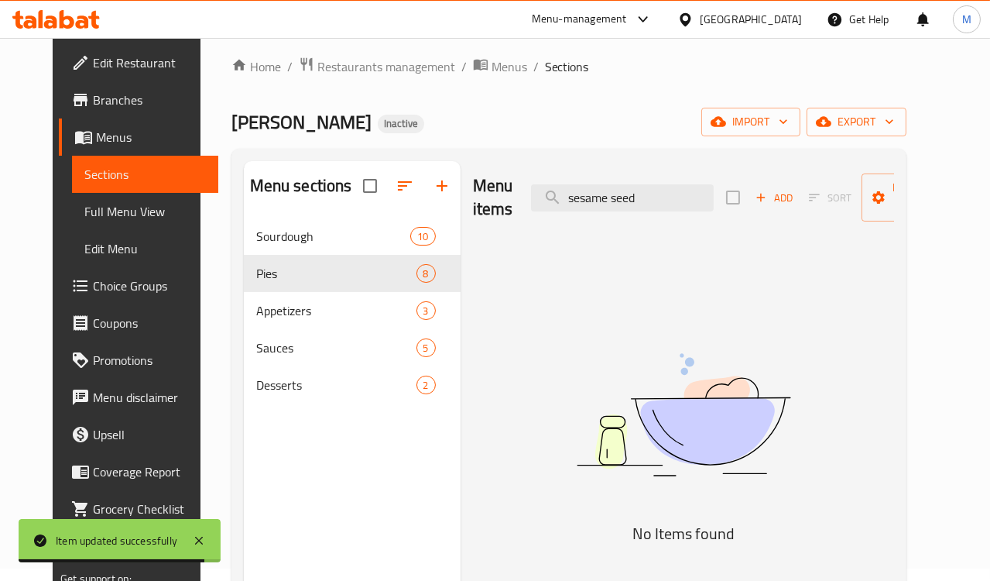
drag, startPoint x: 414, startPoint y: 201, endPoint x: 401, endPoint y: 201, distance: 13.2
click at [461, 201] on div "Menu items sesame seed Add Sort Manage items No Items found" at bounding box center [678, 451] width 434 height 581
paste input "بطاطا مقلية بالجبنة"
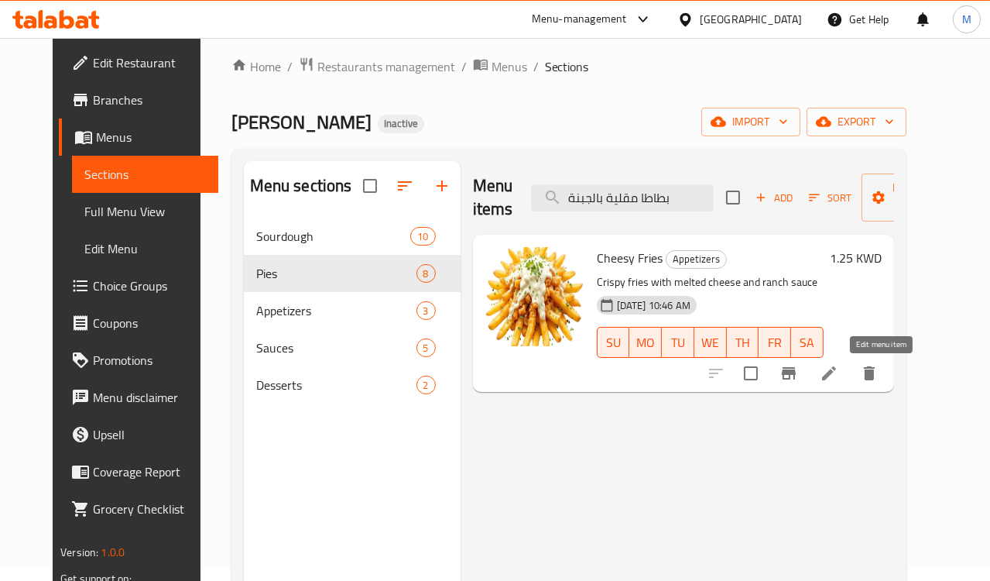
type input "بطاطا مقلية بالجبنة"
click at [836, 373] on icon at bounding box center [829, 373] width 14 height 14
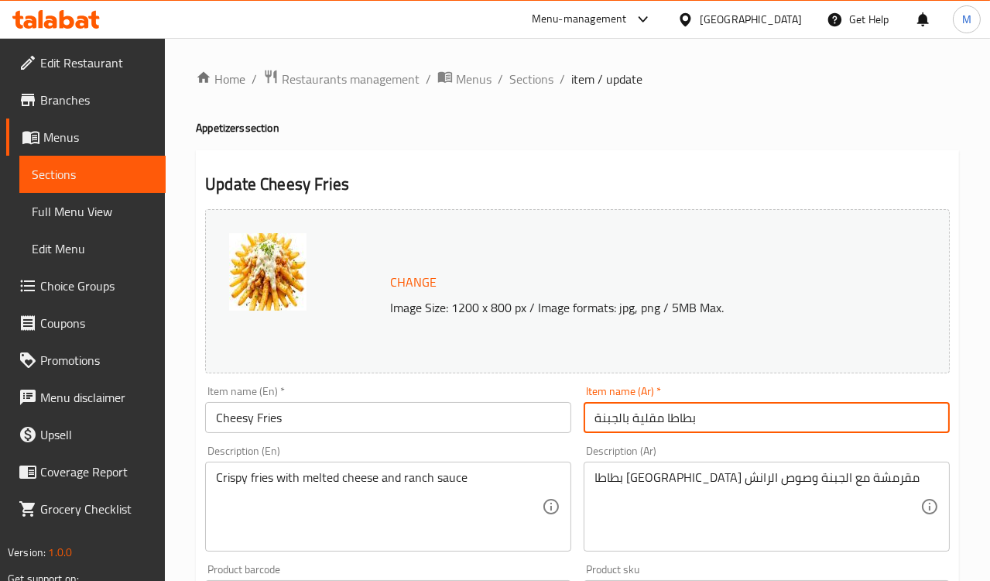
drag, startPoint x: 533, startPoint y: 407, endPoint x: 465, endPoint y: 403, distance: 68.3
click at [465, 403] on div "Change Image Size: 1200 x 800 px / Image formats: jpg, png / 5MB Max. Item name…" at bounding box center [577, 548] width 757 height 690
paste input "جبن"
click at [617, 417] on input "بطاط جبن" at bounding box center [767, 417] width 366 height 31
type input "بطاطا جبن"
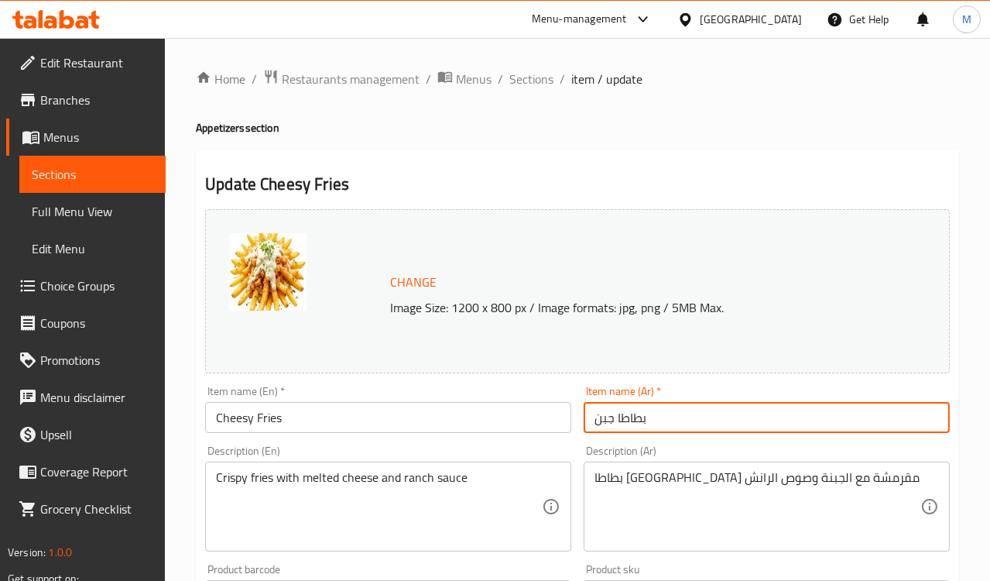
click at [266, 421] on input "Cheesy Fries" at bounding box center [388, 417] width 366 height 31
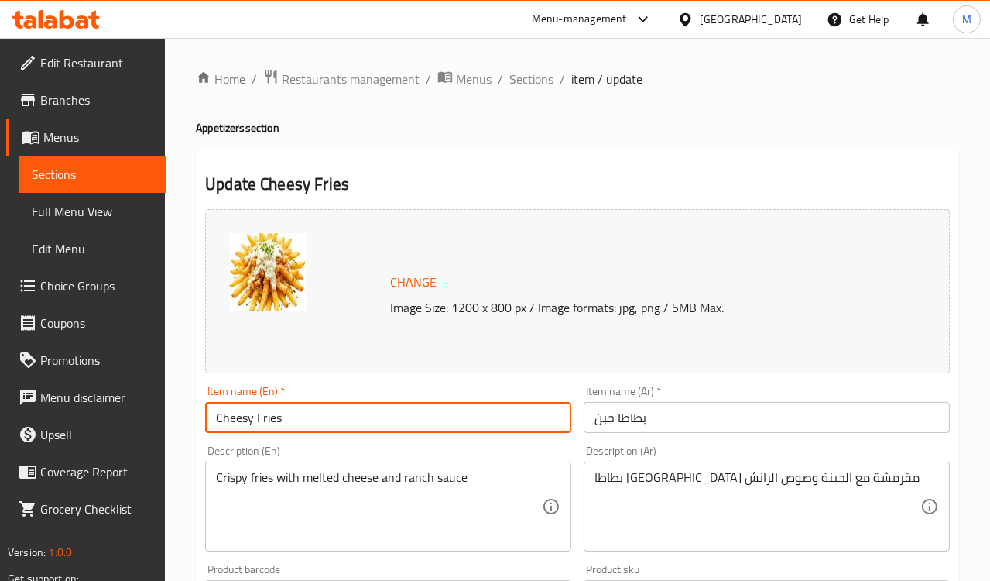
click at [266, 421] on input "Cheesy Fries" at bounding box center [388, 417] width 366 height 31
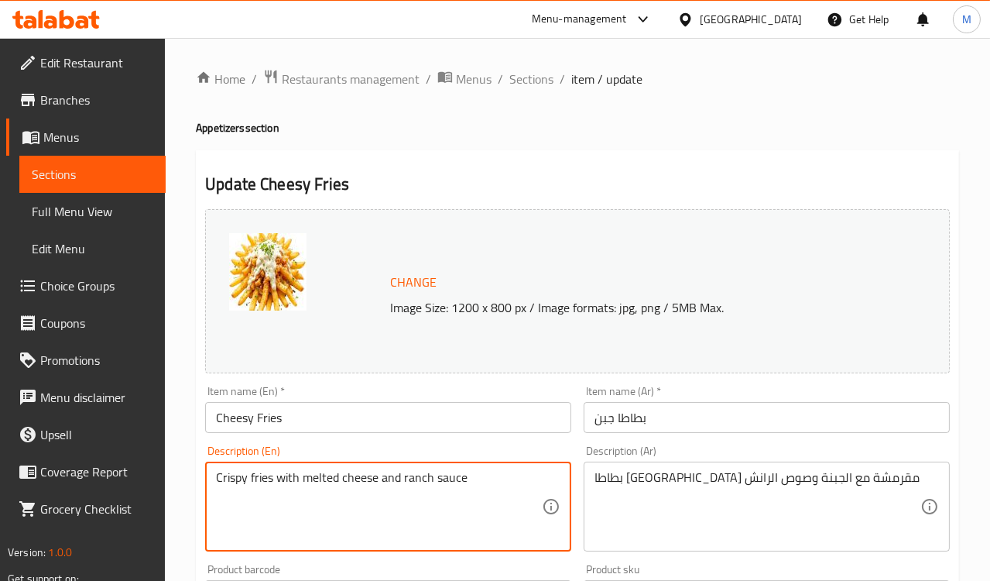
click at [271, 417] on input "Cheesy Fries" at bounding box center [388, 417] width 366 height 31
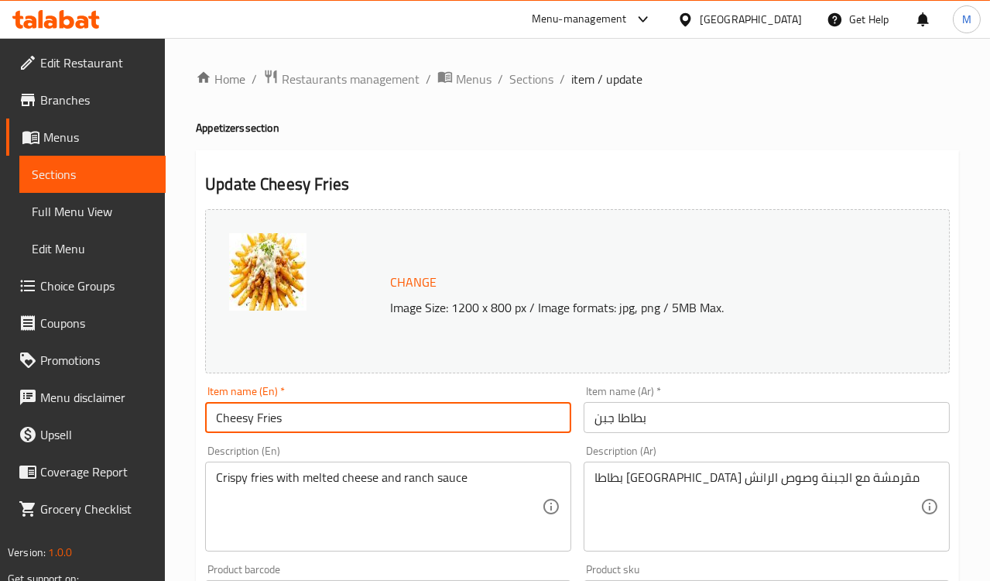
click at [271, 417] on input "Cheesy Fries" at bounding box center [388, 417] width 366 height 31
type input "Cheesy potato"
click at [263, 438] on div "Item name (En)   * Cheesy potato Item name (En) *" at bounding box center [388, 409] width 379 height 60
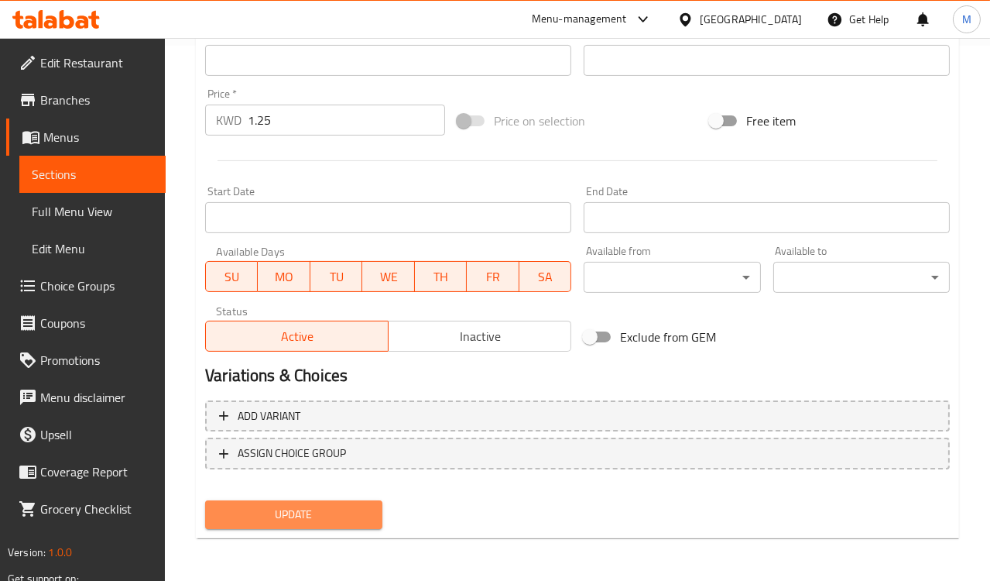
click at [291, 520] on span "Update" at bounding box center [294, 514] width 152 height 19
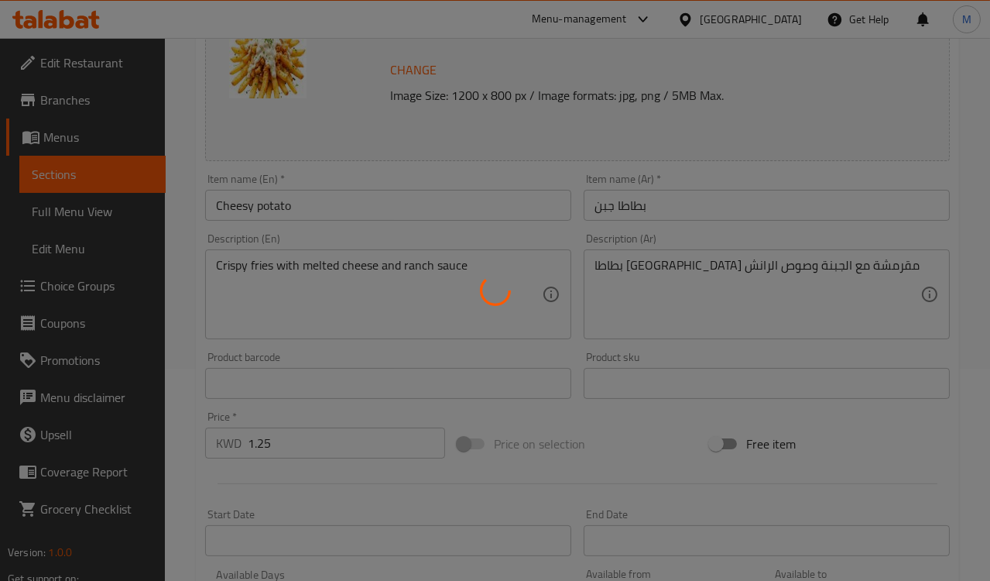
scroll to position [191, 0]
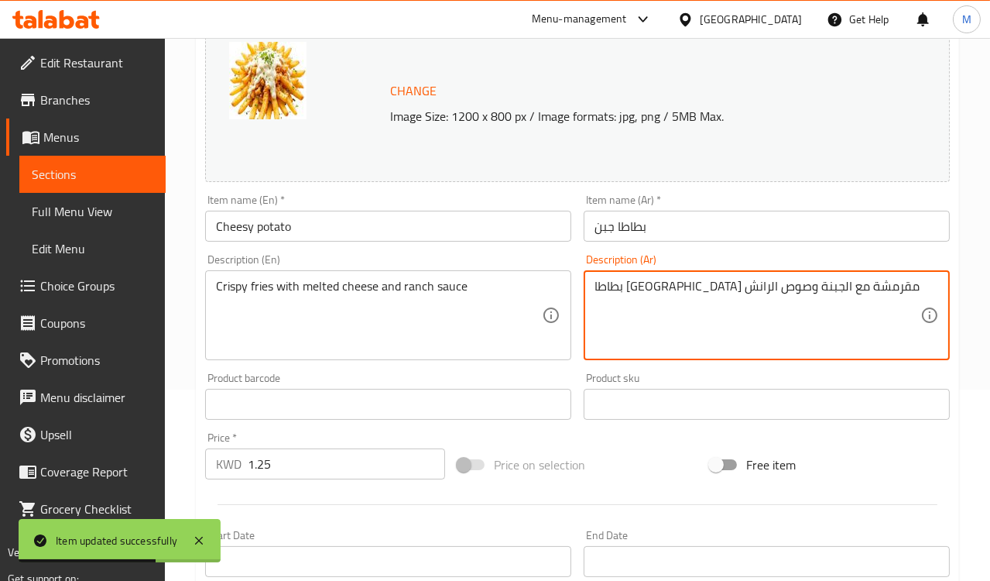
click at [684, 298] on textarea "بطاطا [GEOGRAPHIC_DATA] مقرمشة مع الجبنة وصوص الرانش" at bounding box center [758, 316] width 326 height 74
paste textarea "مقلية مع الجبن و"
type textarea "بطاط مقلية مع الجبن و صوص الرانش"
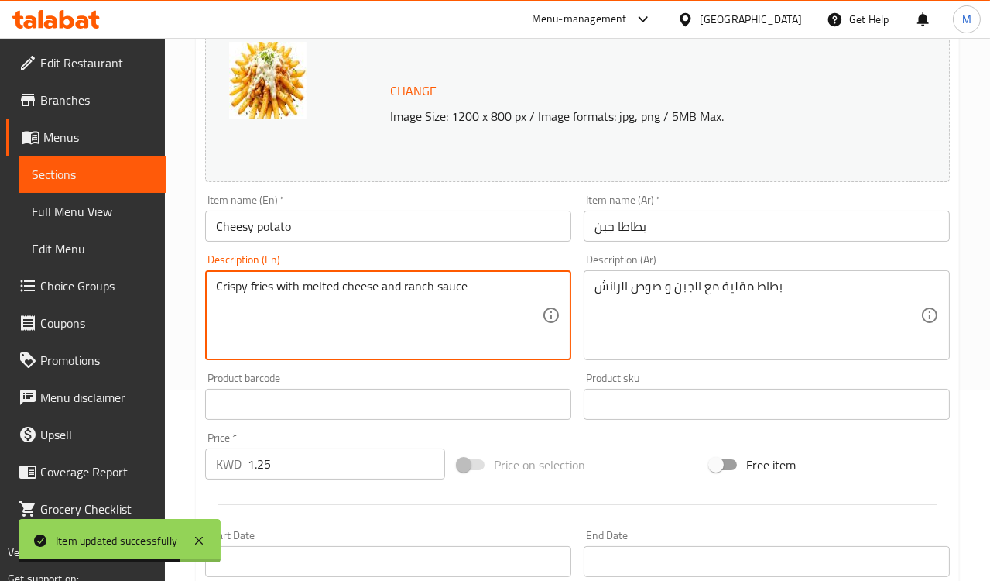
click at [231, 285] on textarea "Crispy fries with melted cheese and ranch sauce" at bounding box center [379, 316] width 326 height 74
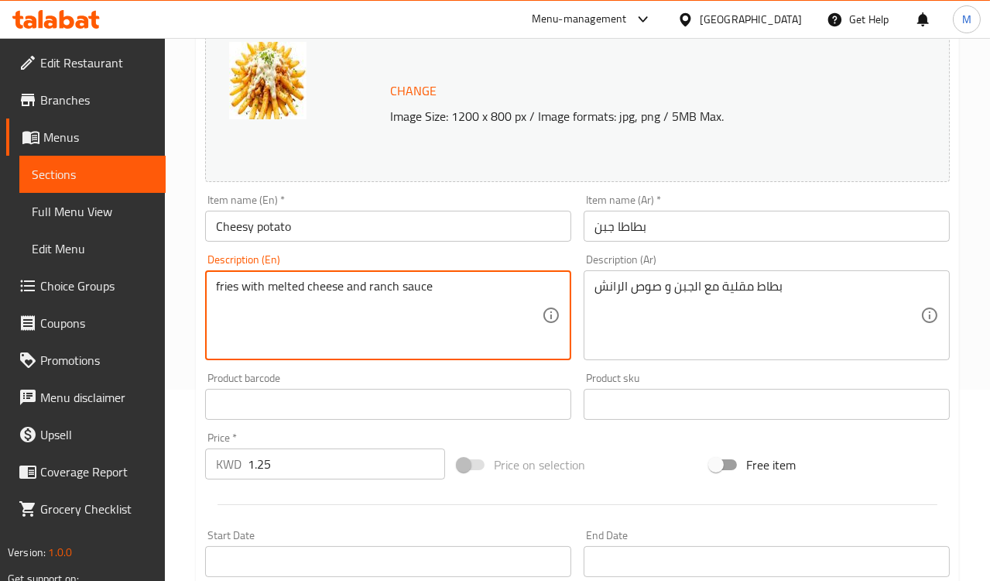
click at [280, 290] on textarea "fries with melted cheese and ranch sauce" at bounding box center [379, 316] width 326 height 74
type textarea "fries with cheese and ranch sauce"
click at [335, 369] on div "Product barcode Product barcode" at bounding box center [388, 396] width 379 height 60
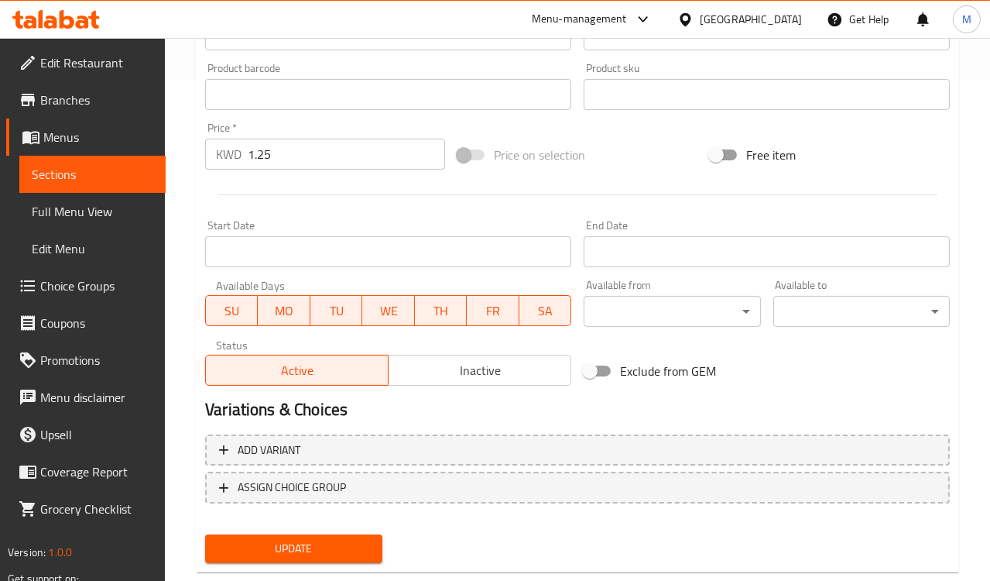
scroll to position [535, 0]
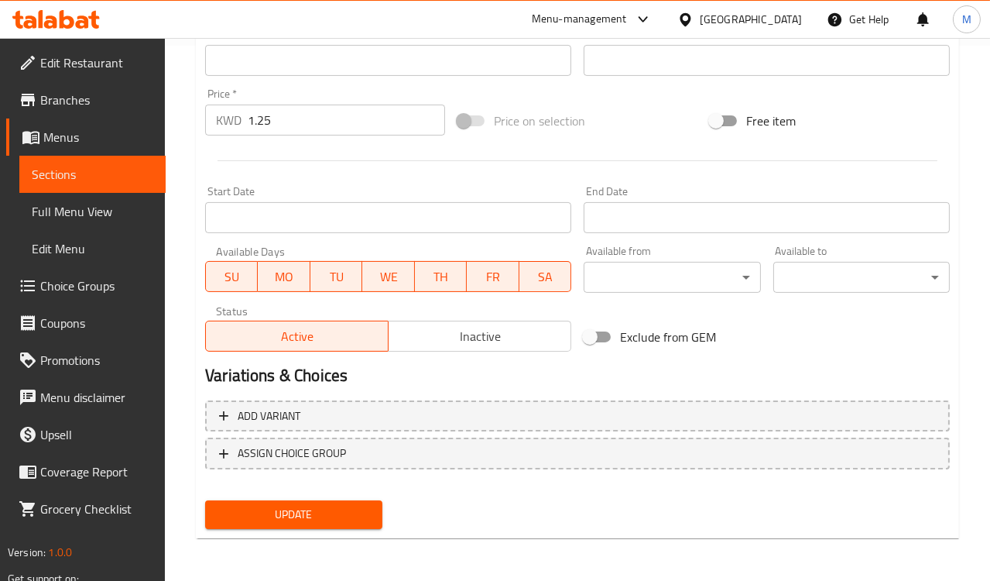
click at [350, 511] on span "Update" at bounding box center [294, 514] width 152 height 19
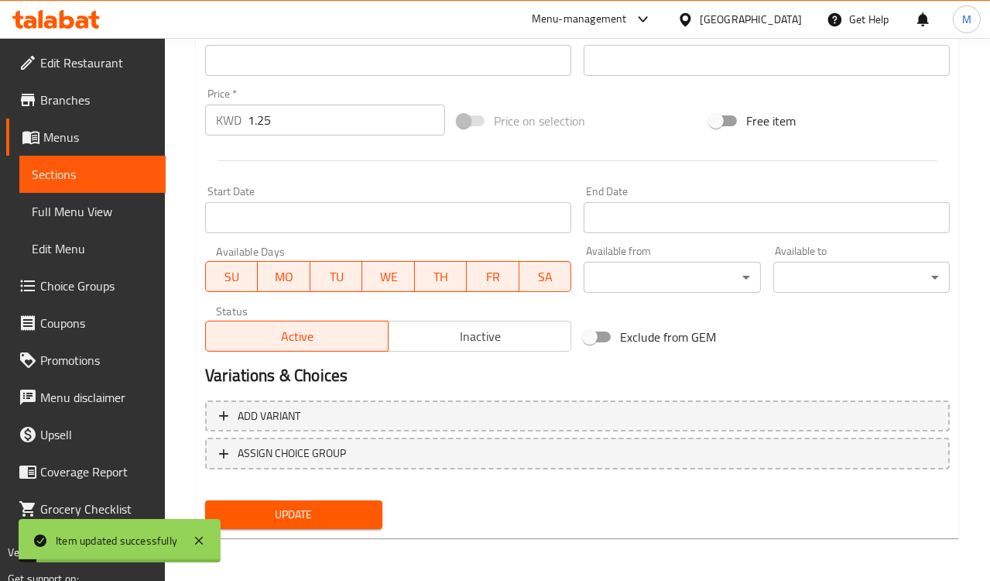
click at [483, 187] on div "Start Date Start Date" at bounding box center [388, 209] width 366 height 47
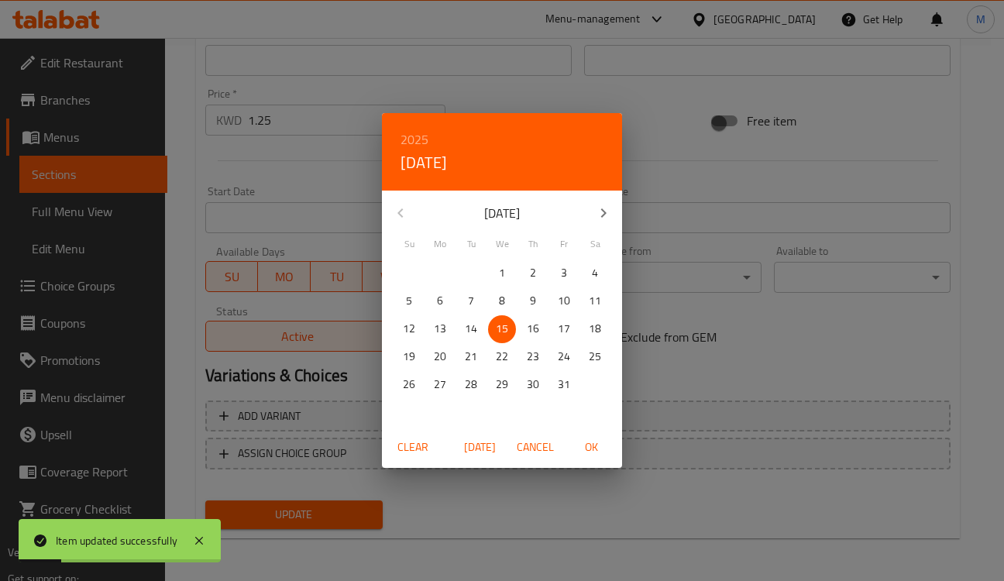
click at [421, 451] on span "Clear" at bounding box center [412, 446] width 37 height 19
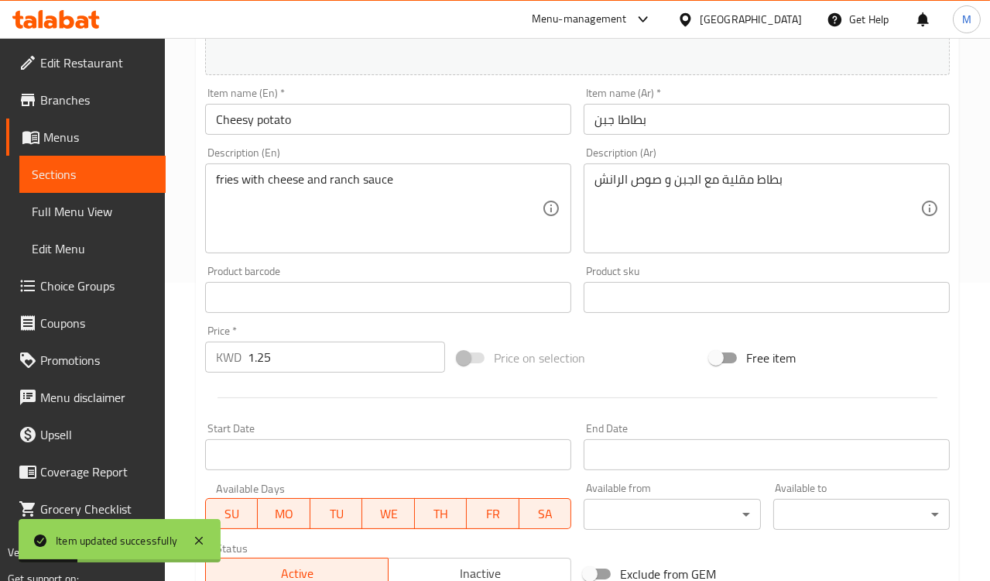
scroll to position [191, 0]
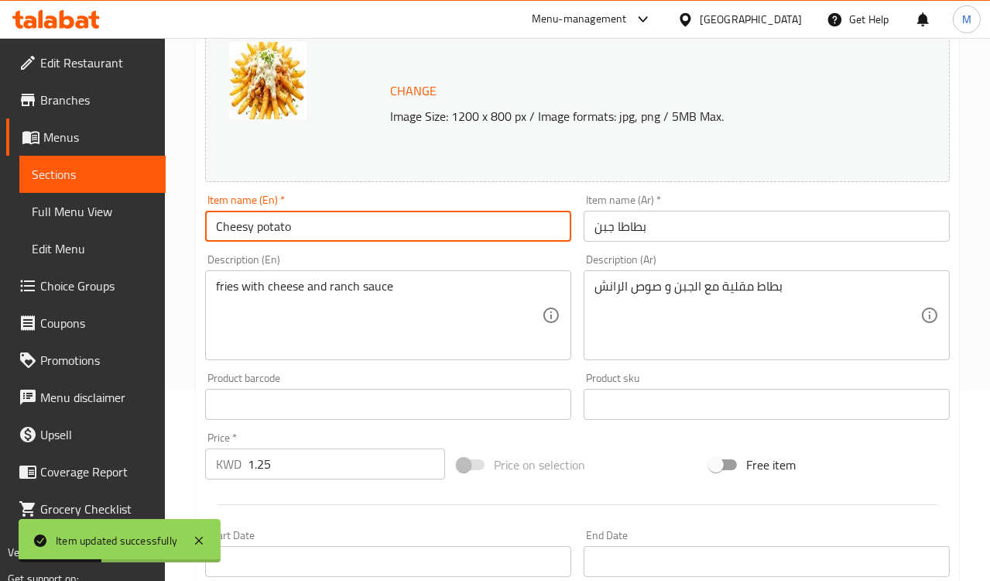
drag, startPoint x: 312, startPoint y: 226, endPoint x: 149, endPoint y: 220, distance: 162.7
click at [149, 220] on div "Edit Restaurant Branches Menus Sections Full Menu View Edit Menu Choice Groups …" at bounding box center [495, 386] width 990 height 1079
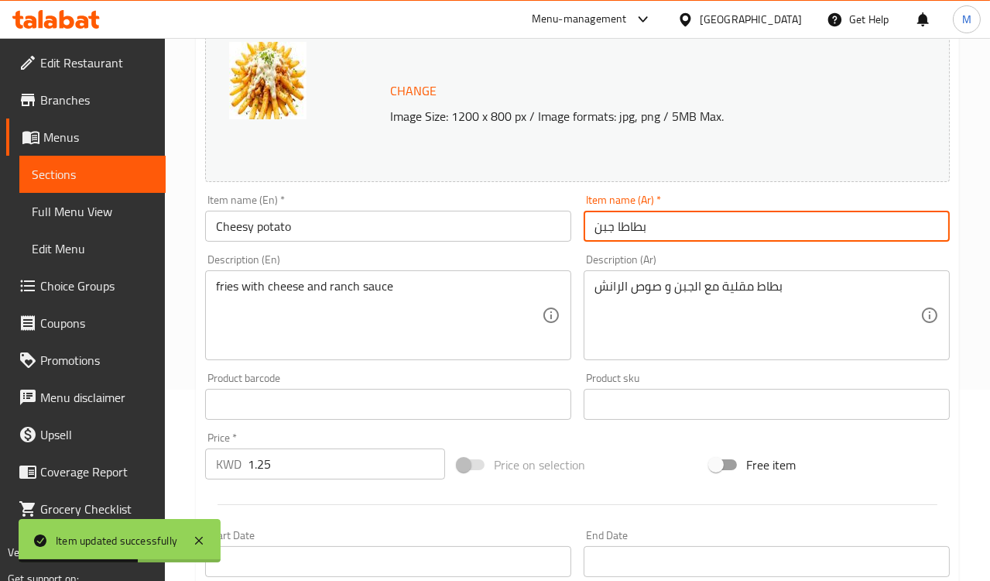
click at [613, 221] on input "بطاطا جبن" at bounding box center [767, 226] width 366 height 31
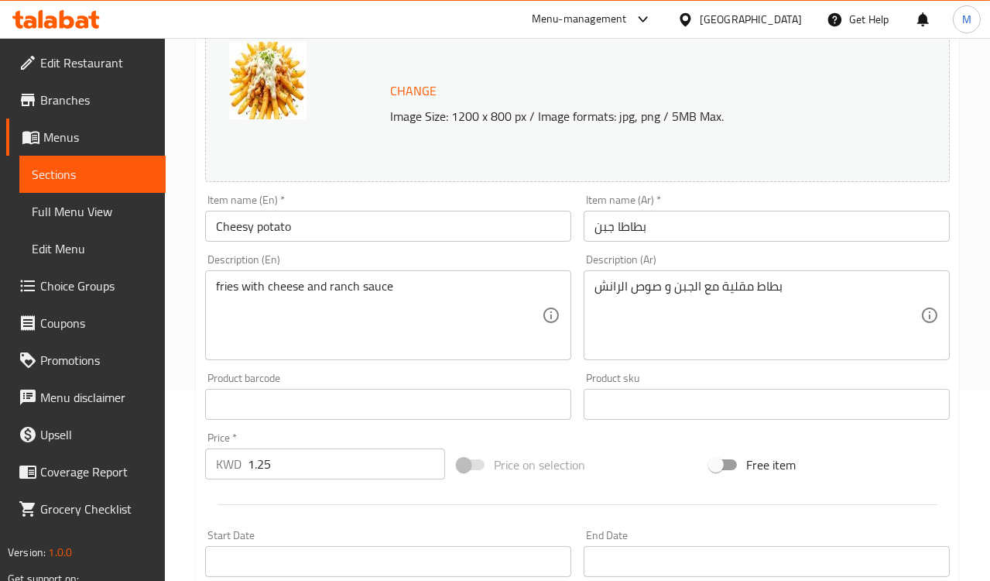
click at [407, 200] on div "Item name (En)   * Cheesy potato Item name (En) *" at bounding box center [388, 217] width 366 height 47
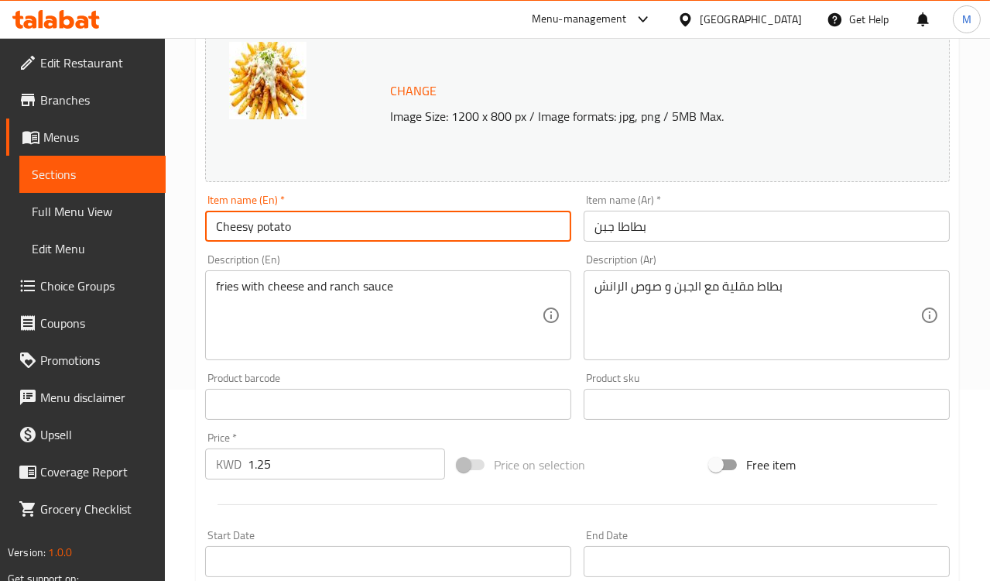
drag, startPoint x: 293, startPoint y: 227, endPoint x: 156, endPoint y: 207, distance: 138.5
click at [156, 207] on div "Edit Restaurant Branches Menus Sections Full Menu View Edit Menu Choice Groups …" at bounding box center [495, 386] width 990 height 1079
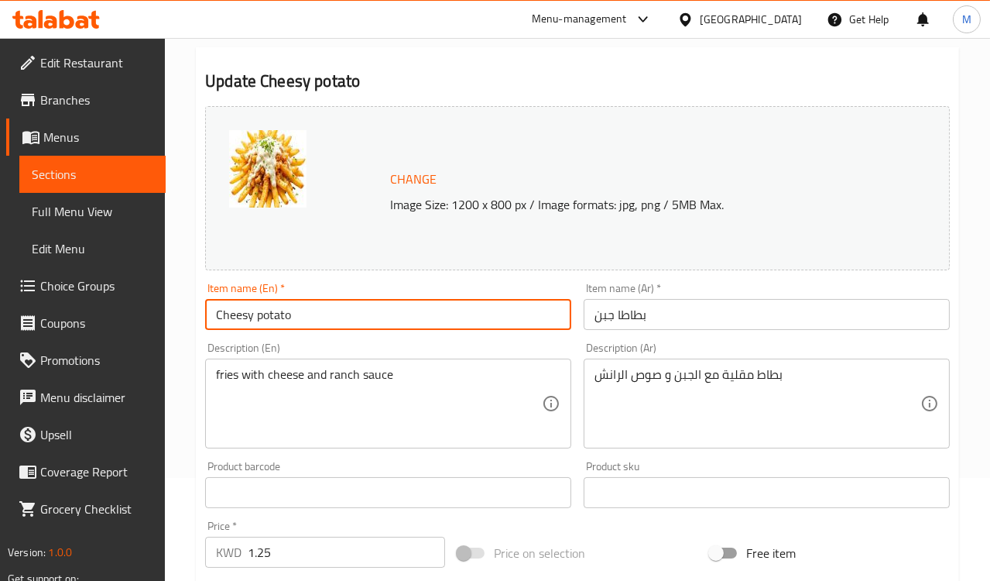
scroll to position [0, 0]
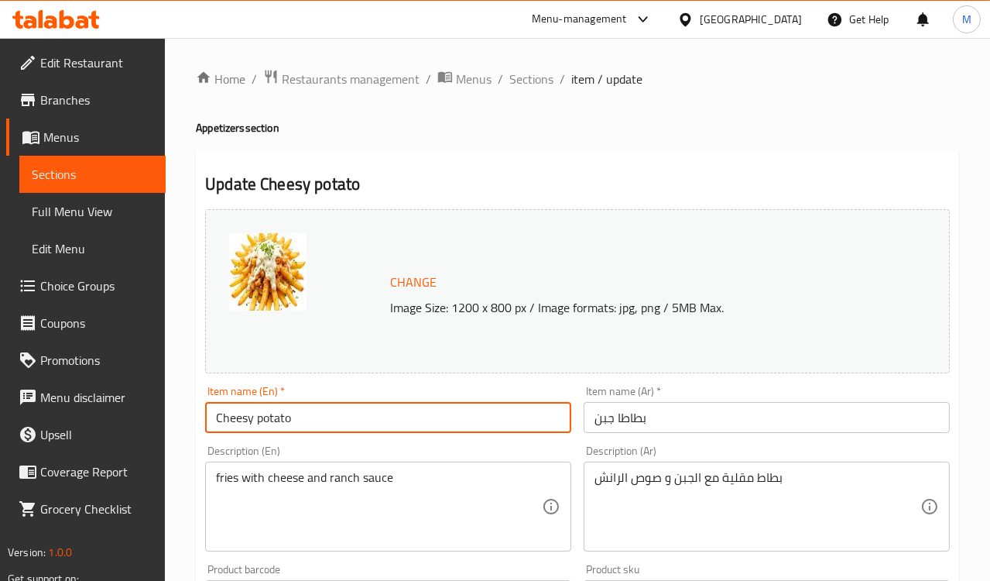
click at [545, 79] on span "Sections" at bounding box center [532, 79] width 44 height 19
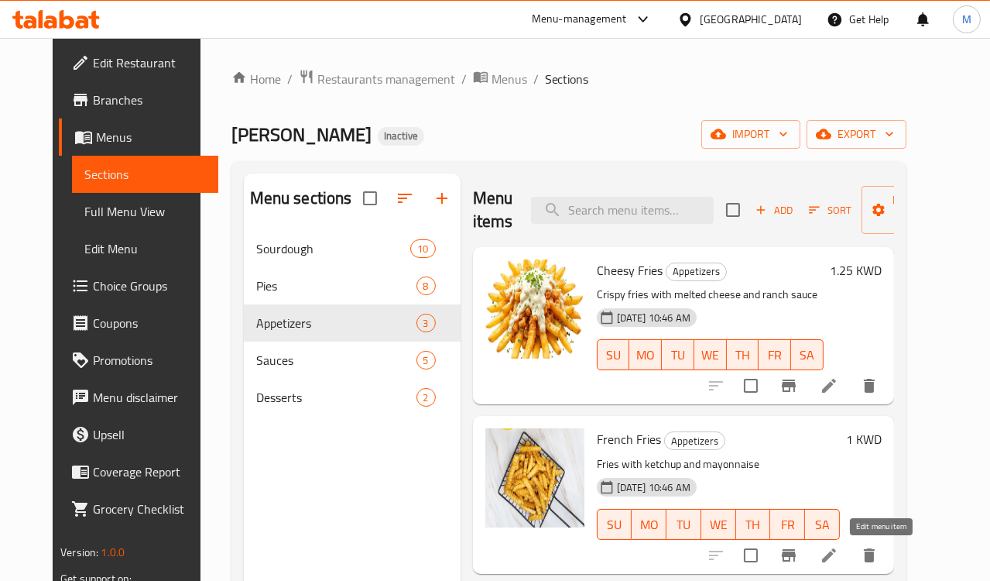
click at [839, 547] on icon at bounding box center [829, 555] width 19 height 19
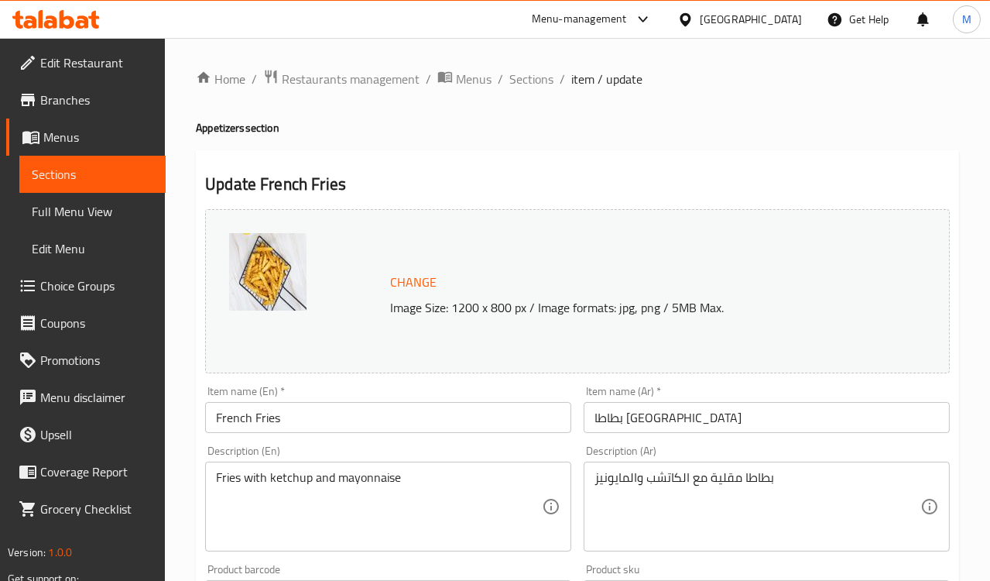
click at [612, 413] on input "بطاطا [GEOGRAPHIC_DATA]" at bounding box center [767, 417] width 366 height 31
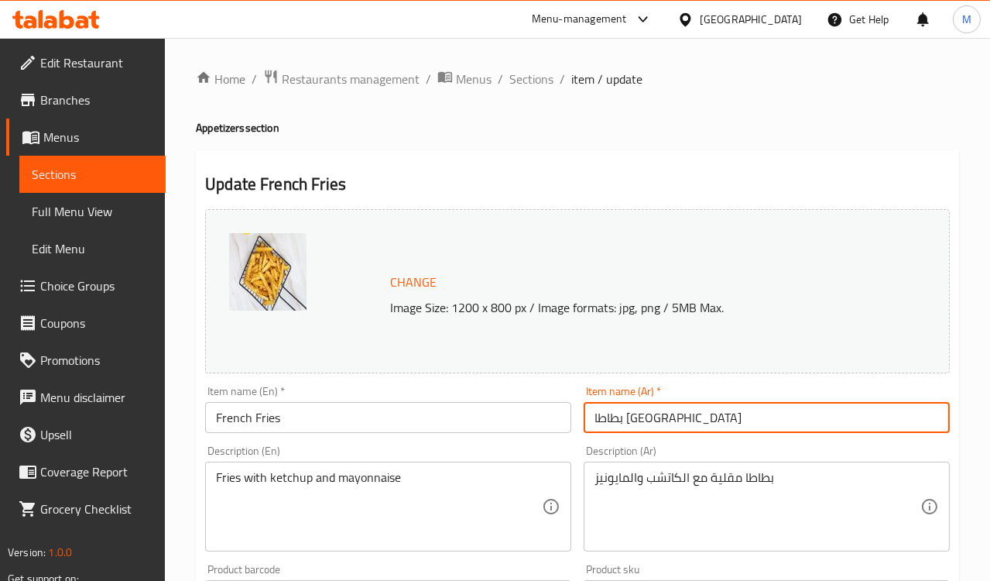
click at [612, 413] on input "بطاطا [GEOGRAPHIC_DATA]" at bounding box center [767, 417] width 366 height 31
click at [614, 413] on input "بطاطا [GEOGRAPHIC_DATA]" at bounding box center [767, 417] width 366 height 31
click at [608, 418] on input "بطاطا [GEOGRAPHIC_DATA]" at bounding box center [767, 417] width 366 height 31
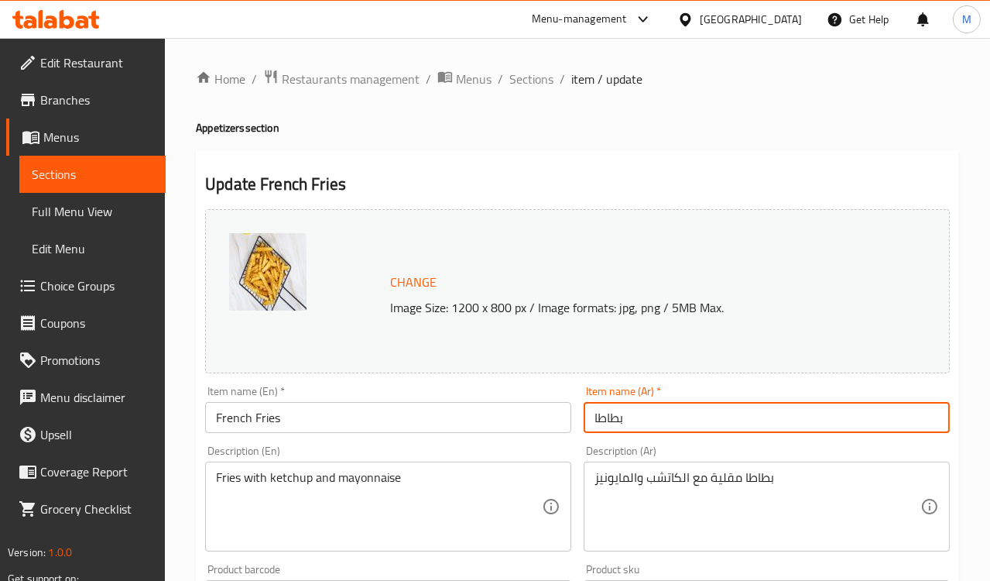
type input "بطاطا"
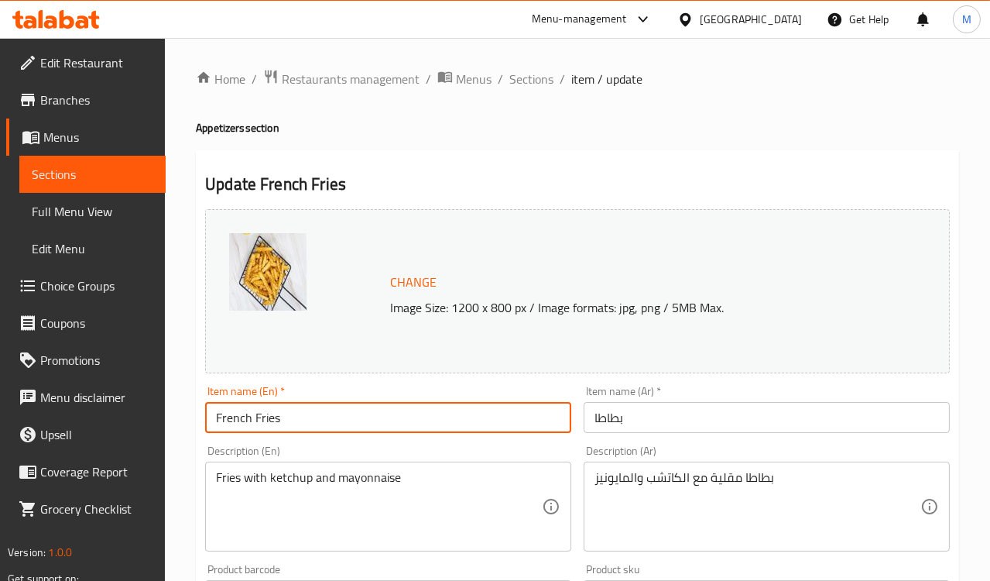
drag, startPoint x: 240, startPoint y: 424, endPoint x: 35, endPoint y: 393, distance: 207.6
click at [35, 393] on div "Edit Restaurant Branches Menus Sections Full Menu View Edit Menu Choice Groups …" at bounding box center [495, 577] width 990 height 1079
type input "Potato"
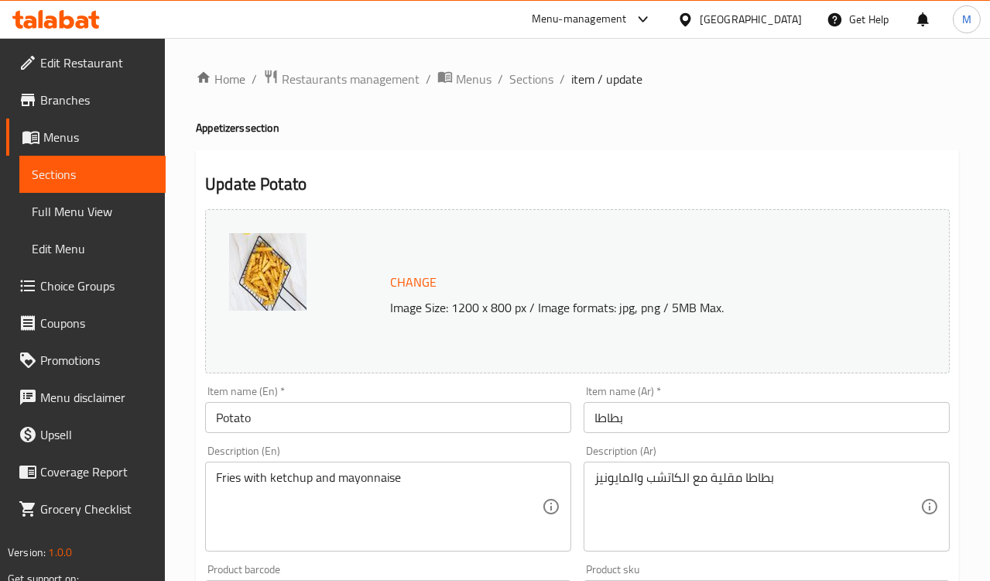
click at [554, 443] on div "Description (En) Fries with ketchup and mayonnaise Description (En)" at bounding box center [388, 498] width 379 height 118
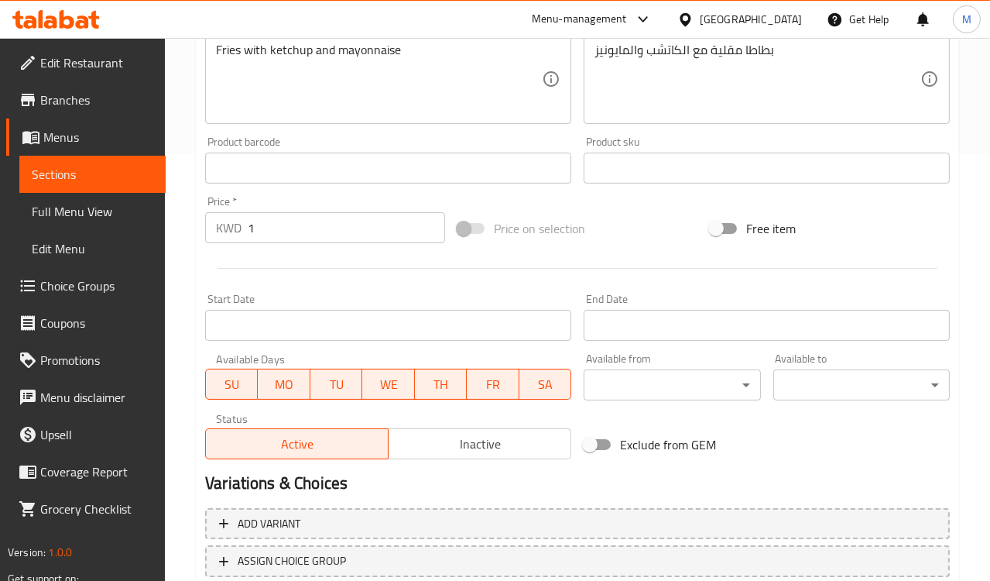
scroll to position [516, 0]
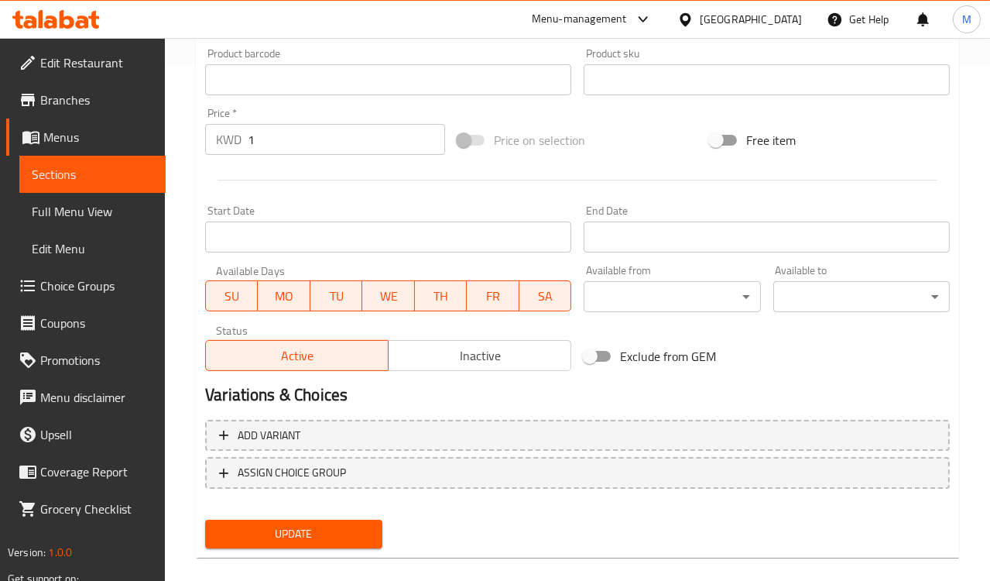
click at [322, 529] on span "Update" at bounding box center [294, 533] width 152 height 19
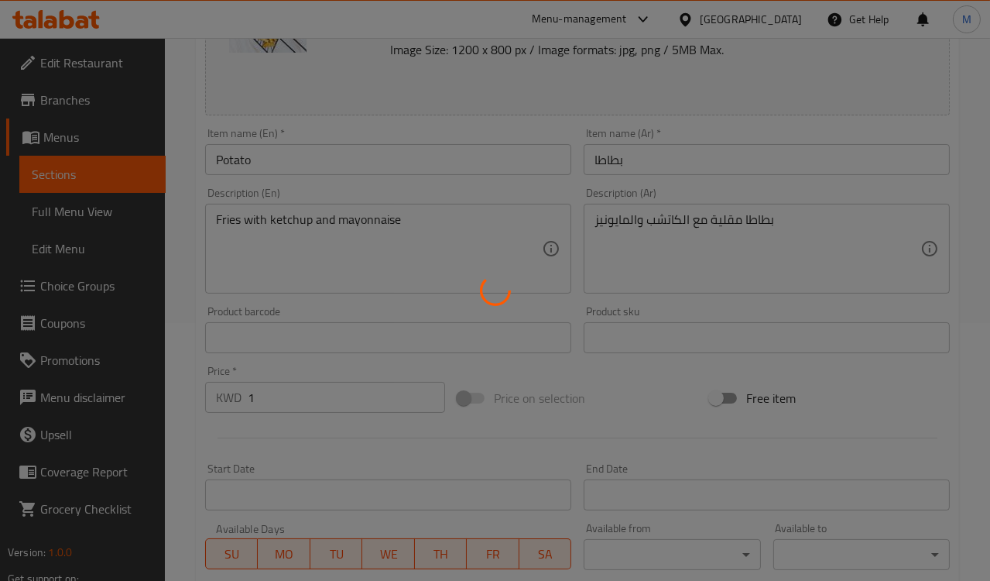
scroll to position [0, 0]
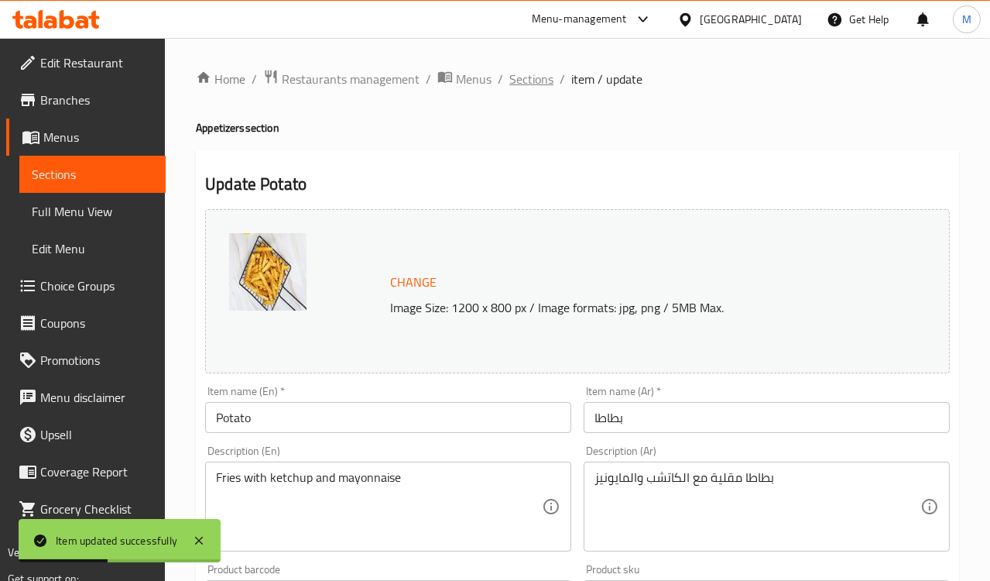
click at [533, 77] on span "Sections" at bounding box center [532, 79] width 44 height 19
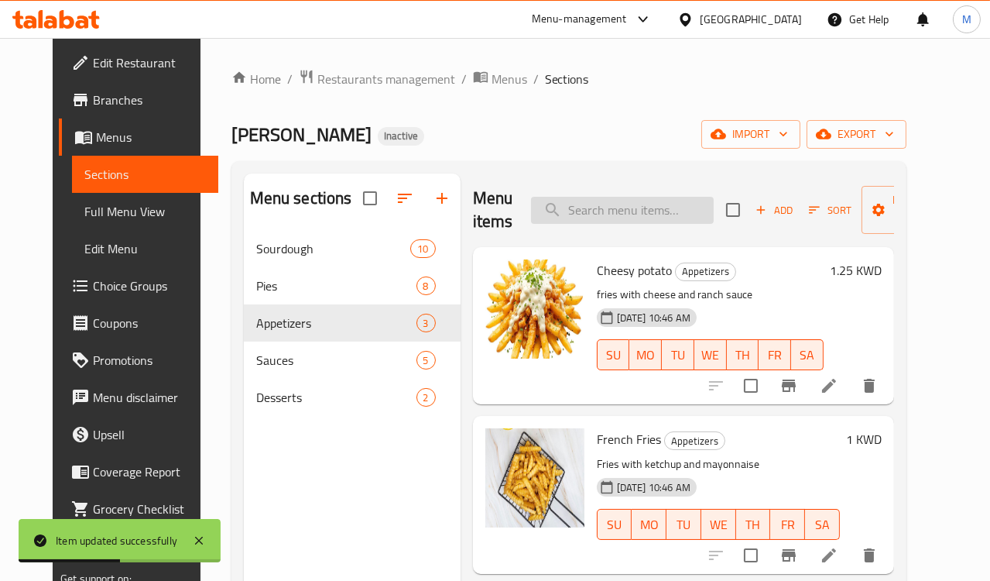
click at [616, 215] on input "search" at bounding box center [622, 210] width 183 height 27
paste input "Cheese Samosa"
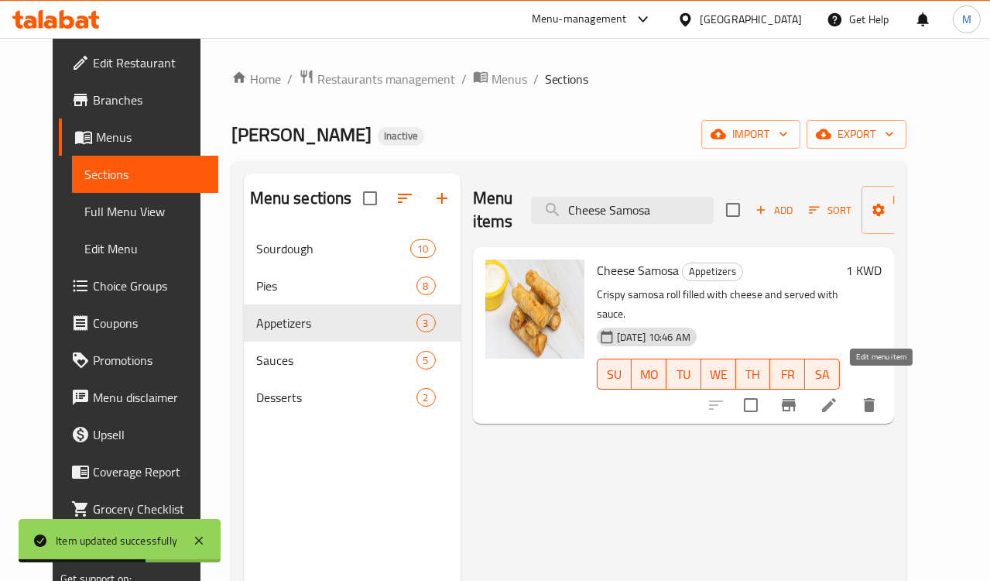
type input "Cheese Samosa"
click at [839, 396] on icon at bounding box center [829, 405] width 19 height 19
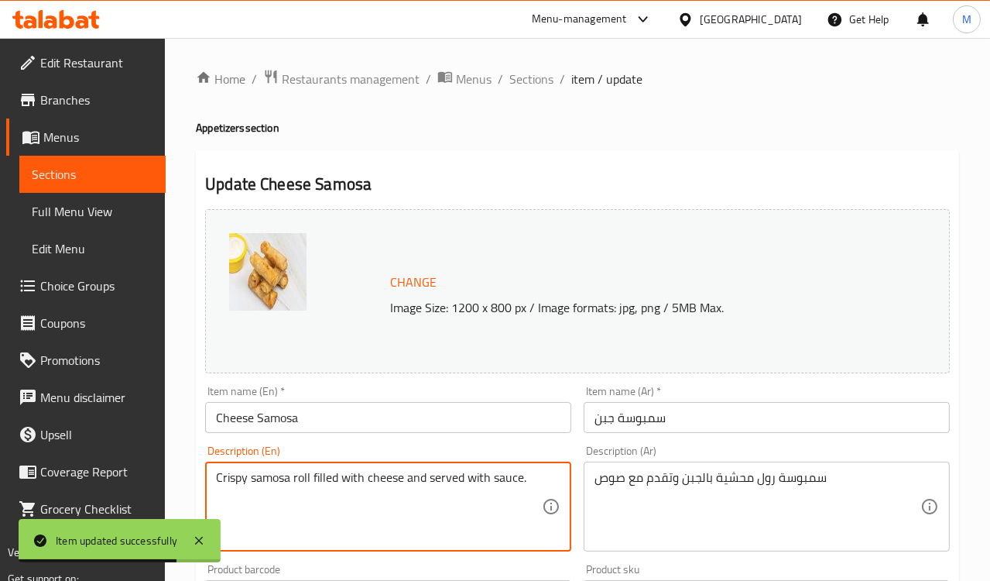
click at [229, 478] on textarea "Crispy samosa roll filled with cheese and served with sauce." at bounding box center [379, 507] width 326 height 74
type textarea "samosa roll filled with cheese and served with sauce."
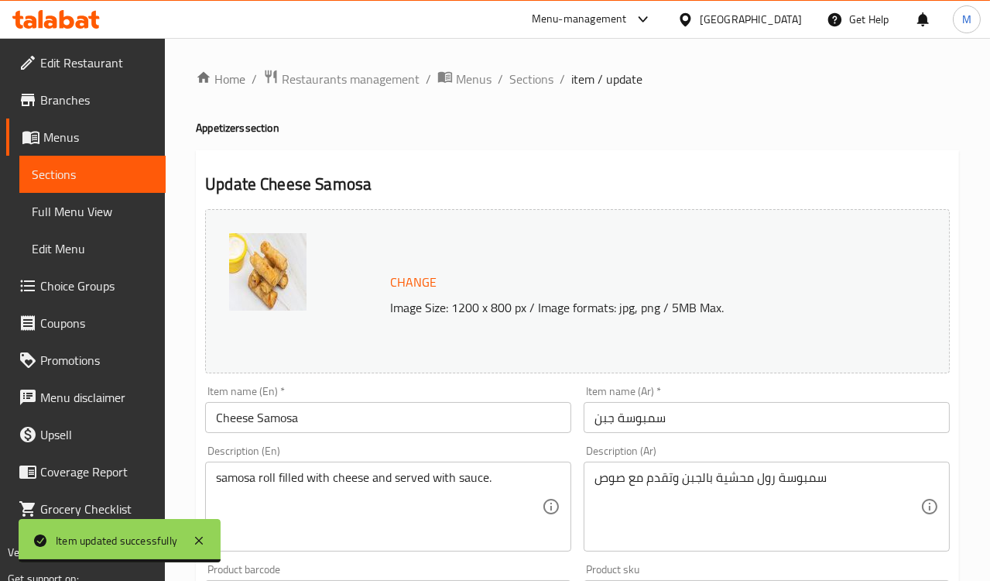
click at [335, 461] on div "Description (En) samosa roll filled with cheese and served with sauce. Descript…" at bounding box center [388, 498] width 366 height 106
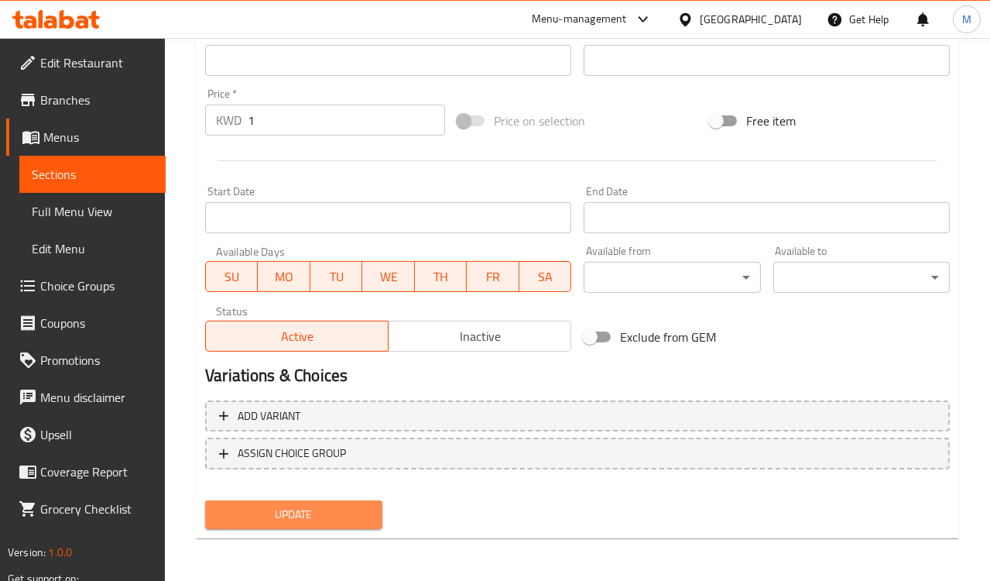
click at [329, 514] on span "Update" at bounding box center [294, 514] width 152 height 19
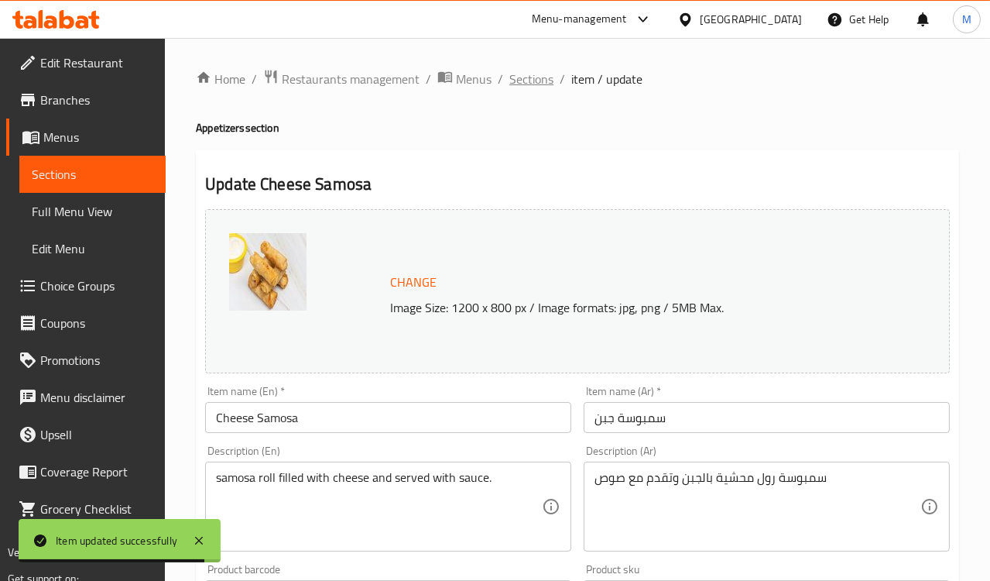
click at [535, 85] on span "Sections" at bounding box center [532, 79] width 44 height 19
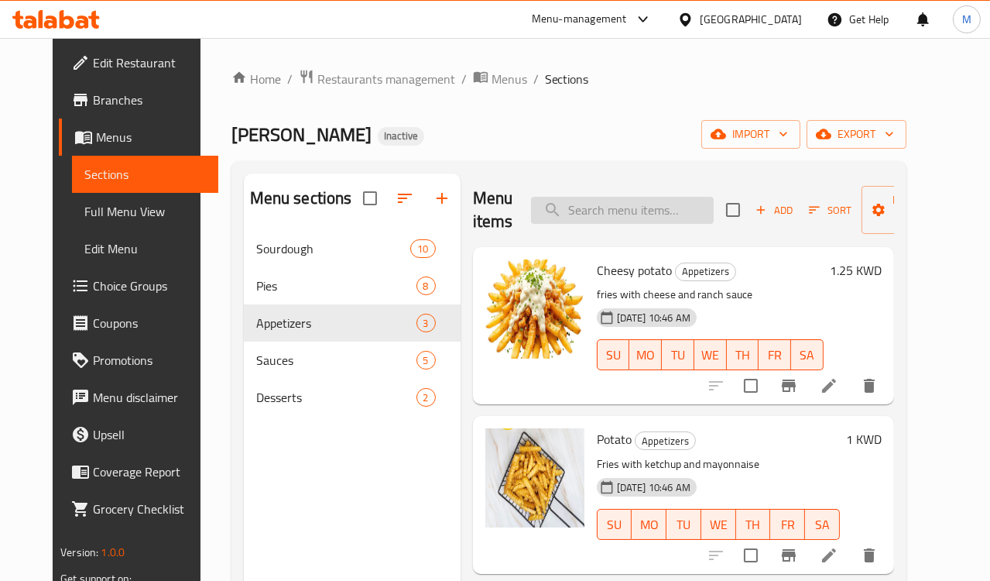
click at [606, 215] on input "search" at bounding box center [622, 210] width 183 height 27
paste input "Dynamite Sauce"
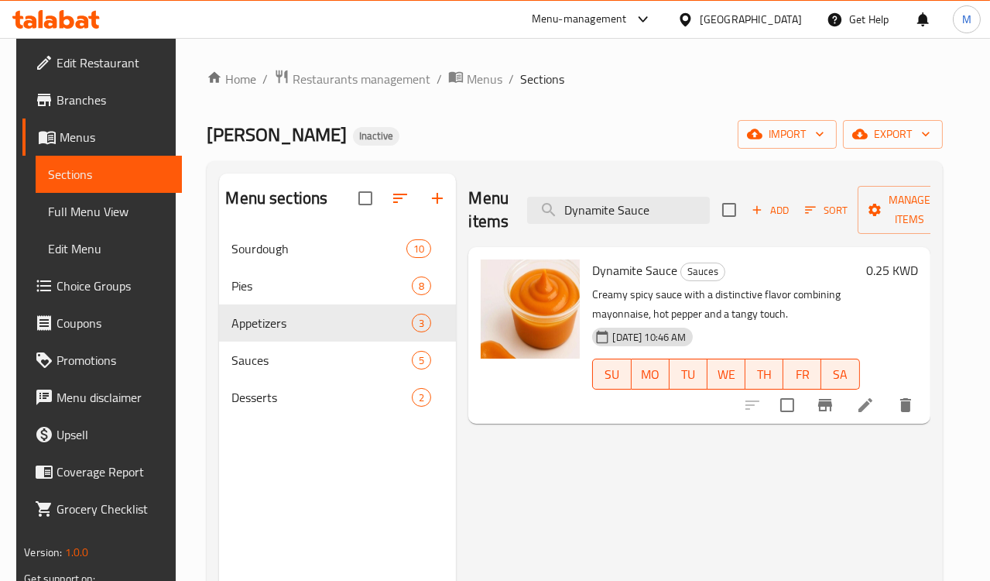
type input "Dynamite Sauce"
click at [872, 407] on icon at bounding box center [865, 405] width 19 height 19
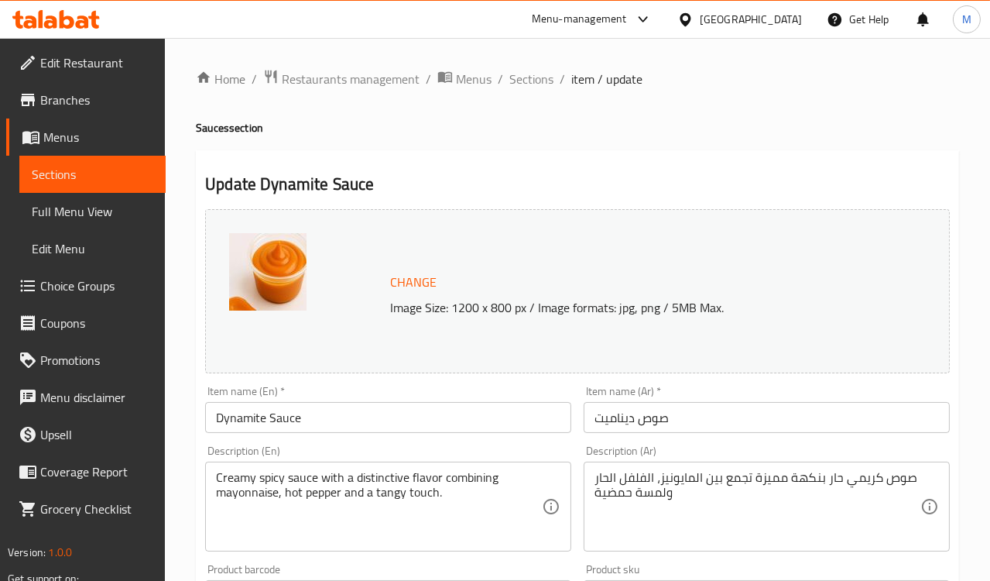
click at [292, 494] on textarea "Creamy spicy sauce with a distinctive flavor combining mayonnaise, hot pepper a…" at bounding box center [379, 507] width 326 height 74
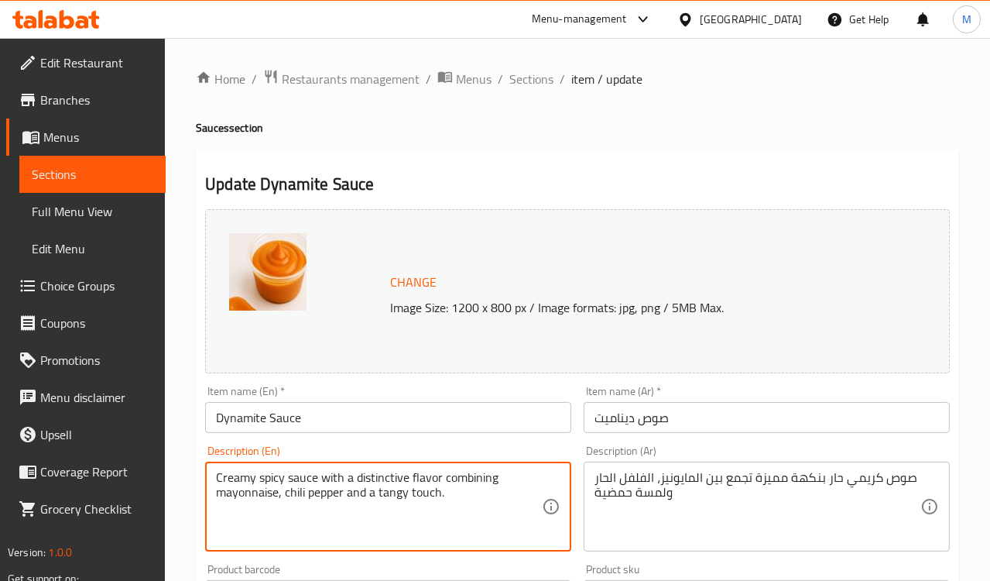
click at [391, 488] on textarea "Creamy spicy sauce with a distinctive flavor combining mayonnaise, chili pepper…" at bounding box center [379, 507] width 326 height 74
click at [396, 498] on textarea "Creamy spicy sauce with a distinctive flavor combining mayonnaise, chili pepper…" at bounding box center [379, 507] width 326 height 74
type textarea "Creamy spicy sauce with a distinctive flavor combining mayonnaise, chili pepper…"
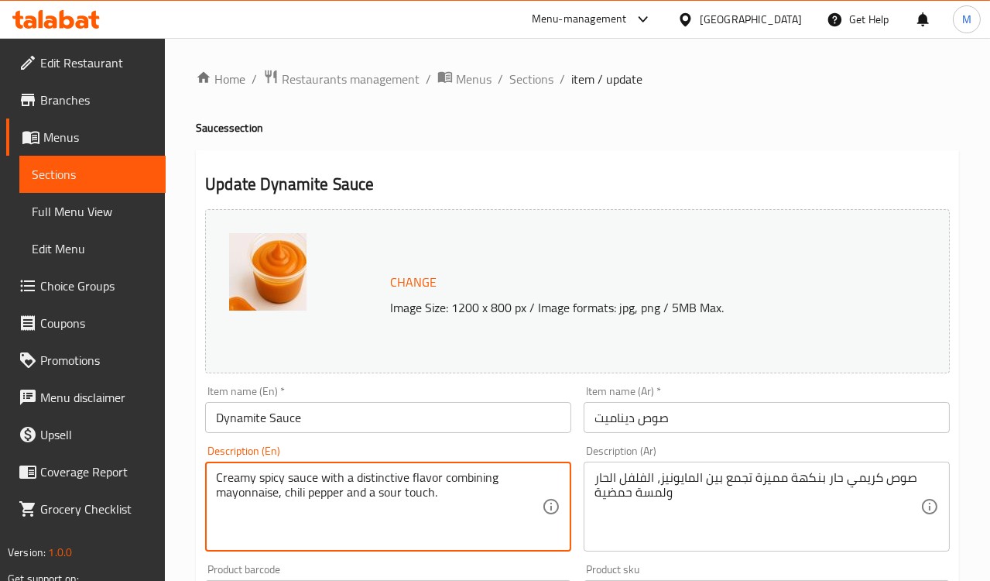
click at [410, 451] on div "Description (En) Creamy spicy sauce with a distinctive flavor combining mayonna…" at bounding box center [388, 498] width 366 height 106
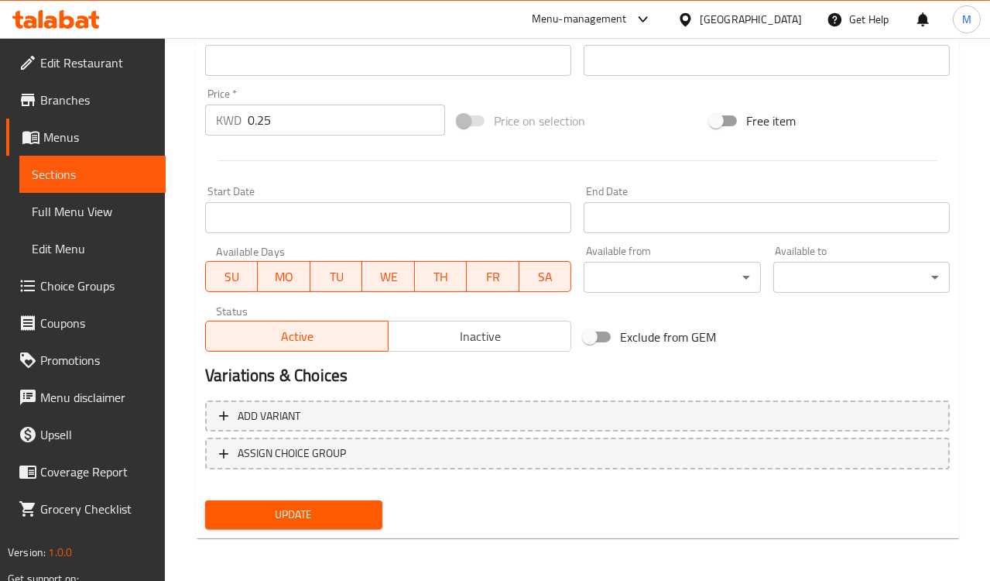
click at [352, 521] on span "Update" at bounding box center [294, 514] width 152 height 19
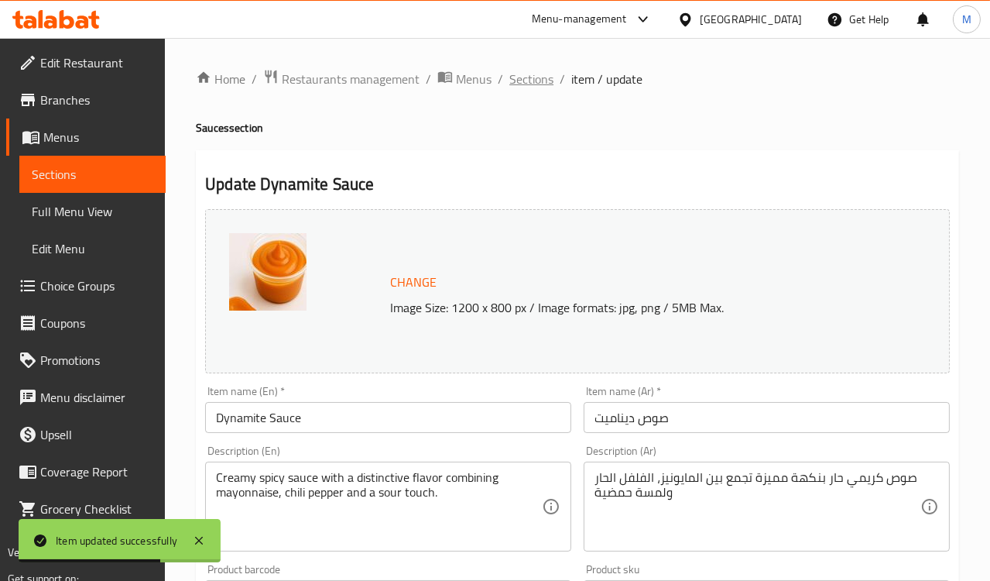
click at [530, 74] on span "Sections" at bounding box center [532, 79] width 44 height 19
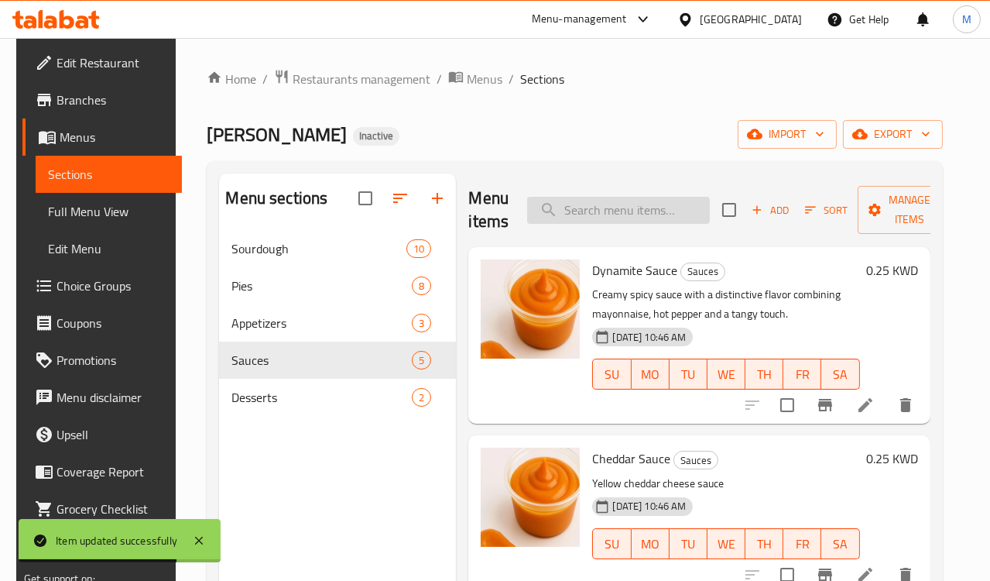
click at [613, 215] on input "search" at bounding box center [618, 210] width 183 height 27
paste input "BBQ Sauce"
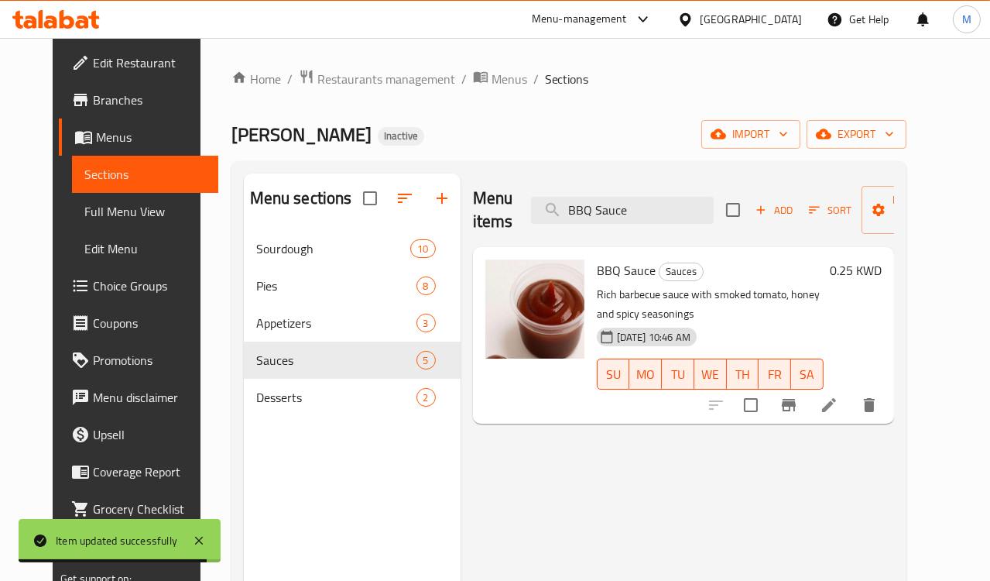
type input "BBQ Sauce"
click at [836, 398] on icon at bounding box center [829, 405] width 14 height 14
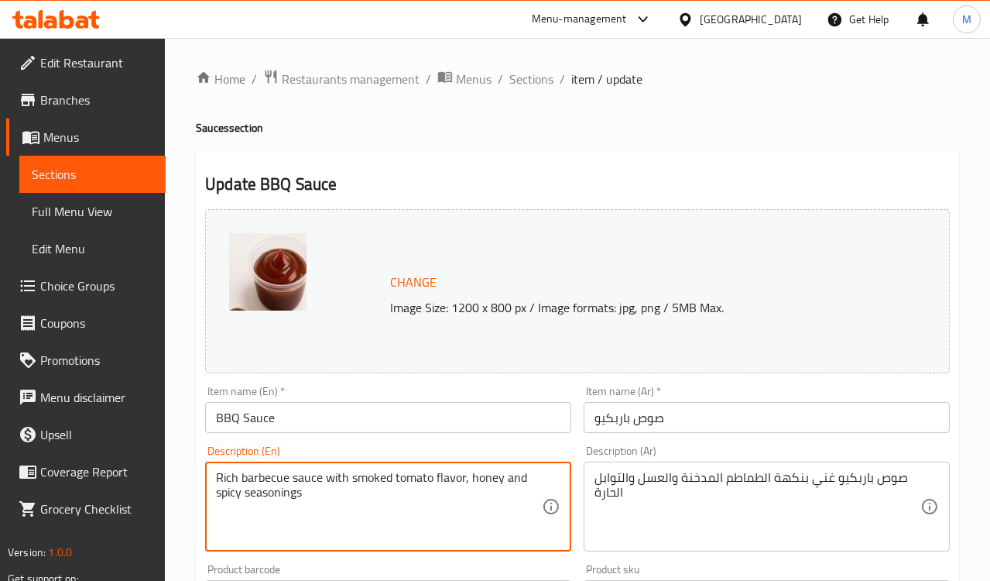
type textarea "Rich barbecue sauce with smoked tomato flavor, honey and spicy seasonings"
click at [558, 448] on div "Description (En) Rich barbecue sauce with smoked tomato flavor, honey and spicy…" at bounding box center [388, 498] width 366 height 106
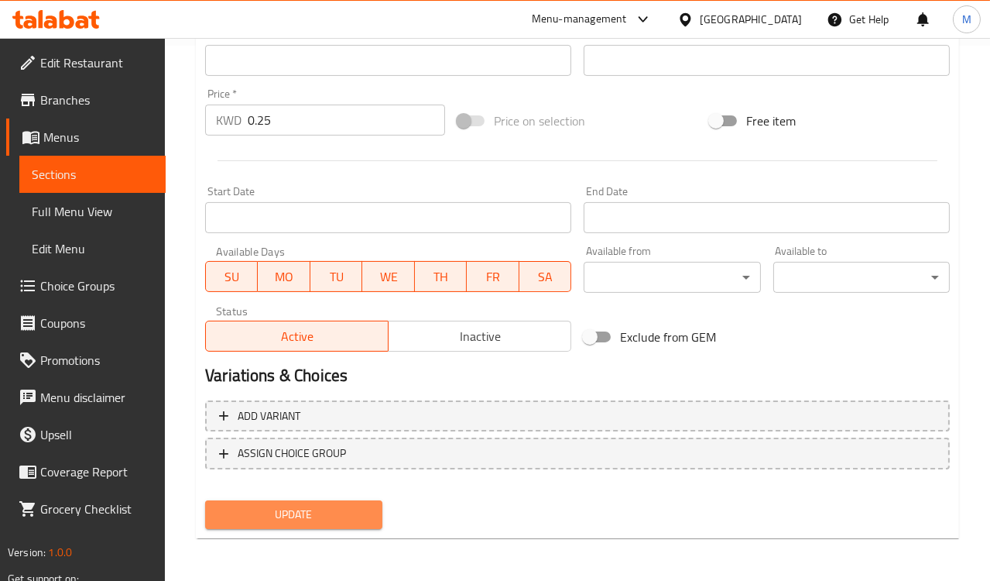
click at [304, 507] on span "Update" at bounding box center [294, 514] width 152 height 19
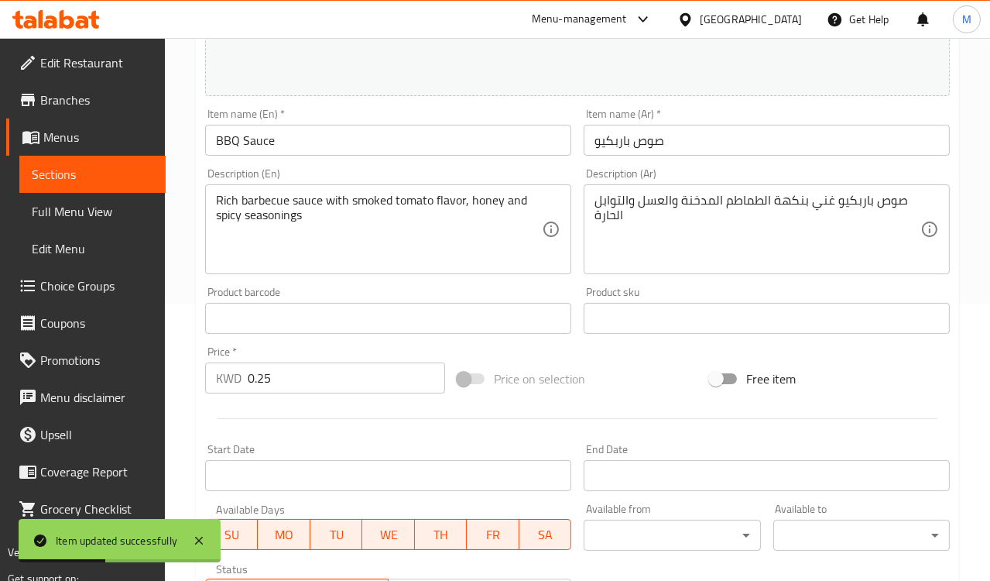
scroll to position [19, 0]
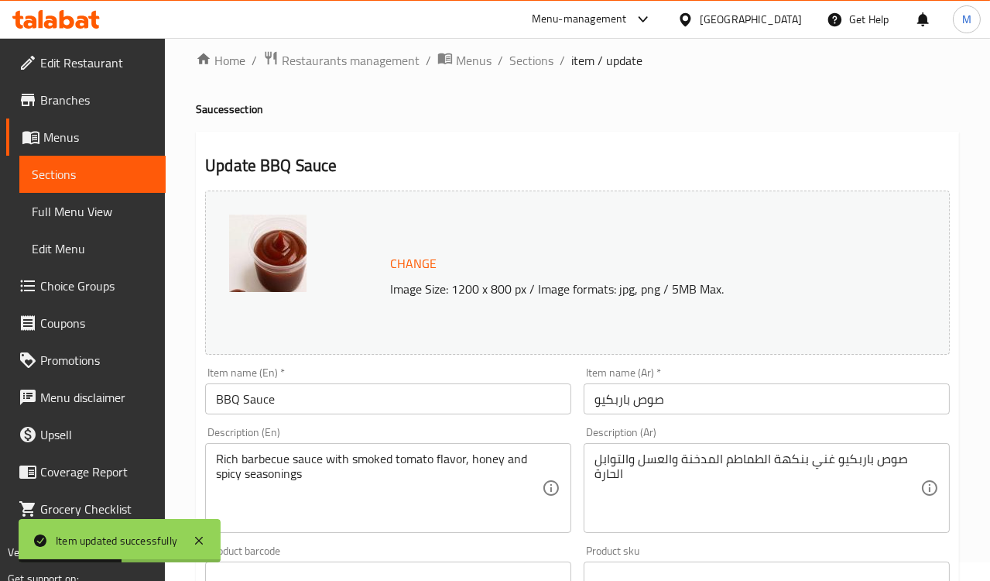
drag, startPoint x: 530, startPoint y: 65, endPoint x: 551, endPoint y: 99, distance: 40.0
click at [530, 65] on span "Sections" at bounding box center [532, 60] width 44 height 19
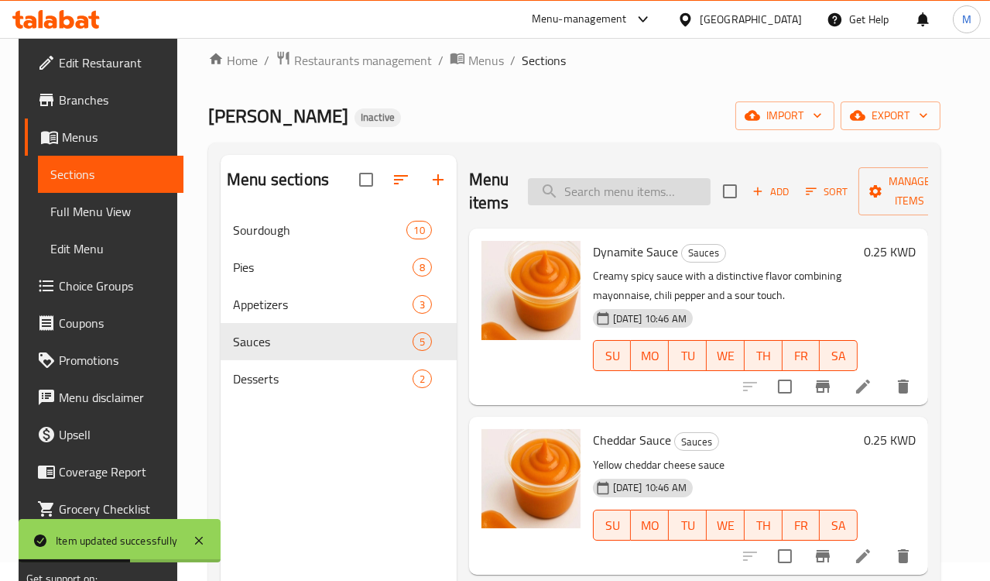
click at [605, 186] on input "search" at bounding box center [619, 191] width 183 height 27
paste input "Ranch Sauce"
type input "Ranch Sauce"
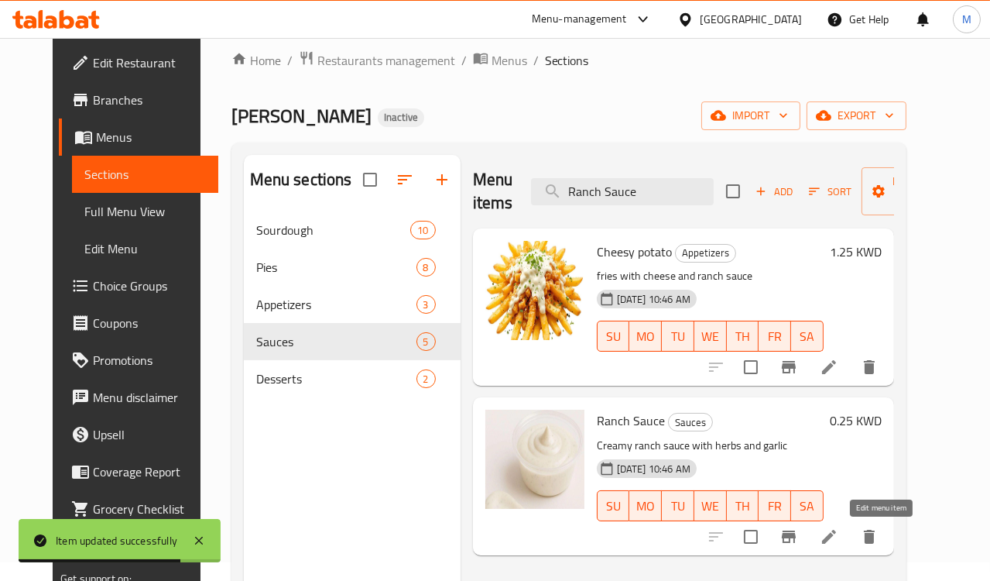
click at [839, 537] on icon at bounding box center [829, 536] width 19 height 19
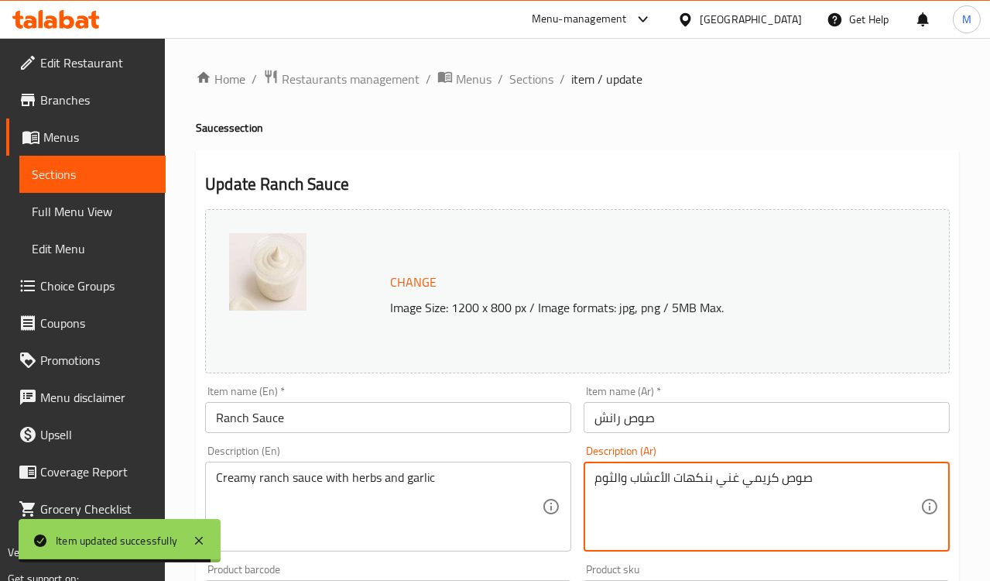
click at [679, 483] on textarea "صوص كريمي غني بنكهات الأعشاب والثوم" at bounding box center [758, 507] width 326 height 74
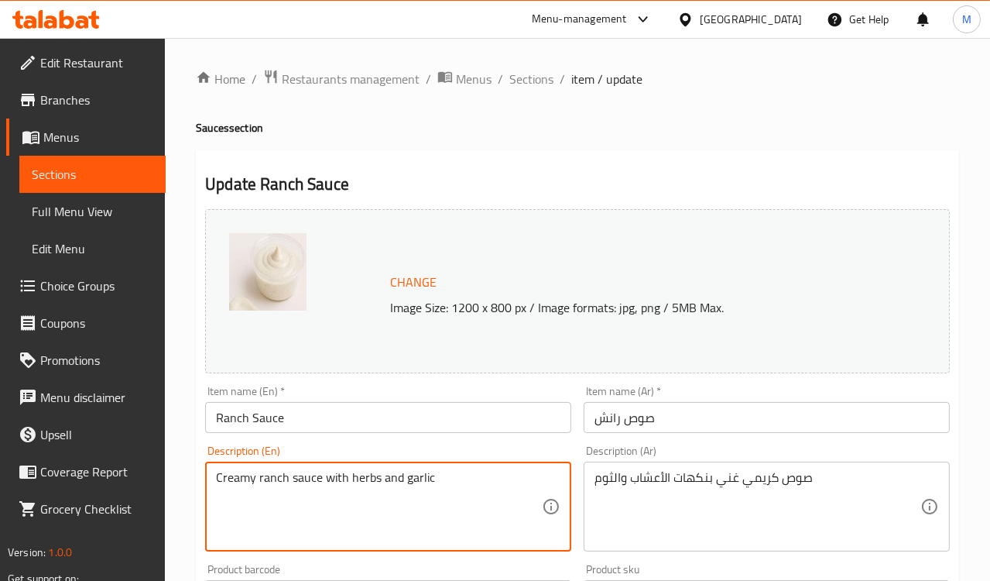
click at [359, 473] on textarea "Creamy ranch sauce with herbs and garlic" at bounding box center [379, 507] width 326 height 74
paste textarea "creamy sauce rich in herbs and garlic flavors"
type textarea "creamy sauce rich in herbs and garlic flavors"
click at [396, 439] on div "Description (En) creamy sauce rich in herbs and garlic flavors Description (En)" at bounding box center [388, 498] width 379 height 118
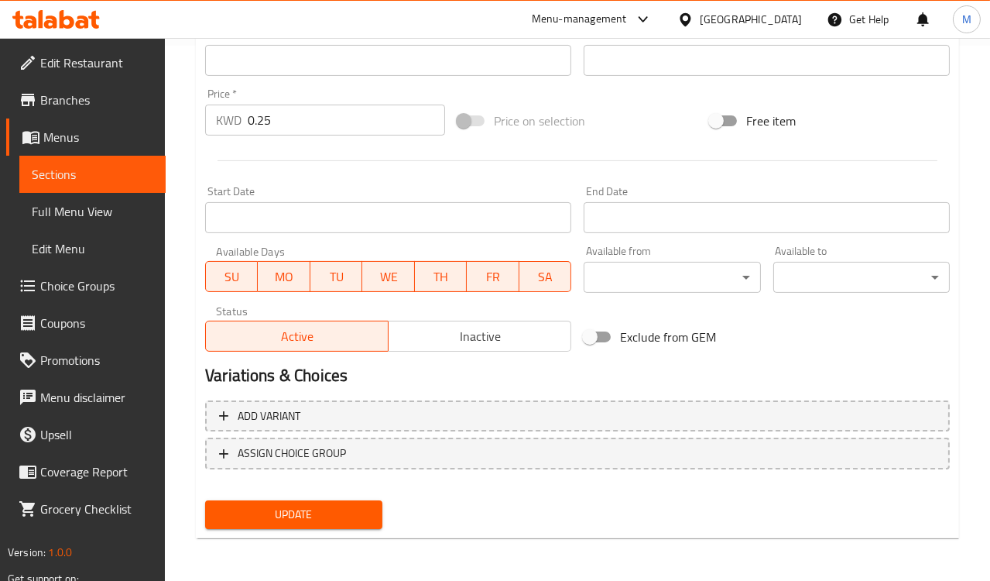
click at [328, 519] on span "Update" at bounding box center [294, 514] width 152 height 19
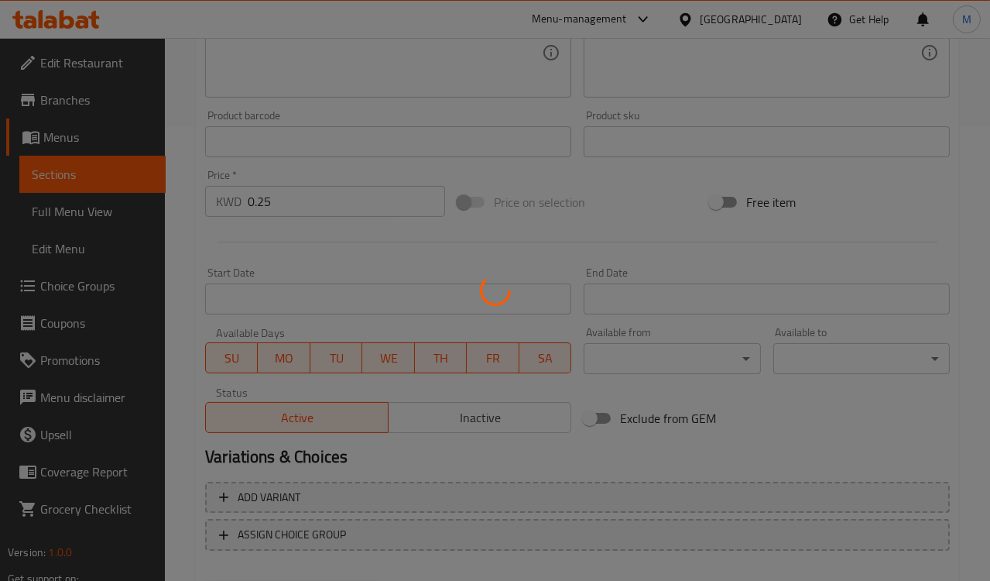
scroll to position [363, 0]
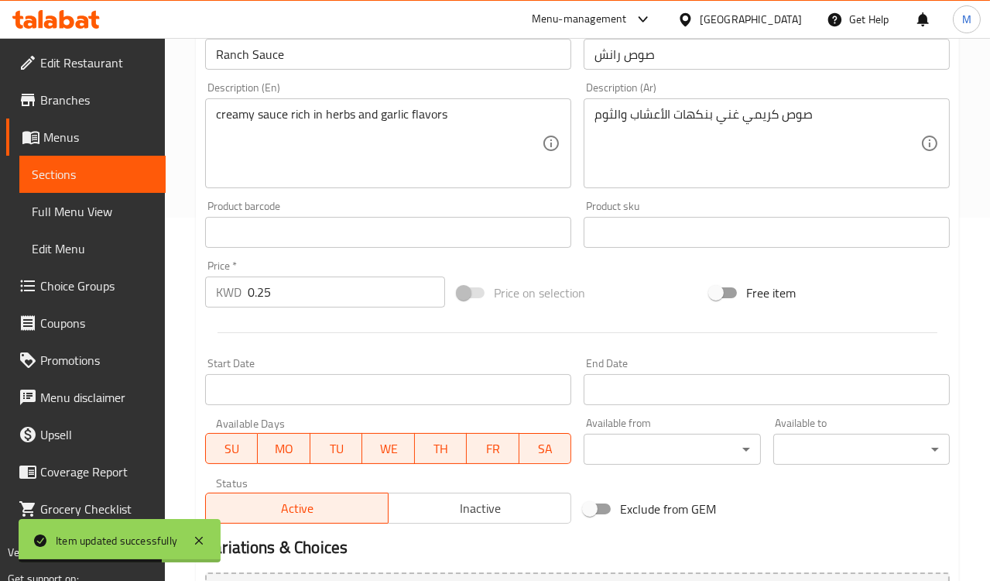
click at [436, 260] on div "Price   * KWD 0.25 Price *" at bounding box center [325, 283] width 240 height 47
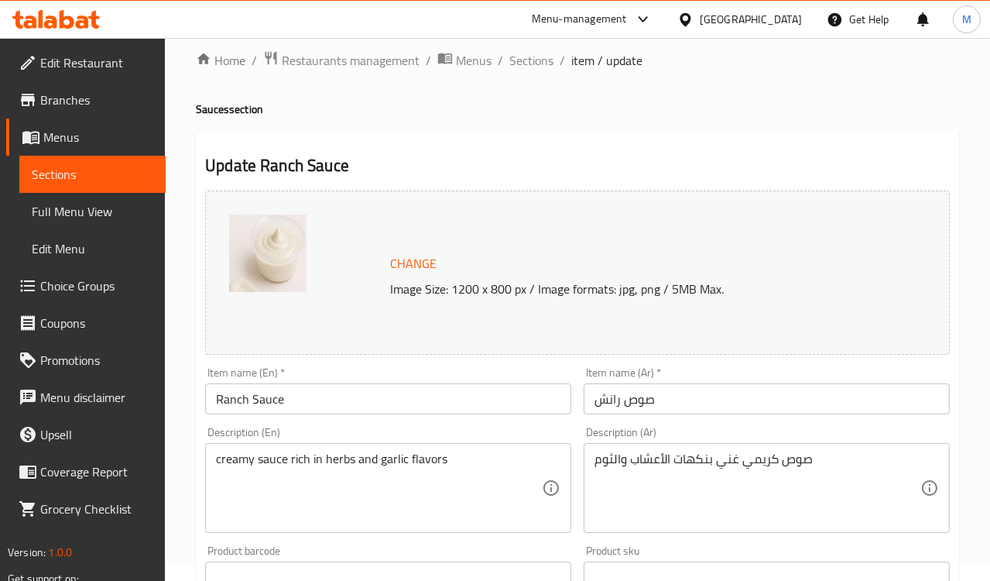
scroll to position [0, 0]
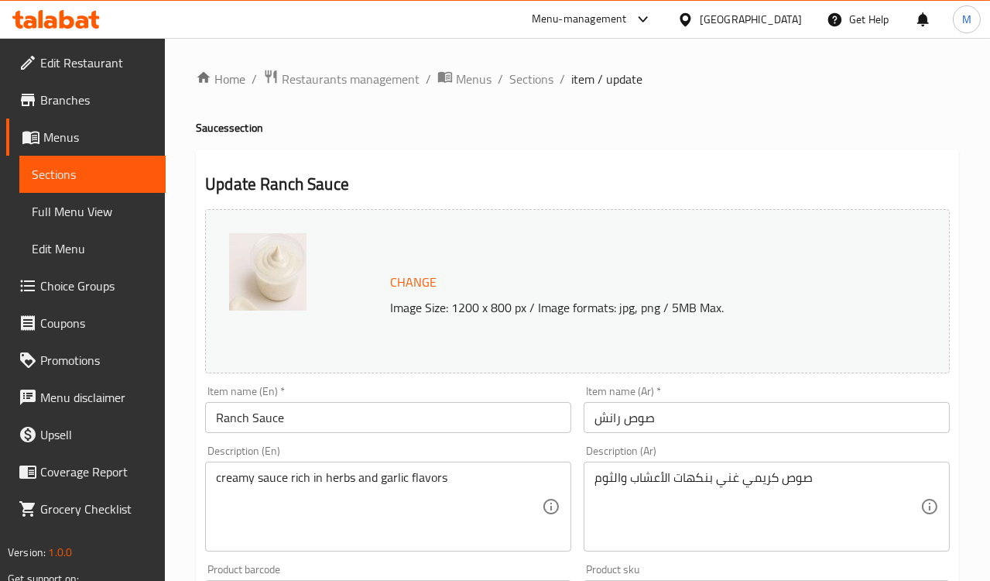
drag, startPoint x: 531, startPoint y: 80, endPoint x: 540, endPoint y: 92, distance: 15.0
click at [531, 80] on span "Sections" at bounding box center [532, 79] width 44 height 19
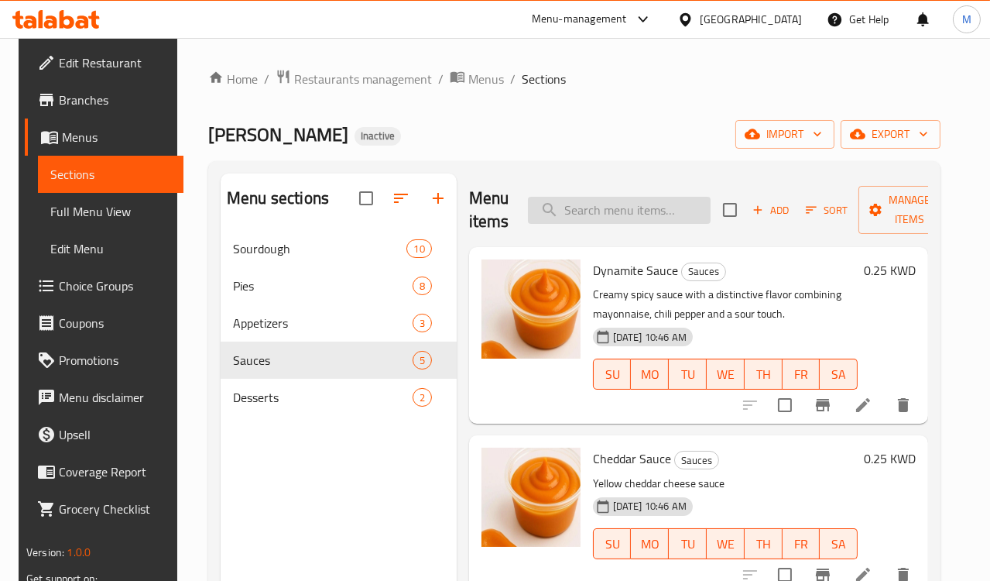
click at [607, 207] on input "search" at bounding box center [619, 210] width 183 height 27
paste input "صلصة كريمية"
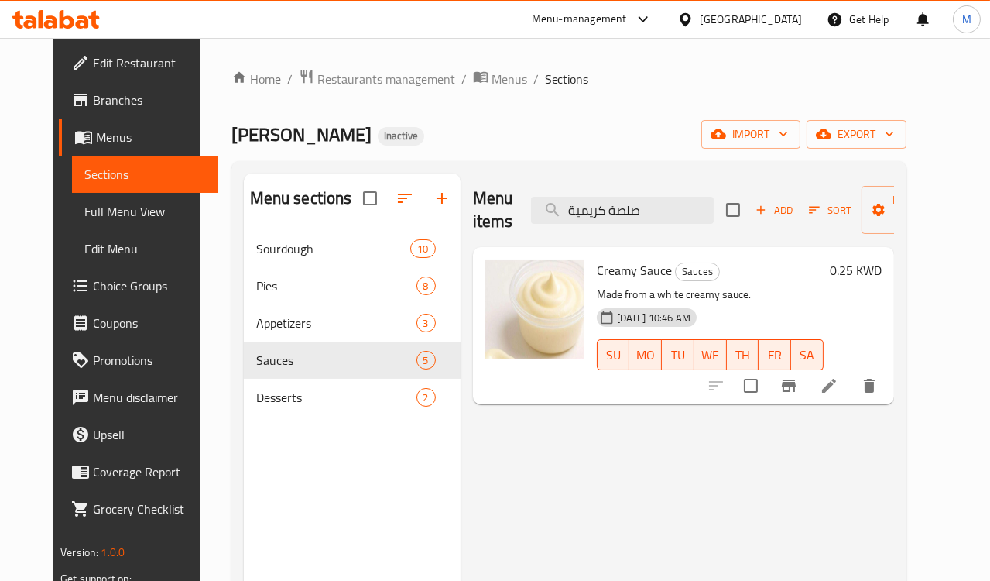
type input "صلصة كريمية"
click at [851, 375] on li at bounding box center [829, 386] width 43 height 28
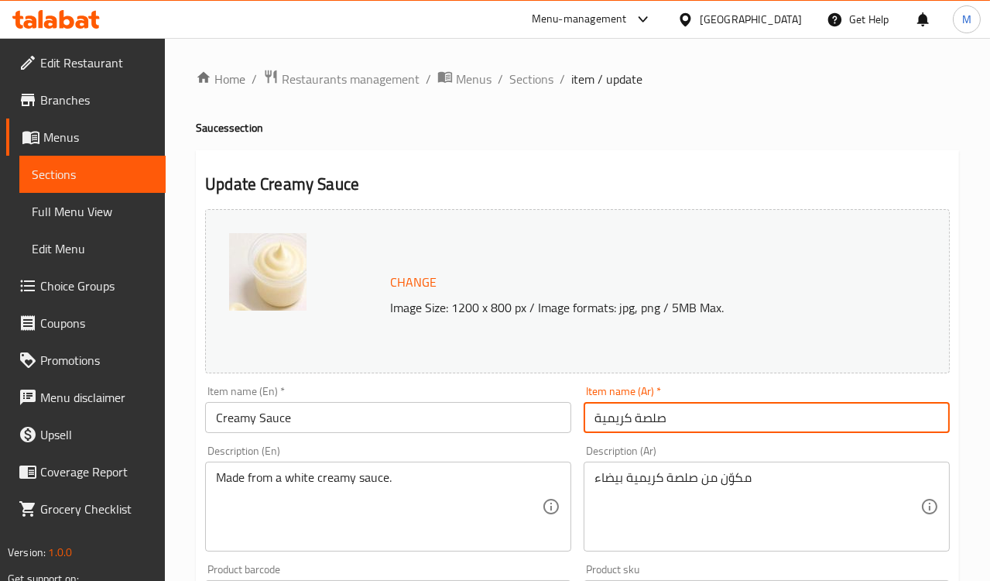
drag, startPoint x: 695, startPoint y: 420, endPoint x: 450, endPoint y: 424, distance: 245.5
click at [452, 424] on div "Change Image Size: 1200 x 800 px / Image formats: jpg, png / 5MB Max. Item name…" at bounding box center [577, 548] width 757 height 690
paste input "ص كريمى"
type input "صوص كريمى"
click at [455, 374] on div "Change Image Size: 1200 x 800 px / Image formats: jpg, png / 5MB Max." at bounding box center [577, 291] width 757 height 177
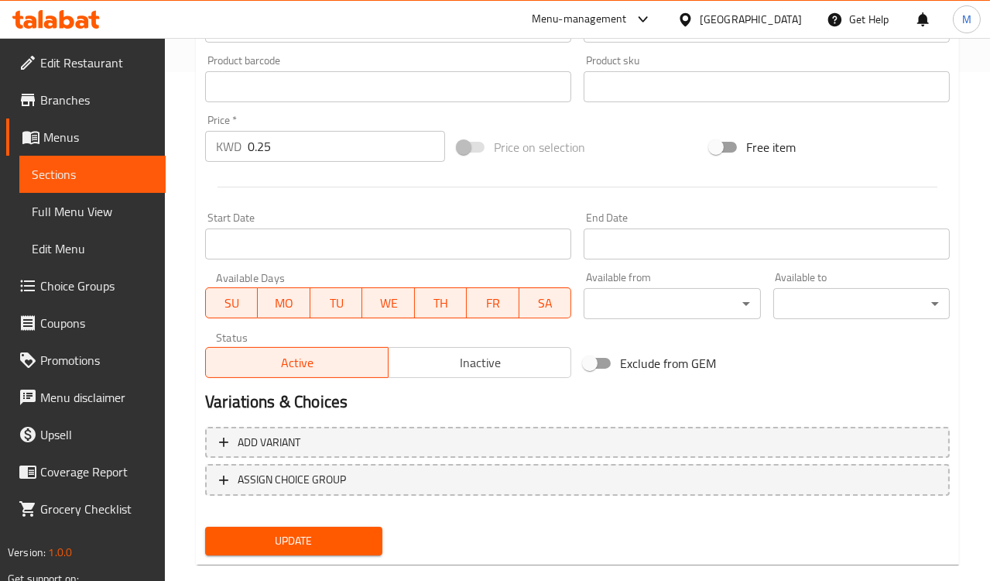
scroll to position [535, 0]
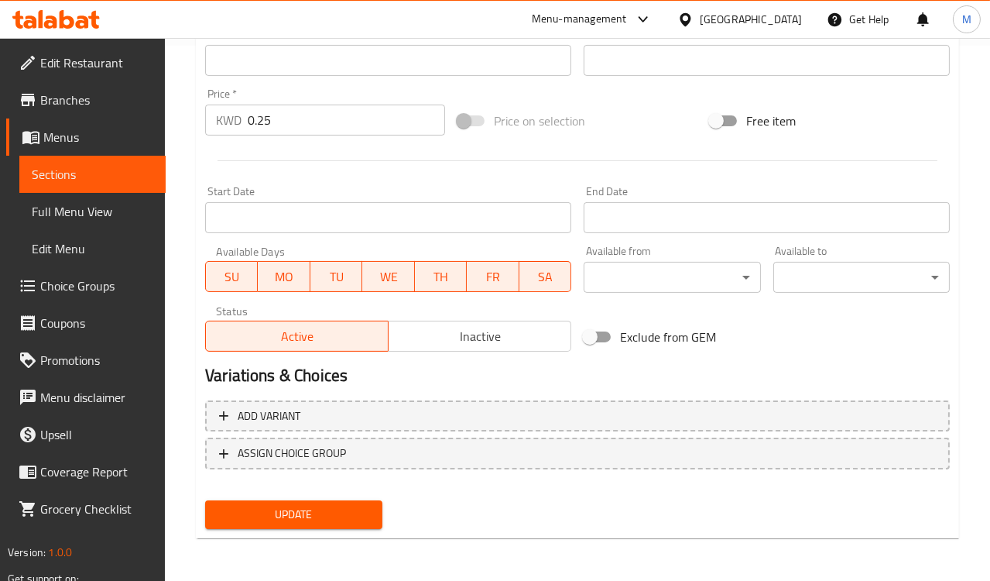
click at [305, 510] on span "Update" at bounding box center [294, 514] width 152 height 19
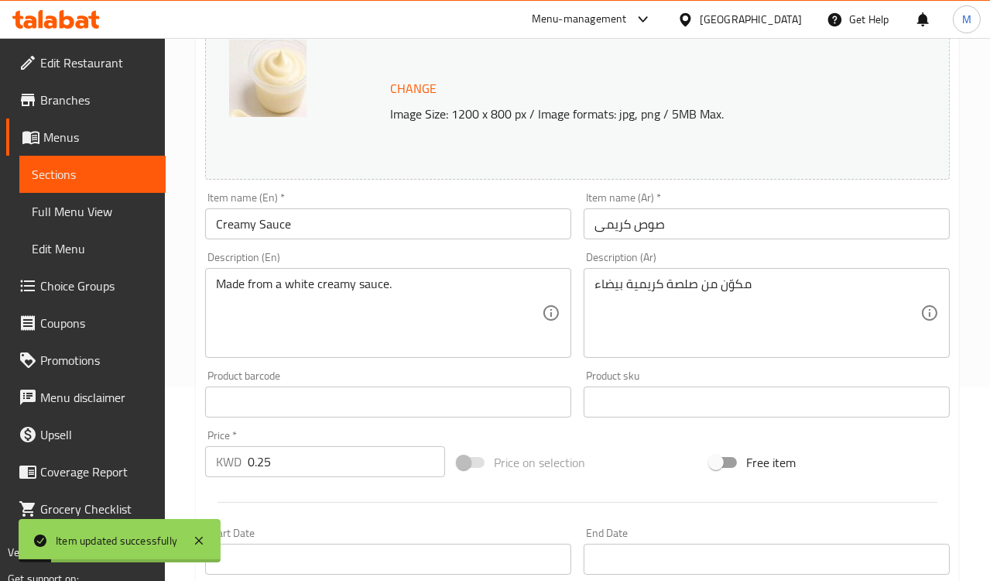
scroll to position [191, 0]
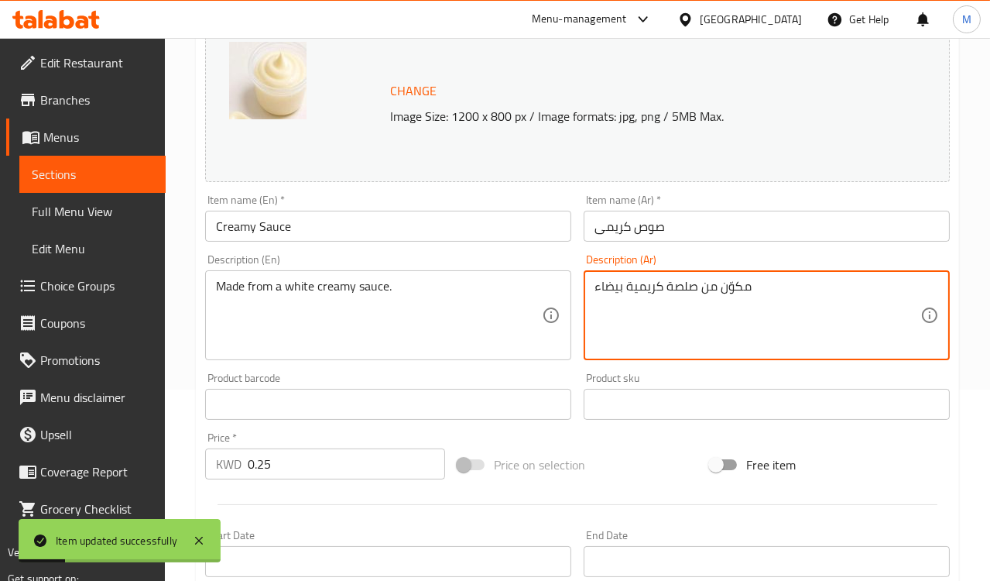
drag, startPoint x: 770, startPoint y: 289, endPoint x: 431, endPoint y: 287, distance: 339.2
paste textarea "من صوص كريمي ابيض"
type textarea "مكون من صوص كريمي ابيض"
click at [358, 382] on div "Product barcode Product barcode" at bounding box center [388, 395] width 366 height 47
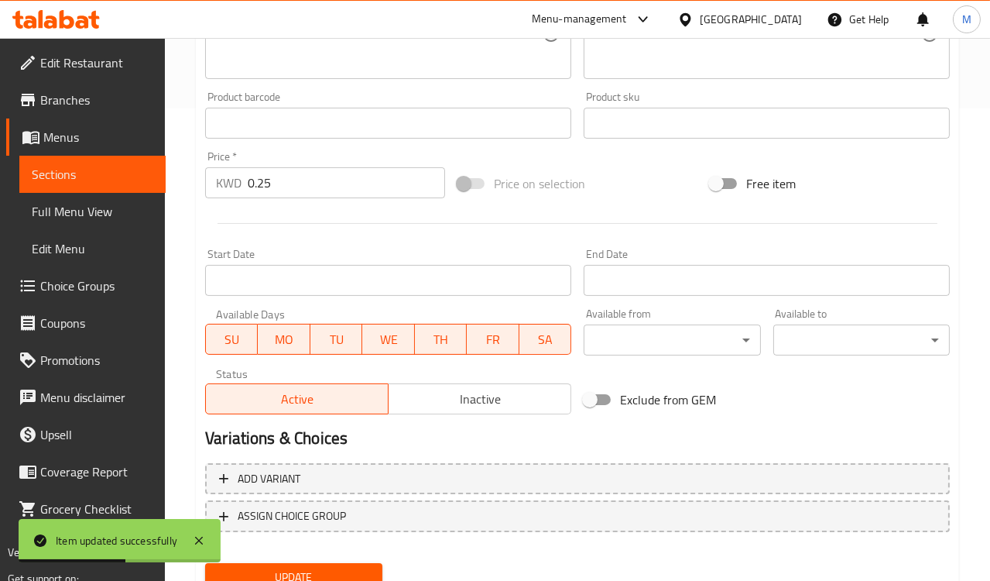
scroll to position [535, 0]
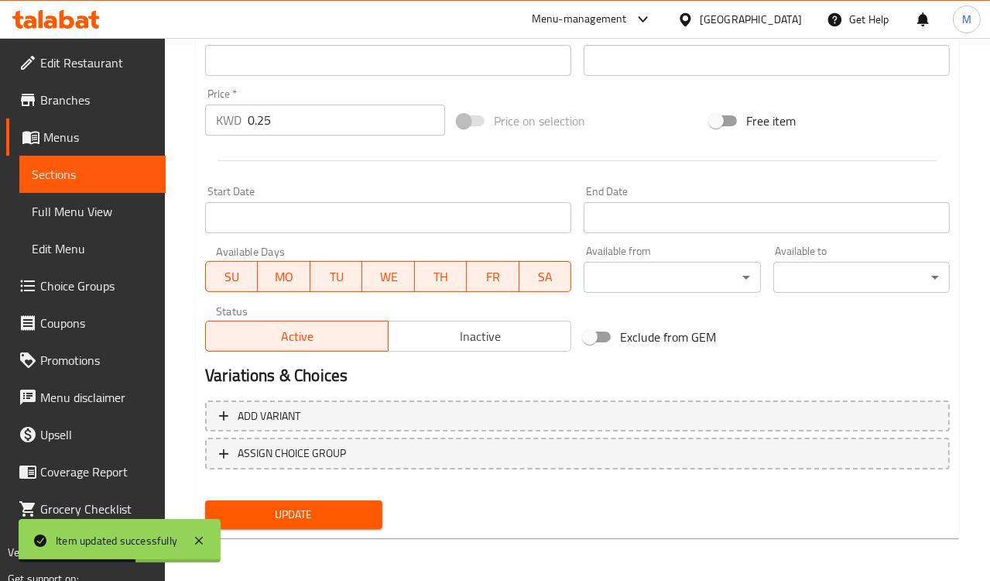
click at [314, 496] on div "Update" at bounding box center [293, 514] width 189 height 41
click at [321, 511] on span "Update" at bounding box center [294, 514] width 152 height 19
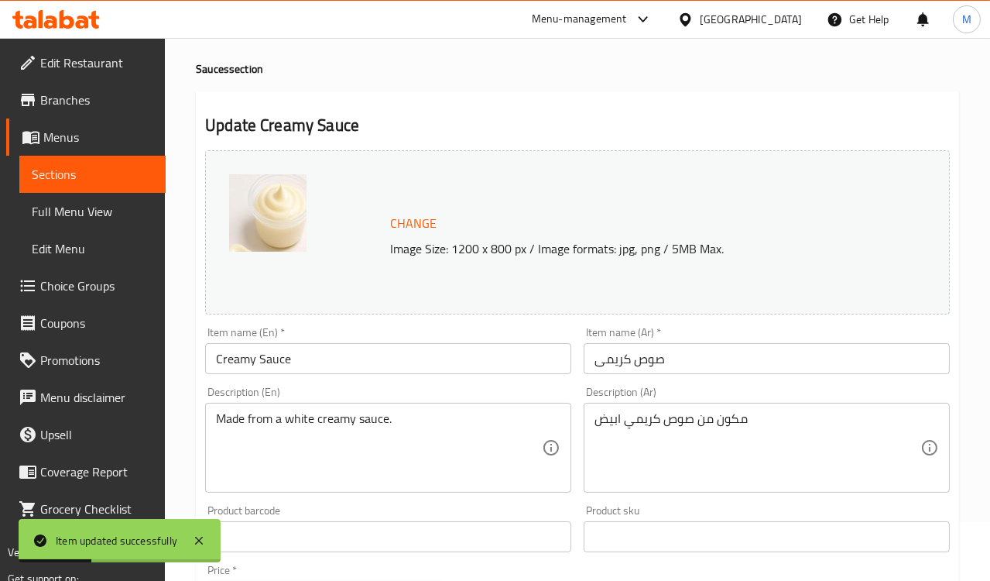
scroll to position [0, 0]
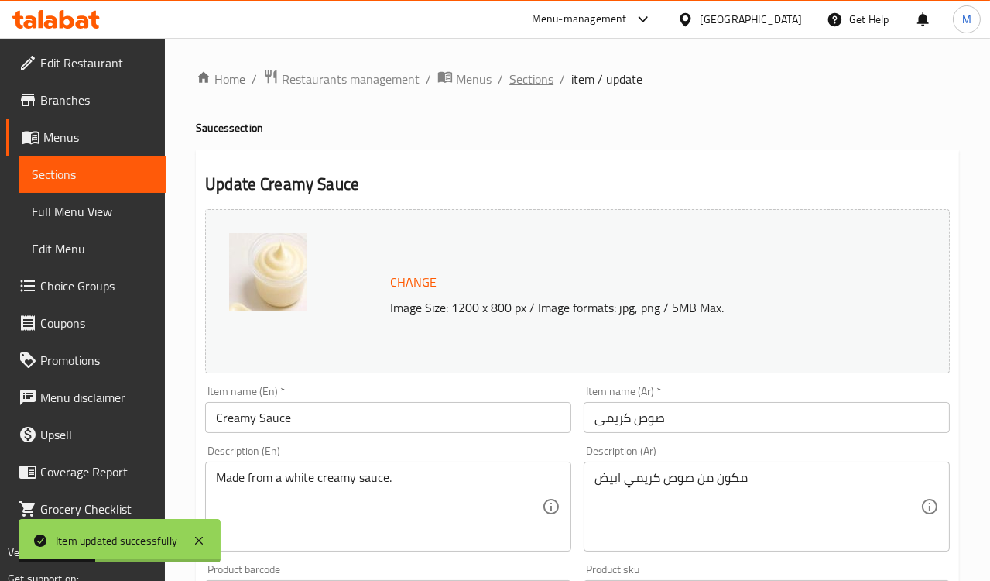
click at [526, 73] on span "Sections" at bounding box center [532, 79] width 44 height 19
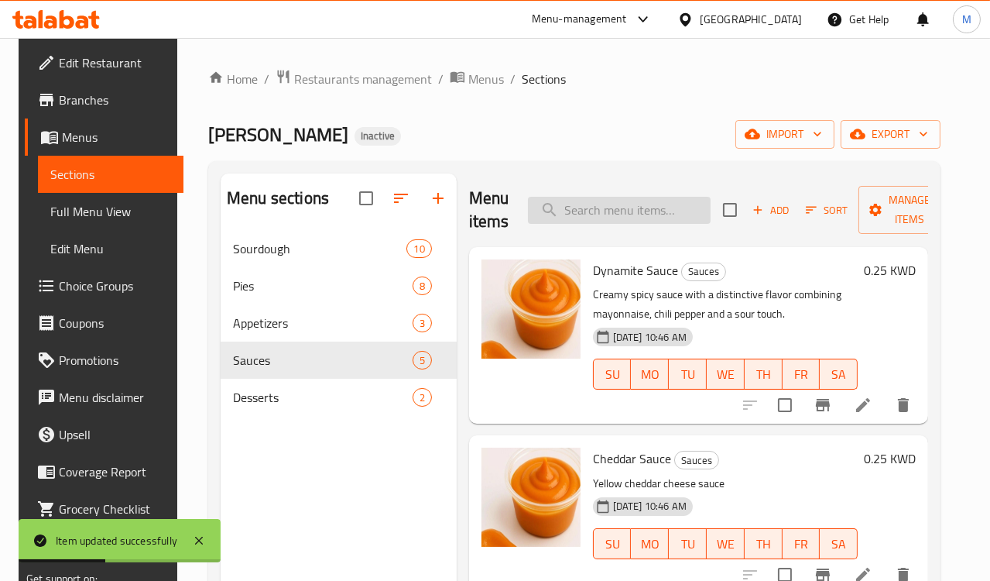
click at [612, 208] on input "search" at bounding box center [619, 210] width 183 height 27
paste input "Clotted Cream"
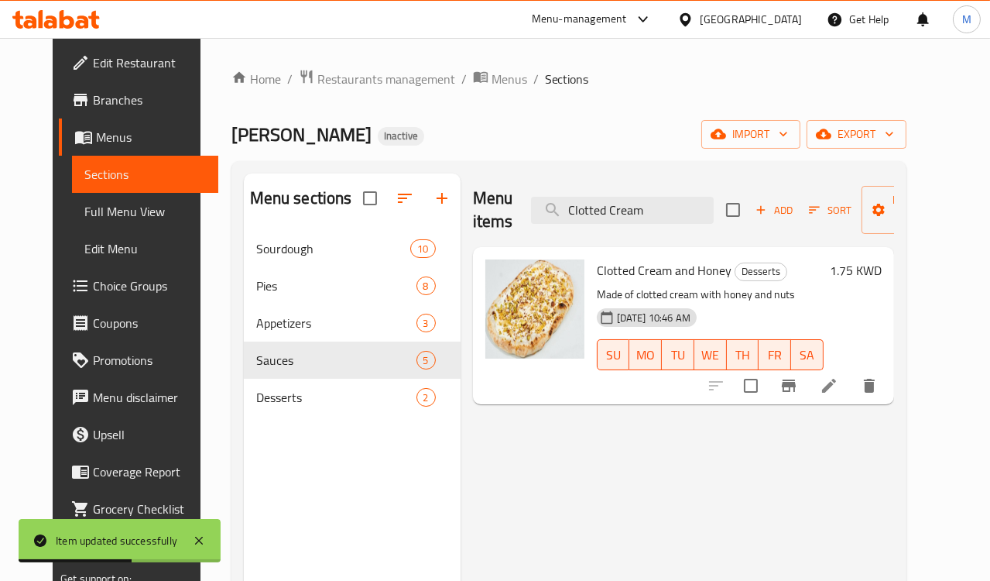
type input "Clotted Cream"
click at [851, 391] on li at bounding box center [829, 386] width 43 height 28
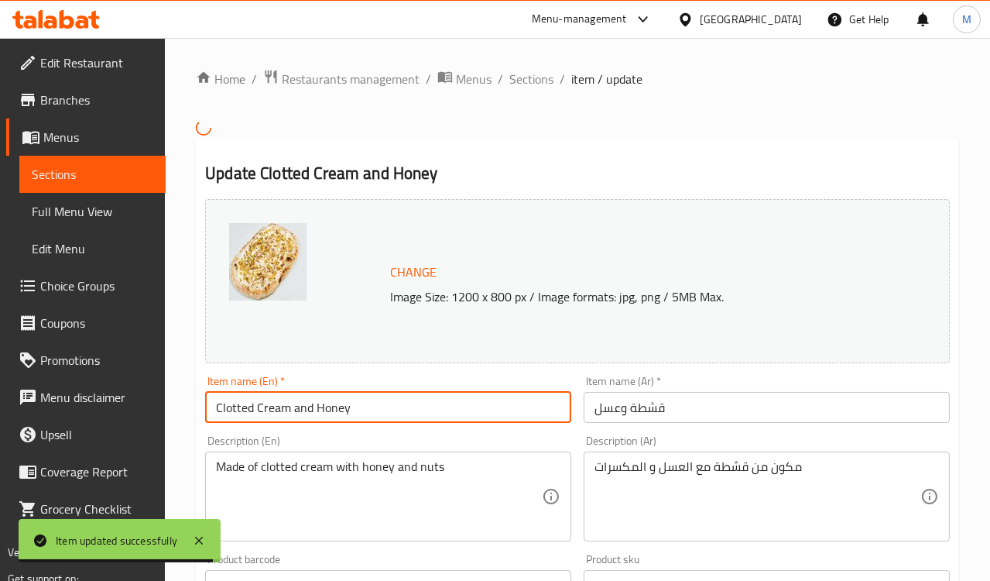
drag, startPoint x: 257, startPoint y: 408, endPoint x: 129, endPoint y: 401, distance: 128.7
click at [124, 401] on div "Edit Restaurant Branches Menus Sections Full Menu View Edit Menu Choice Groups …" at bounding box center [495, 572] width 990 height 1069
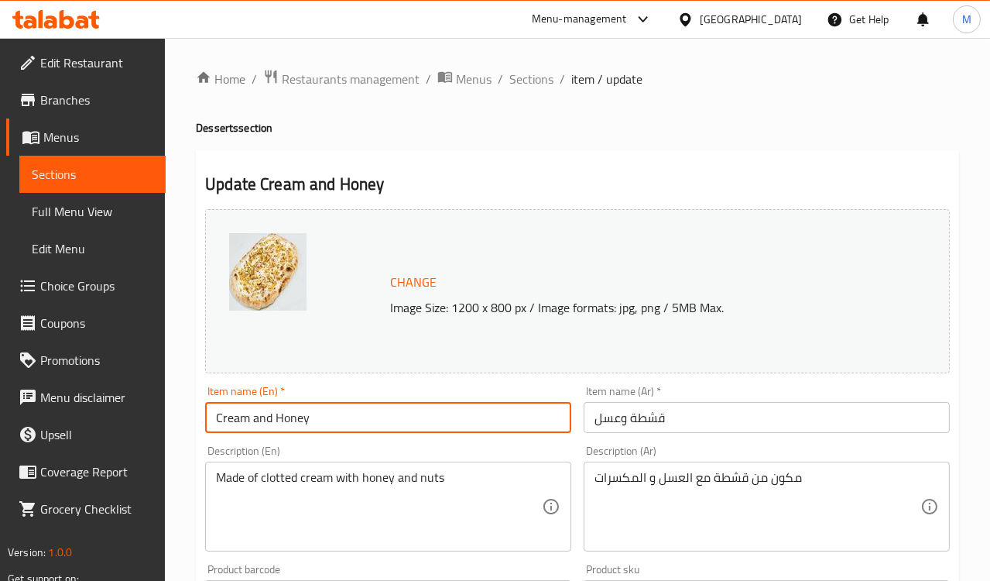
type input "Cream and Honey"
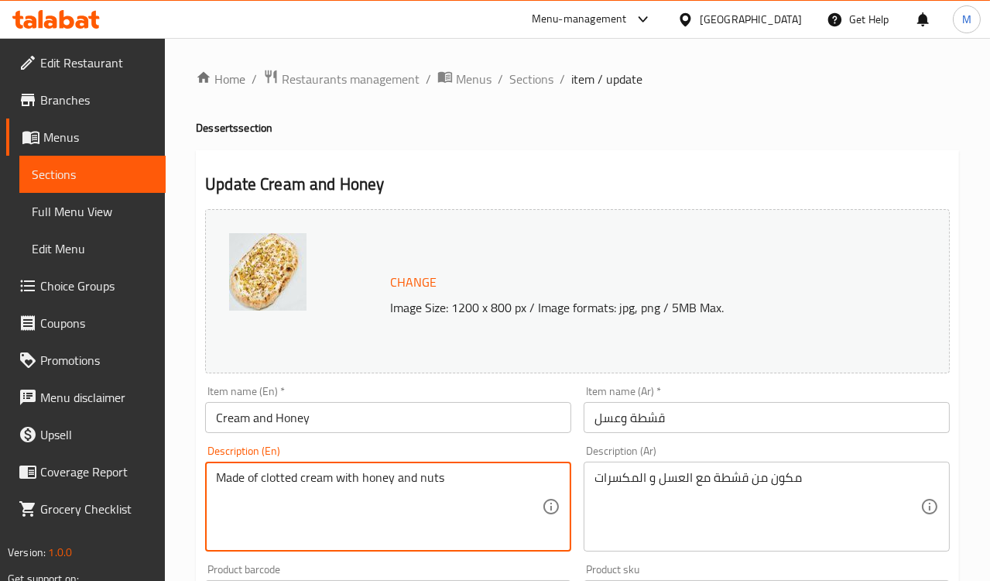
click at [276, 476] on textarea "Made of clotted cream with honey and nuts" at bounding box center [379, 507] width 326 height 74
type textarea "Made of cream with honey and nuts"
click at [297, 446] on div "Description (En) Made of cream with honey and nuts Description (En)" at bounding box center [388, 498] width 366 height 106
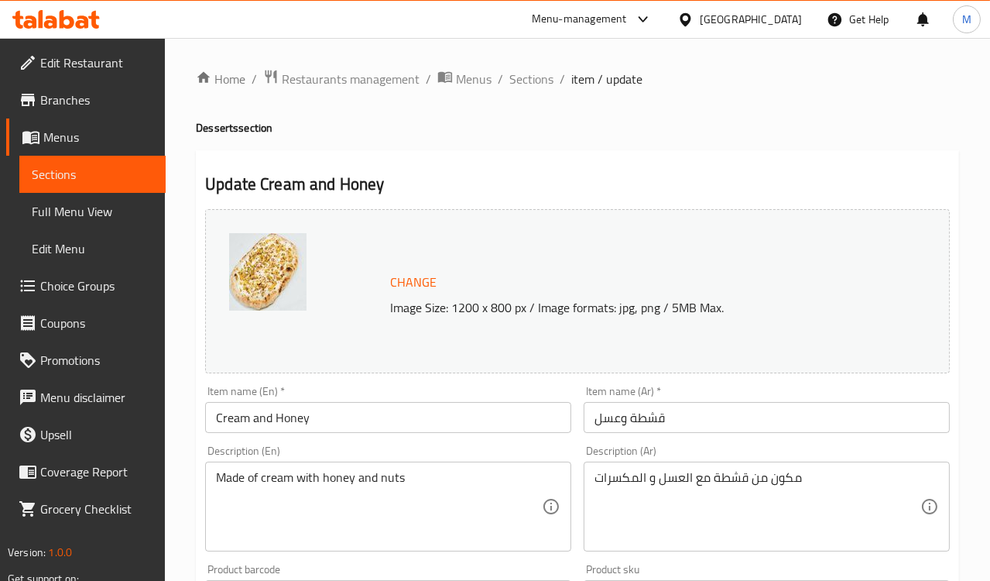
click at [580, 447] on div "Description (Ar) مكون من قشطة مع العسل و المكسرات Description (Ar)" at bounding box center [767, 498] width 379 height 118
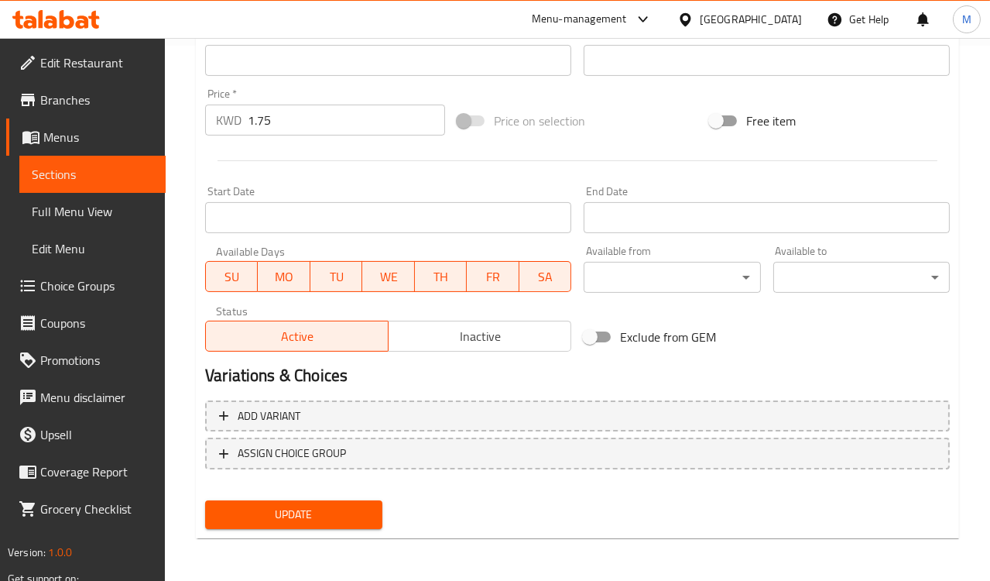
click at [296, 506] on span "Update" at bounding box center [294, 514] width 152 height 19
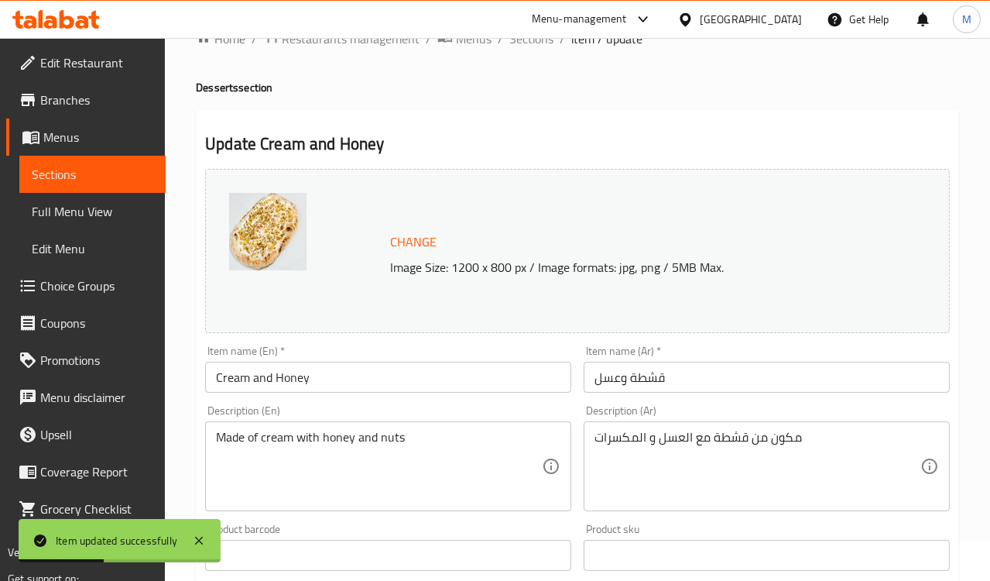
scroll to position [19, 0]
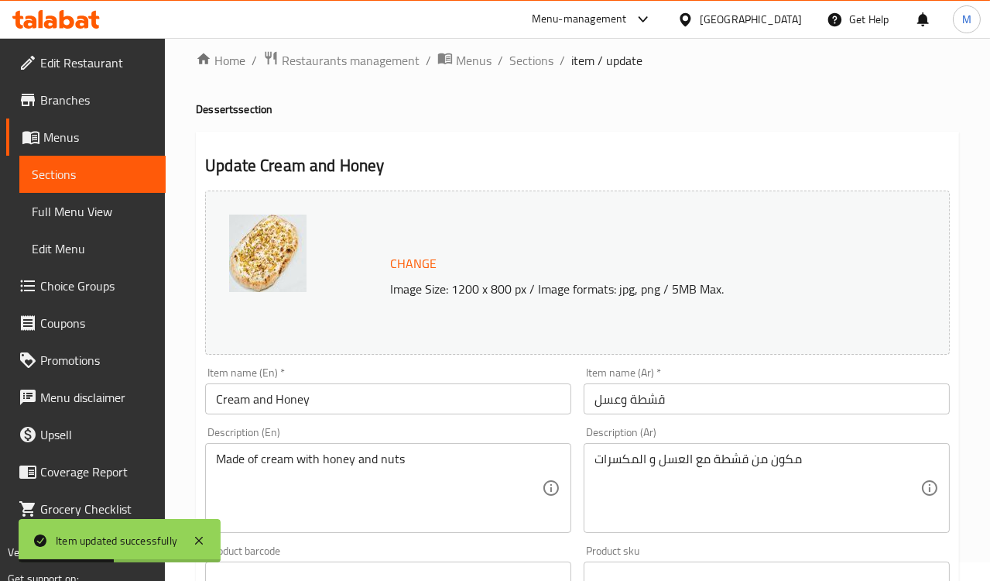
drag, startPoint x: 527, startPoint y: 63, endPoint x: 558, endPoint y: 95, distance: 43.8
click at [527, 63] on span "Sections" at bounding box center [532, 60] width 44 height 19
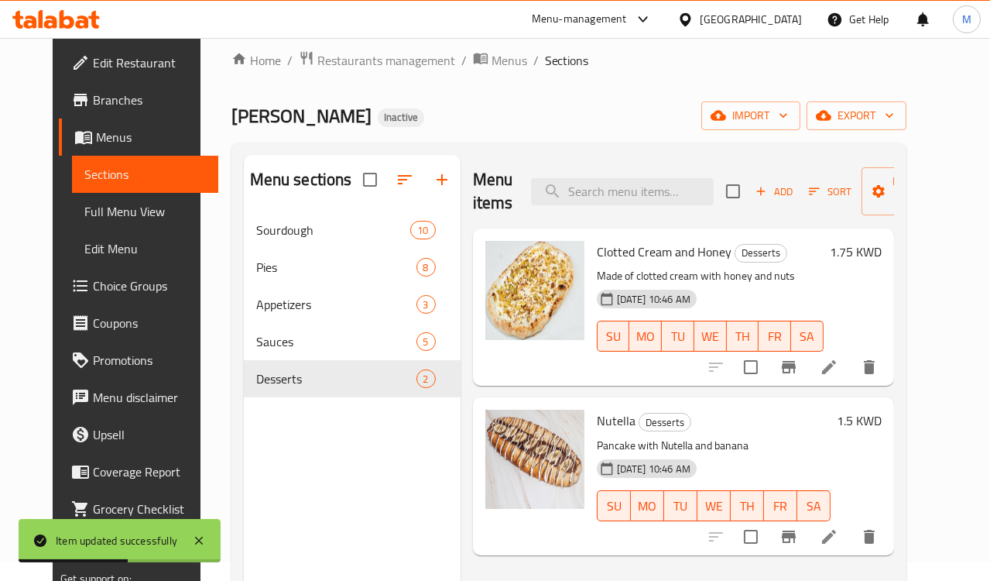
scroll to position [105, 0]
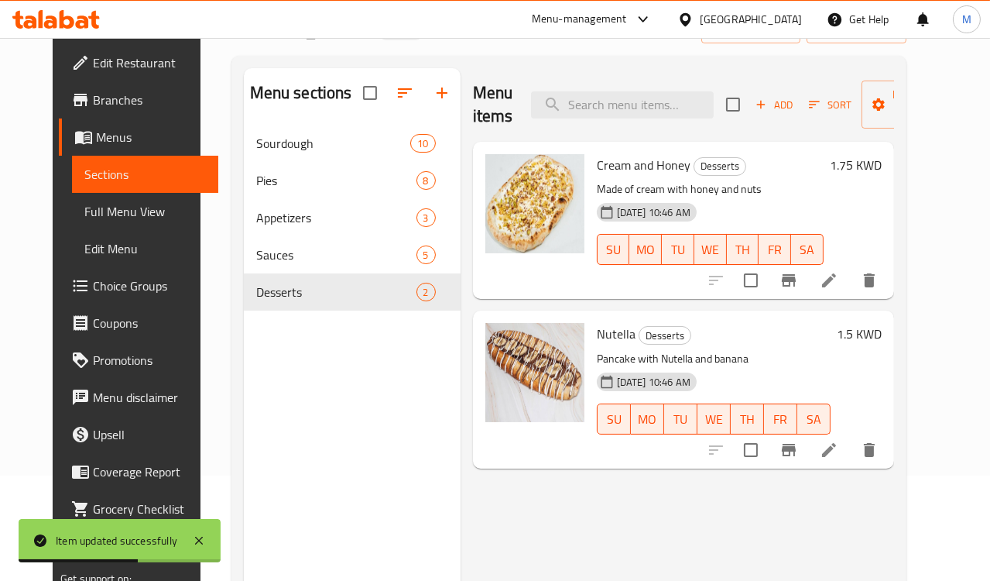
click at [839, 444] on icon at bounding box center [829, 450] width 19 height 19
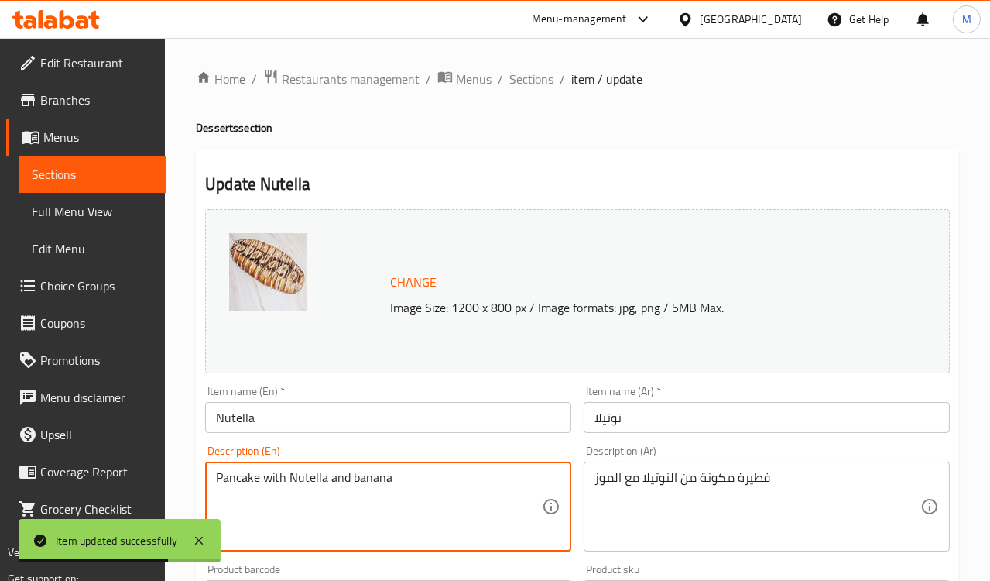
click at [235, 482] on textarea "Pancake with Nutella and banana" at bounding box center [379, 507] width 326 height 74
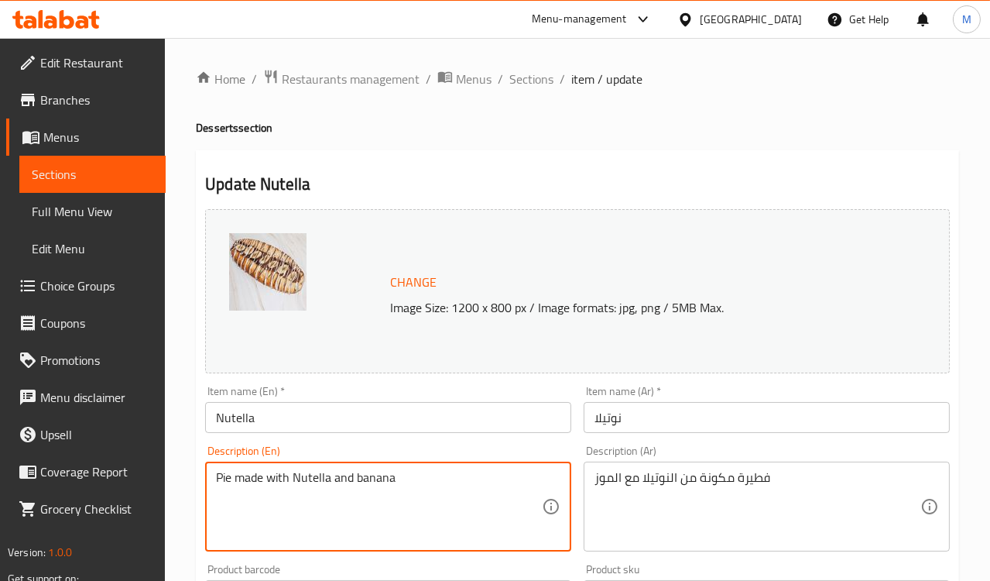
type textarea "Pie made with Nutella and banana"
click at [299, 448] on div "Description (En) Pie made with Nutella and banana Description (En)" at bounding box center [388, 498] width 366 height 106
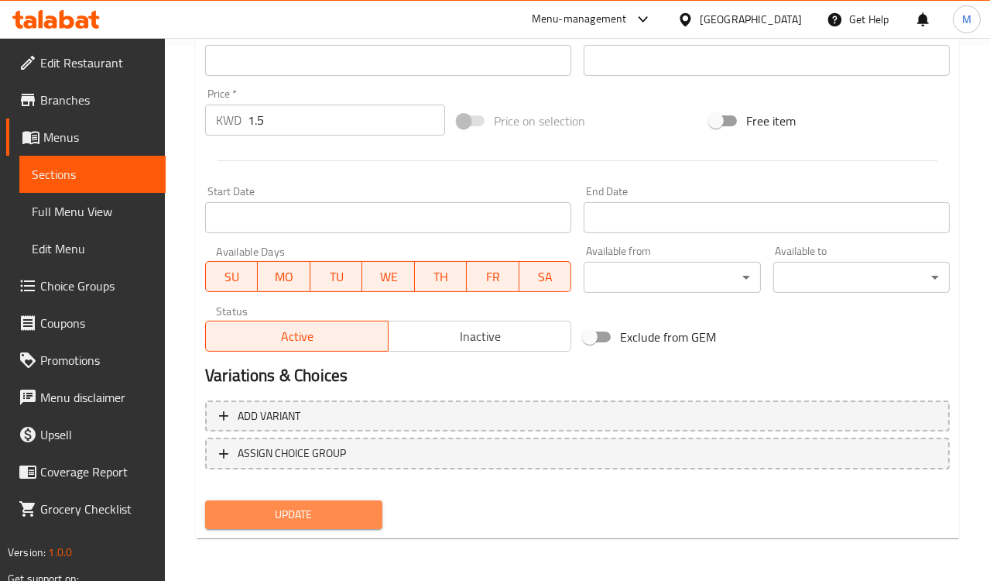
click at [296, 521] on span "Update" at bounding box center [294, 514] width 152 height 19
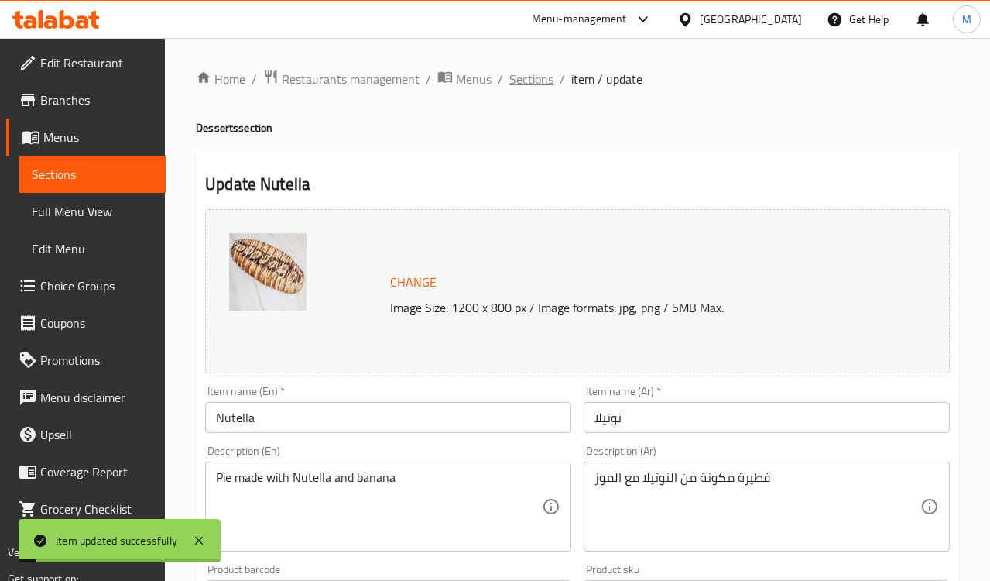
click at [536, 76] on span "Sections" at bounding box center [532, 79] width 44 height 19
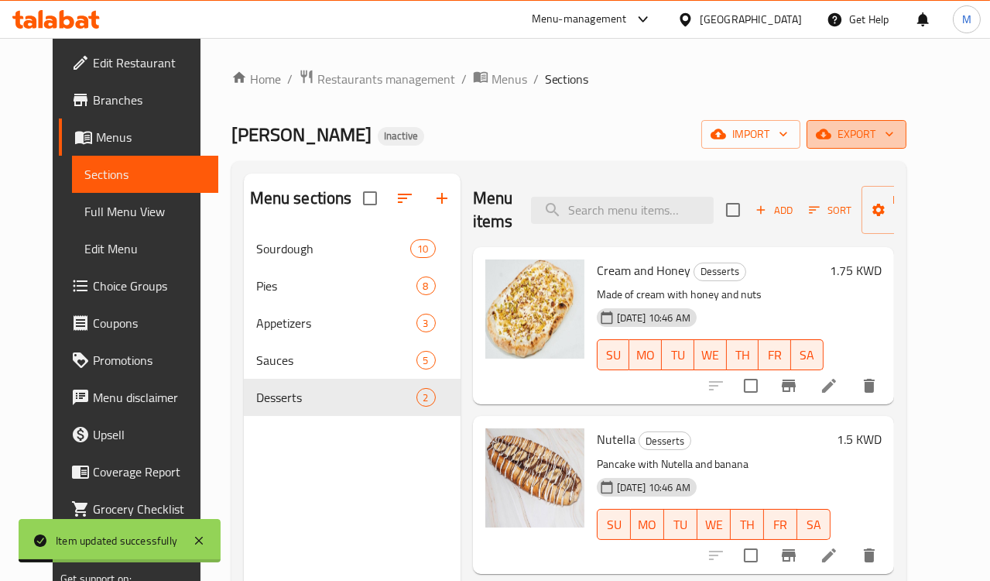
click at [897, 132] on icon "button" at bounding box center [889, 133] width 15 height 15
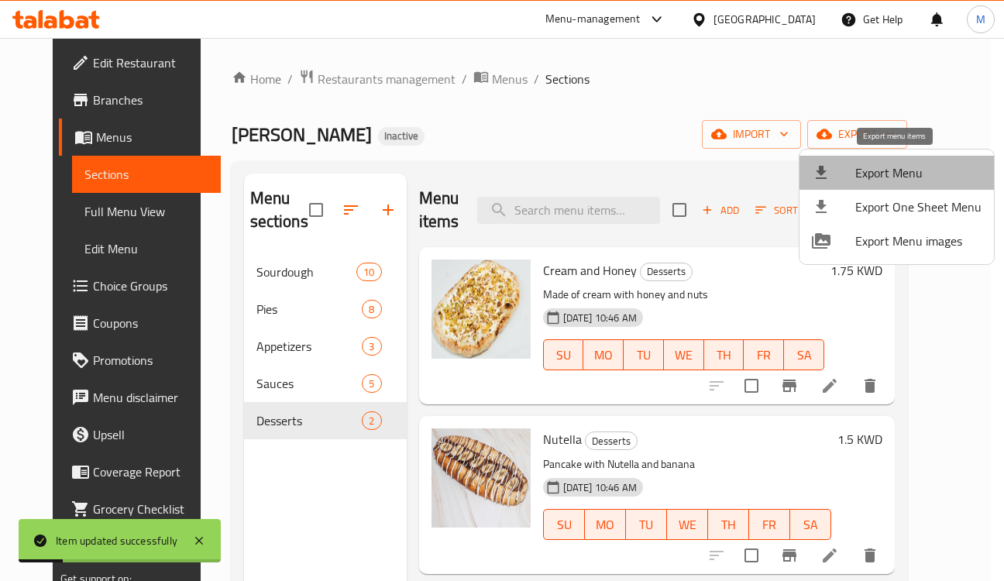
click at [921, 163] on span "Export Menu" at bounding box center [918, 172] width 126 height 19
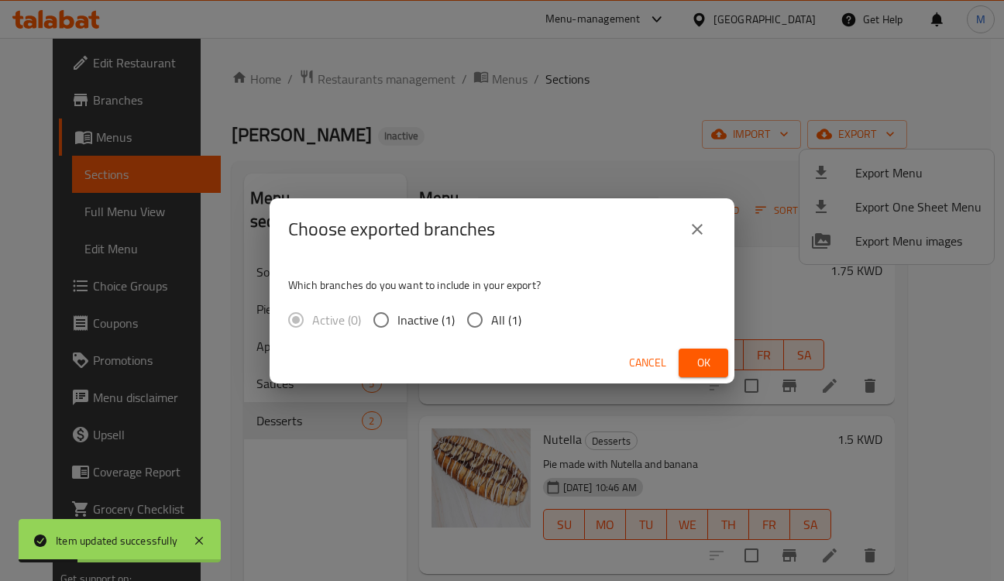
click at [505, 318] on span "All (1)" at bounding box center [506, 320] width 30 height 19
click at [491, 318] on input "All (1)" at bounding box center [474, 320] width 33 height 33
radio input "true"
click at [691, 362] on span "Ok" at bounding box center [703, 362] width 25 height 19
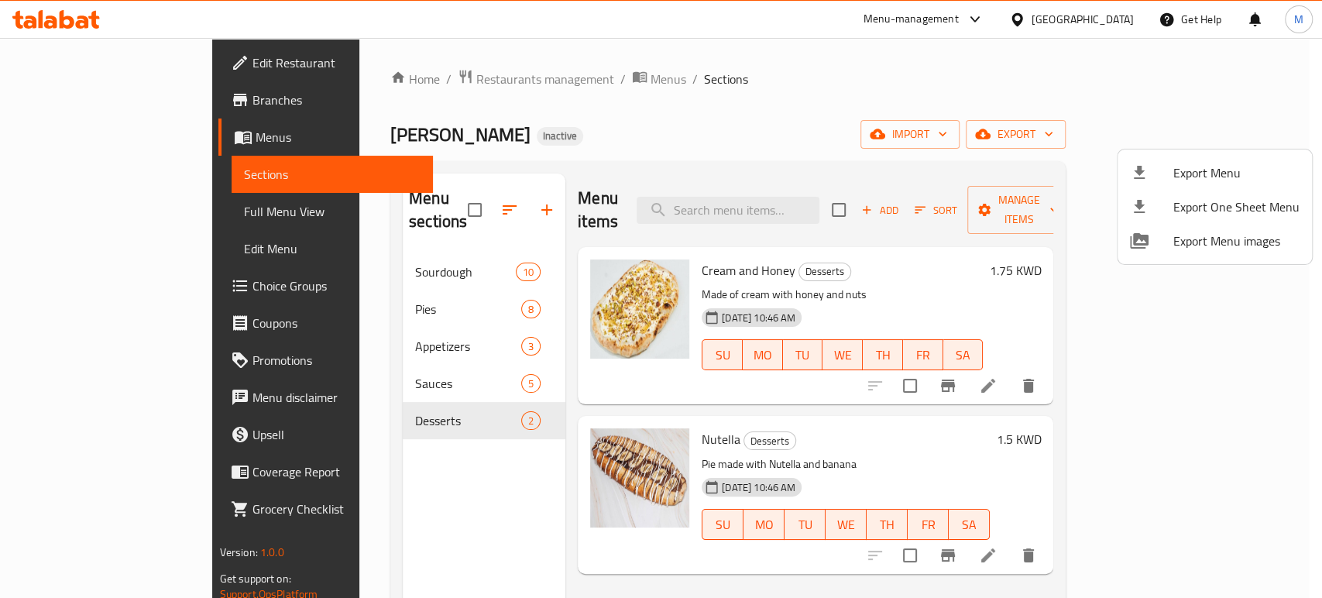
click at [408, 69] on div at bounding box center [661, 299] width 1322 height 598
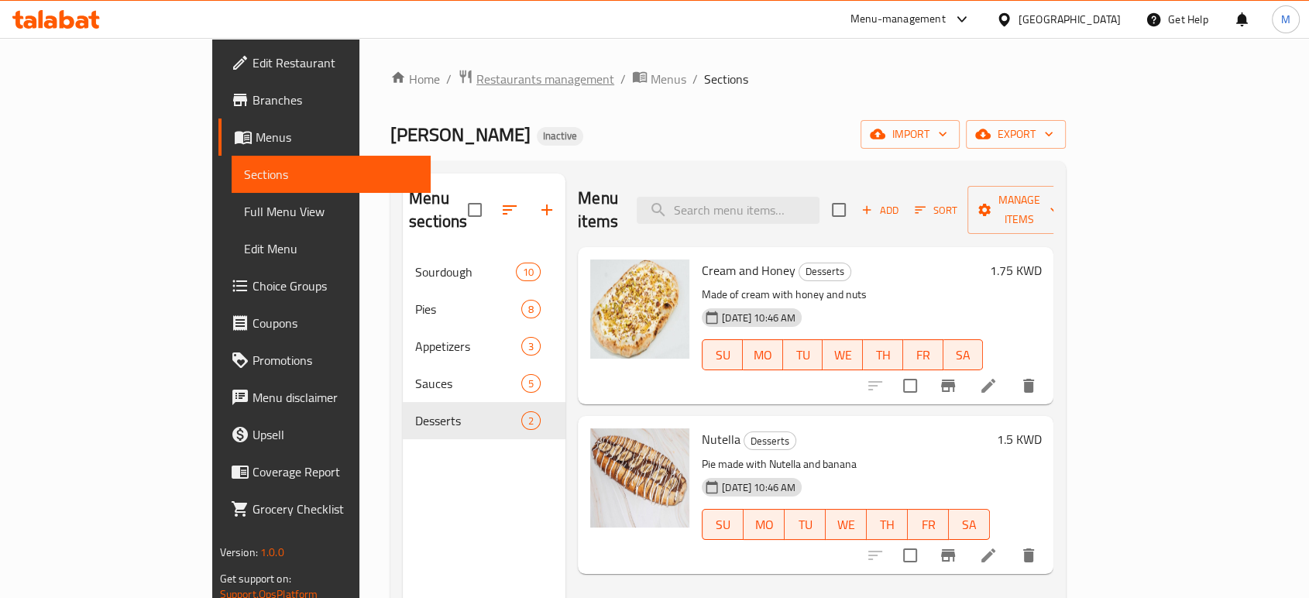
click at [476, 74] on span "Restaurants management" at bounding box center [545, 79] width 138 height 19
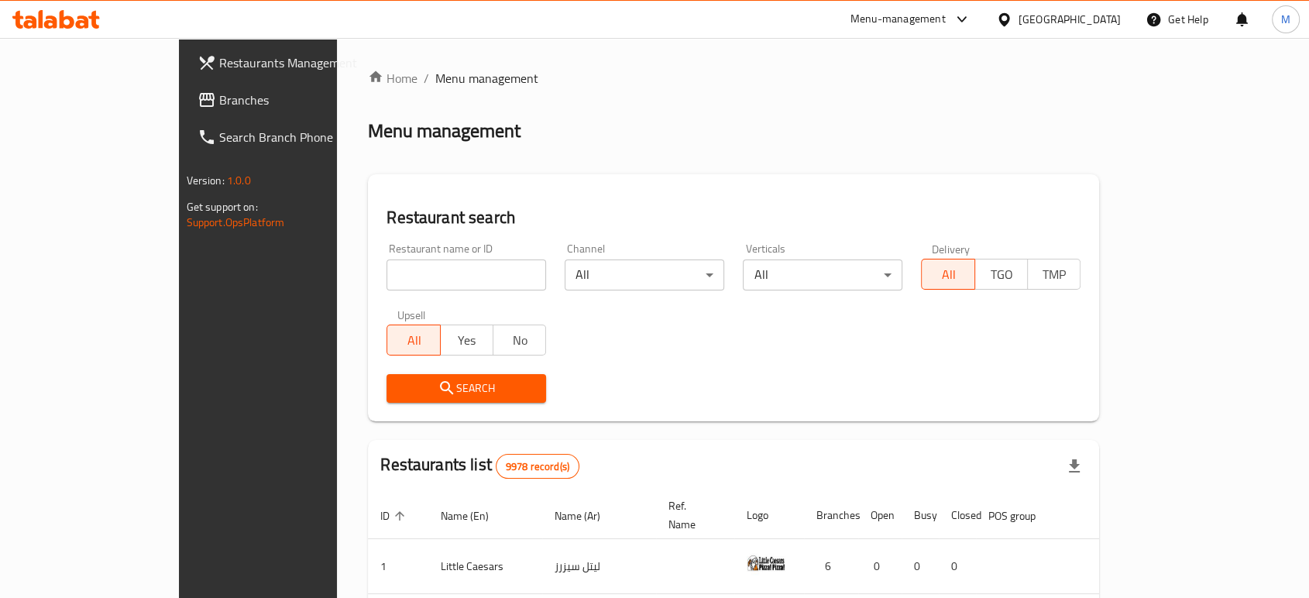
click at [219, 104] on span "Branches" at bounding box center [302, 100] width 166 height 19
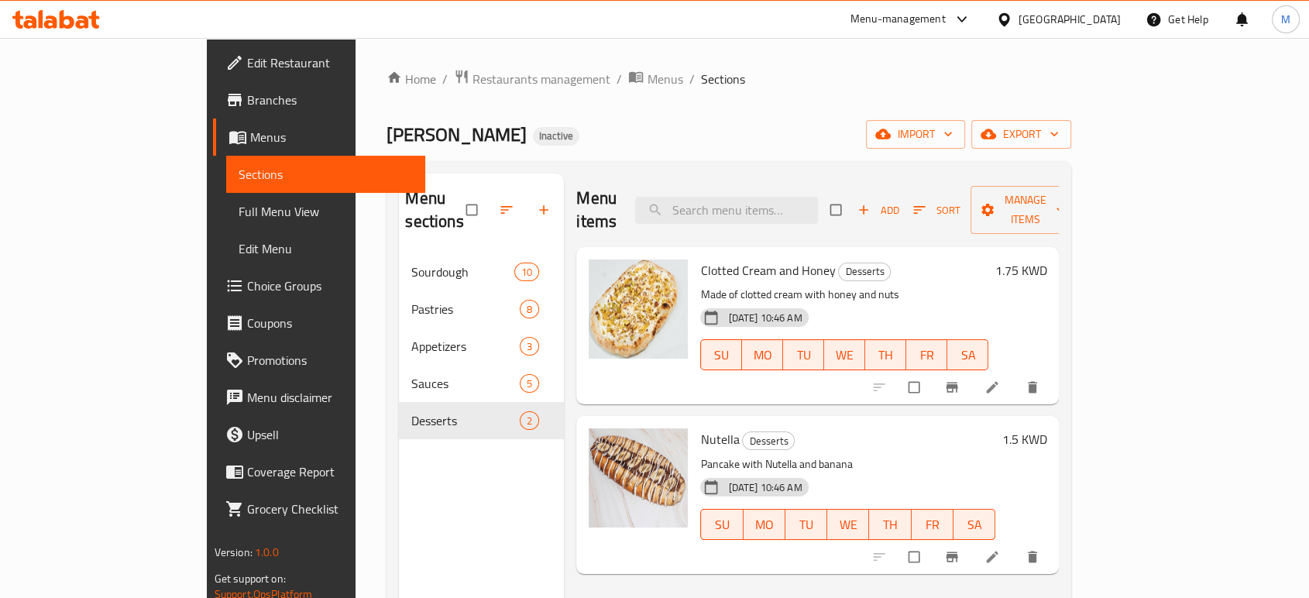
drag, startPoint x: 68, startPoint y: 204, endPoint x: 335, endPoint y: 1, distance: 334.8
click at [238, 204] on span "Full Menu View" at bounding box center [325, 211] width 174 height 19
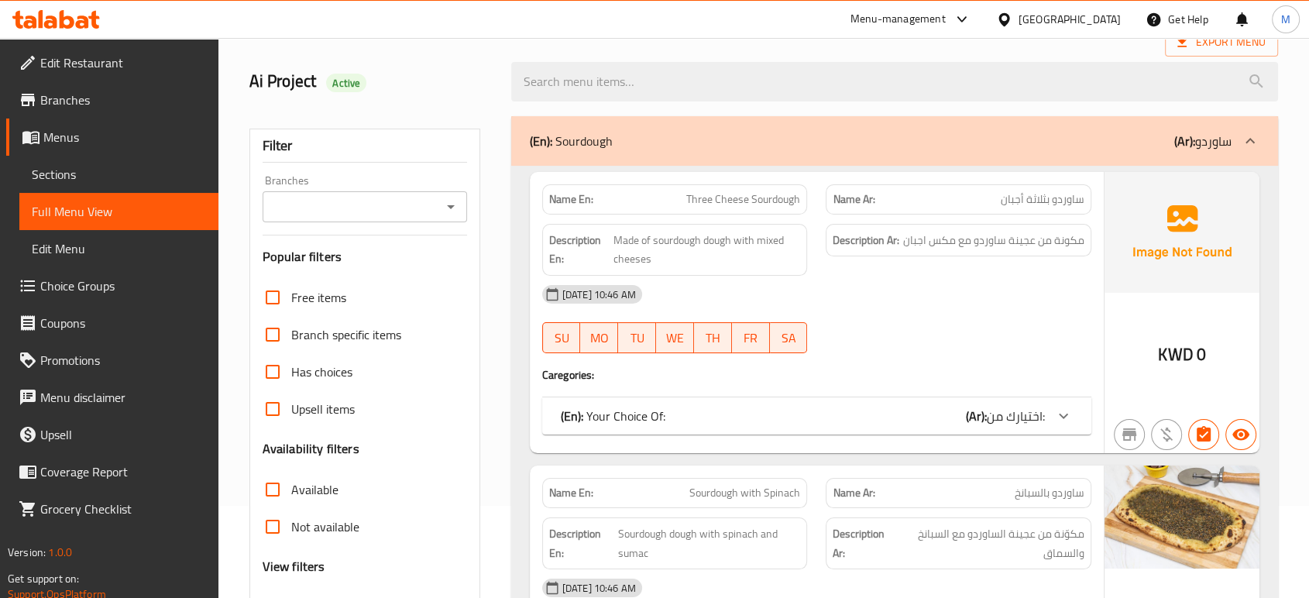
scroll to position [172, 0]
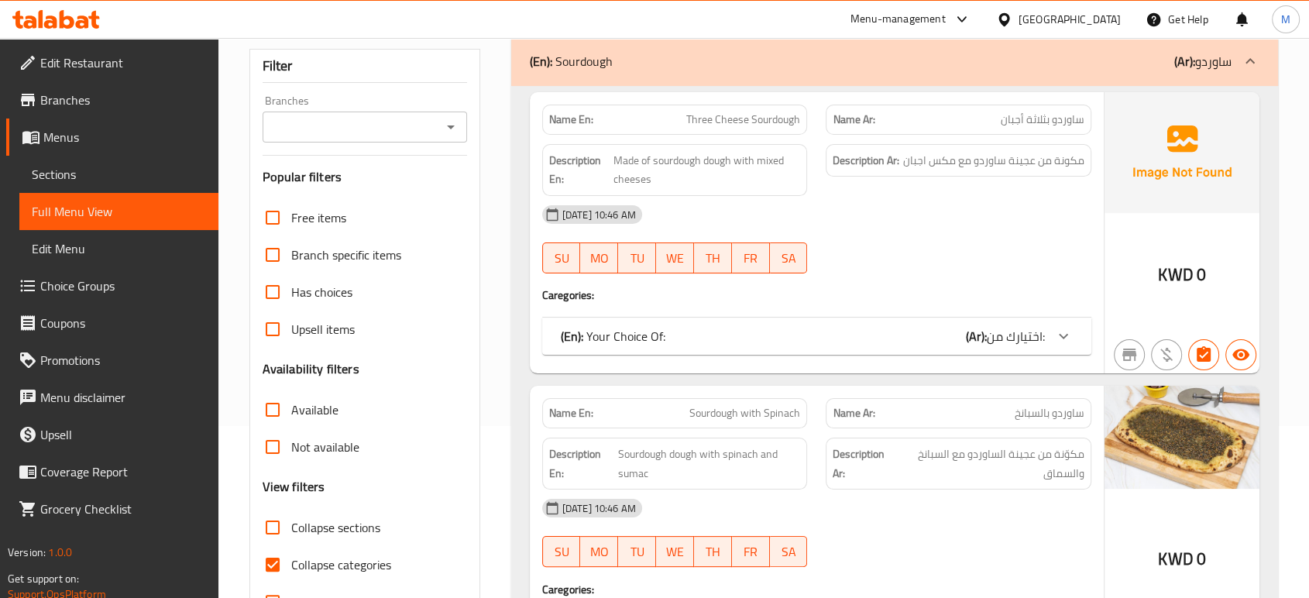
click at [342, 563] on span "Collapse categories" at bounding box center [341, 564] width 100 height 19
click at [291, 563] on input "Collapse categories" at bounding box center [272, 564] width 37 height 37
checkbox input "false"
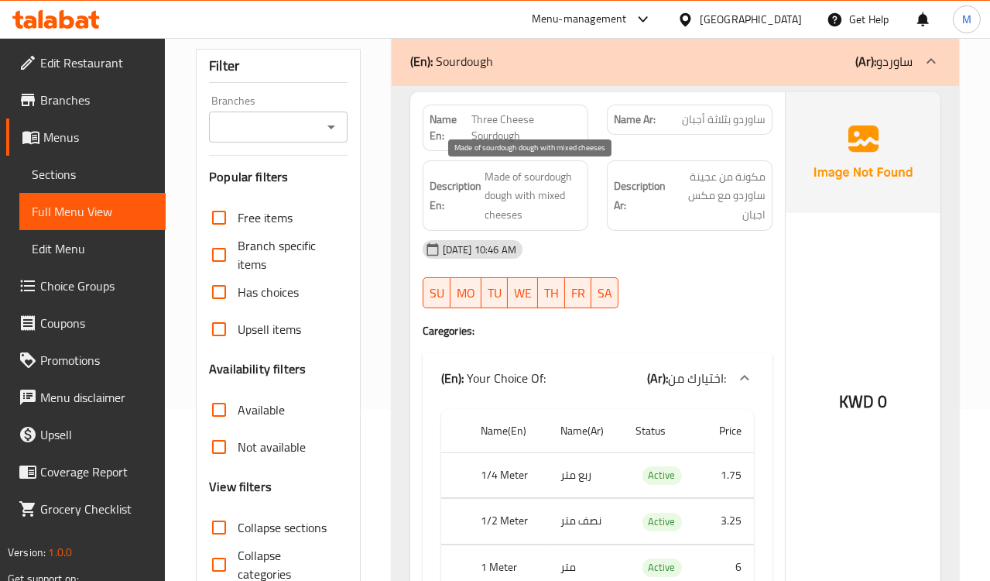
click at [520, 184] on span "Made of sourdough dough with mixed cheeses" at bounding box center [533, 195] width 97 height 57
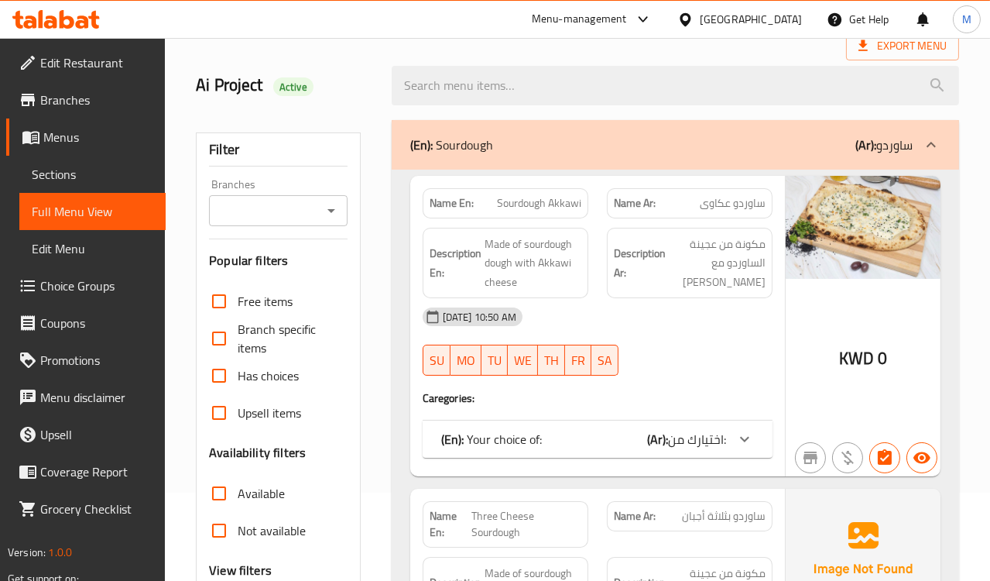
scroll to position [172, 0]
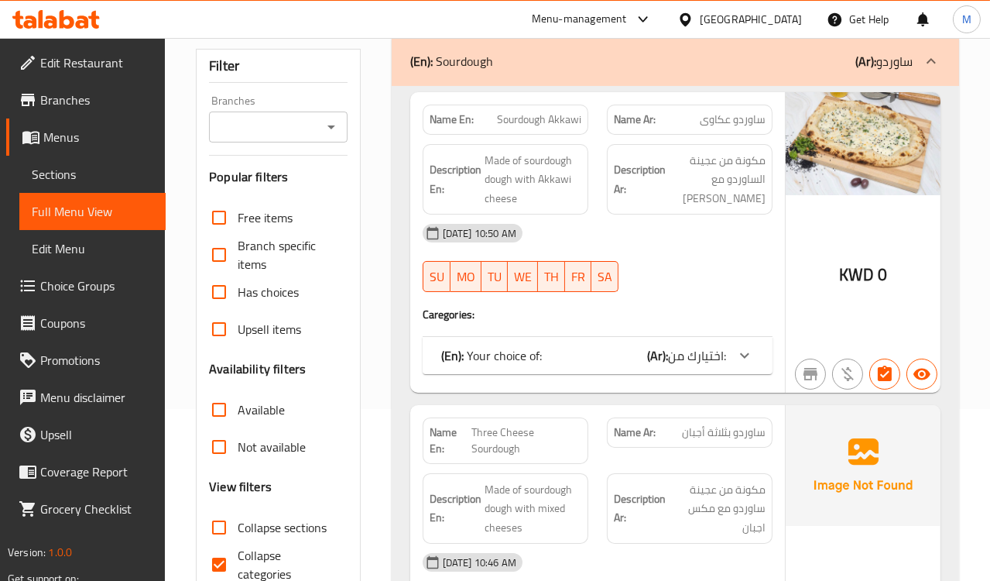
click at [240, 556] on span "Collapse categories" at bounding box center [286, 564] width 97 height 37
click at [238, 556] on input "Collapse categories" at bounding box center [219, 564] width 37 height 37
checkbox input "false"
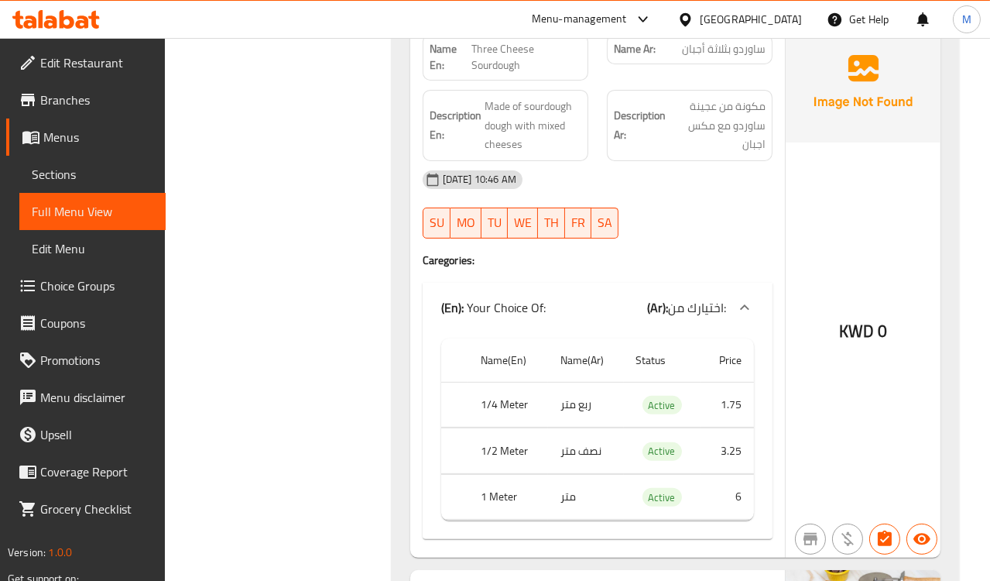
scroll to position [516, 0]
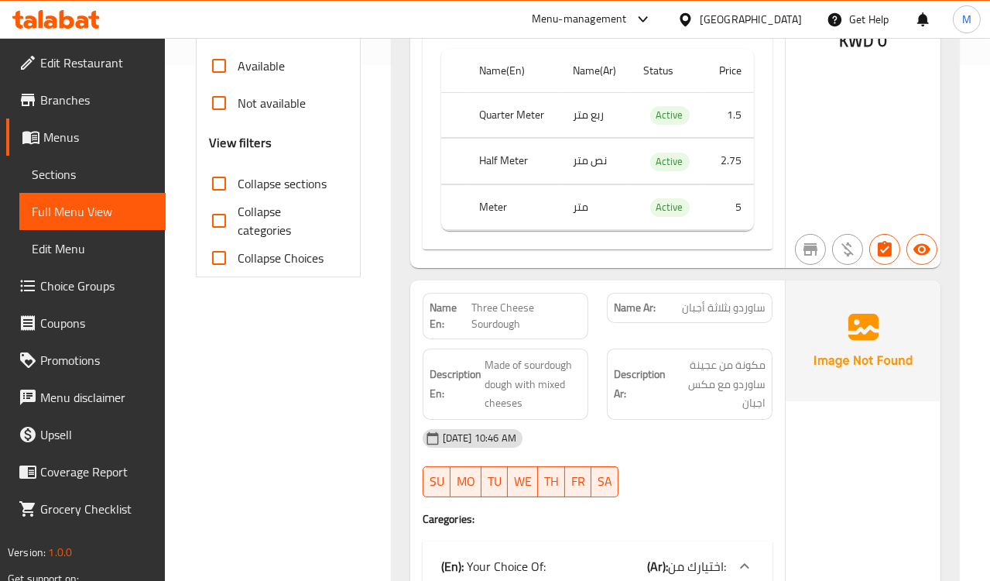
click at [496, 309] on span "Three Cheese Sourdough" at bounding box center [526, 316] width 109 height 33
copy span "Three Cheese Sourdough"
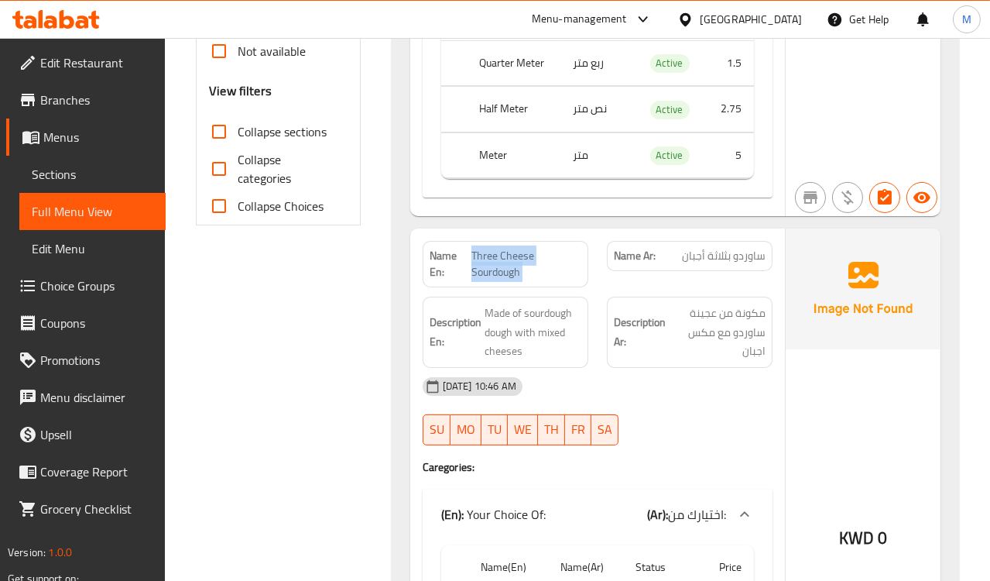
scroll to position [602, 0]
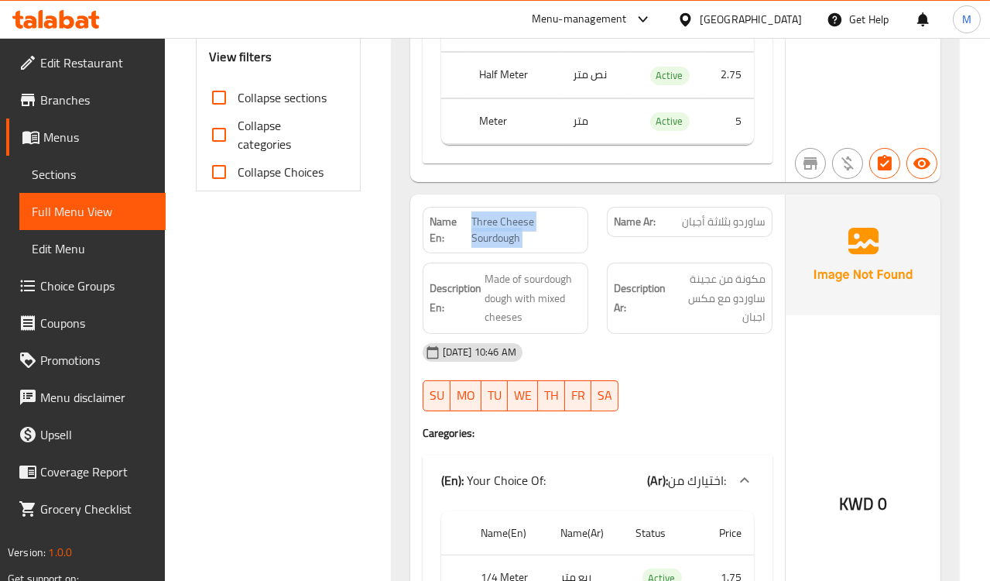
click at [479, 227] on span "Three Cheese Sourdough" at bounding box center [526, 230] width 109 height 33
click at [479, 228] on span "Three Cheese Sourdough" at bounding box center [526, 230] width 109 height 33
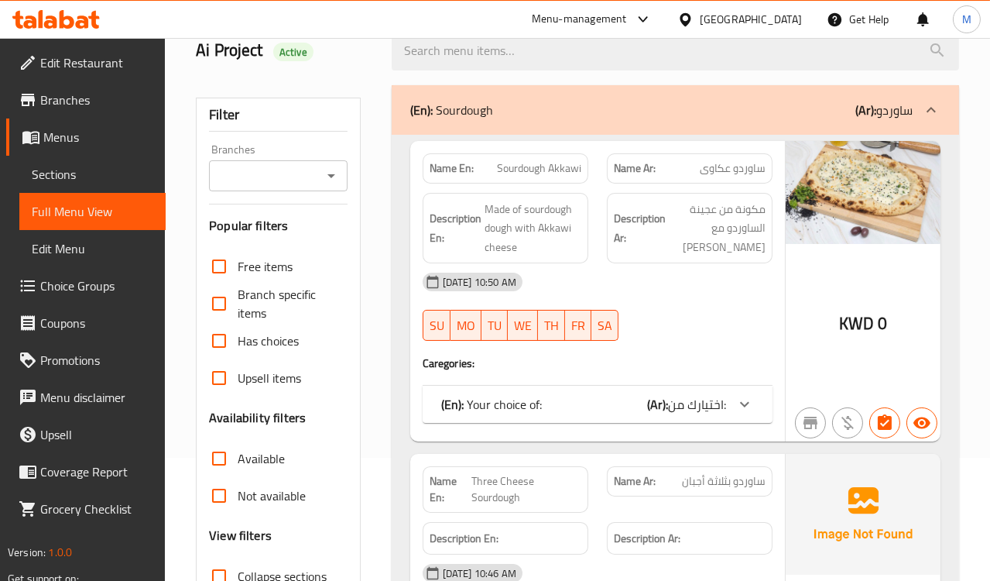
scroll to position [258, 0]
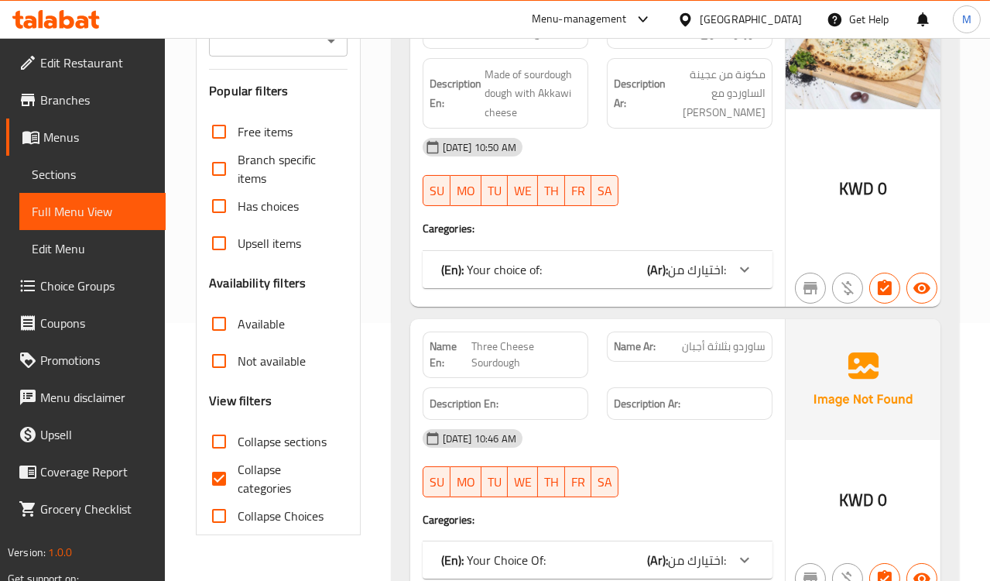
click at [266, 482] on span "Collapse categories" at bounding box center [286, 478] width 97 height 37
click at [238, 482] on input "Collapse categories" at bounding box center [219, 478] width 37 height 37
checkbox input "false"
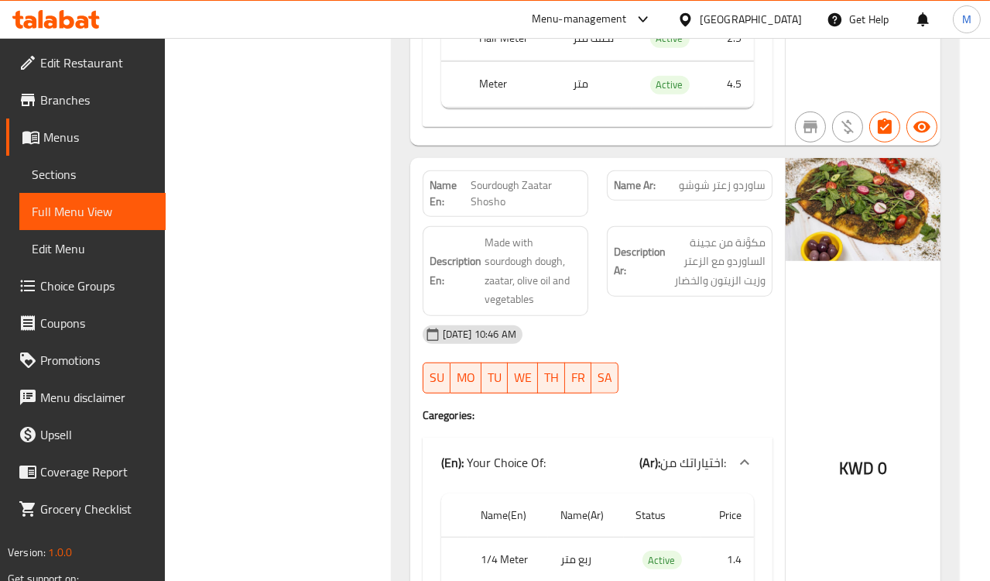
scroll to position [1732, 0]
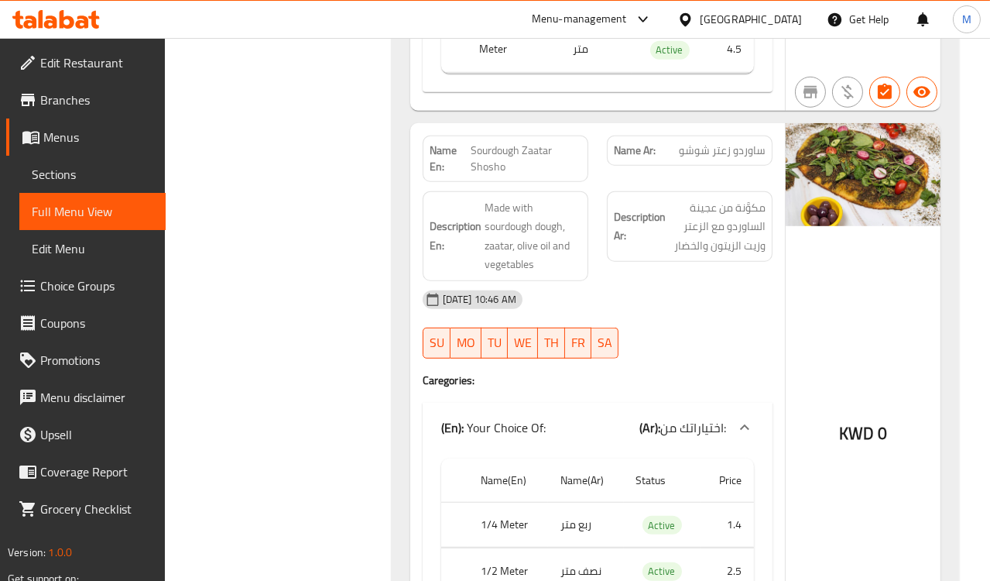
drag, startPoint x: 595, startPoint y: 260, endPoint x: 577, endPoint y: 244, distance: 24.1
click at [595, 260] on div "Description En: Made with sourdough dough, zaatar, olive oil and vegetables" at bounding box center [505, 236] width 184 height 108
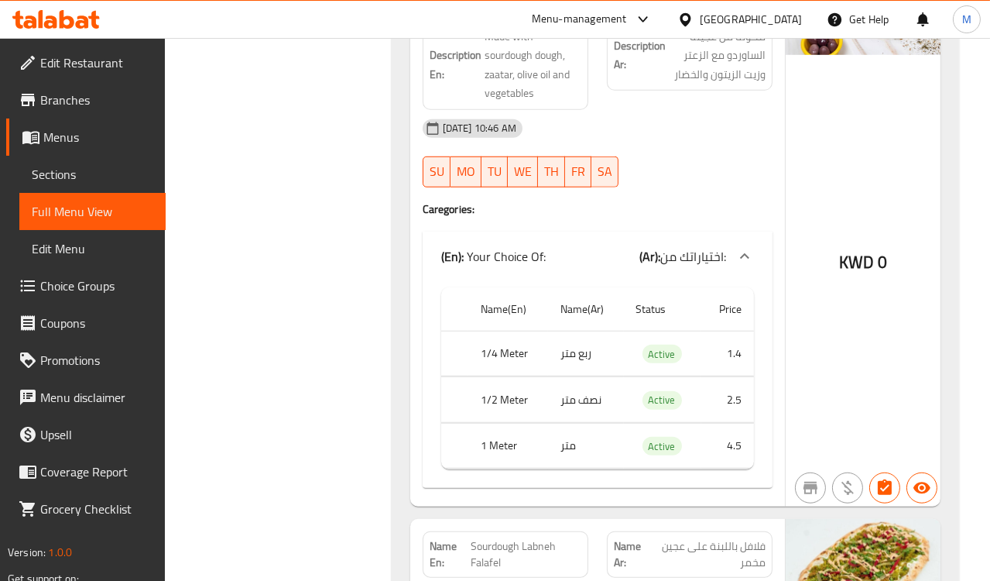
scroll to position [1904, 0]
drag, startPoint x: 691, startPoint y: 160, endPoint x: 623, endPoint y: 98, distance: 92.1
click at [691, 160] on div "[DATE] 10:46 AM SU MO TU WE TH FR SA" at bounding box center [597, 152] width 369 height 87
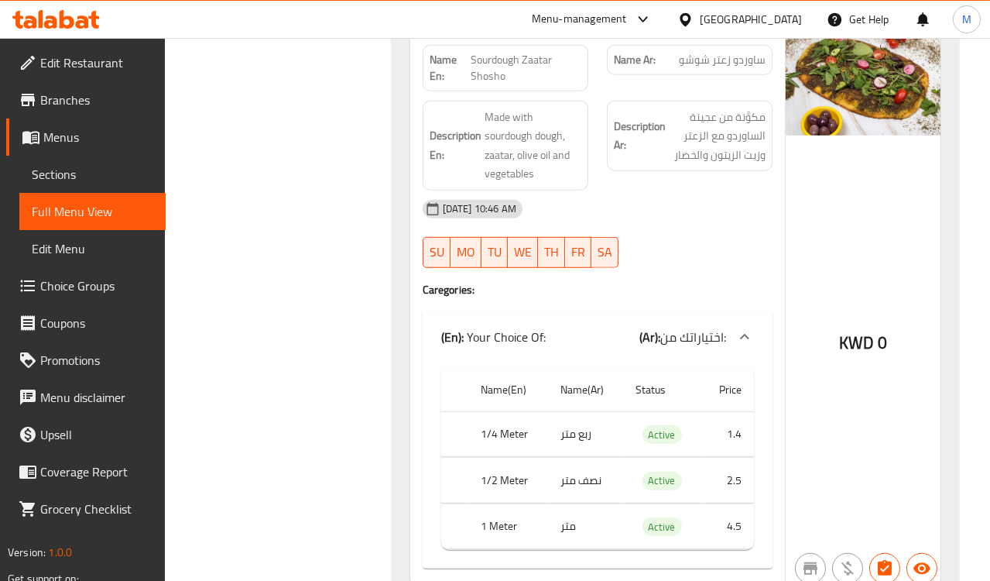
scroll to position [1818, 0]
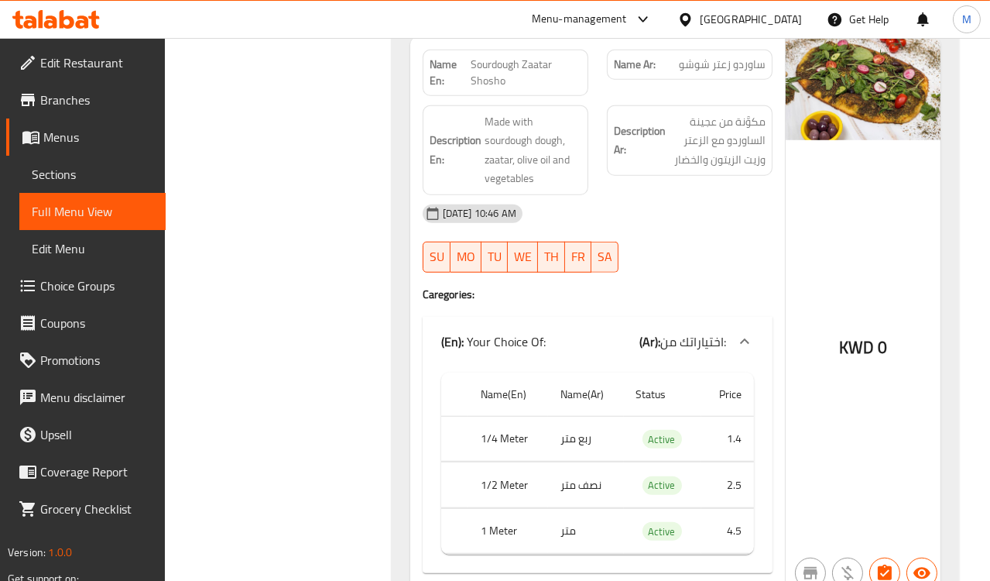
drag, startPoint x: 681, startPoint y: 227, endPoint x: 643, endPoint y: 188, distance: 53.7
click at [681, 227] on div "[DATE] 10:46 AM" at bounding box center [597, 213] width 369 height 37
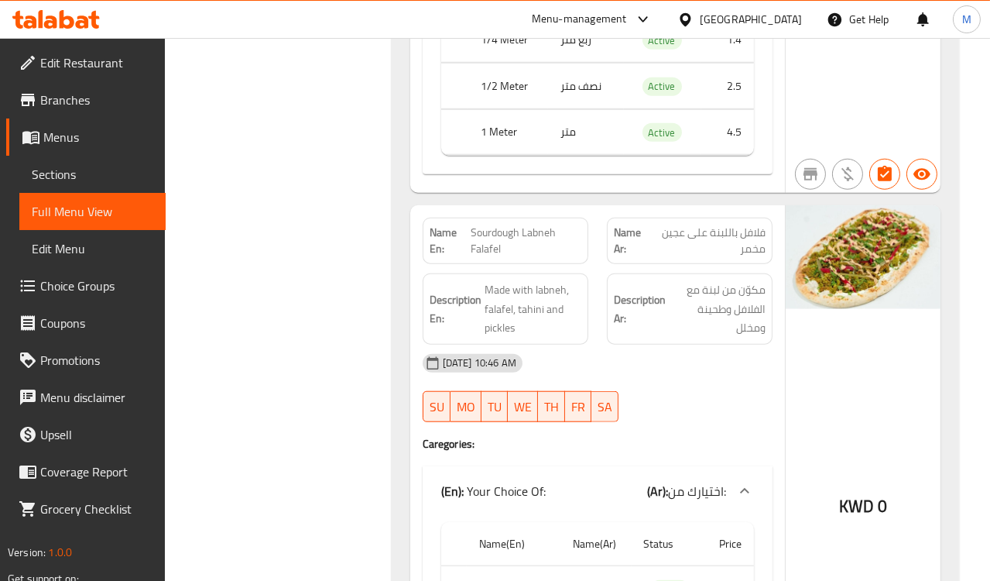
scroll to position [2249, 0]
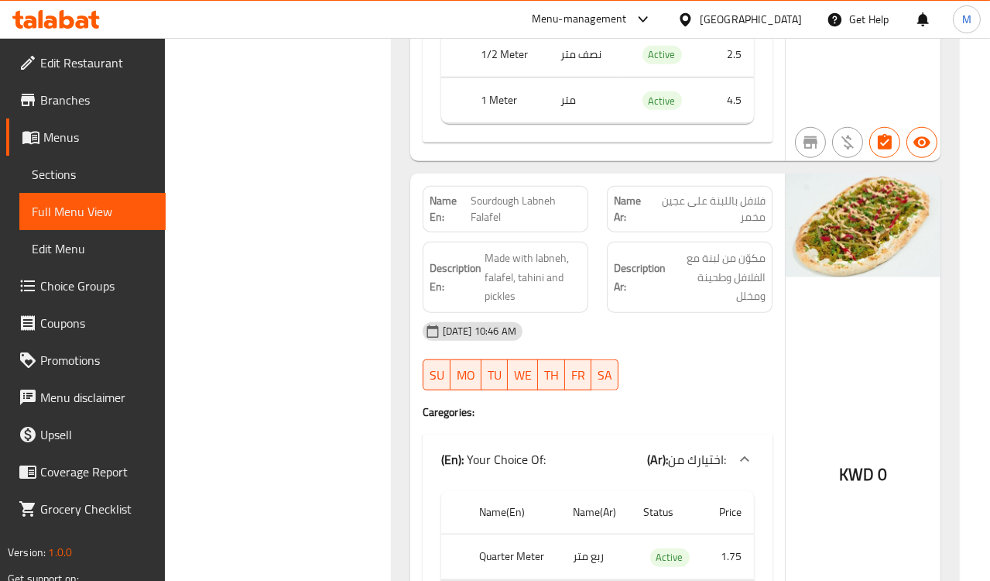
click at [543, 202] on span "Sourdough Labneh Falafel" at bounding box center [526, 209] width 111 height 33
copy span "Sourdough Labneh Falafel"
click at [523, 207] on span "Sourdough Labneh Falafel" at bounding box center [526, 209] width 111 height 33
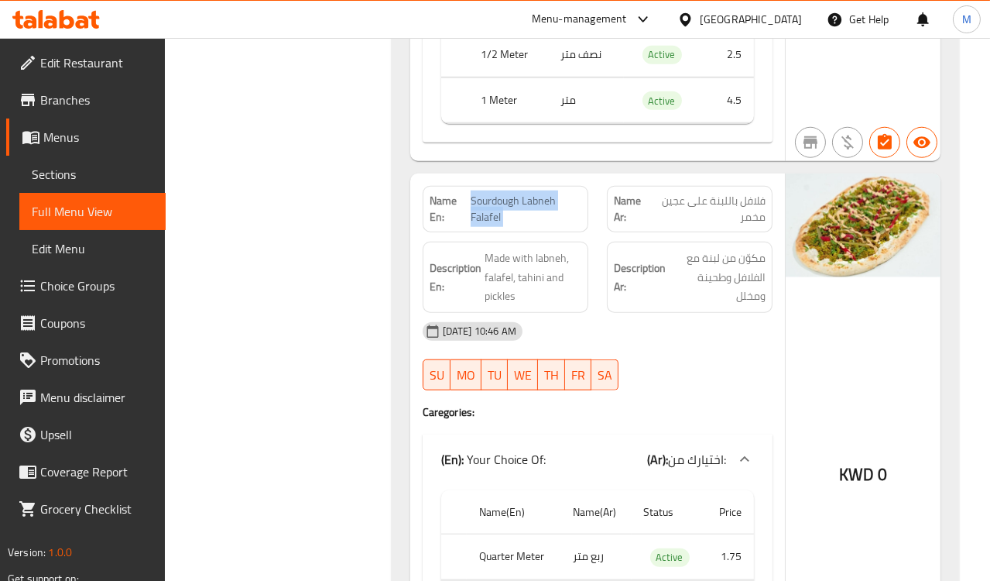
click at [523, 207] on span "Sourdough Labneh Falafel" at bounding box center [526, 209] width 111 height 33
copy span "Sourdough Labneh Falafel"
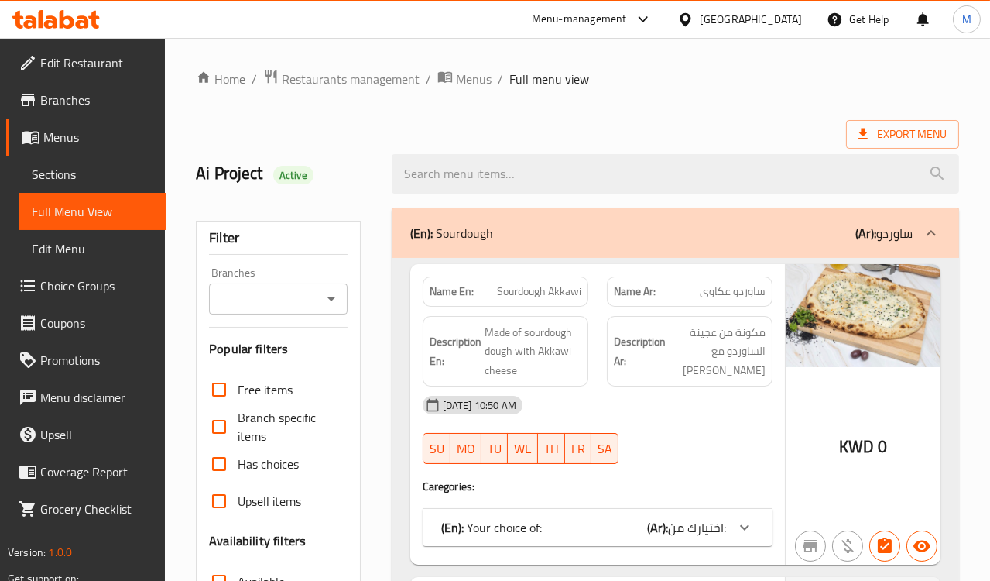
scroll to position [258, 0]
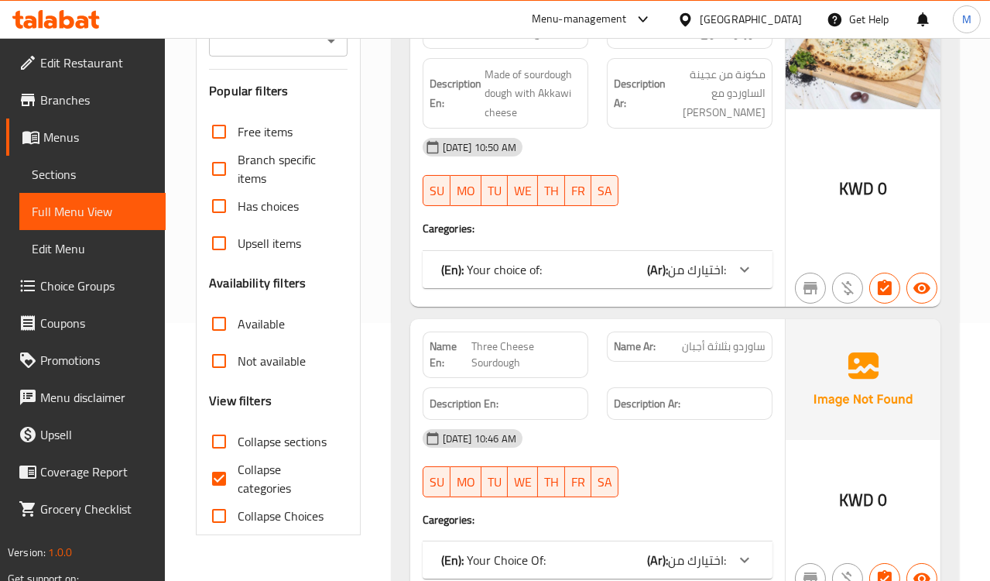
click at [267, 482] on span "Collapse categories" at bounding box center [286, 478] width 97 height 37
click at [238, 482] on input "Collapse categories" at bounding box center [219, 478] width 37 height 37
checkbox input "false"
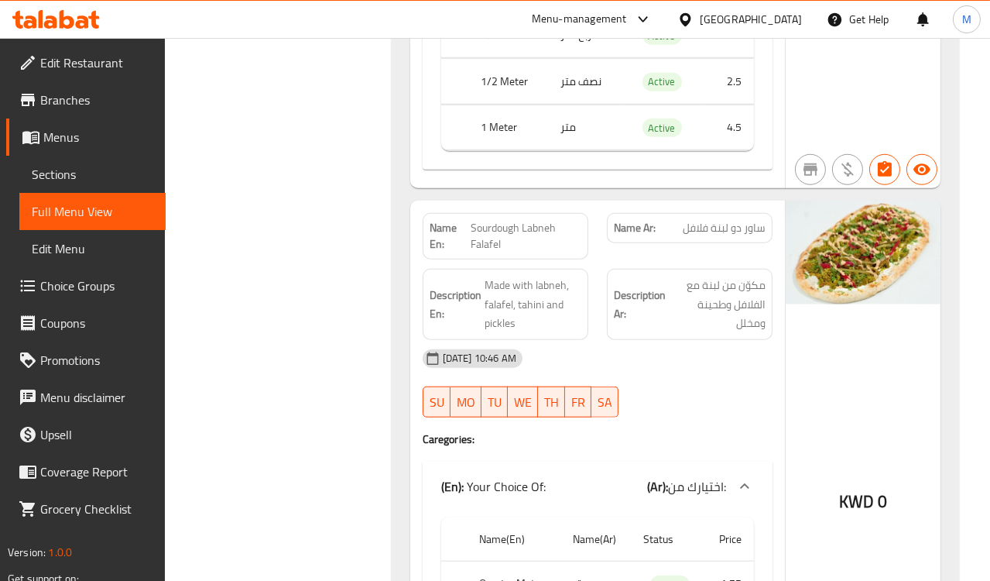
scroll to position [2256, 0]
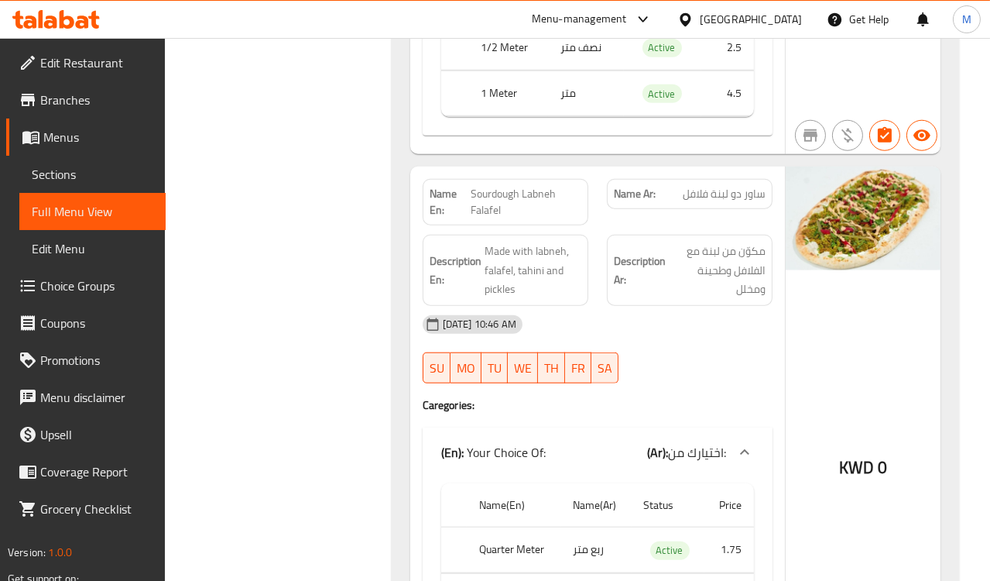
click at [722, 308] on div "[DATE] 10:46 AM" at bounding box center [597, 324] width 369 height 37
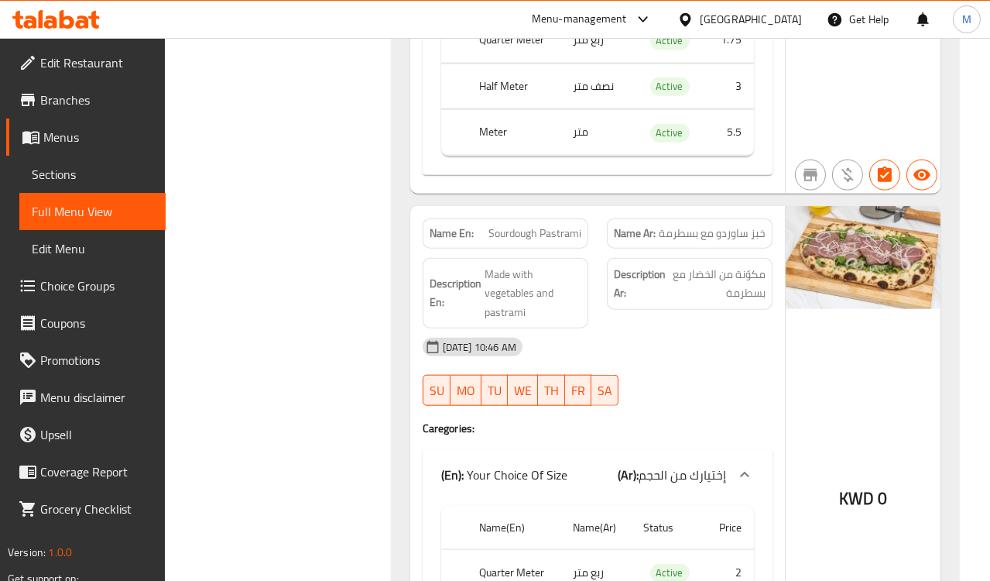
scroll to position [2772, 0]
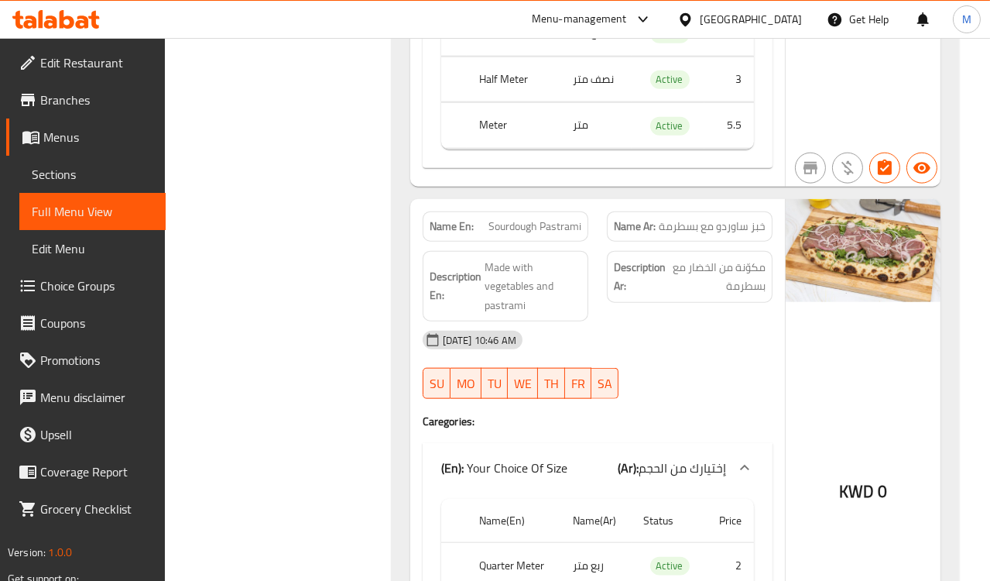
click at [707, 235] on span "خبز ساوردو مع بسطرمة" at bounding box center [712, 226] width 107 height 16
copy span "خبز ساوردو مع بسطرمة"
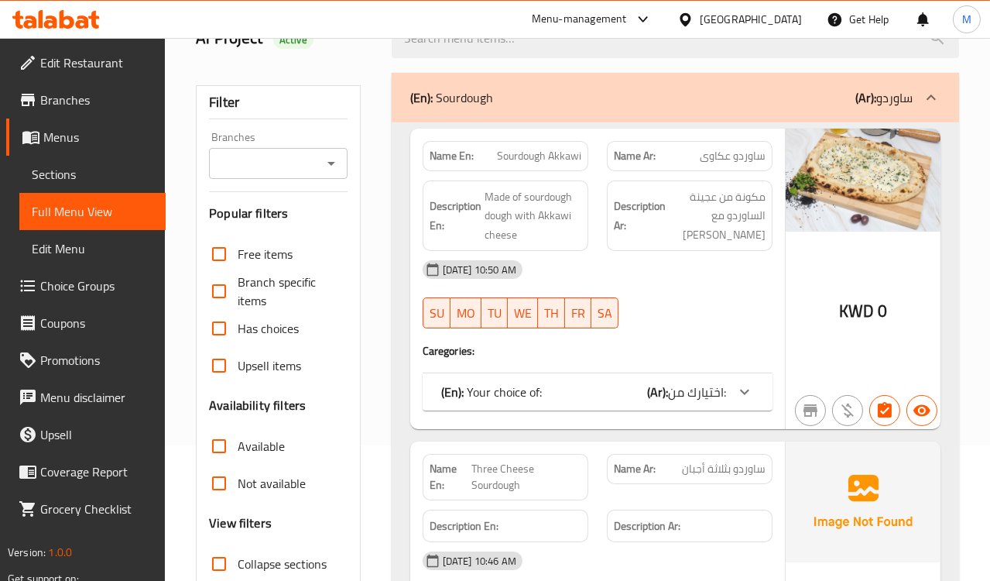
scroll to position [258, 0]
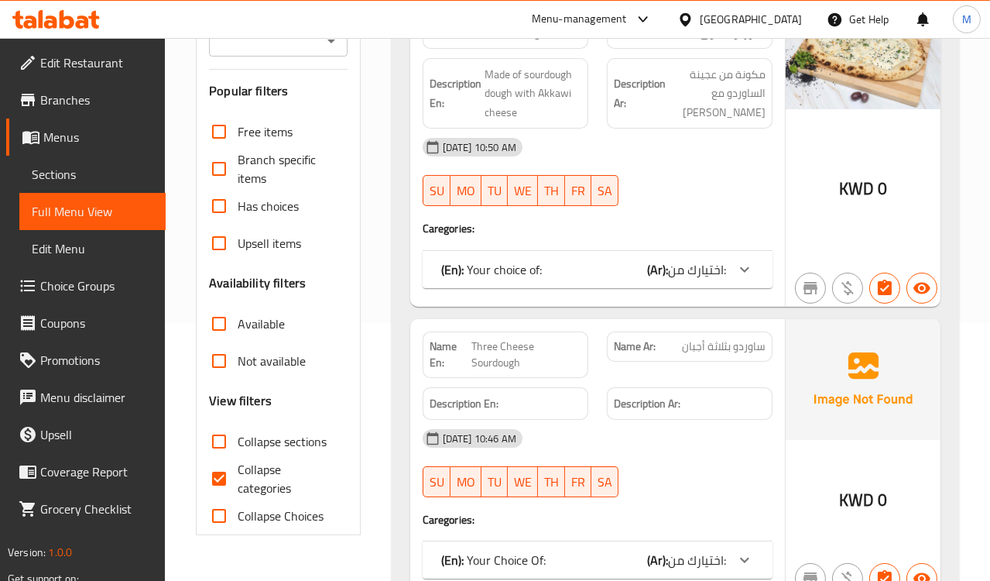
click at [256, 476] on span "Collapse categories" at bounding box center [286, 478] width 97 height 37
click at [238, 476] on input "Collapse categories" at bounding box center [219, 478] width 37 height 37
checkbox input "false"
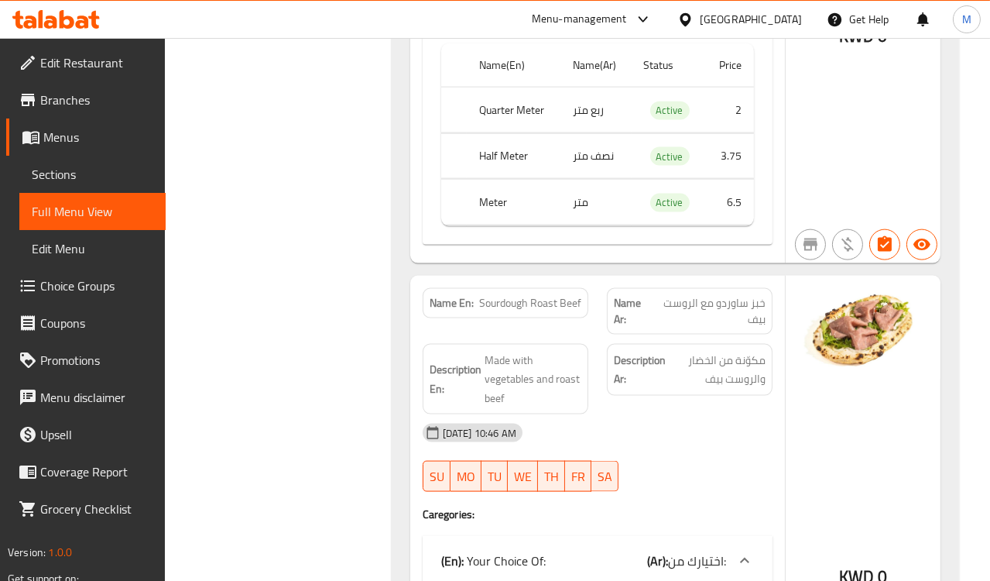
scroll to position [3314, 0]
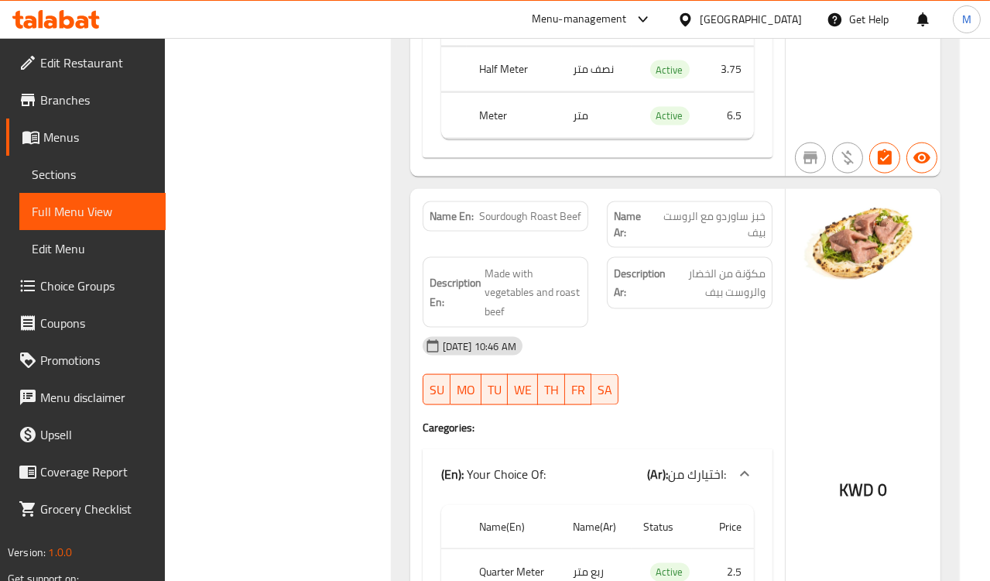
click at [726, 230] on span "خبز ساوردو مع الروست بيف" at bounding box center [709, 224] width 113 height 33
copy span "خبز ساوردو مع الروست بيف"
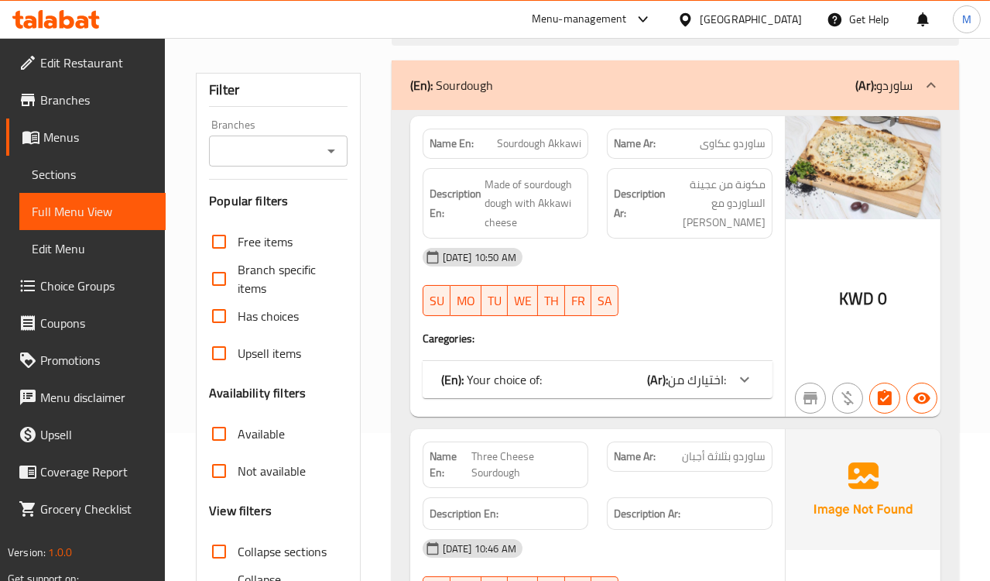
scroll to position [172, 0]
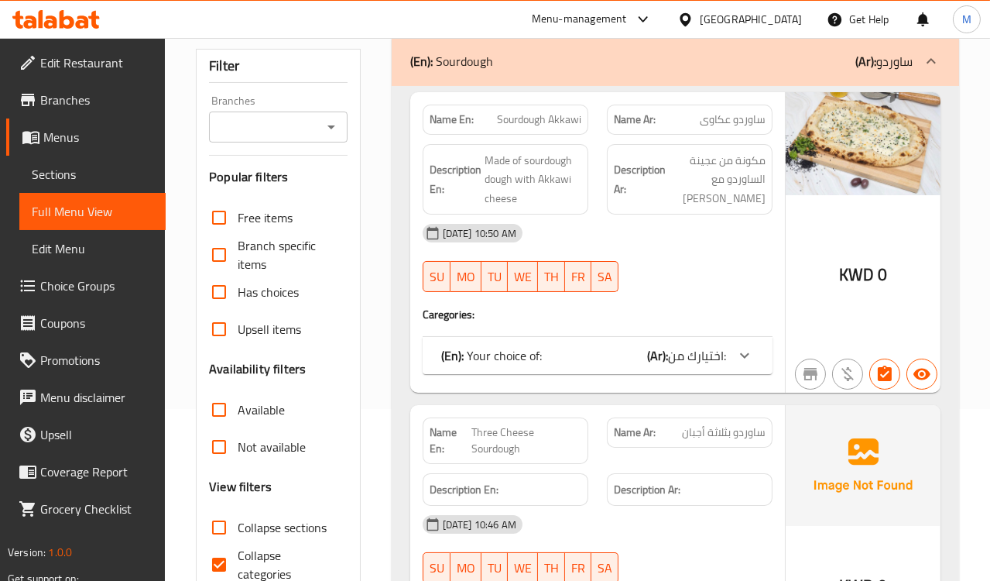
click at [252, 555] on span "Collapse categories" at bounding box center [286, 564] width 97 height 37
click at [238, 555] on input "Collapse categories" at bounding box center [219, 564] width 37 height 37
checkbox input "false"
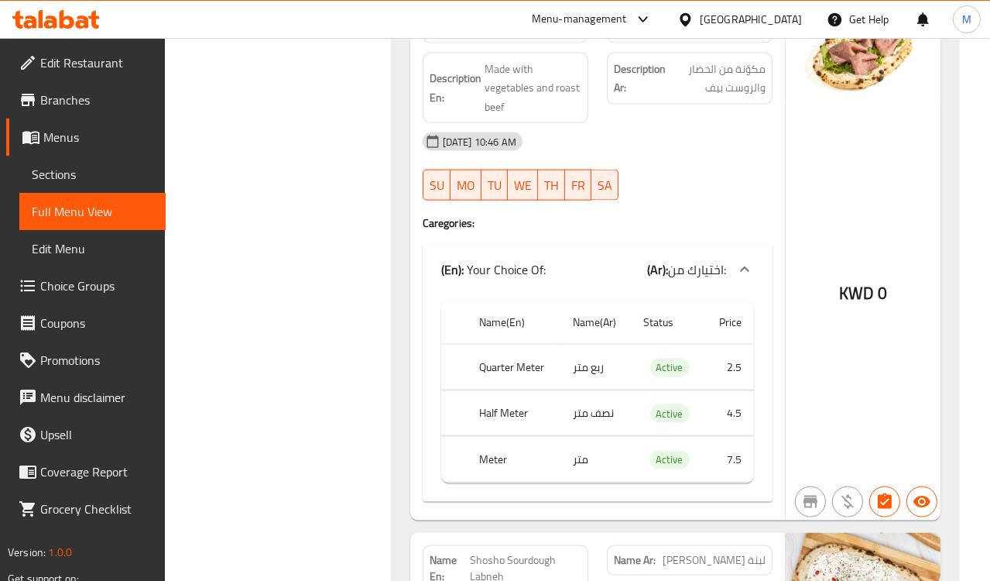
scroll to position [3416, 0]
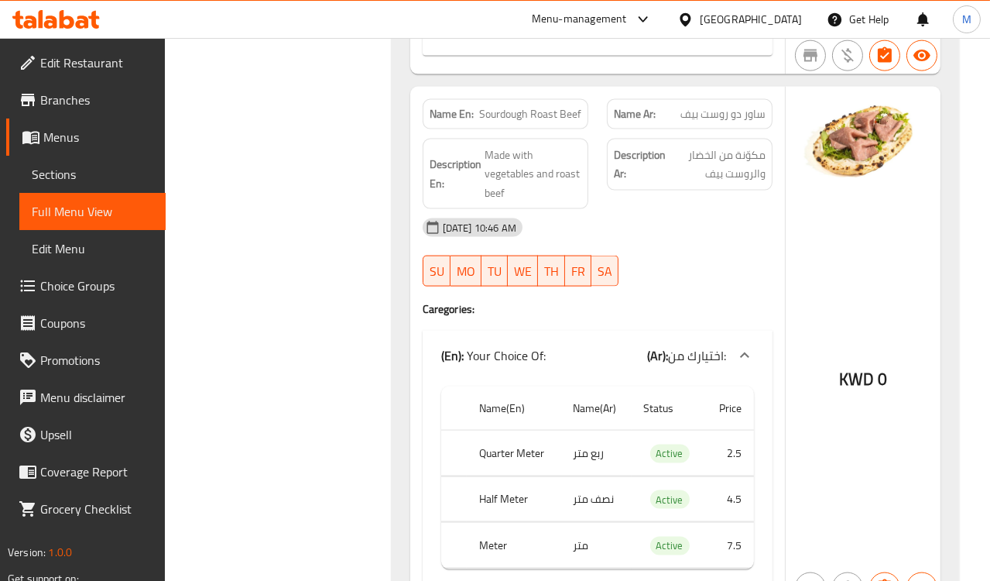
click at [520, 121] on span "Sourdough Roast Beef" at bounding box center [530, 114] width 102 height 16
copy span "Sourdough Roast Beef"
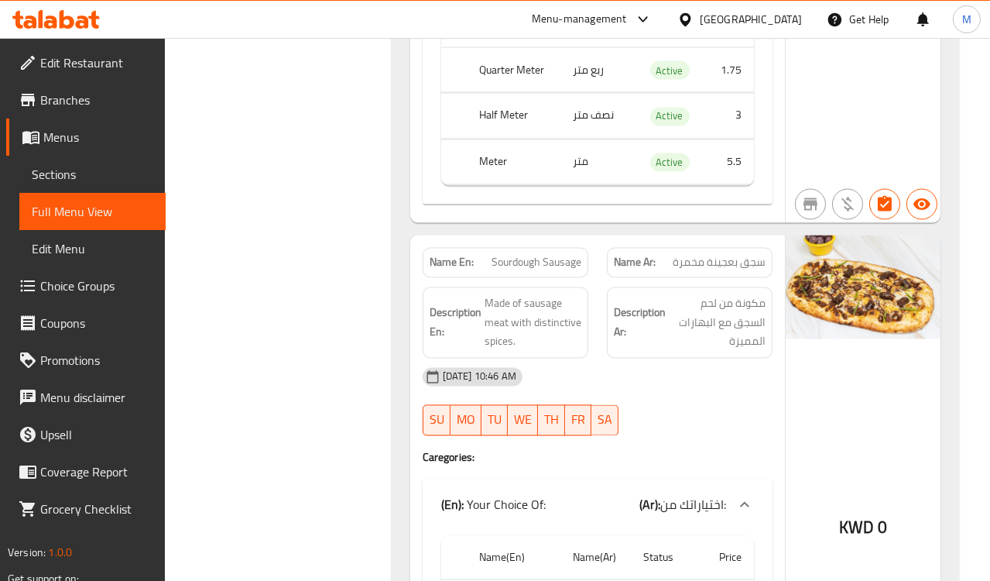
scroll to position [4363, 0]
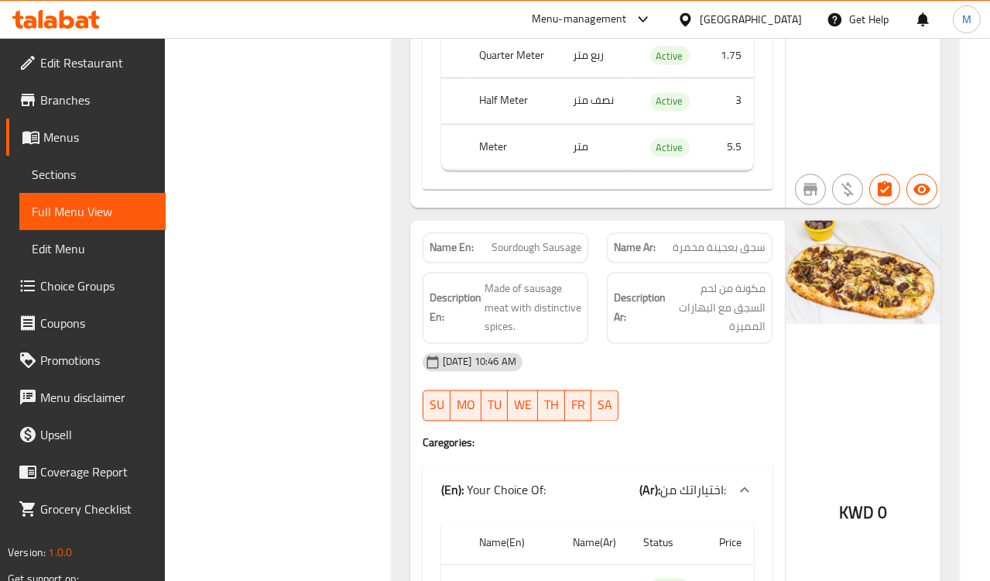
click at [728, 256] on span "سجق بعجينة مخمرة" at bounding box center [719, 248] width 93 height 16
copy span "سجق بعجينة مخمرة"
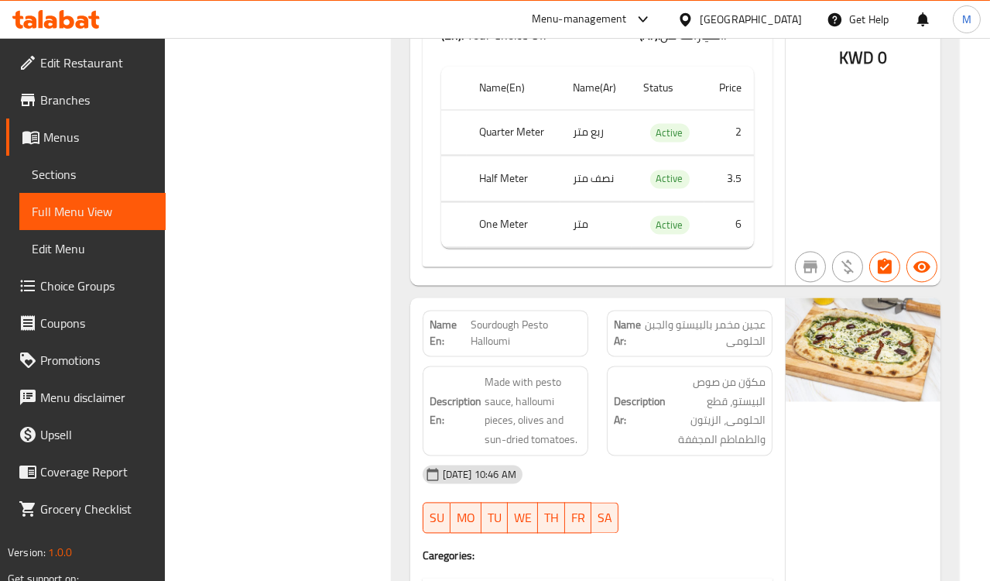
scroll to position [4879, 0]
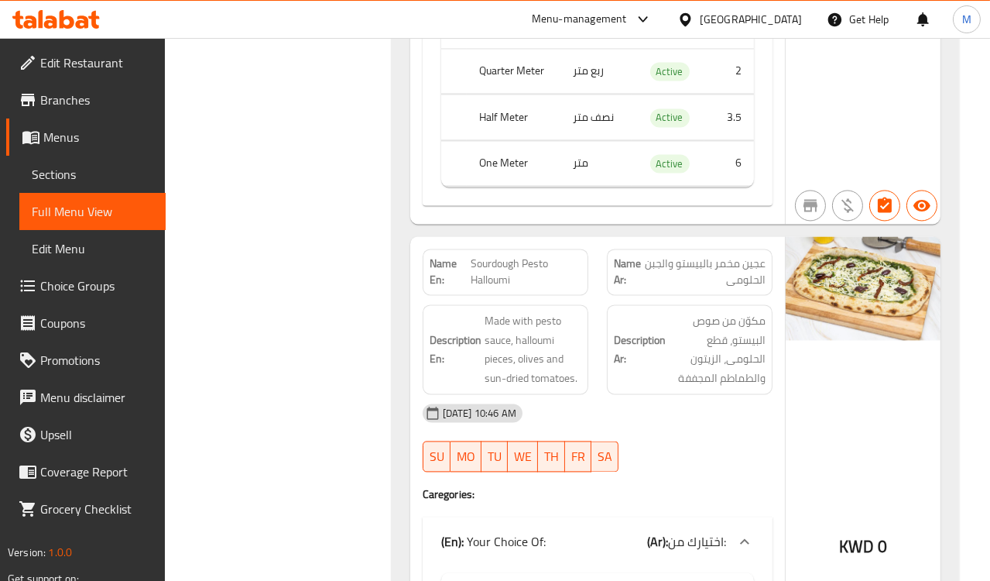
click at [739, 277] on span "عجين مخمر بالبيستو والجبن الحلومى" at bounding box center [705, 272] width 121 height 33
copy span "عجين مخمر بالبيستو والجبن الحلومى"
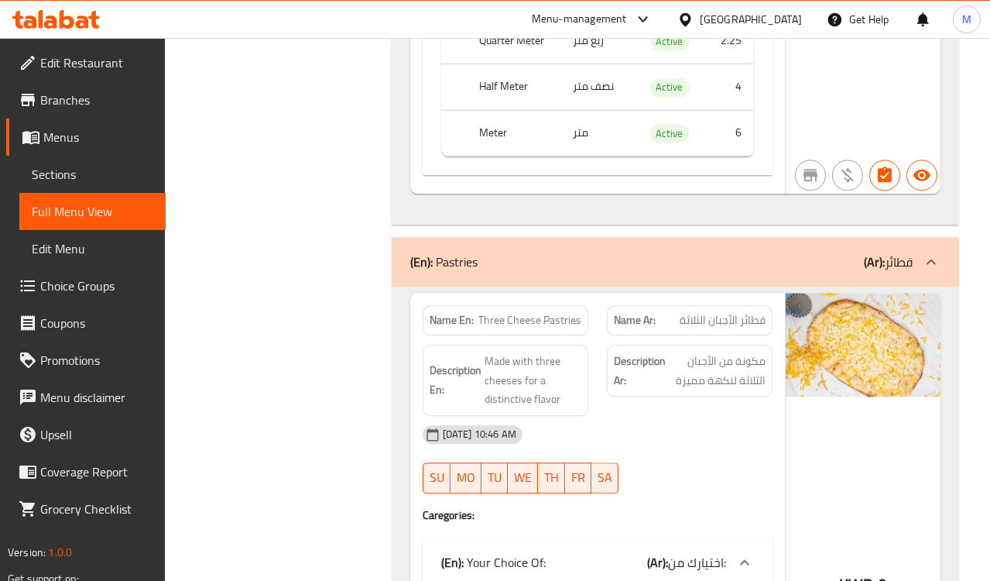
scroll to position [5482, 0]
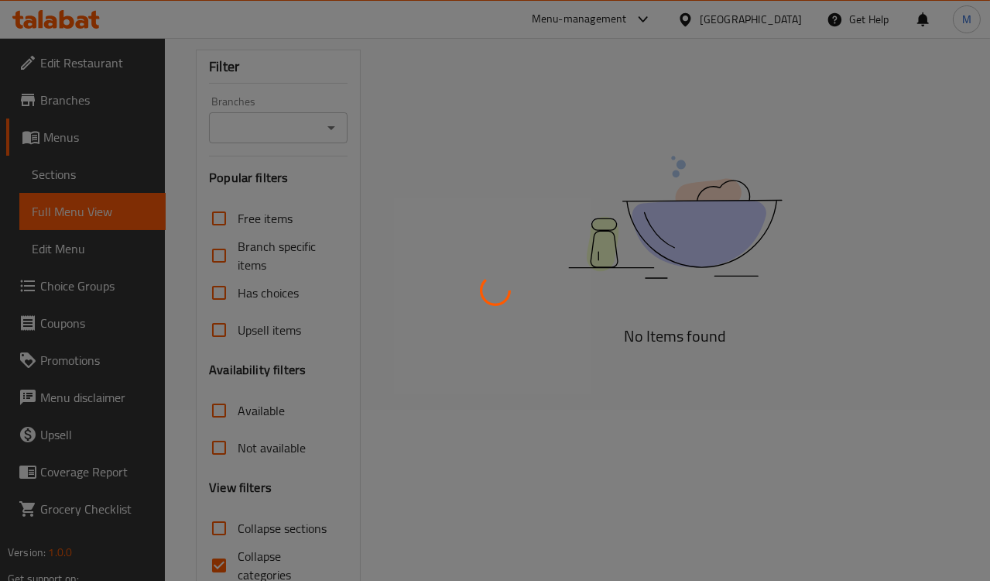
scroll to position [172, 0]
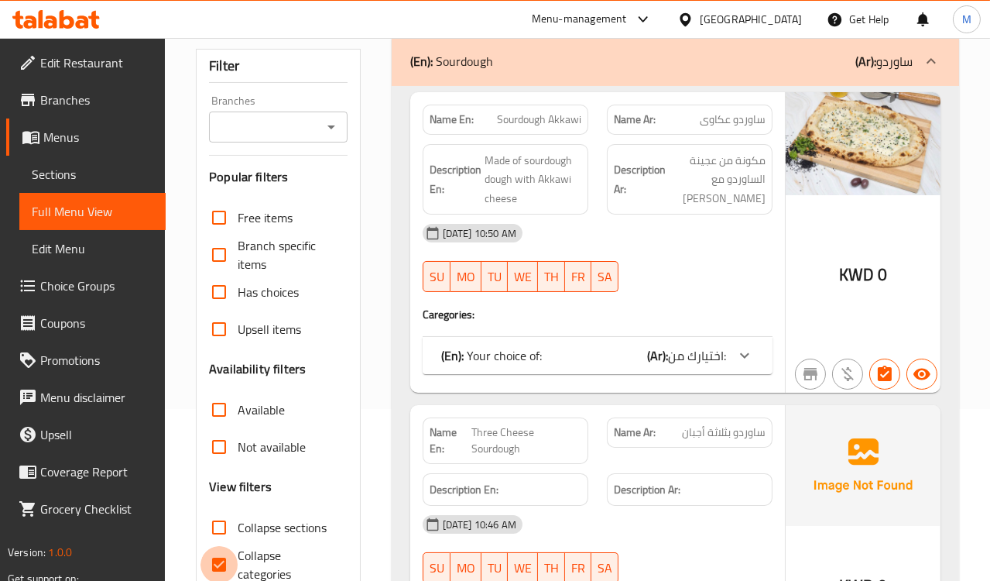
click at [216, 561] on input "Collapse categories" at bounding box center [219, 564] width 37 height 37
checkbox input "false"
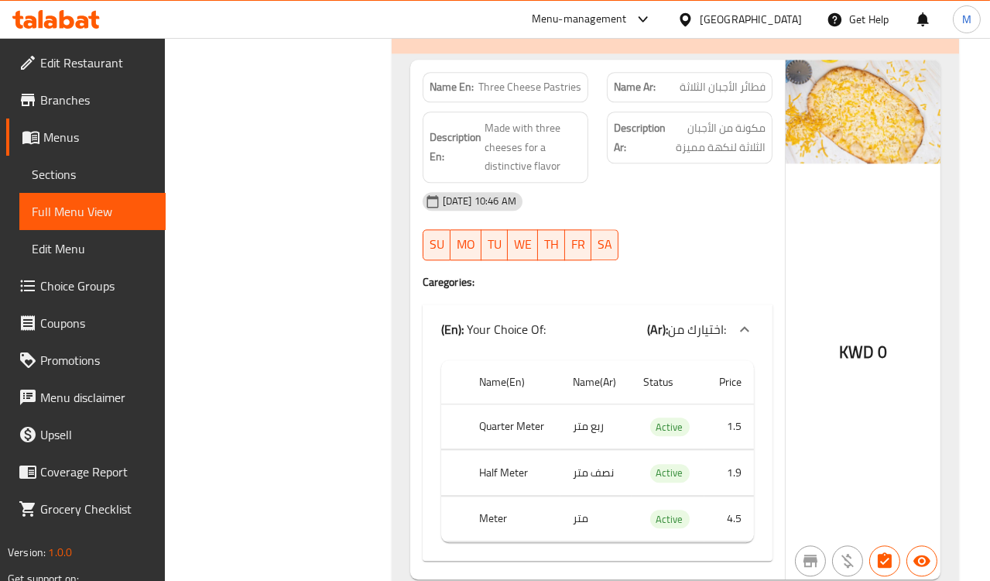
scroll to position [5678, 0]
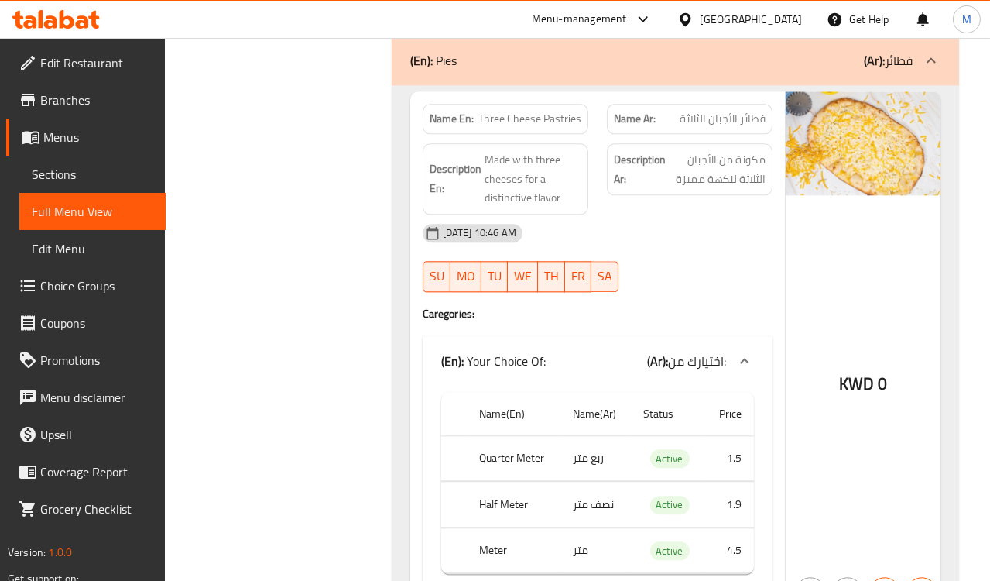
click at [536, 127] on span "Three Cheese Pastries" at bounding box center [530, 119] width 103 height 16
copy span "Three Cheese Pastries"
click at [530, 122] on span "Three Cheese Pastries" at bounding box center [530, 119] width 103 height 16
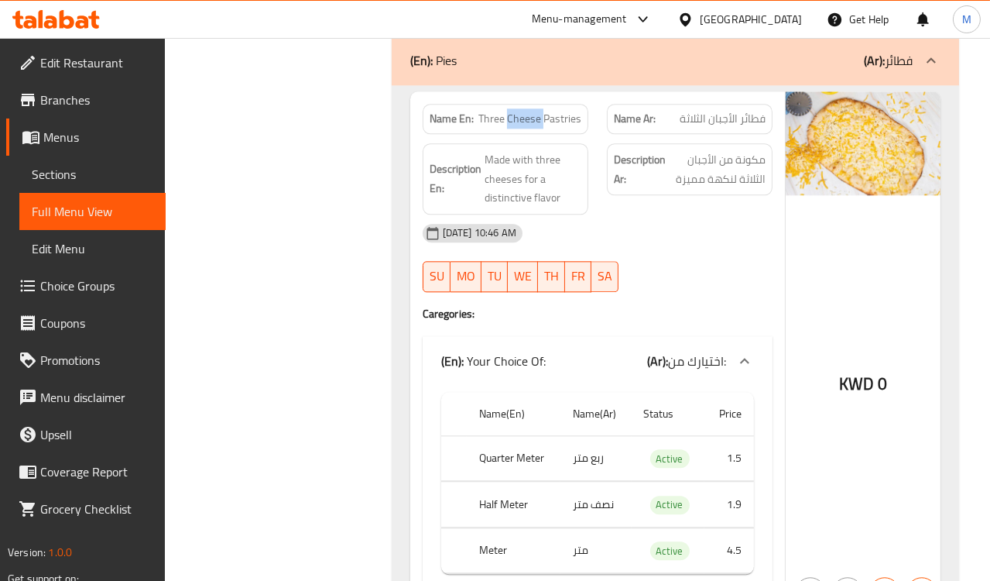
click at [530, 122] on span "Three Cheese Pastries" at bounding box center [530, 119] width 103 height 16
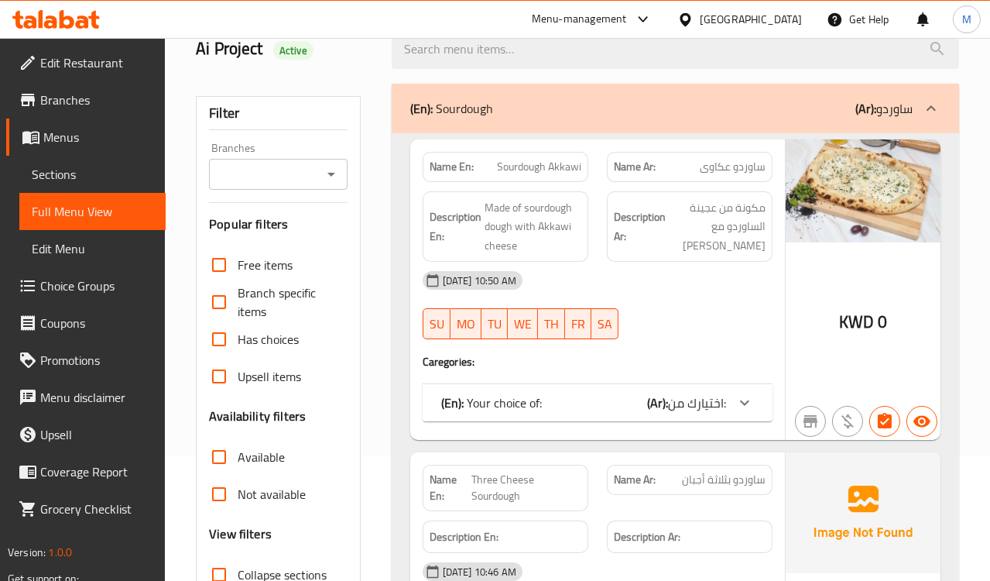
scroll to position [258, 0]
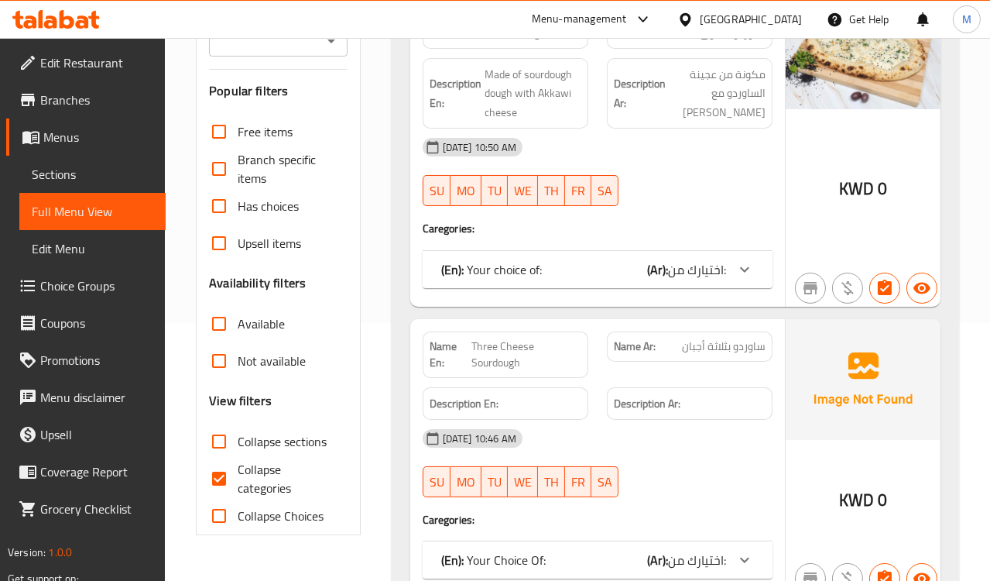
click at [261, 481] on span "Collapse categories" at bounding box center [286, 478] width 97 height 37
click at [238, 481] on input "Collapse categories" at bounding box center [219, 478] width 37 height 37
checkbox input "false"
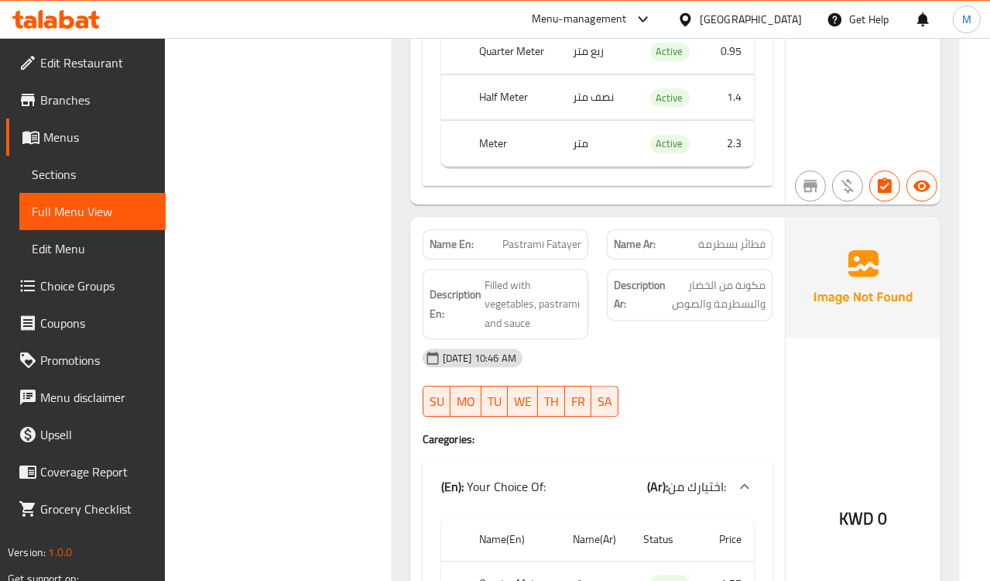
scroll to position [7235, 0]
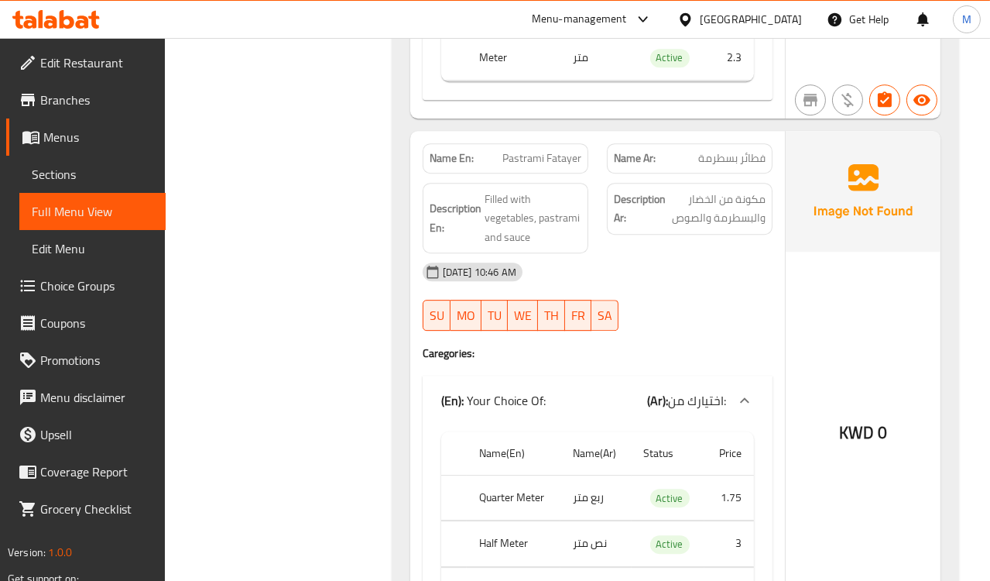
drag, startPoint x: 544, startPoint y: 153, endPoint x: 546, endPoint y: 163, distance: 10.2
click at [546, 160] on div "Name En: Pastrami Fatayer" at bounding box center [506, 158] width 166 height 30
click at [546, 163] on span "Pastrami Fatayer" at bounding box center [542, 158] width 79 height 16
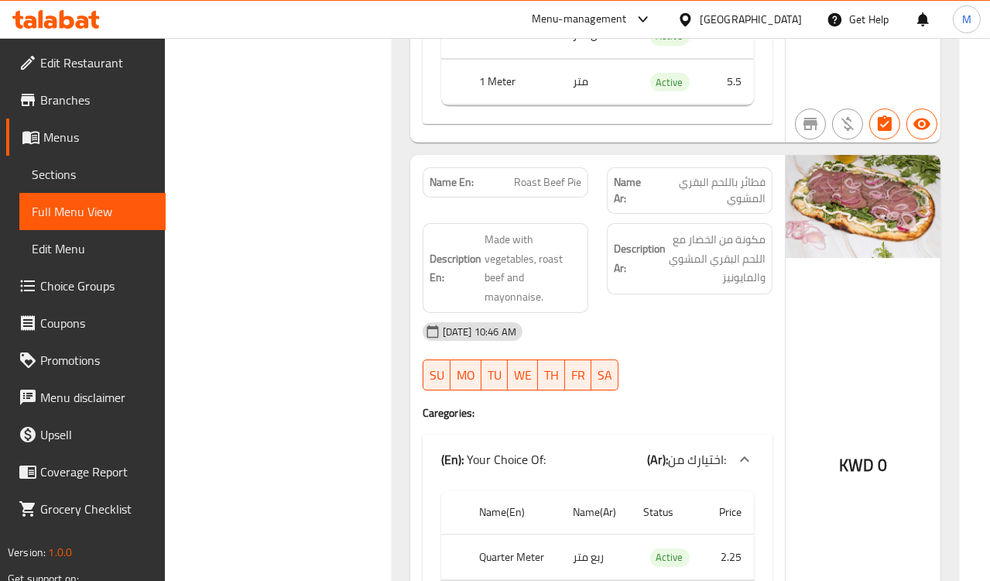
scroll to position [7752, 0]
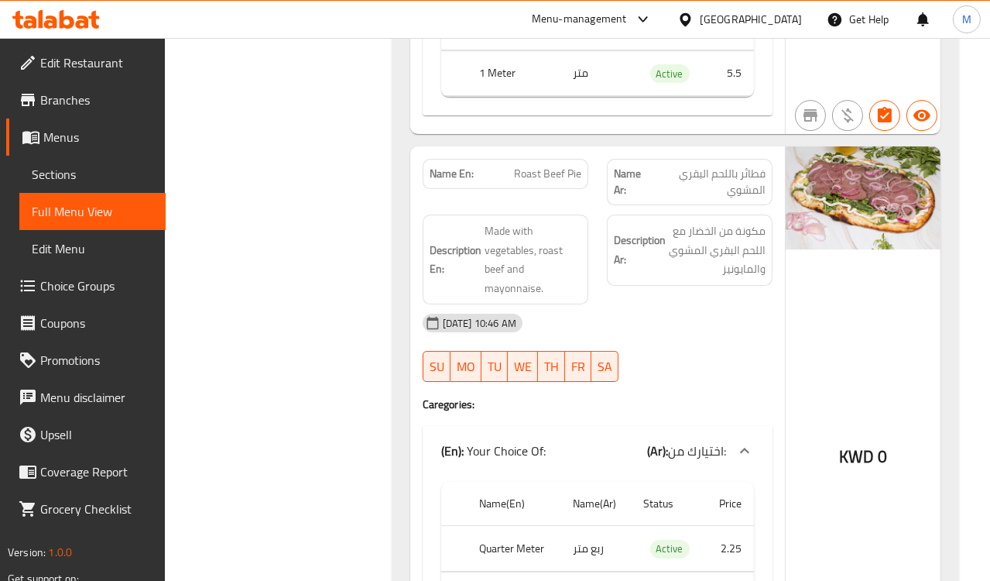
click at [561, 182] on span "Roast Beef Pie" at bounding box center [547, 174] width 67 height 16
copy span "Roast Beef Pie"
click at [477, 225] on div "Description En: Made with vegetables, roast beef and mayonnaise." at bounding box center [505, 259] width 184 height 108
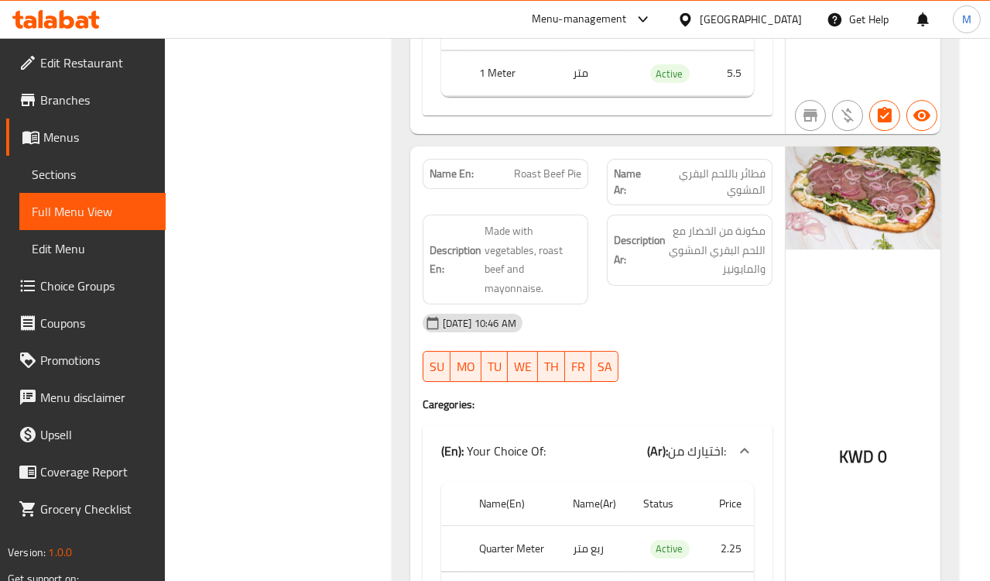
click at [715, 190] on span "فطائر باللحم البقري المشوي" at bounding box center [708, 182] width 115 height 33
copy span "فطائر باللحم البقري المشوي"
click at [568, 208] on div "Name En: Roast Beef Pie" at bounding box center [505, 181] width 184 height 65
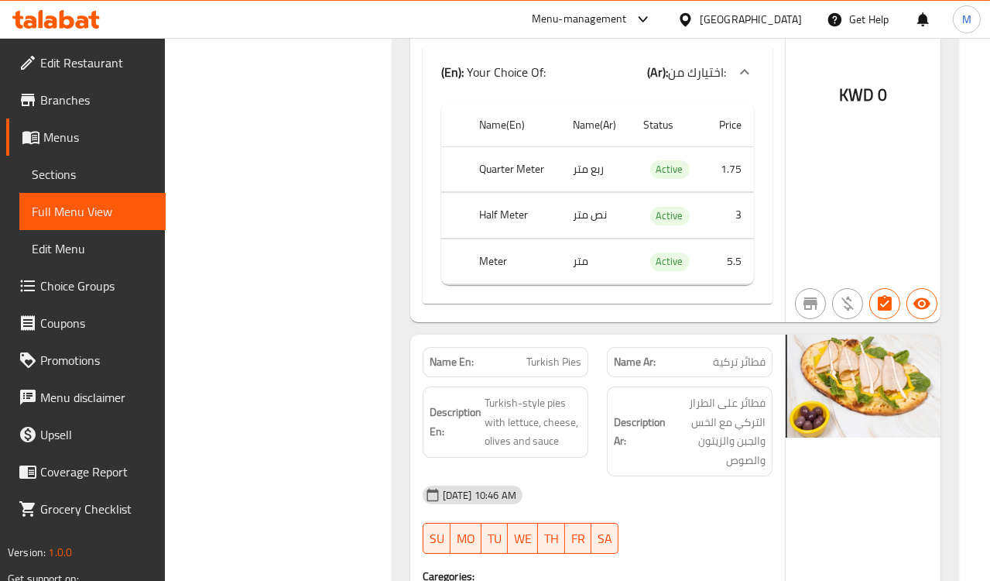
scroll to position [8784, 0]
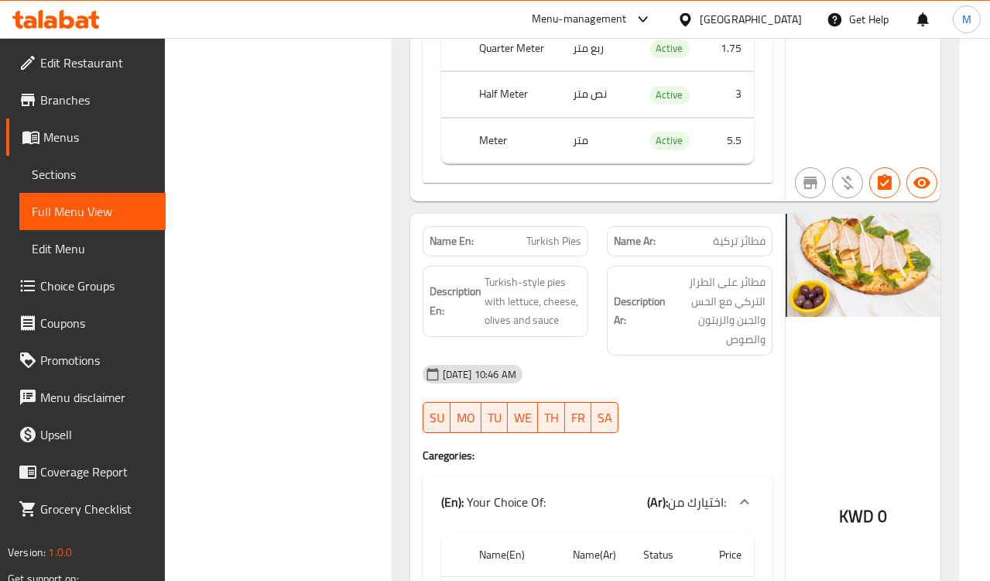
click at [740, 249] on span "فطائر تركية" at bounding box center [739, 241] width 53 height 16
copy span "فطائر تركية"
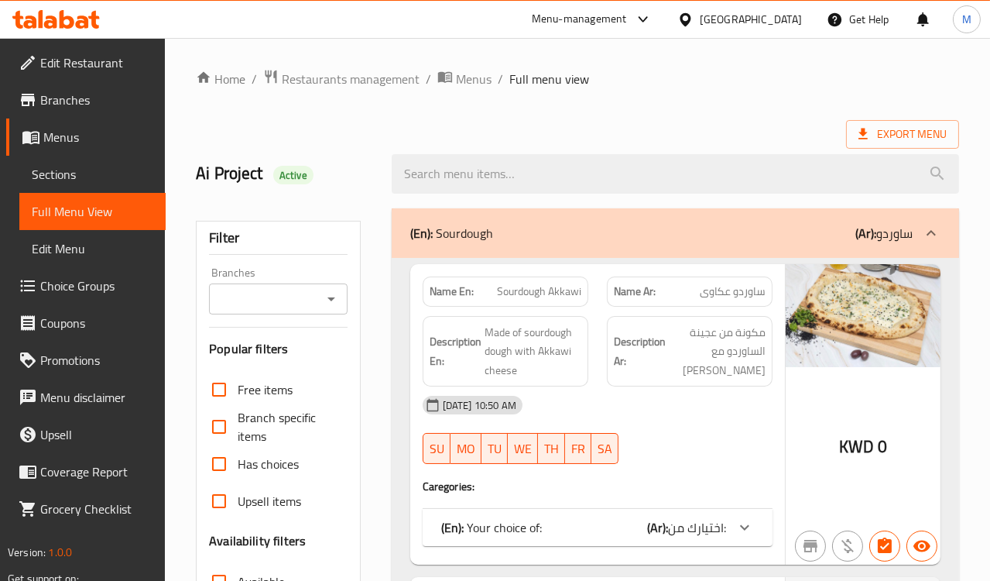
scroll to position [172, 0]
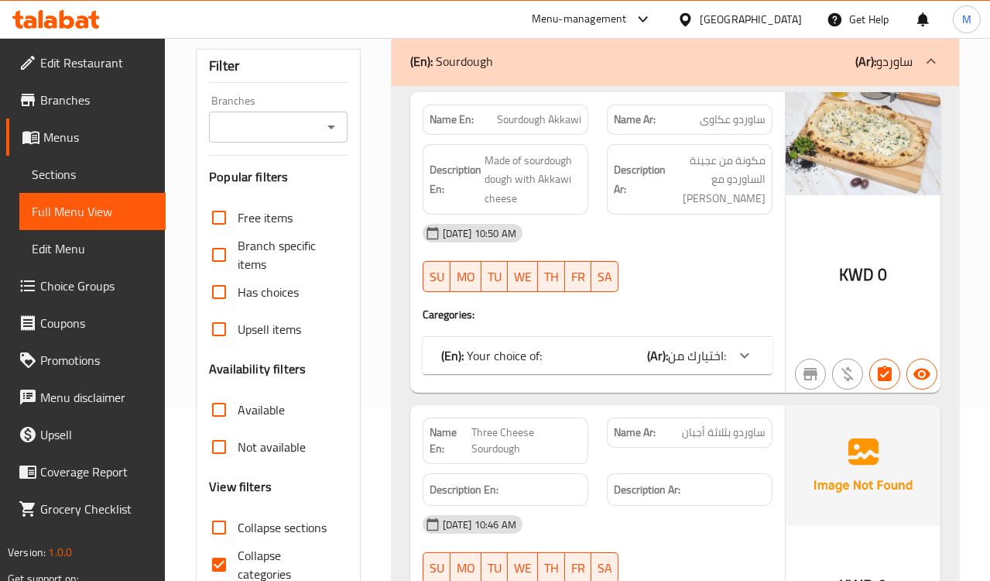
click at [256, 570] on span "Collapse categories" at bounding box center [286, 564] width 97 height 37
click at [238, 570] on input "Collapse categories" at bounding box center [219, 564] width 37 height 37
checkbox input "false"
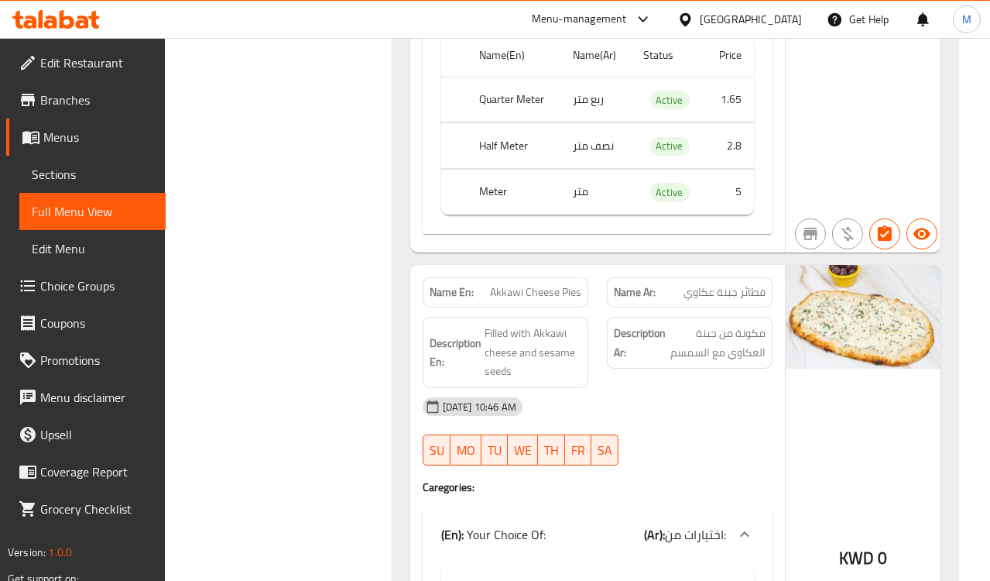
scroll to position [9335, 0]
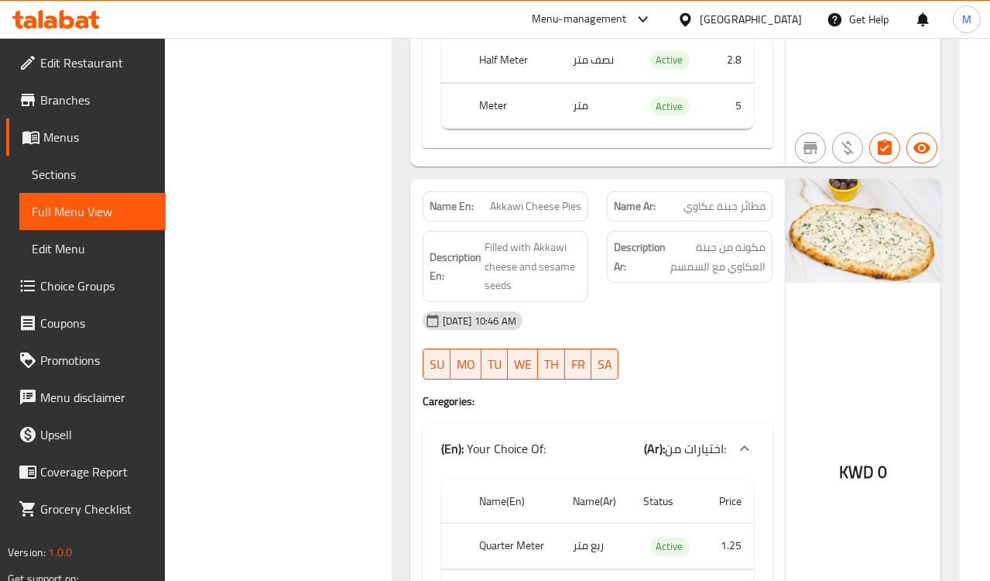
click at [537, 214] on span "Akkawi Cheese Pies" at bounding box center [535, 206] width 91 height 16
copy span "Akkawi Cheese Pies"
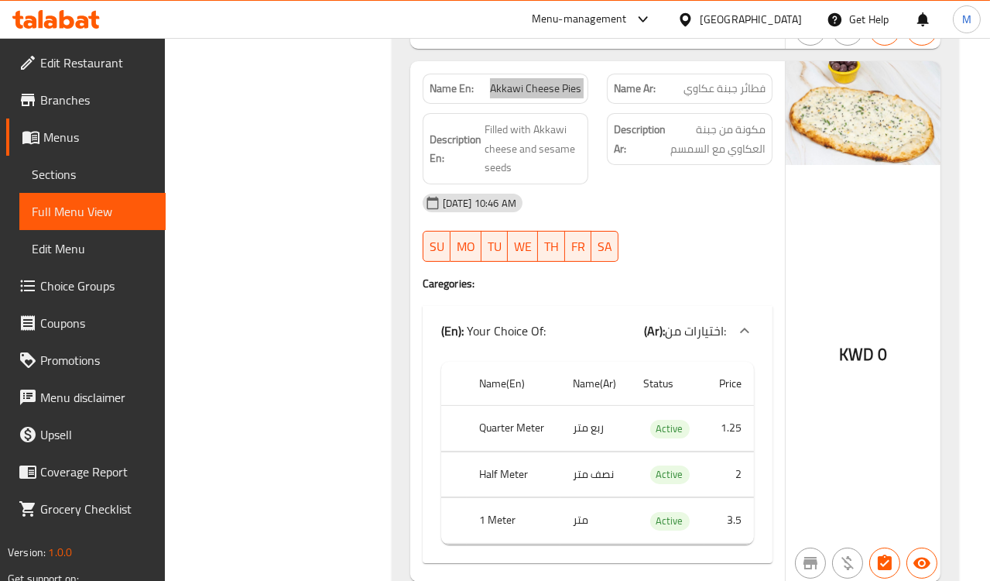
scroll to position [9507, 0]
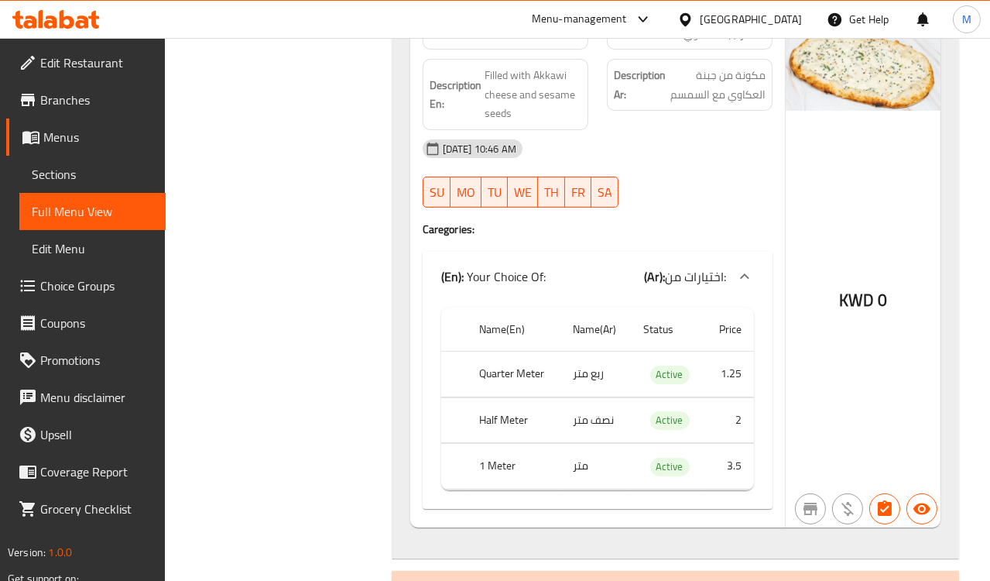
drag, startPoint x: 702, startPoint y: 191, endPoint x: 540, endPoint y: 93, distance: 188.7
click at [702, 191] on div "[DATE] 10:46 AM SU MO TU WE TH FR SA" at bounding box center [597, 173] width 369 height 87
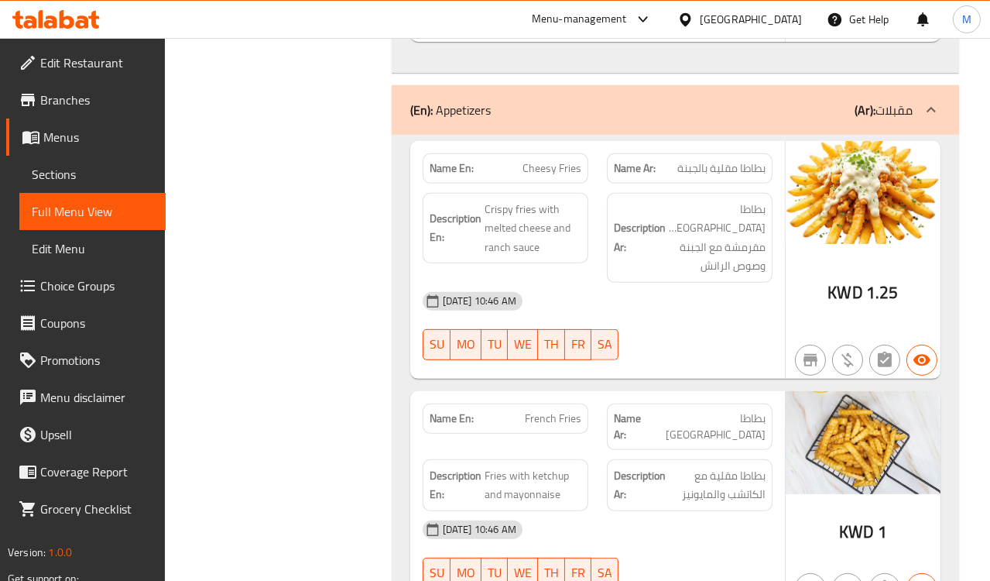
scroll to position [10023, 0]
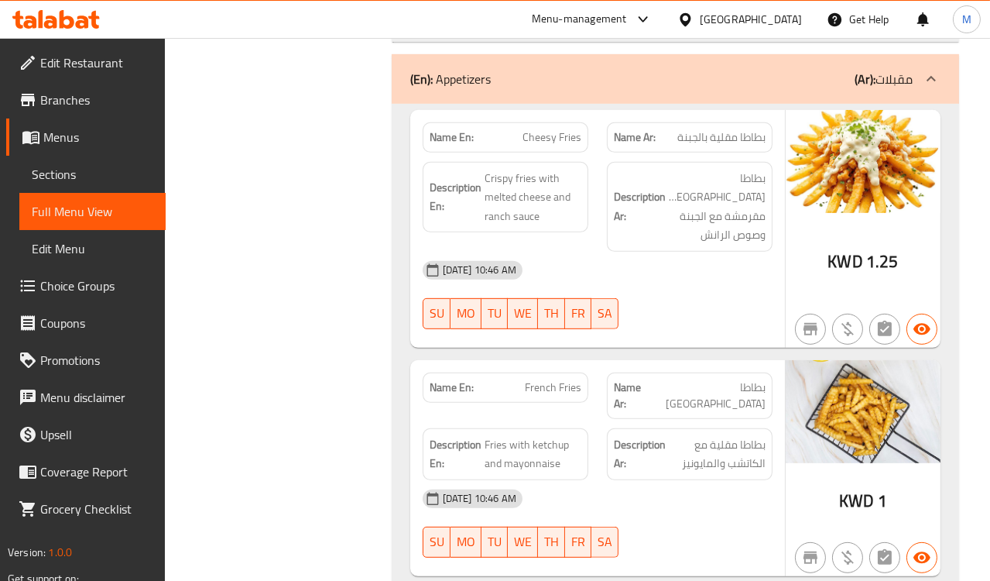
click at [713, 146] on span "بطاطا مقلية بالجبنة" at bounding box center [722, 137] width 88 height 16
click at [719, 146] on span "بطاطا مقلية بالجبنة" at bounding box center [722, 137] width 88 height 16
click at [544, 185] on span "Crispy fries with melted cheese and ranch sauce" at bounding box center [533, 197] width 97 height 57
click at [697, 146] on span "بطاطا مقلية بالجبنة" at bounding box center [722, 137] width 88 height 16
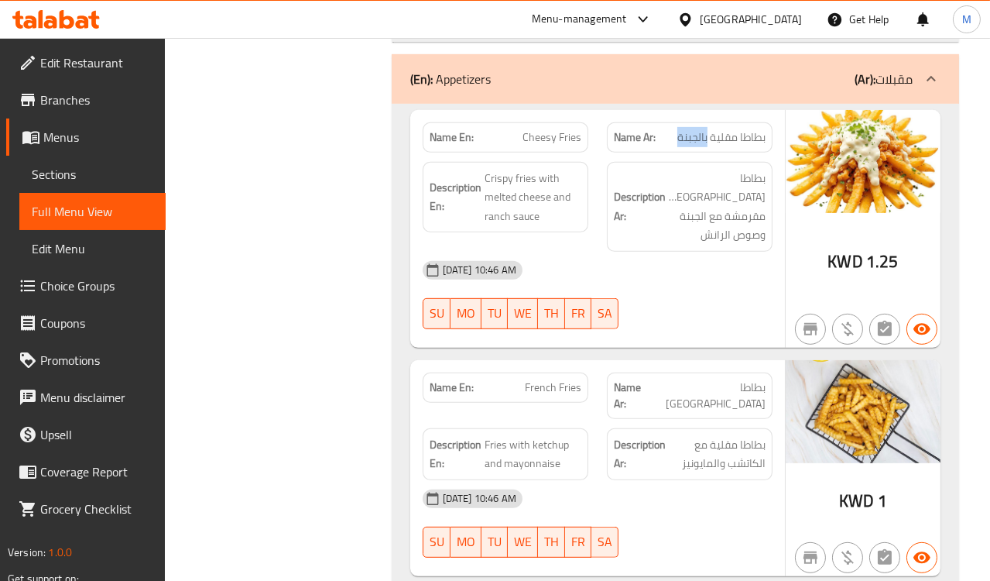
click at [697, 146] on span "بطاطا مقلية بالجبنة" at bounding box center [722, 137] width 88 height 16
copy span "بطاطا مقلية بالجبنة"
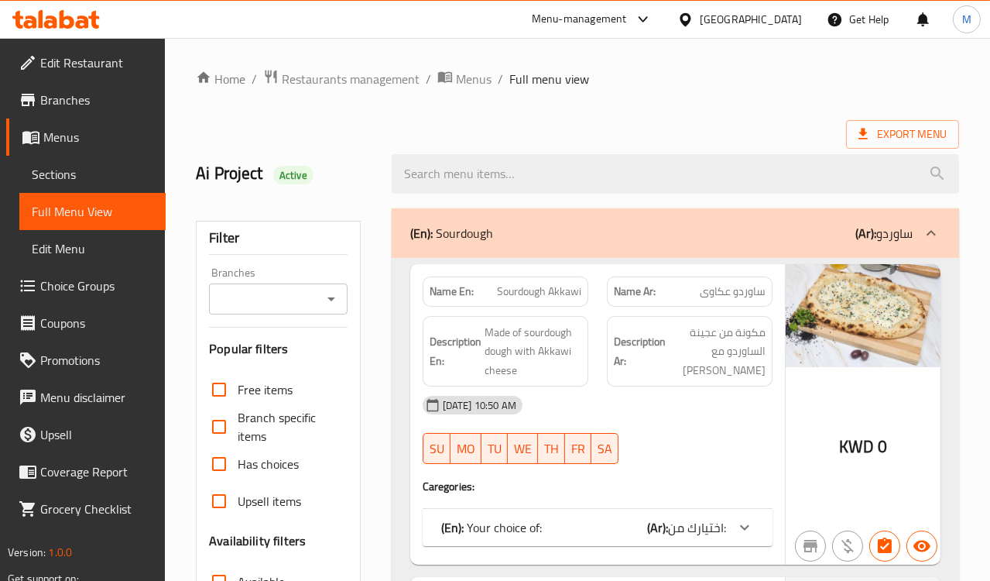
drag, startPoint x: 299, startPoint y: 160, endPoint x: 299, endPoint y: 179, distance: 19.4
click at [299, 160] on div "Ai Project Active" at bounding box center [284, 173] width 195 height 69
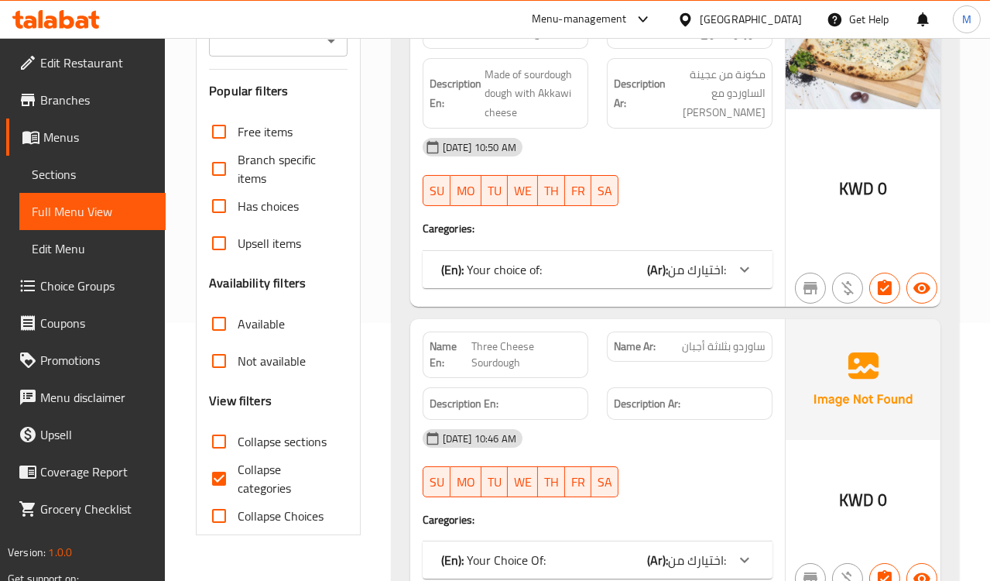
click at [242, 481] on span "Collapse categories" at bounding box center [286, 478] width 97 height 37
click at [238, 481] on input "Collapse categories" at bounding box center [219, 478] width 37 height 37
checkbox input "false"
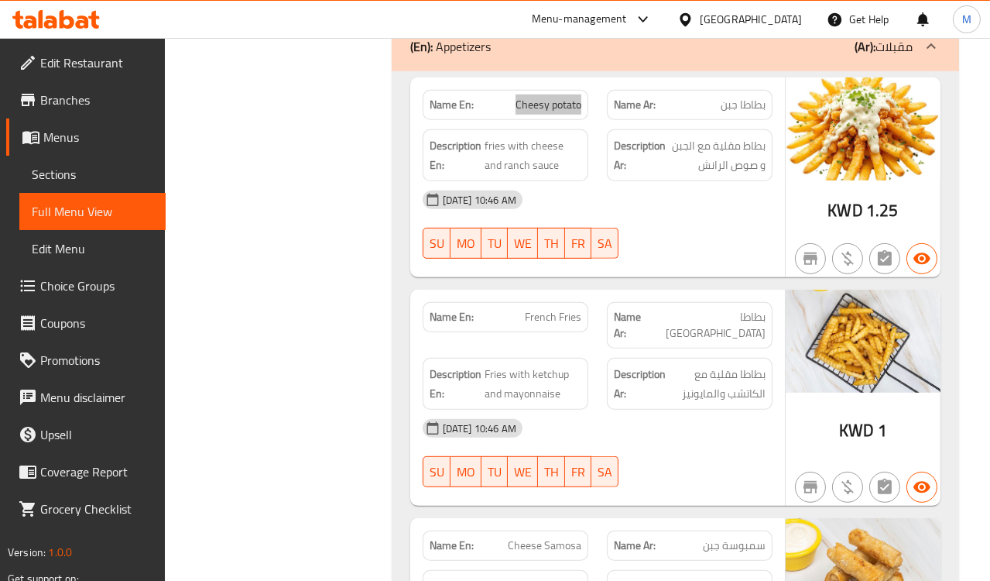
scroll to position [10038, 0]
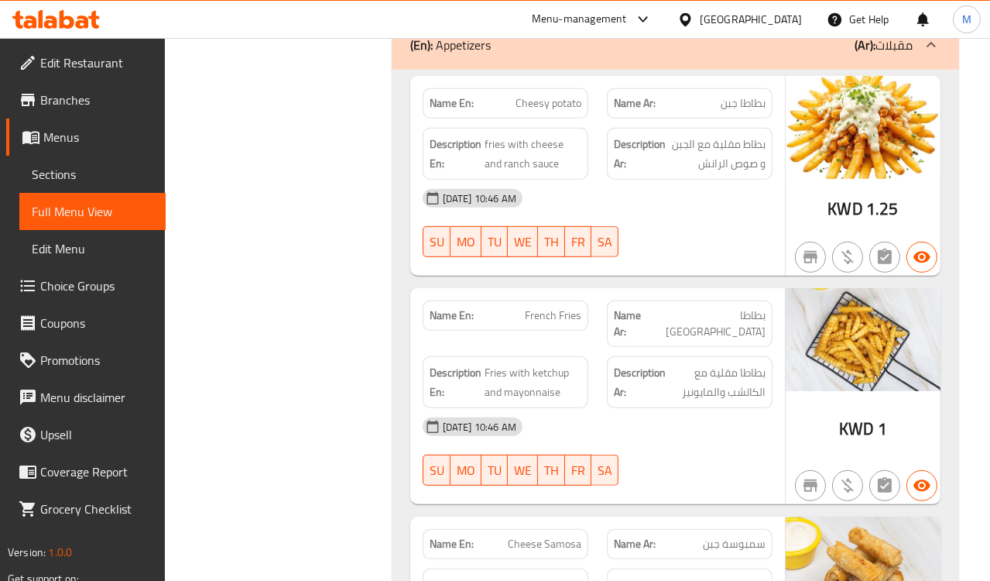
click at [743, 334] on span "بطاطا [GEOGRAPHIC_DATA]" at bounding box center [708, 323] width 115 height 33
click at [743, 334] on span "بطاطا مقلية" at bounding box center [708, 323] width 115 height 33
drag, startPoint x: 464, startPoint y: 317, endPoint x: 626, endPoint y: 349, distance: 165.7
click at [464, 317] on div "Name En: French Fries" at bounding box center [506, 315] width 166 height 30
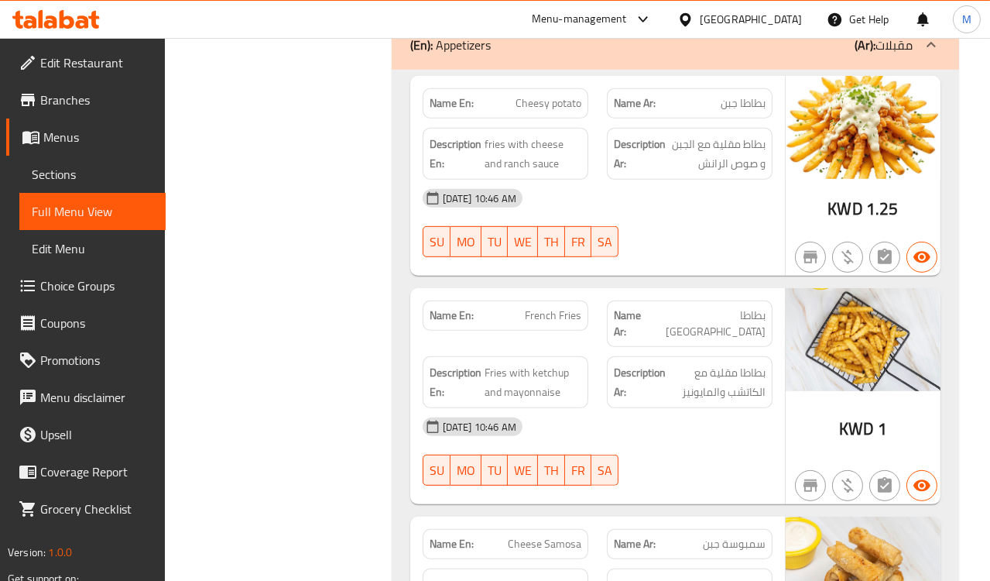
click at [731, 323] on span "بطاطا مقلية" at bounding box center [708, 323] width 115 height 33
copy span "بطاطا مقلية"
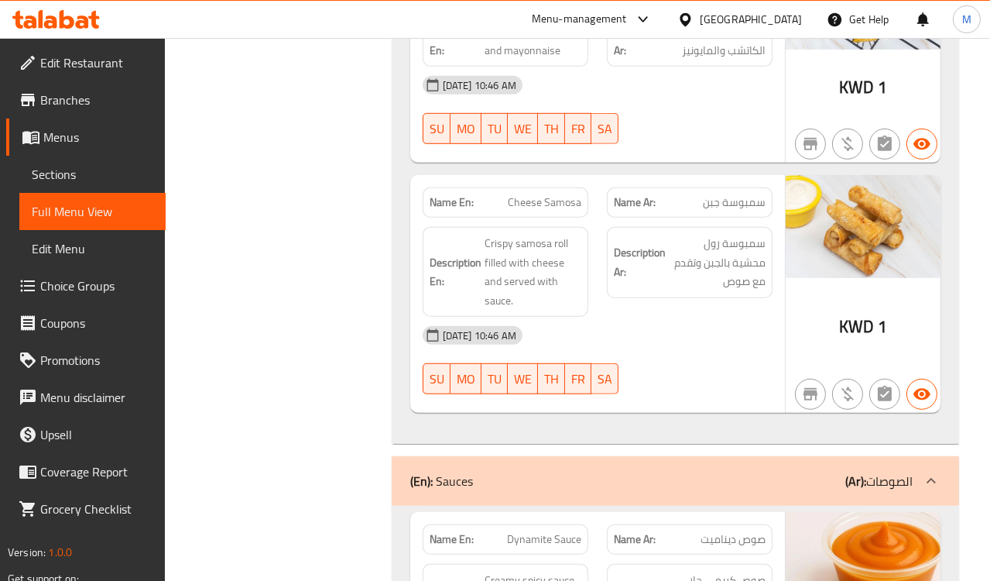
scroll to position [10382, 0]
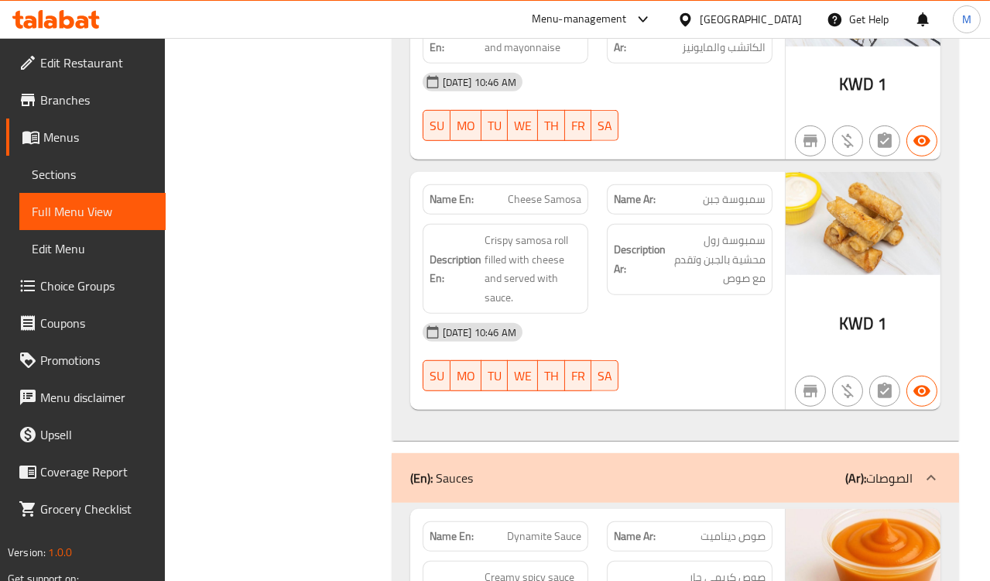
click at [540, 197] on span "Cheese Samosa" at bounding box center [545, 199] width 74 height 16
click at [718, 207] on span "سمبوسة جبن" at bounding box center [734, 199] width 63 height 16
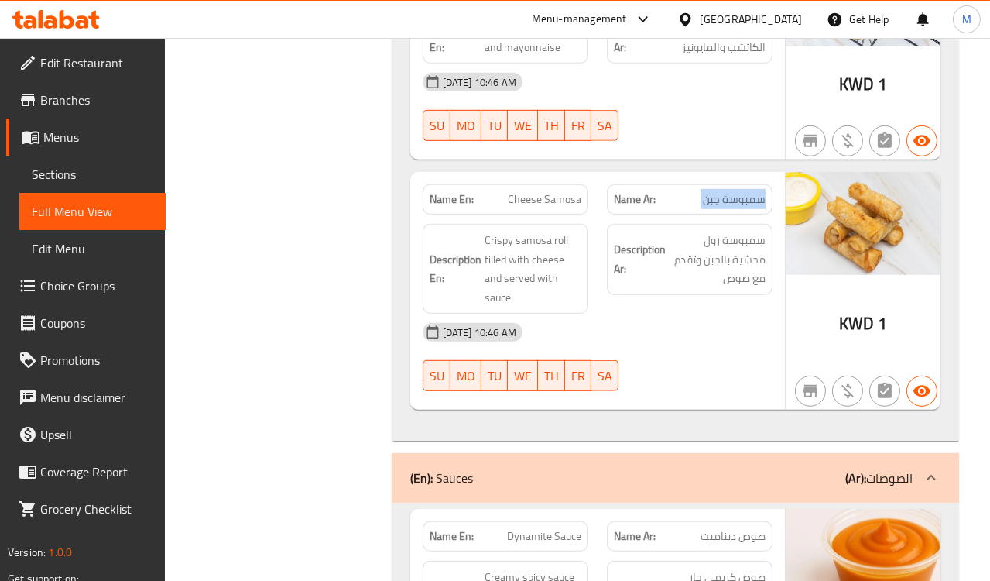
click at [718, 207] on span "سمبوسة جبن" at bounding box center [734, 199] width 63 height 16
click at [527, 206] on span "Cheese Samosa" at bounding box center [545, 199] width 74 height 16
copy span "Cheese Samosa"
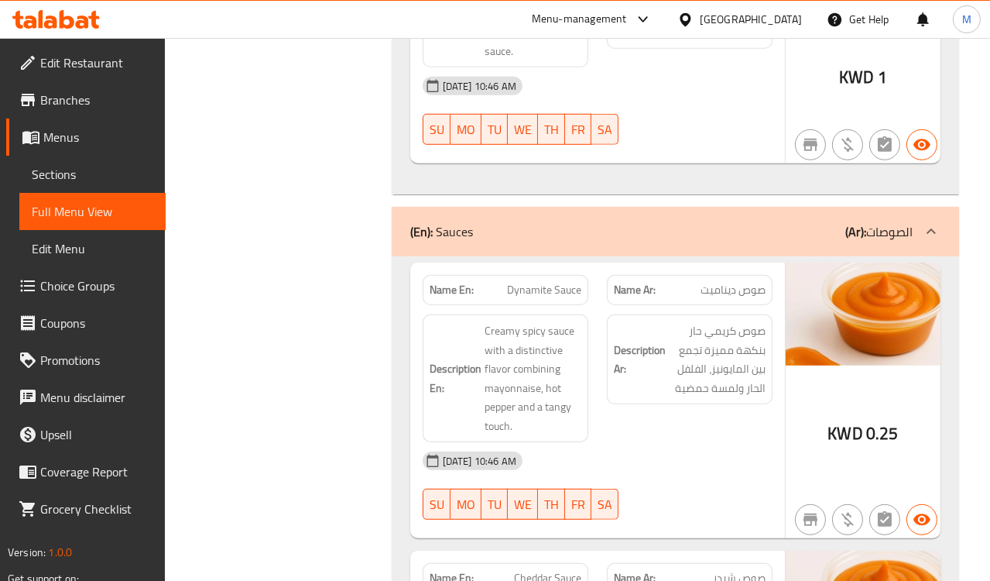
scroll to position [10640, 0]
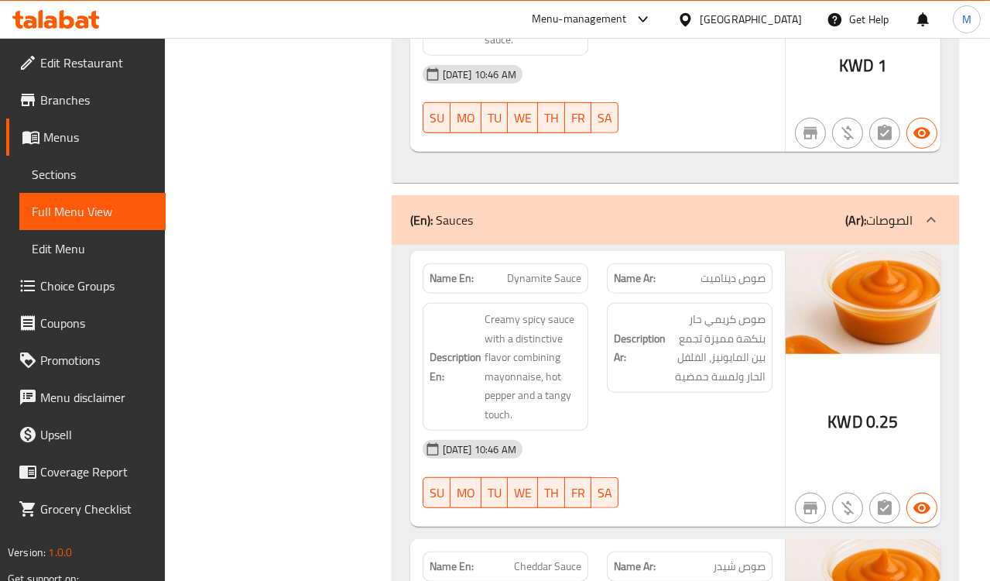
click at [543, 281] on span "Dynamite Sauce" at bounding box center [544, 278] width 74 height 16
copy span "Dynamite Sauce"
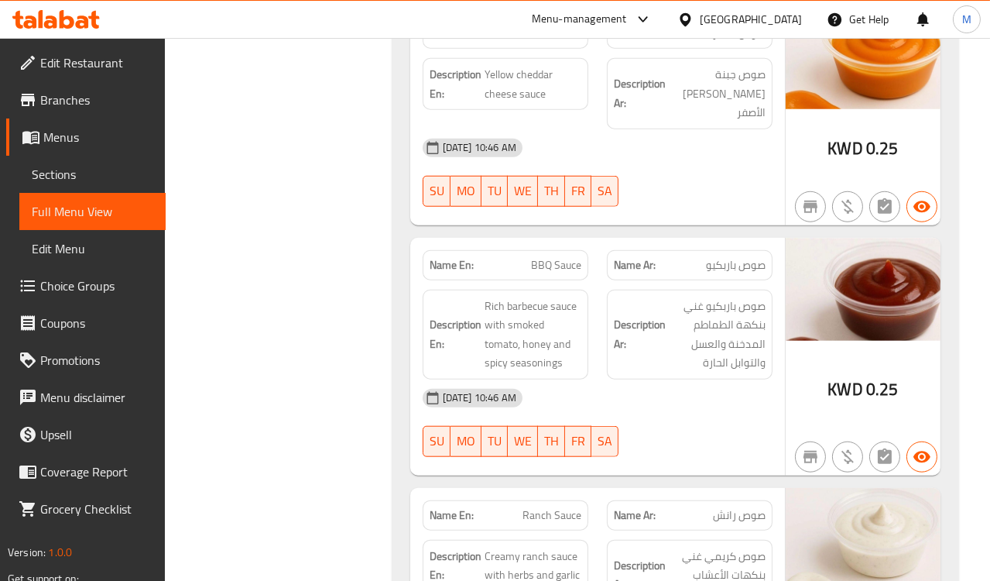
scroll to position [11243, 0]
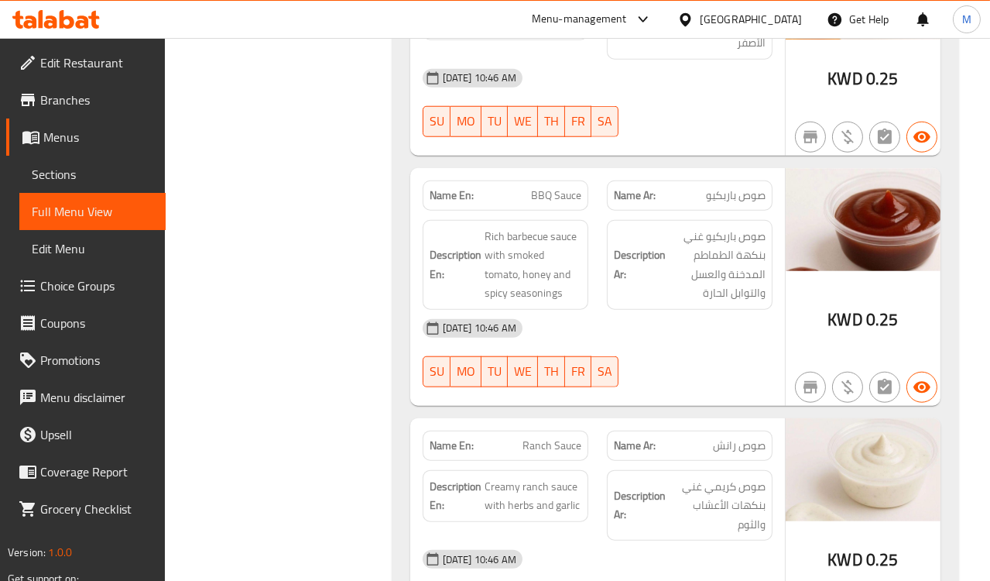
click at [565, 187] on span "BBQ Sauce" at bounding box center [556, 195] width 50 height 16
copy span "BBQ Sauce"
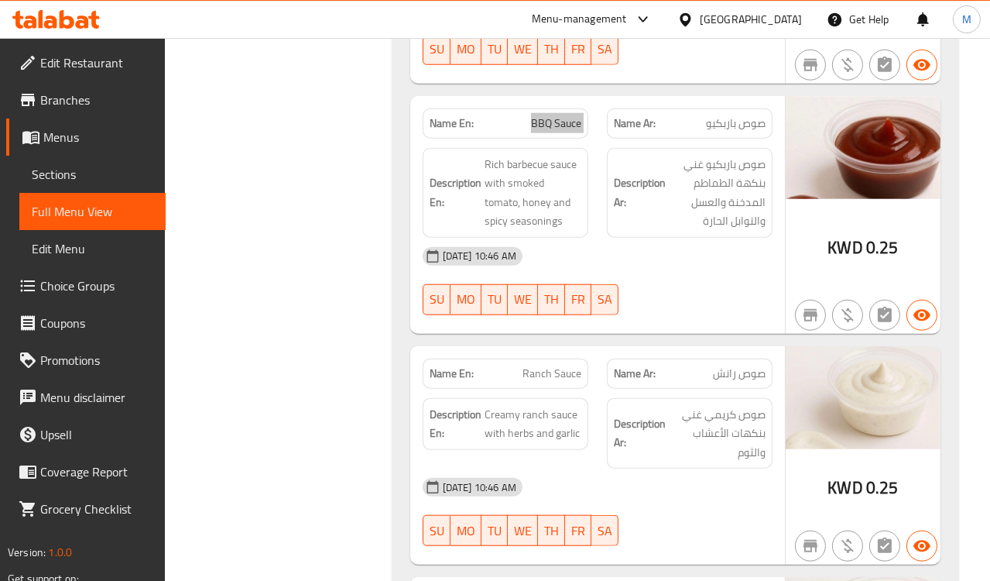
scroll to position [11414, 0]
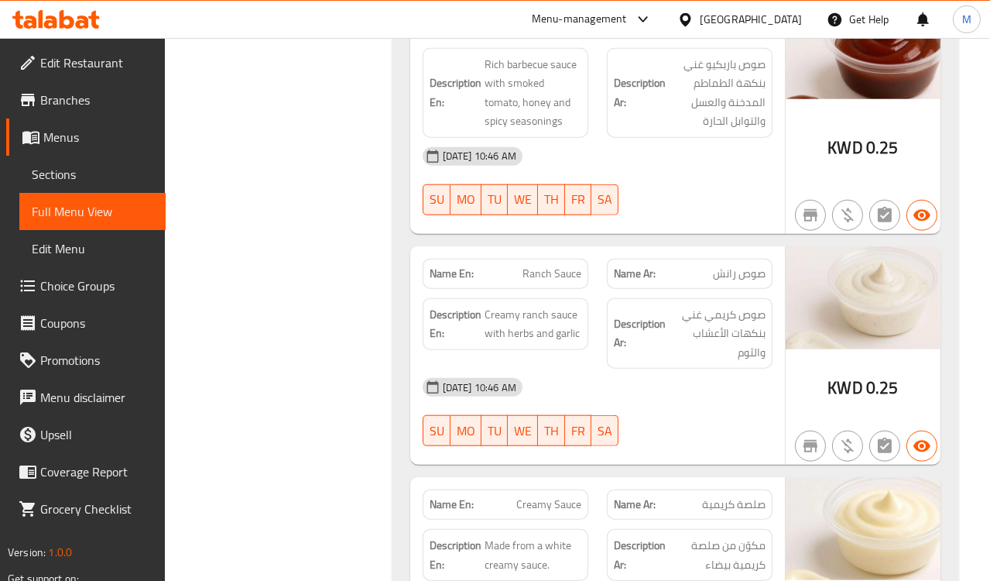
click at [548, 266] on span "Ranch Sauce" at bounding box center [552, 274] width 59 height 16
copy span "Ranch Sauce"
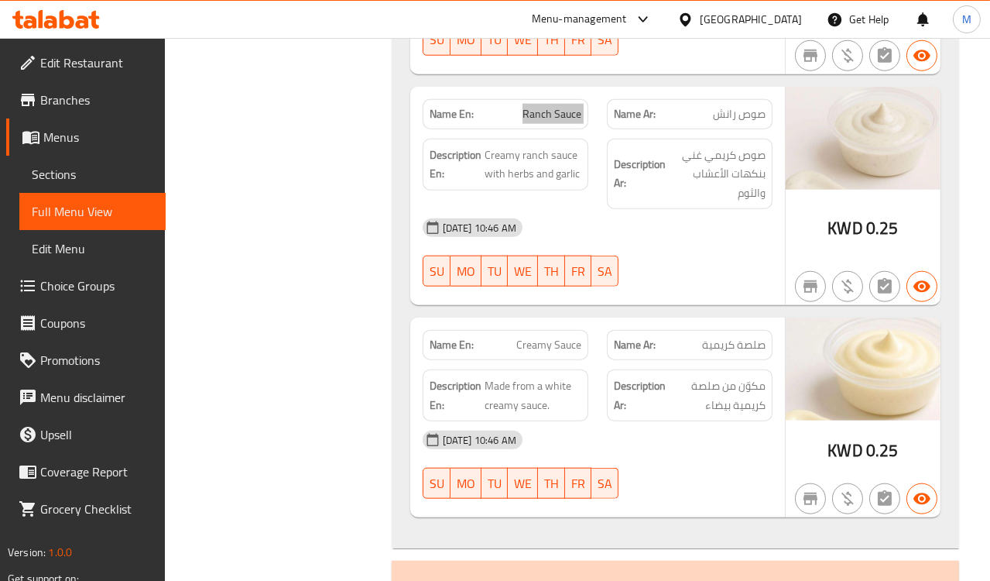
scroll to position [11586, 0]
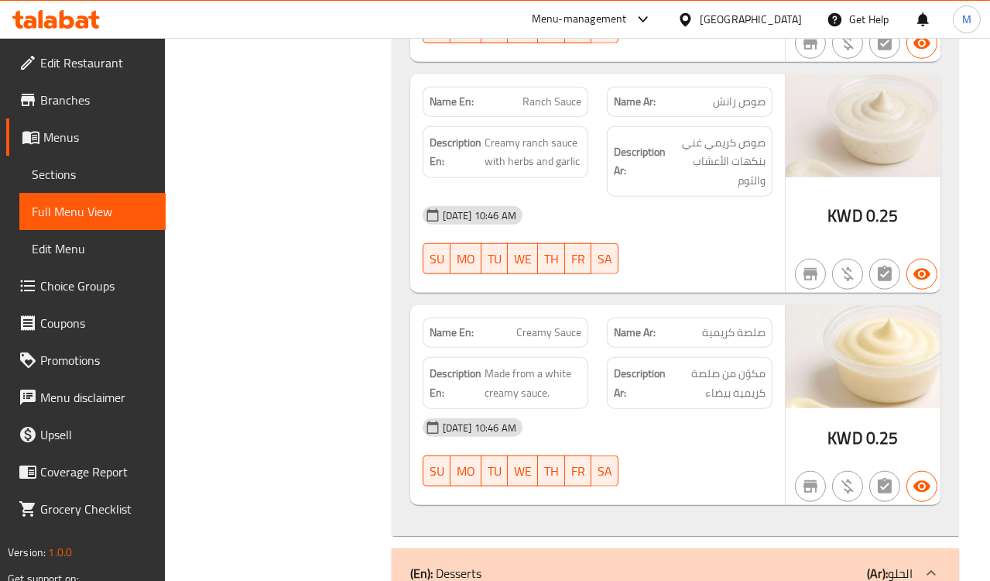
click at [710, 324] on span "صلصة كريمية" at bounding box center [733, 332] width 63 height 16
copy span "صلصة كريمية"
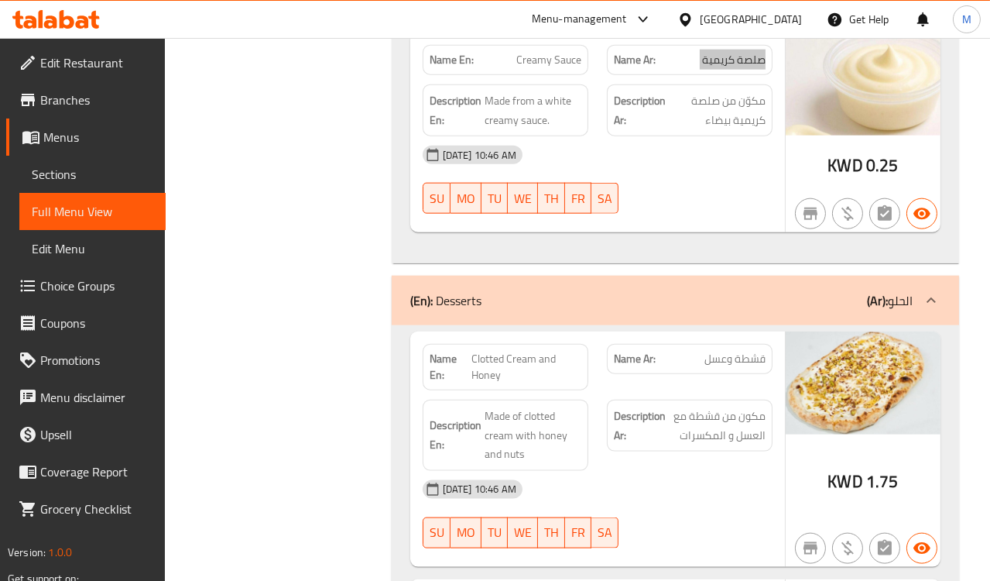
scroll to position [11931, 0]
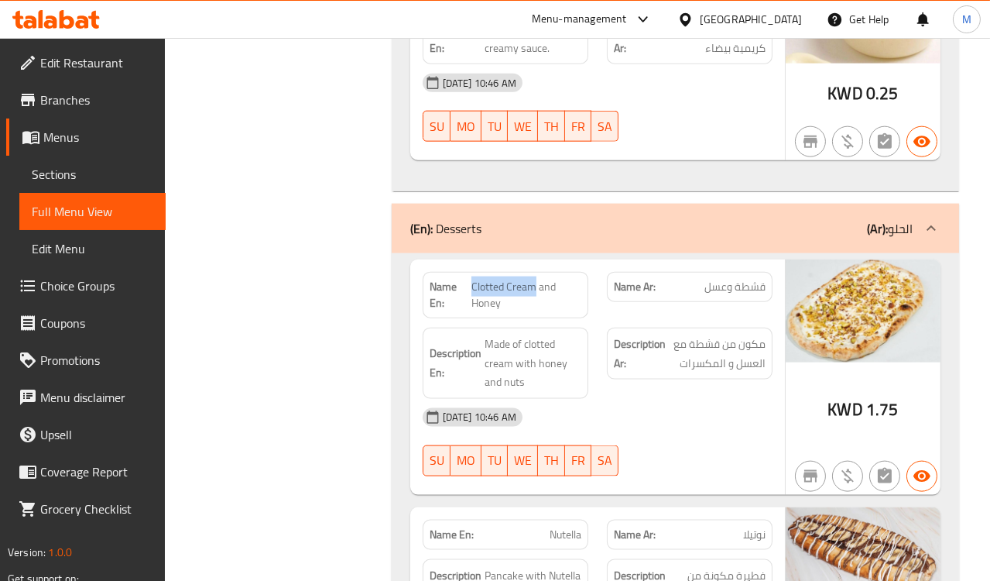
drag, startPoint x: 472, startPoint y: 265, endPoint x: 535, endPoint y: 269, distance: 63.6
click at [535, 279] on span "Clotted Cream and Honey" at bounding box center [527, 295] width 110 height 33
copy span "Clotted Cream"
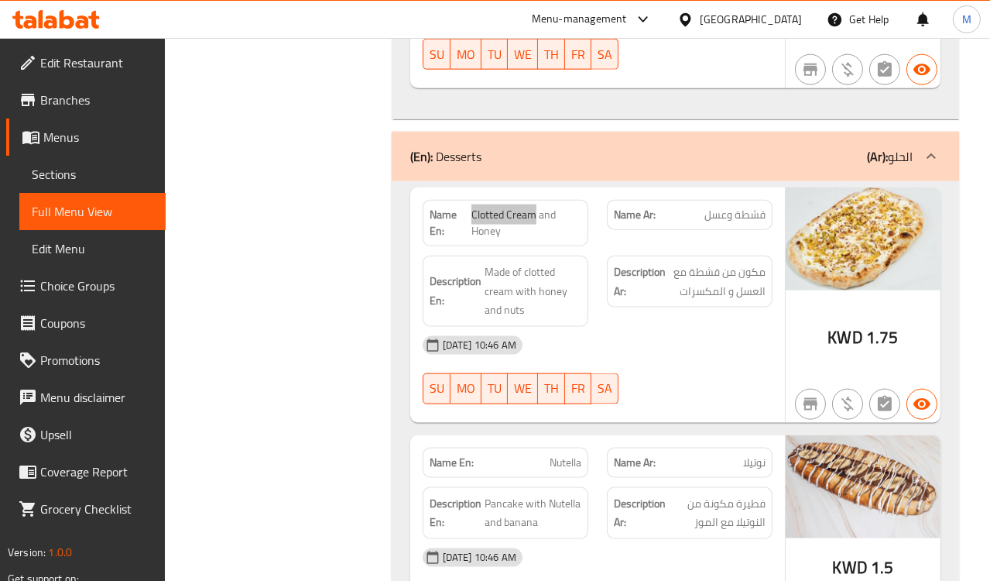
scroll to position [12095, 0]
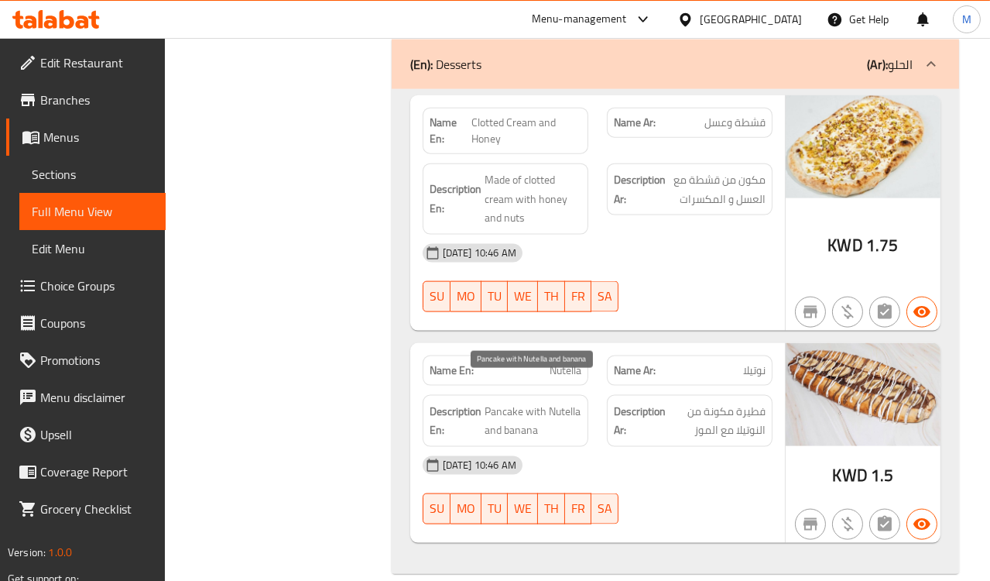
click at [515, 402] on span "Pancake with Nutella and banana" at bounding box center [533, 421] width 97 height 38
copy span "Pancake"
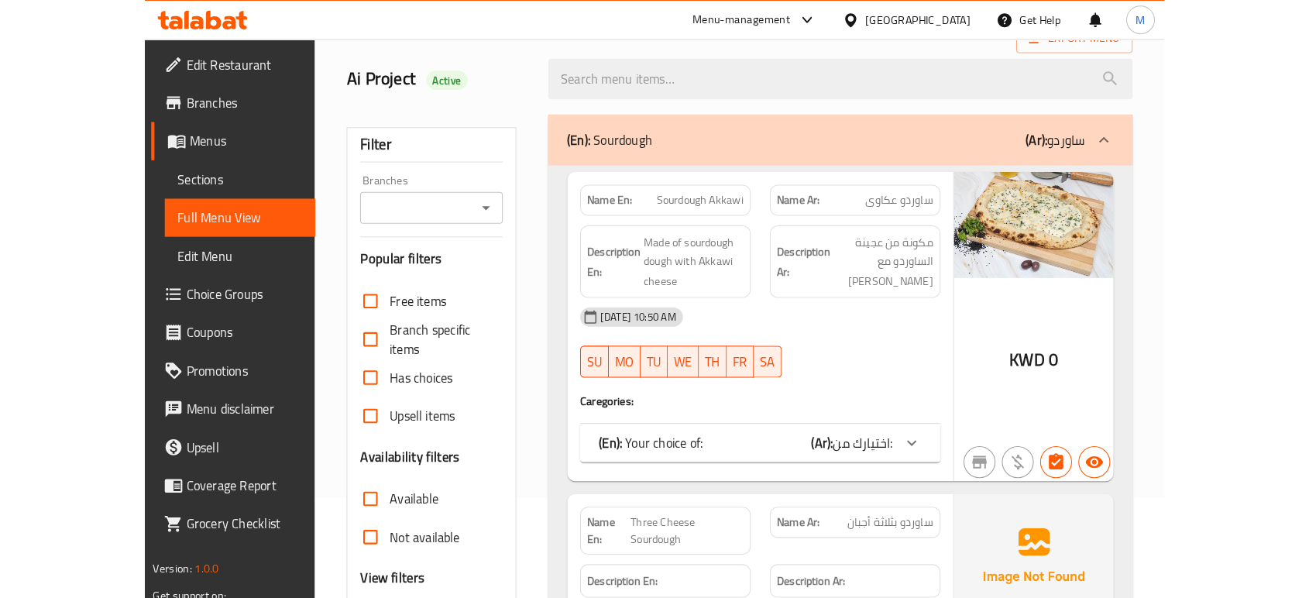
scroll to position [258, 0]
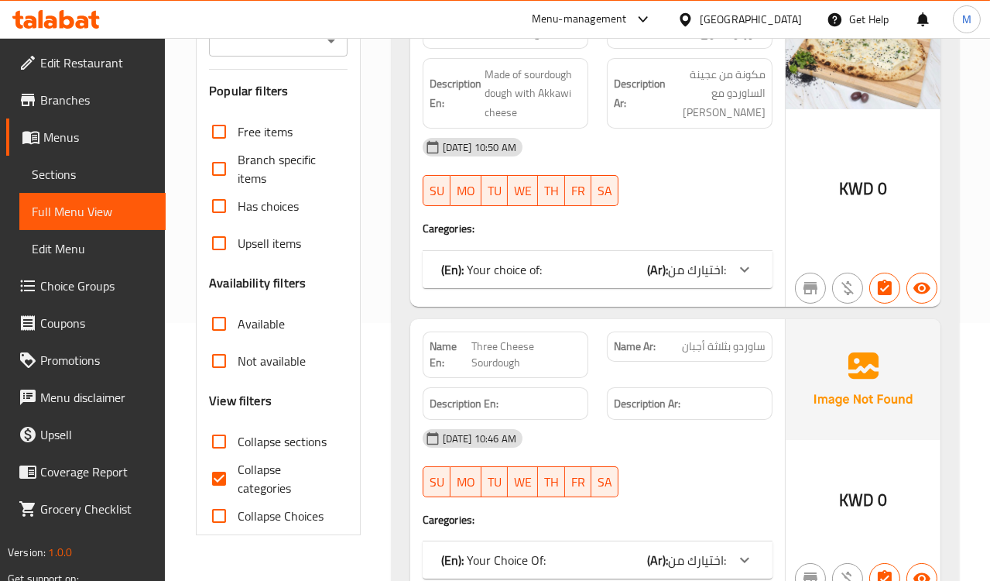
click at [266, 475] on span "Collapse categories" at bounding box center [286, 478] width 97 height 37
click at [238, 475] on input "Collapse categories" at bounding box center [219, 478] width 37 height 37
checkbox input "false"
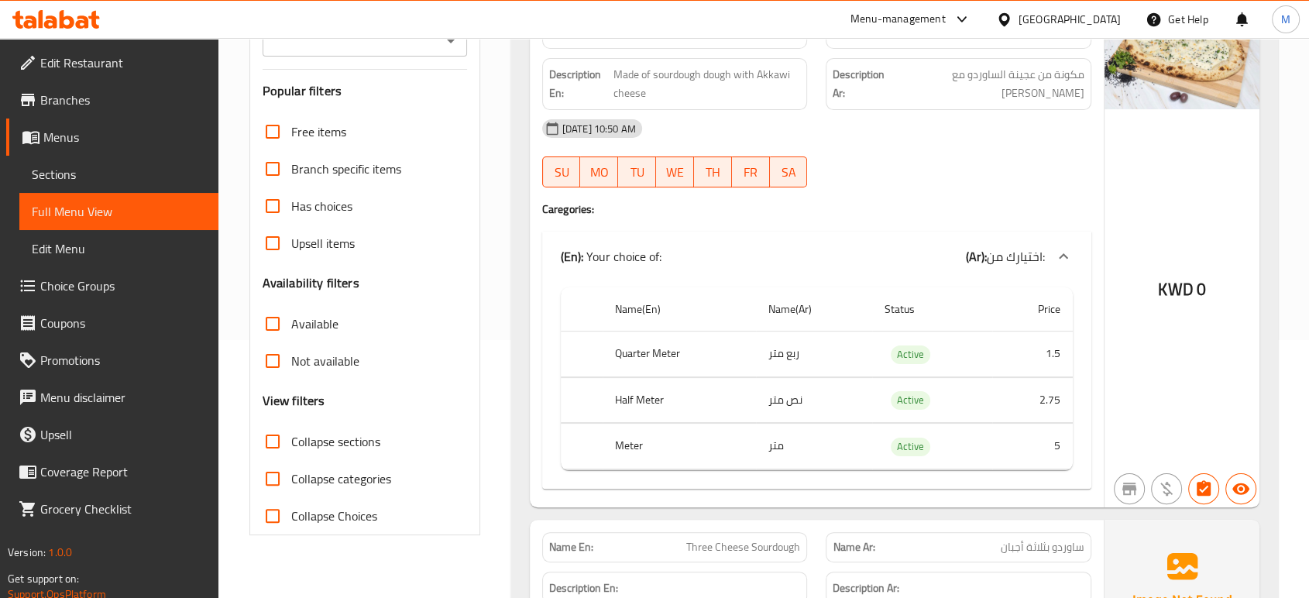
scroll to position [0, 0]
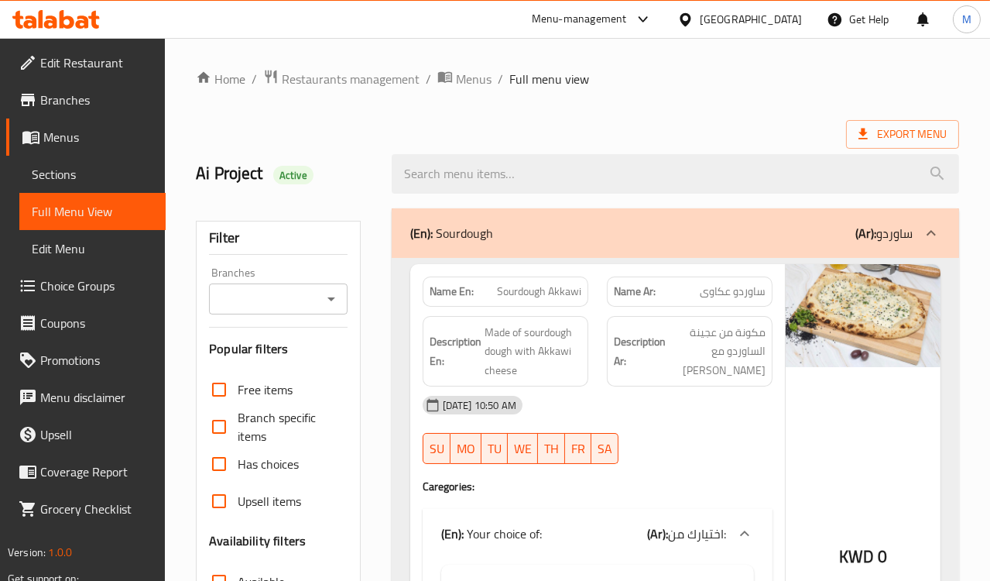
drag, startPoint x: 657, startPoint y: 101, endPoint x: 632, endPoint y: 81, distance: 31.9
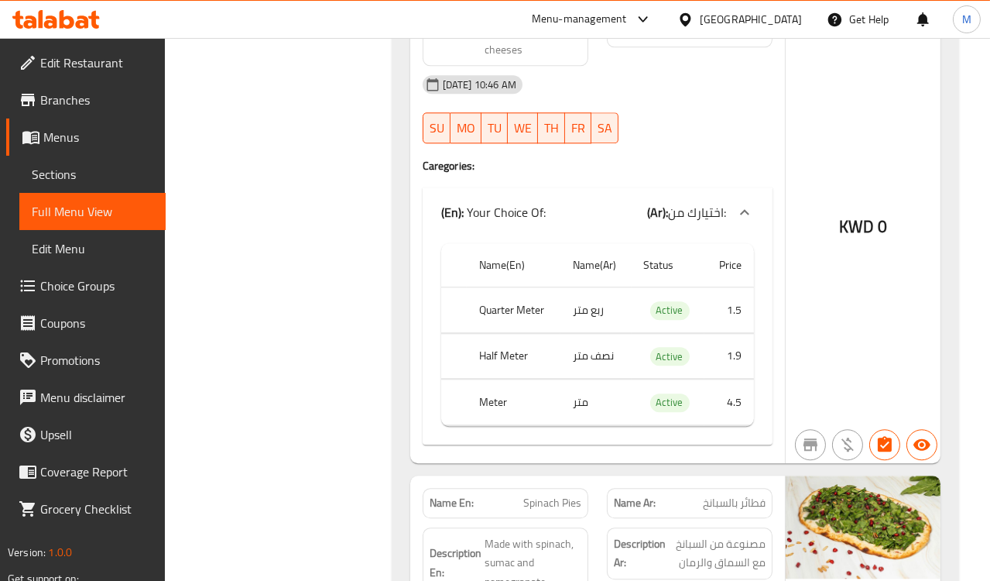
scroll to position [5850, 0]
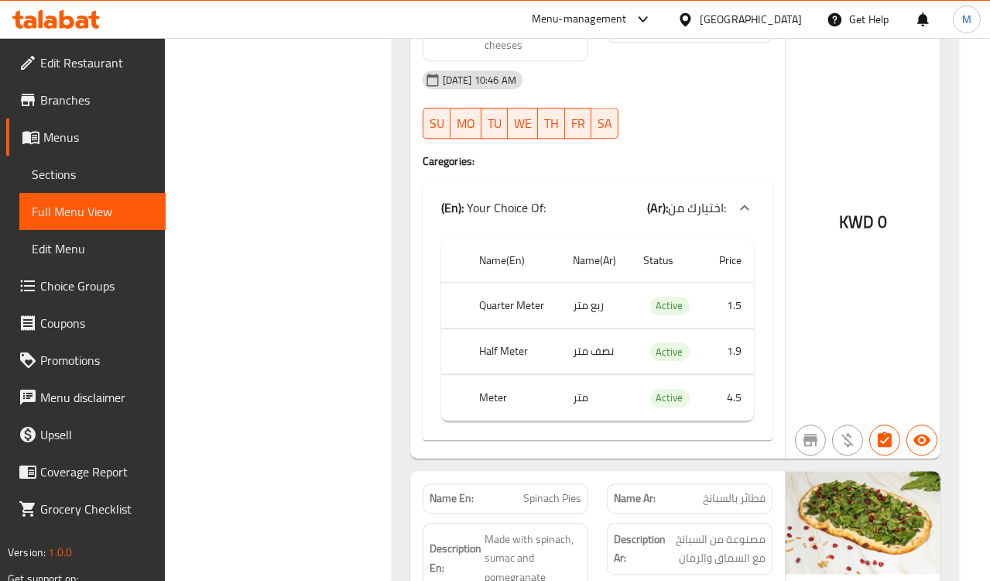
click at [515, 440] on div "Name(En) Name(Ar) Status Price Quarter Meter ربع متر Active 1.5 Half Meter نصف …" at bounding box center [598, 336] width 350 height 208
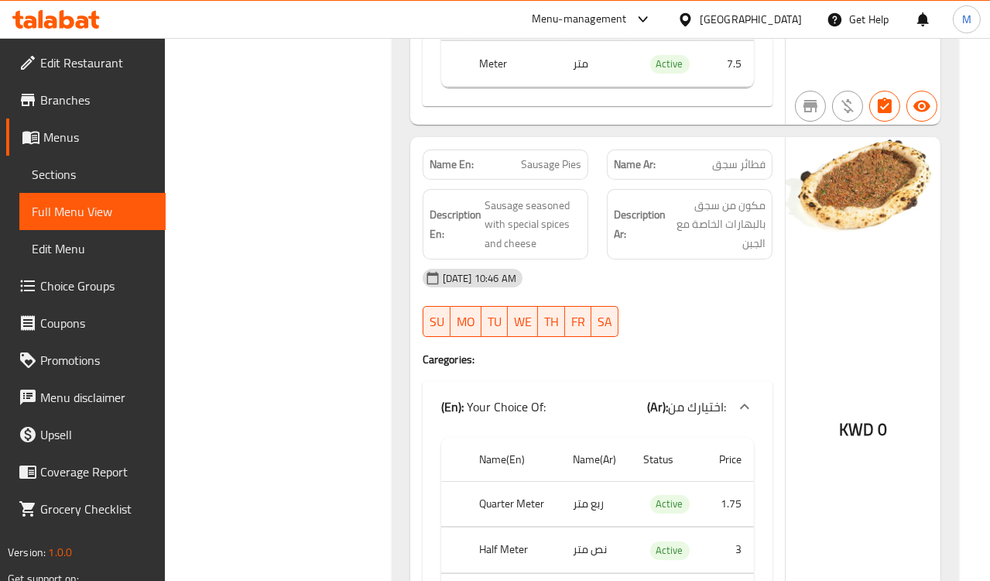
scroll to position [8345, 0]
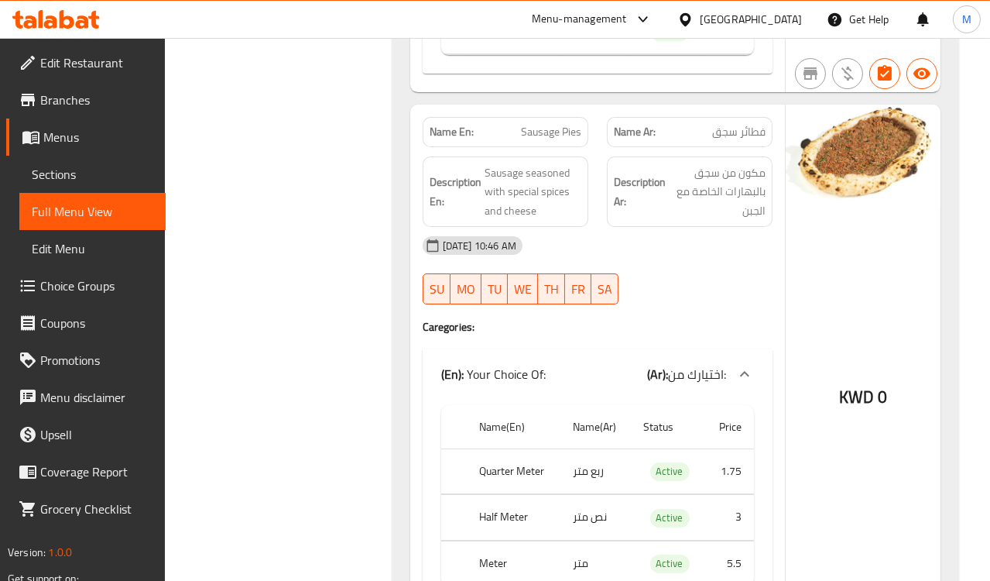
click at [527, 140] on span "Sausage Pies" at bounding box center [551, 132] width 60 height 16
copy span "Sausage Pies"
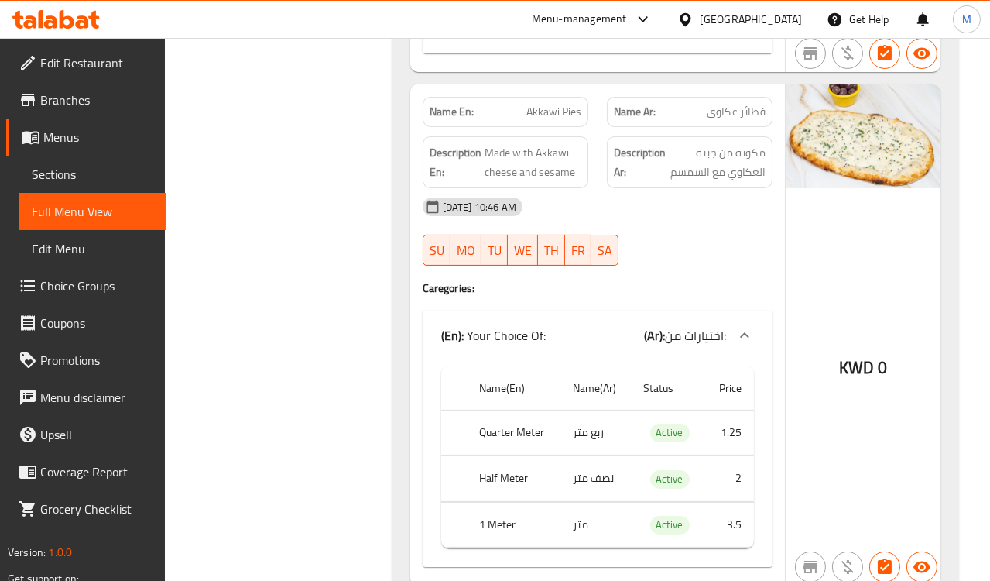
scroll to position [9464, 0]
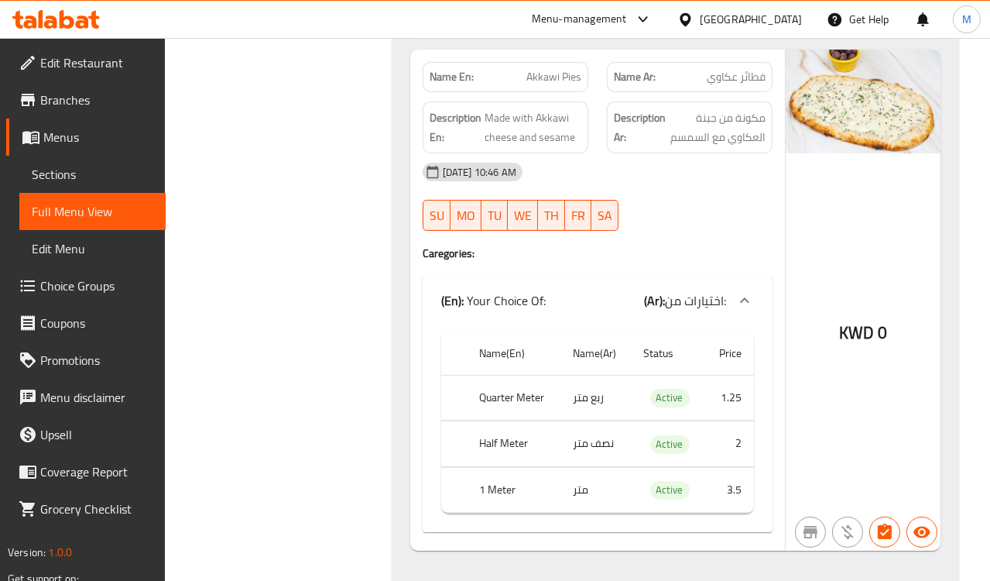
click at [691, 223] on div "[DATE] 10:46 AM SU MO TU WE TH FR SA" at bounding box center [597, 196] width 369 height 87
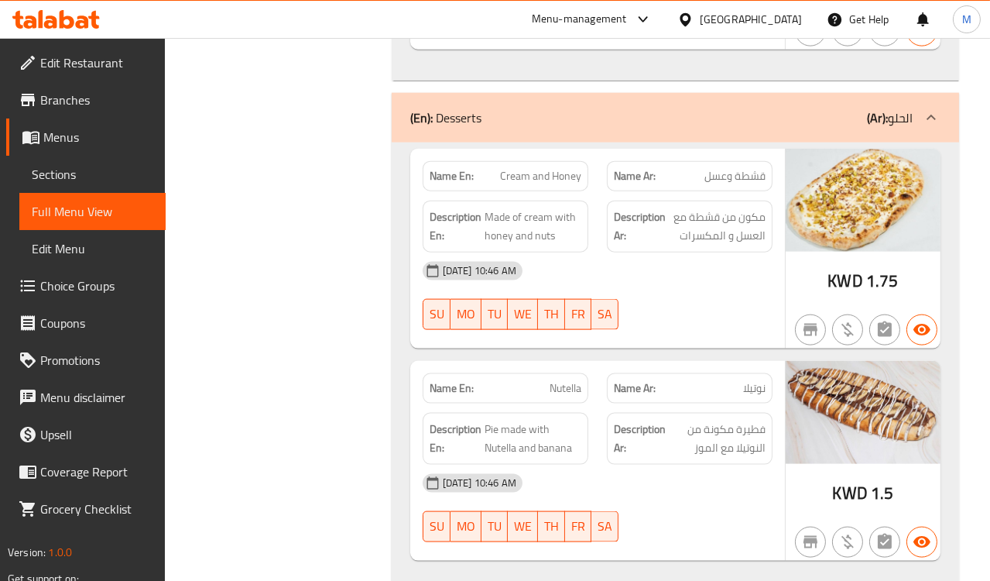
scroll to position [12041, 0]
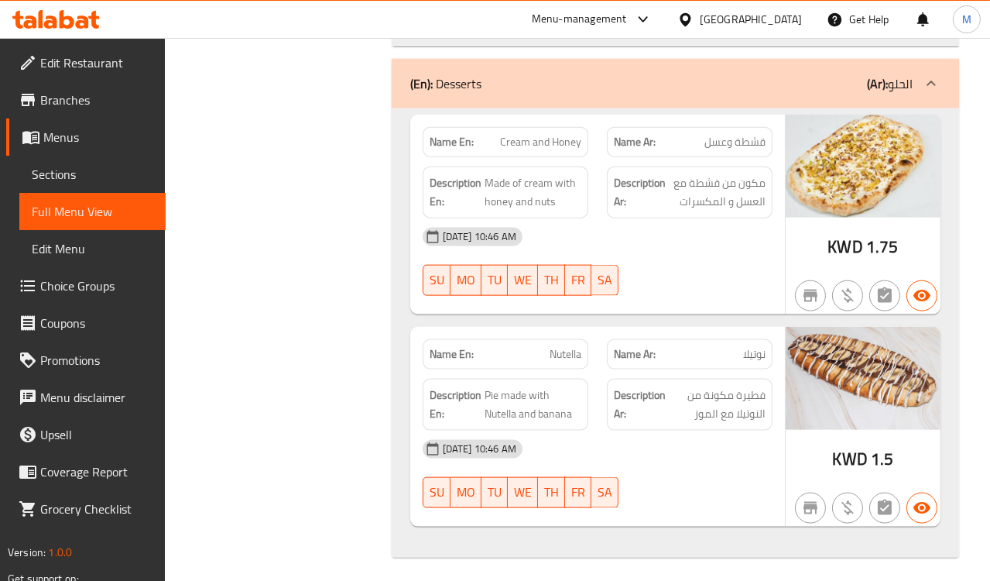
click at [739, 451] on div "[DATE] 10:46 AM" at bounding box center [597, 449] width 369 height 37
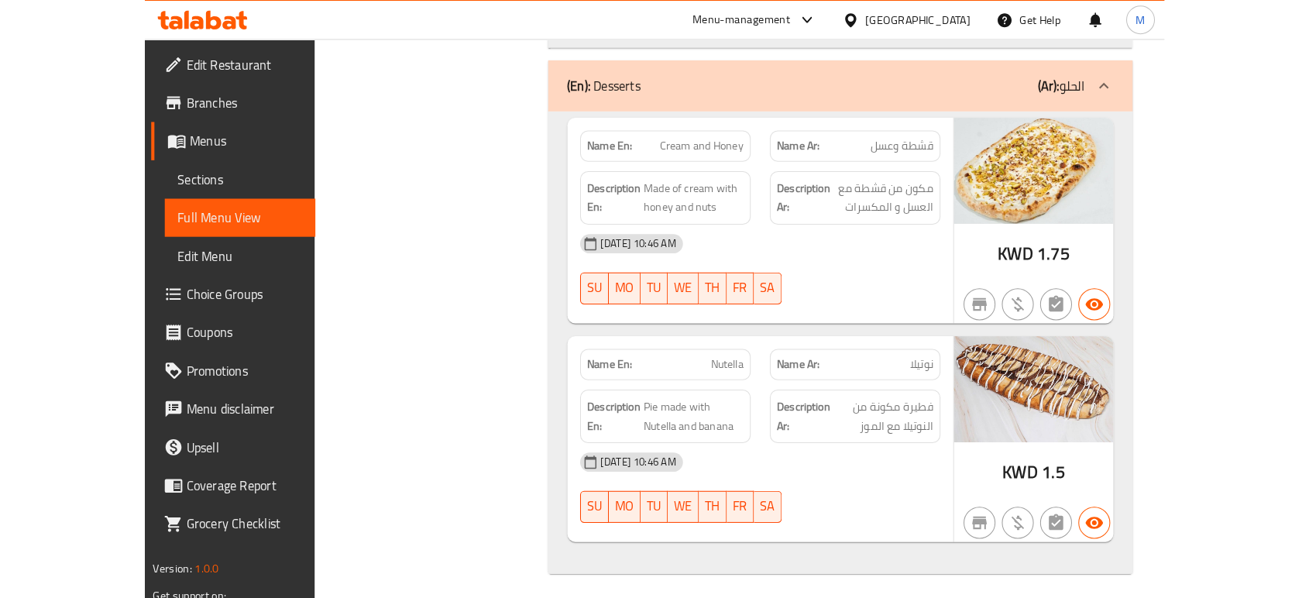
scroll to position [11225, 0]
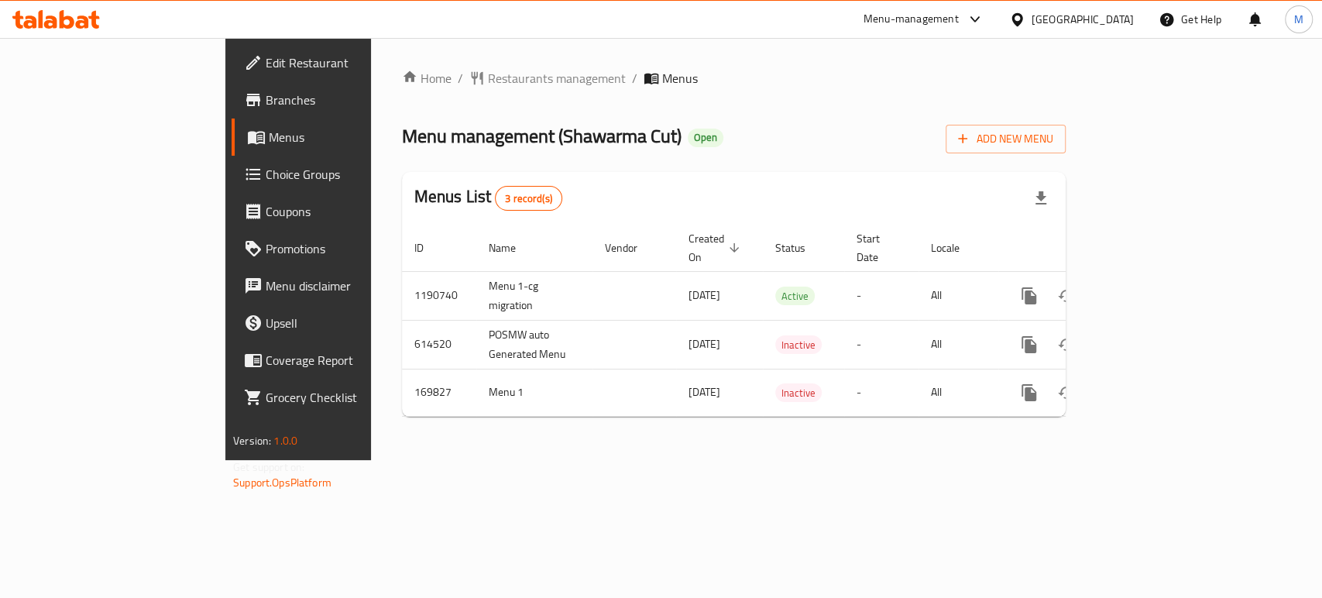
click at [266, 106] on span "Branches" at bounding box center [350, 100] width 168 height 19
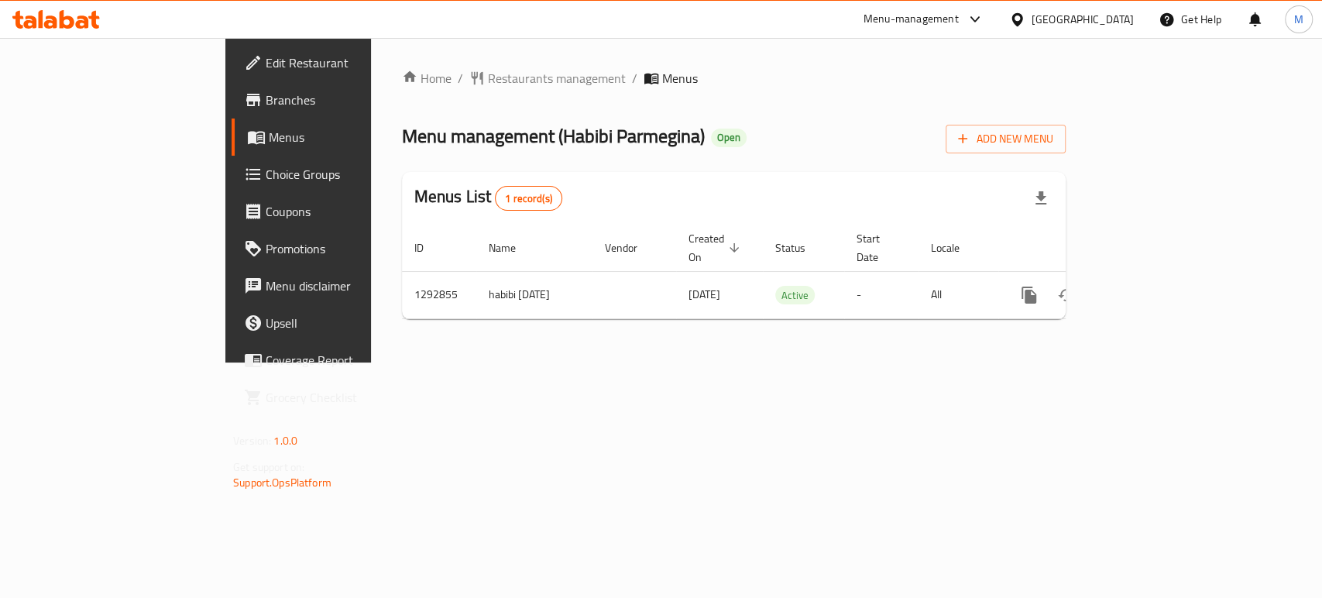
click at [266, 109] on span "Branches" at bounding box center [350, 100] width 168 height 19
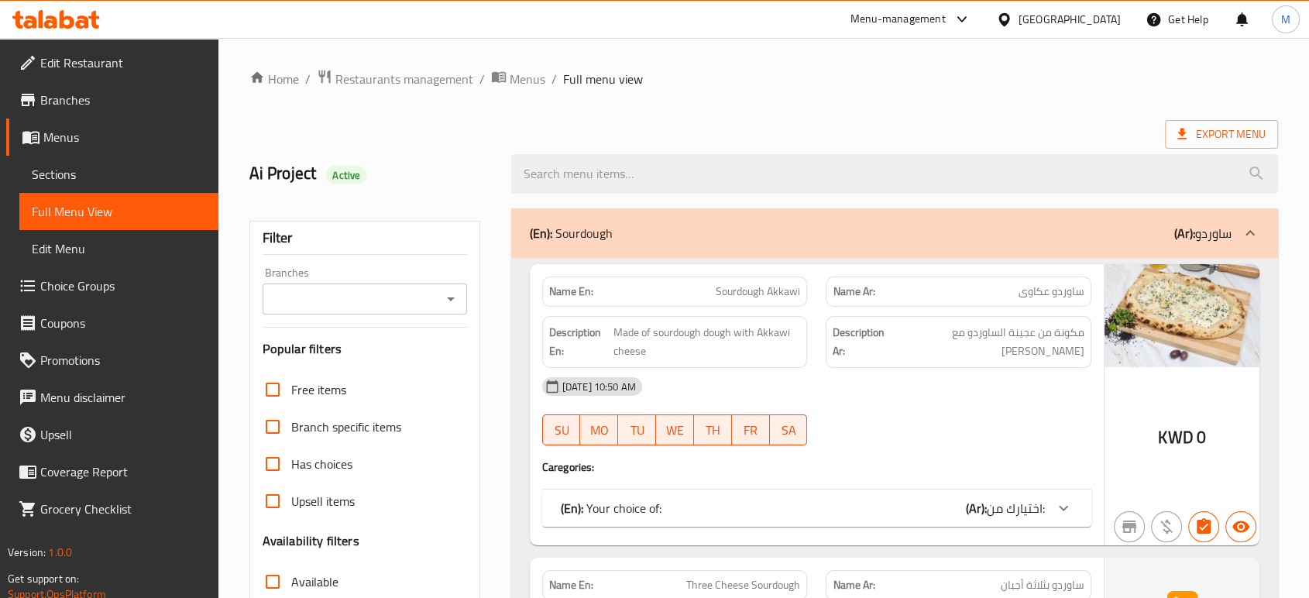
drag, startPoint x: 68, startPoint y: 178, endPoint x: 420, endPoint y: 9, distance: 390.3
click at [68, 178] on span "Sections" at bounding box center [119, 174] width 174 height 19
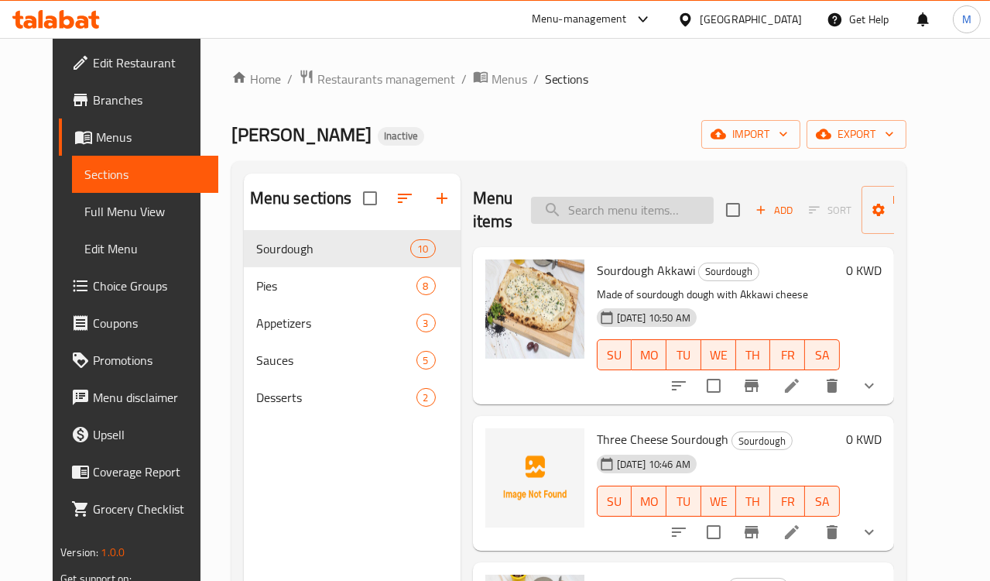
click at [564, 219] on input "search" at bounding box center [622, 210] width 183 height 27
paste input "Sausage Pies"
type input "Sausage Pies"
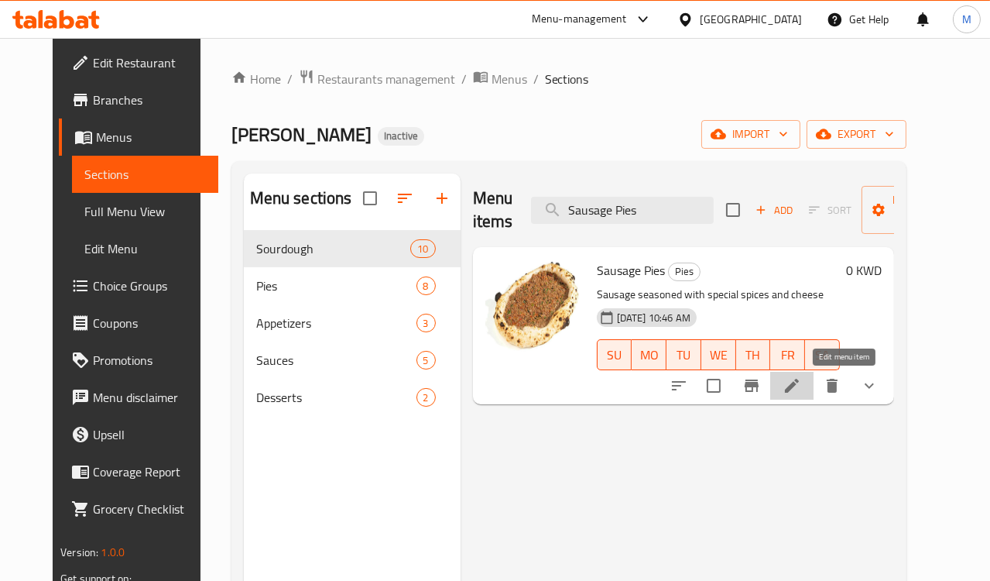
click at [799, 380] on icon at bounding box center [792, 386] width 14 height 14
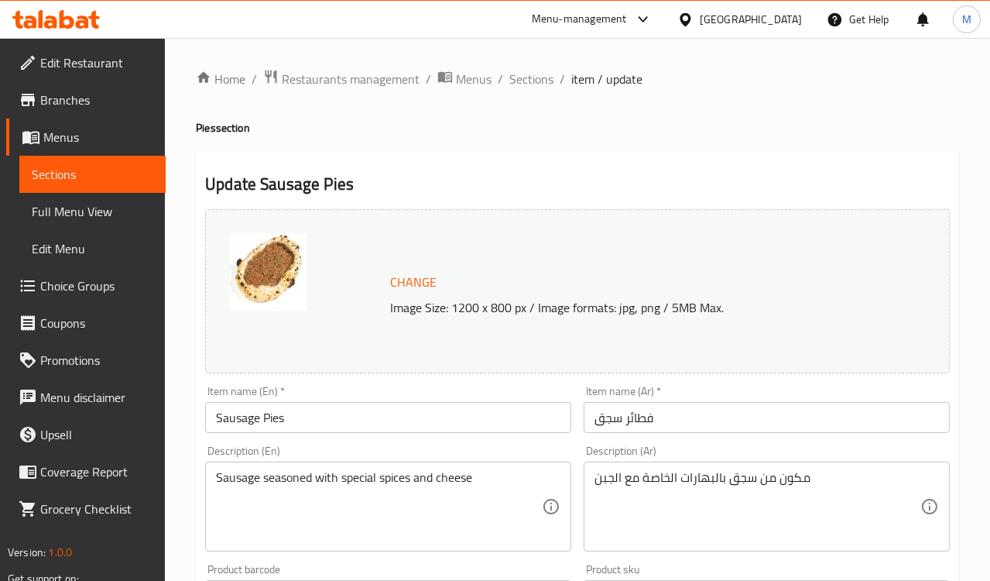
click at [698, 484] on textarea "مكون من سجق بالبهارات الخاصة مع الجبن" at bounding box center [758, 507] width 326 height 74
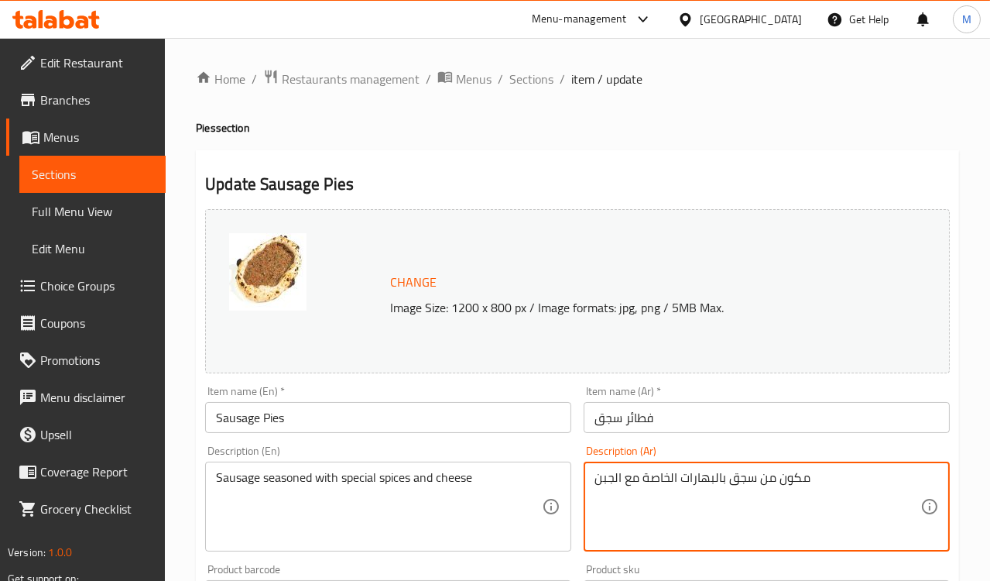
click at [698, 484] on textarea "مكون من سجق بالبهارات الخاصة مع الجبن" at bounding box center [758, 507] width 326 height 74
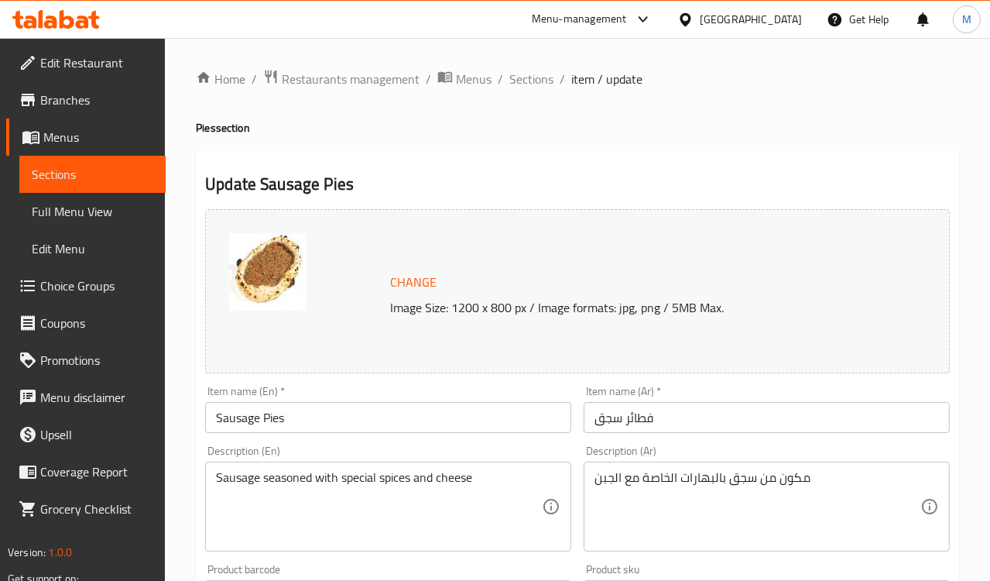
click at [280, 466] on div "Sausage seasoned with special spices and cheese Description (En)" at bounding box center [388, 507] width 366 height 90
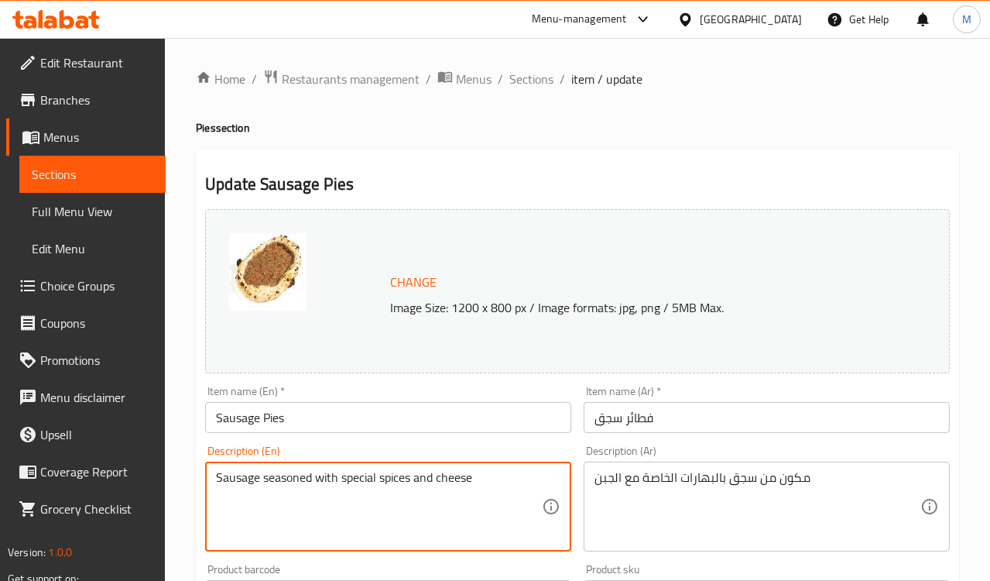
click at [287, 483] on textarea "Sausage seasoned with special spices and cheese" at bounding box center [379, 507] width 326 height 74
paste textarea "Made with specially spiced sausage"
type textarea "Made with specially spiced sausage and cheese"
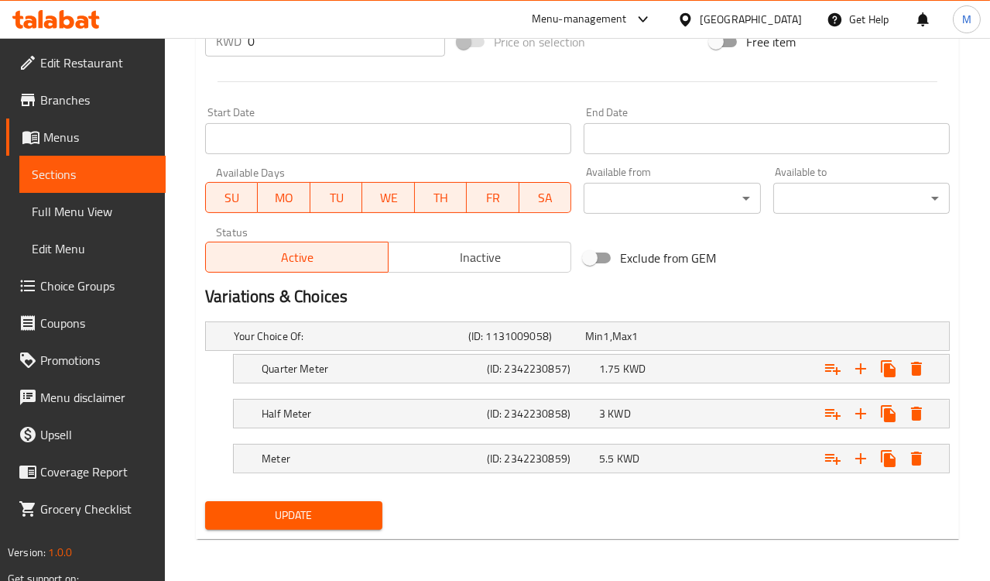
click at [276, 514] on span "Update" at bounding box center [294, 515] width 152 height 19
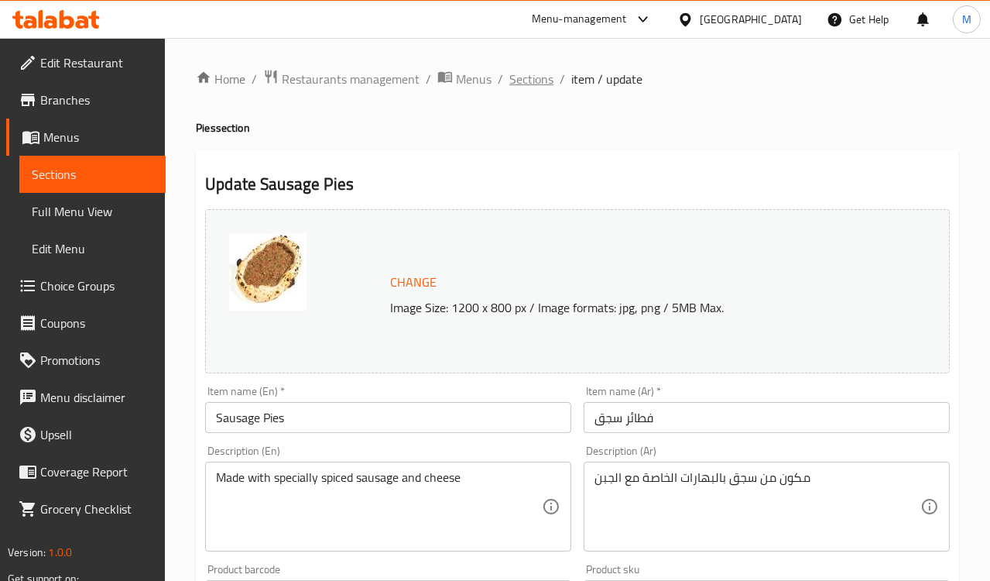
click at [527, 70] on span "Sections" at bounding box center [532, 79] width 44 height 19
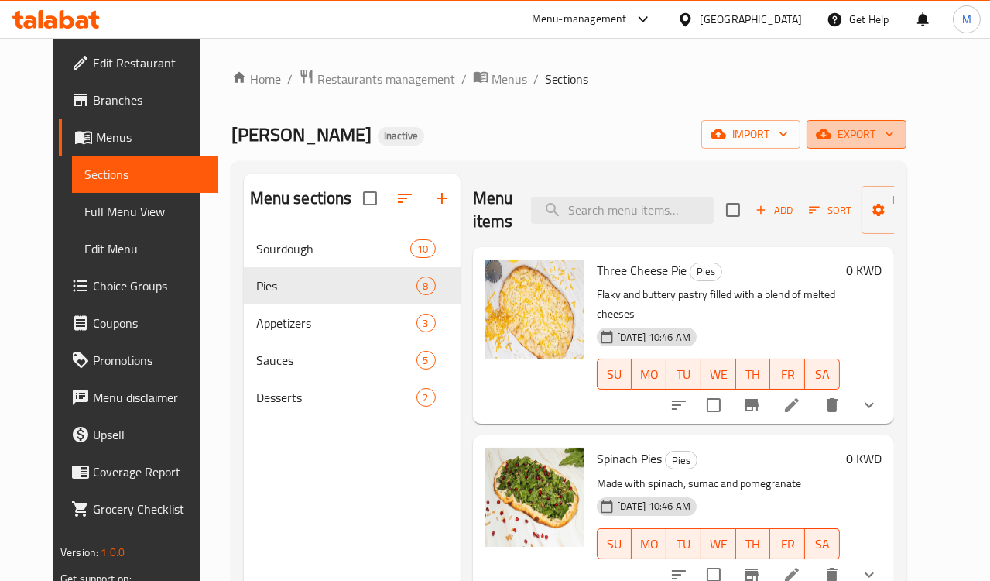
click at [894, 131] on span "export" at bounding box center [856, 134] width 75 height 19
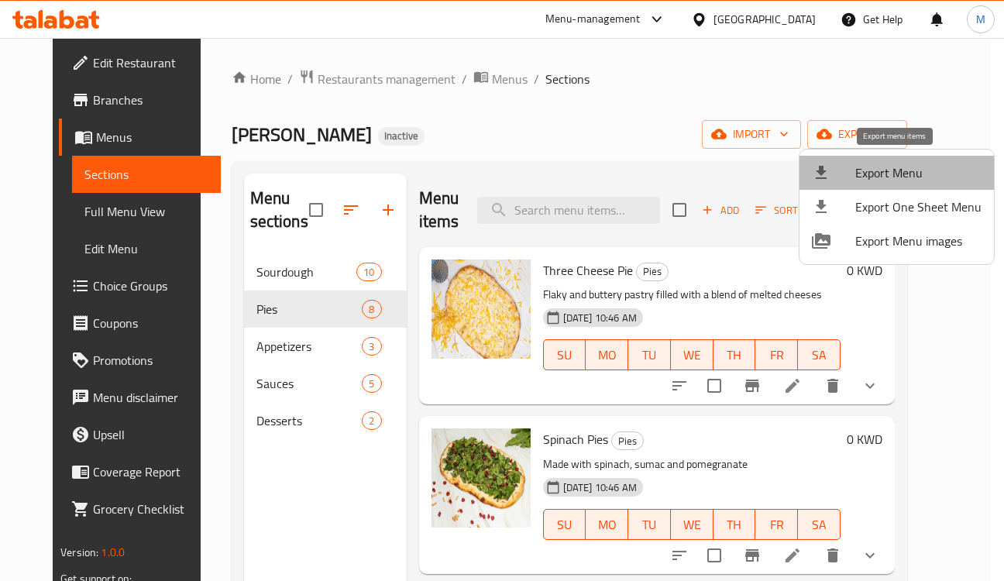
click at [903, 164] on span "Export Menu" at bounding box center [918, 172] width 126 height 19
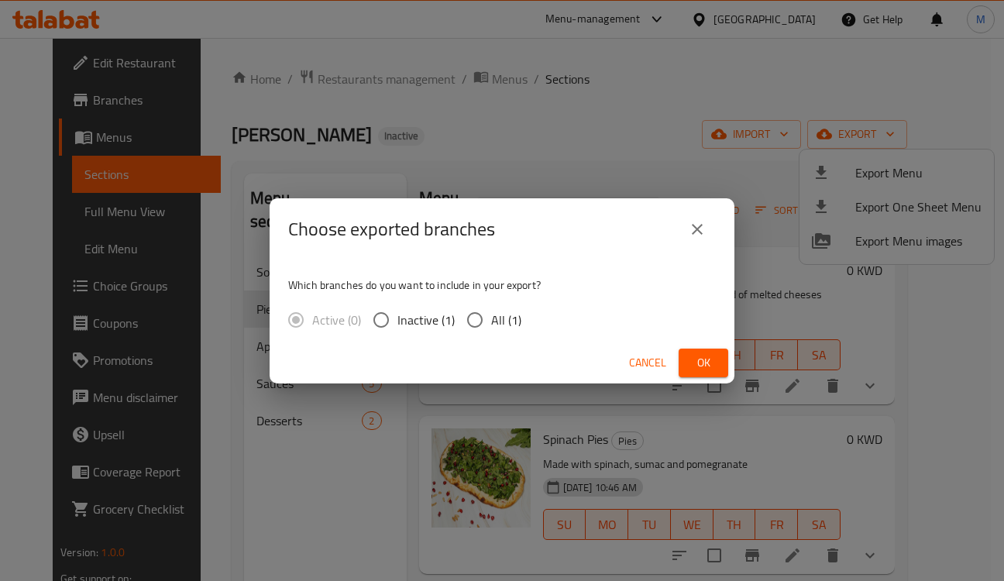
click at [482, 325] on input "All (1)" at bounding box center [474, 320] width 33 height 33
radio input "true"
click at [715, 359] on button "Ok" at bounding box center [703, 362] width 50 height 29
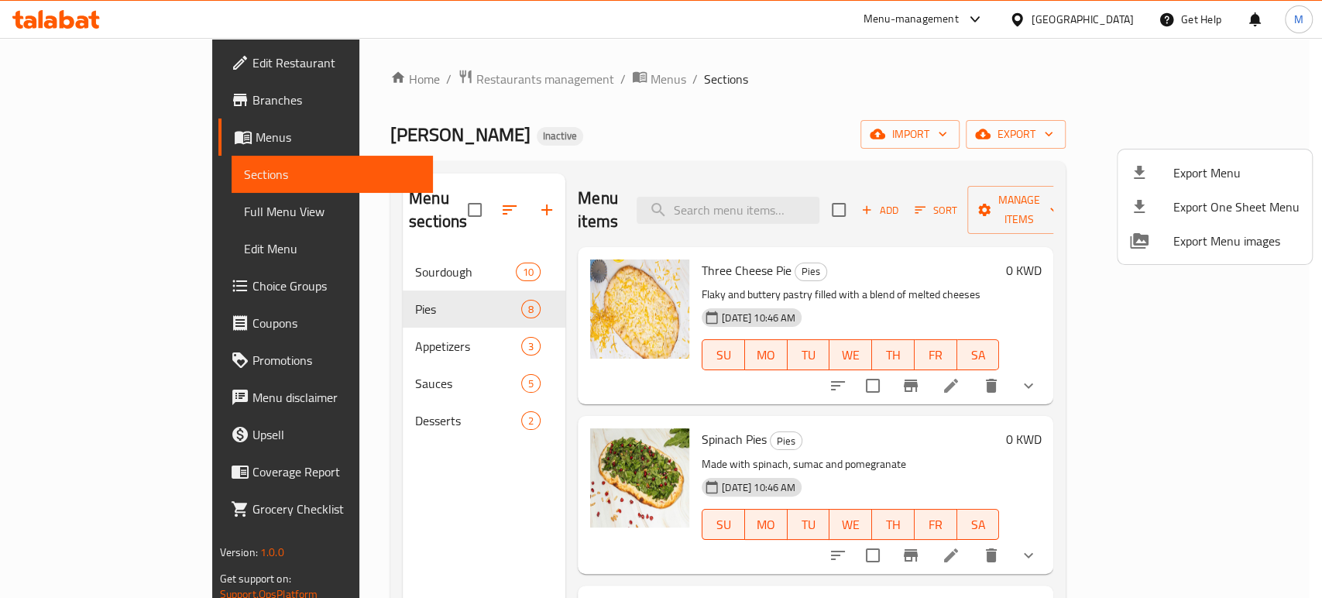
click at [300, 237] on div at bounding box center [661, 299] width 1322 height 598
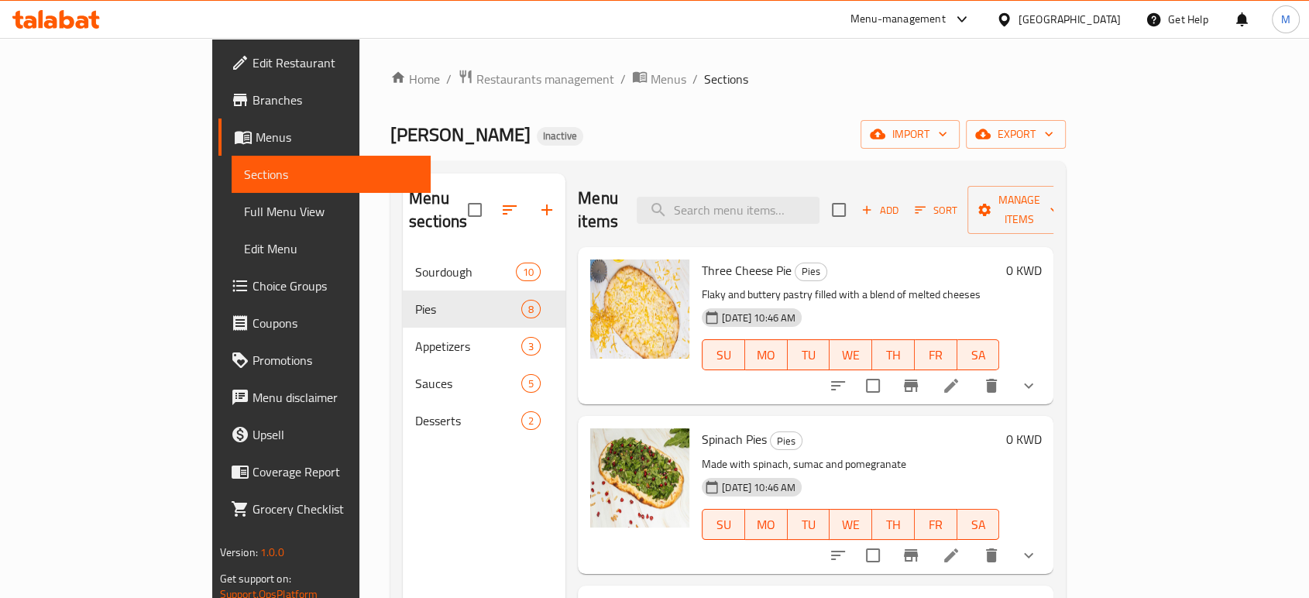
click at [415, 262] on span "Sourdough" at bounding box center [465, 271] width 101 height 19
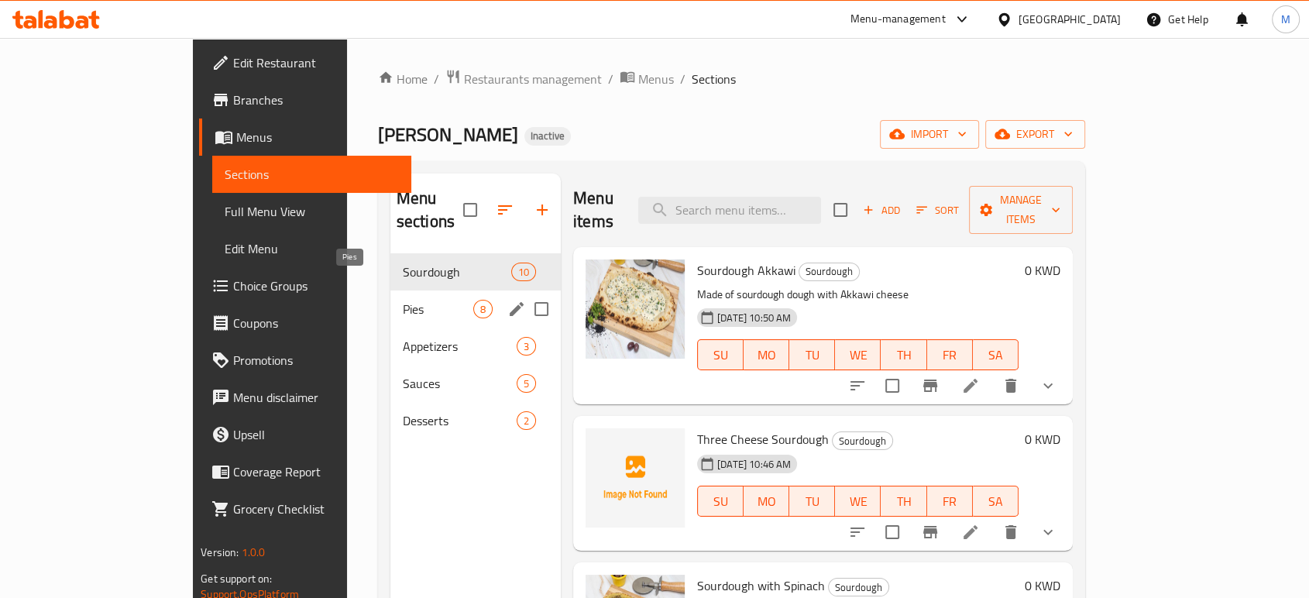
click at [403, 300] on span "Pies" at bounding box center [438, 309] width 70 height 19
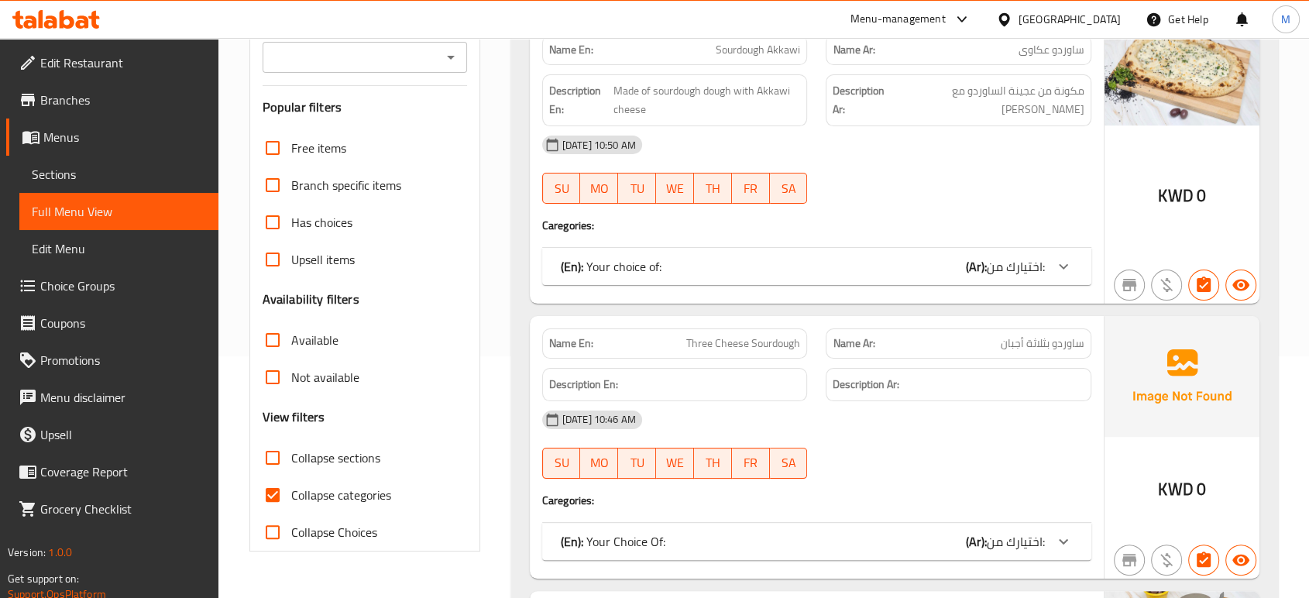
scroll to position [258, 0]
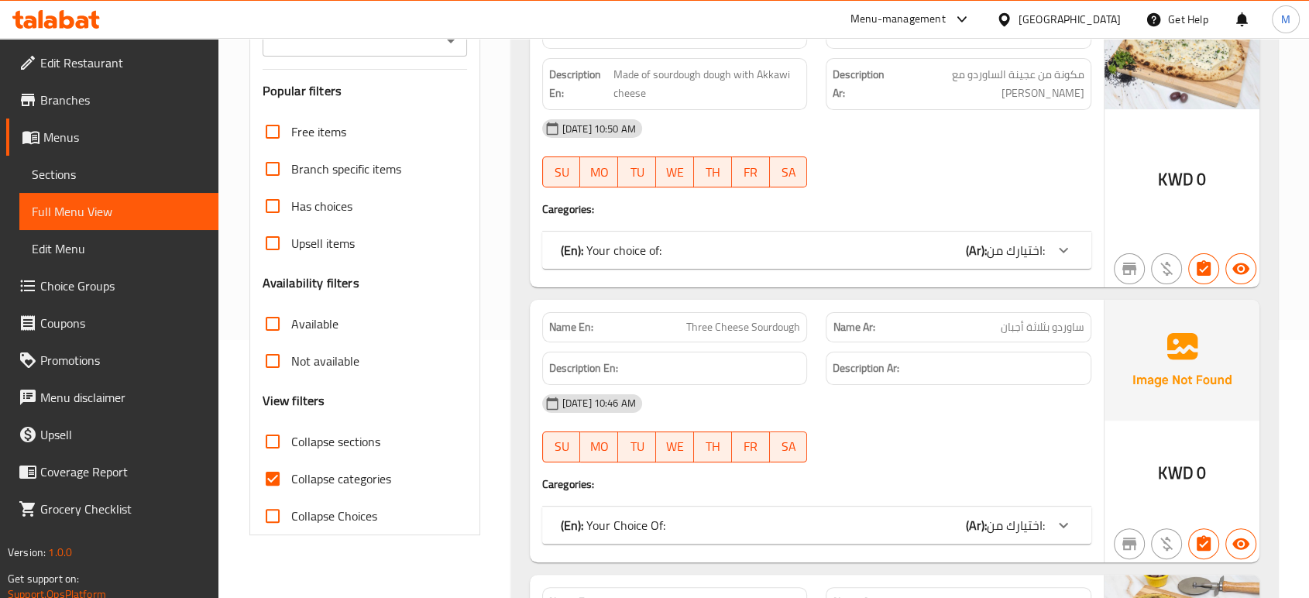
drag, startPoint x: 325, startPoint y: 479, endPoint x: 623, endPoint y: 352, distance: 324.3
click at [325, 479] on span "Collapse categories" at bounding box center [341, 478] width 100 height 19
click at [291, 479] on input "Collapse categories" at bounding box center [272, 478] width 37 height 37
checkbox input "false"
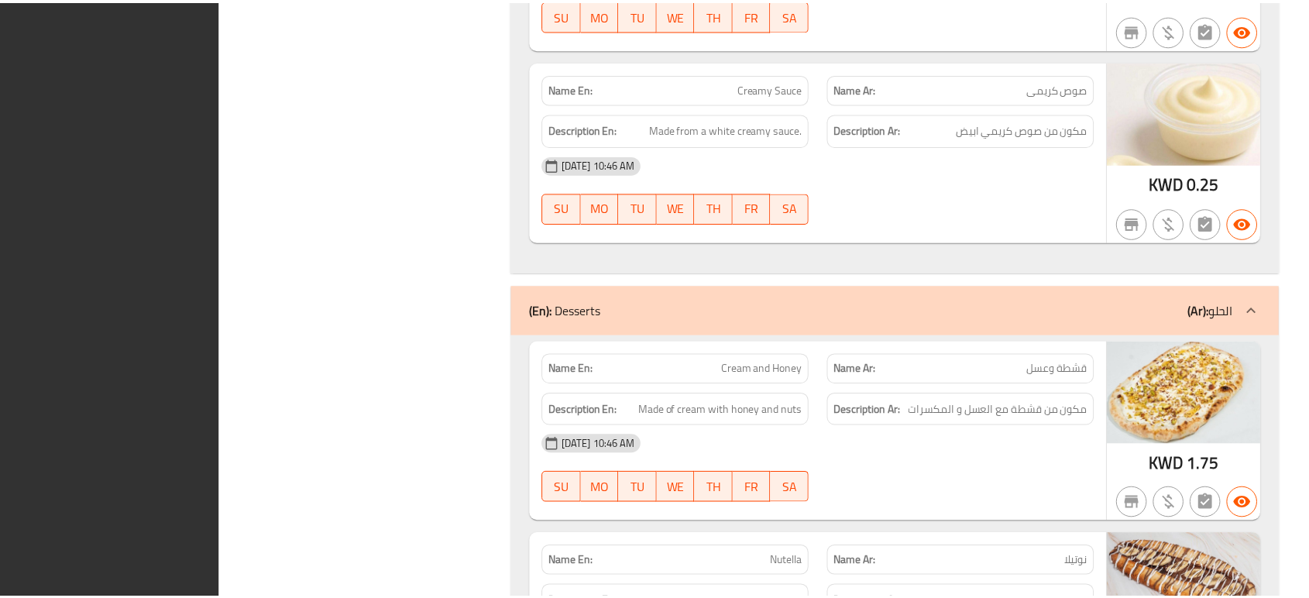
scroll to position [11225, 0]
